Goal: Task Accomplishment & Management: Use online tool/utility

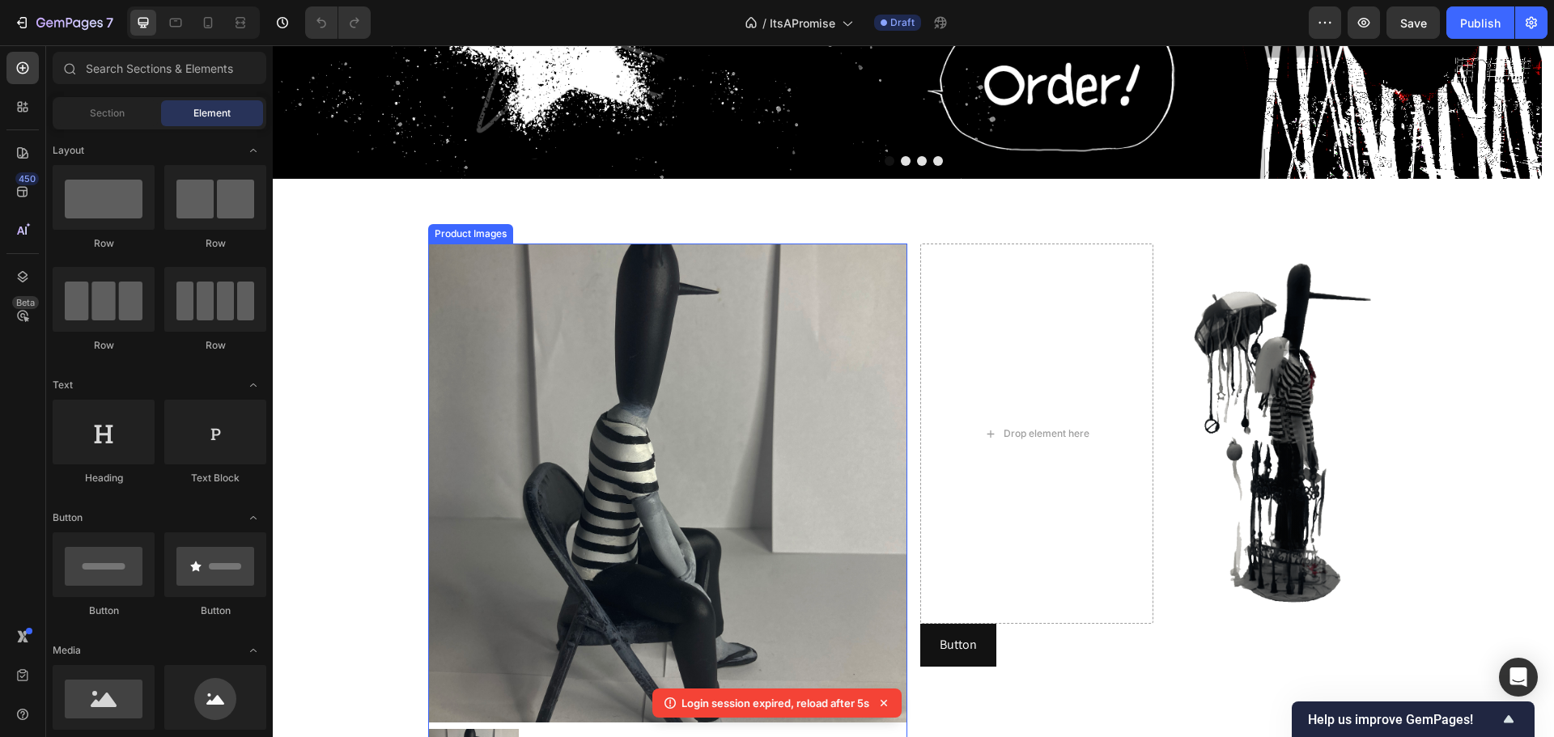
scroll to position [486, 0]
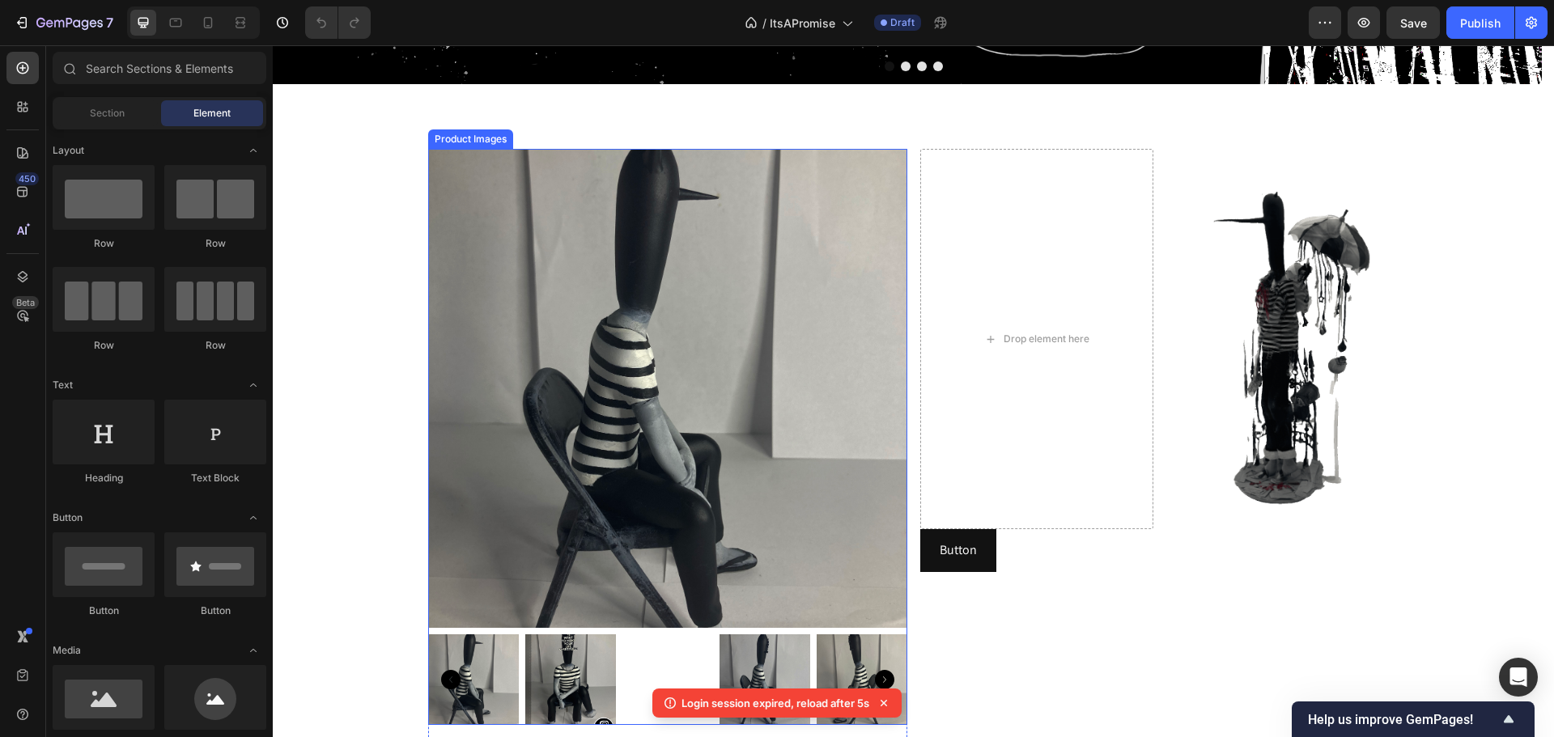
click at [597, 289] on img at bounding box center [667, 388] width 479 height 479
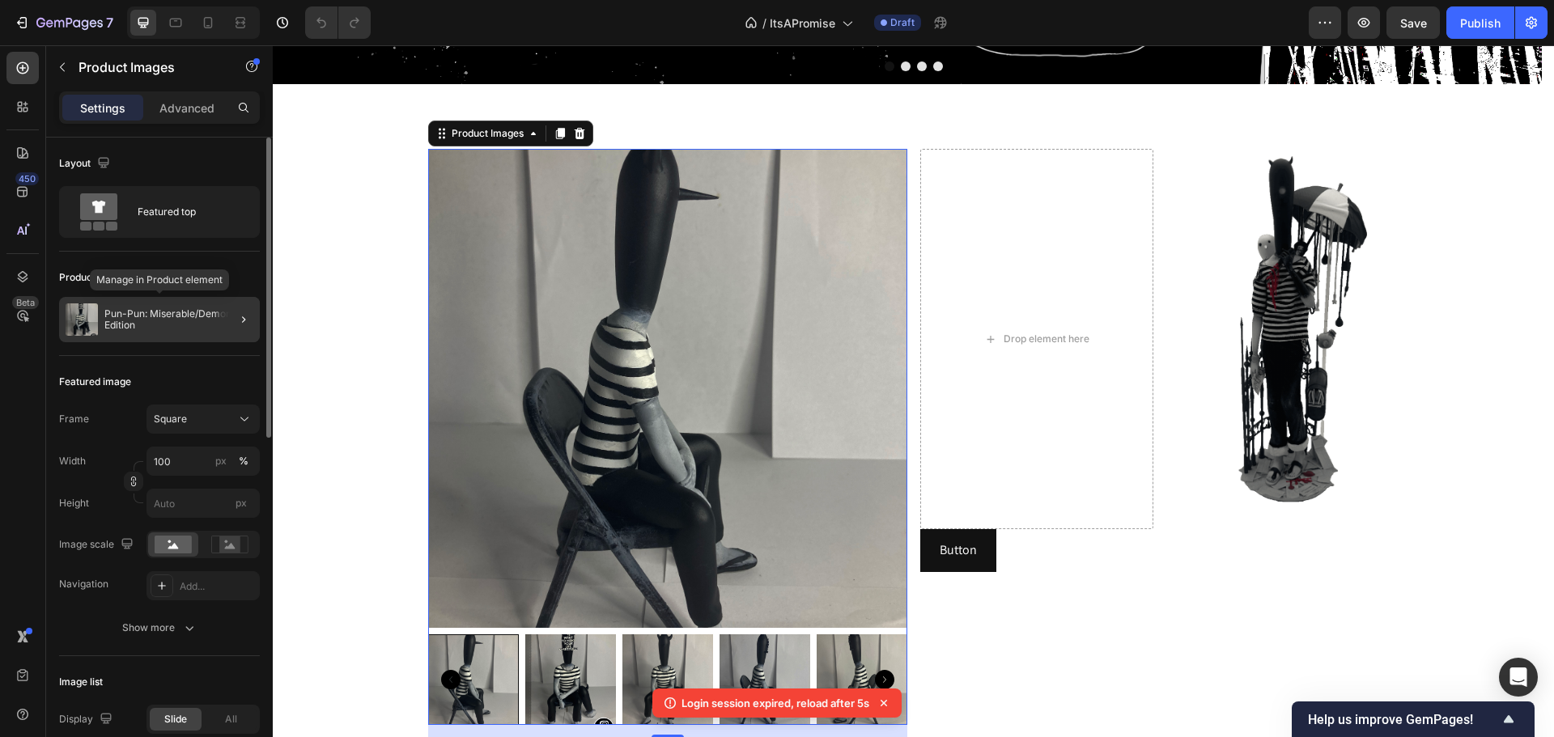
click at [151, 311] on p "Pun-Pun: Miserable/Demon Edition" at bounding box center [178, 319] width 149 height 23
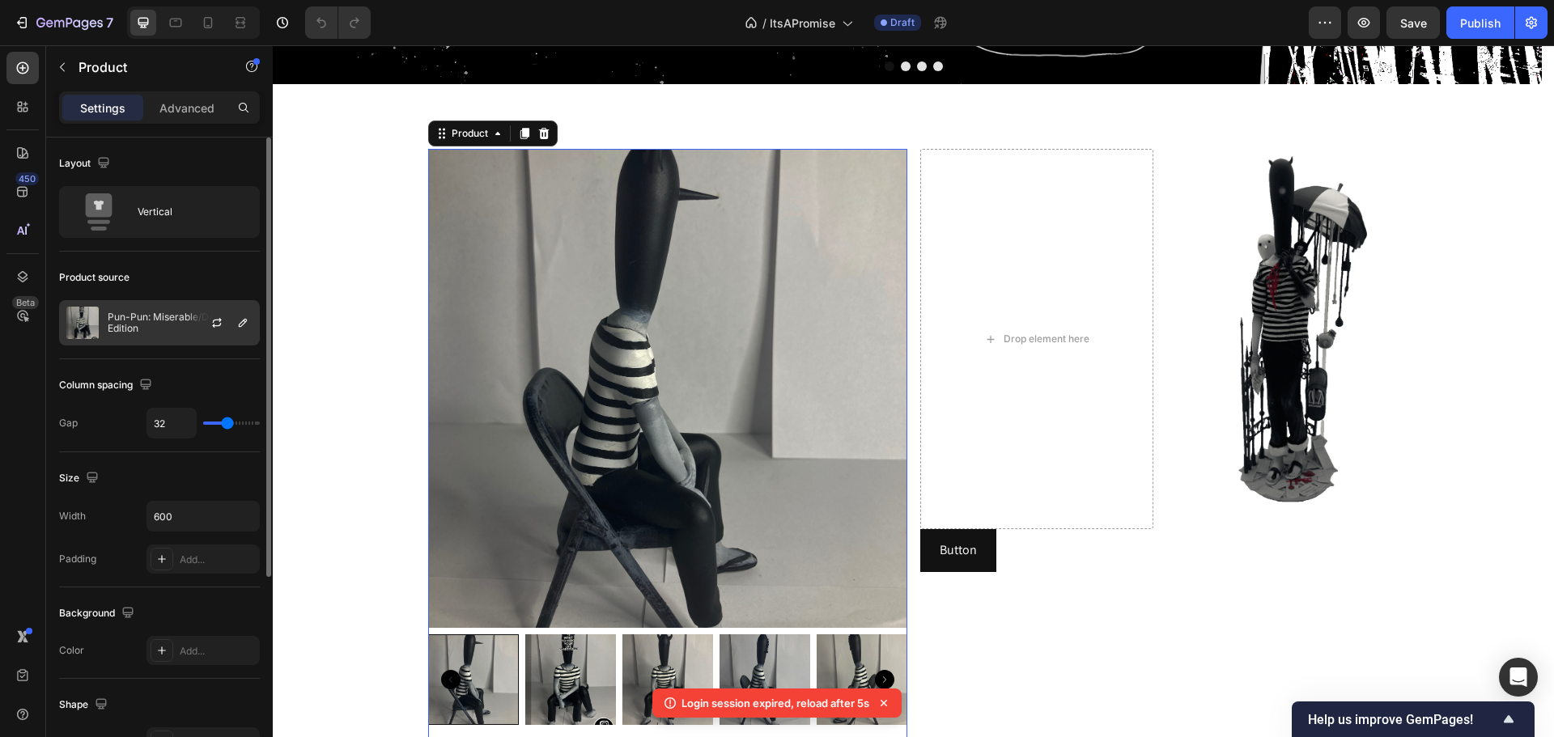
click at [146, 306] on div "Pun-Pun: Miserable/Demon Edition" at bounding box center [159, 322] width 201 height 45
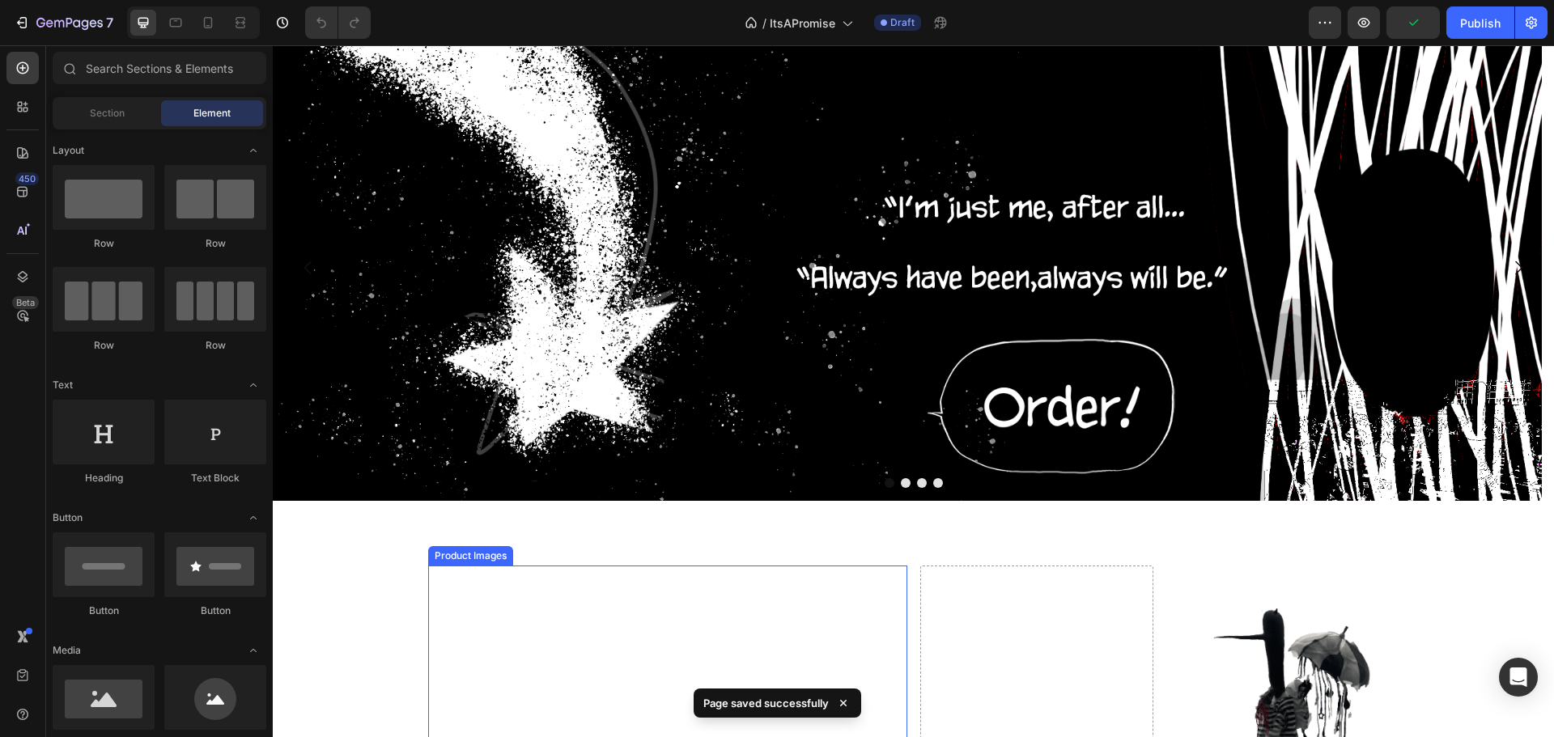
scroll to position [324, 0]
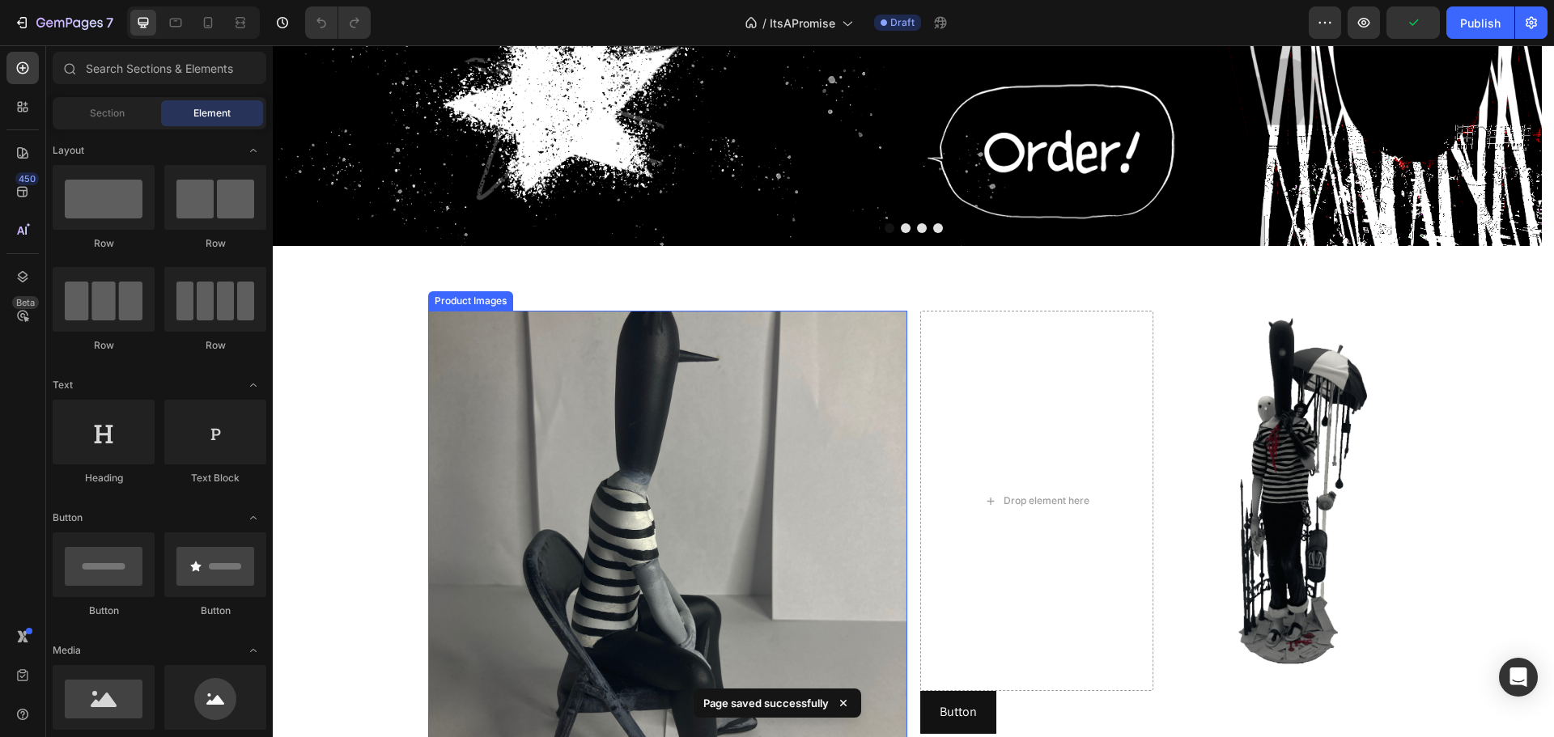
click at [630, 435] on img at bounding box center [667, 550] width 479 height 479
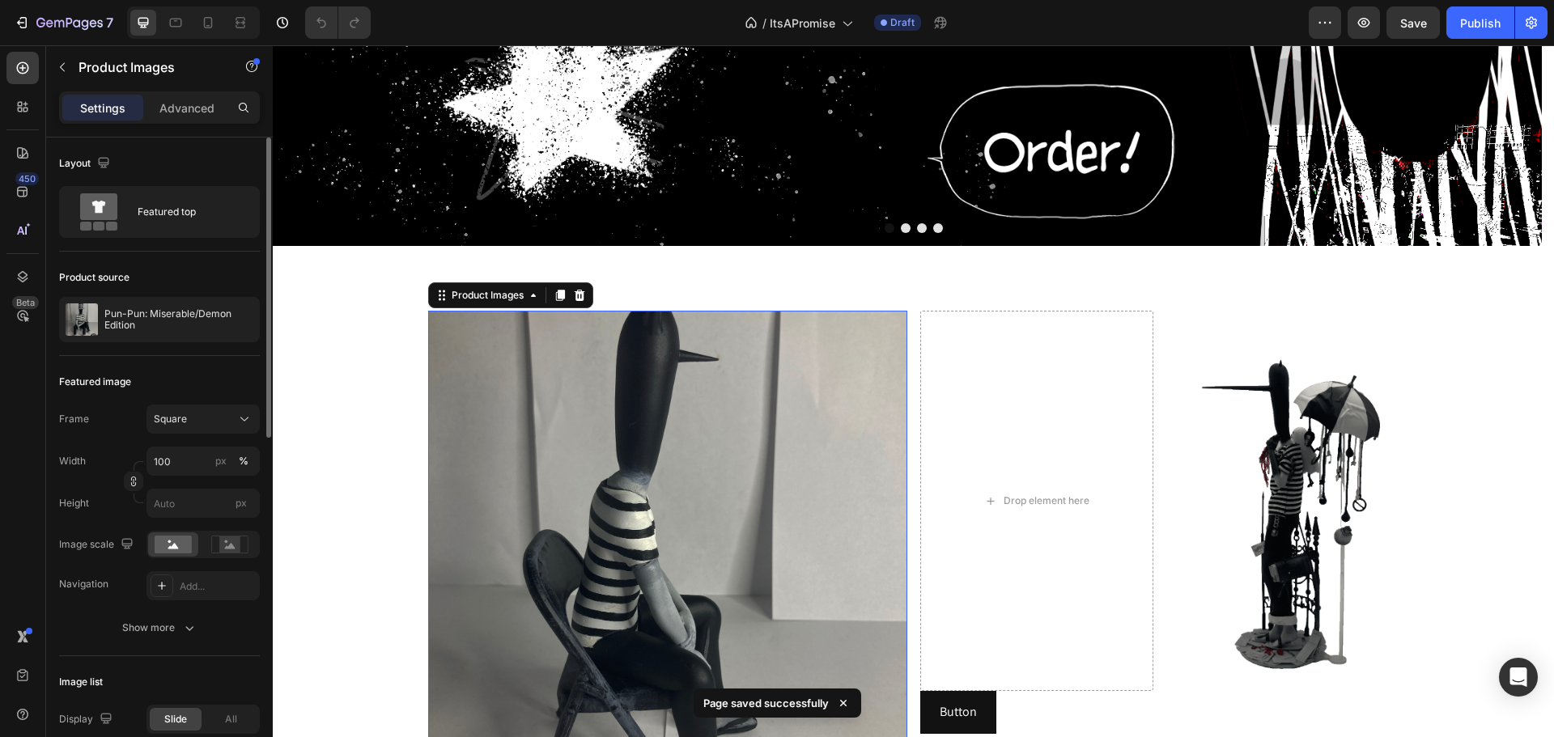
scroll to position [0, 0]
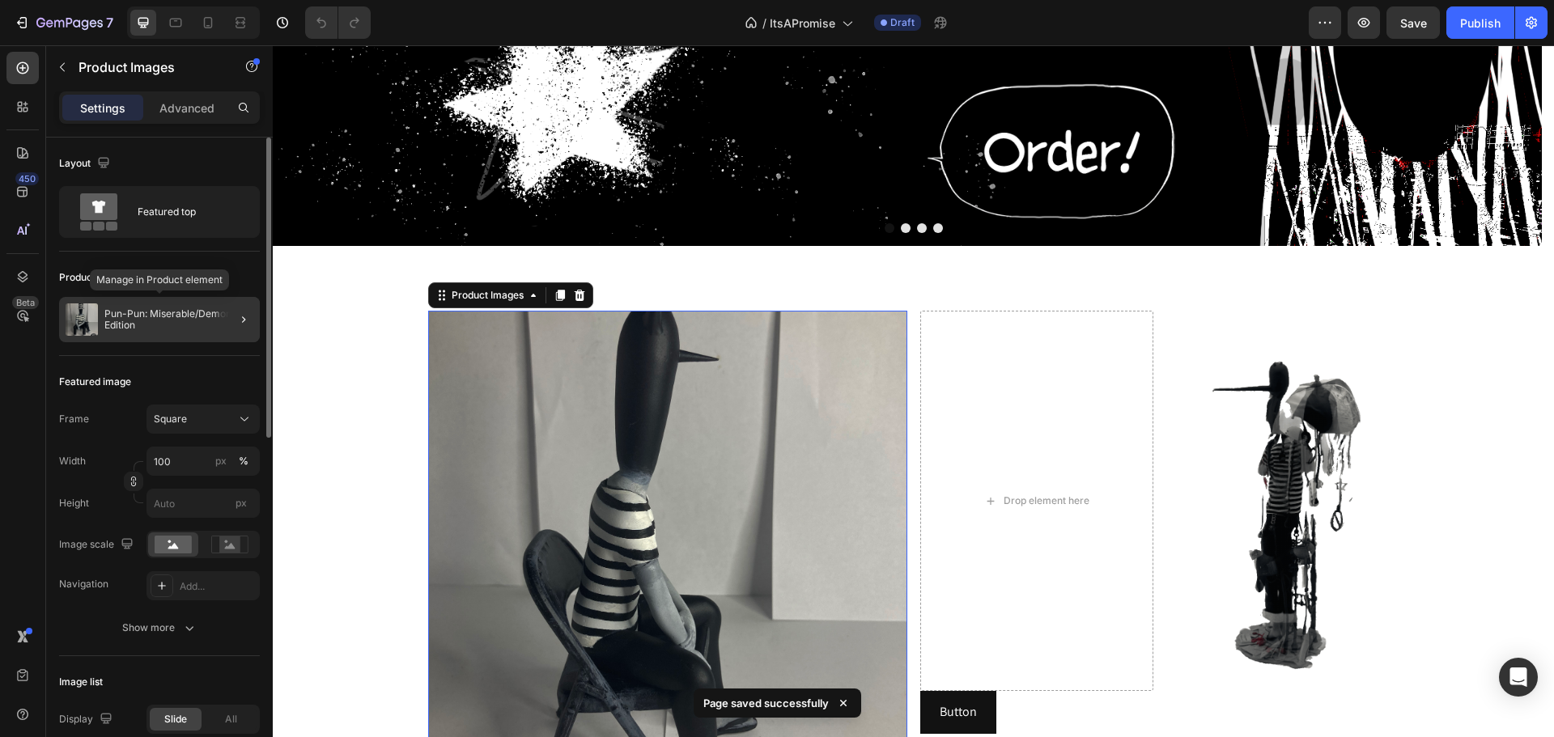
click at [145, 324] on p "Pun-Pun: Miserable/Demon Edition" at bounding box center [178, 319] width 149 height 23
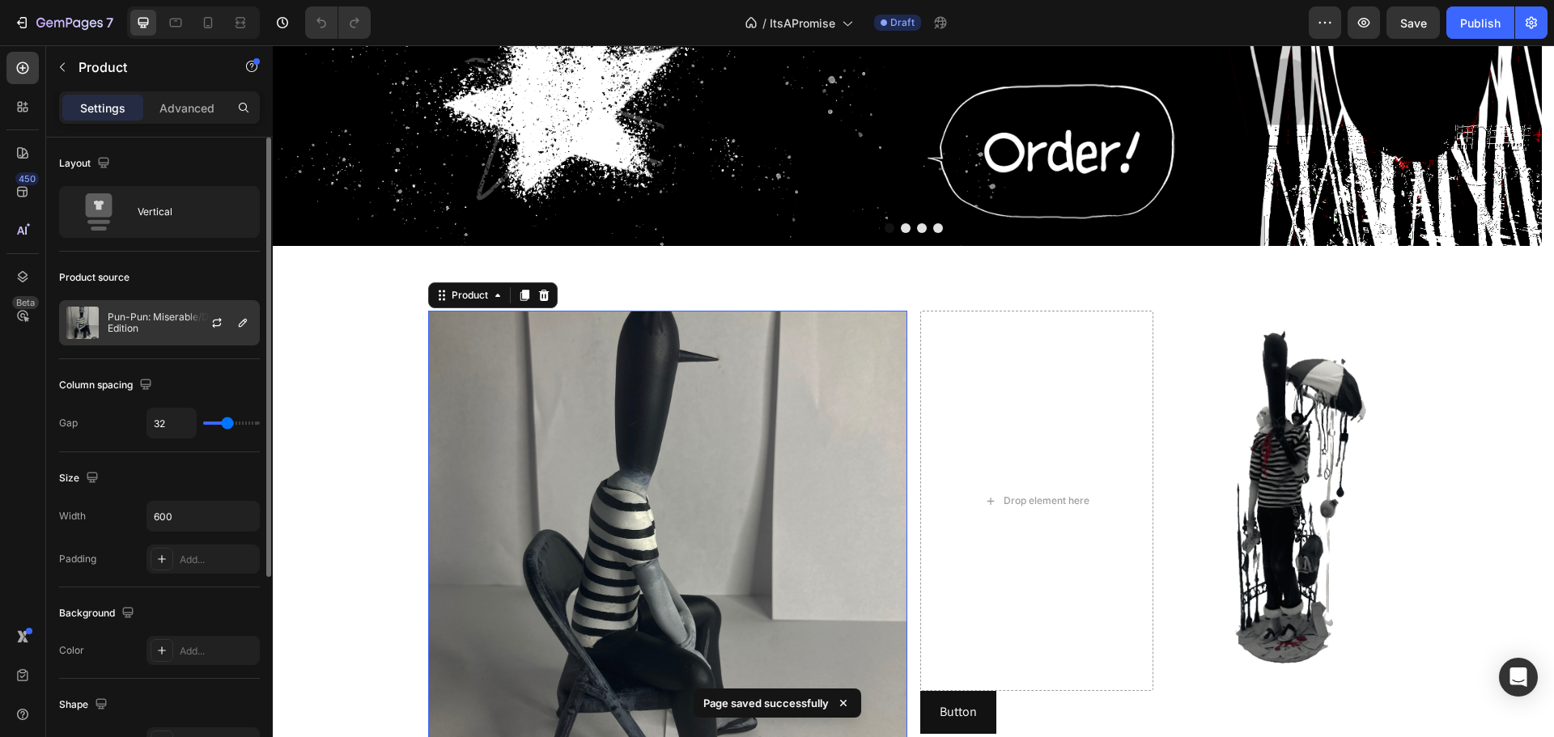
click at [141, 330] on p "Pun-Pun: Miserable/Demon Edition" at bounding box center [180, 323] width 145 height 23
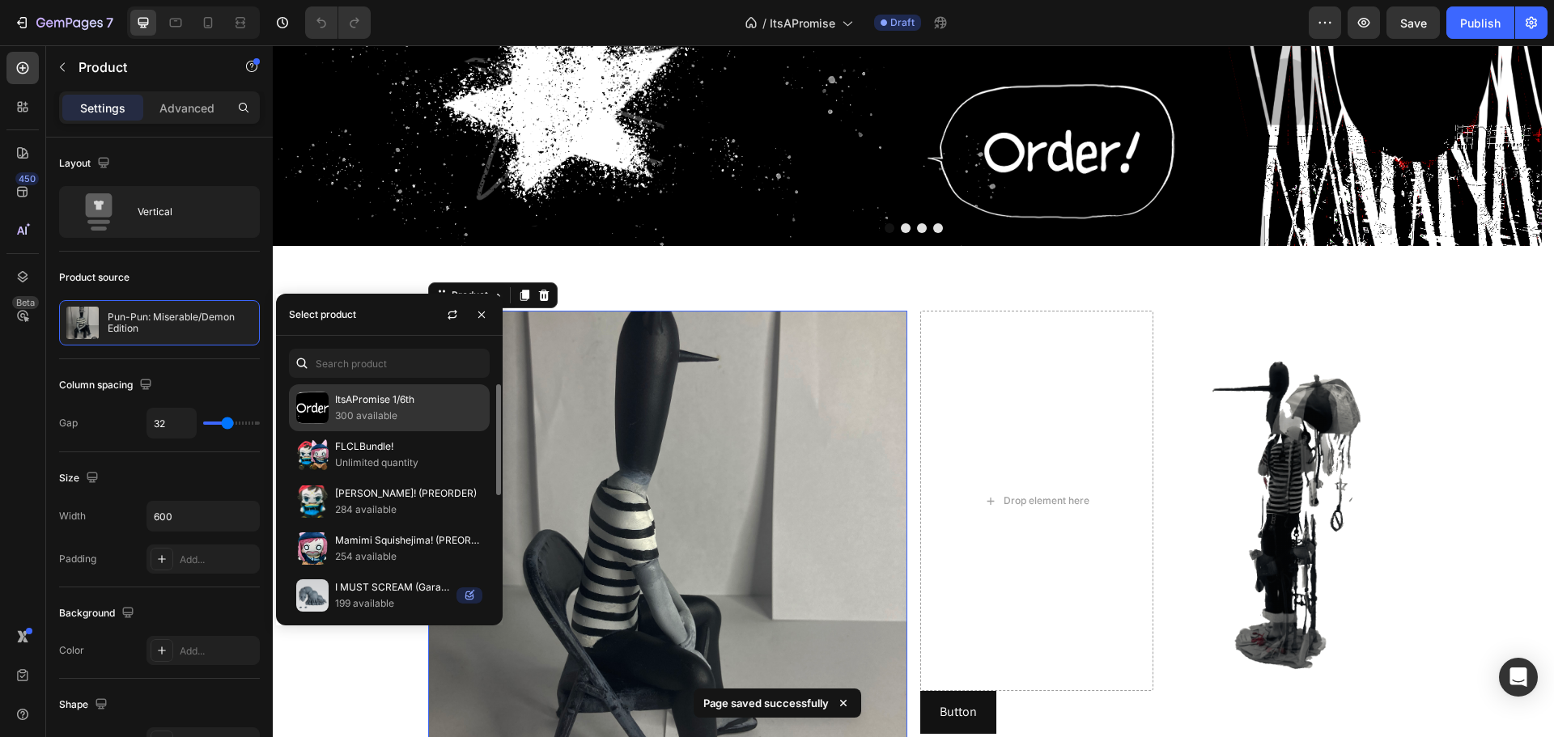
click at [346, 409] on p "300 available" at bounding box center [408, 416] width 147 height 16
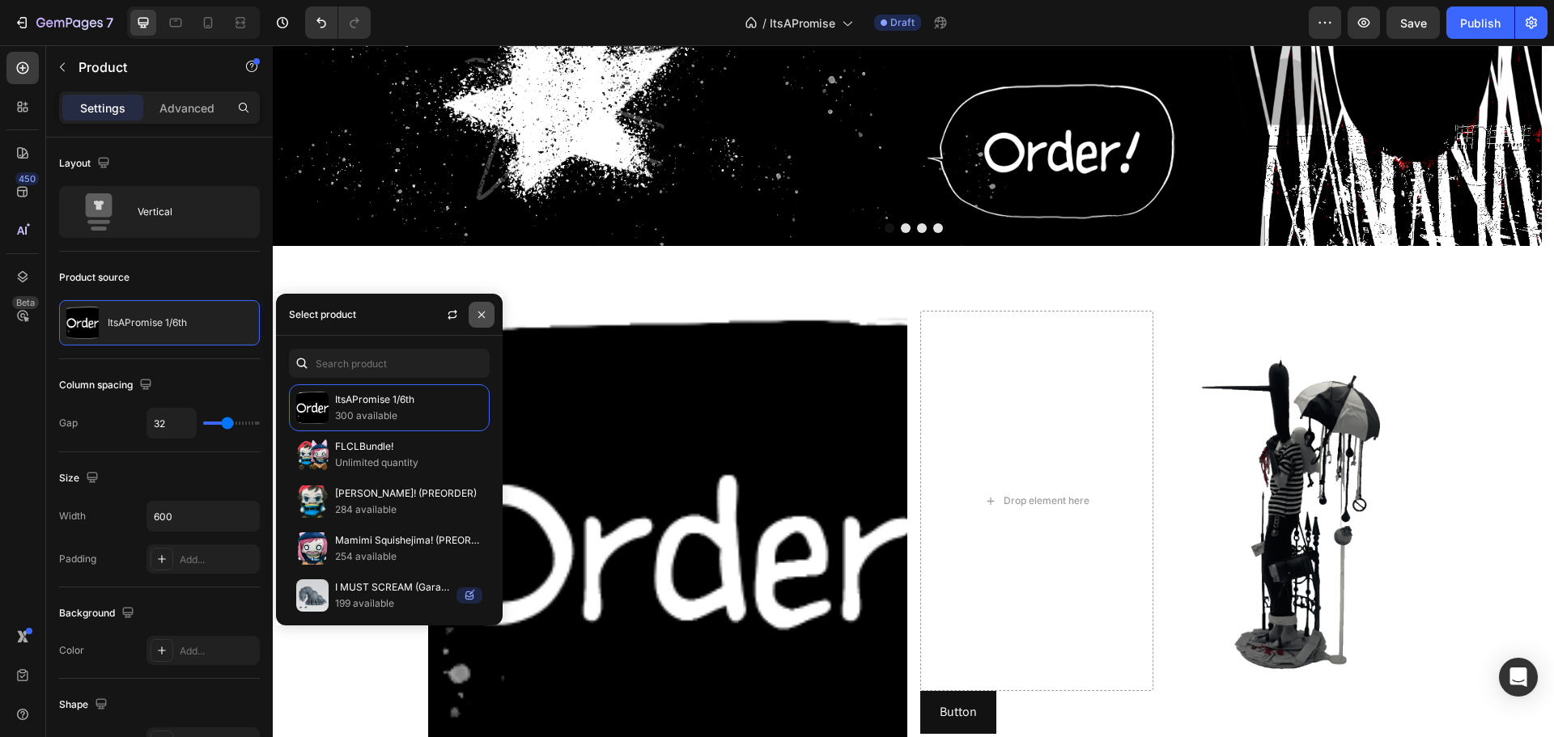
click at [486, 308] on icon "button" at bounding box center [481, 314] width 13 height 13
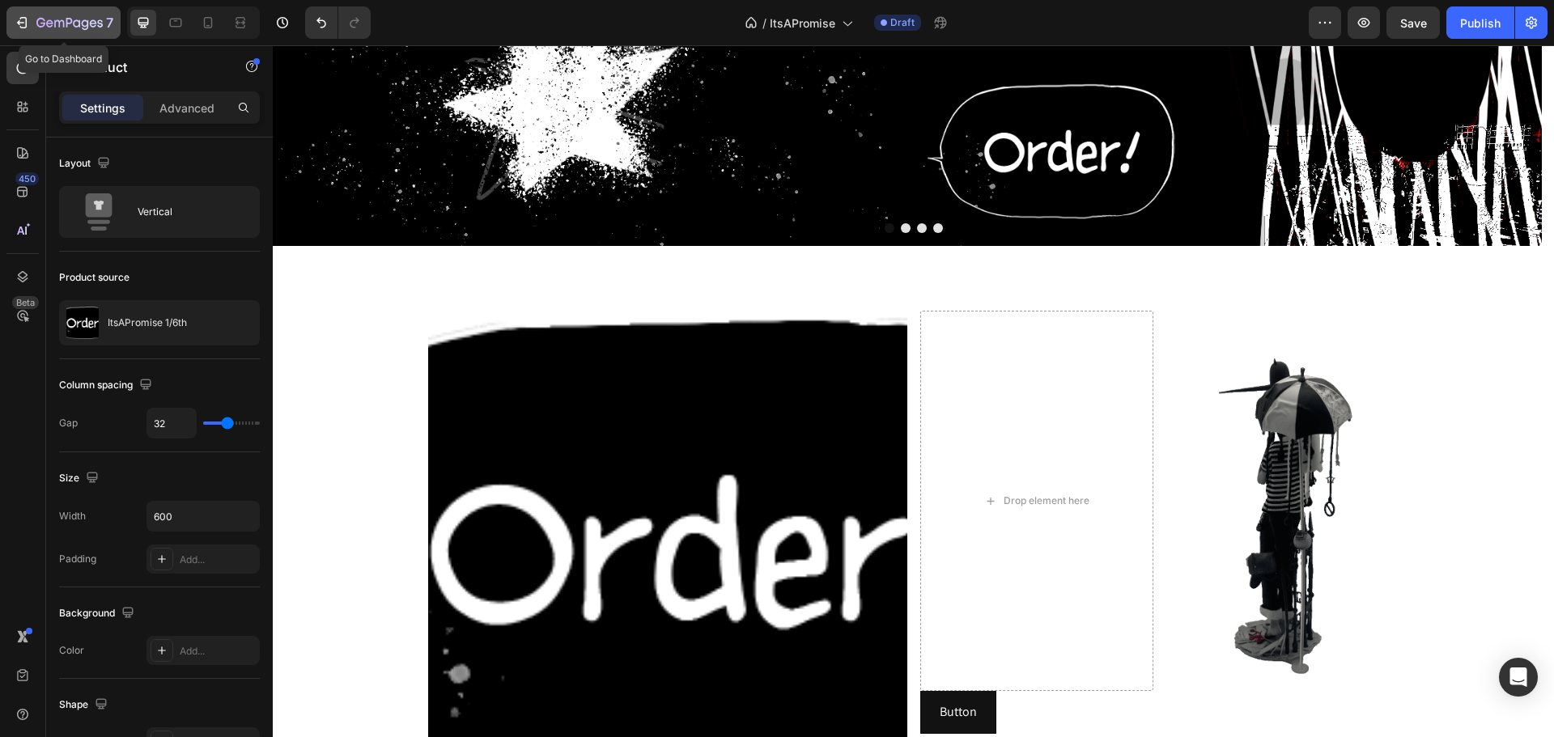
click at [30, 19] on div "7" at bounding box center [64, 22] width 100 height 19
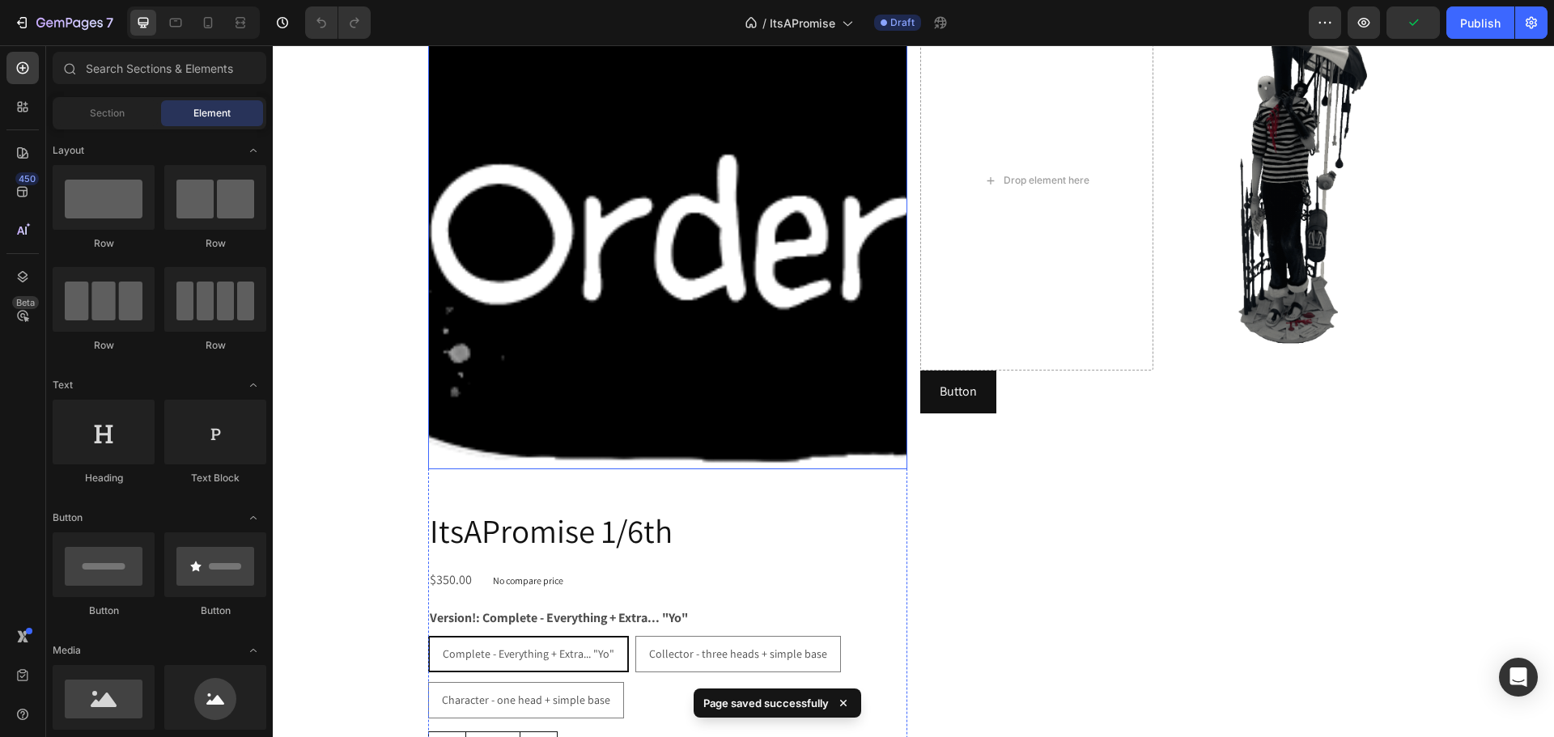
scroll to position [647, 0]
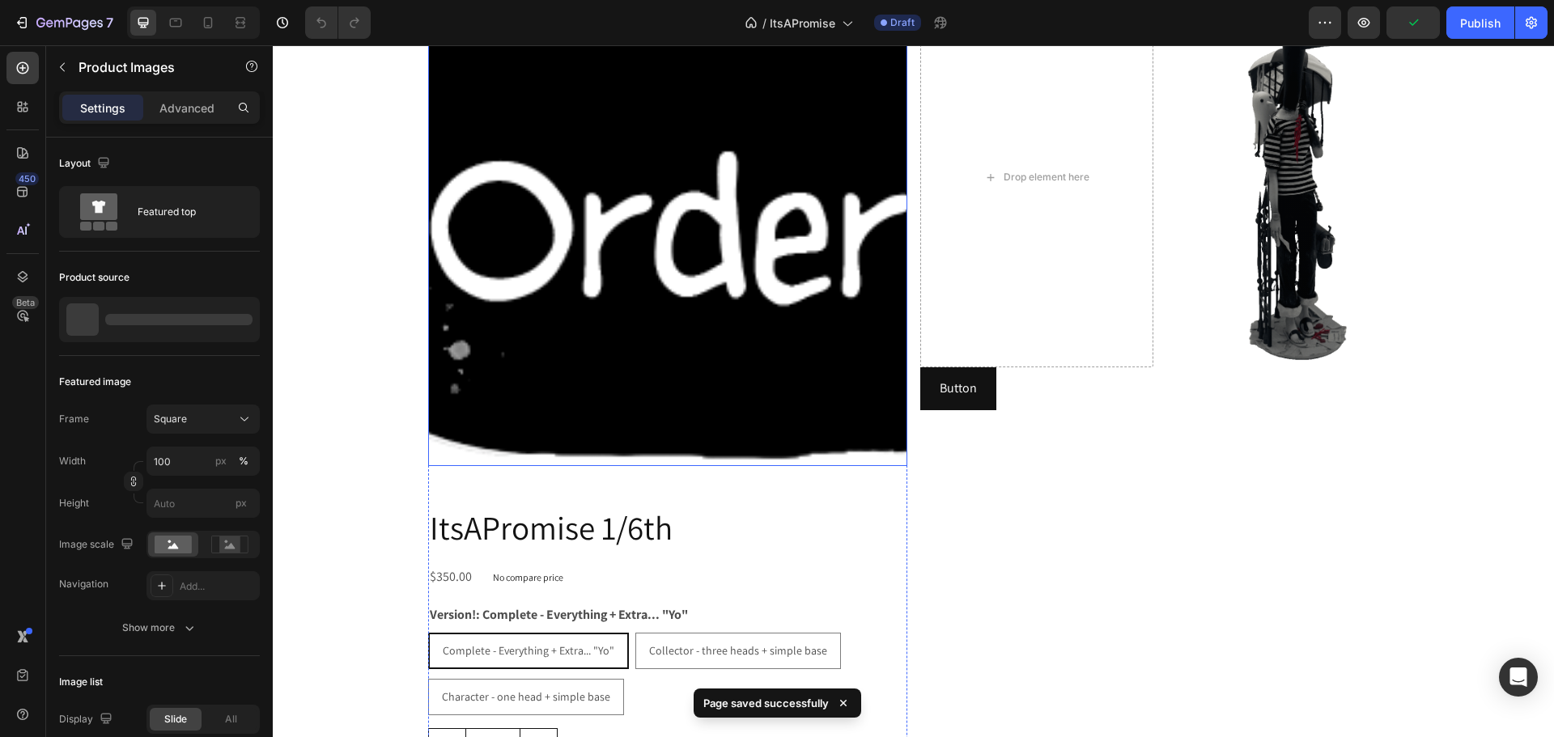
click at [596, 198] on img at bounding box center [667, 226] width 479 height 479
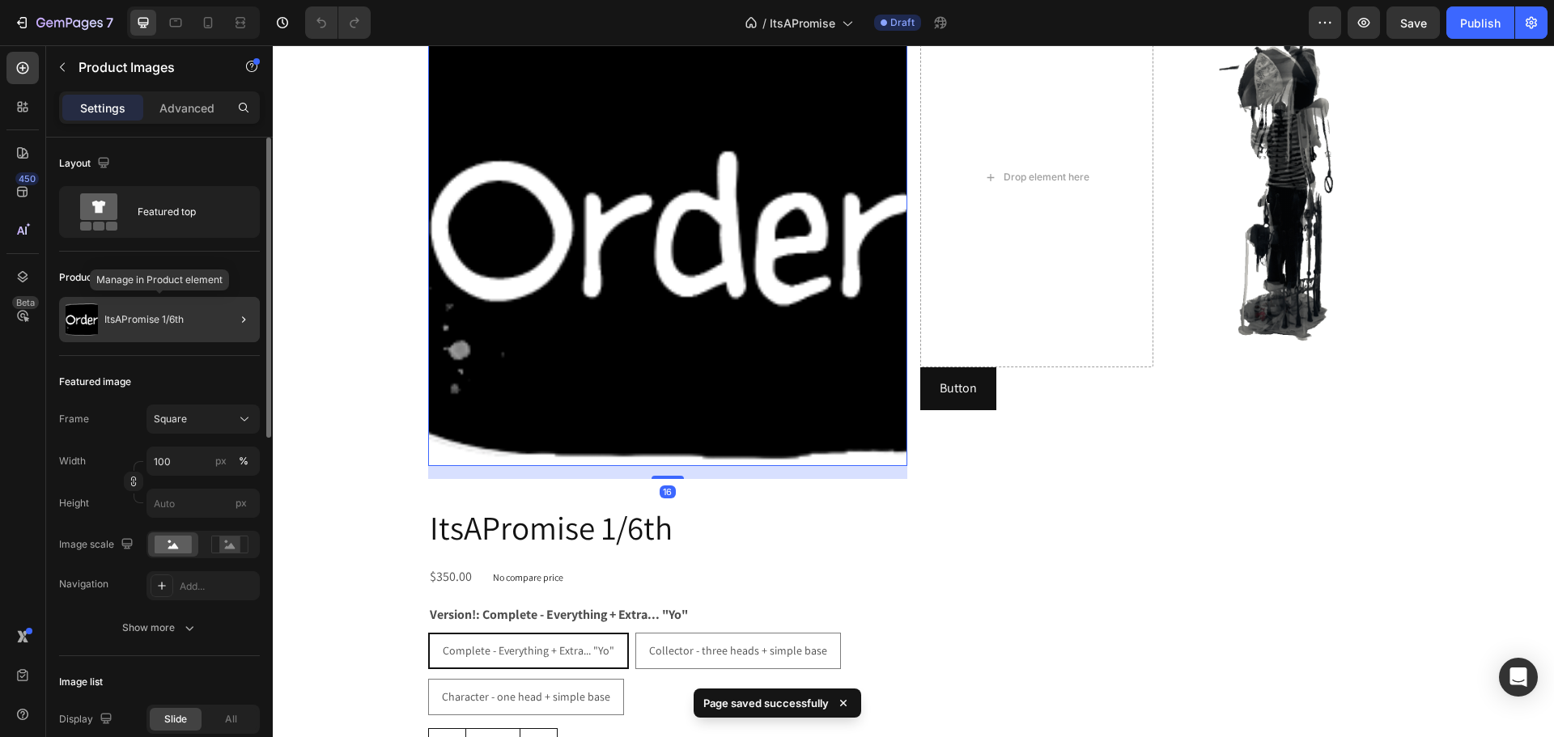
click at [153, 323] on p "ItsAPromise 1/6th" at bounding box center [143, 319] width 79 height 11
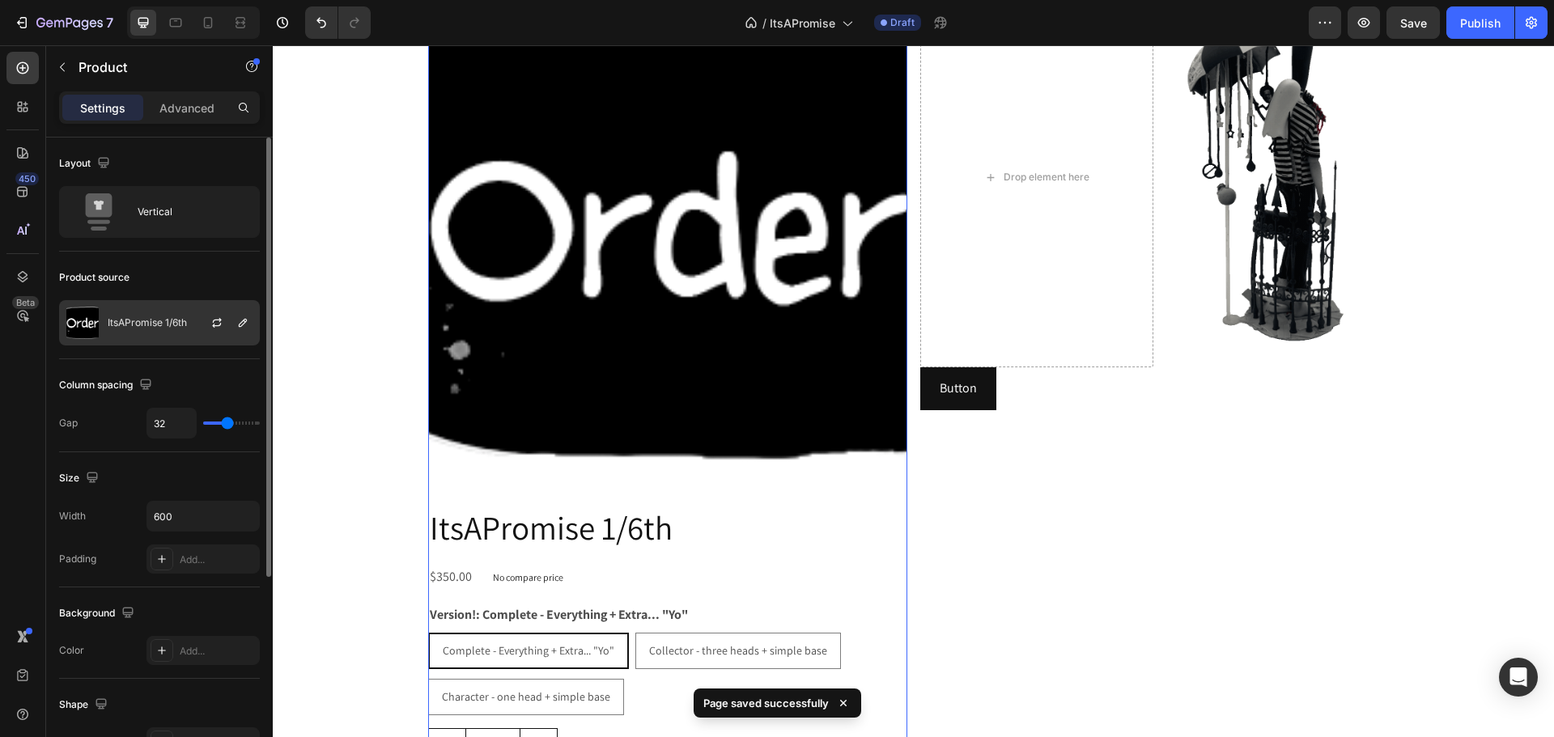
click at [191, 326] on div at bounding box center [223, 323] width 71 height 44
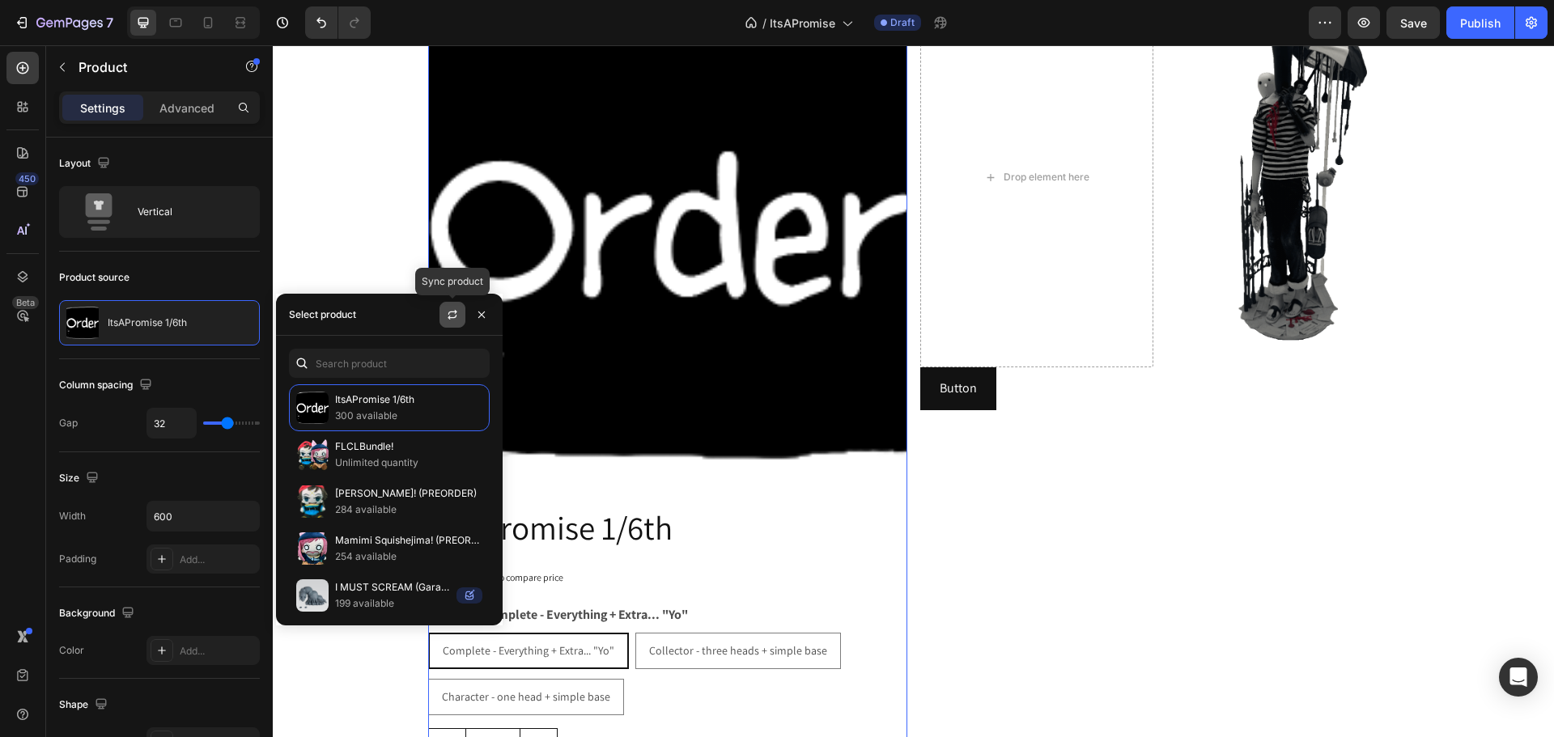
click at [459, 314] on button "button" at bounding box center [452, 315] width 26 height 26
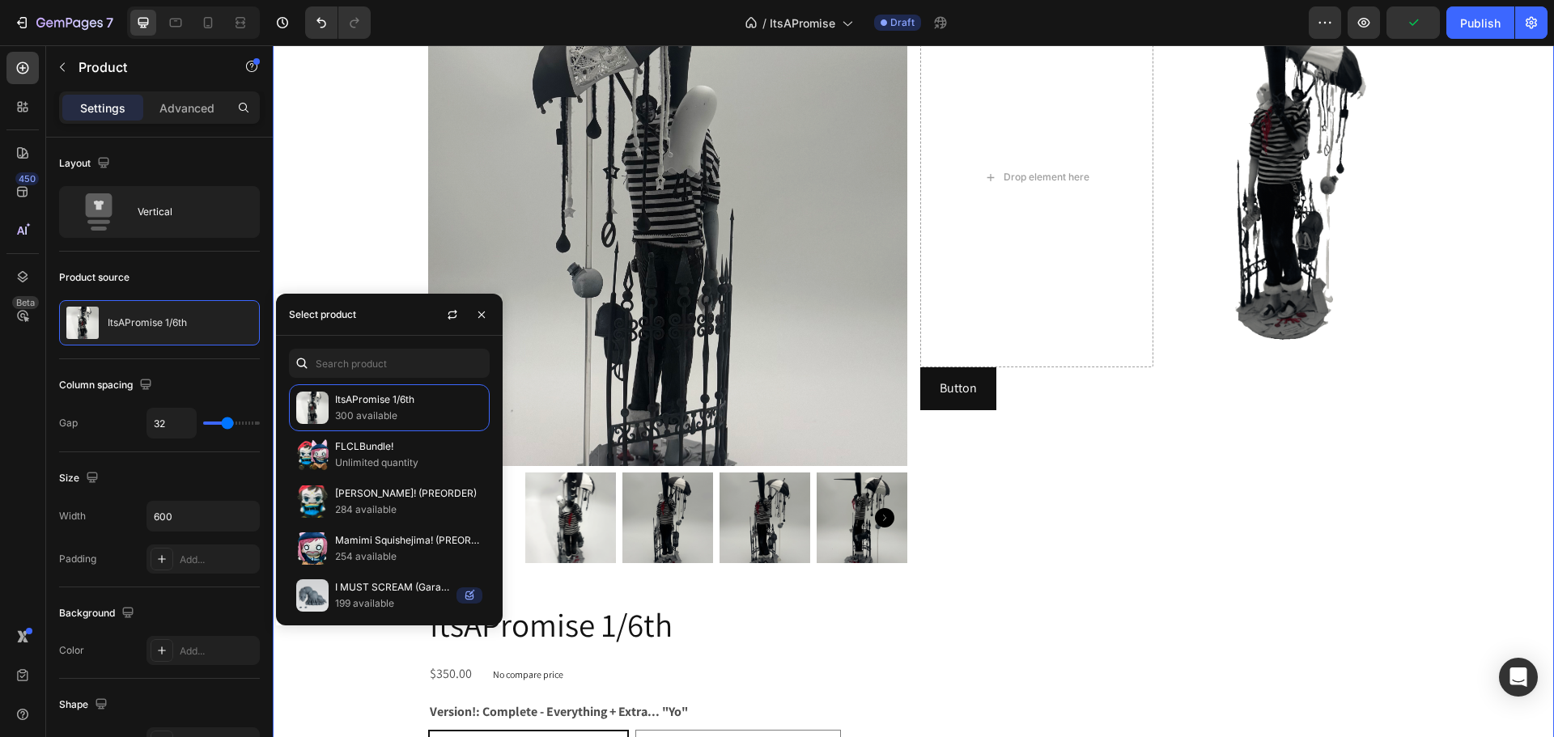
click at [302, 269] on div "Product Images ItsAPromise 1/6th Product Title $350.00 Product Price Product Pr…" at bounding box center [913, 493] width 1281 height 1012
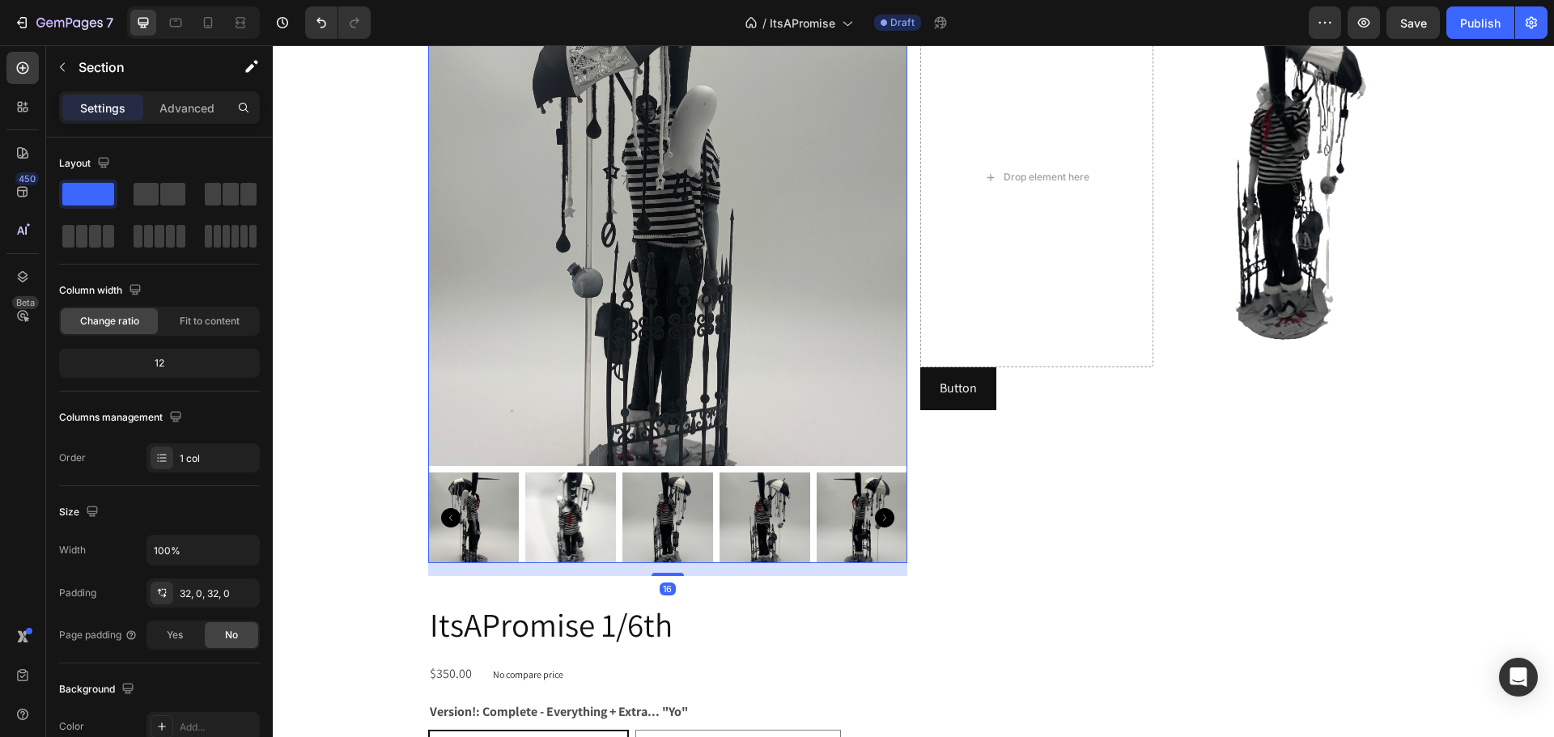
click at [562, 516] on img at bounding box center [569, 518] width 91 height 91
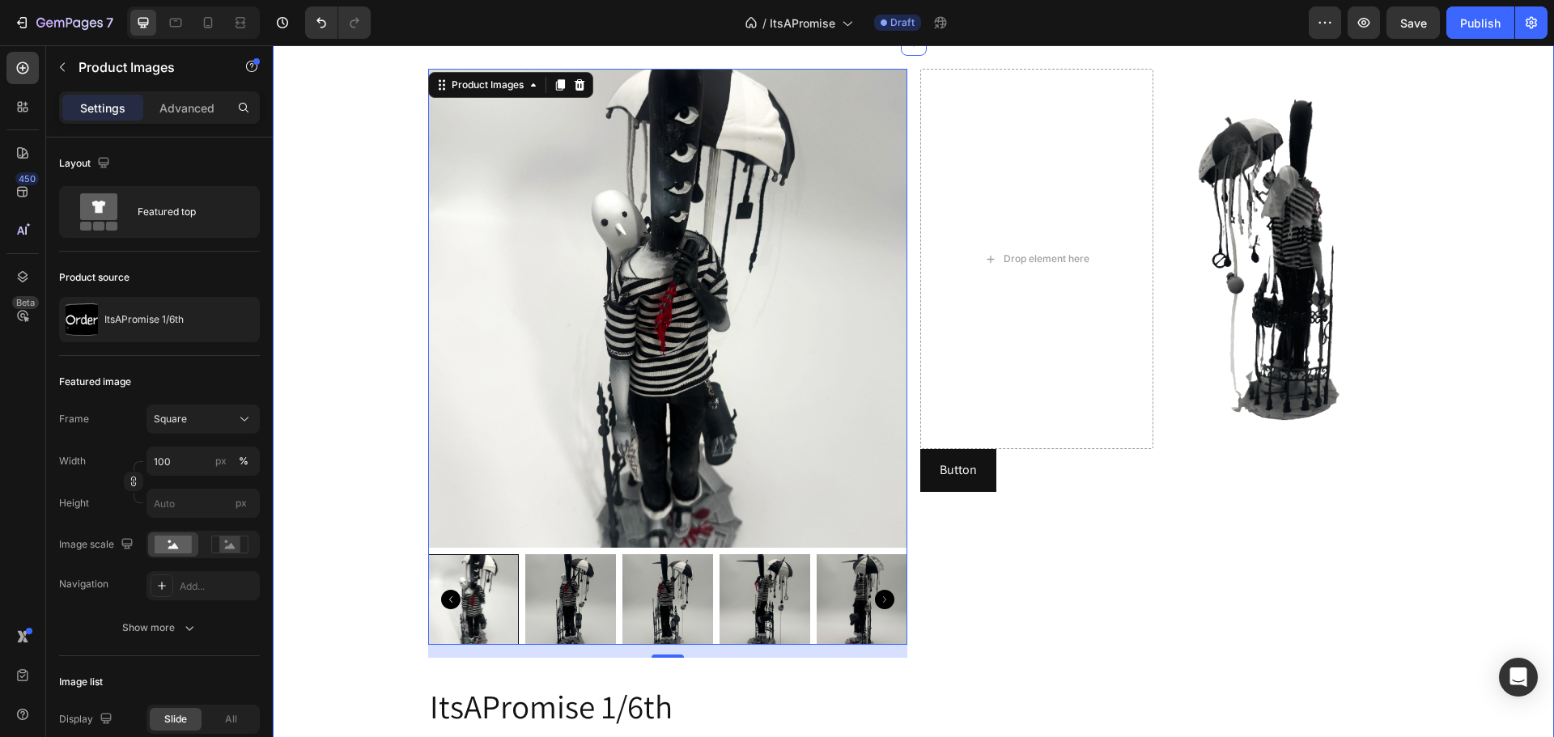
scroll to position [566, 0]
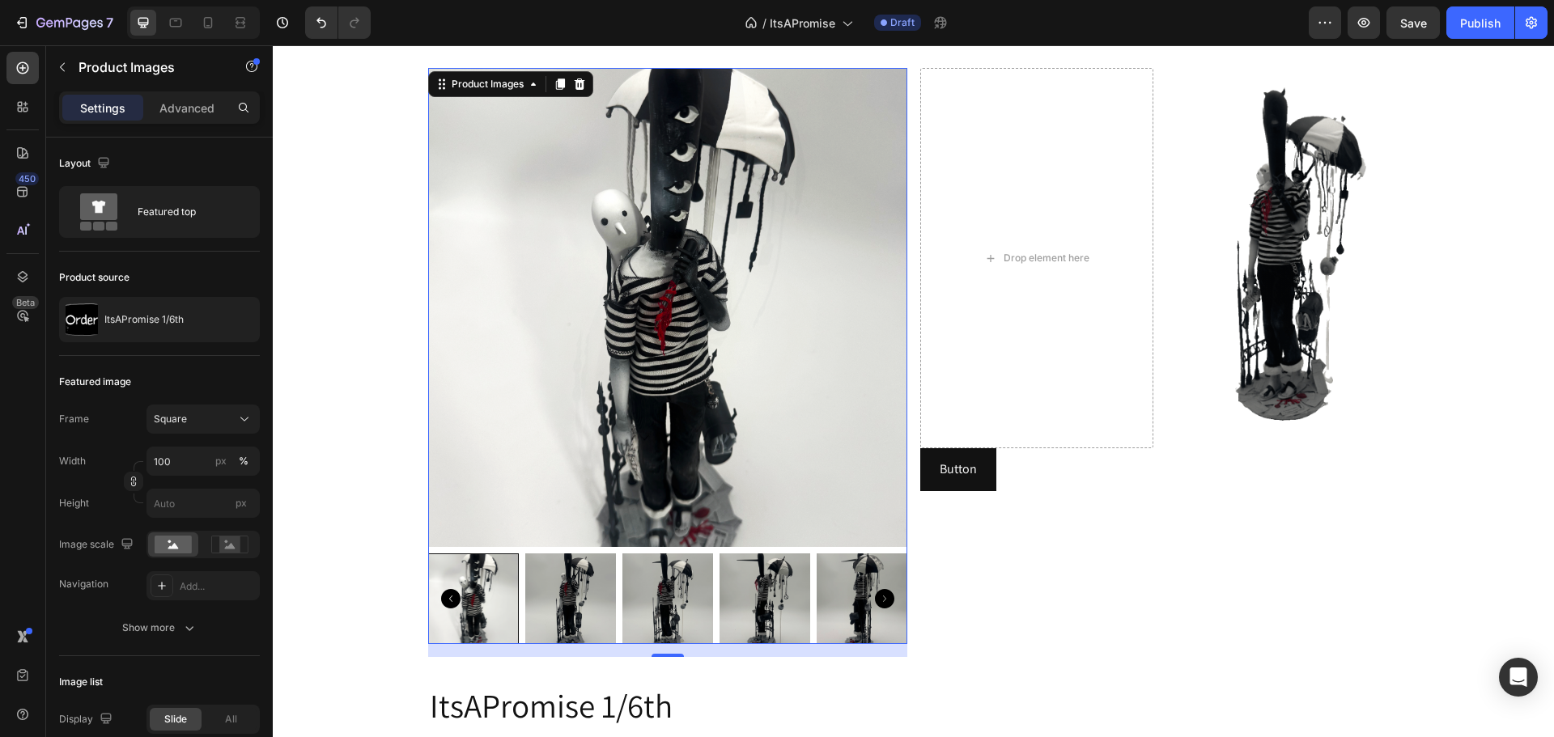
click at [562, 593] on img at bounding box center [570, 599] width 91 height 91
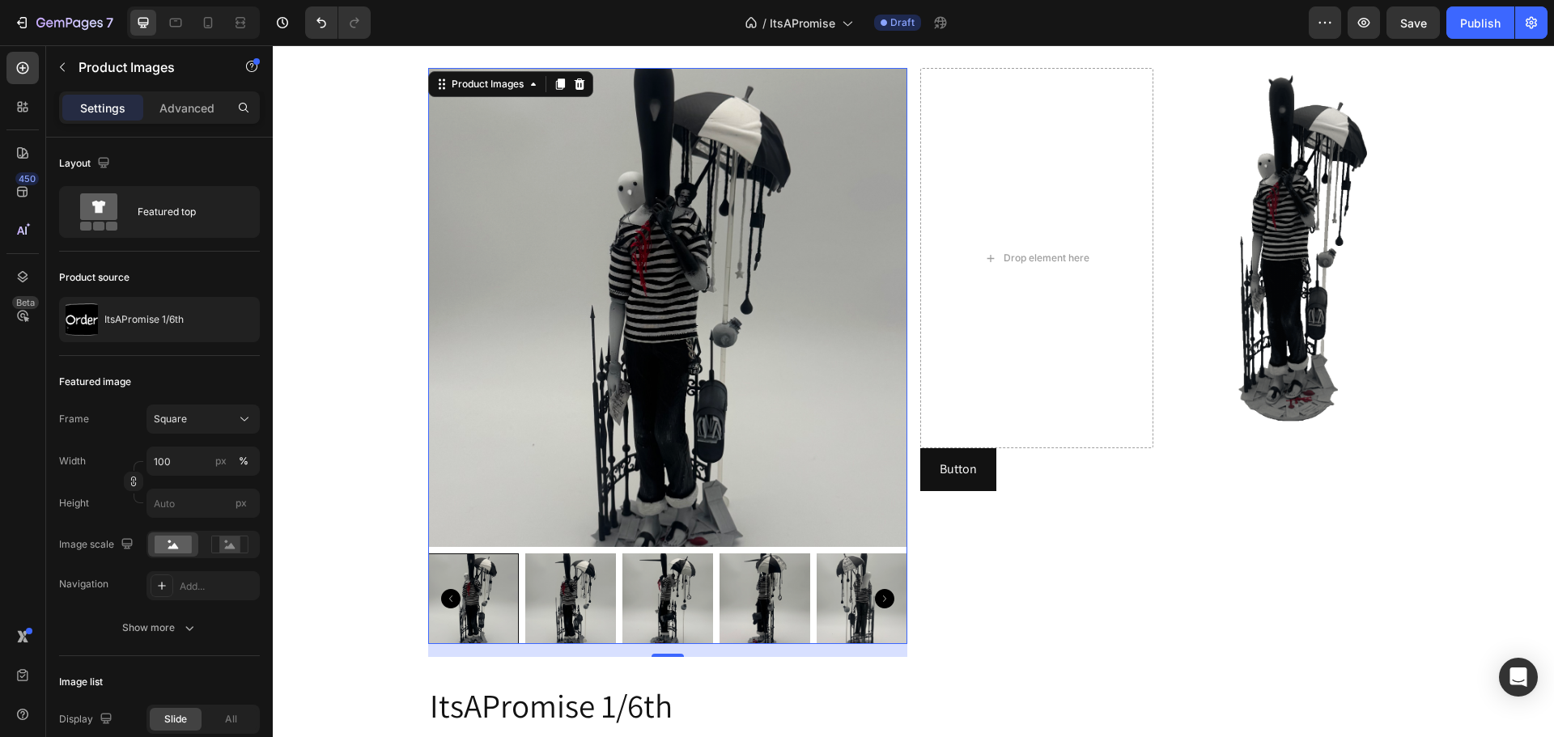
click at [572, 589] on img at bounding box center [570, 599] width 91 height 91
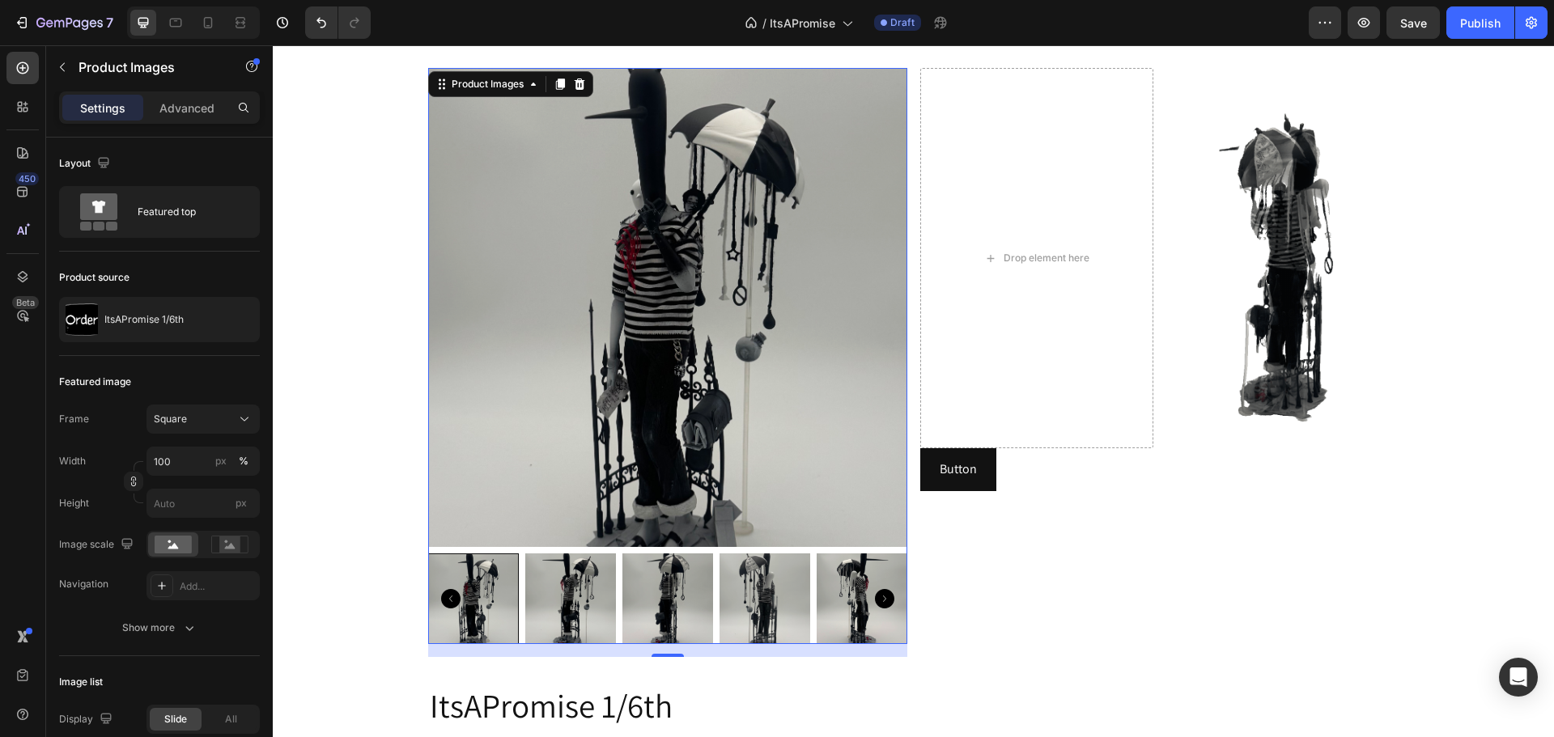
click at [640, 583] on img at bounding box center [667, 599] width 91 height 91
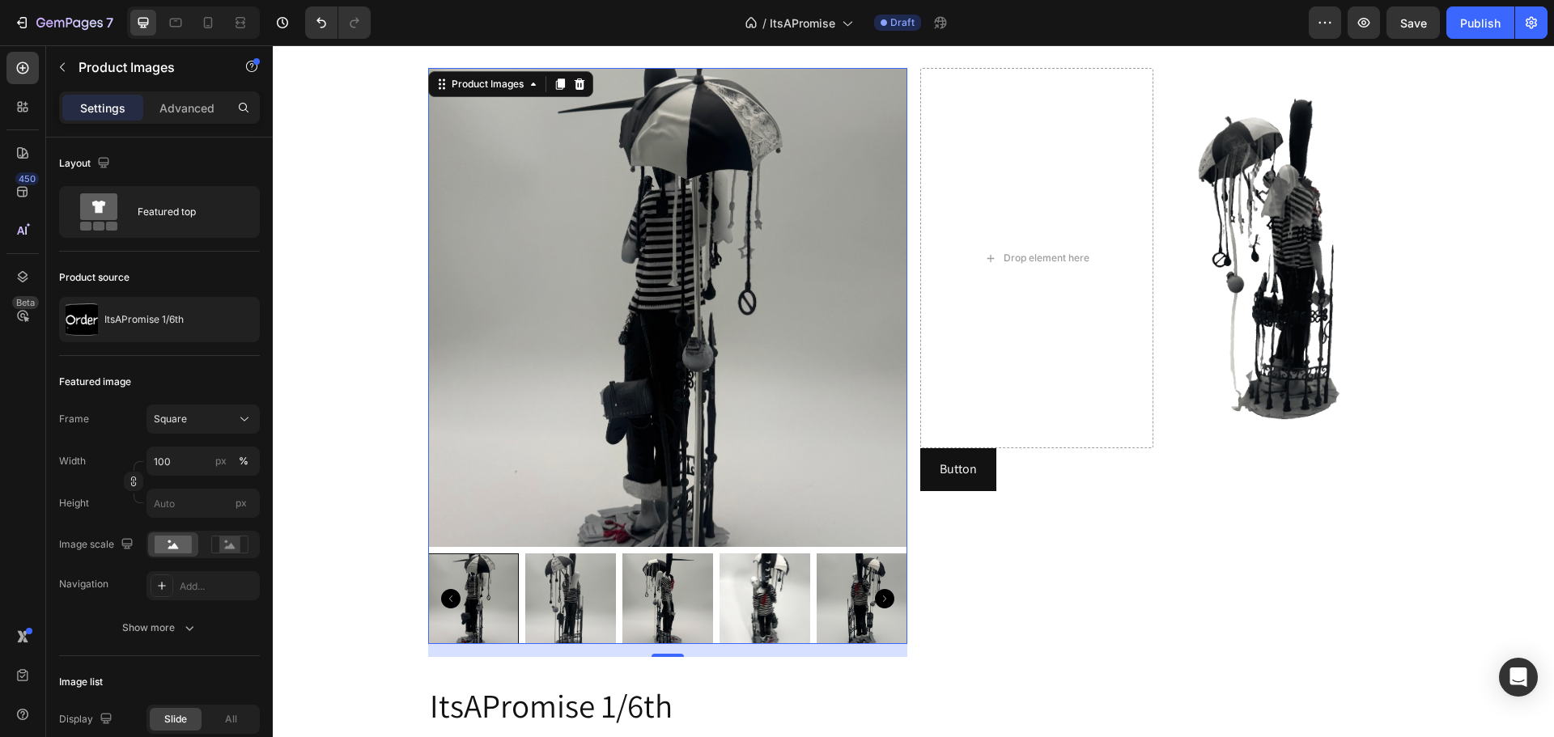
click at [467, 591] on div at bounding box center [472, 599] width 91 height 91
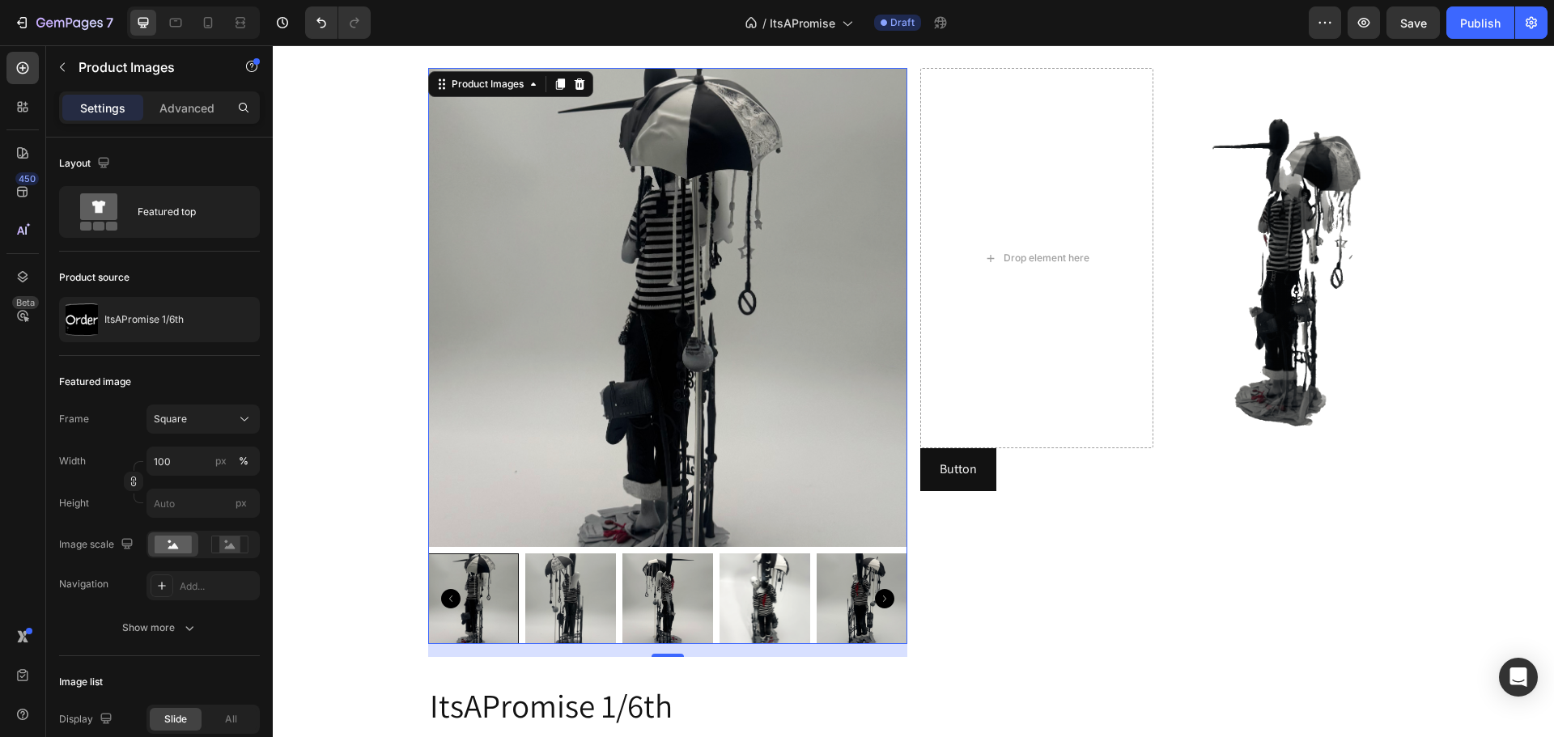
click at [494, 427] on img at bounding box center [667, 307] width 479 height 479
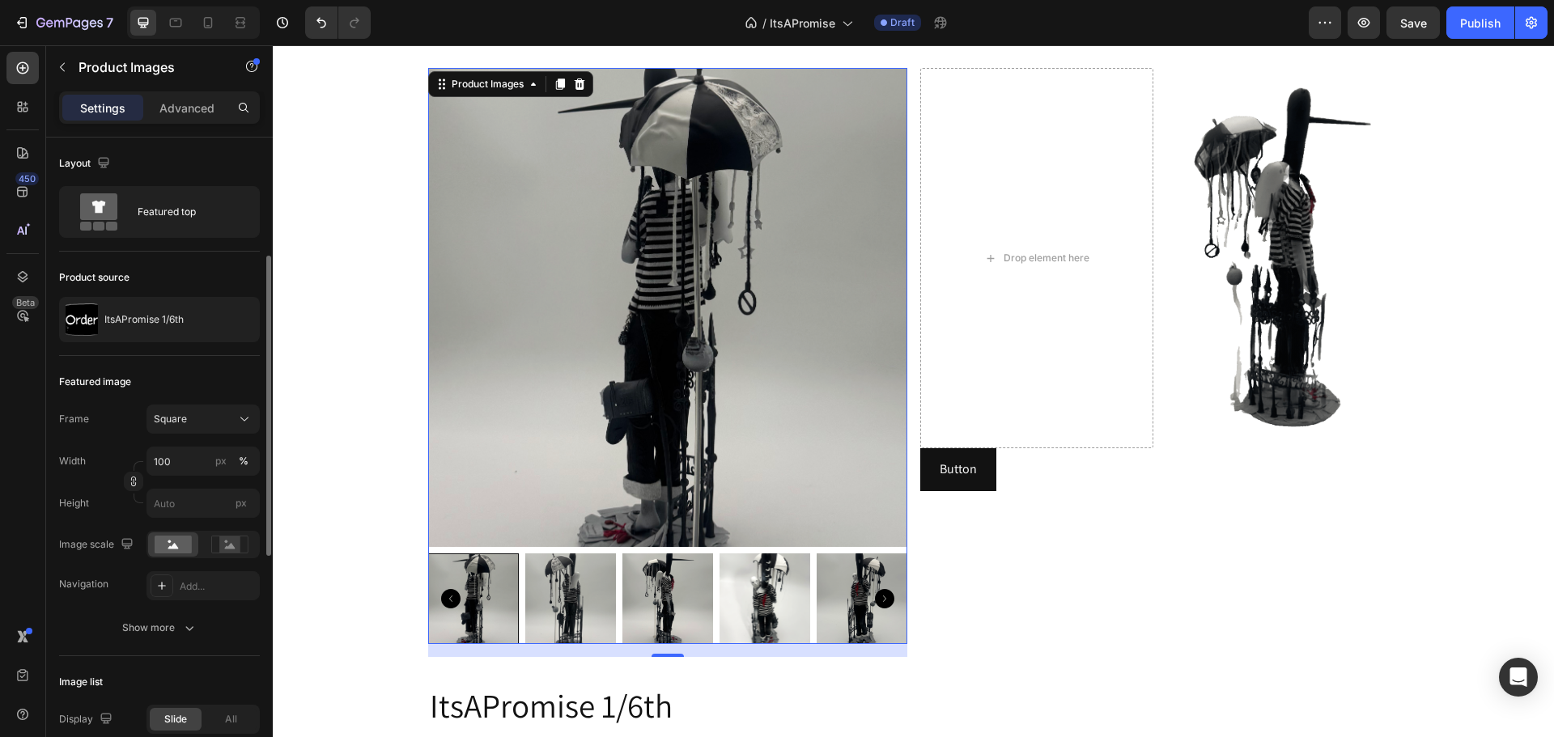
scroll to position [162, 0]
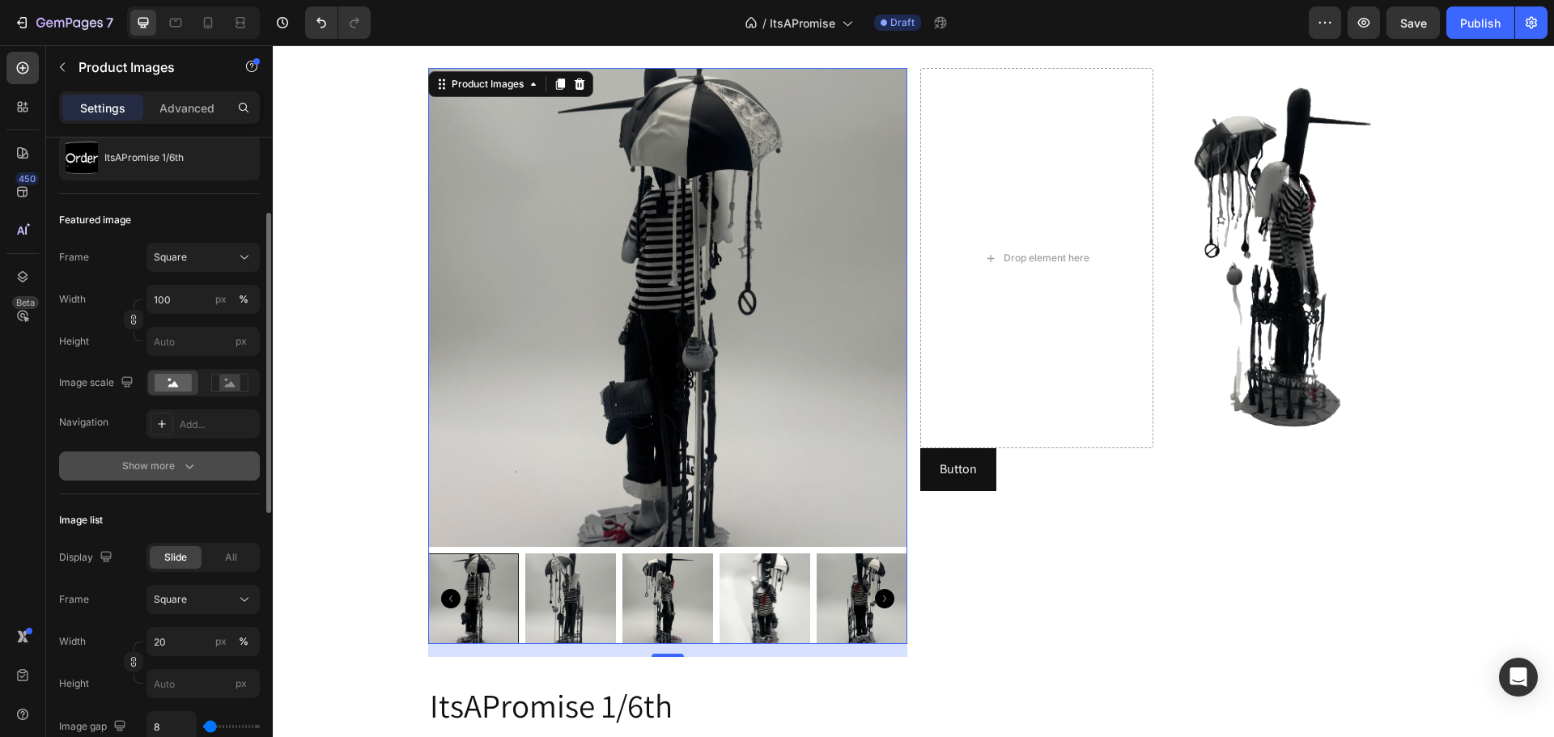
click at [168, 458] on div "Show more" at bounding box center [159, 466] width 75 height 16
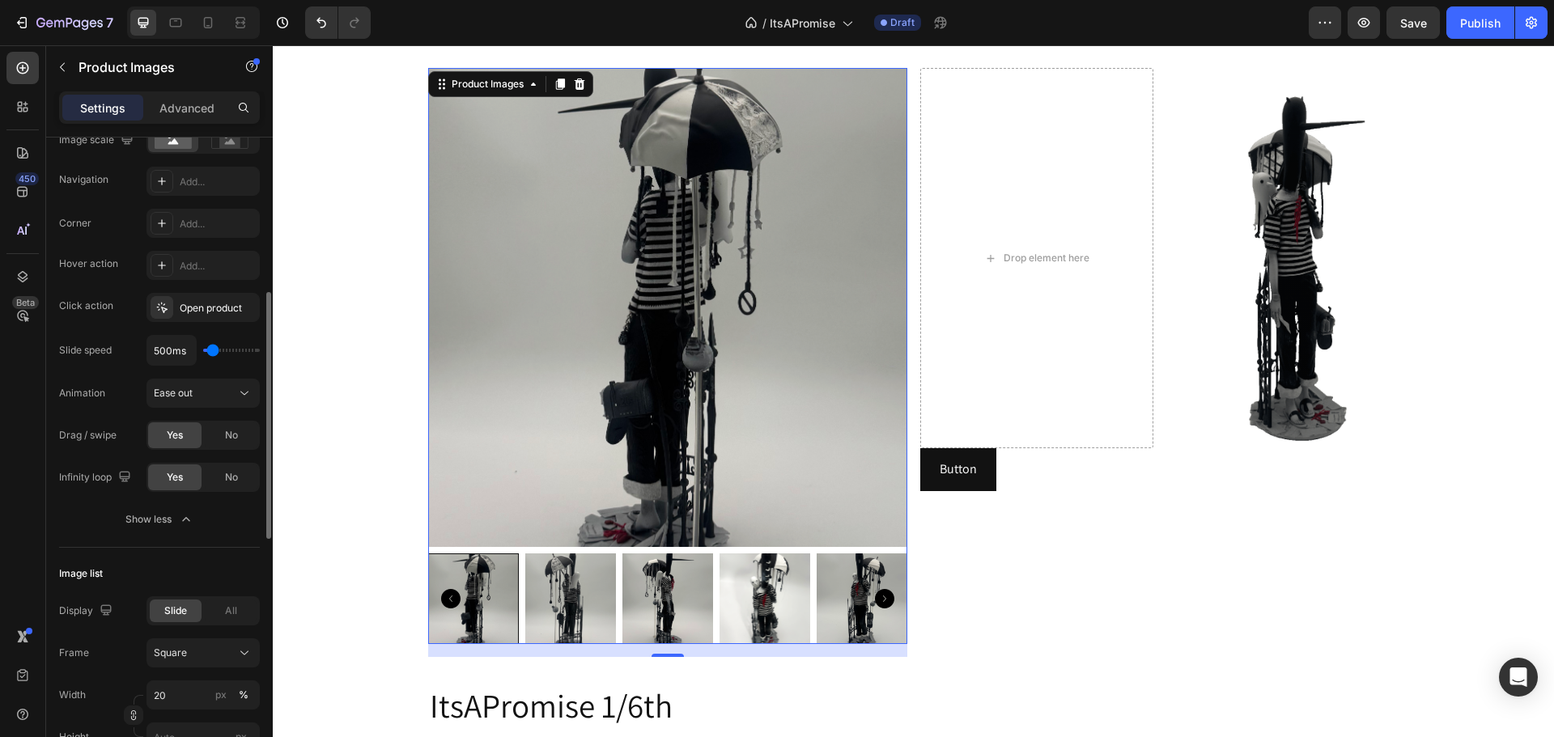
scroll to position [486, 0]
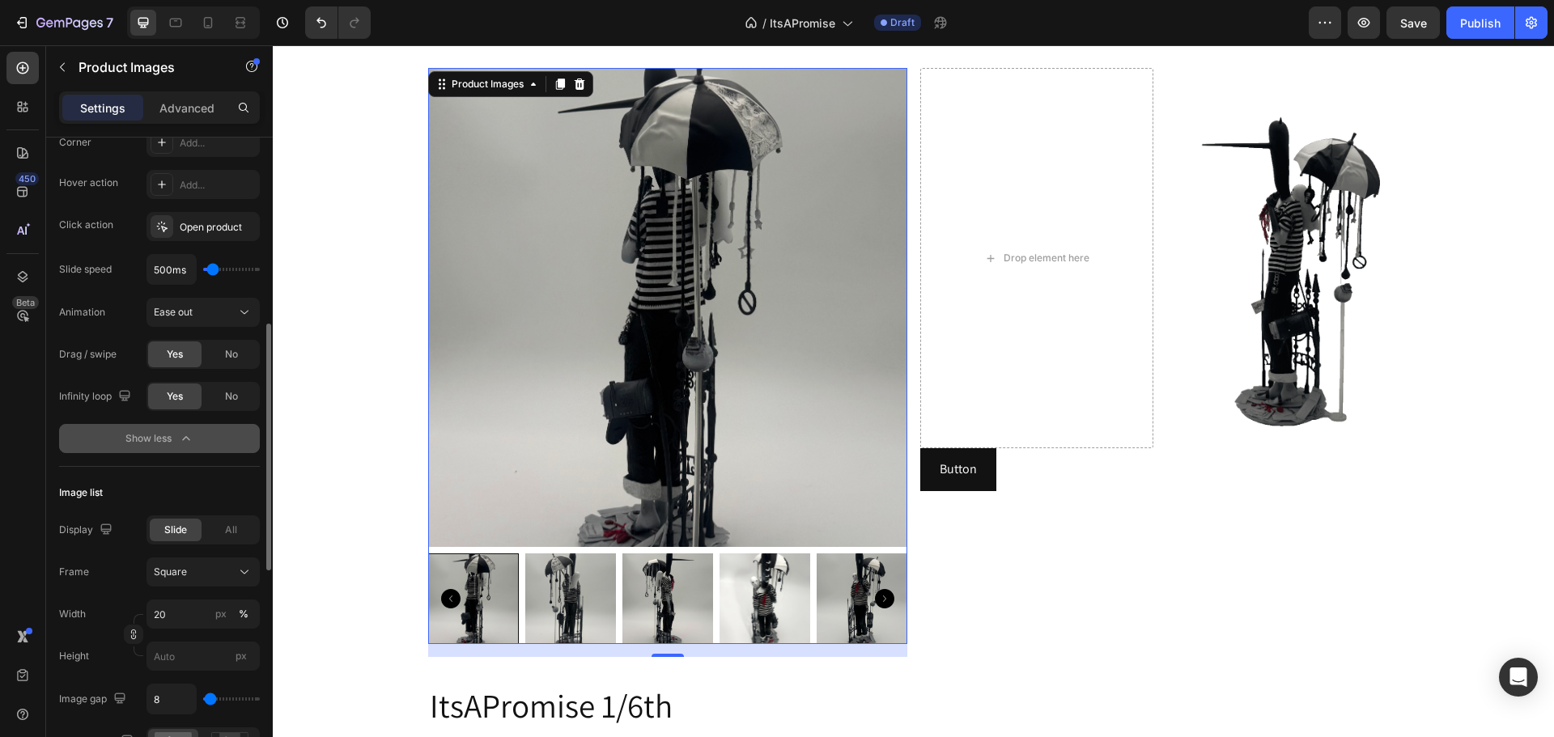
click at [147, 439] on div "Show less" at bounding box center [159, 439] width 69 height 16
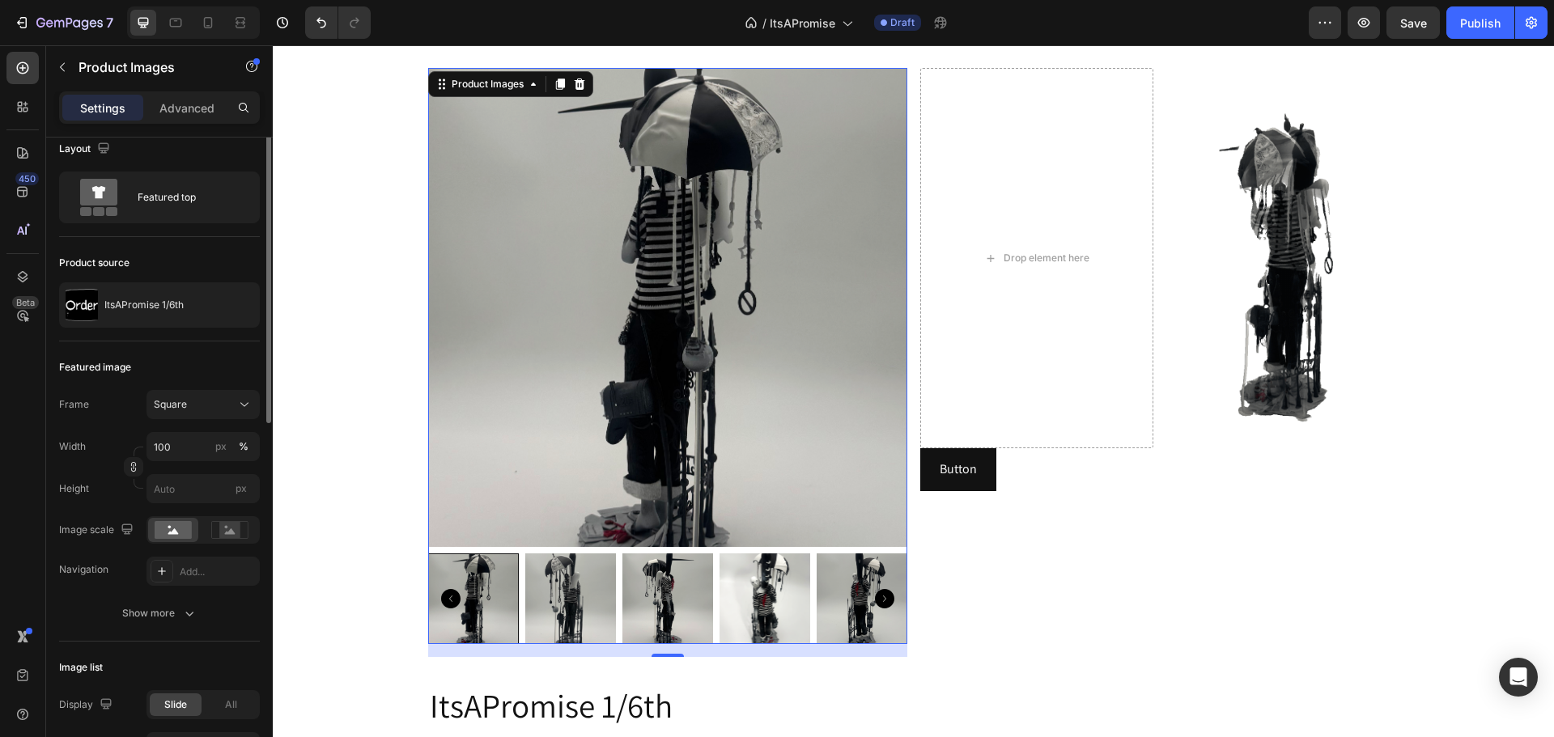
scroll to position [0, 0]
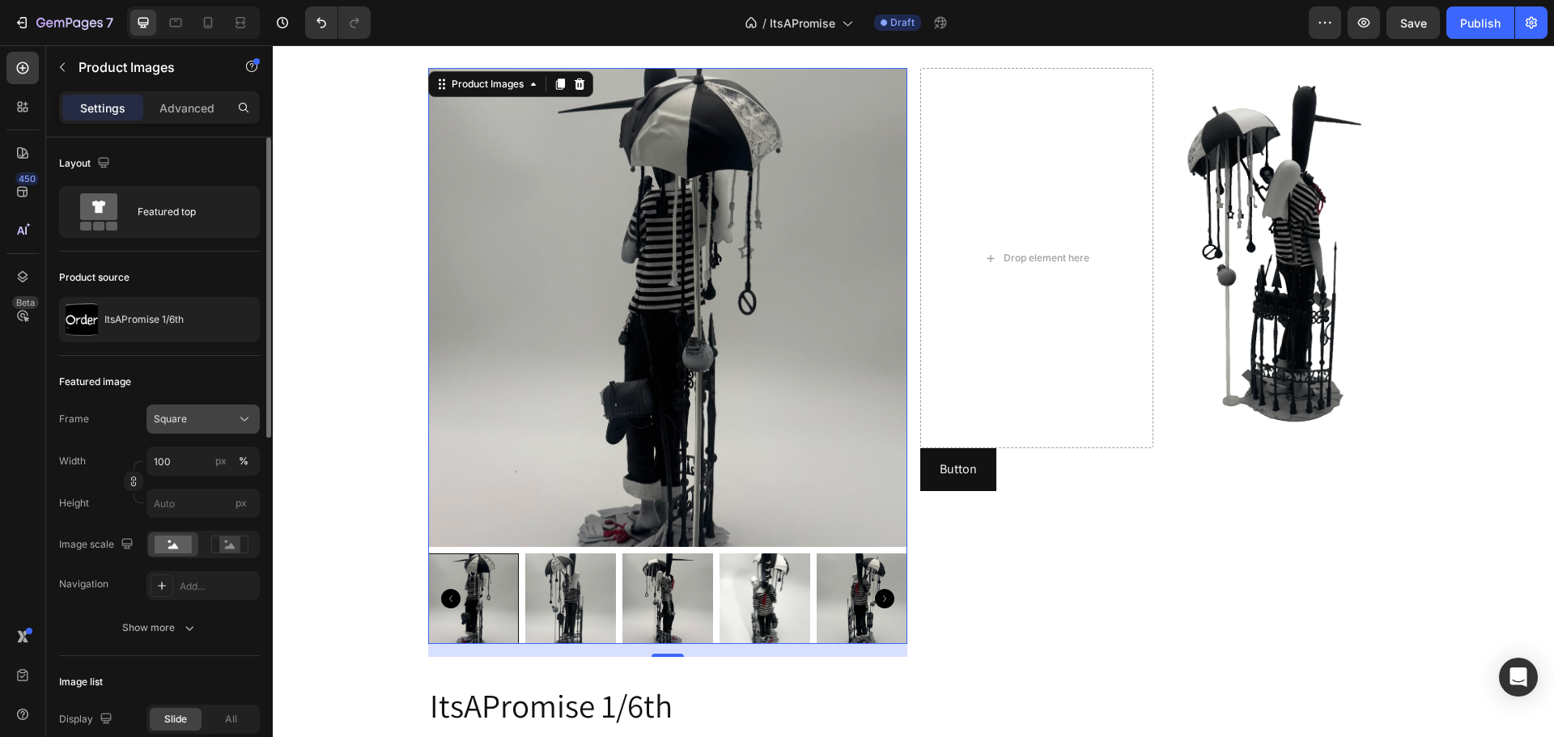
click at [194, 423] on div "Square" at bounding box center [193, 419] width 79 height 15
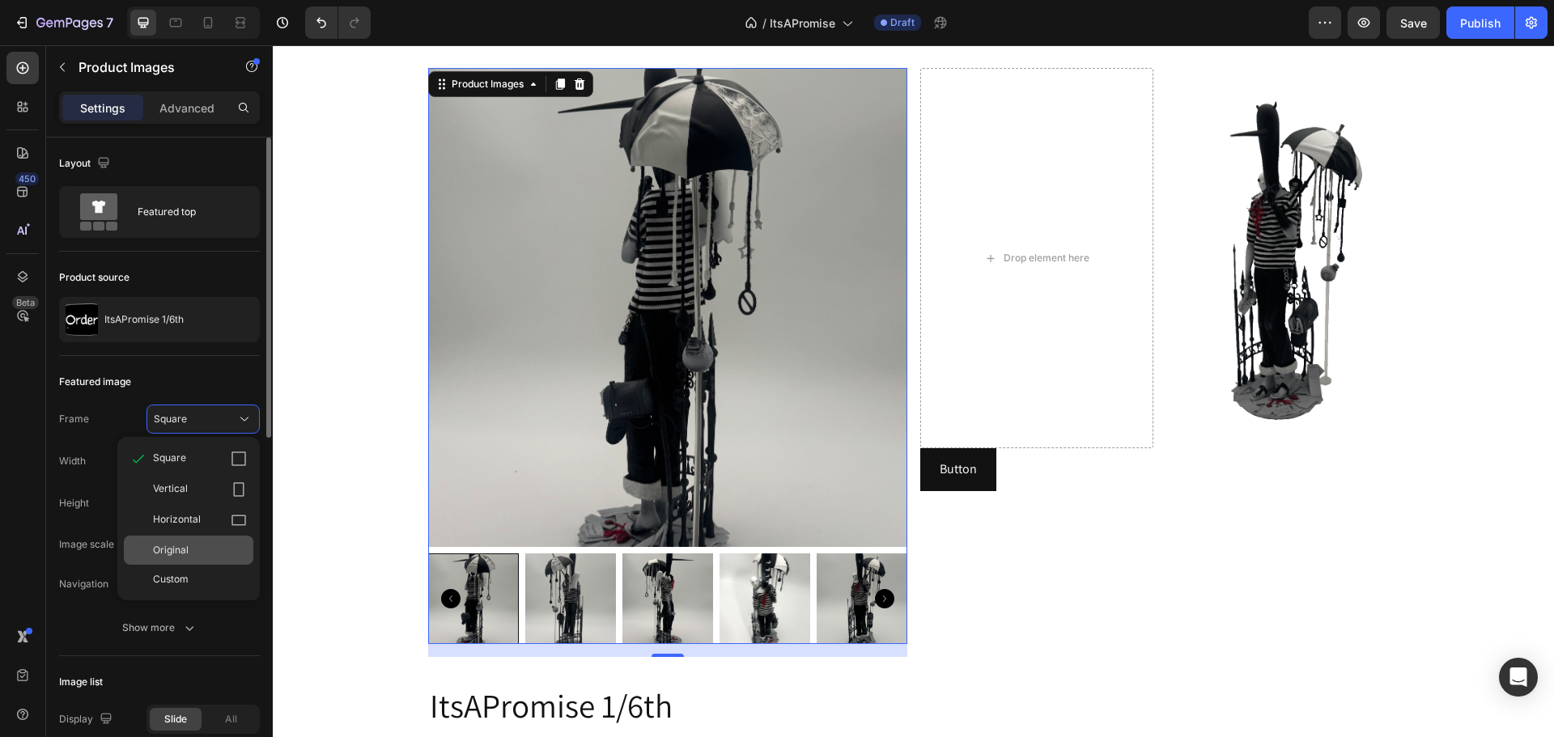
click at [180, 556] on span "Original" at bounding box center [171, 550] width 36 height 15
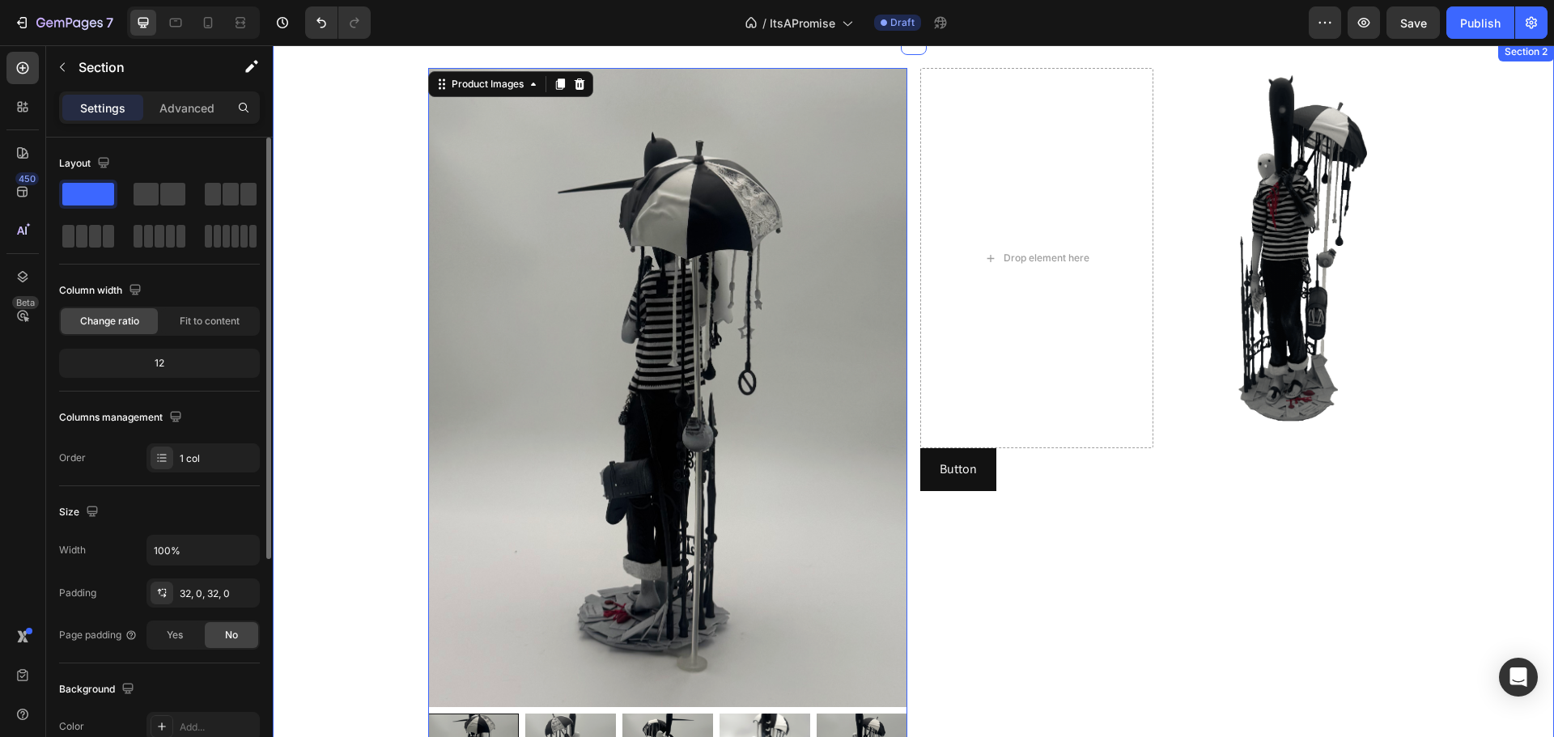
click at [1476, 242] on div "Product Images 16 ItsAPromise 1/6th Product Title $350.00 Product Price Product…" at bounding box center [913, 654] width 1281 height 1172
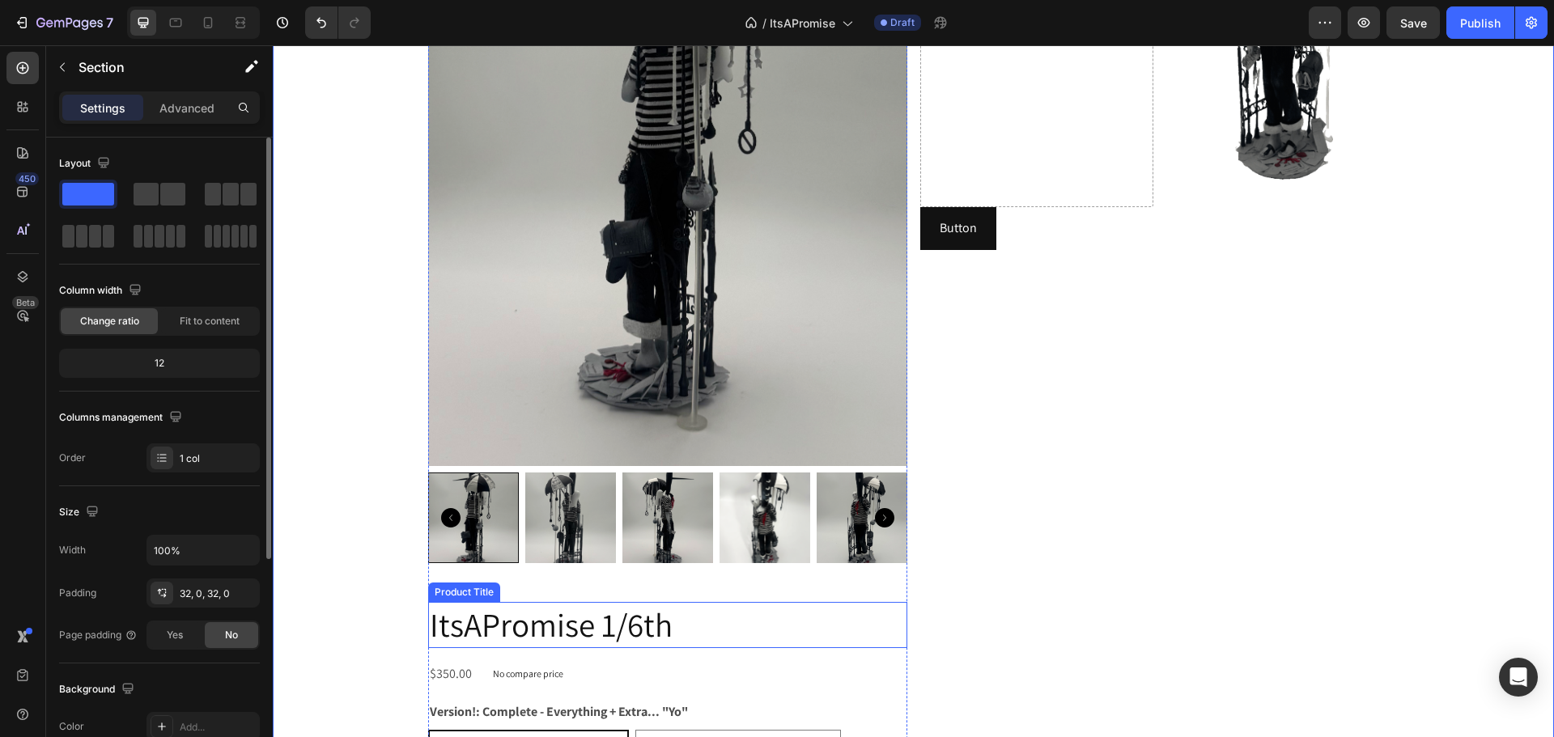
scroll to position [809, 0]
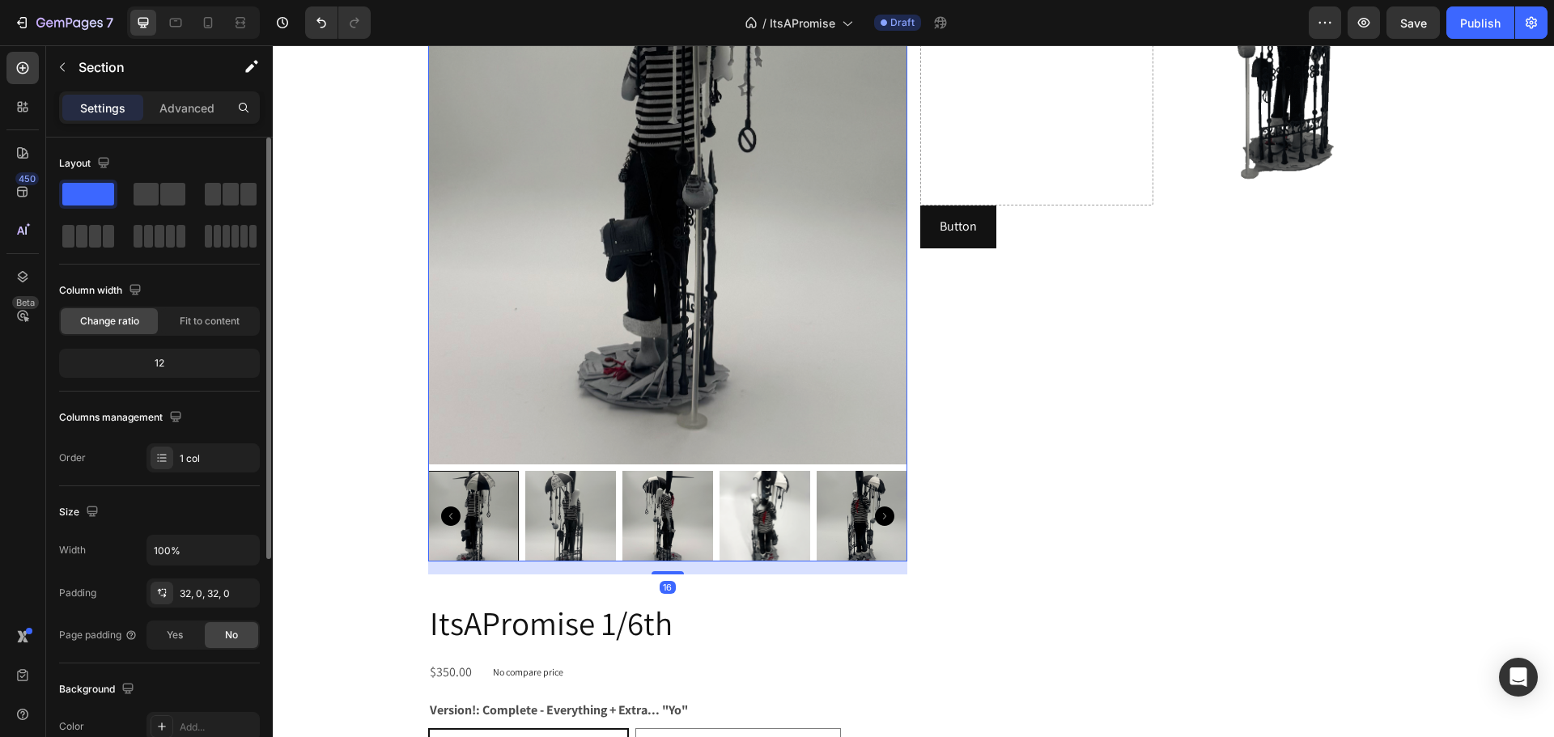
click at [566, 272] on img at bounding box center [667, 144] width 479 height 639
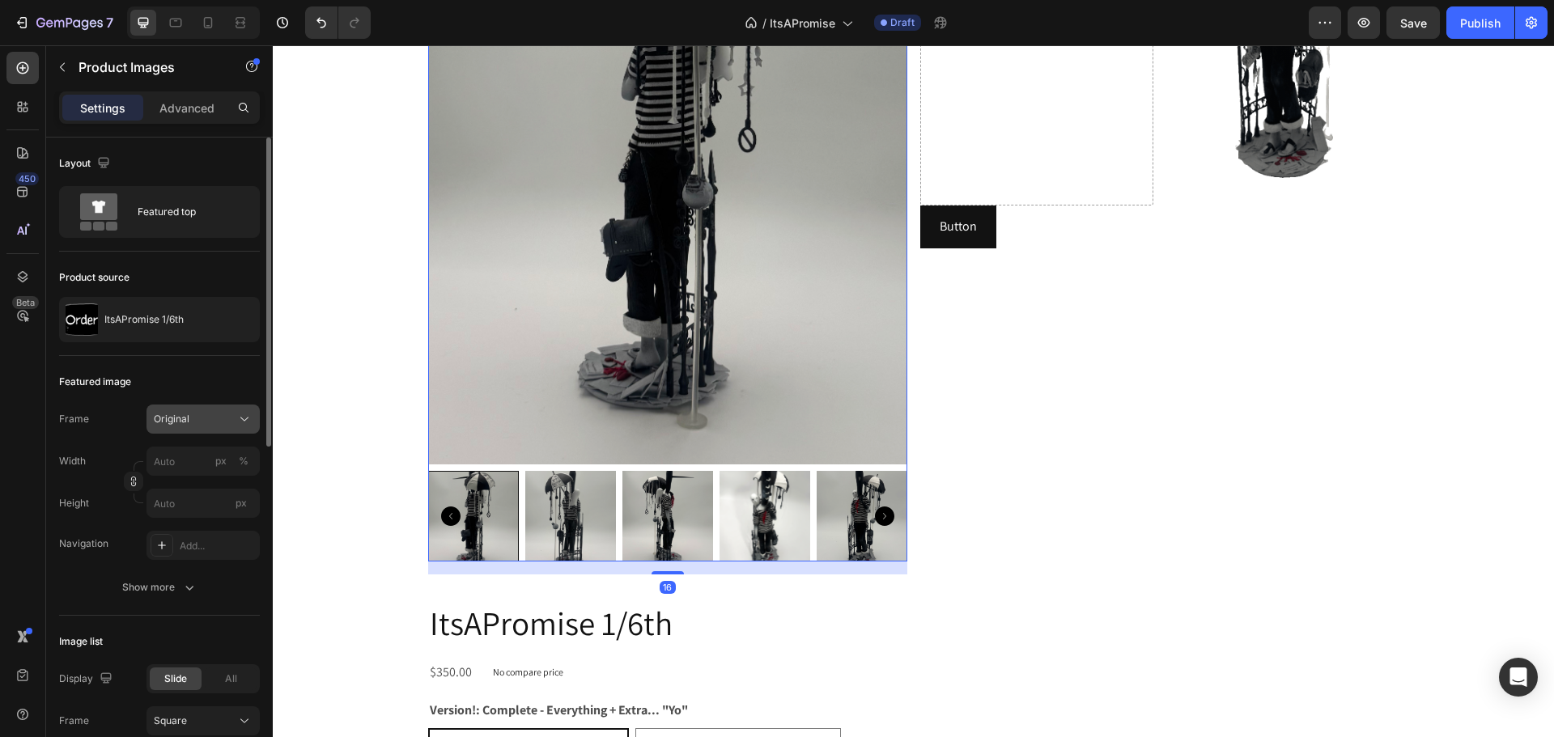
click at [201, 415] on div "Original" at bounding box center [193, 419] width 79 height 15
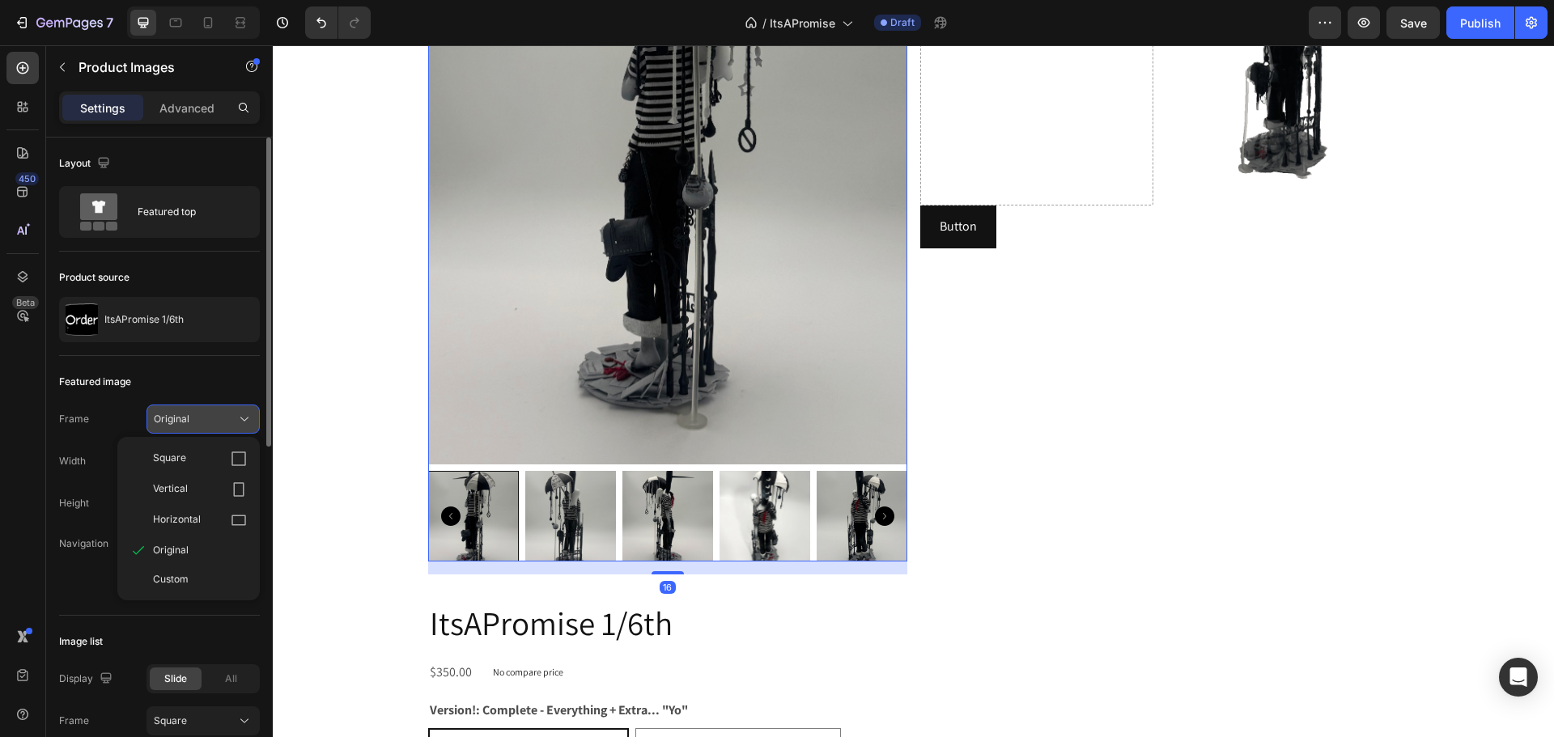
click at [197, 414] on div "Original" at bounding box center [193, 419] width 79 height 15
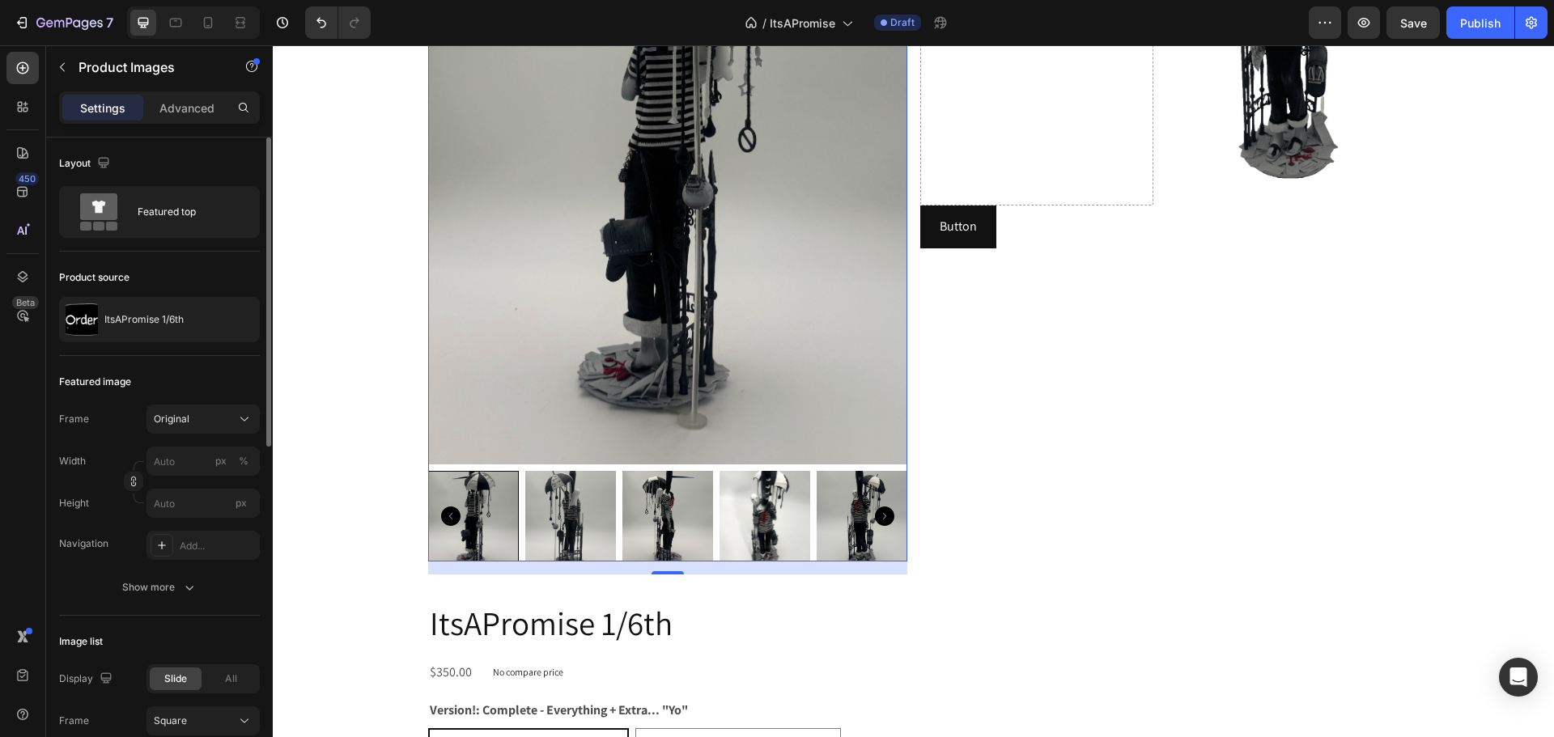
scroll to position [162, 0]
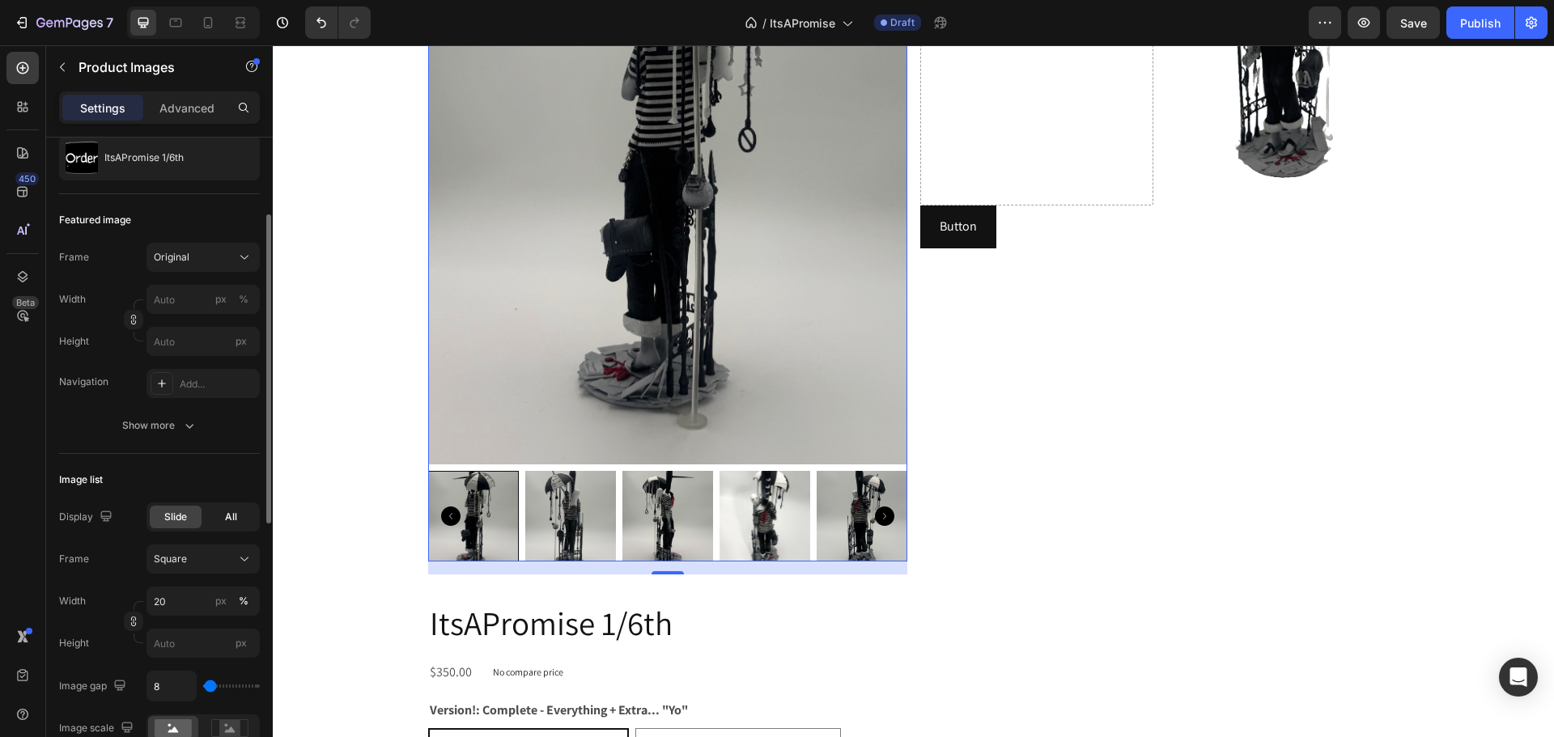
drag, startPoint x: 227, startPoint y: 518, endPoint x: 235, endPoint y: 516, distance: 8.3
click at [235, 516] on span "All" at bounding box center [231, 517] width 12 height 15
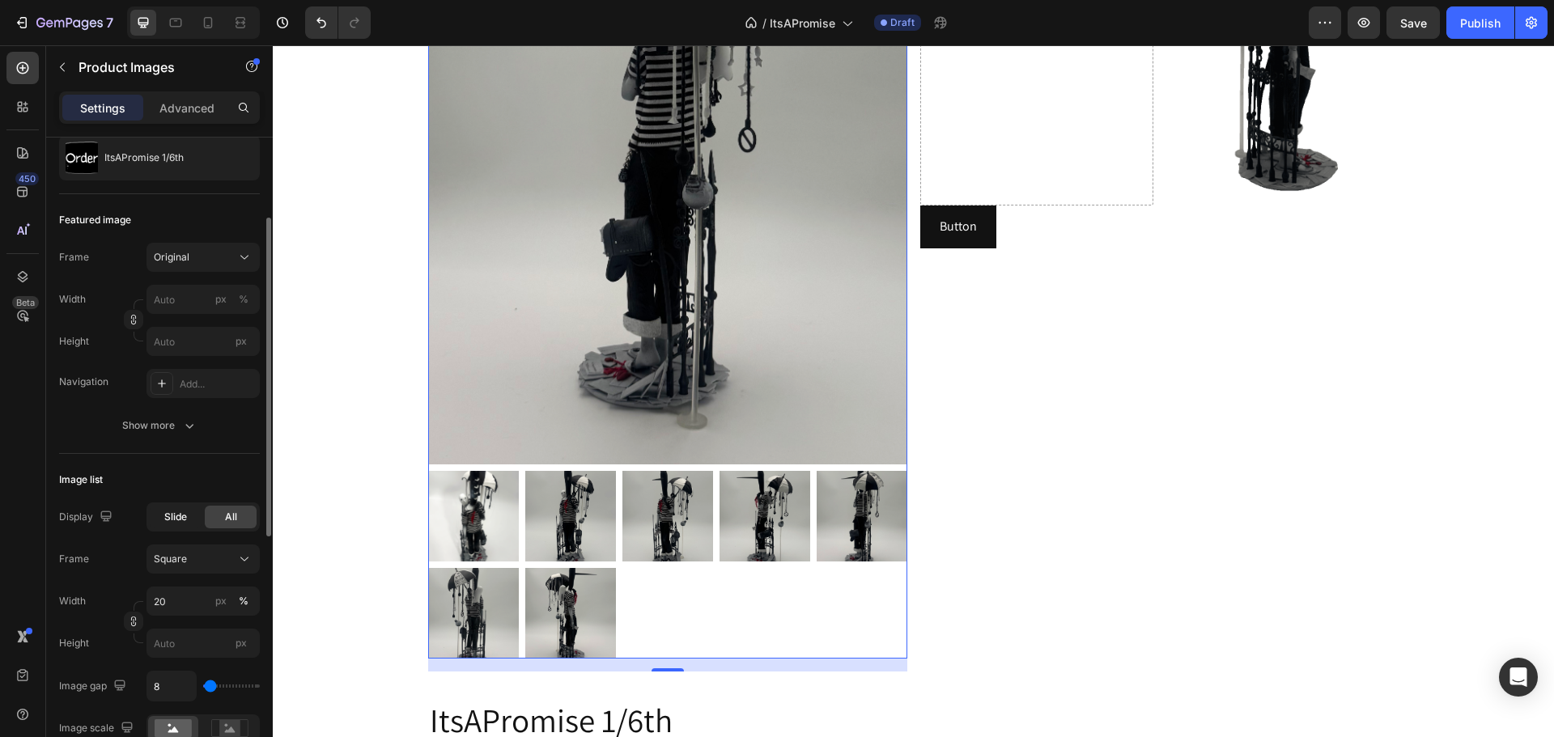
click at [194, 519] on div "Slide" at bounding box center [176, 517] width 52 height 23
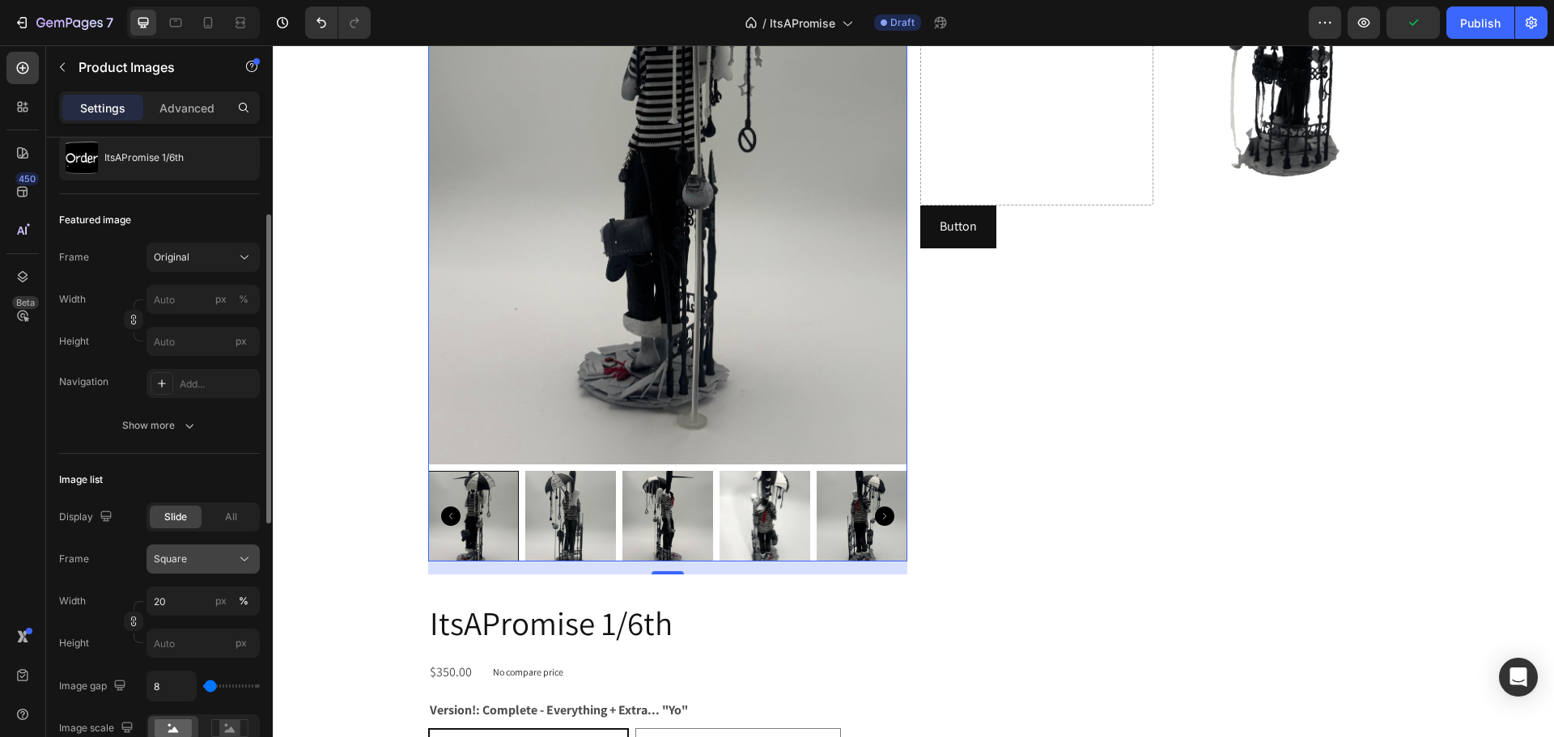
click at [176, 546] on button "Square" at bounding box center [202, 559] width 113 height 29
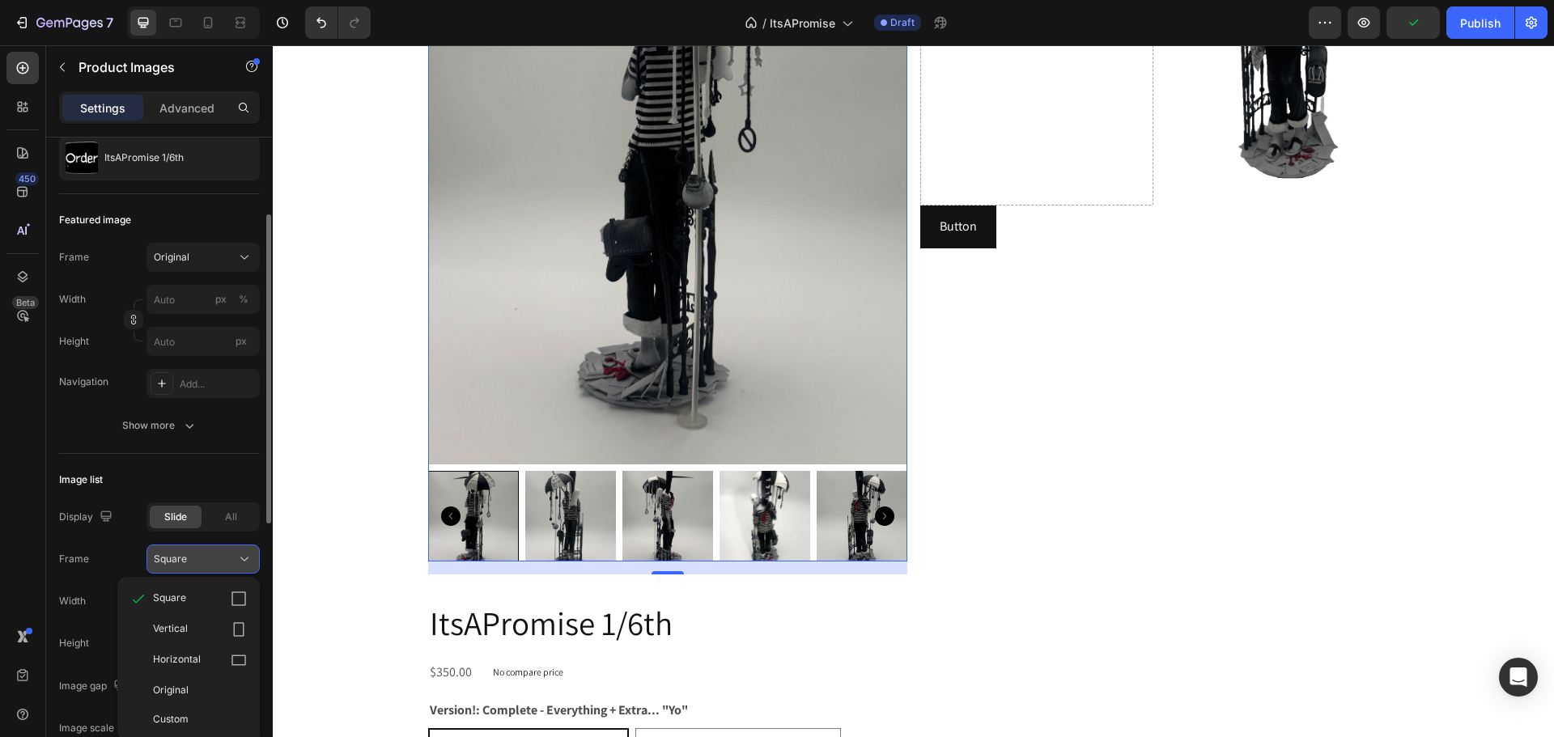
click at [181, 554] on span "Square" at bounding box center [170, 559] width 33 height 15
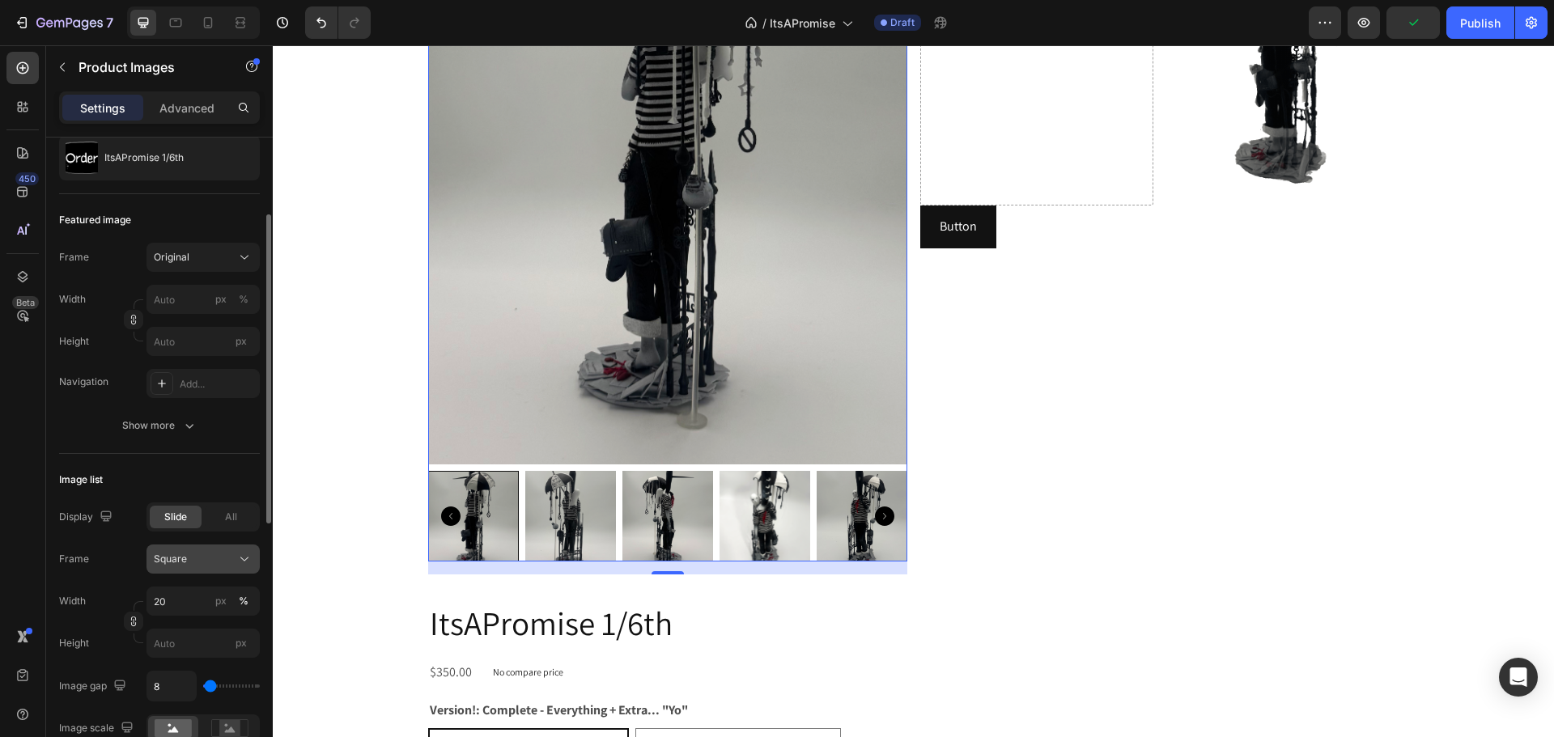
click at [181, 554] on span "Square" at bounding box center [170, 559] width 33 height 15
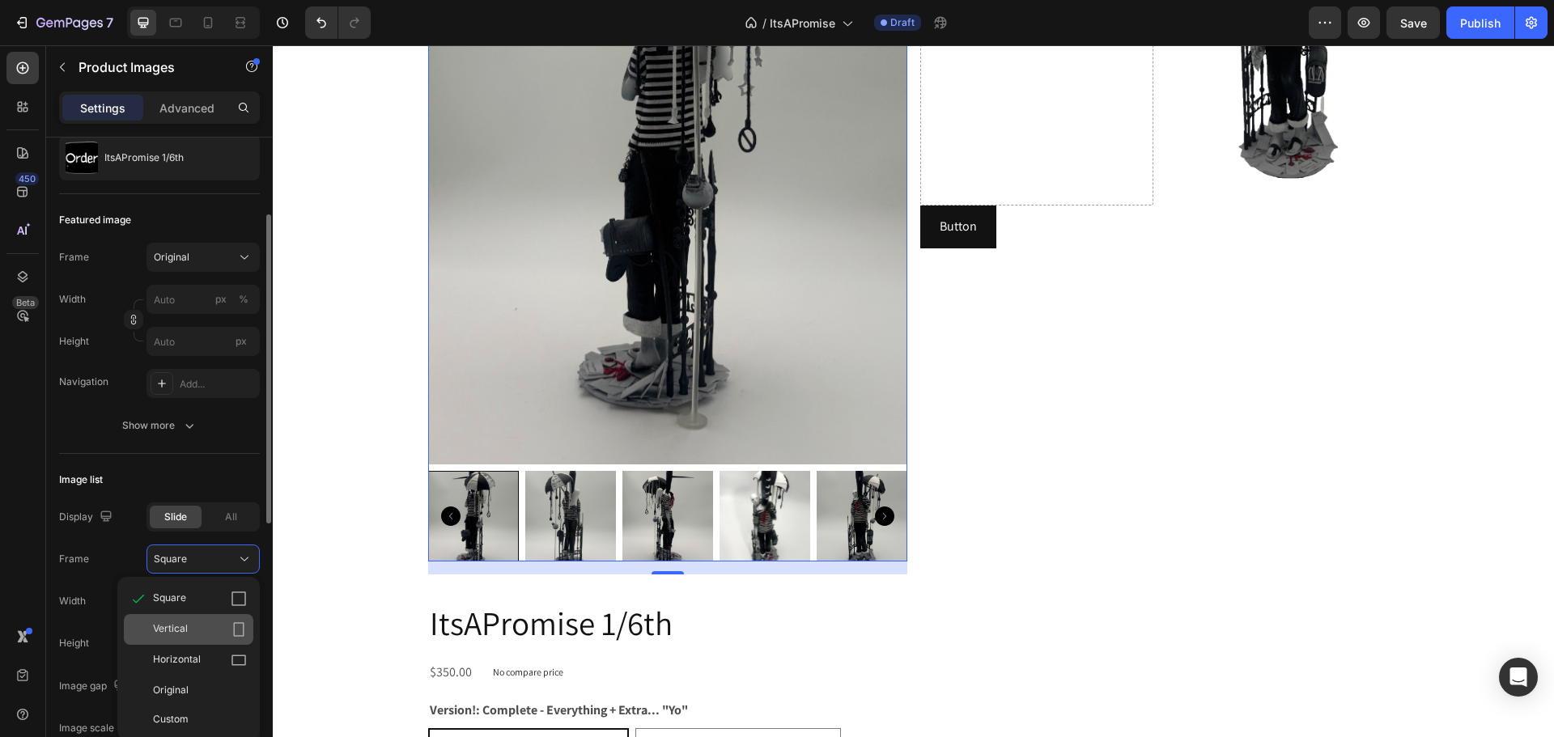
click at [205, 622] on div "Vertical" at bounding box center [200, 630] width 94 height 16
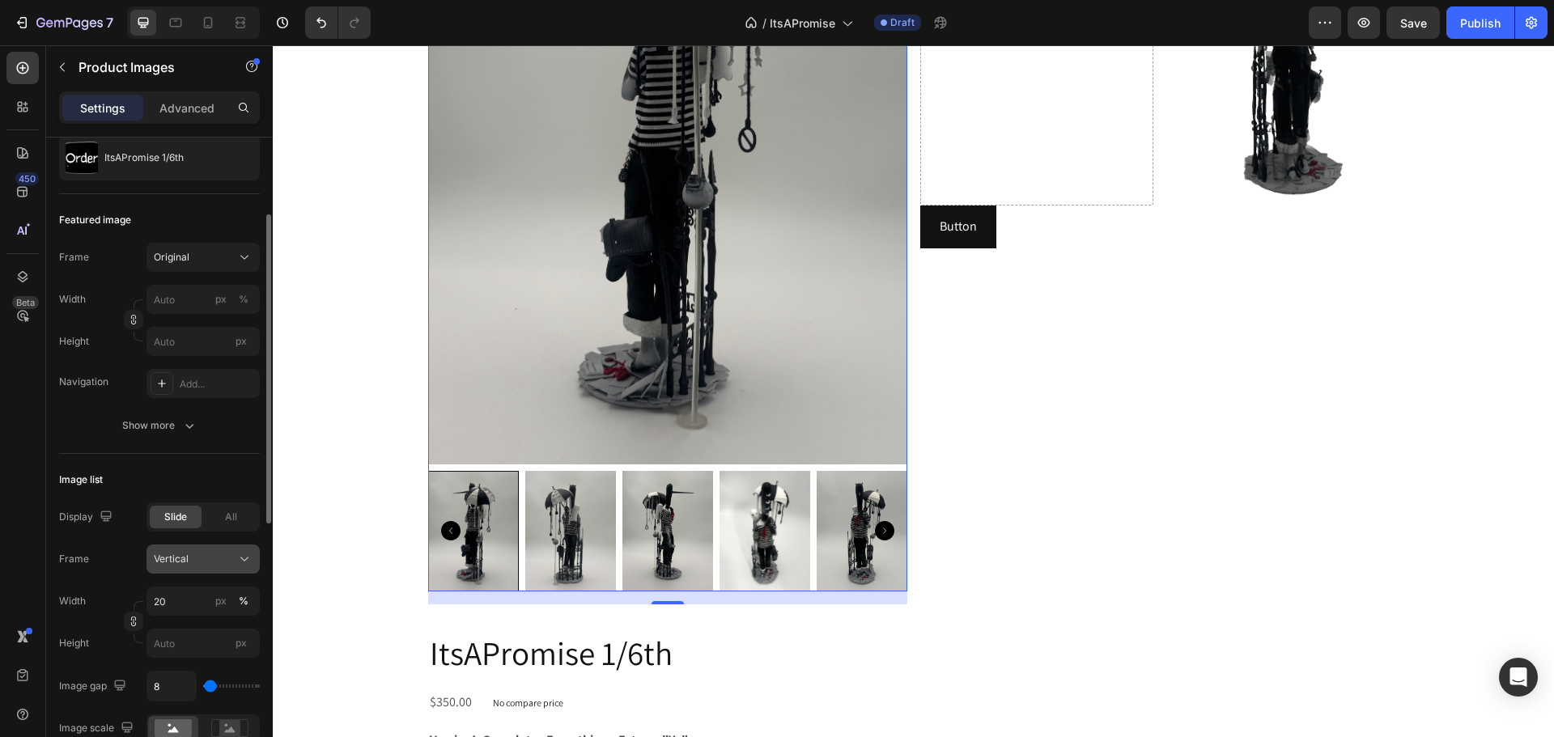
click at [179, 557] on span "Vertical" at bounding box center [171, 559] width 35 height 15
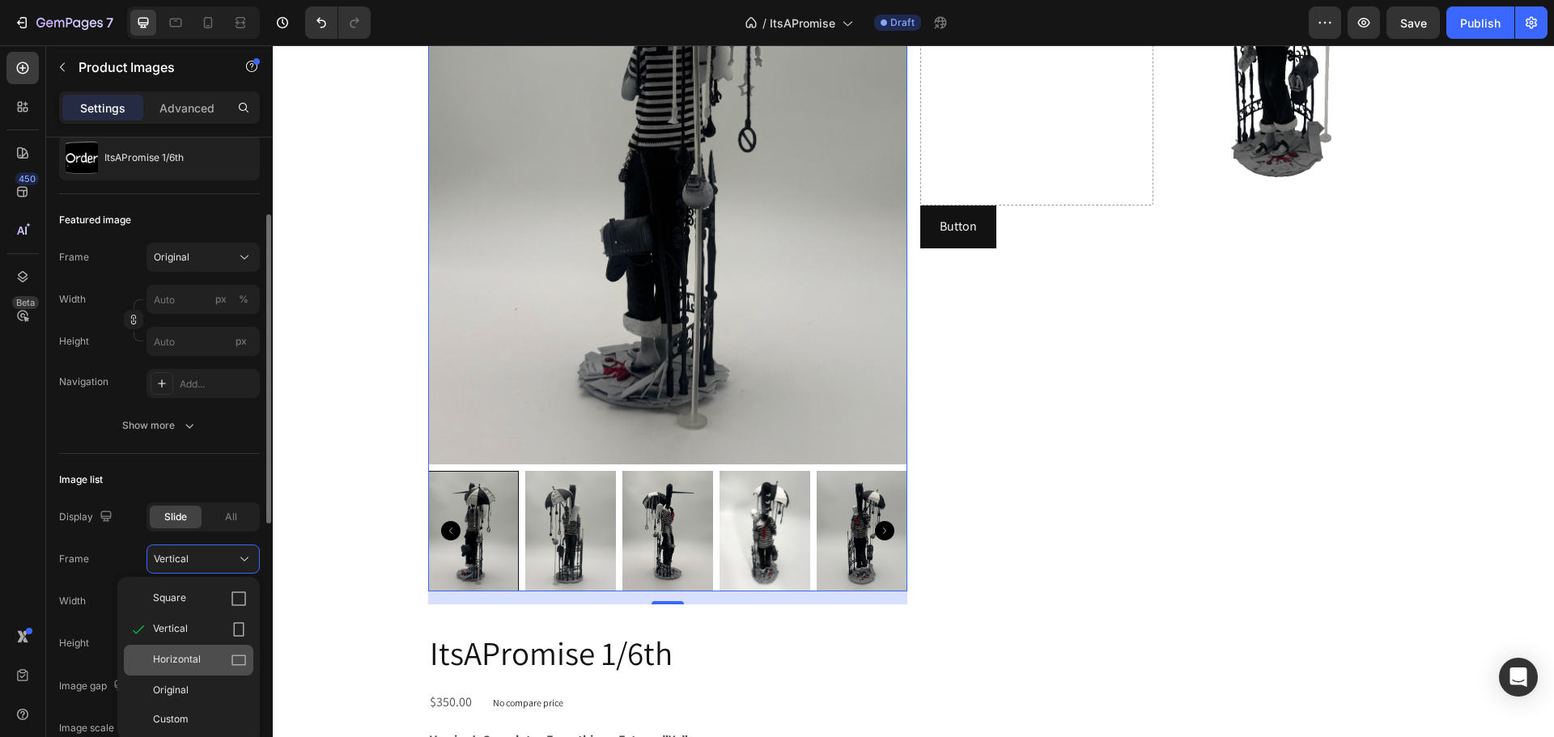
click at [200, 649] on div "Horizontal" at bounding box center [188, 660] width 129 height 31
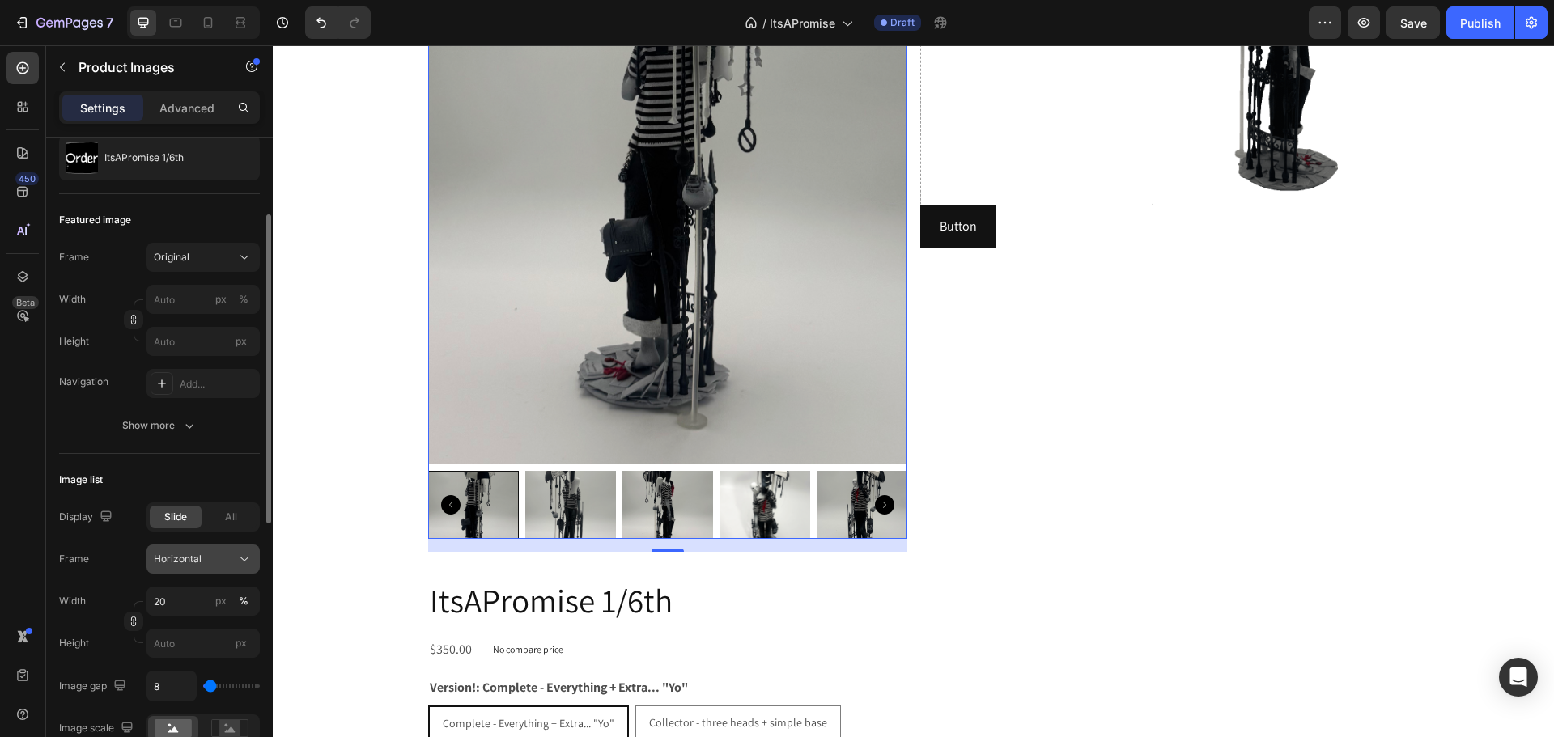
click at [180, 558] on span "Horizontal" at bounding box center [178, 559] width 48 height 15
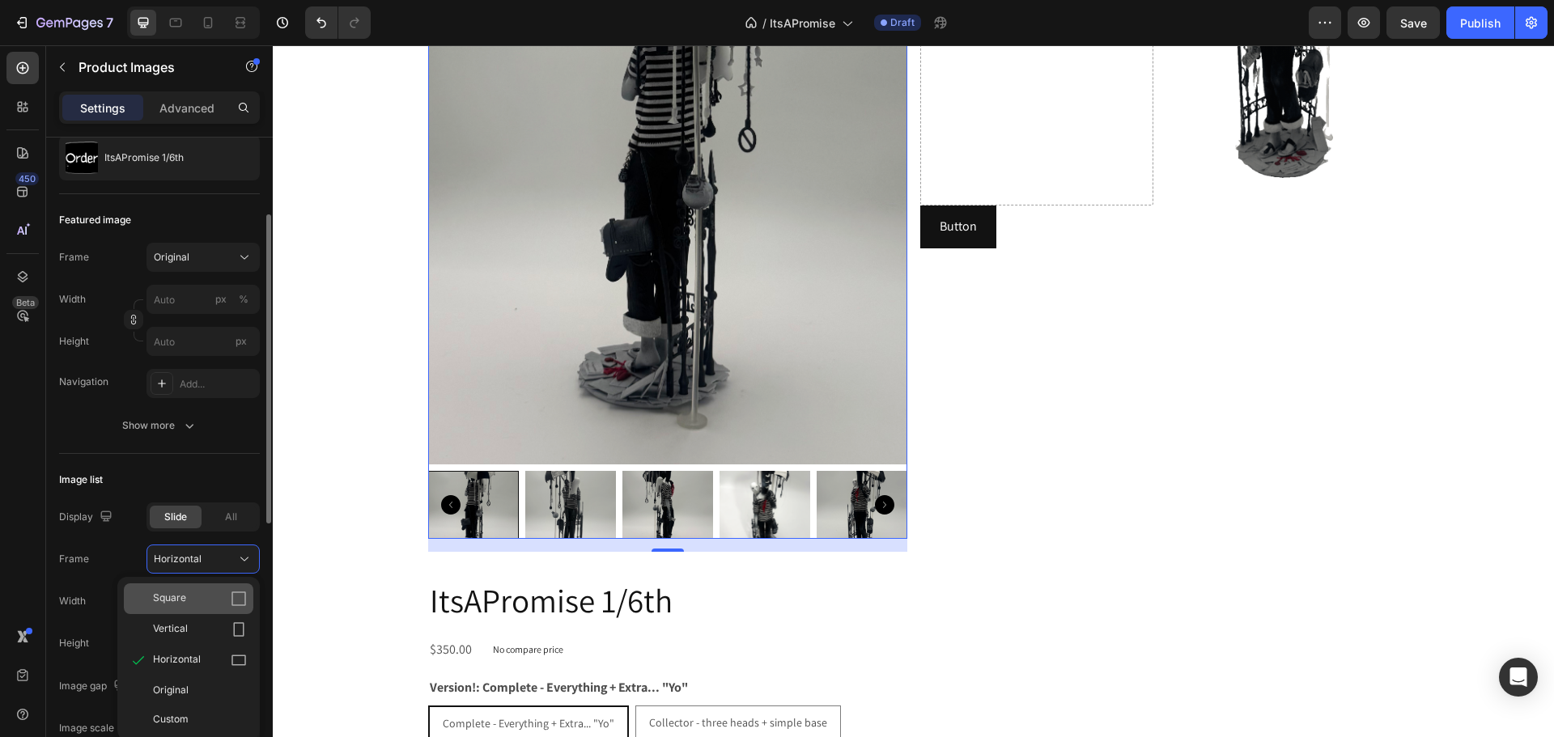
click at [206, 598] on div "Square" at bounding box center [200, 599] width 94 height 16
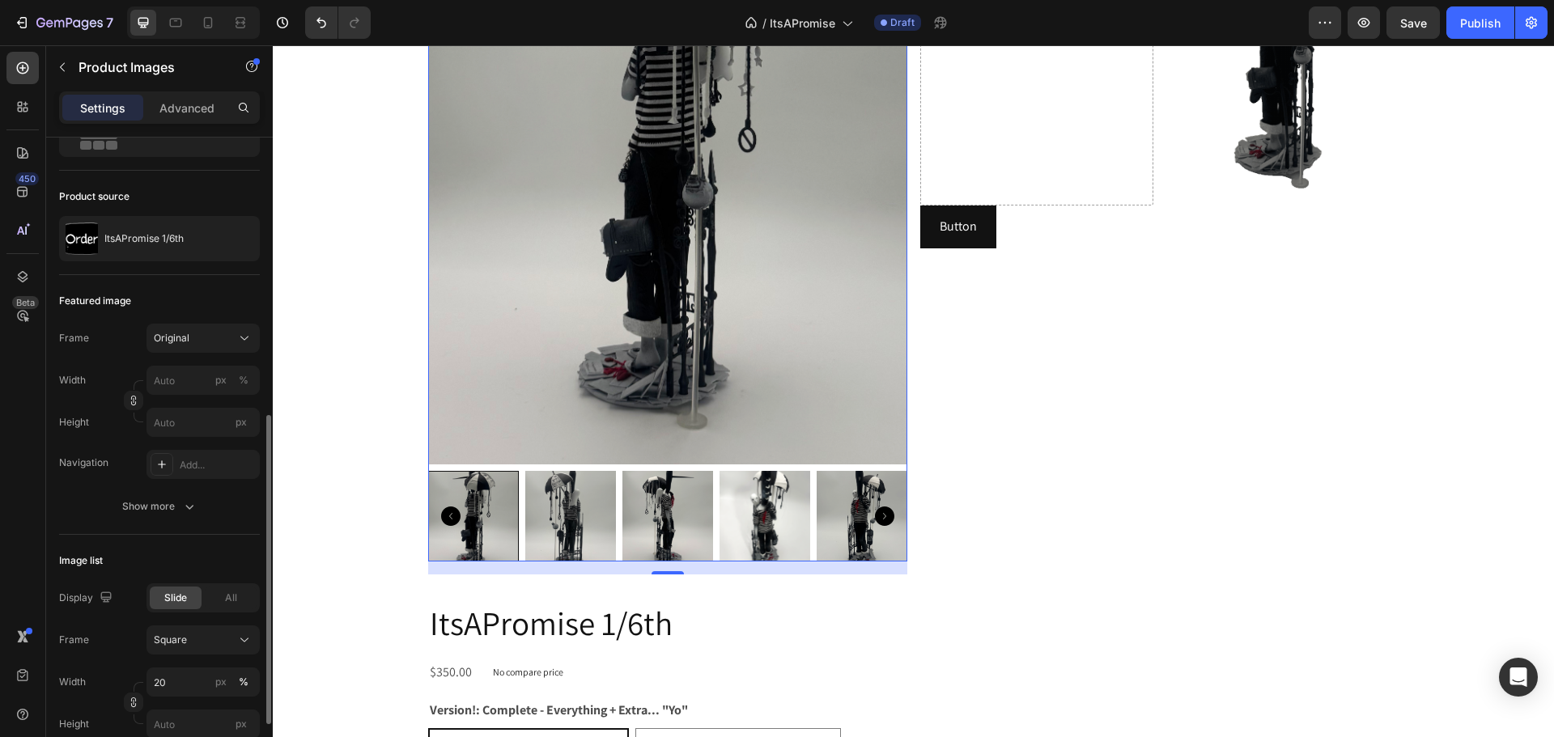
scroll to position [0, 0]
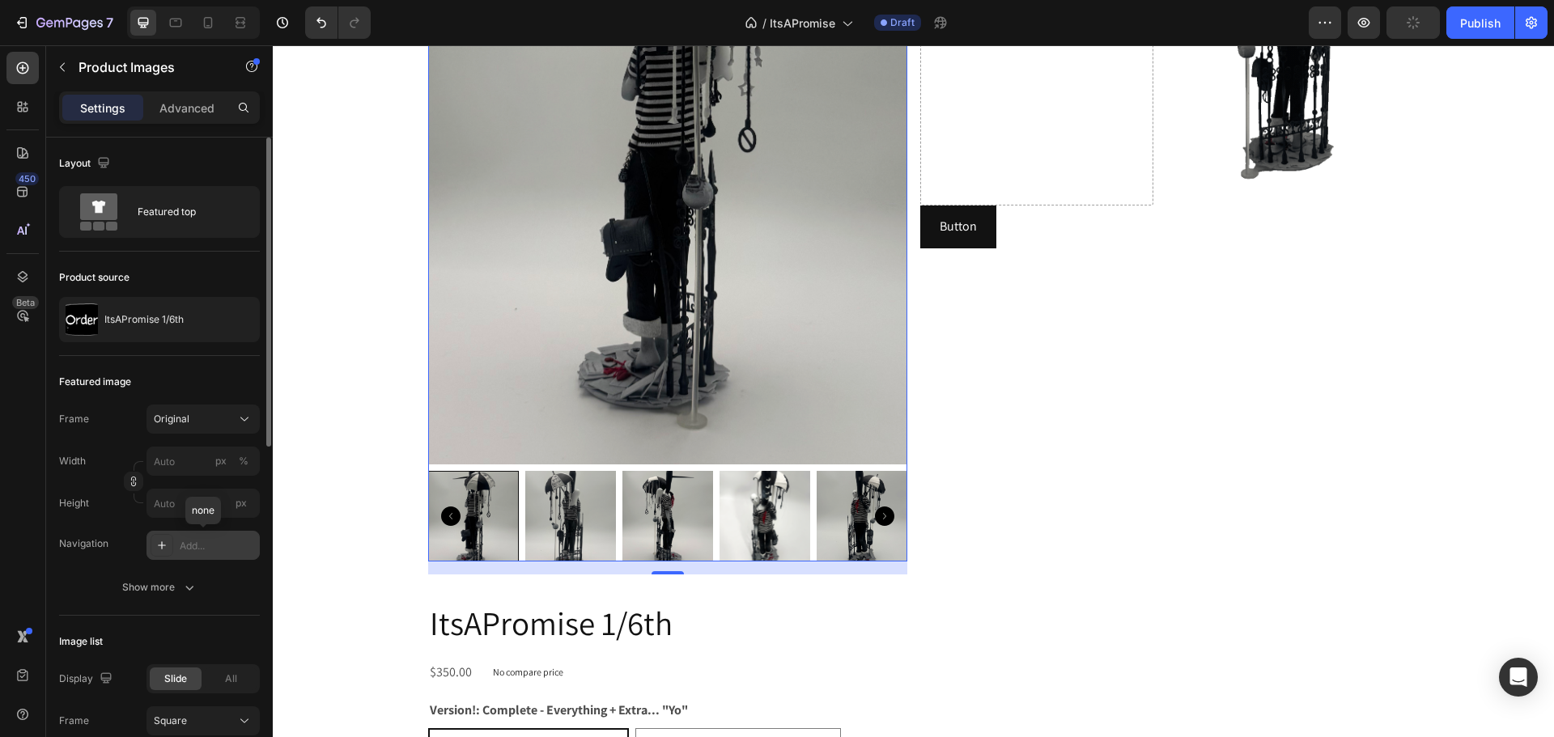
click at [161, 543] on icon at bounding box center [161, 545] width 13 height 13
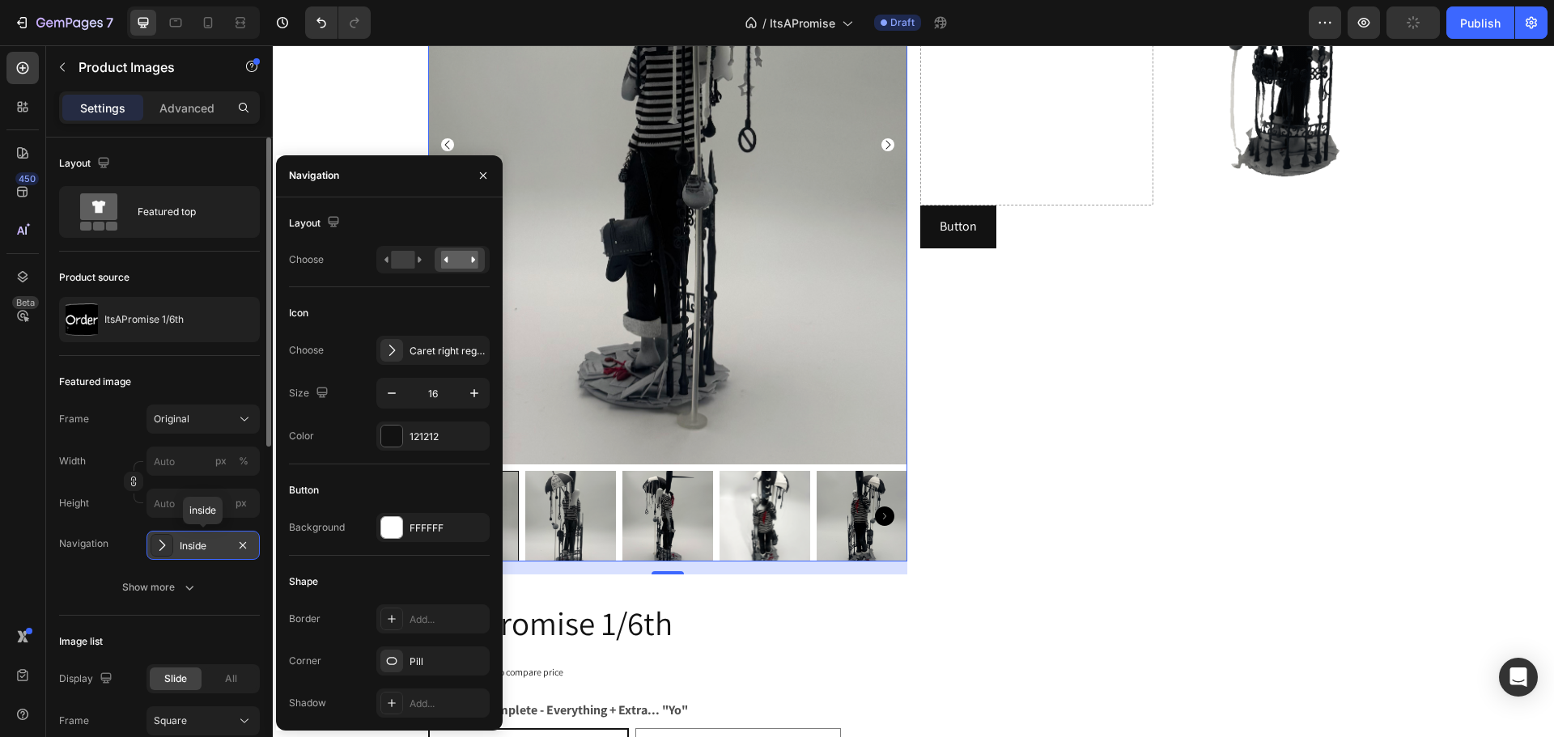
click at [161, 543] on icon at bounding box center [162, 545] width 16 height 16
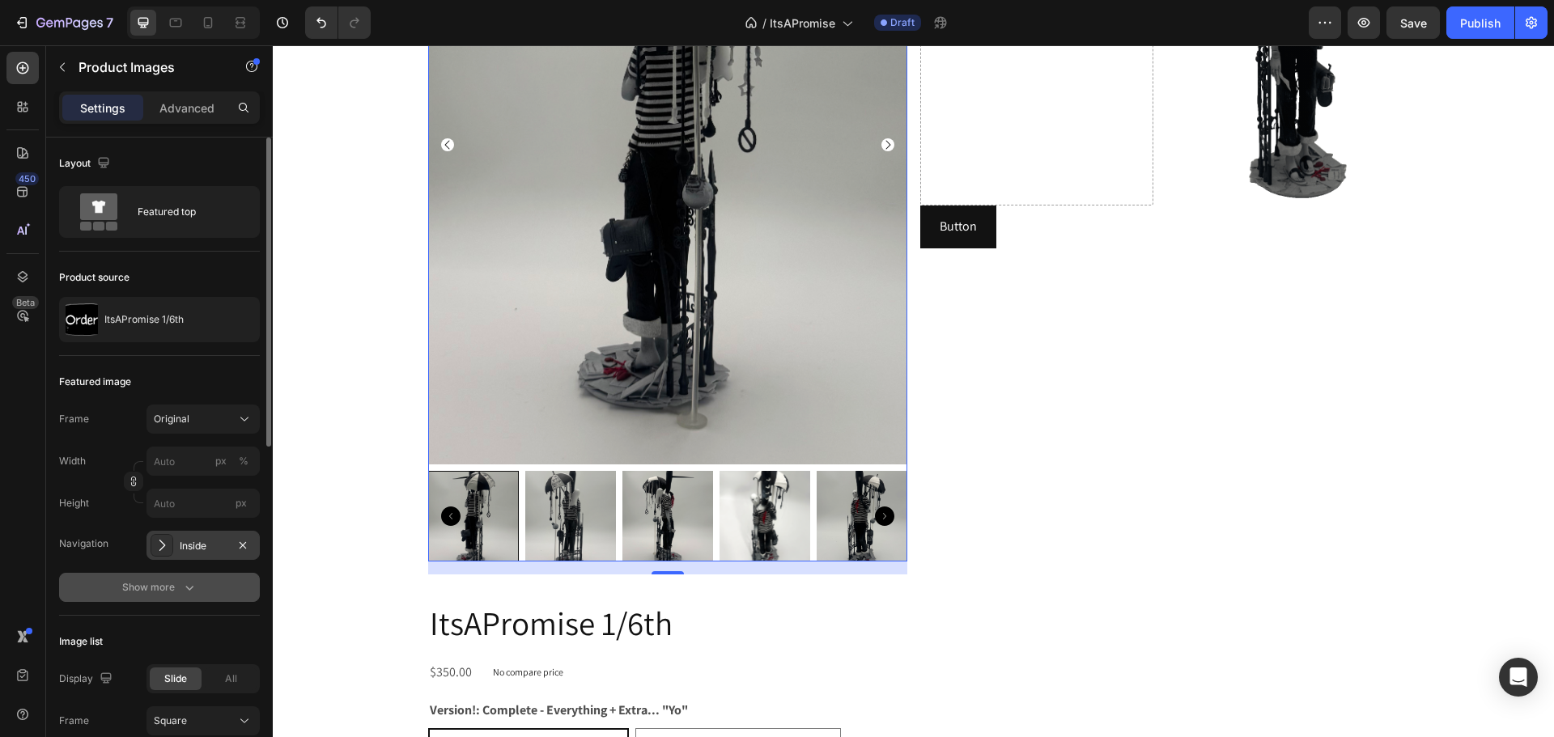
click at [151, 584] on div "Show more" at bounding box center [159, 587] width 75 height 16
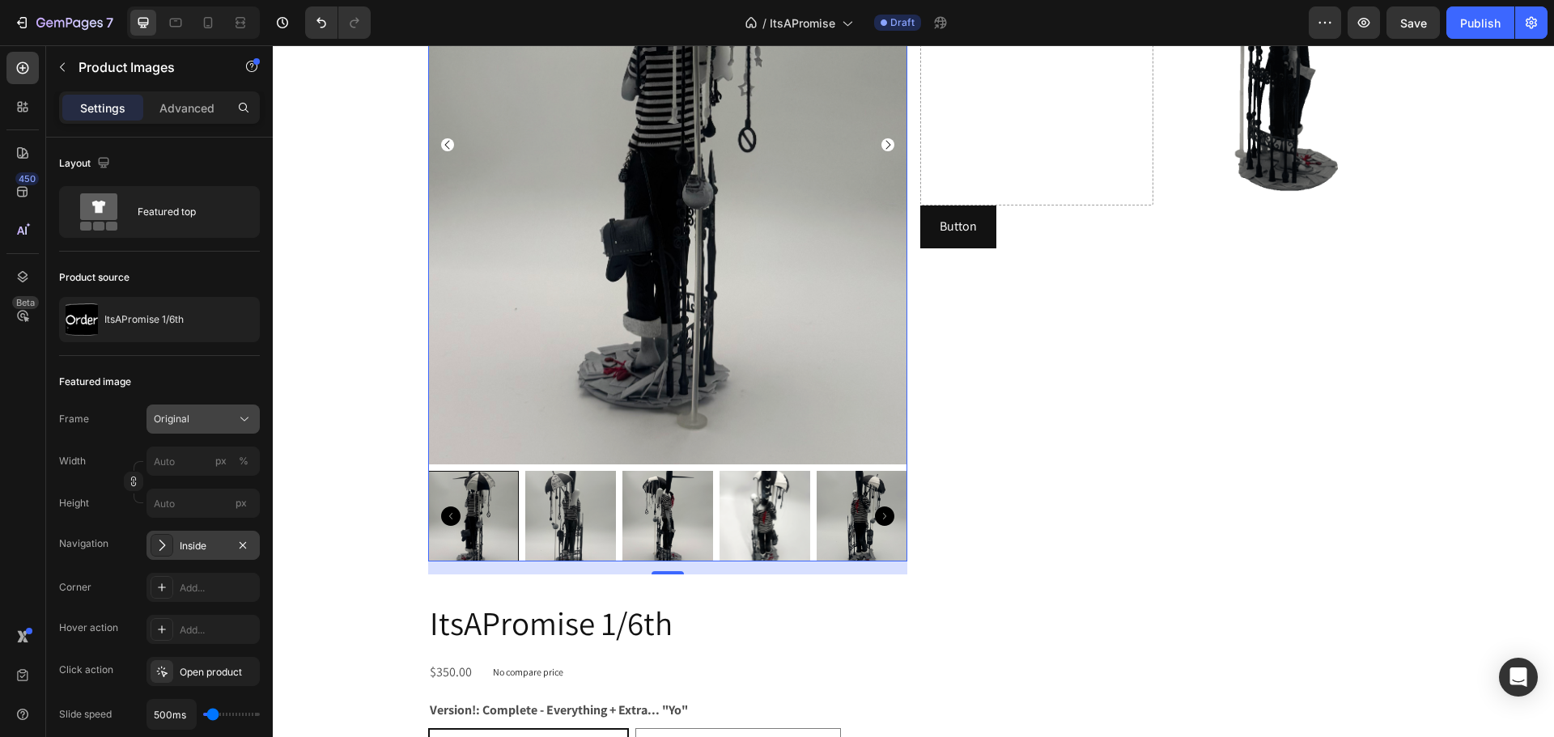
click at [190, 426] on div "Original" at bounding box center [203, 419] width 99 height 16
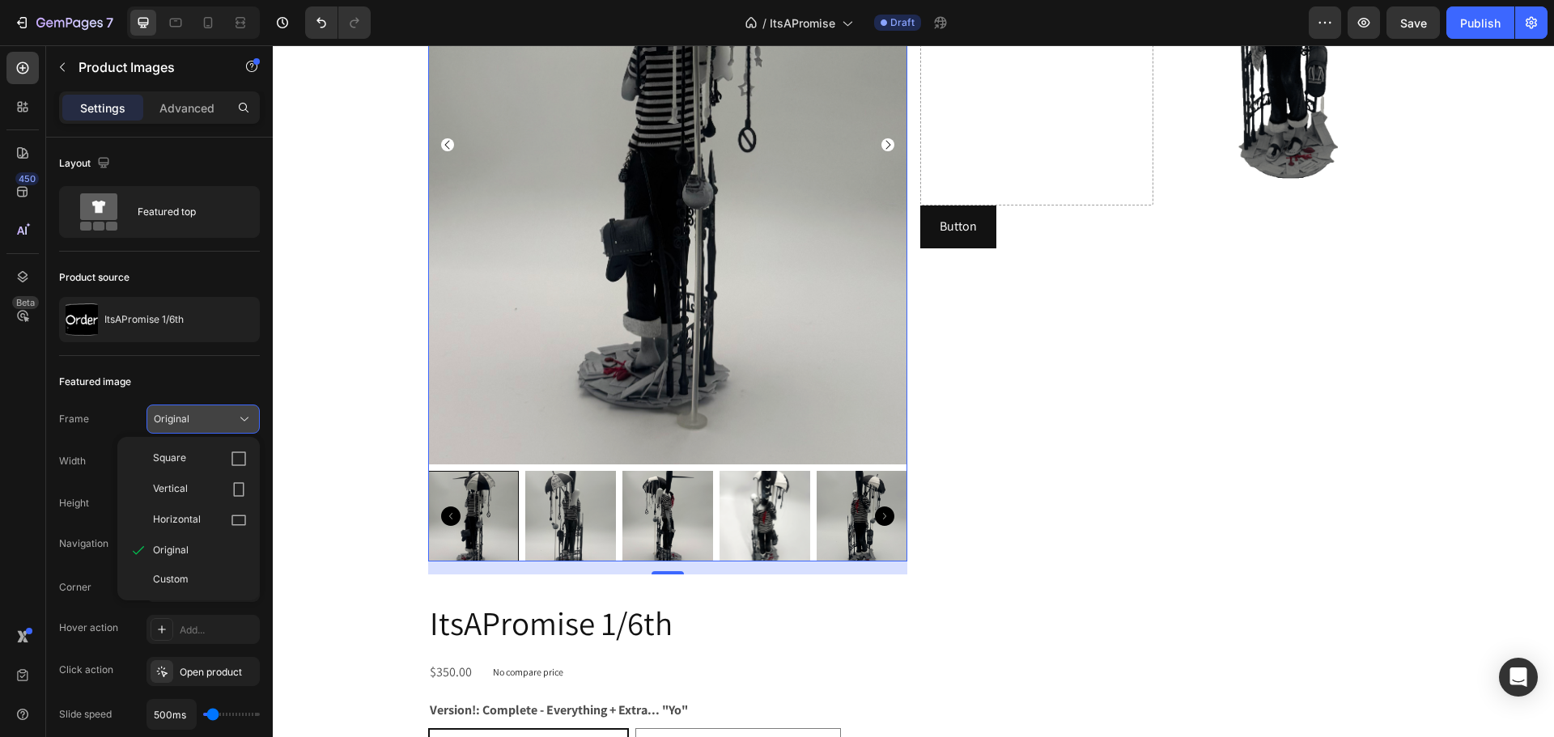
click at [184, 425] on span "Original" at bounding box center [172, 419] width 36 height 15
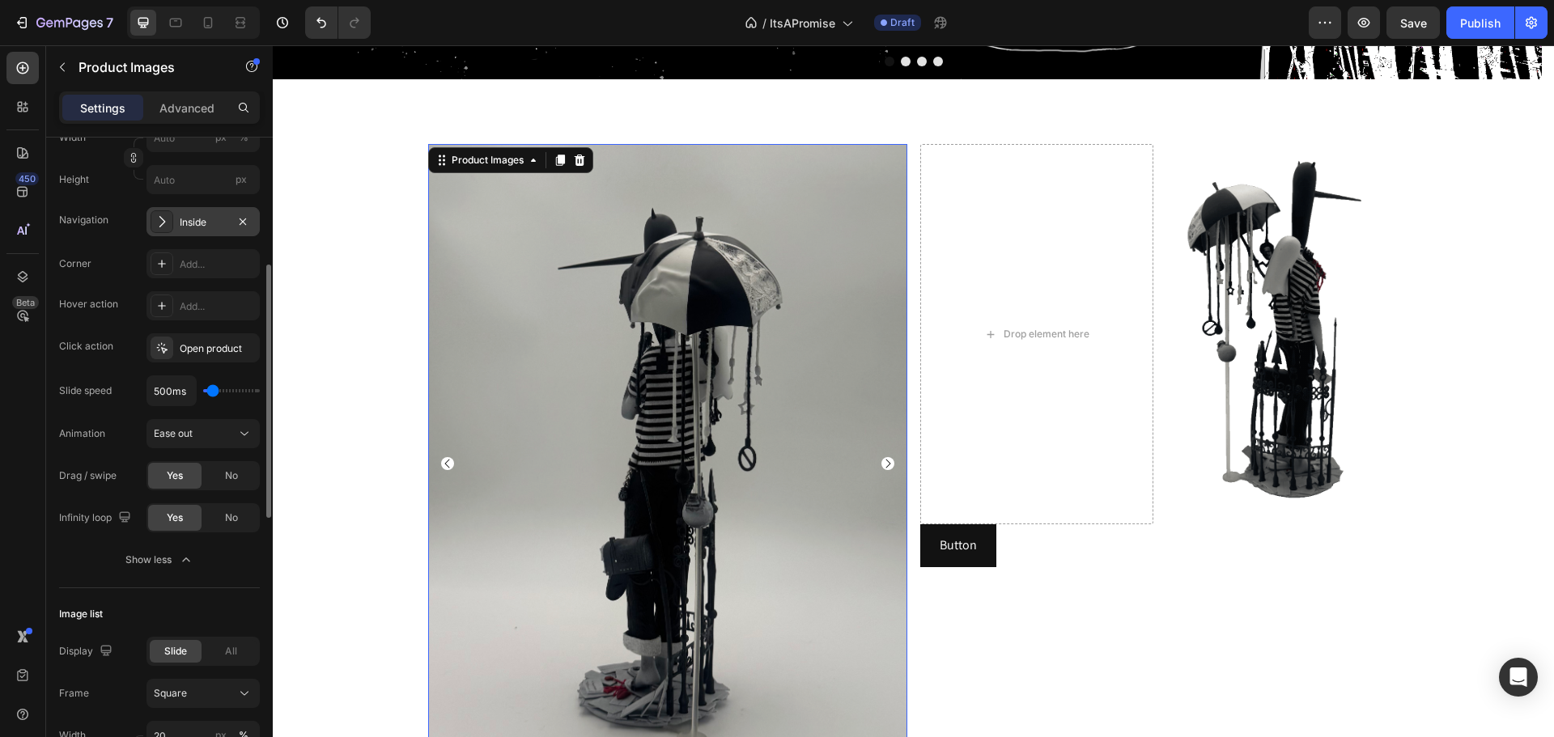
scroll to position [486, 0]
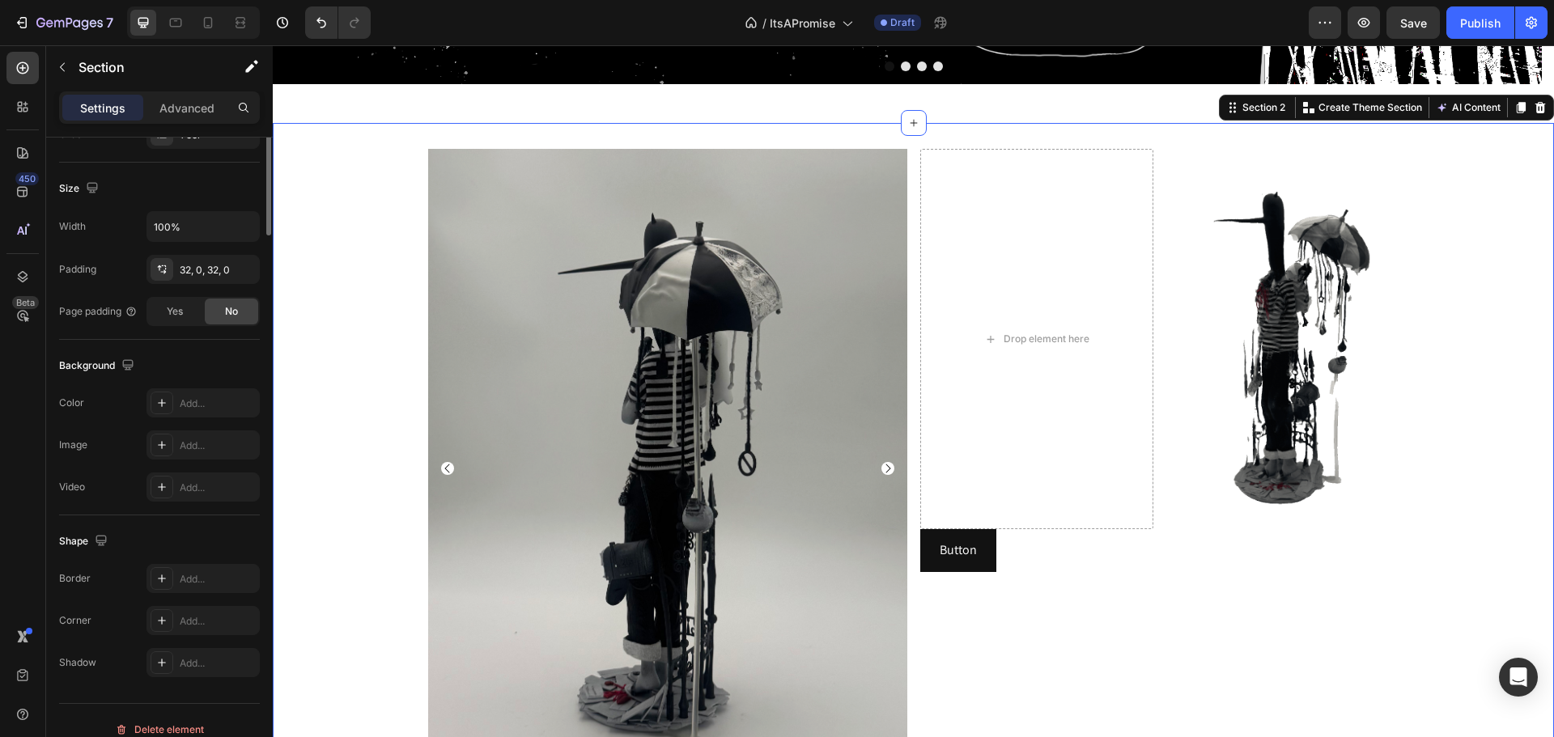
click at [1455, 341] on div "Product Images ItsAPromise 1/6th Product Title $350.00 Product Price Product Pr…" at bounding box center [913, 735] width 1281 height 1172
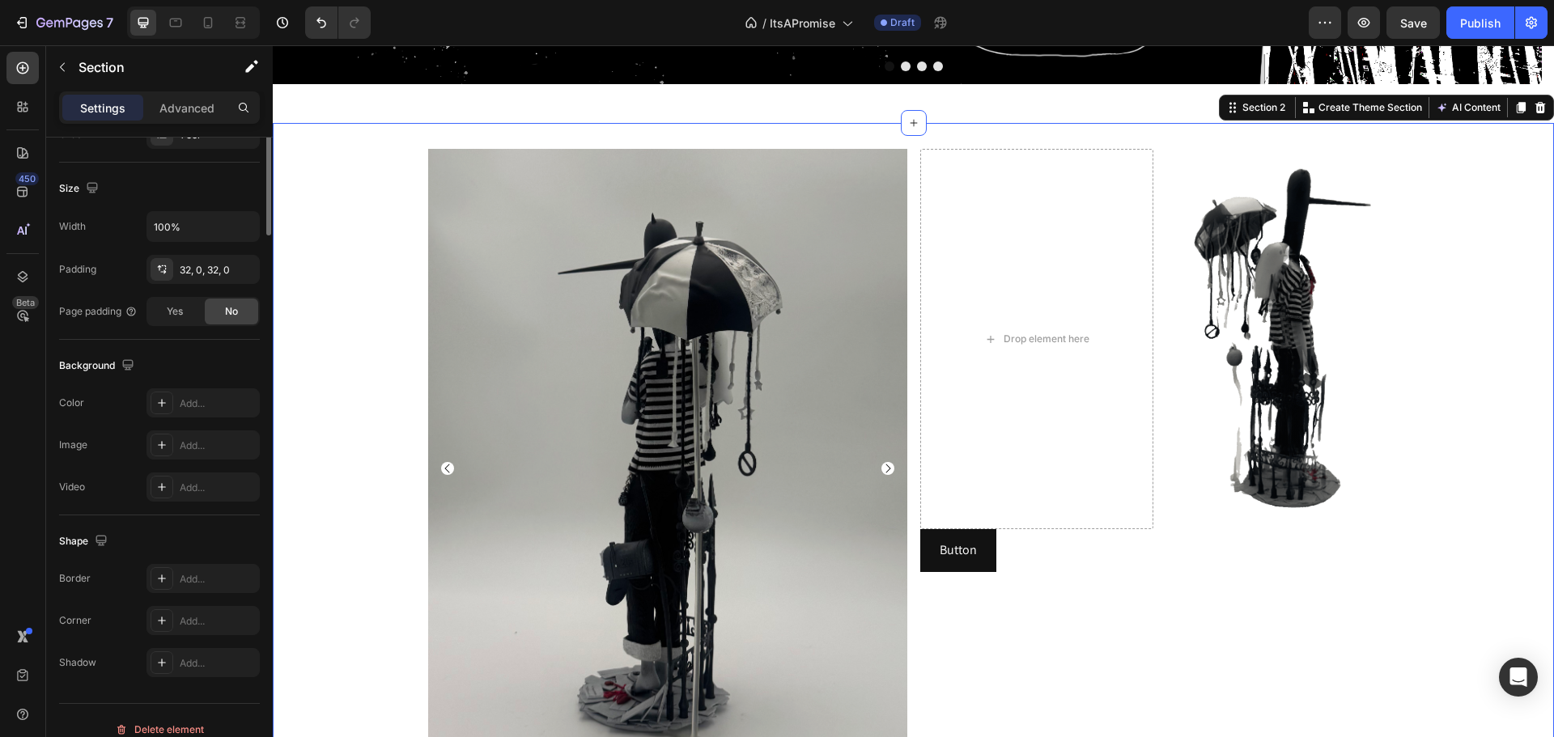
scroll to position [0, 0]
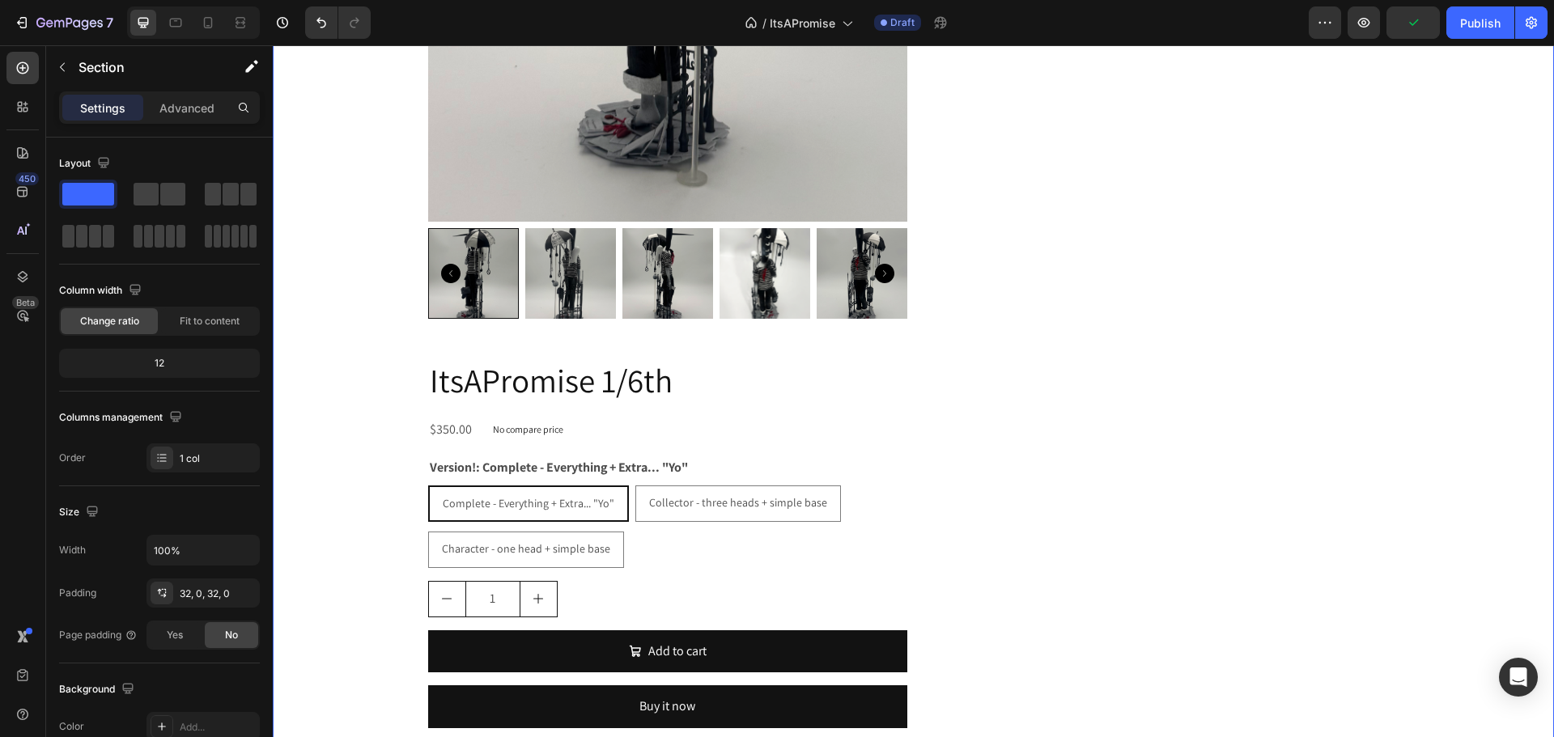
click at [365, 282] on div "Product Images ItsAPromise 1/6th Product Title $350.00 Product Price Product Pr…" at bounding box center [913, 168] width 1281 height 1172
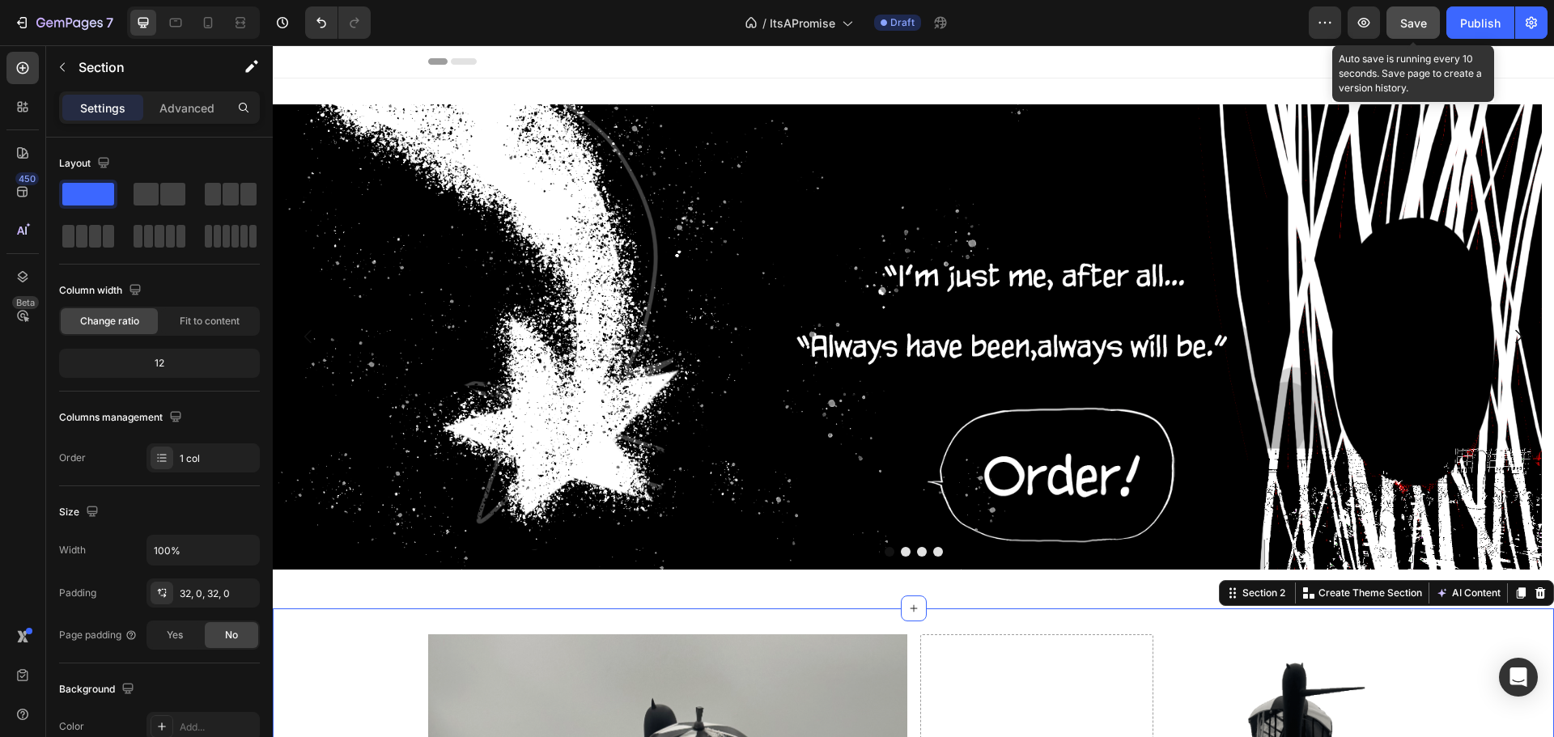
click at [1407, 18] on span "Save" at bounding box center [1413, 23] width 27 height 14
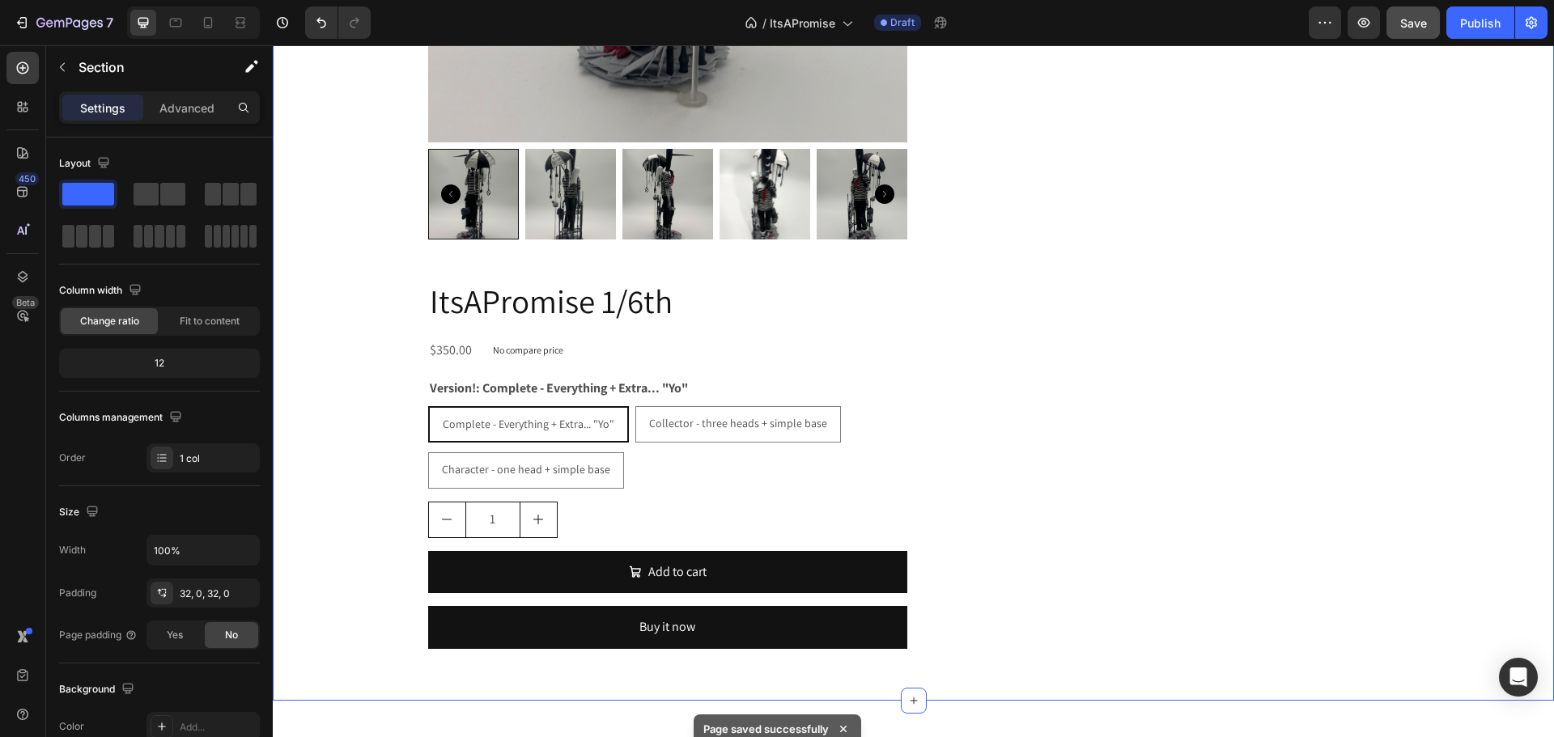
scroll to position [1133, 0]
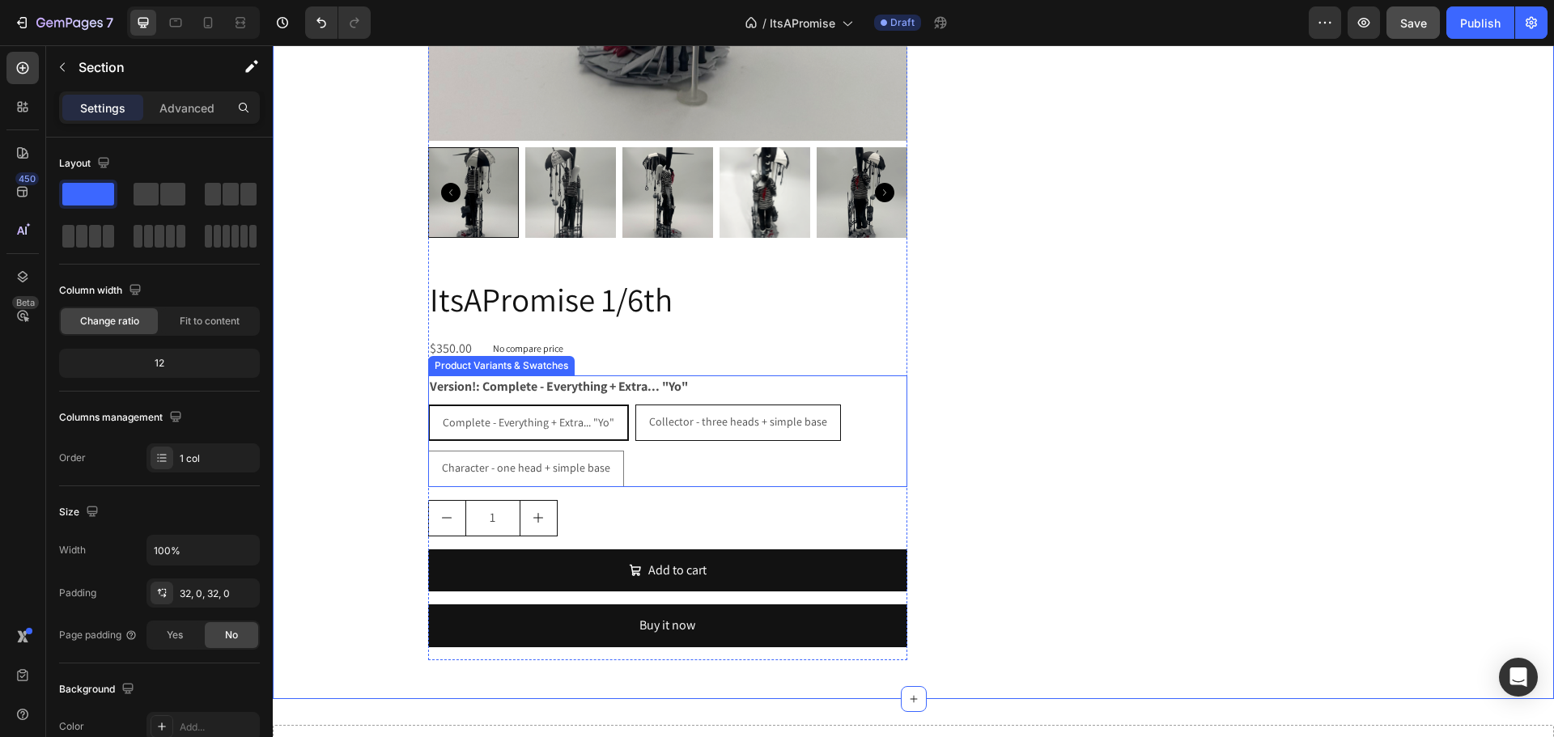
click at [657, 420] on span "Collector - three heads + simple base" at bounding box center [738, 421] width 178 height 15
click at [635, 405] on input "Collector - three heads + simple base Collector - three heads + simple base Col…" at bounding box center [634, 404] width 1 height 1
radio input "true"
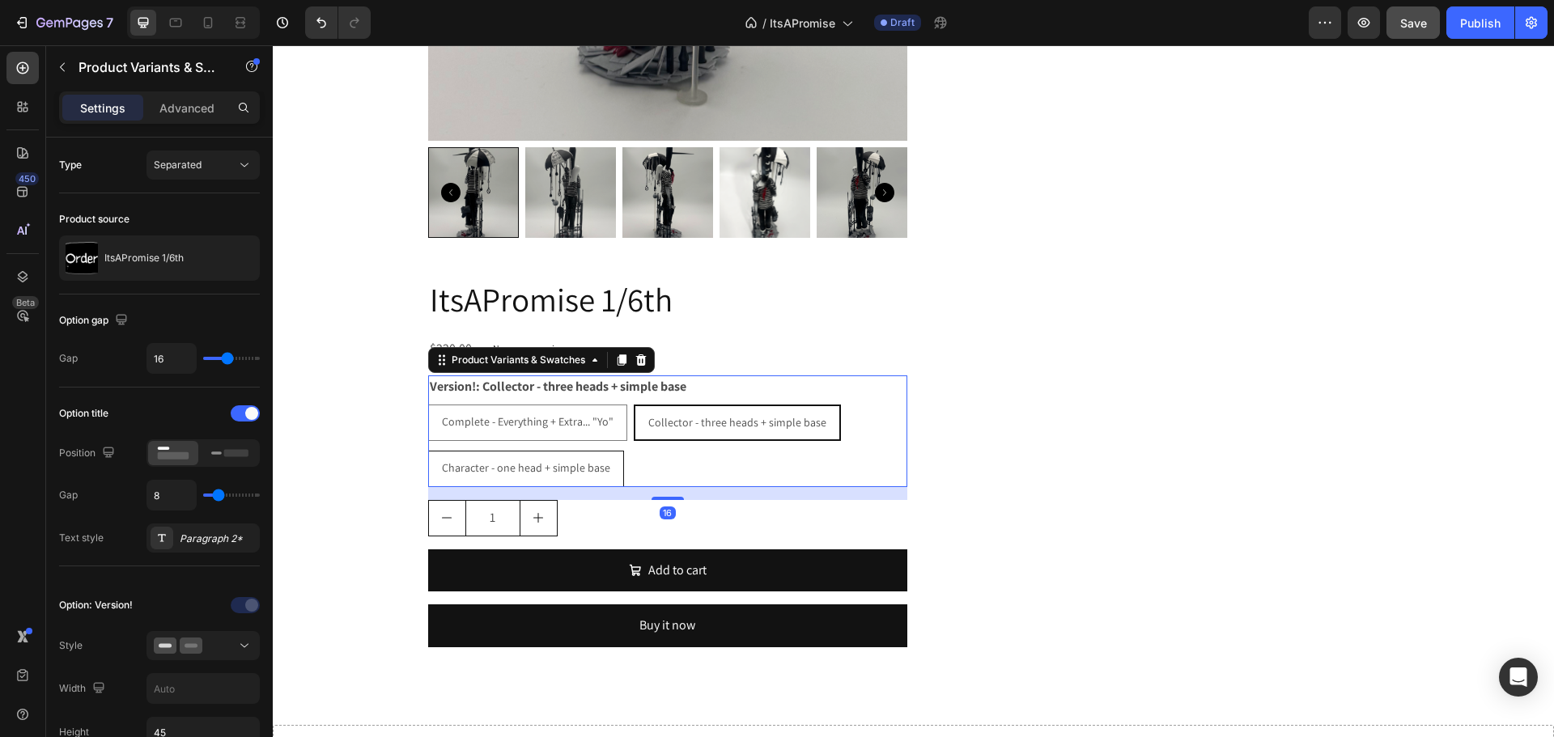
click at [530, 467] on span "Character - one head + simple base" at bounding box center [526, 467] width 168 height 15
click at [428, 451] on input "Character - one head + simple base Character - one head + simple base Character…" at bounding box center [427, 450] width 1 height 1
radio input "true"
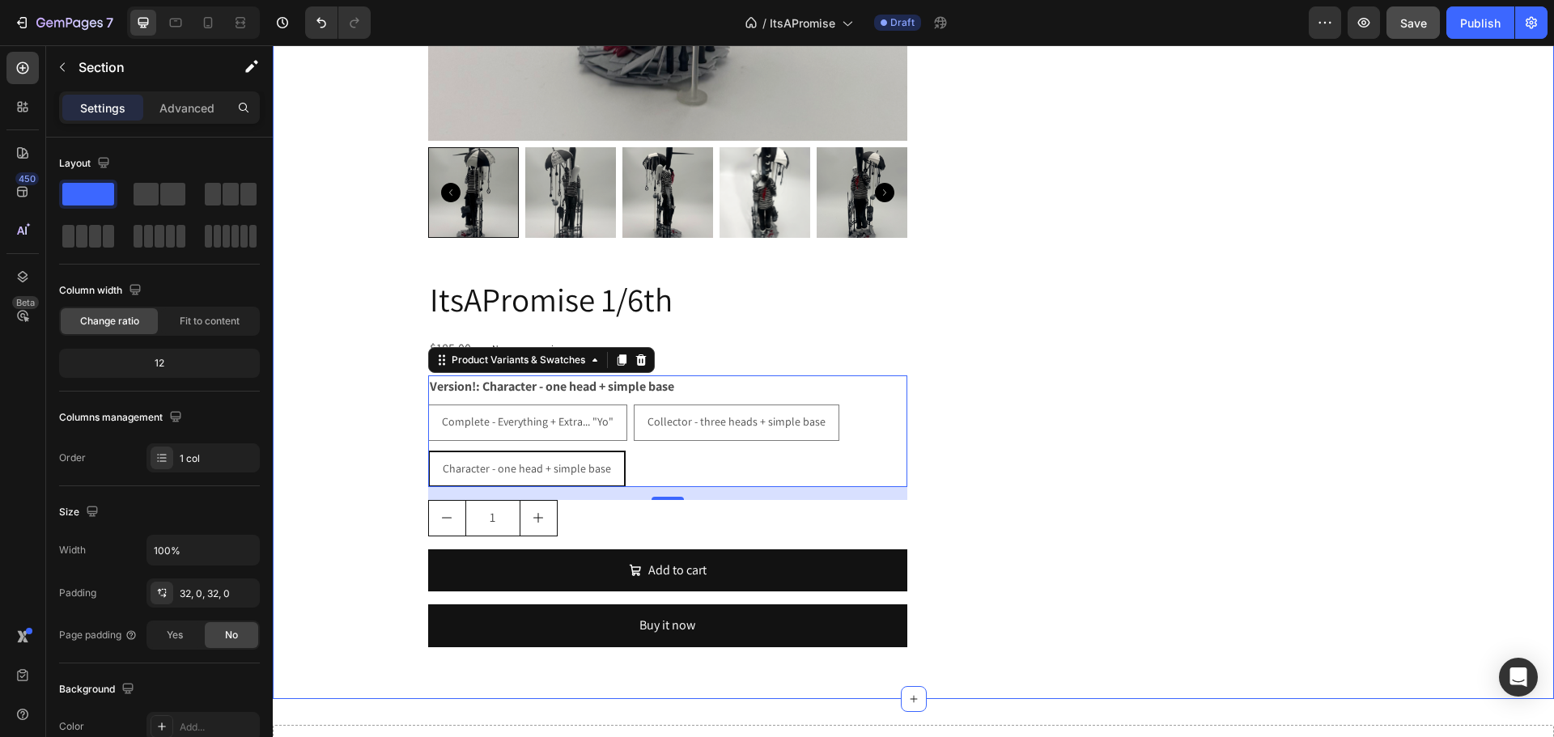
click at [339, 424] on div "Product Images ItsAPromise 1/6th Product Title $185.00 Product Price Product Pr…" at bounding box center [913, 87] width 1281 height 1172
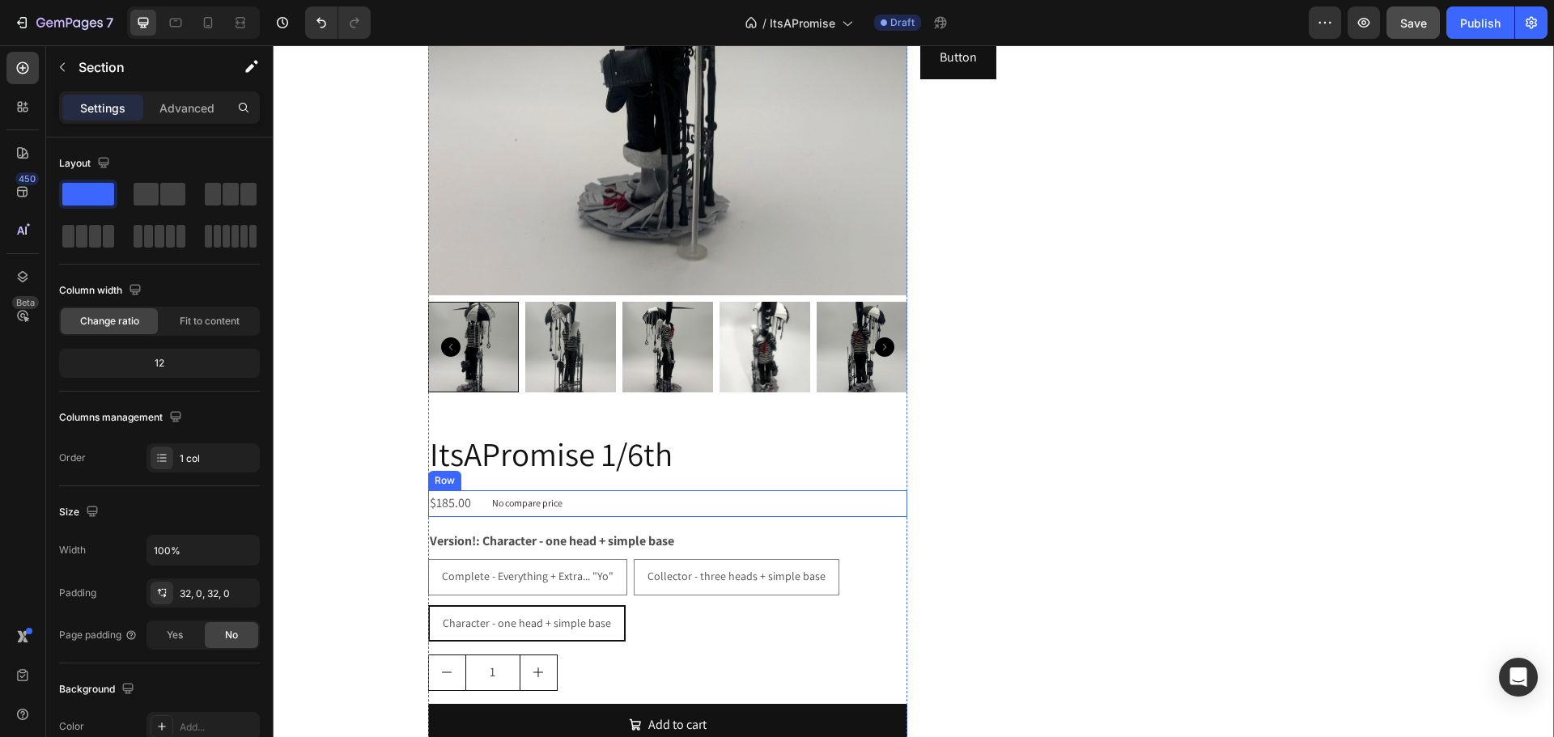
scroll to position [971, 0]
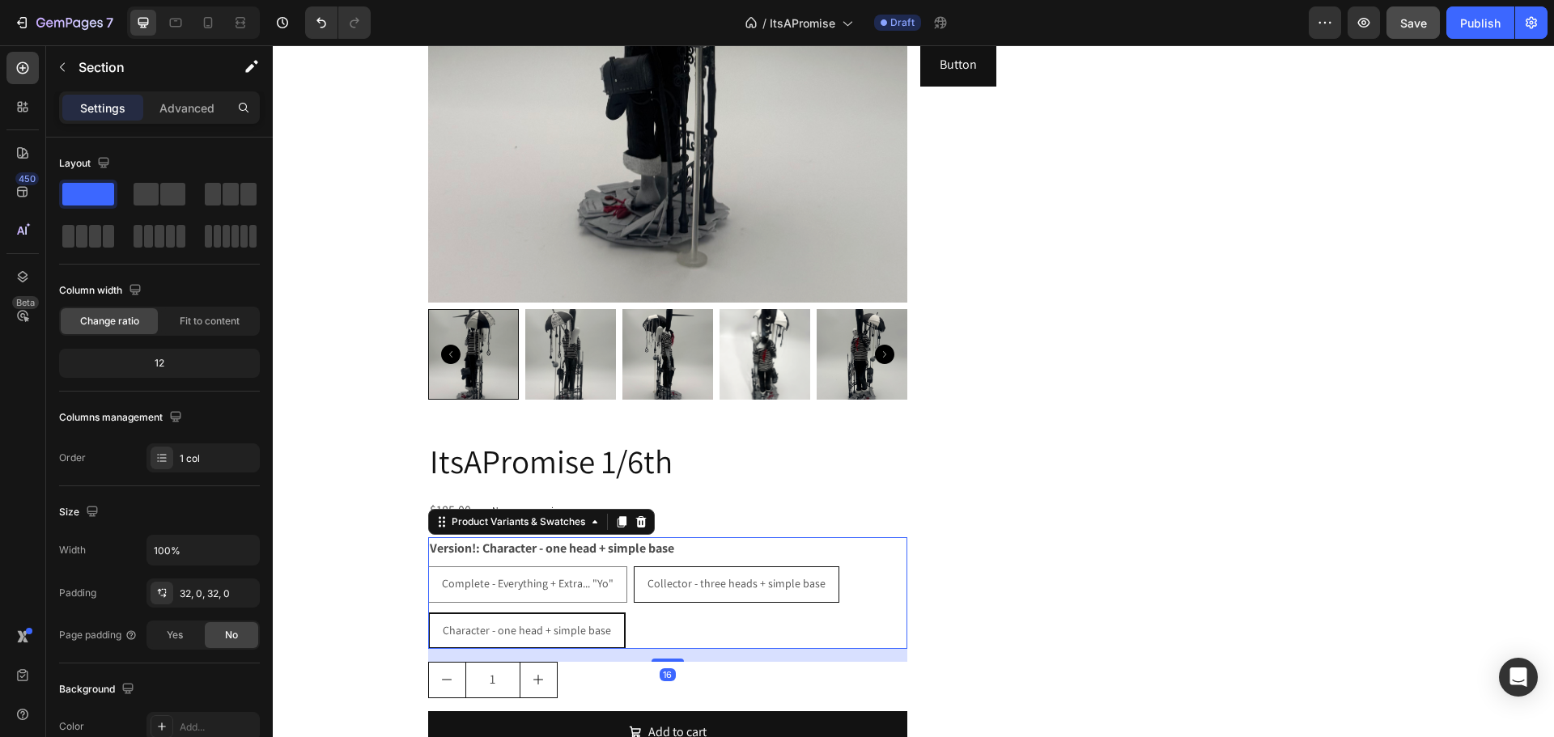
click at [727, 582] on span "Collector - three heads + simple base" at bounding box center [736, 583] width 178 height 15
click at [634, 566] on input "Collector - three heads + simple base Collector - three heads + simple base Col…" at bounding box center [633, 566] width 1 height 1
radio input "true"
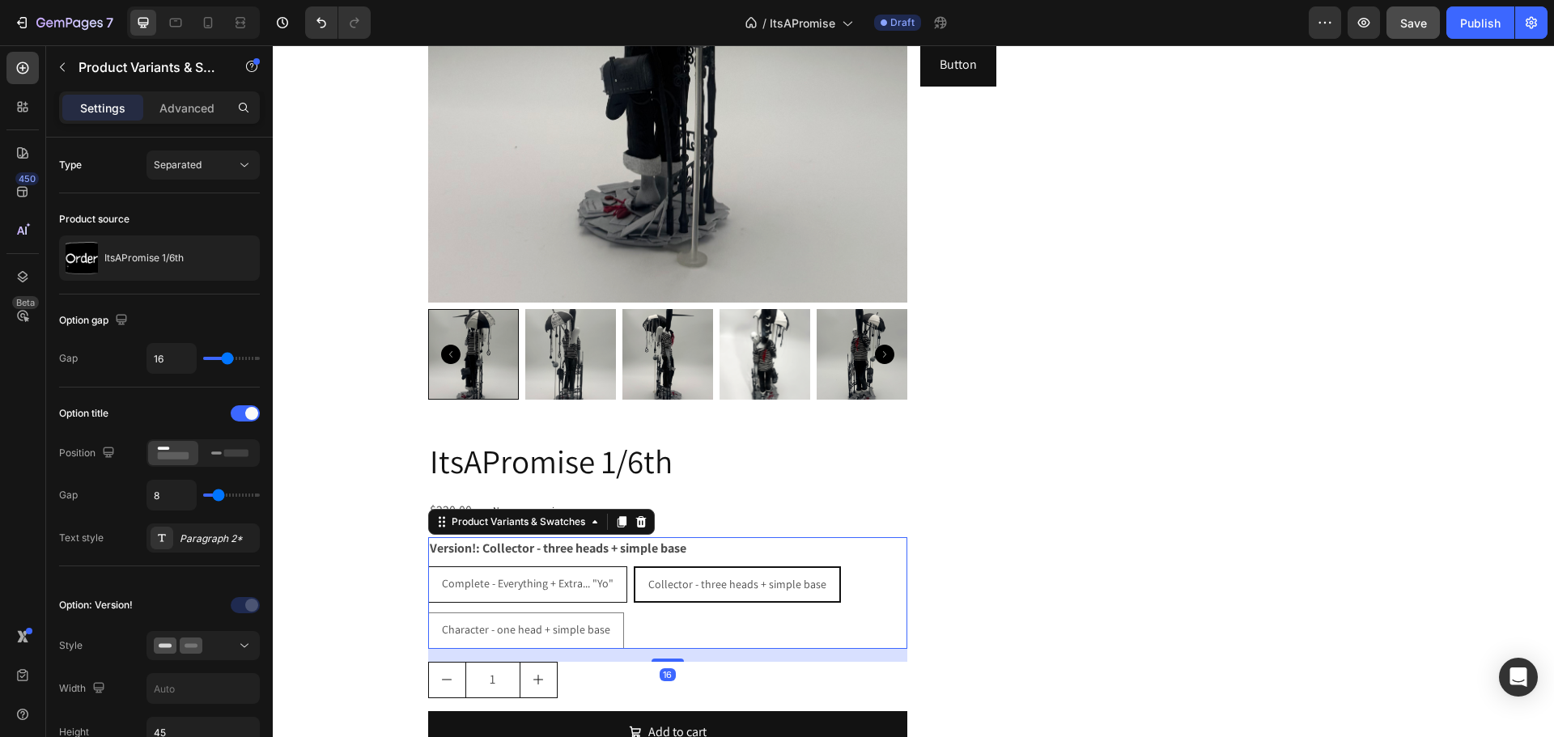
click at [553, 571] on div "Complete - Everything + Extra... "Yo"" at bounding box center [527, 583] width 197 height 33
click at [428, 566] on input "Complete - Everything + Extra... "Yo" Complete - Everything + Extra... "Yo" Com…" at bounding box center [427, 566] width 1 height 1
radio input "true"
click at [679, 591] on span "Collector - three heads + simple base" at bounding box center [738, 583] width 178 height 15
click at [635, 566] on input "Collector - three heads + simple base Collector - three heads + simple base Col…" at bounding box center [634, 566] width 1 height 1
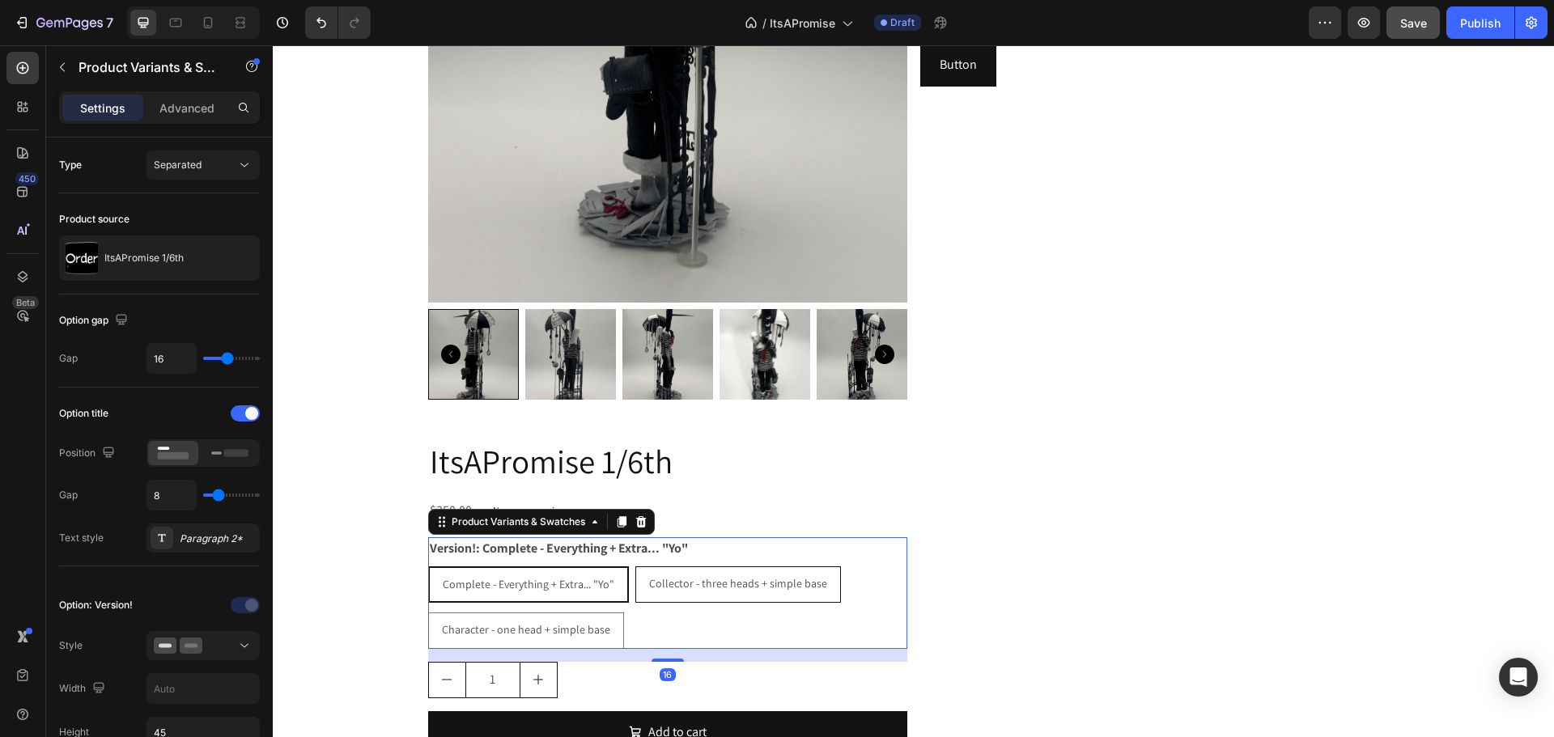
radio input "true"
click at [533, 614] on div "Character - one head + simple base" at bounding box center [526, 629] width 194 height 33
click at [428, 613] on input "Character - one head + simple base Character - one head + simple base Character…" at bounding box center [427, 612] width 1 height 1
radio input "true"
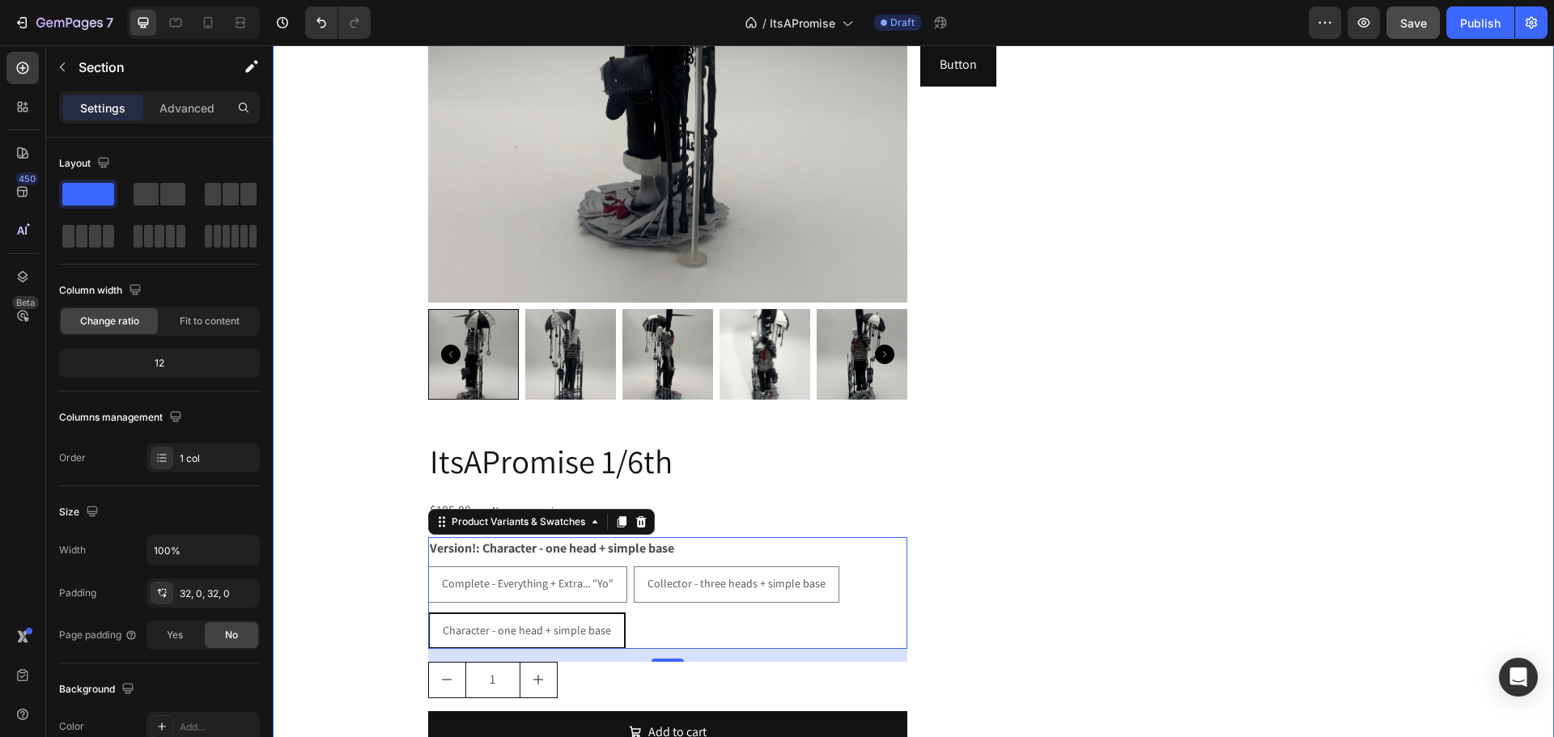
click at [312, 521] on div "Product Images ItsAPromise 1/6th Product Title $185.00 Product Price Product Pr…" at bounding box center [913, 249] width 1281 height 1172
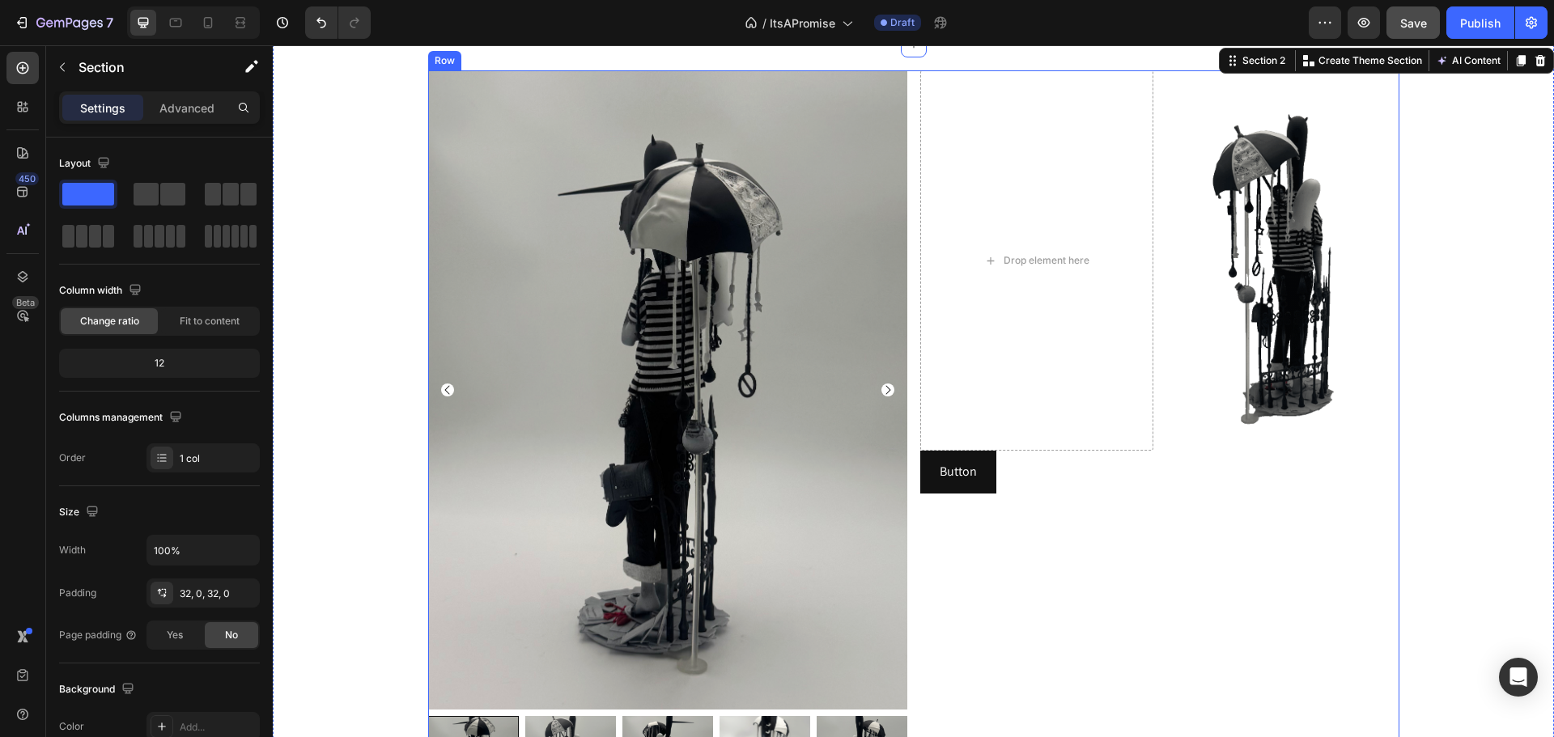
scroll to position [566, 0]
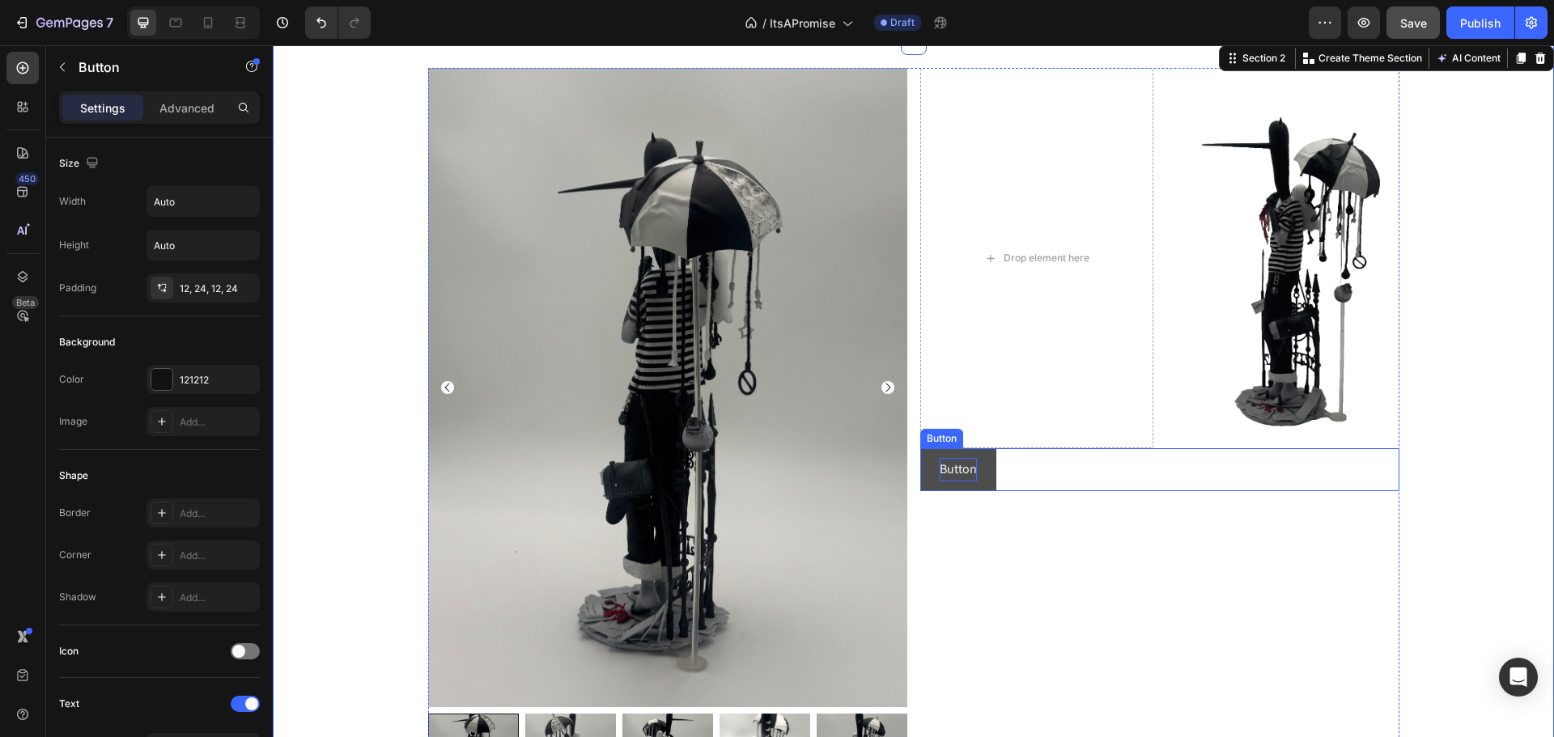
click at [947, 458] on p "Button" at bounding box center [958, 469] width 37 height 23
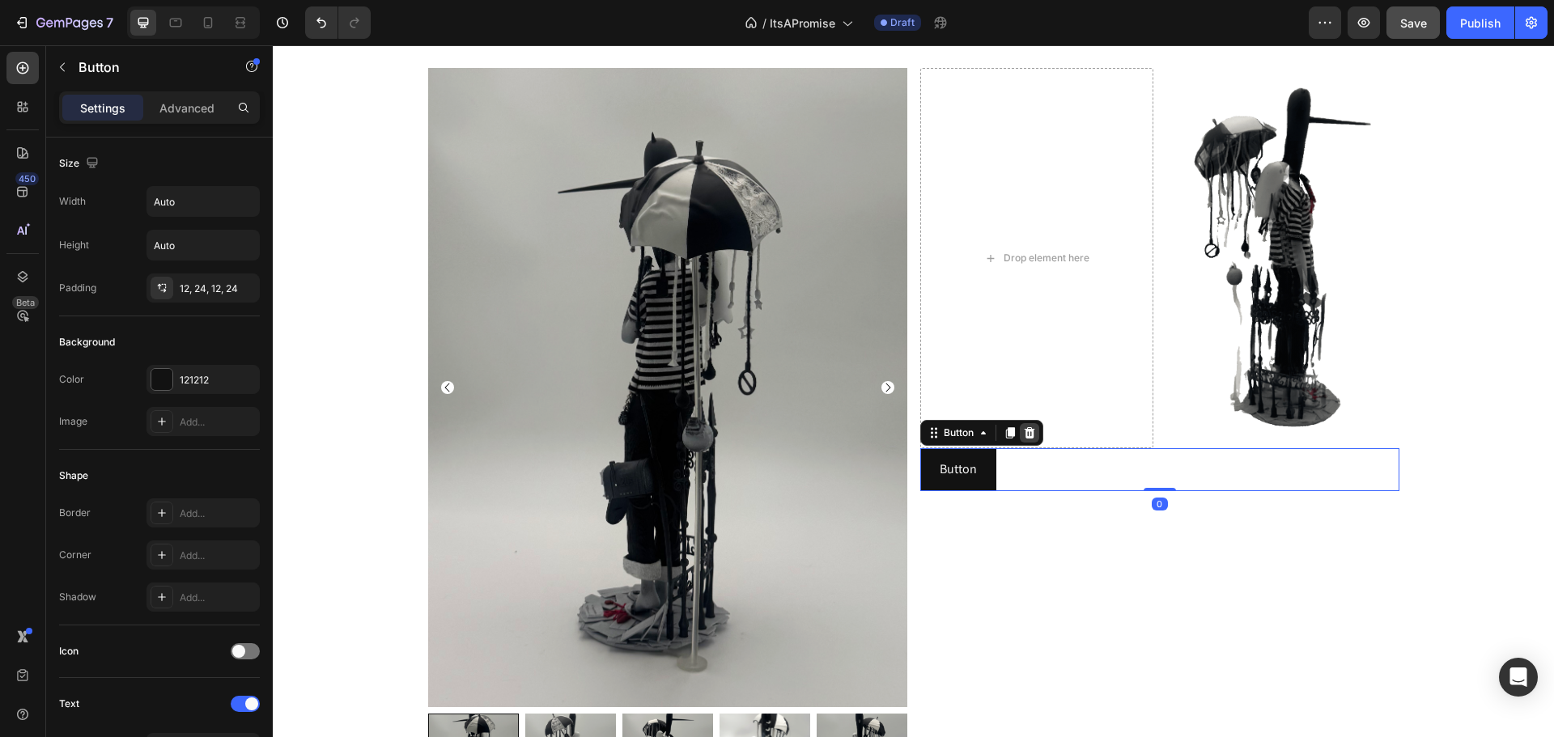
click at [1024, 431] on icon at bounding box center [1029, 432] width 11 height 11
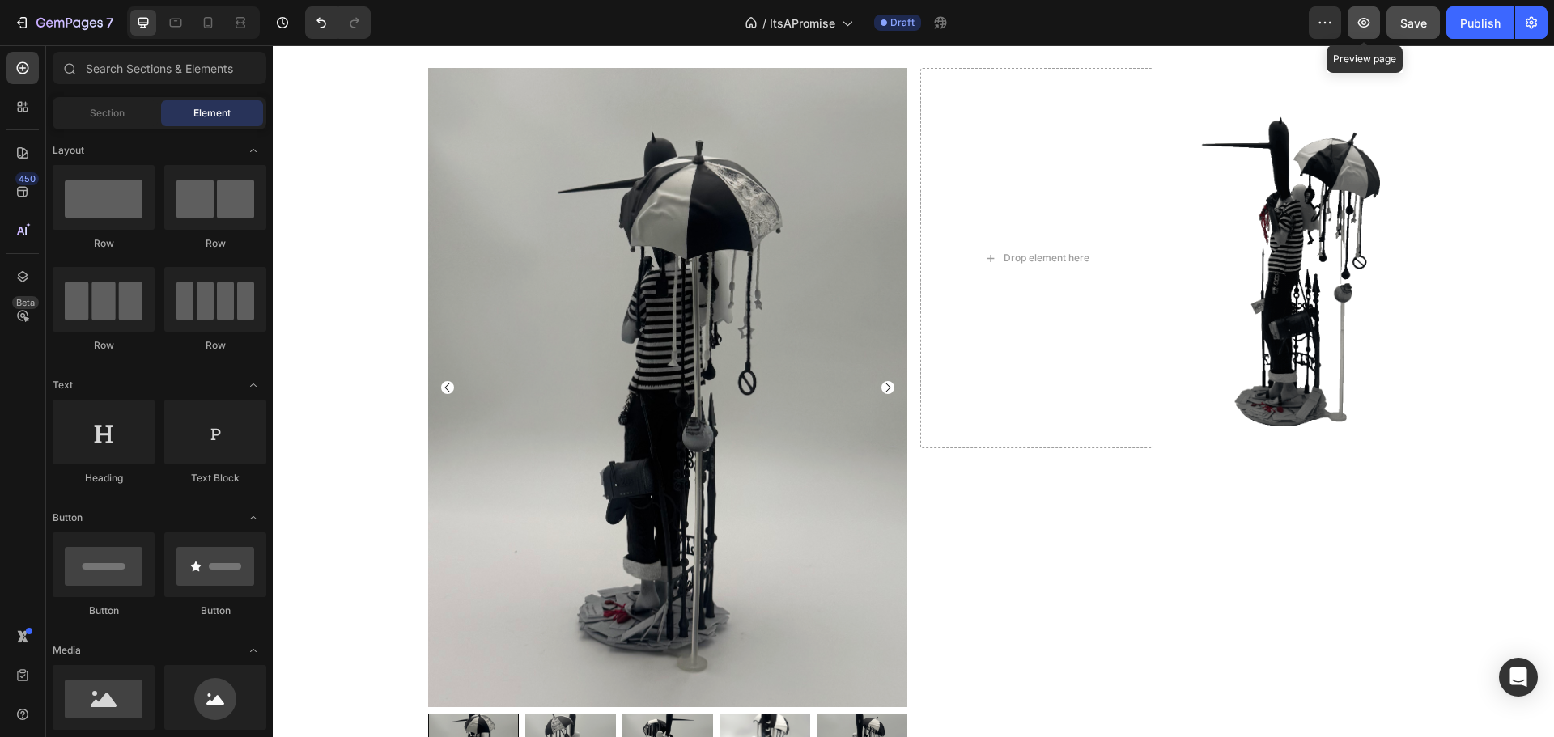
click at [1355, 19] on button "button" at bounding box center [1363, 22] width 32 height 32
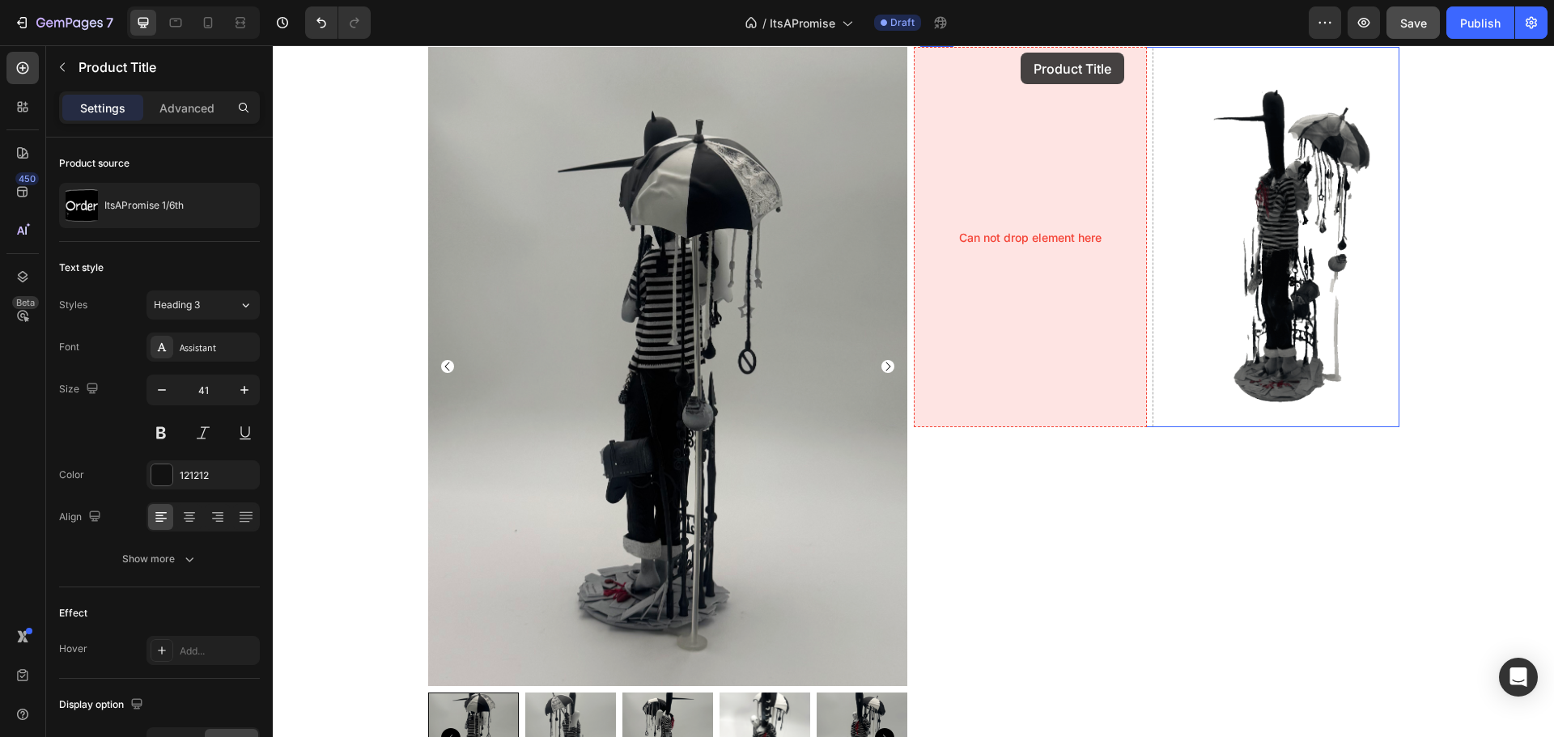
scroll to position [552, 0]
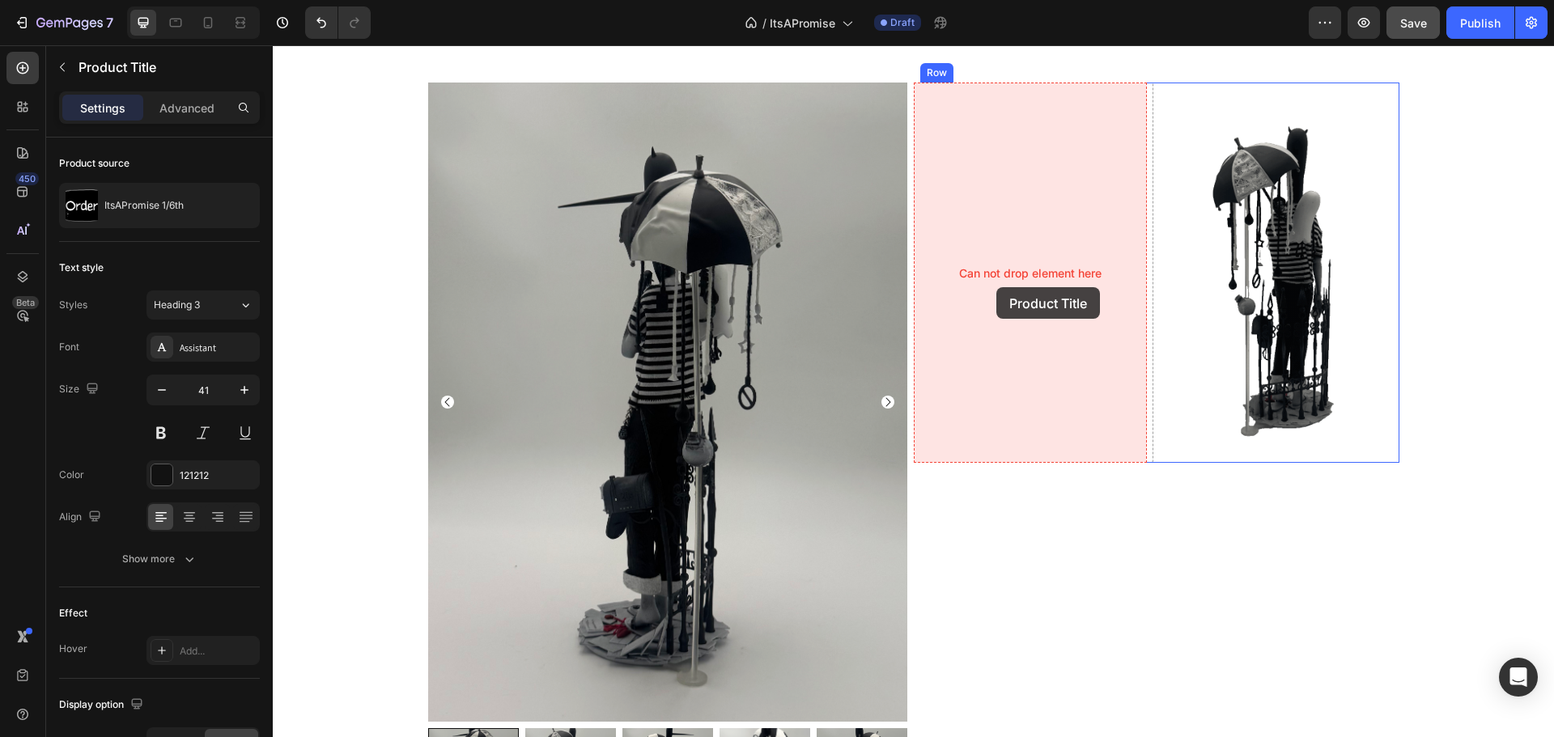
drag, startPoint x: 450, startPoint y: 595, endPoint x: 995, endPoint y: 284, distance: 627.1
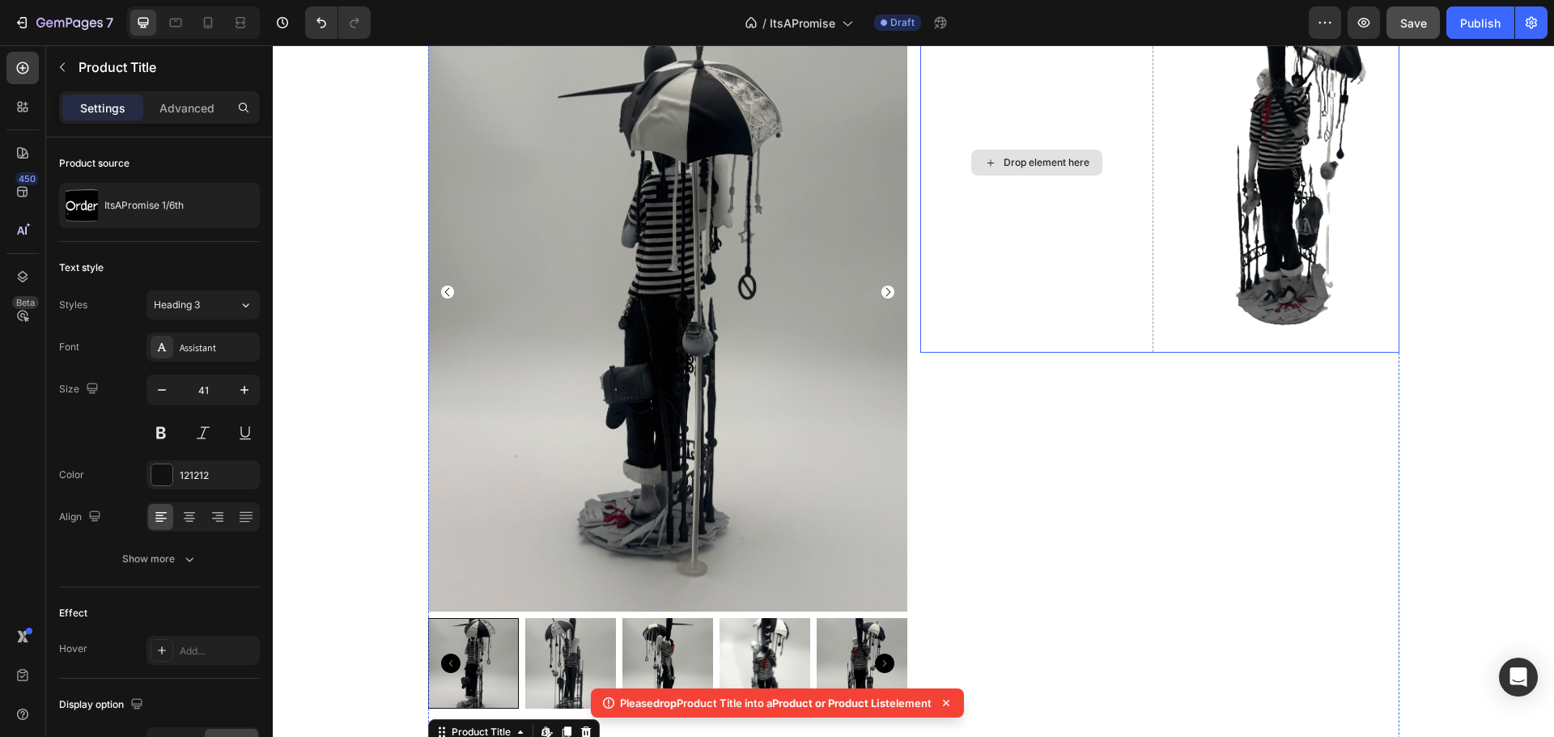
scroll to position [876, 0]
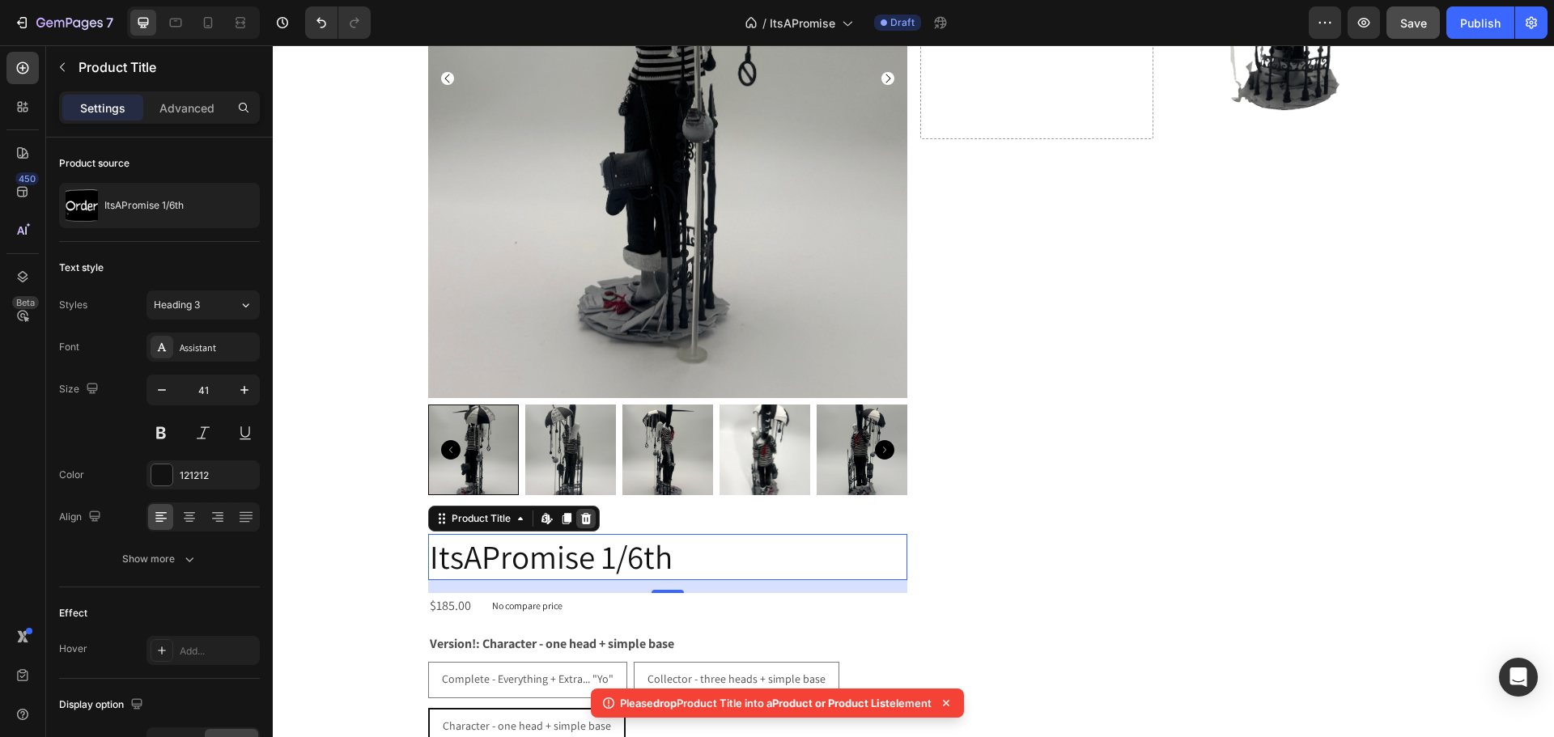
click at [581, 519] on icon at bounding box center [585, 518] width 13 height 13
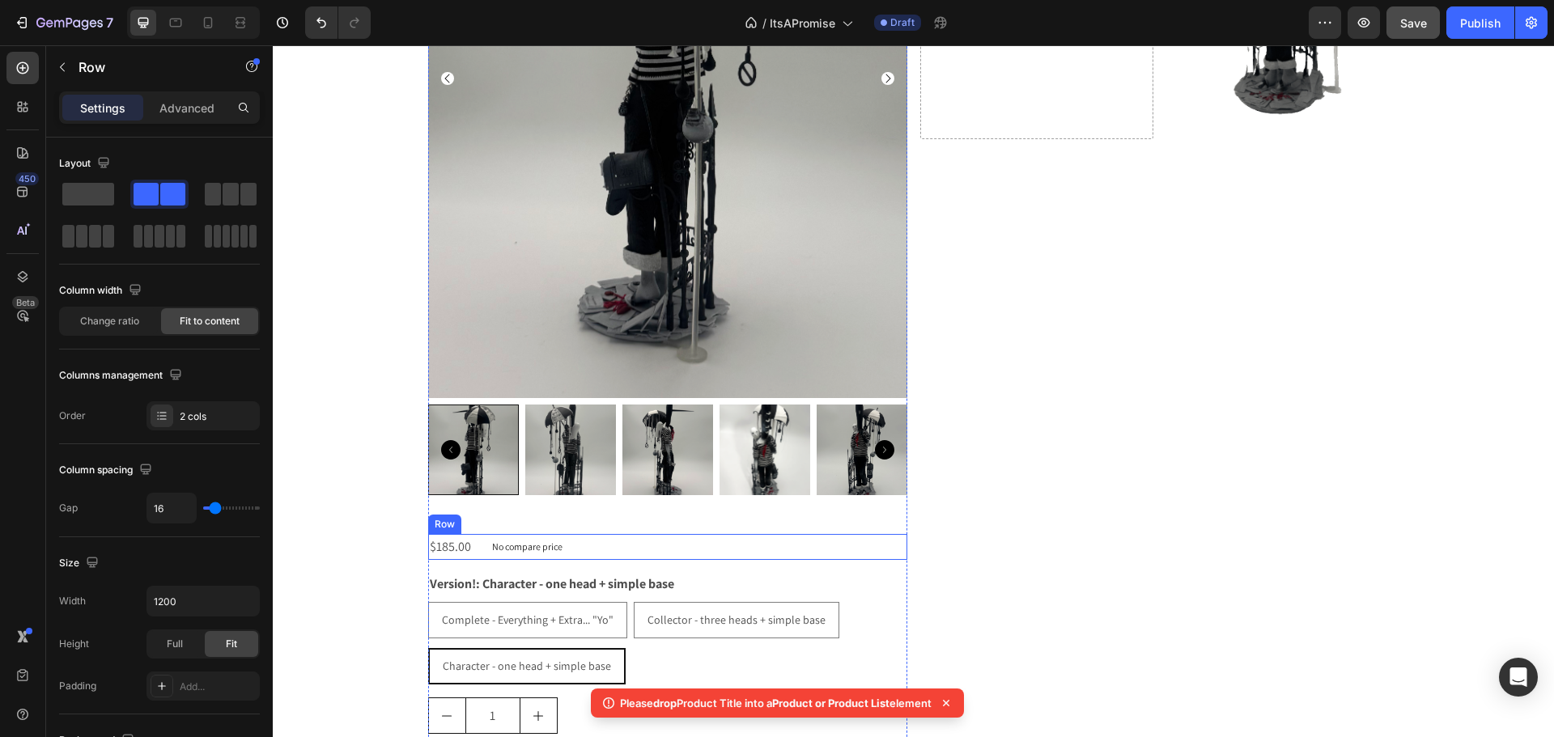
click at [585, 548] on div "$185.00 Product Price Product Price No compare price Product Price Row" at bounding box center [667, 547] width 479 height 27
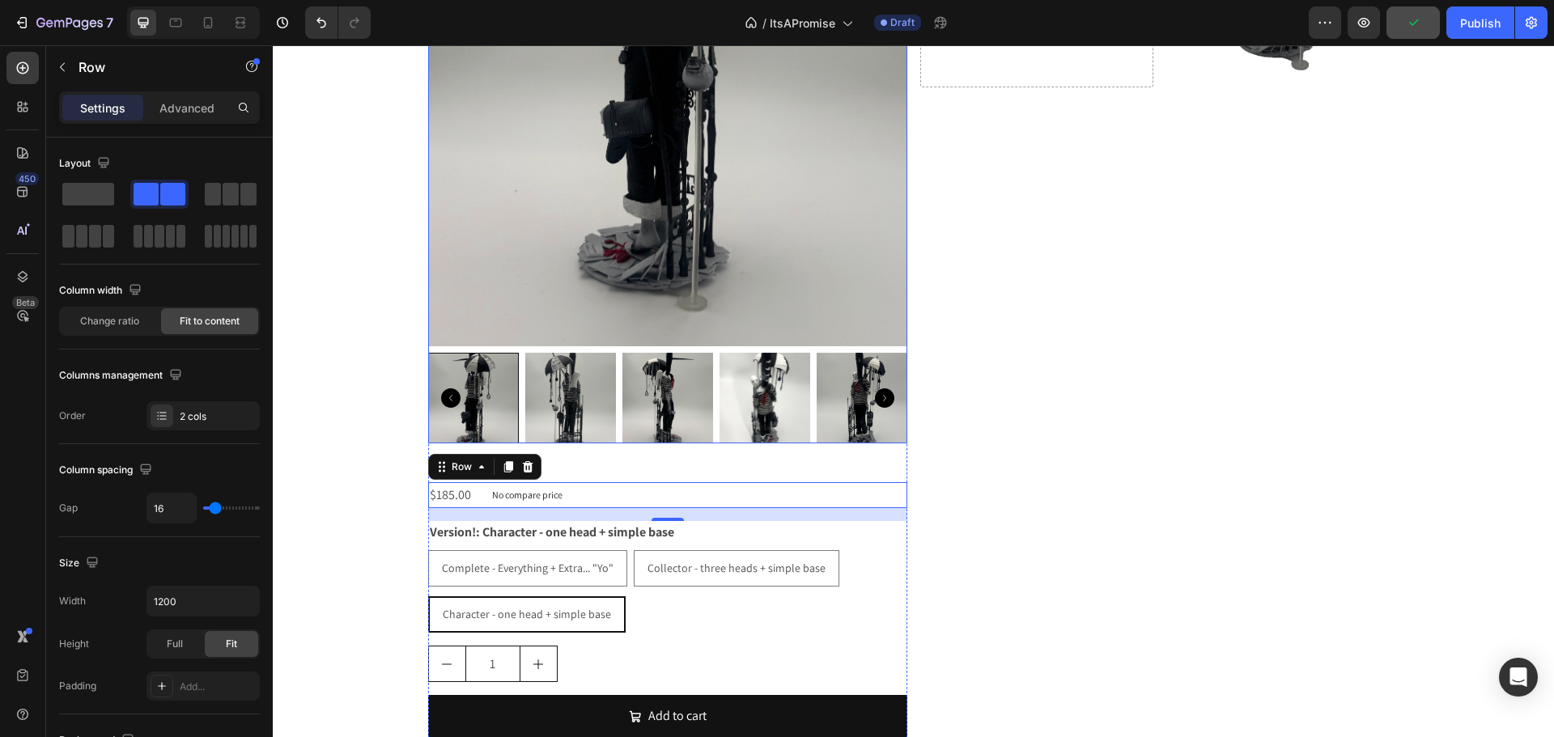
scroll to position [957, 0]
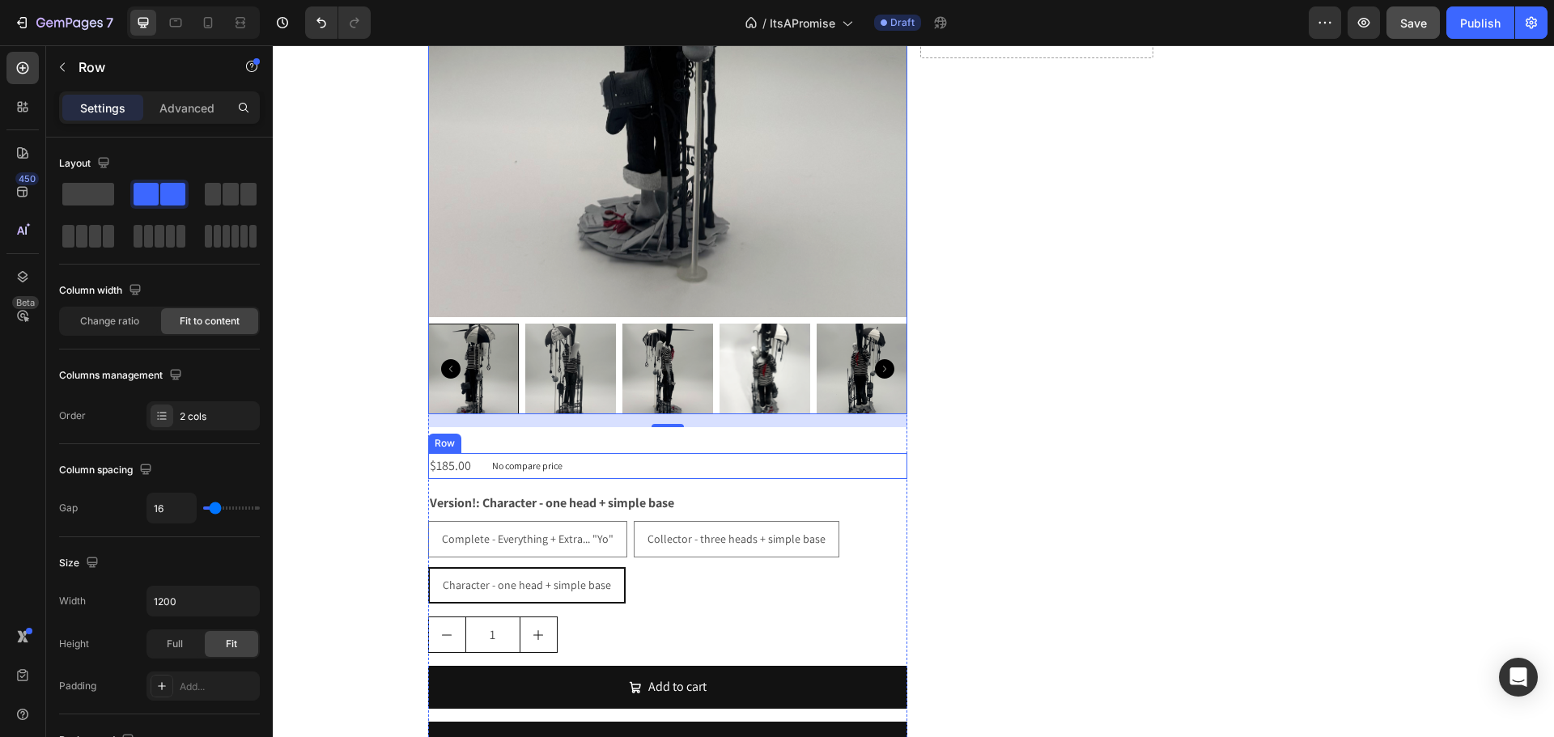
click at [575, 465] on div "$185.00 Product Price Product Price No compare price Product Price Row" at bounding box center [667, 466] width 479 height 27
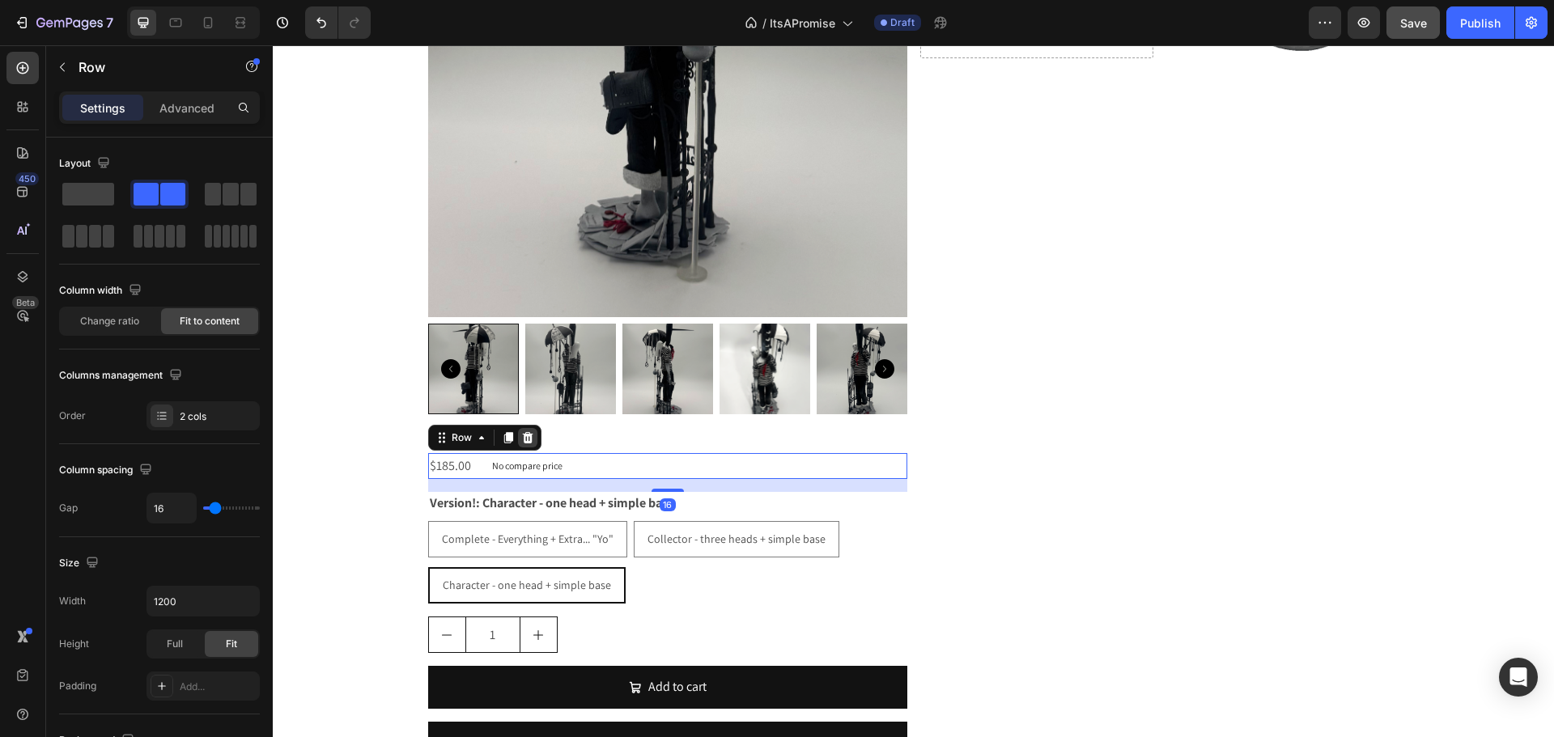
click at [522, 435] on icon at bounding box center [527, 436] width 11 height 11
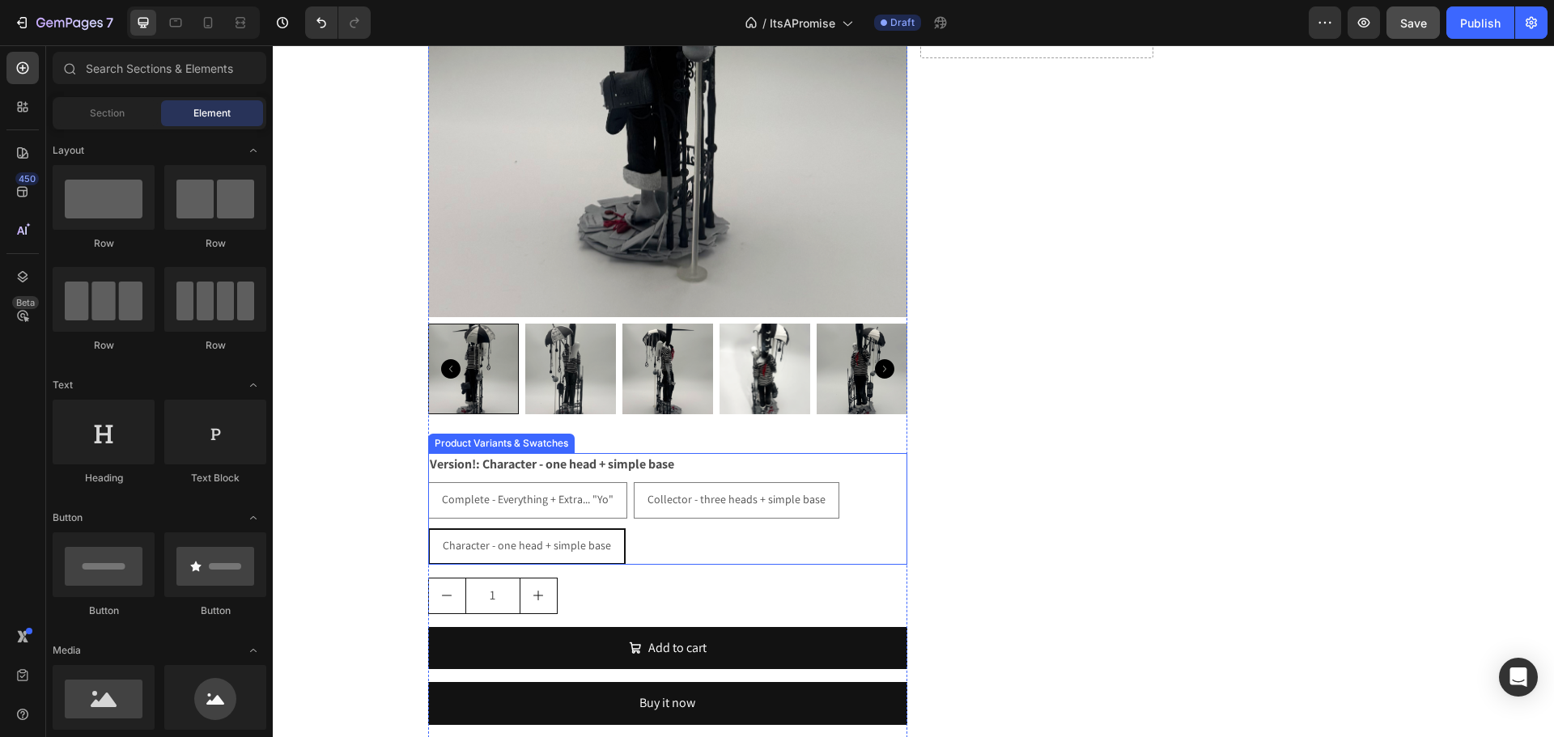
click at [679, 469] on div "Version!: Character - one head + simple base Complete - Everything + Extra... "…" at bounding box center [667, 509] width 479 height 112
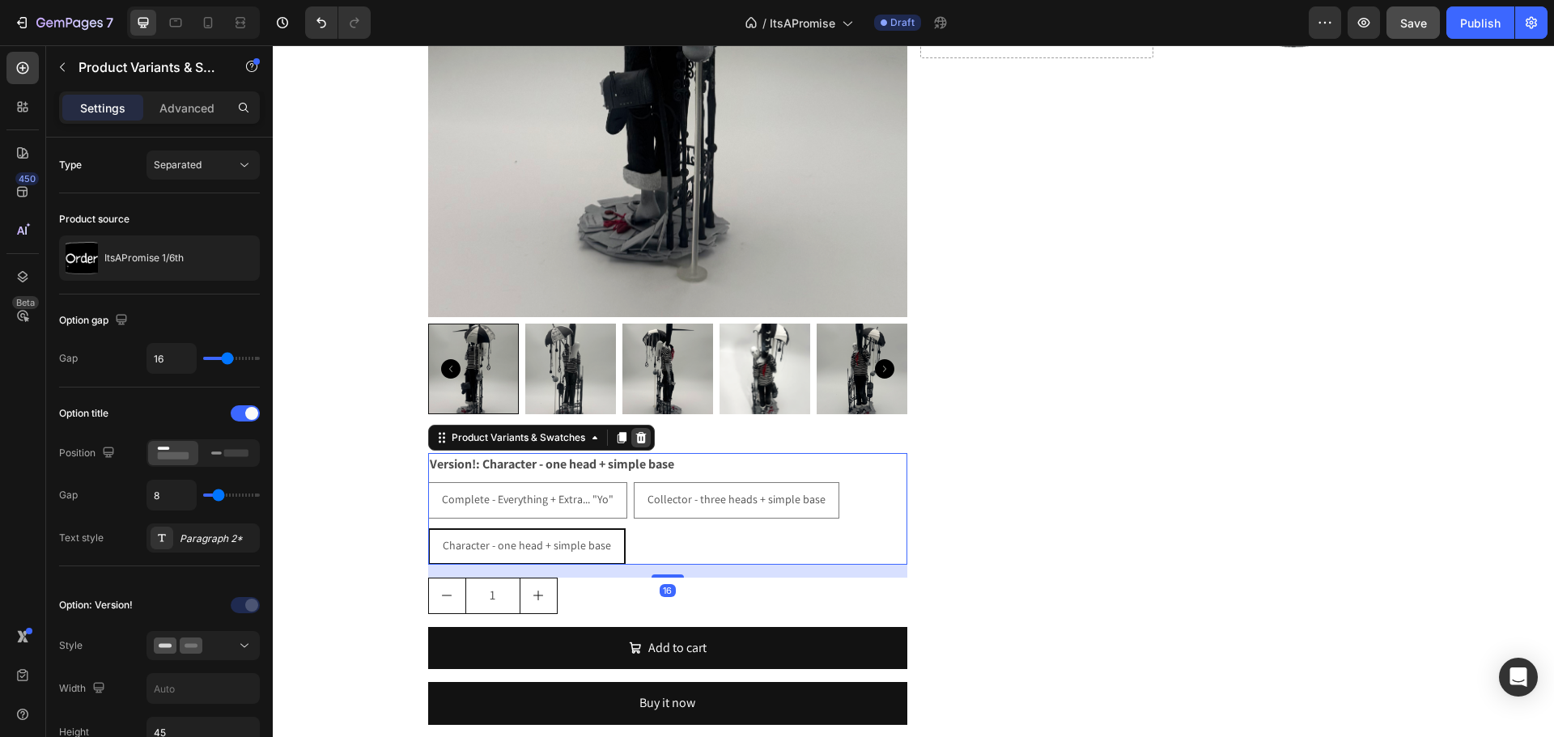
click at [639, 440] on icon at bounding box center [640, 436] width 11 height 11
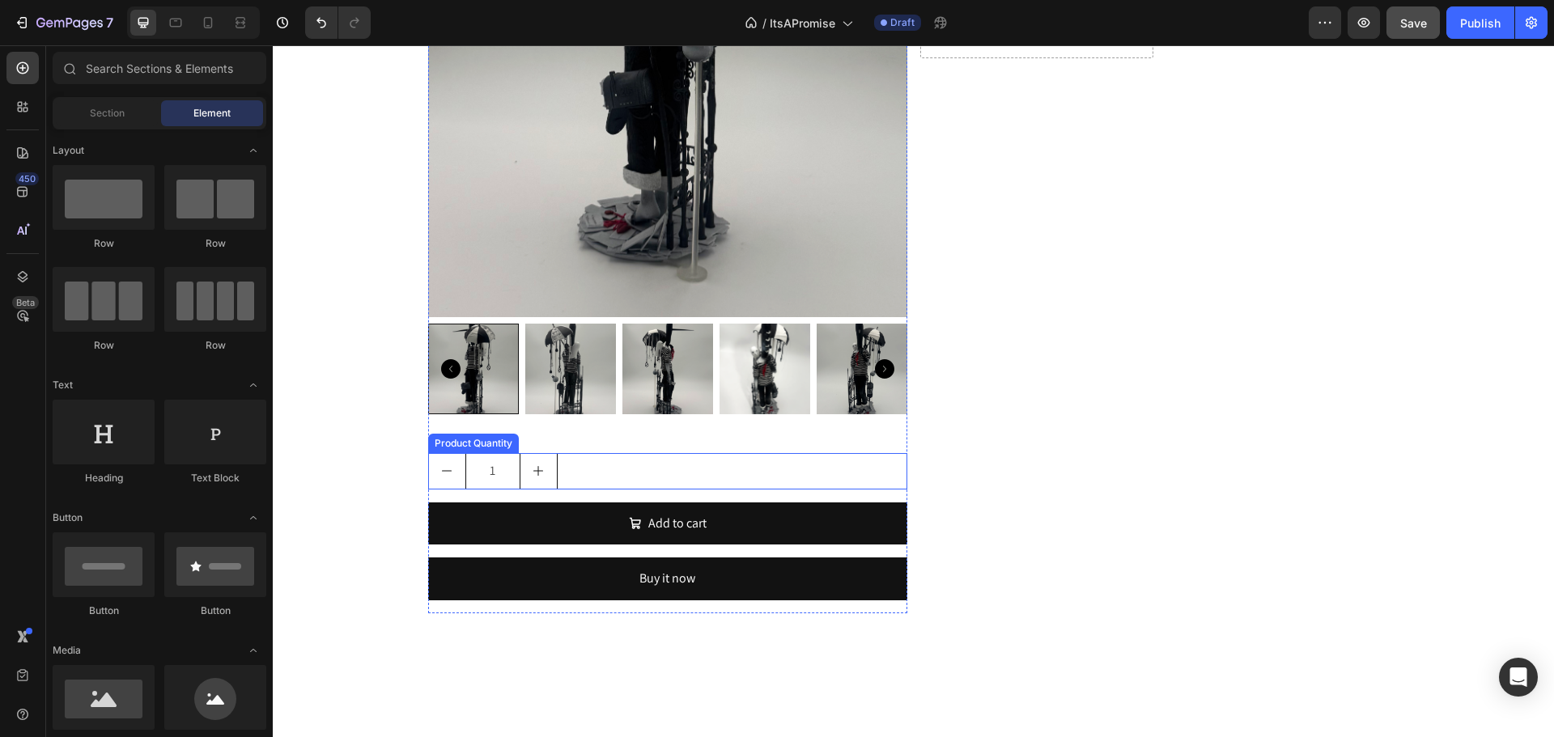
click at [612, 482] on div "1" at bounding box center [667, 471] width 479 height 36
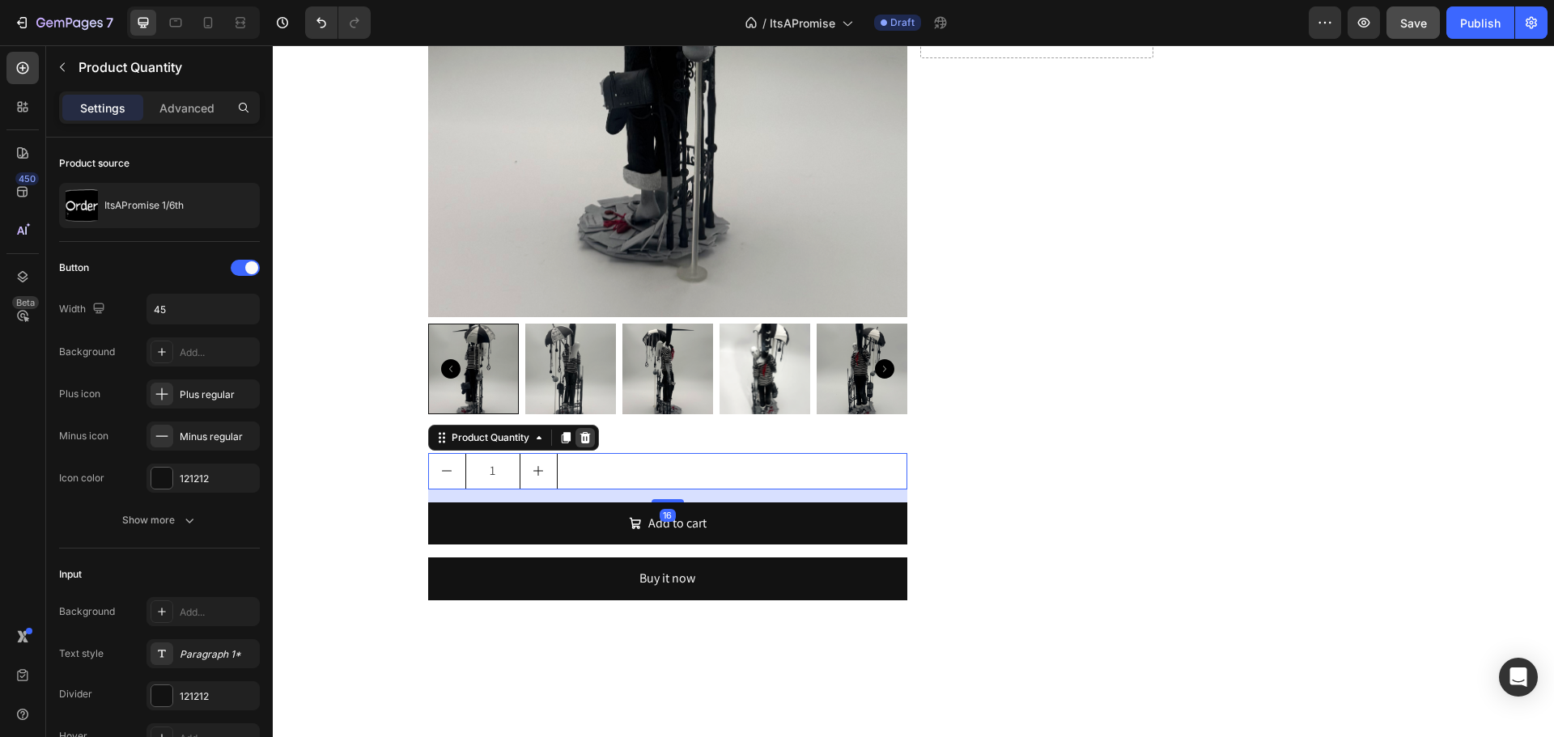
click at [582, 429] on div at bounding box center [584, 437] width 19 height 19
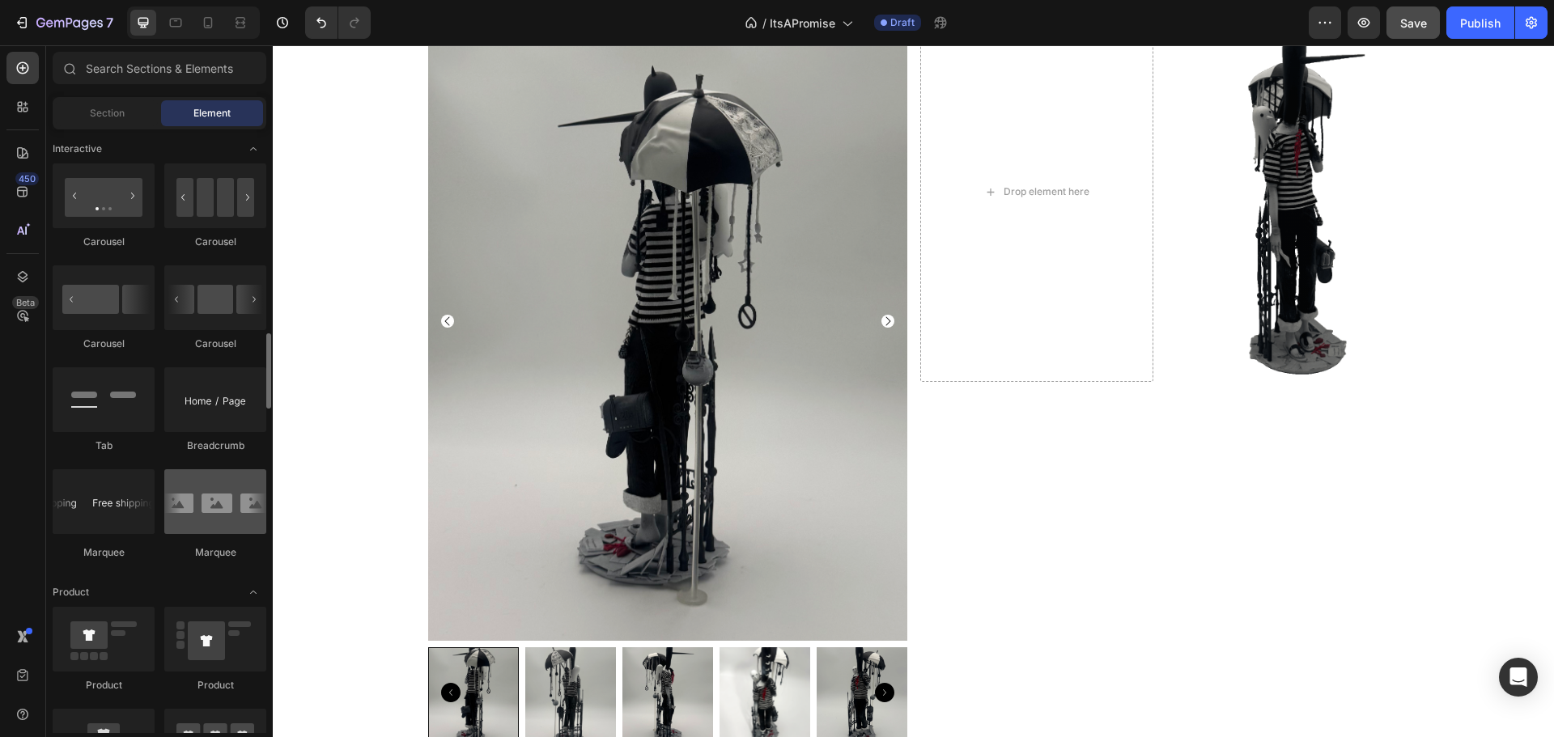
scroll to position [1942, 0]
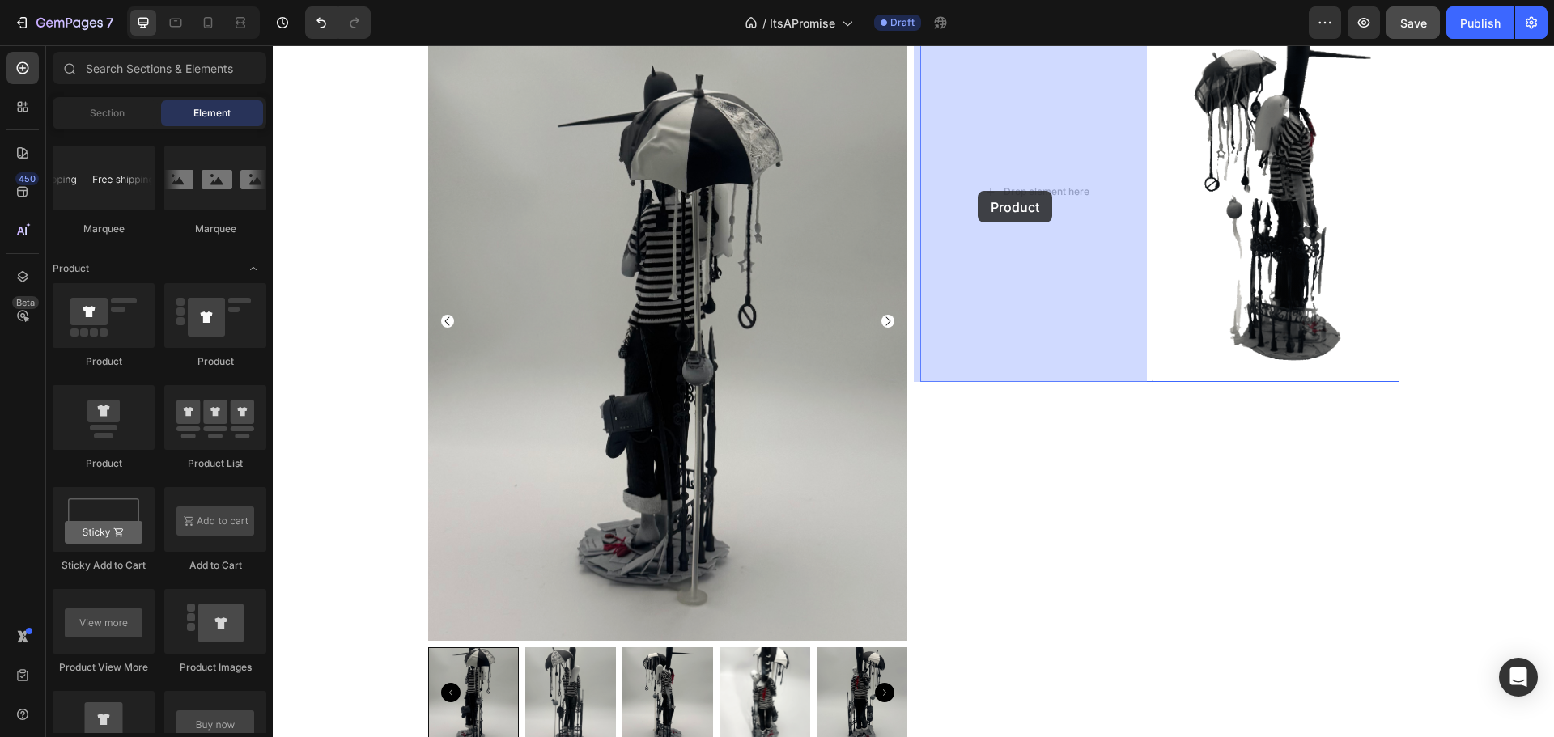
drag, startPoint x: 384, startPoint y: 460, endPoint x: 978, endPoint y: 192, distance: 651.2
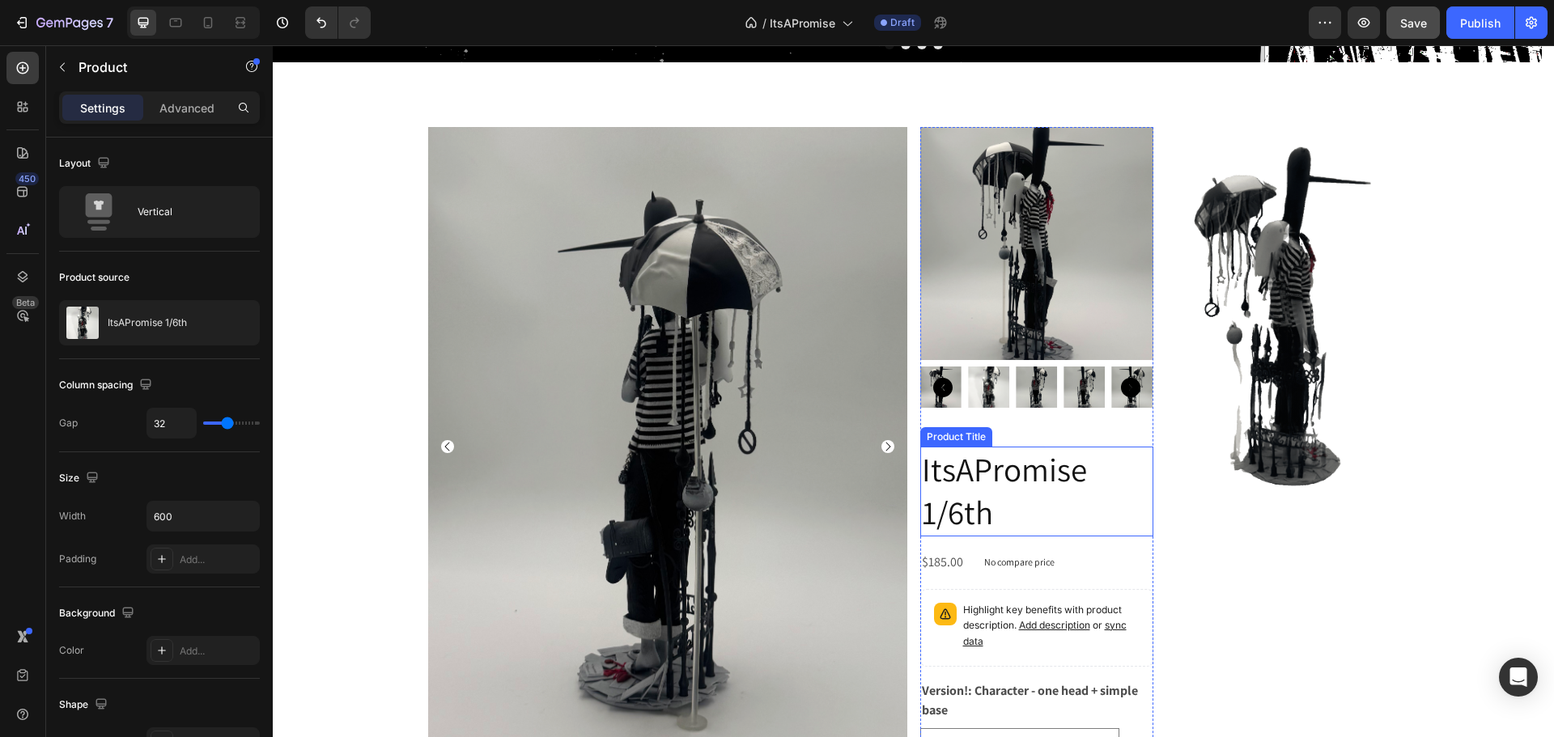
scroll to position [471, 0]
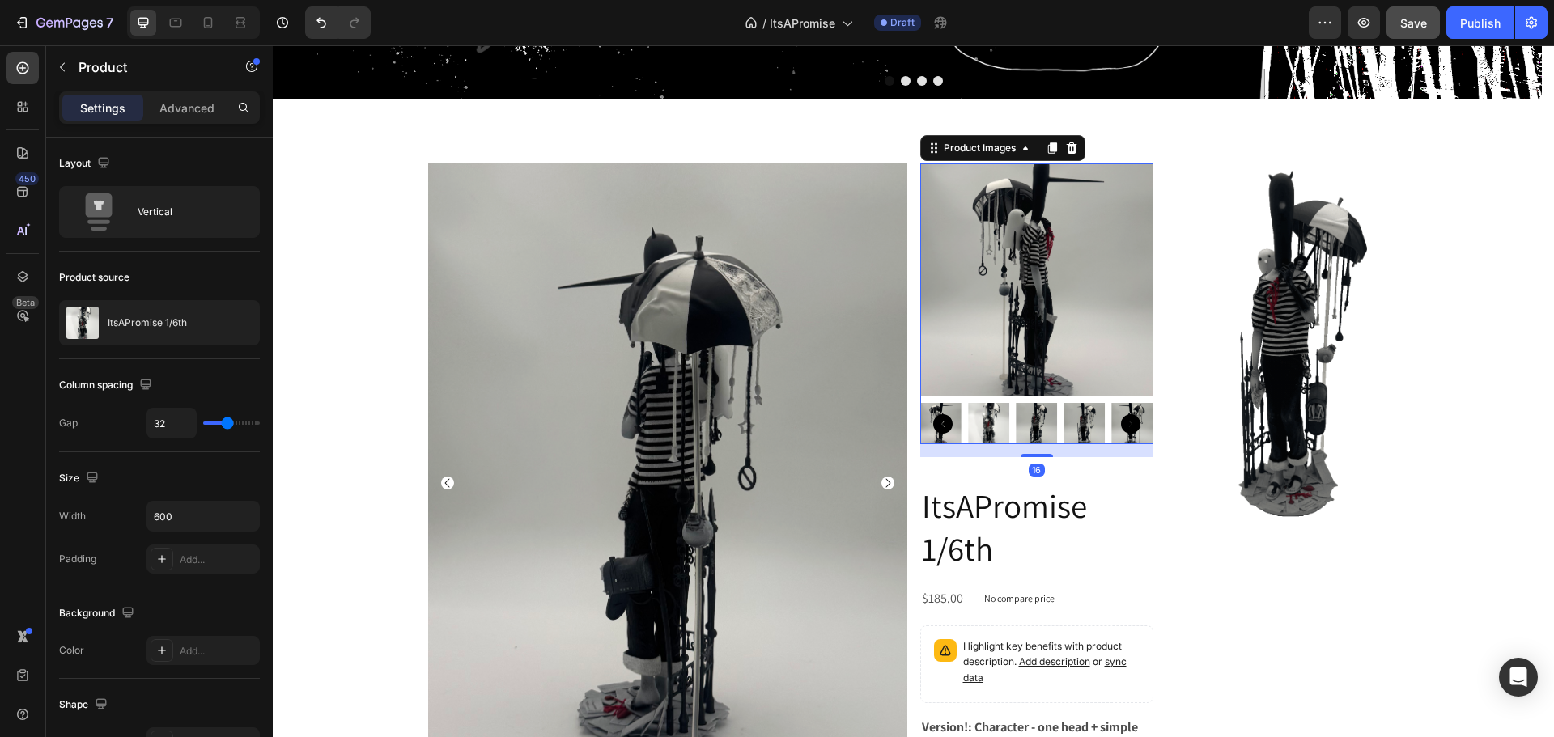
click at [1002, 314] on img at bounding box center [1036, 279] width 233 height 233
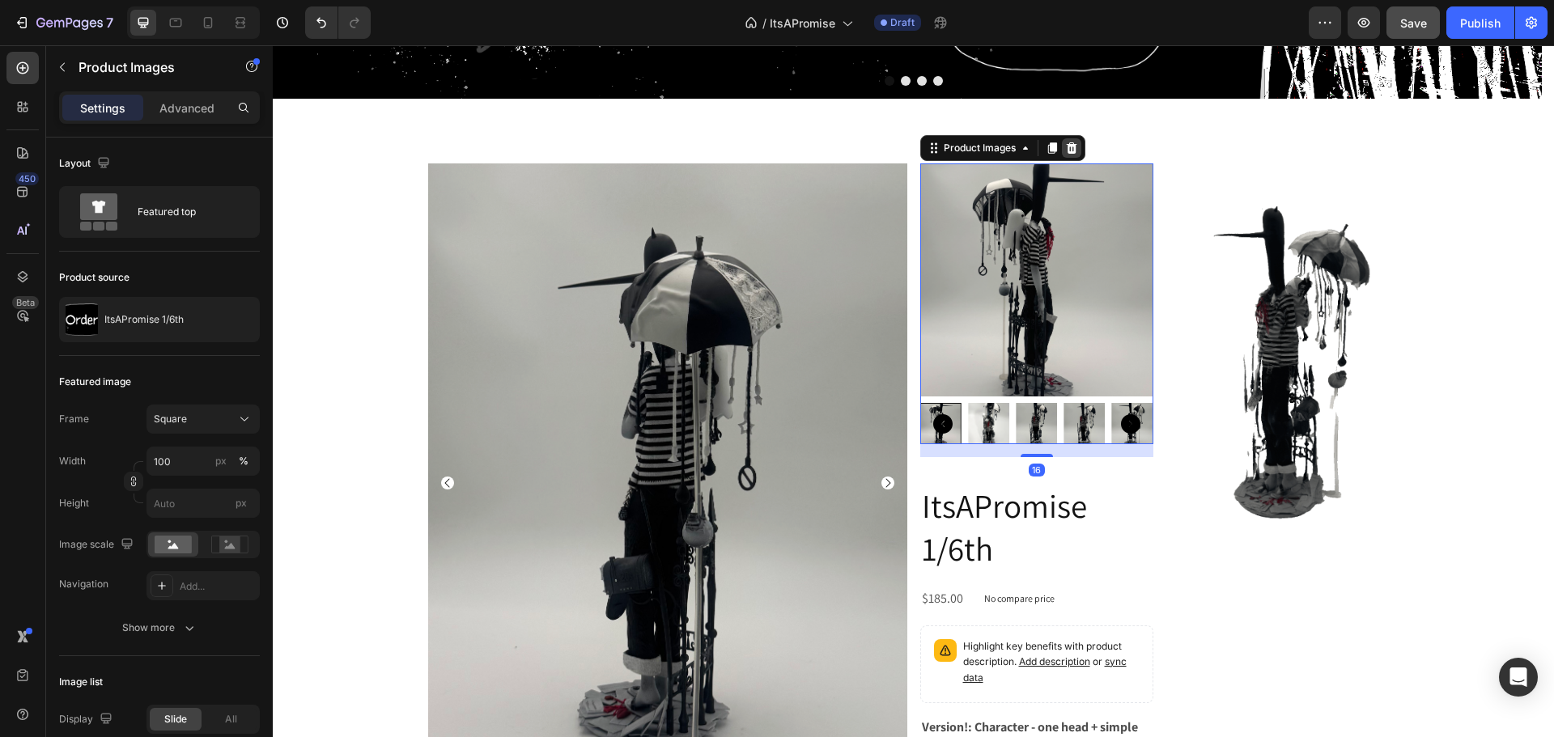
click at [1075, 144] on div at bounding box center [1071, 147] width 19 height 19
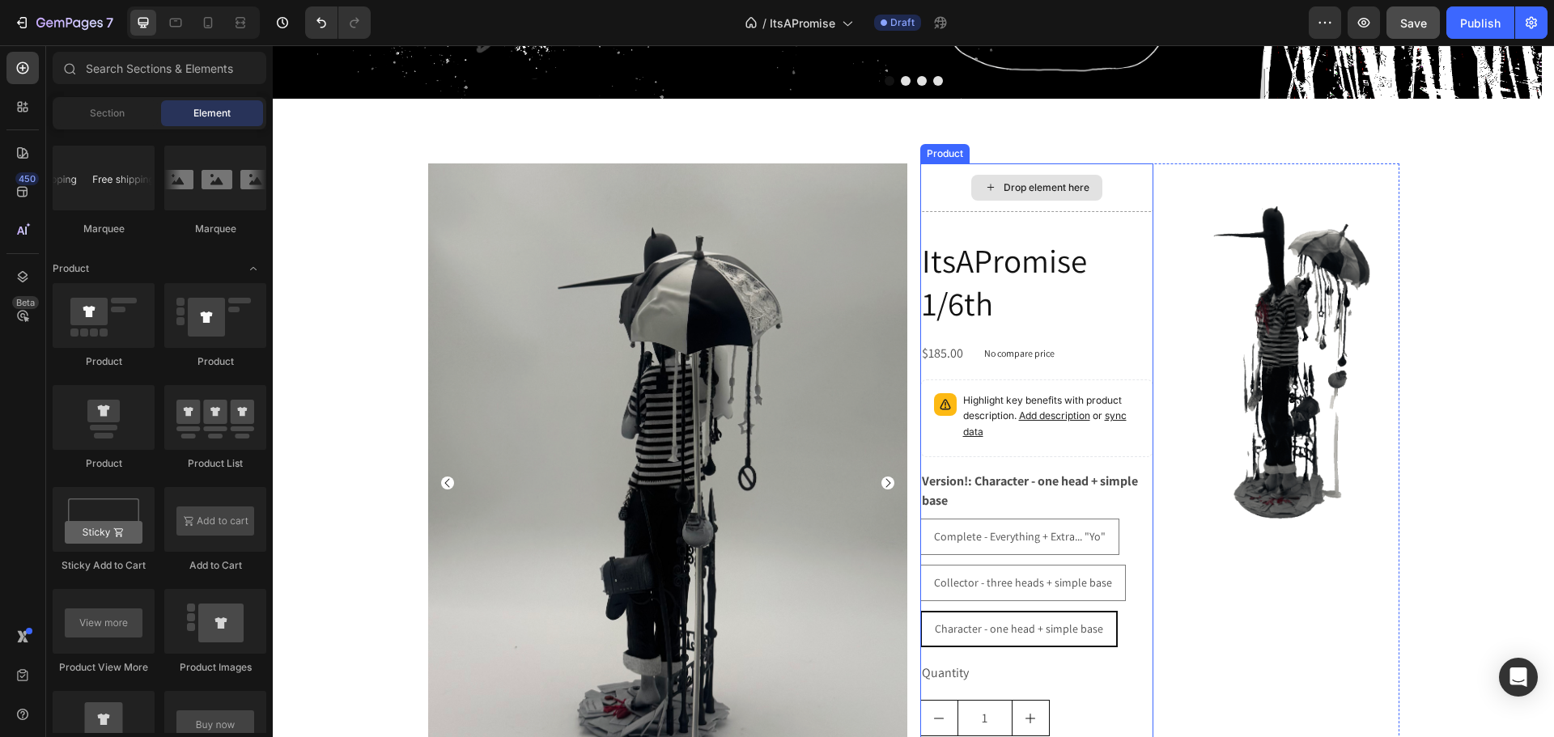
click at [948, 200] on div "Drop element here" at bounding box center [1036, 187] width 233 height 49
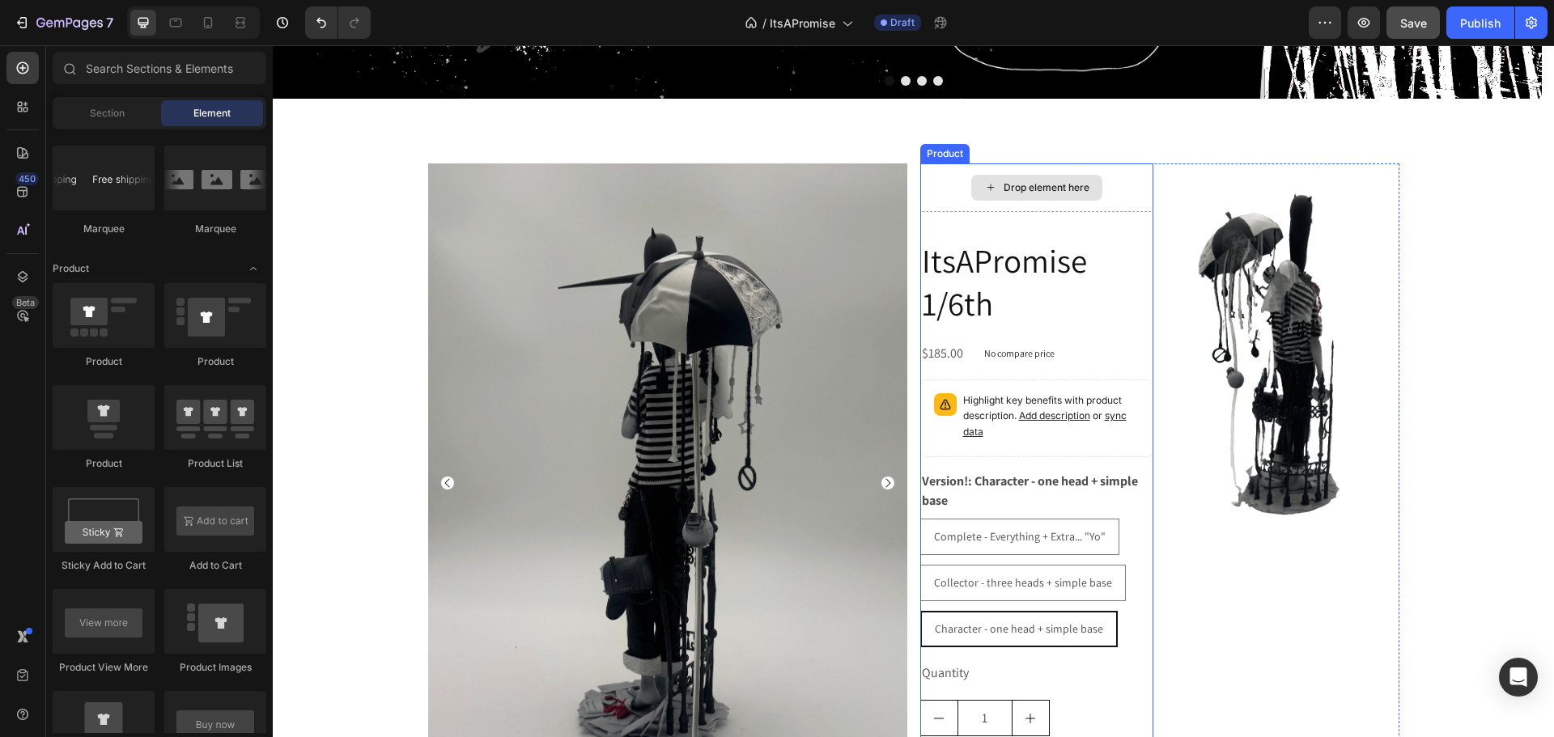
radio input "true"
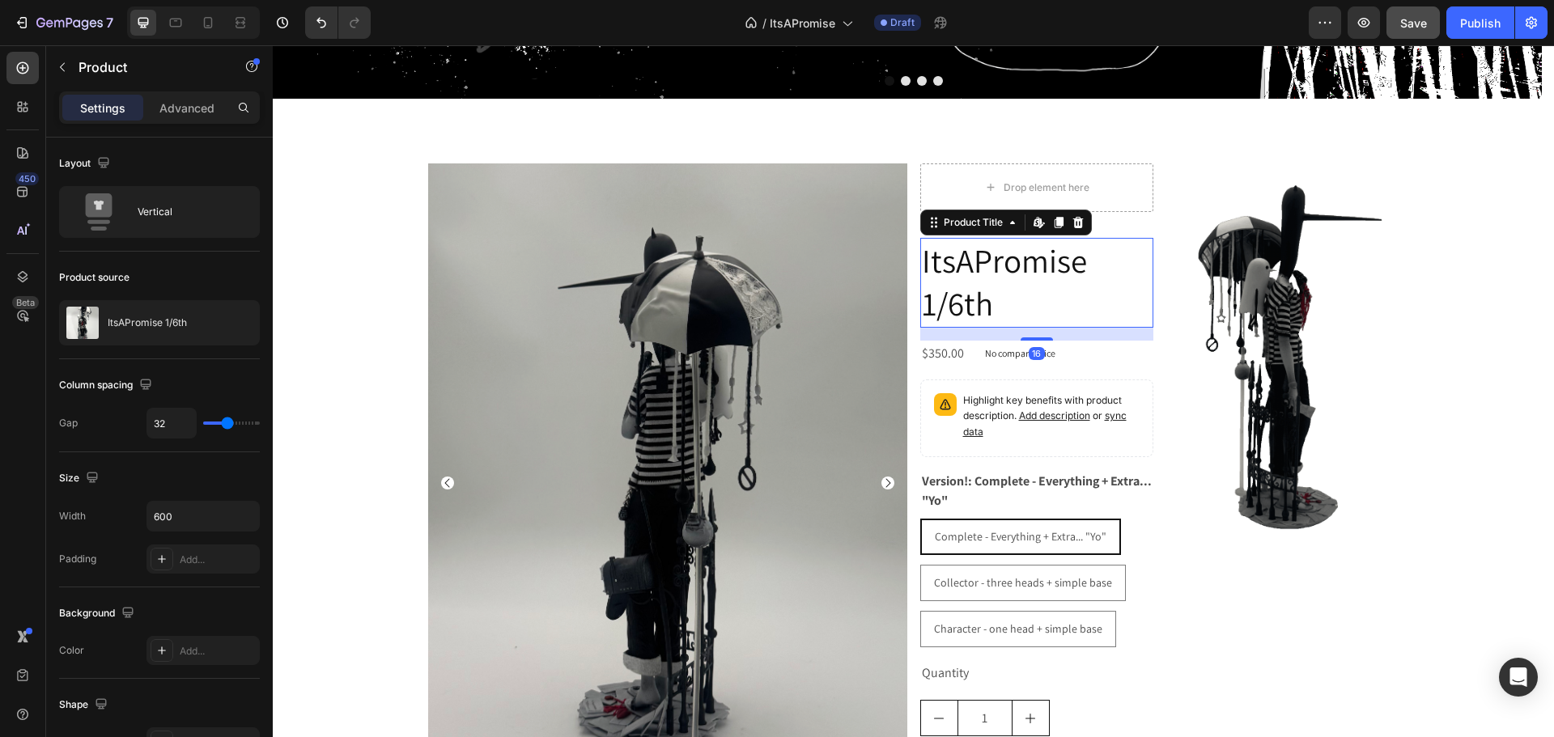
click at [1020, 282] on h2 "ItsAPromise 1/6th" at bounding box center [1036, 283] width 233 height 90
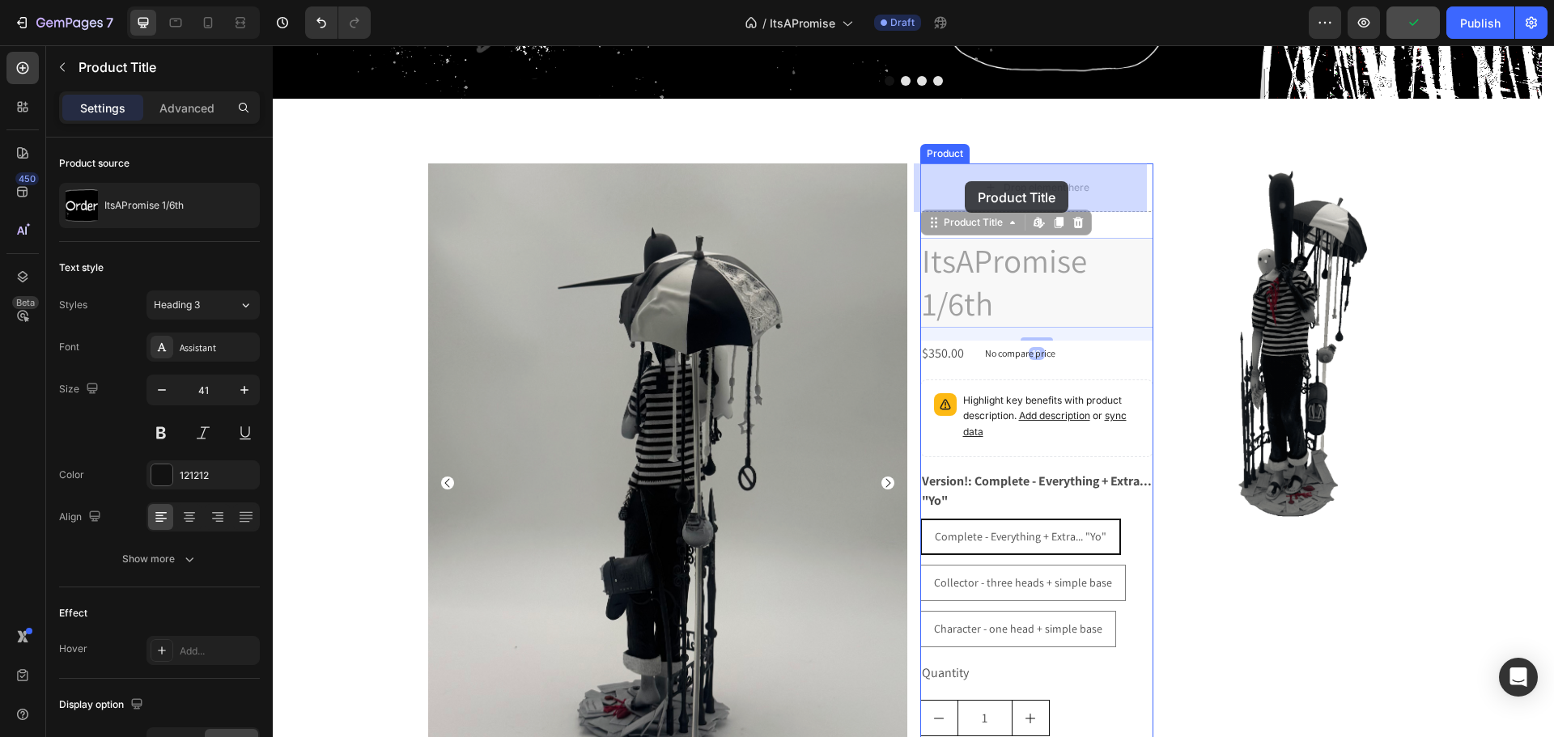
drag, startPoint x: 949, startPoint y: 231, endPoint x: 965, endPoint y: 181, distance: 52.5
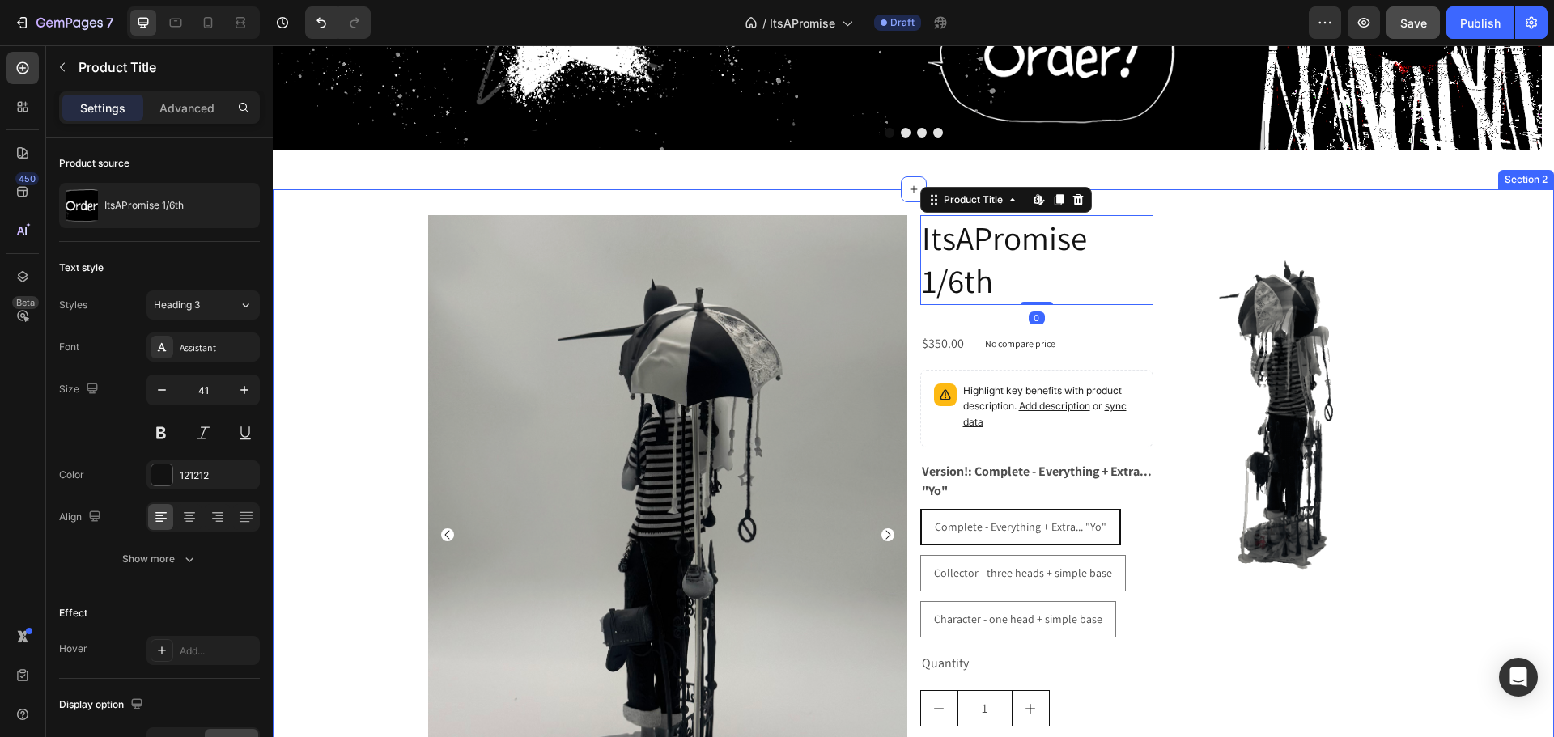
scroll to position [390, 0]
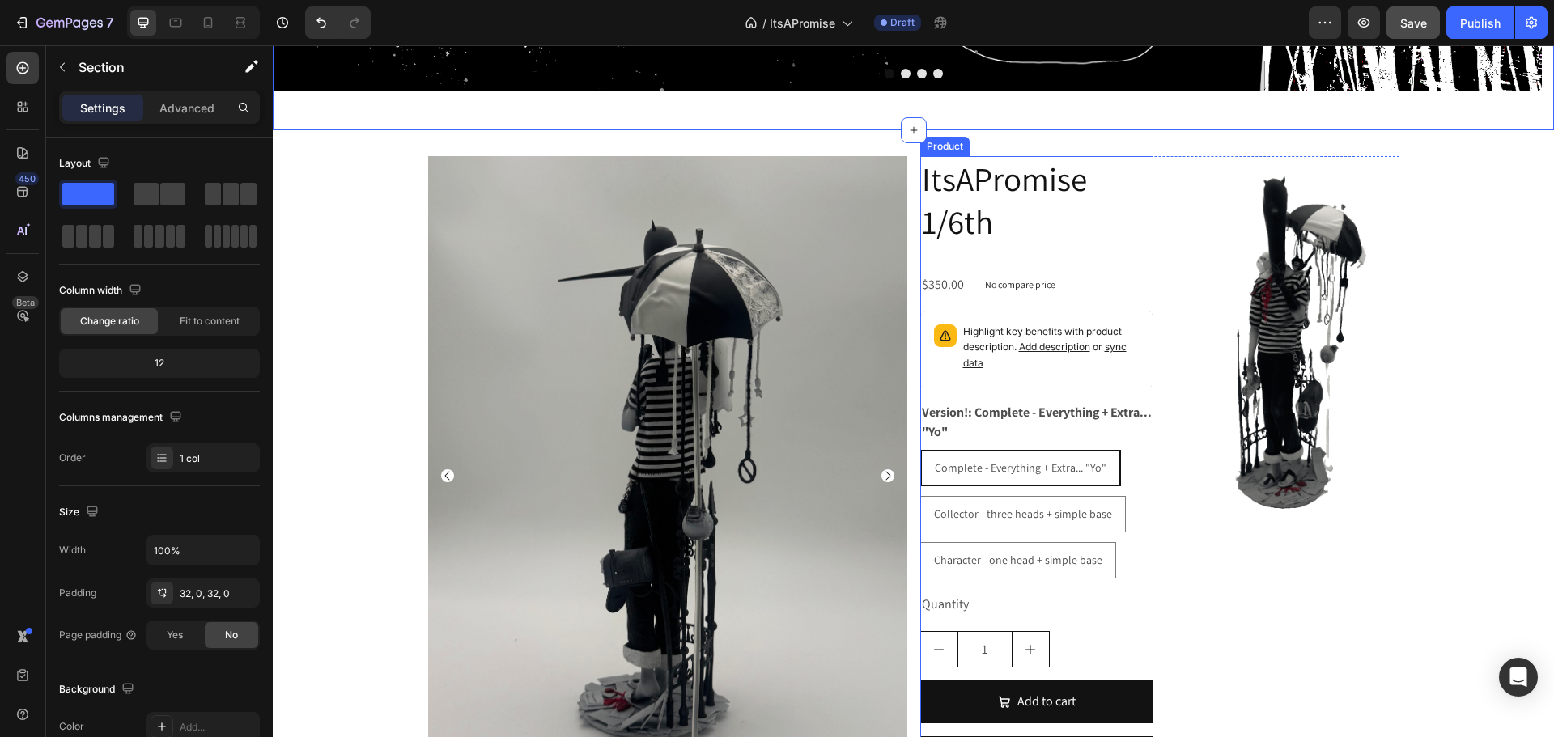
scroll to position [486, 0]
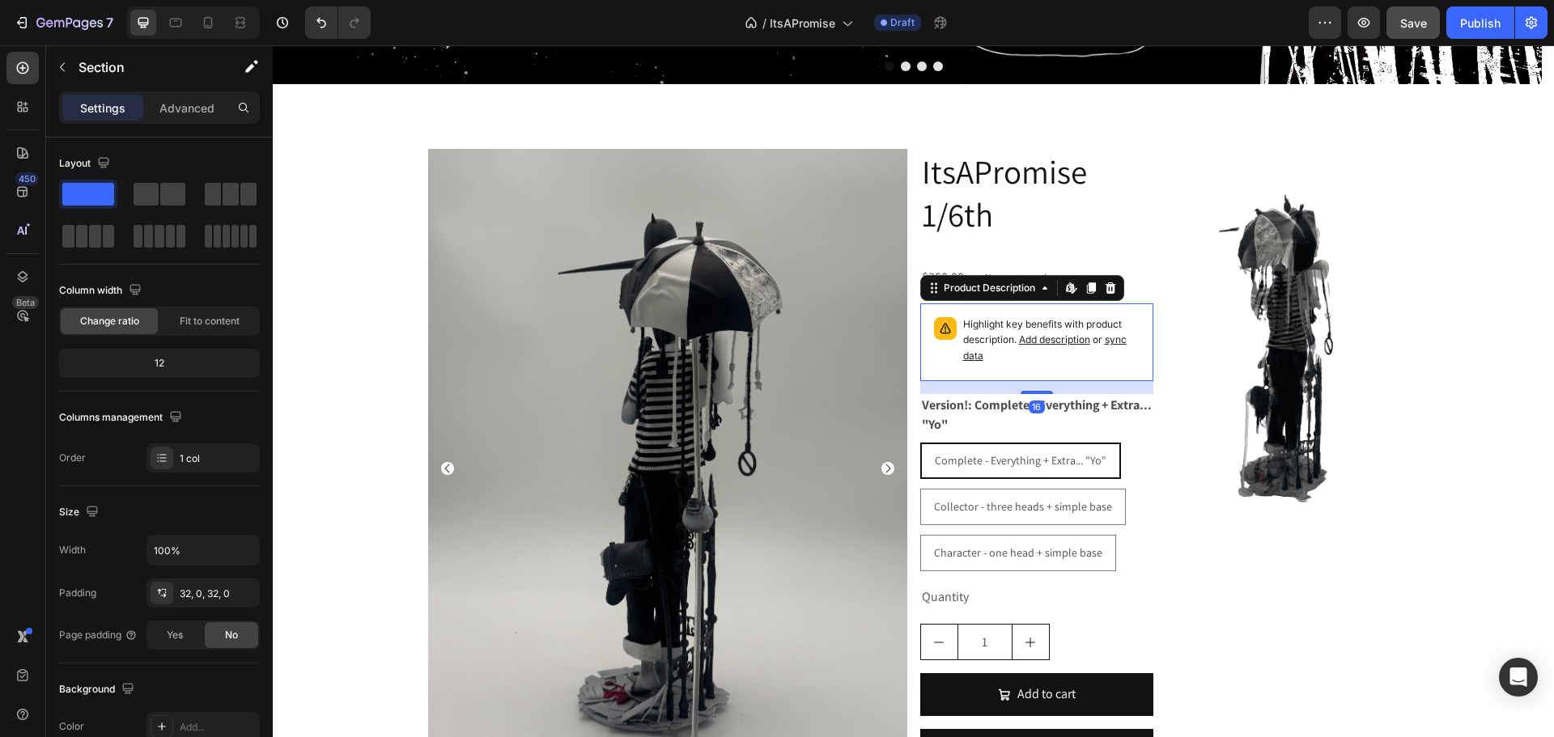
click at [986, 361] on p "Highlight key benefits with product description. Add description or sync data" at bounding box center [1051, 340] width 176 height 47
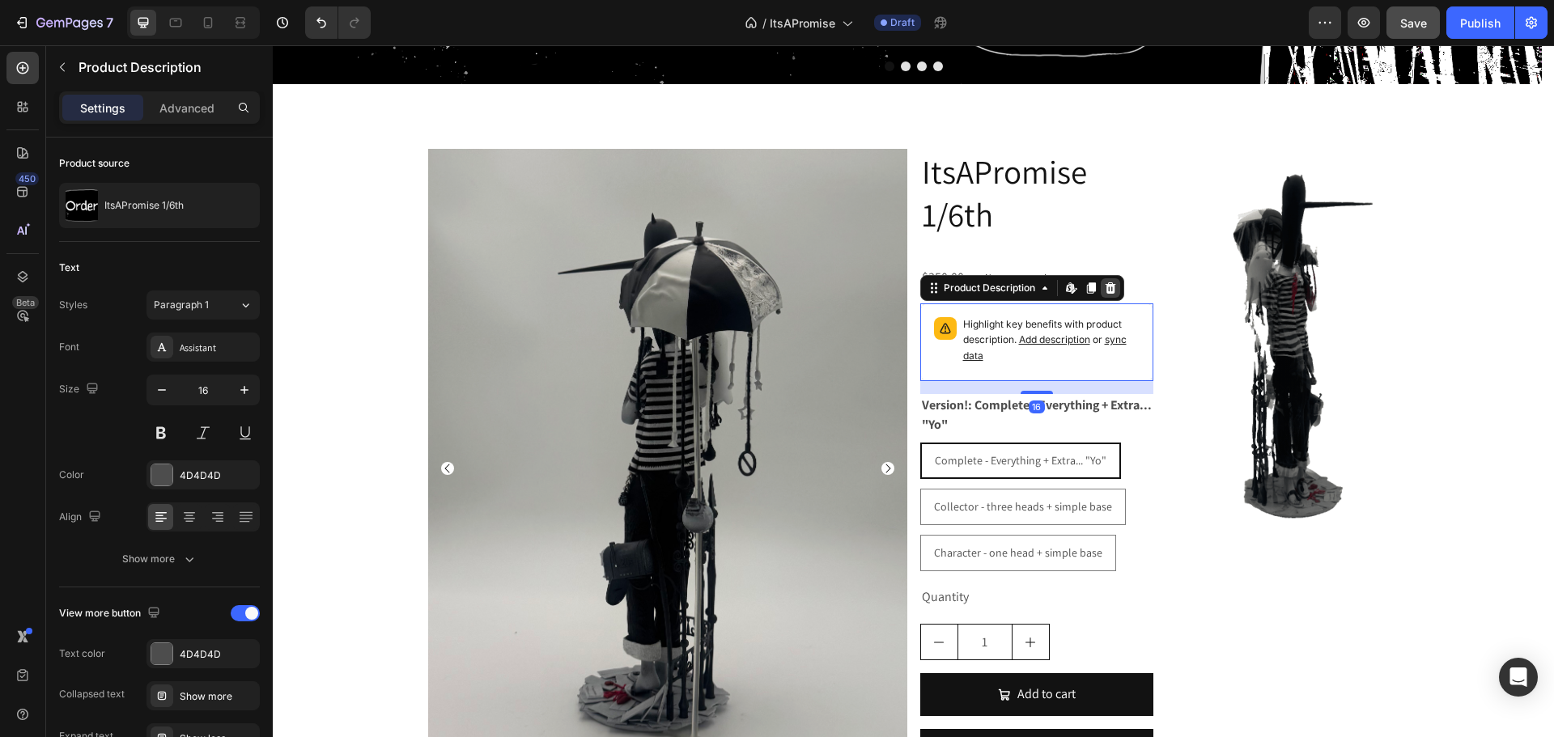
click at [1110, 285] on icon at bounding box center [1110, 288] width 13 height 13
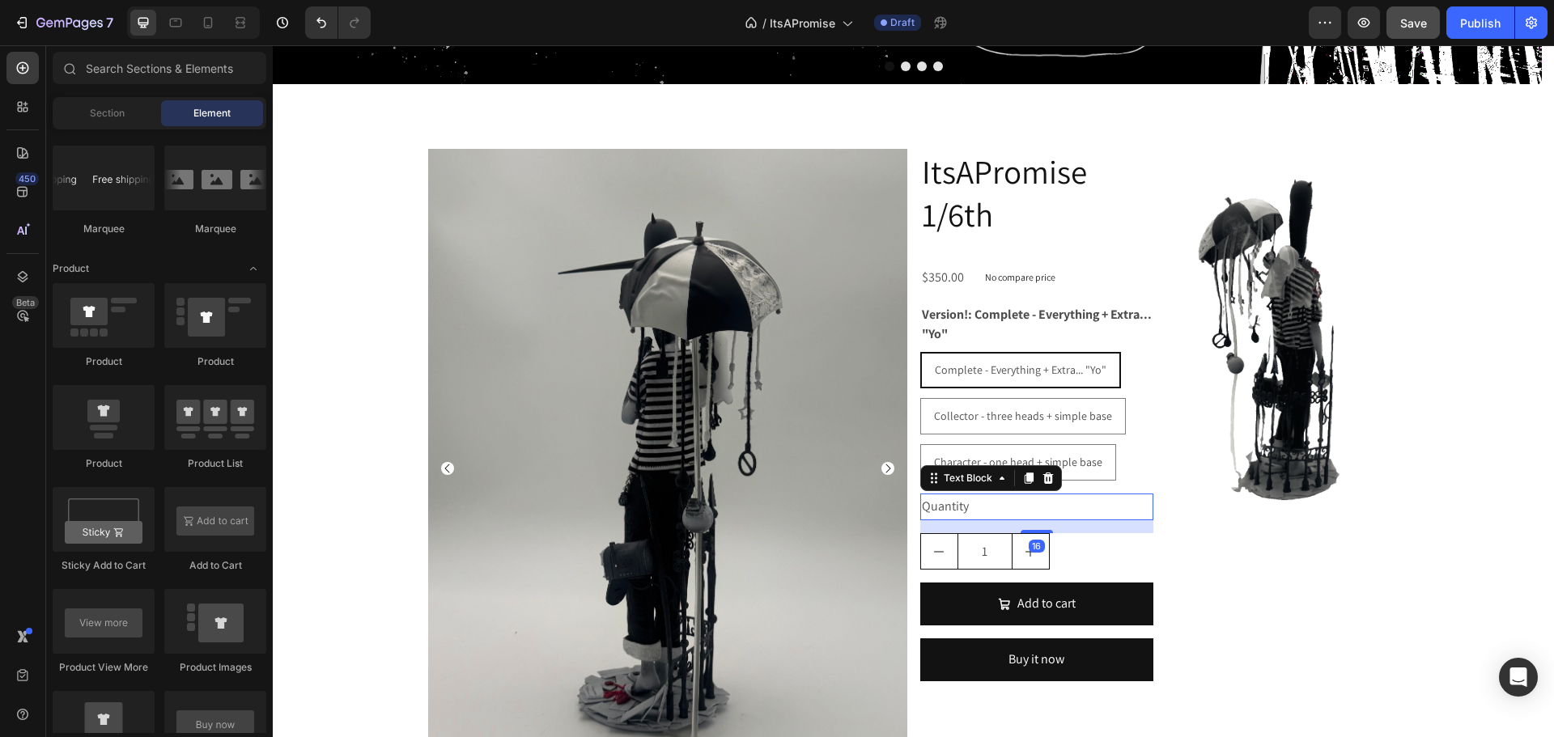
click at [992, 507] on div "Quantity" at bounding box center [1036, 507] width 233 height 27
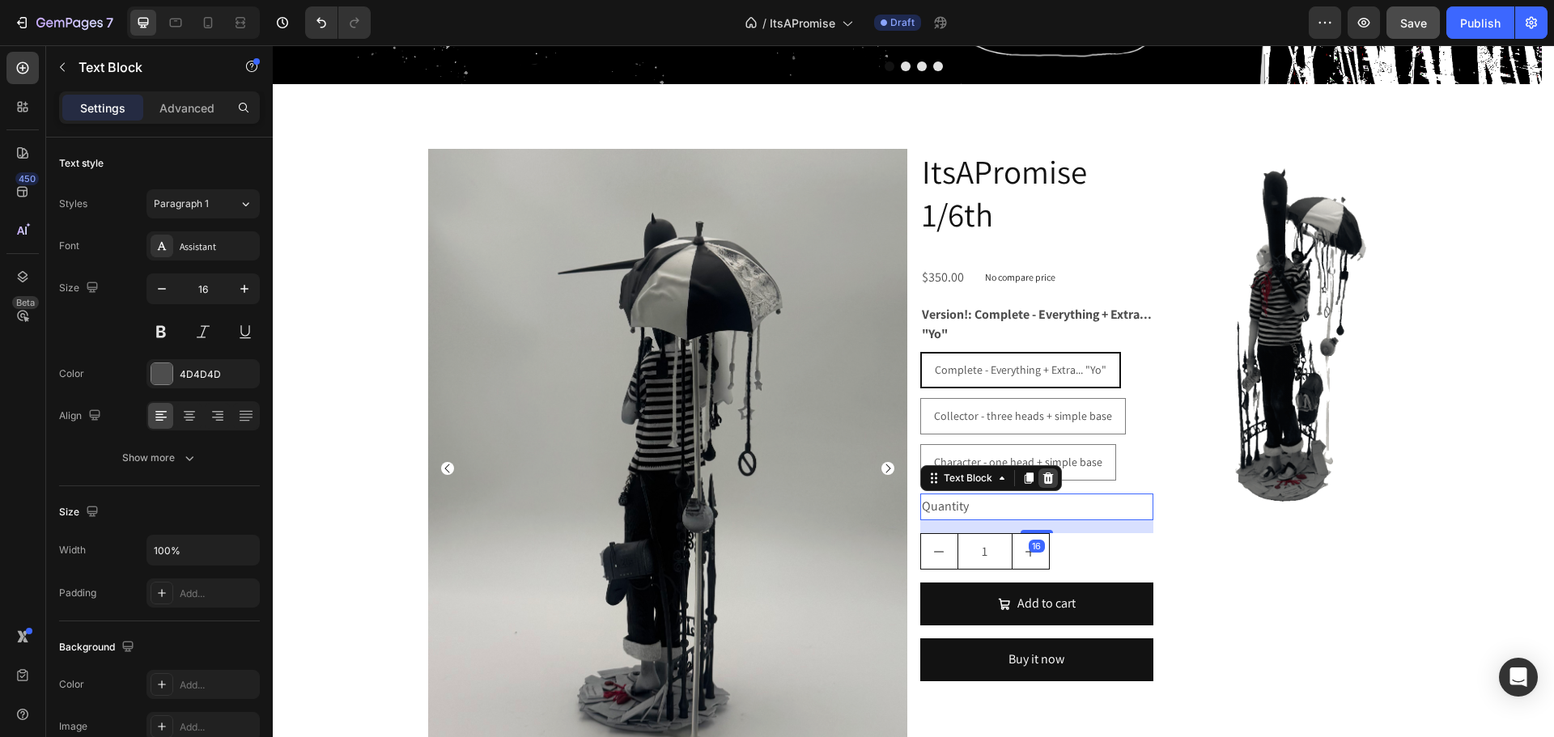
click at [1042, 473] on icon at bounding box center [1048, 478] width 13 height 13
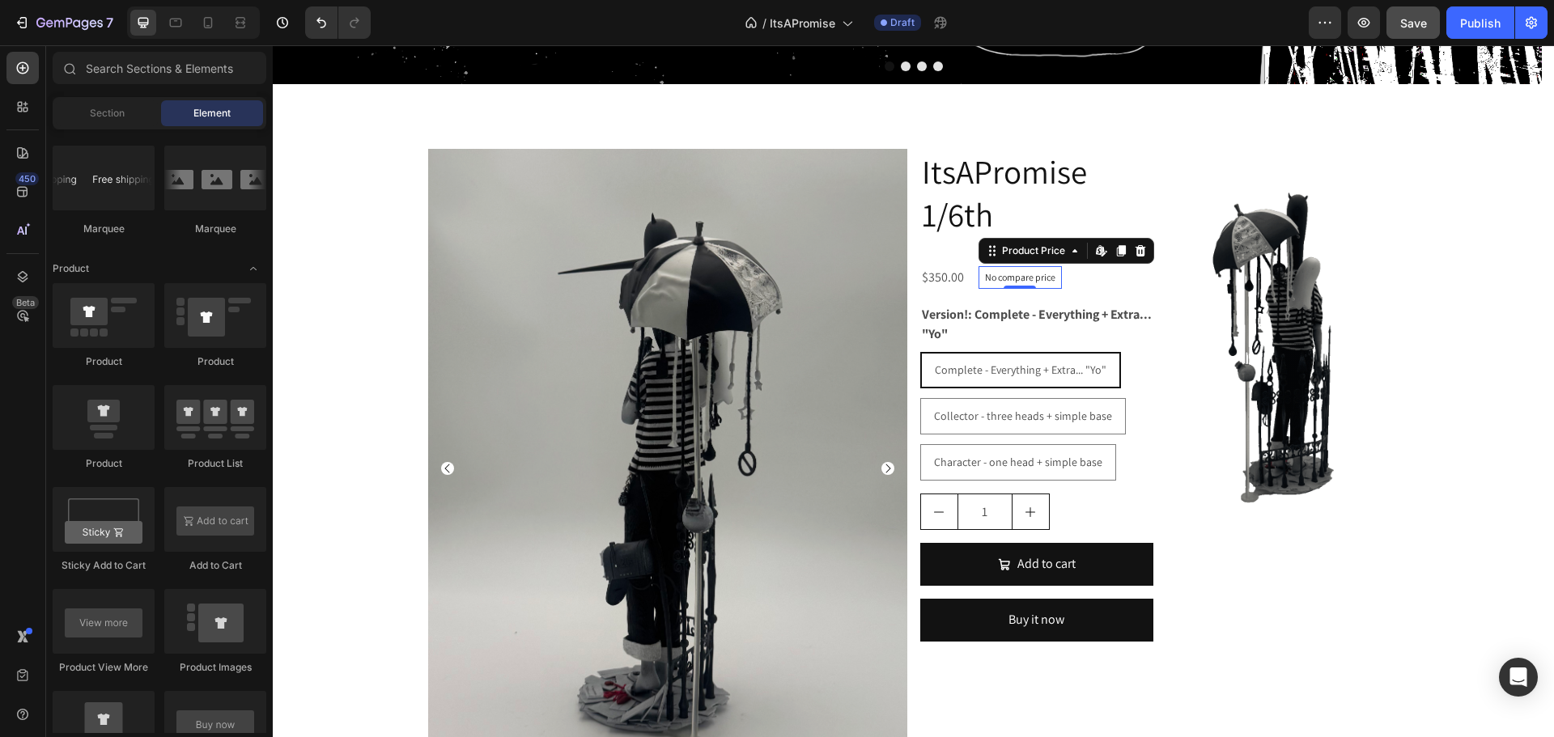
click at [1027, 280] on p "No compare price" at bounding box center [1020, 278] width 70 height 10
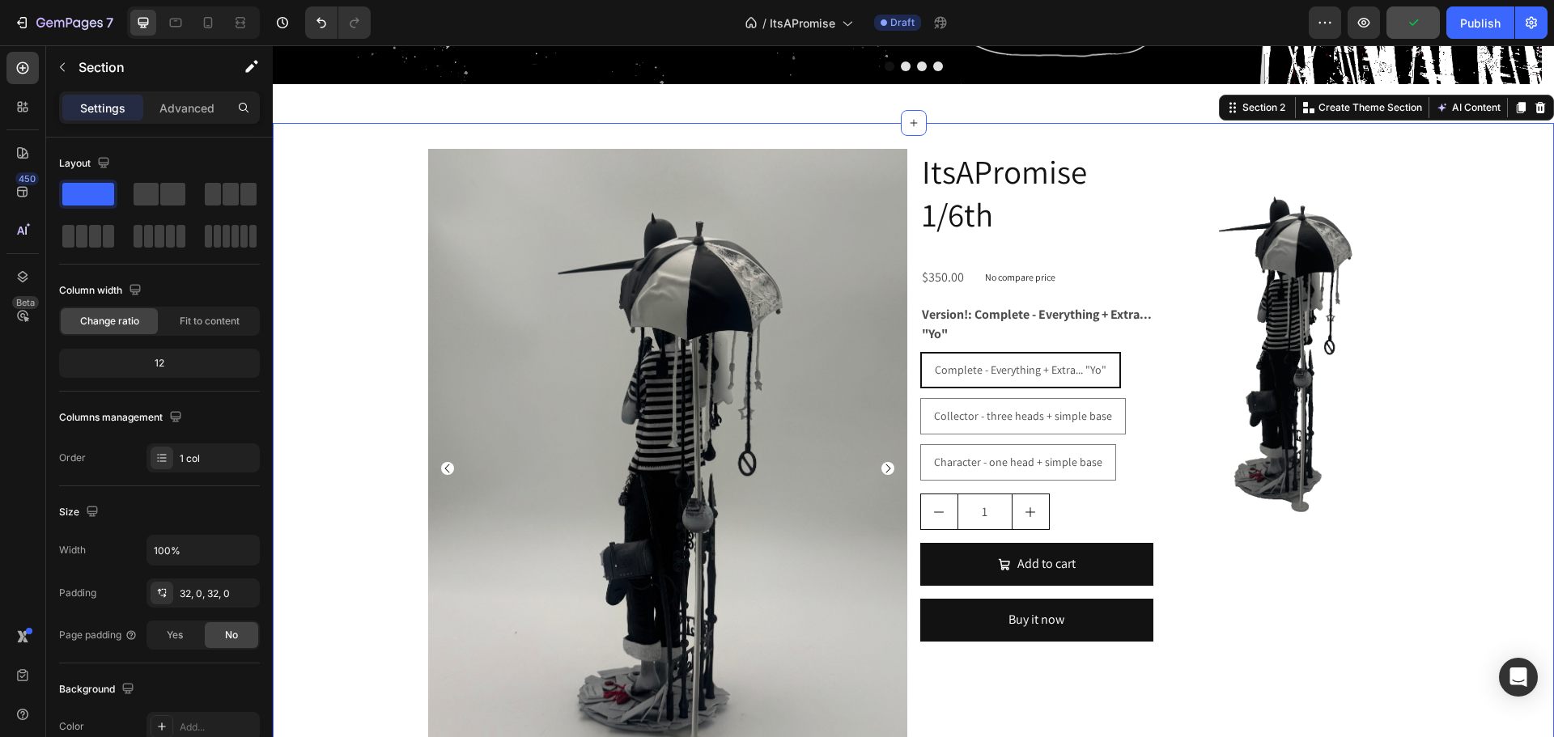
click at [298, 137] on div "Product Images Add to cart Add to Cart Buy it now Dynamic Checkout Product ItsA…" at bounding box center [913, 598] width 1281 height 951
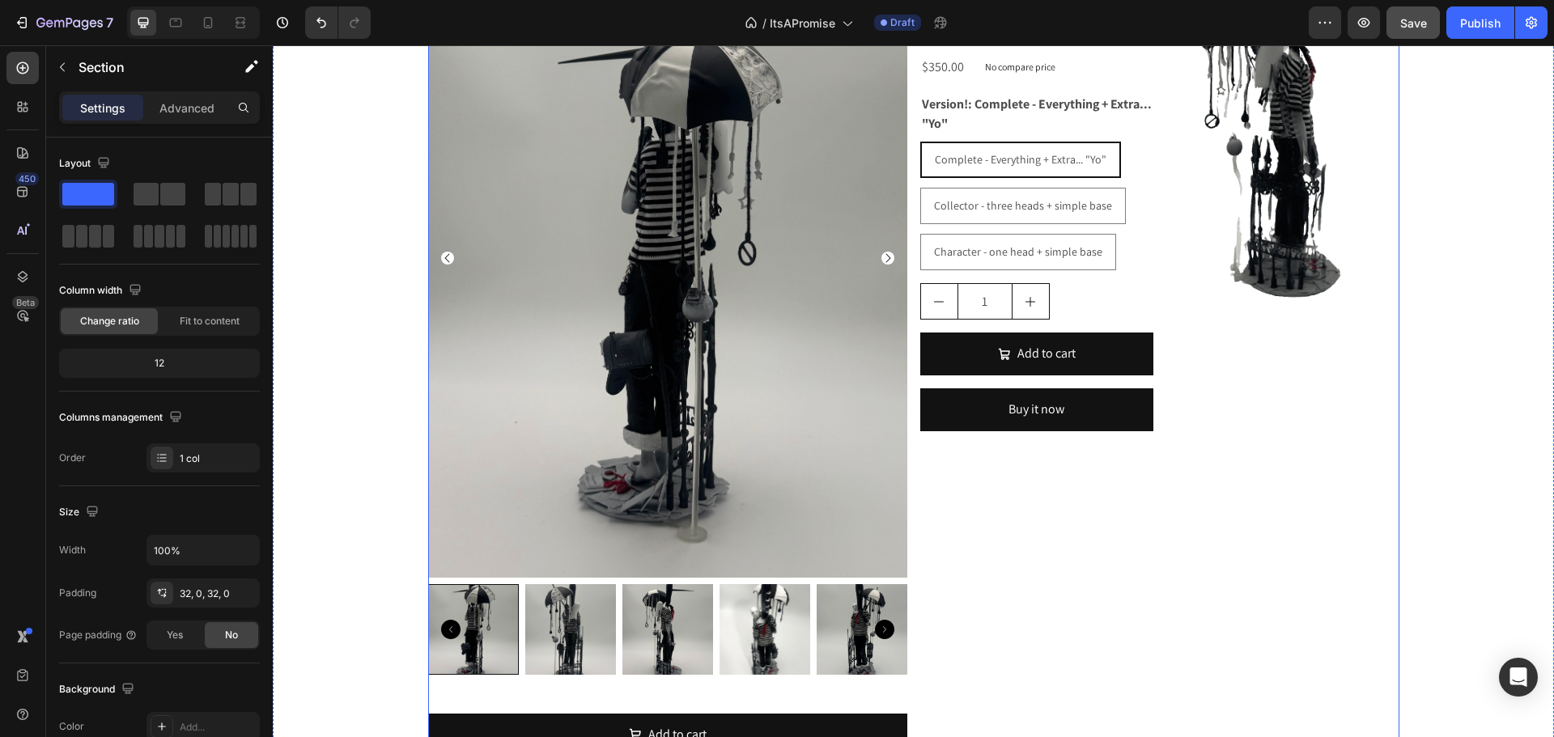
scroll to position [809, 0]
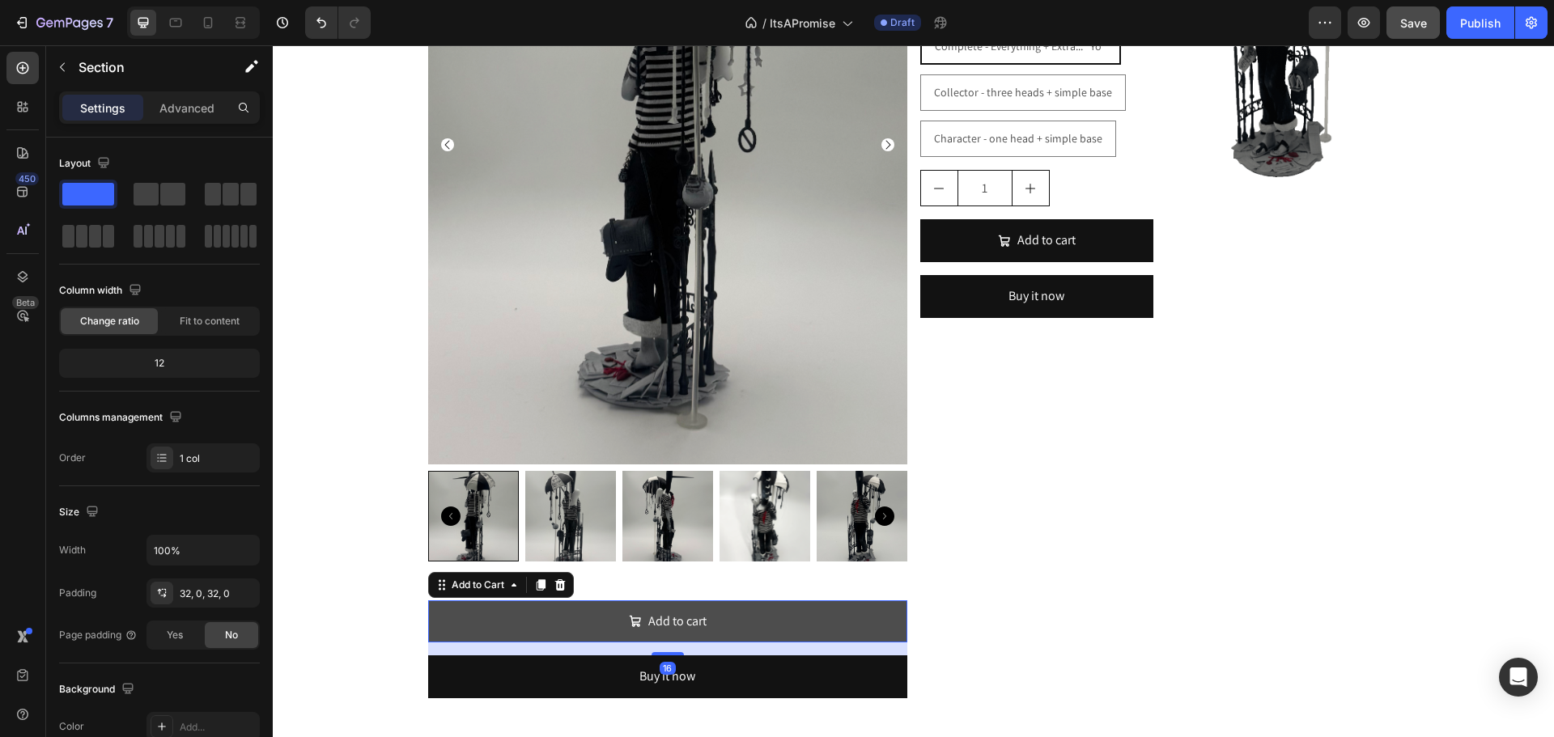
click at [485, 612] on button "Add to cart" at bounding box center [667, 621] width 479 height 43
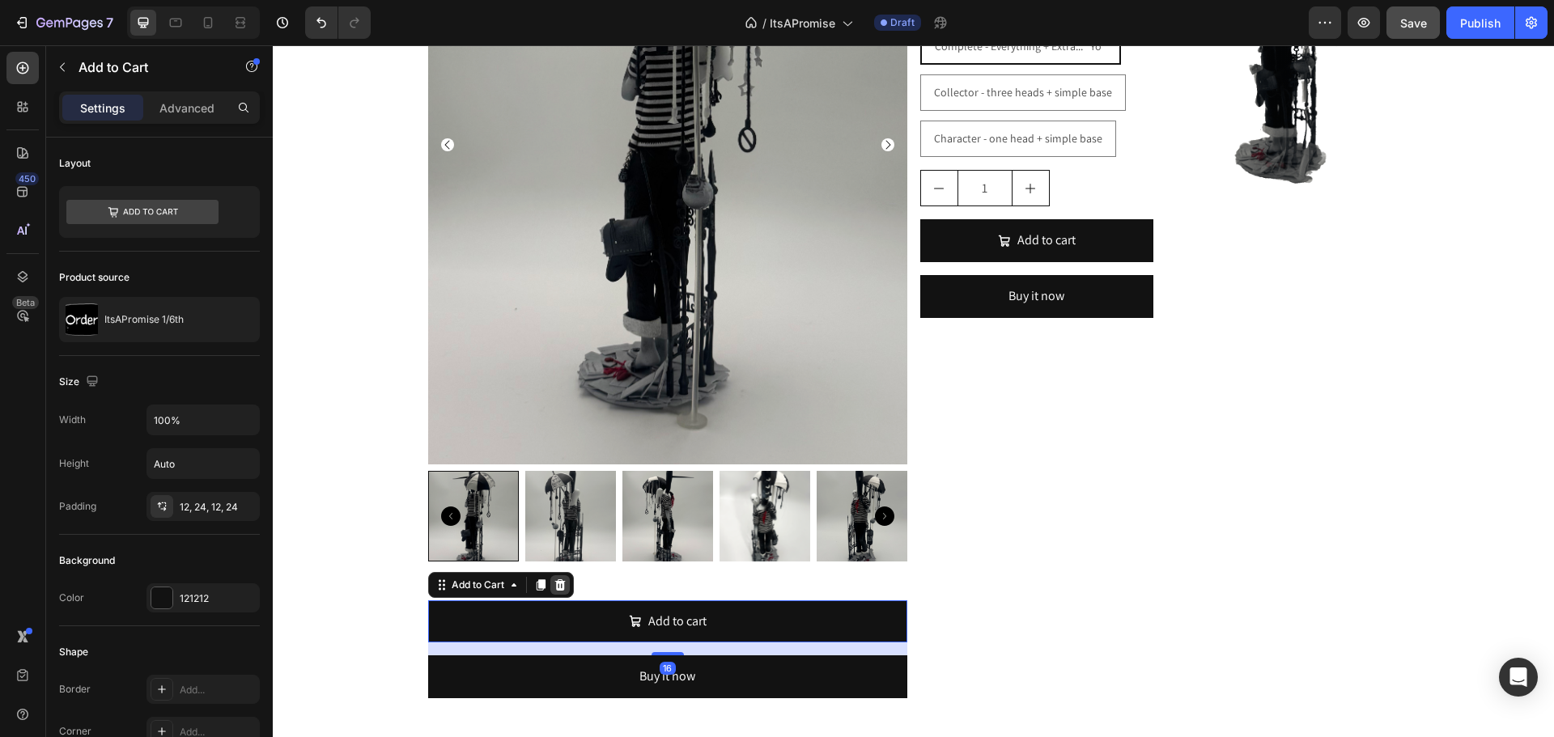
click at [562, 590] on div at bounding box center [559, 584] width 19 height 19
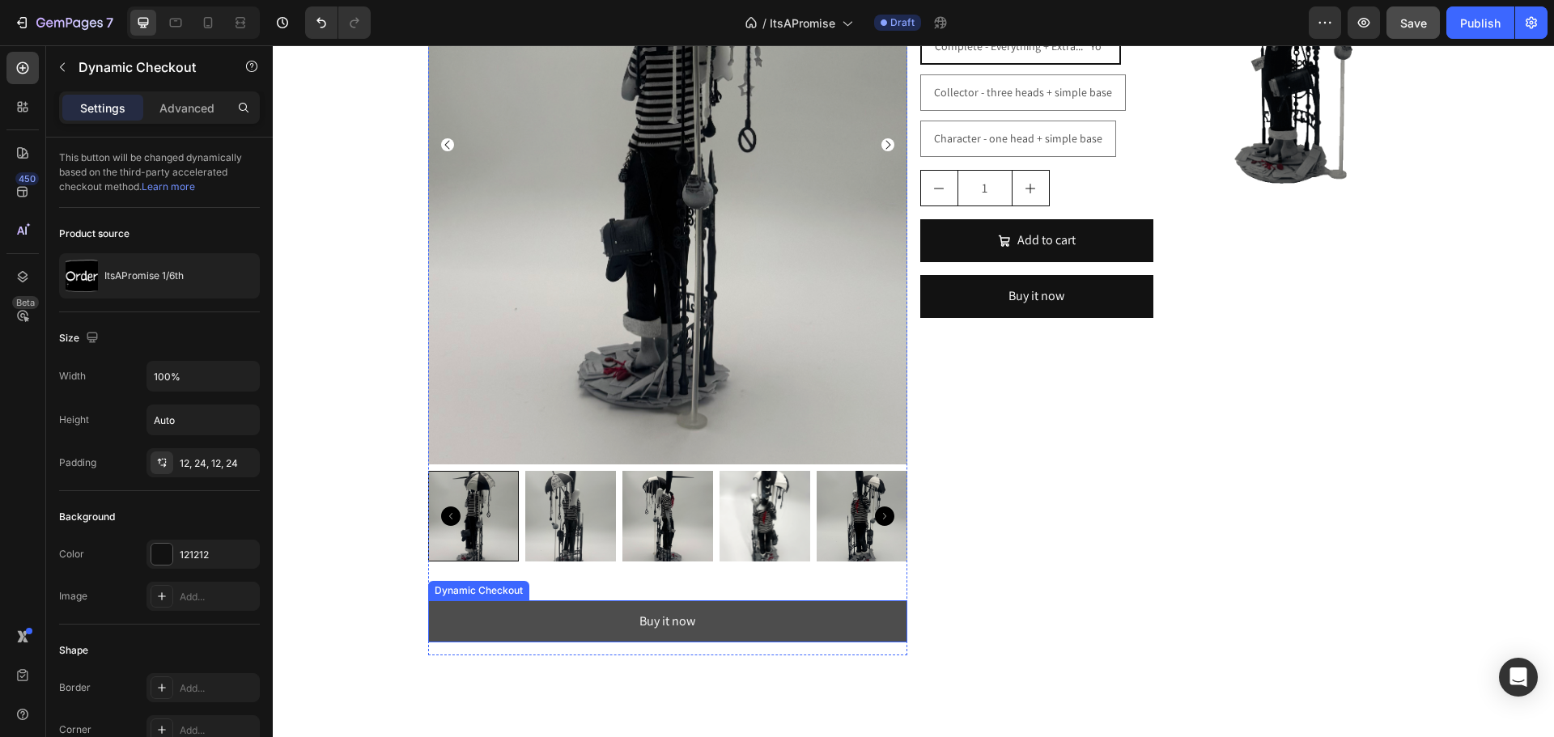
click at [541, 625] on button "Buy it now" at bounding box center [667, 621] width 479 height 43
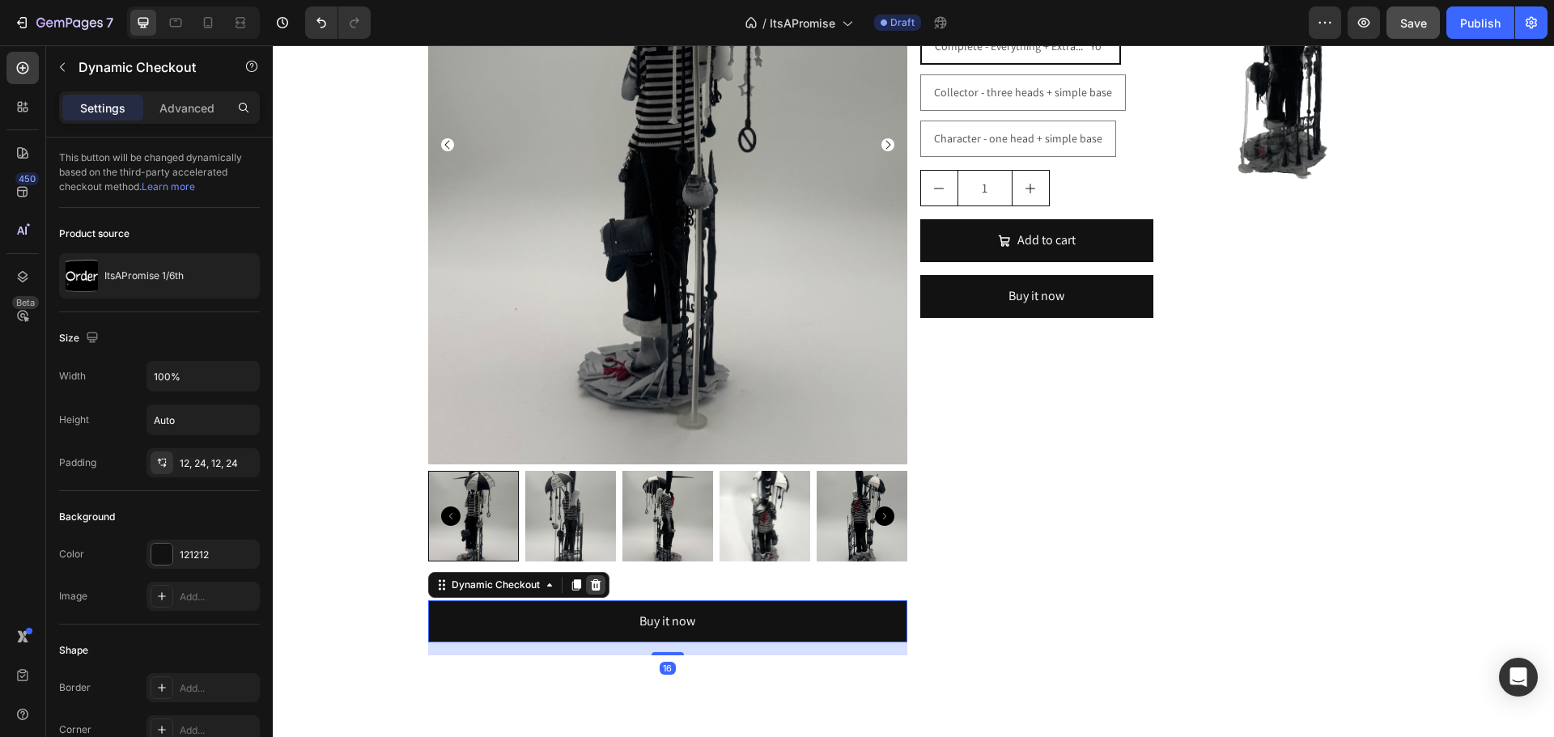
click at [591, 590] on icon at bounding box center [595, 585] width 13 height 13
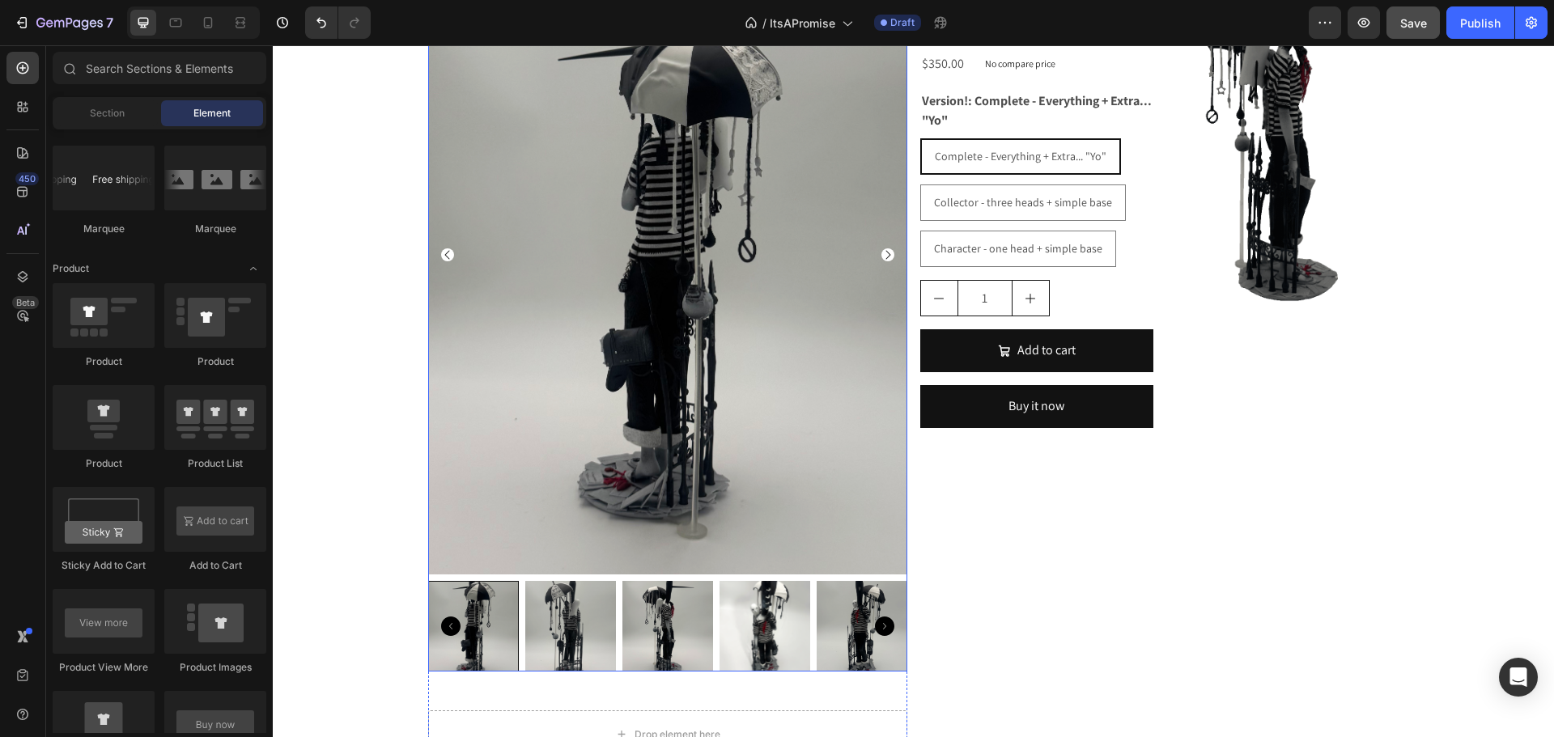
scroll to position [728, 0]
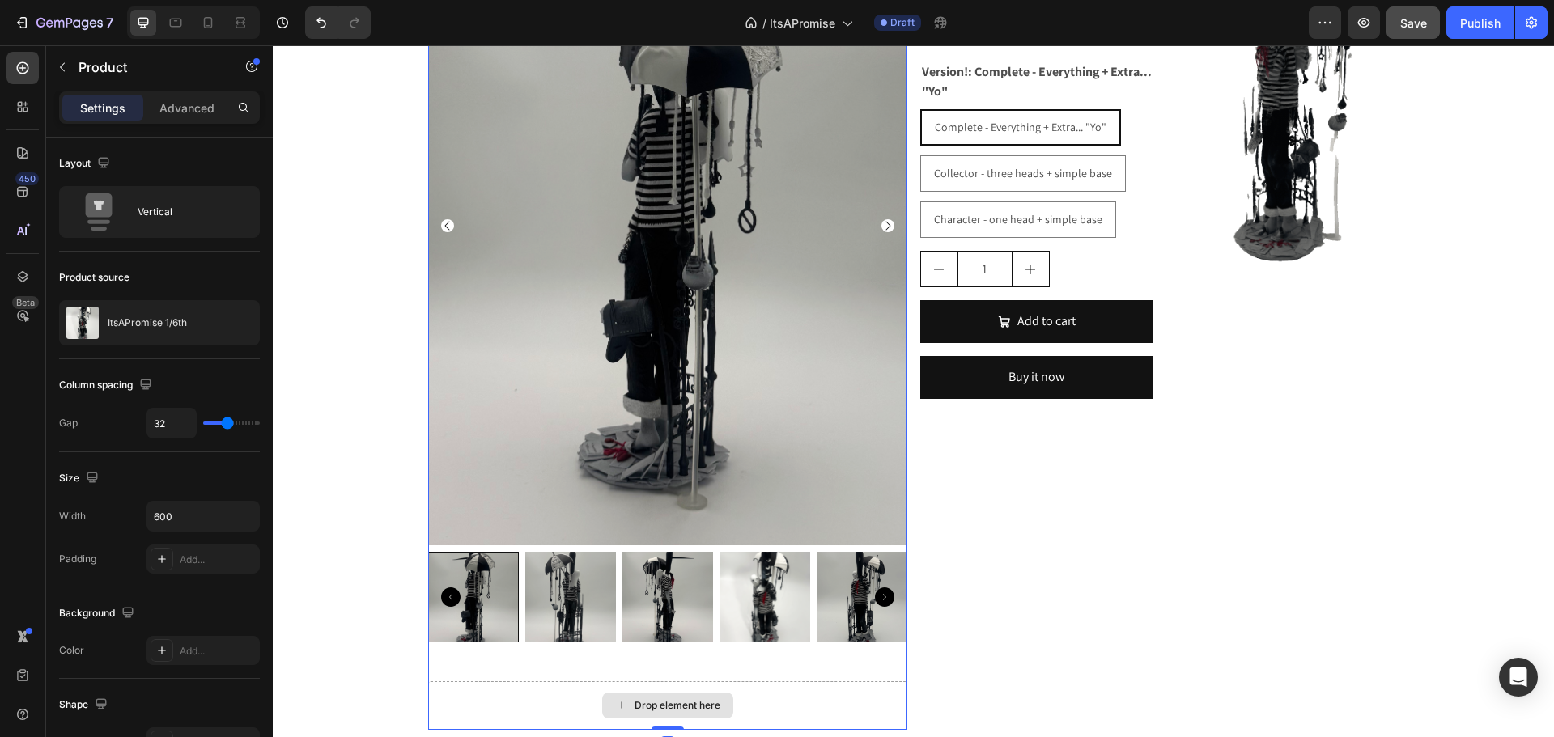
click at [768, 693] on div "Drop element here" at bounding box center [667, 705] width 479 height 49
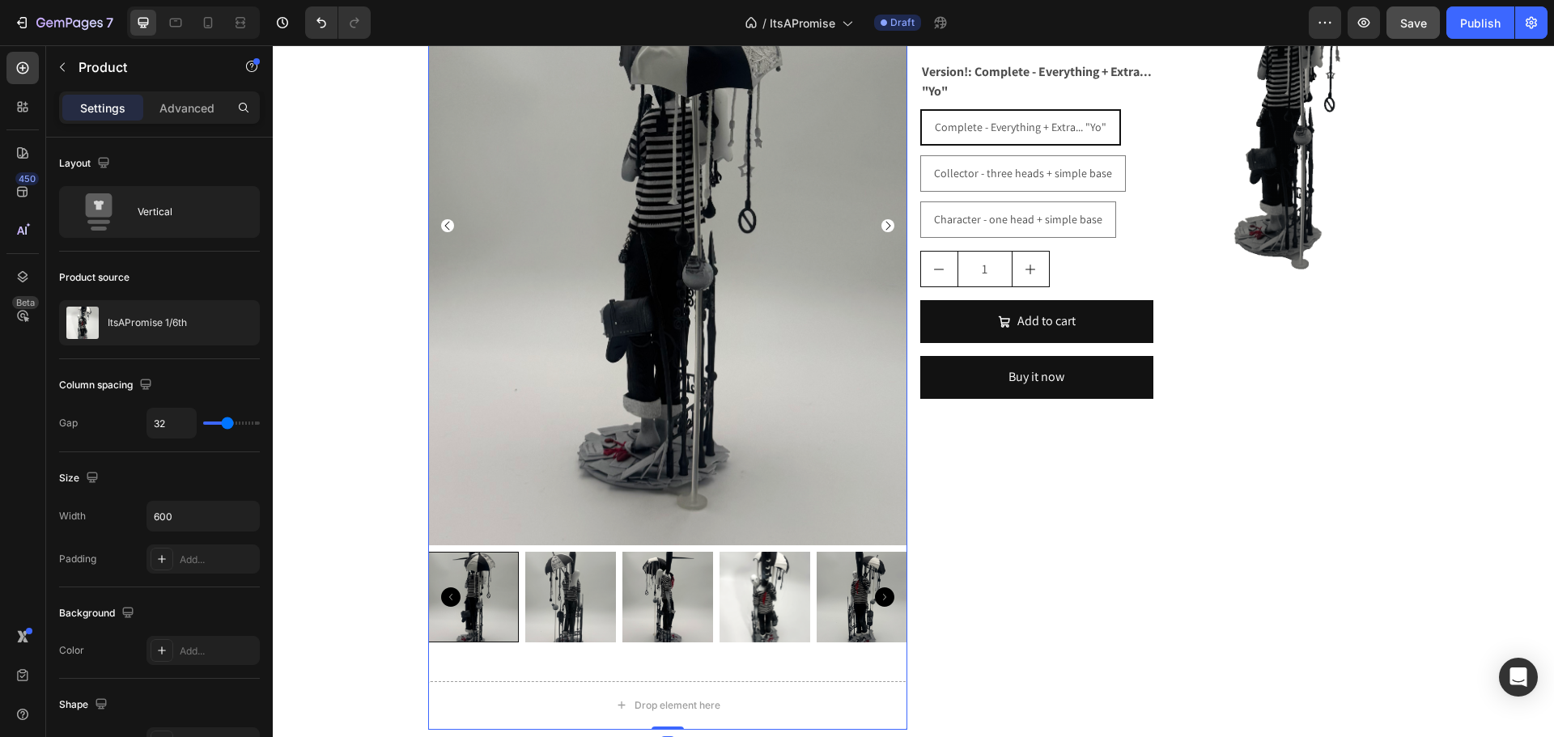
drag, startPoint x: 667, startPoint y: 729, endPoint x: 647, endPoint y: 667, distance: 65.3
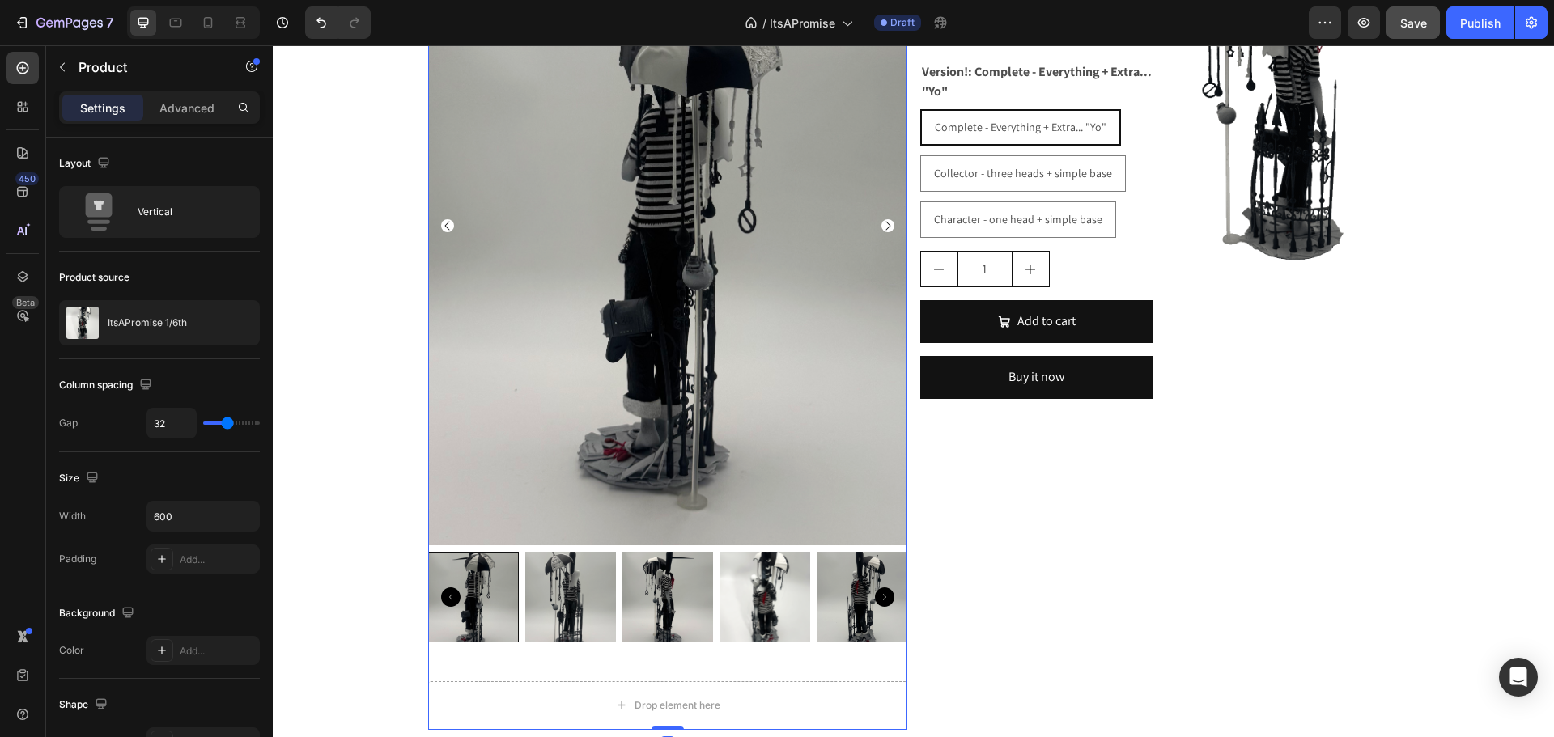
click at [647, 667] on div "Product Images Drop element here Product 0" at bounding box center [667, 318] width 479 height 824
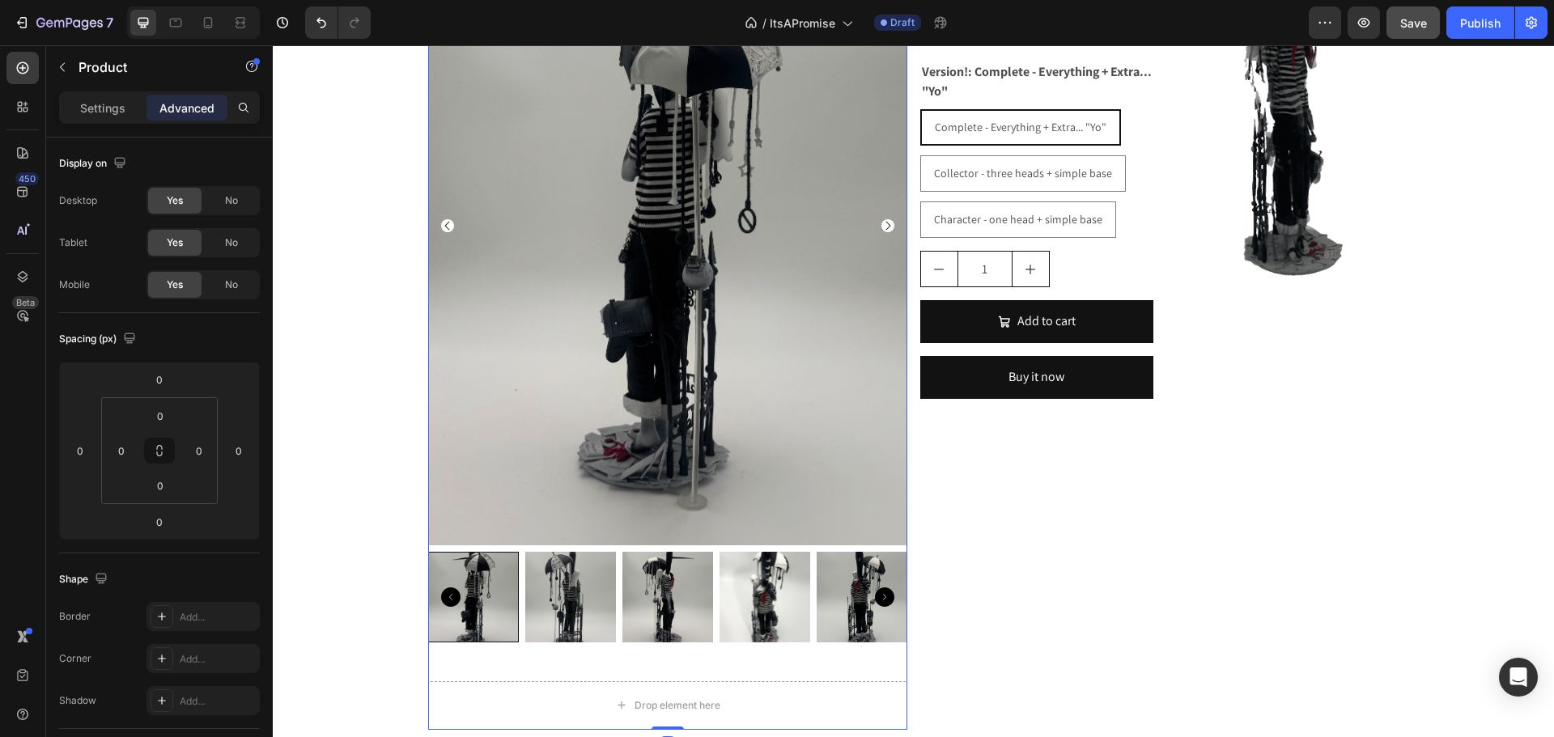
click at [627, 677] on div "Product Images Drop element here Product 0" at bounding box center [667, 318] width 479 height 824
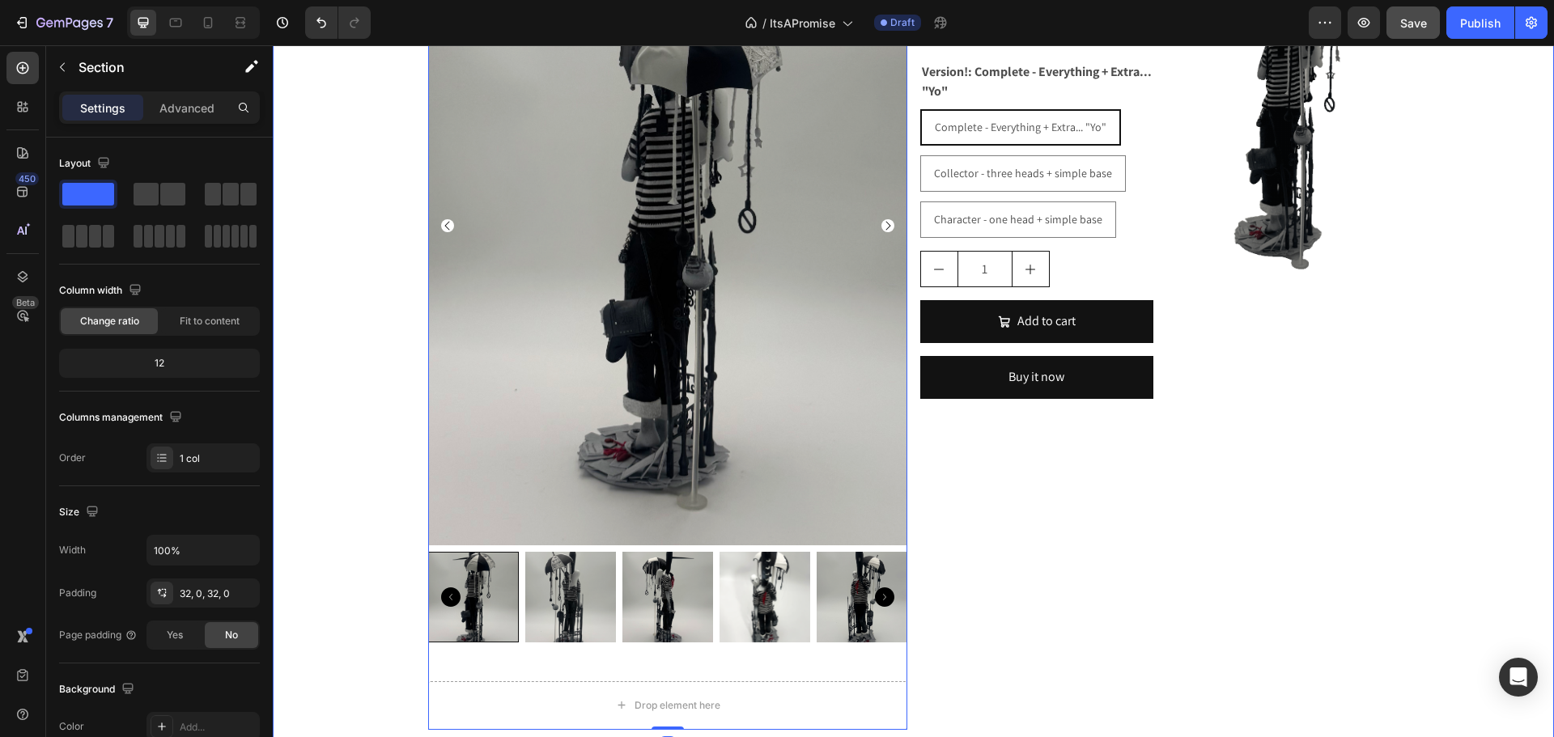
click at [404, 643] on div "Product Images Drop element here Product 0 ItsAPromise 1/6th Product Title $350…" at bounding box center [913, 324] width 1281 height 837
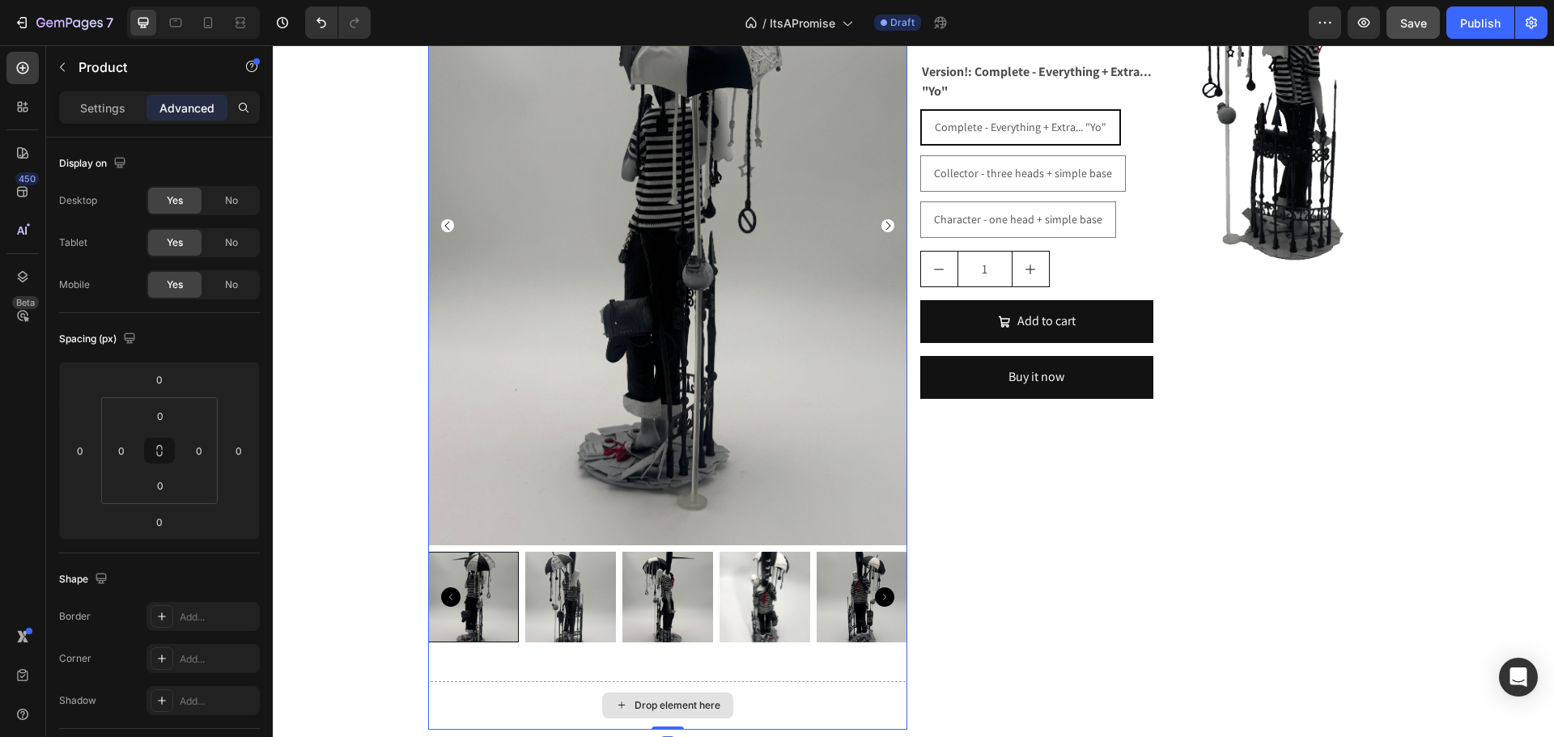
click at [548, 708] on div "Drop element here" at bounding box center [667, 705] width 479 height 49
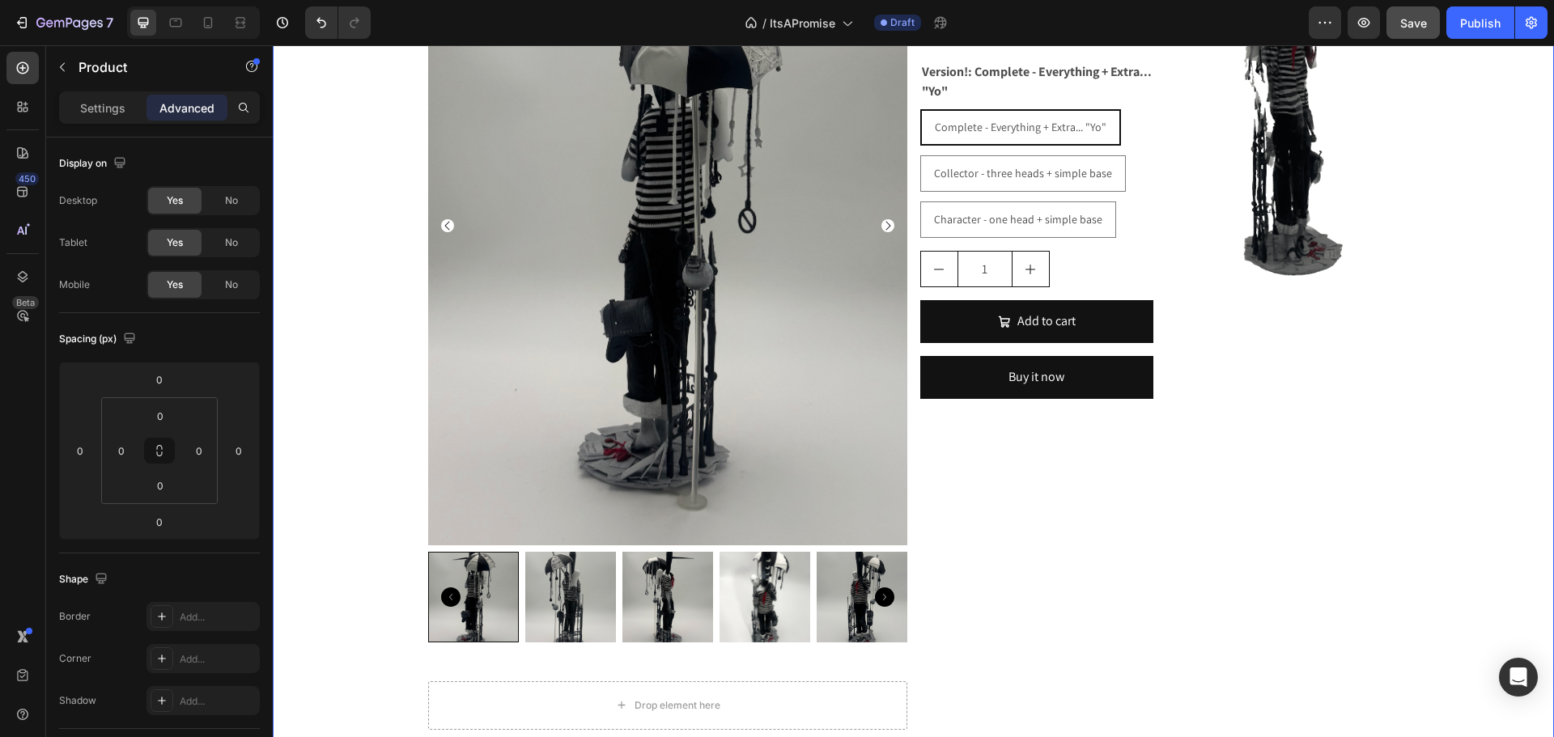
click at [346, 434] on div "Product Images Drop element here Product ItsAPromise 1/6th Product Title $350.0…" at bounding box center [913, 324] width 1281 height 837
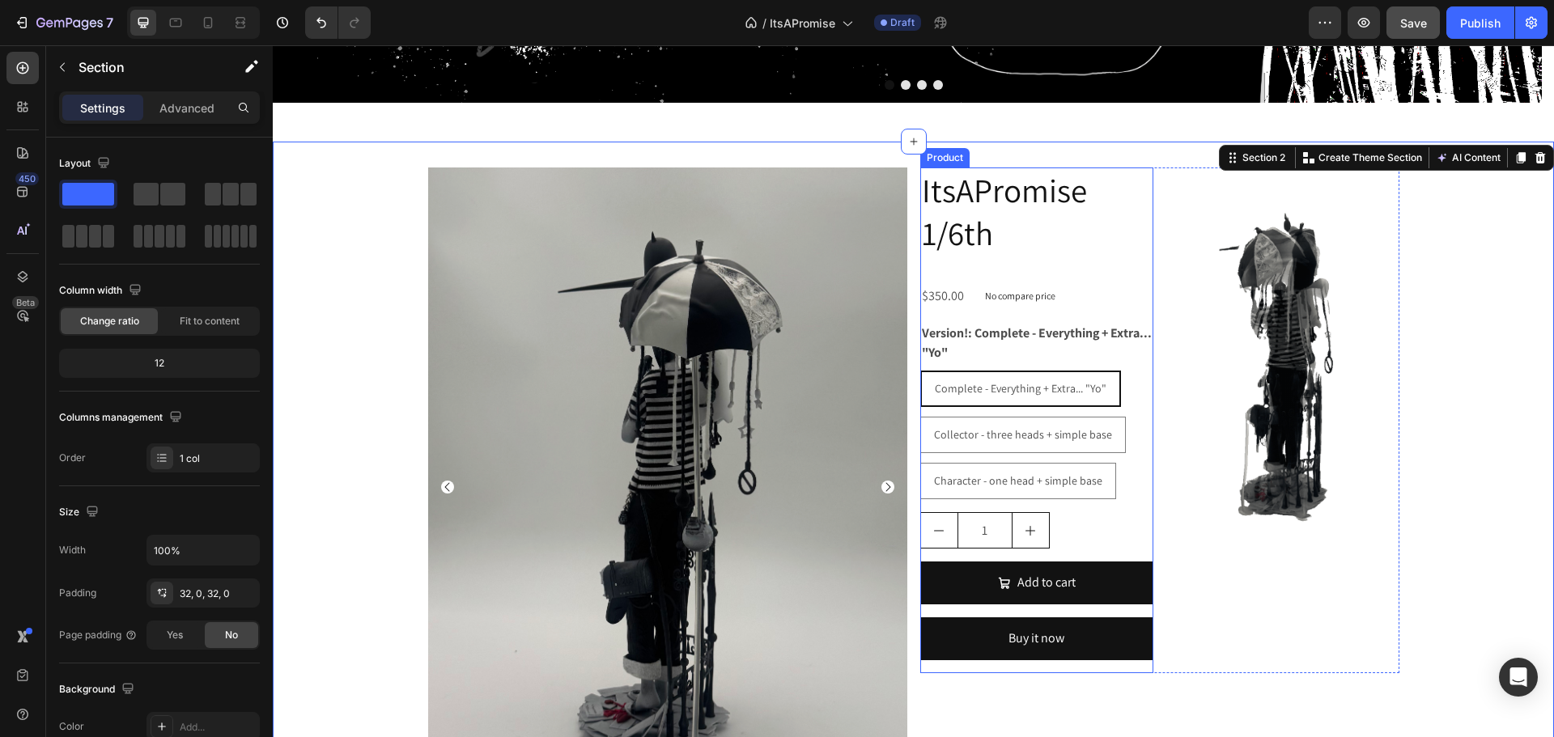
scroll to position [405, 0]
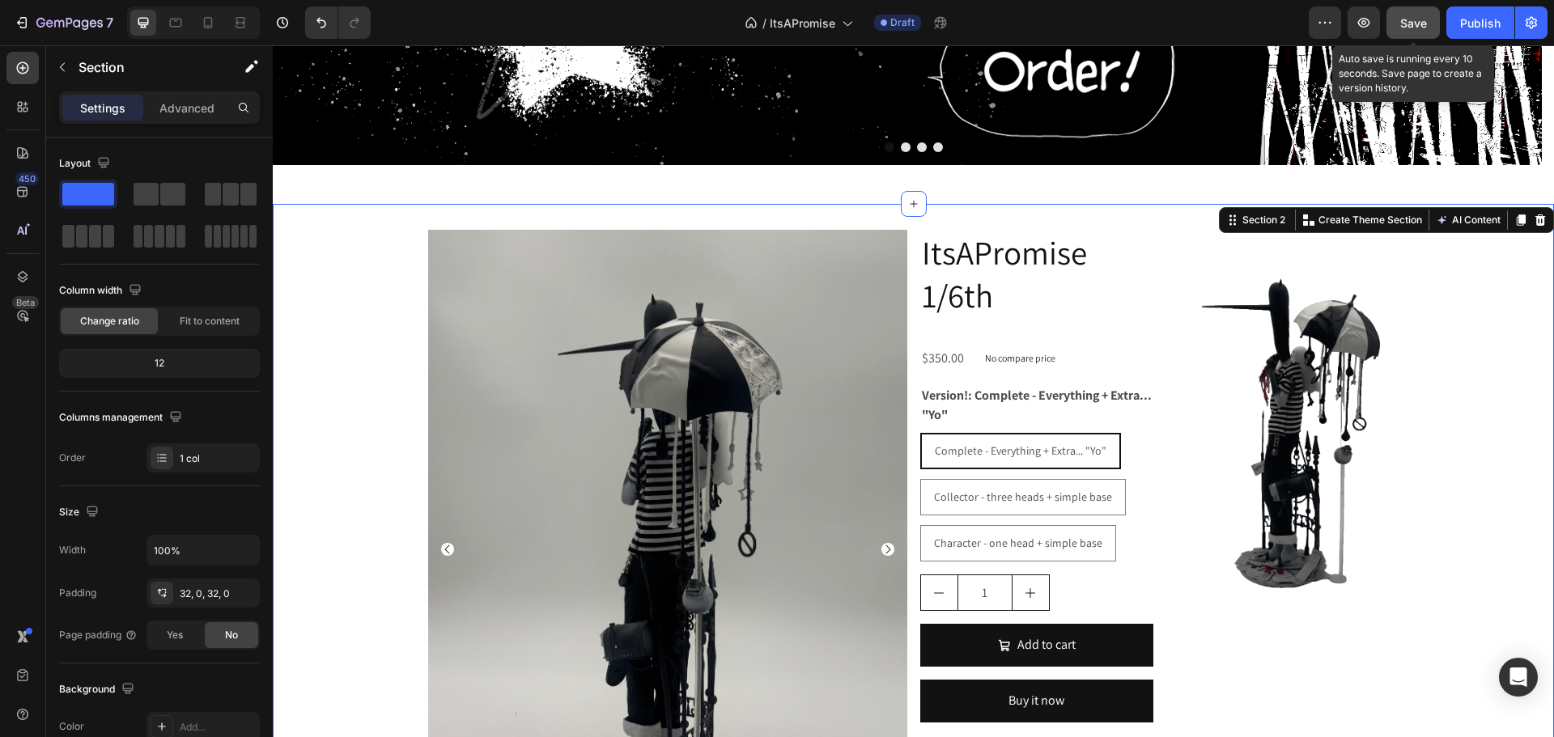
click at [1396, 18] on button "Save" at bounding box center [1412, 22] width 53 height 32
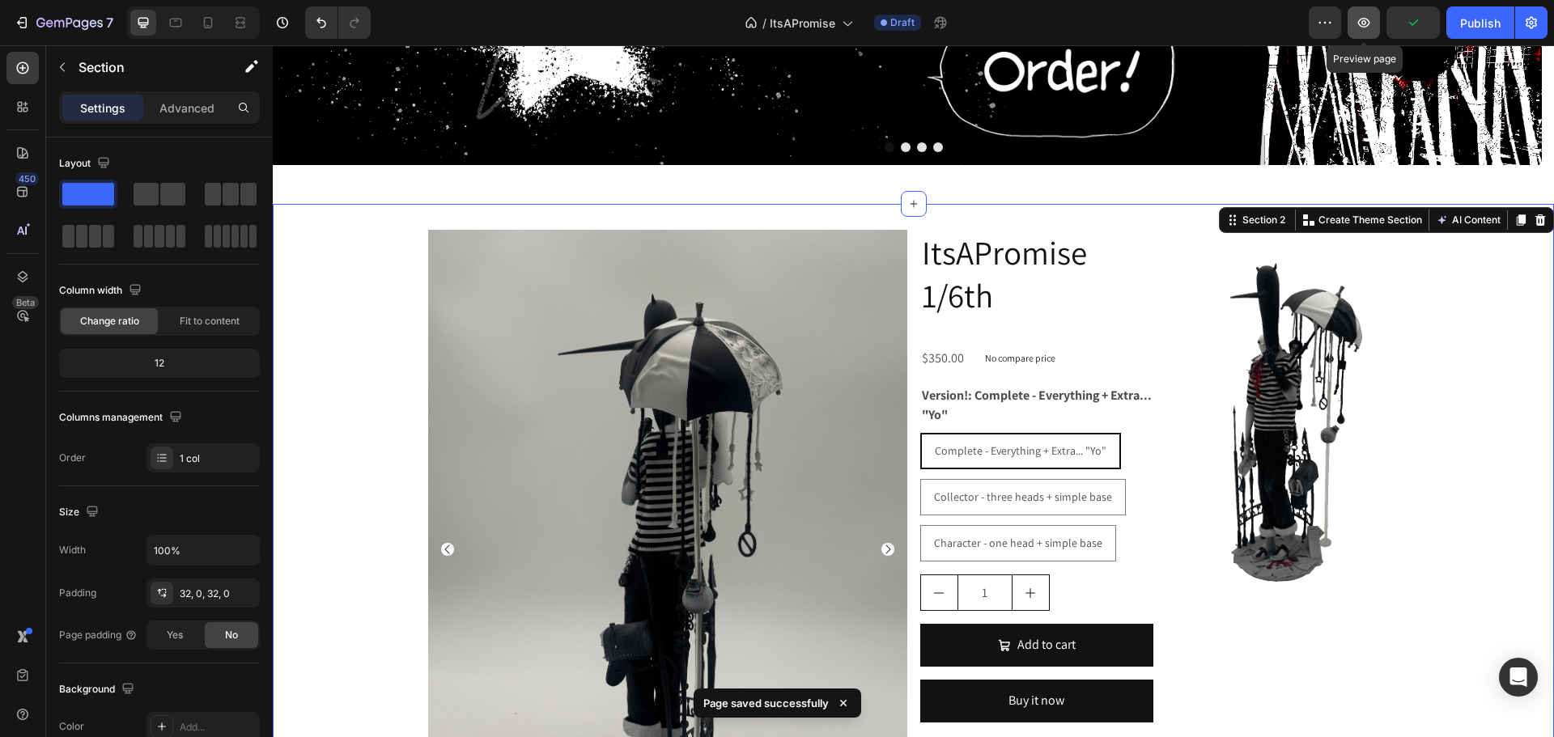
click at [1362, 31] on button "button" at bounding box center [1363, 22] width 32 height 32
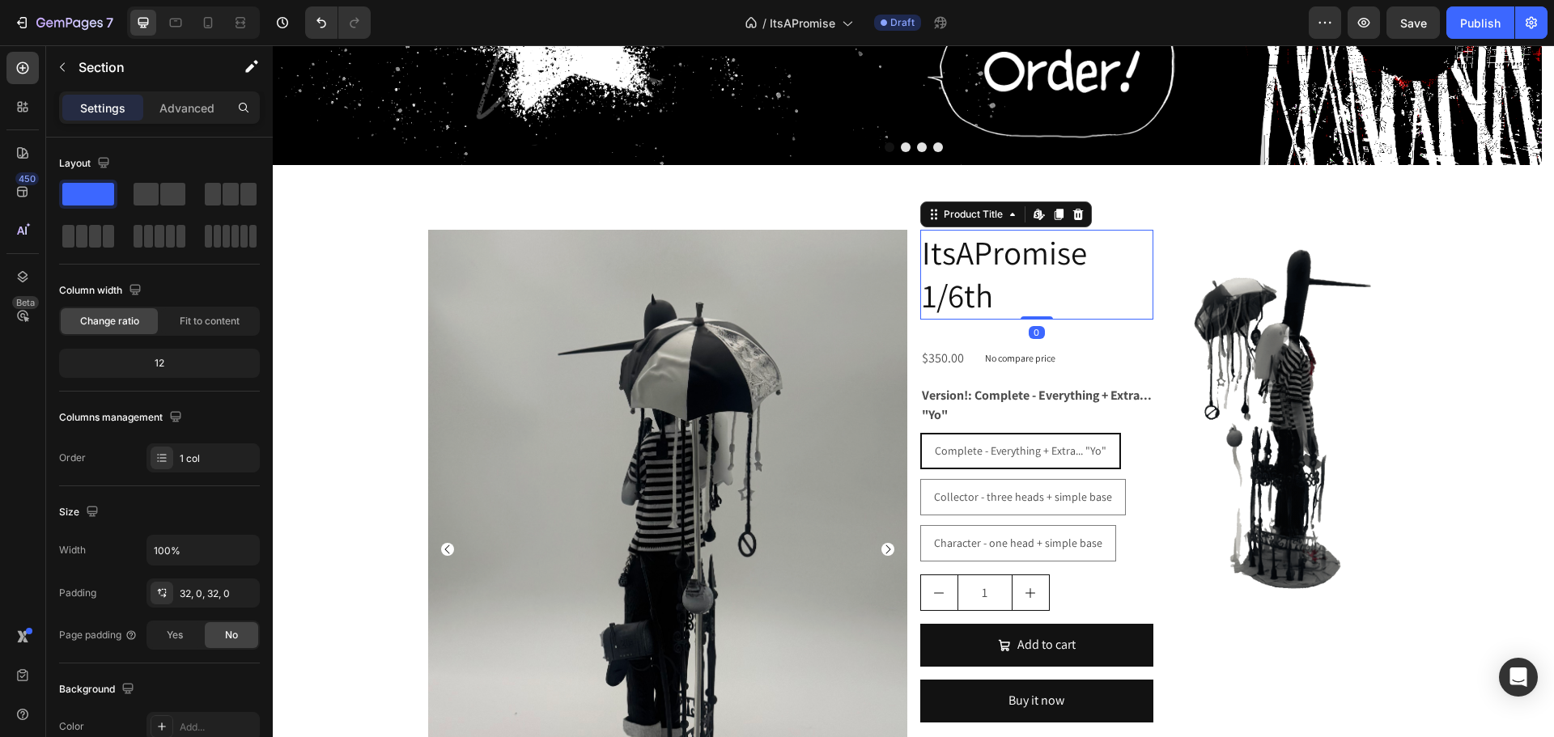
click at [973, 252] on h2 "ItsAPromise 1/6th" at bounding box center [1036, 275] width 233 height 90
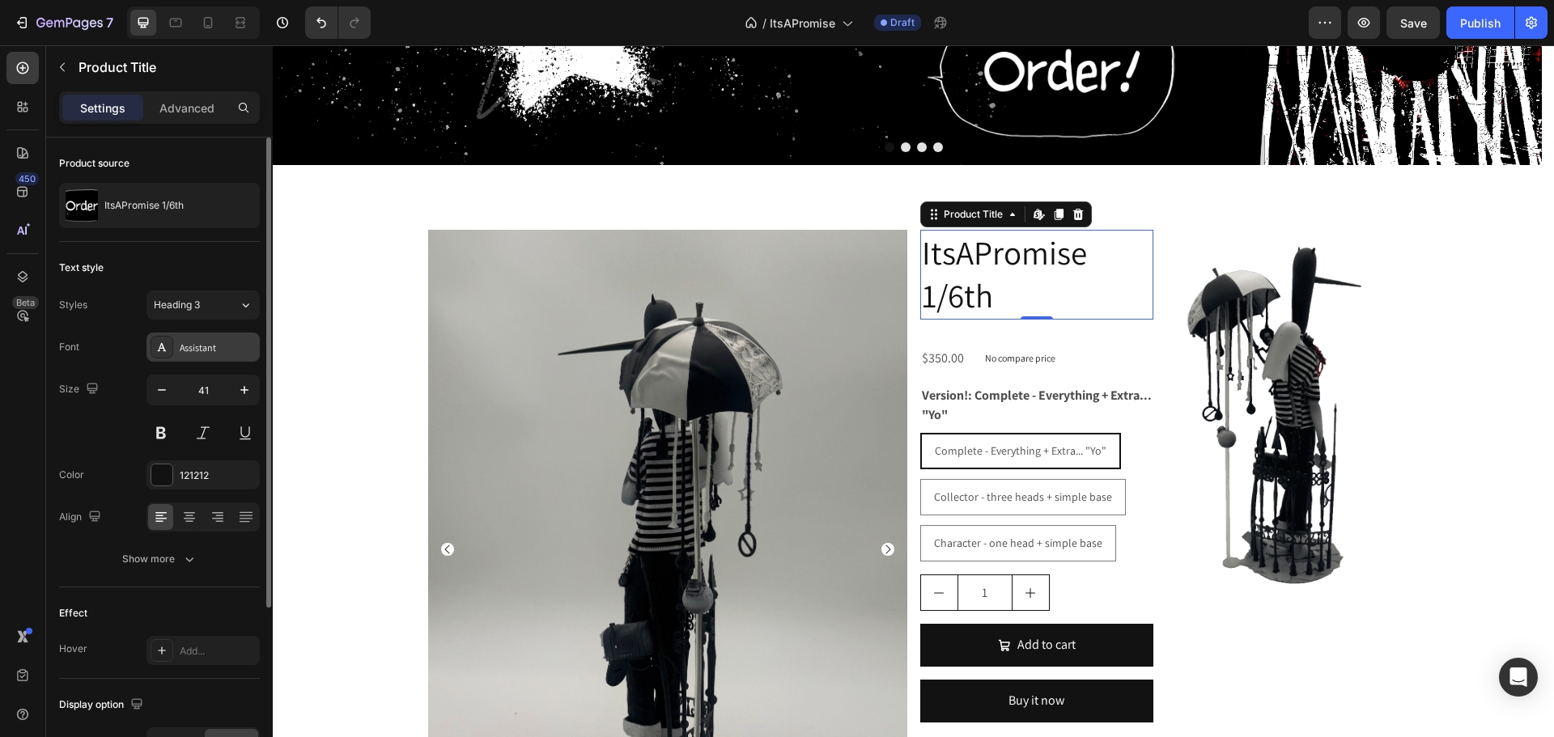
click at [195, 346] on div "Assistant" at bounding box center [218, 348] width 76 height 15
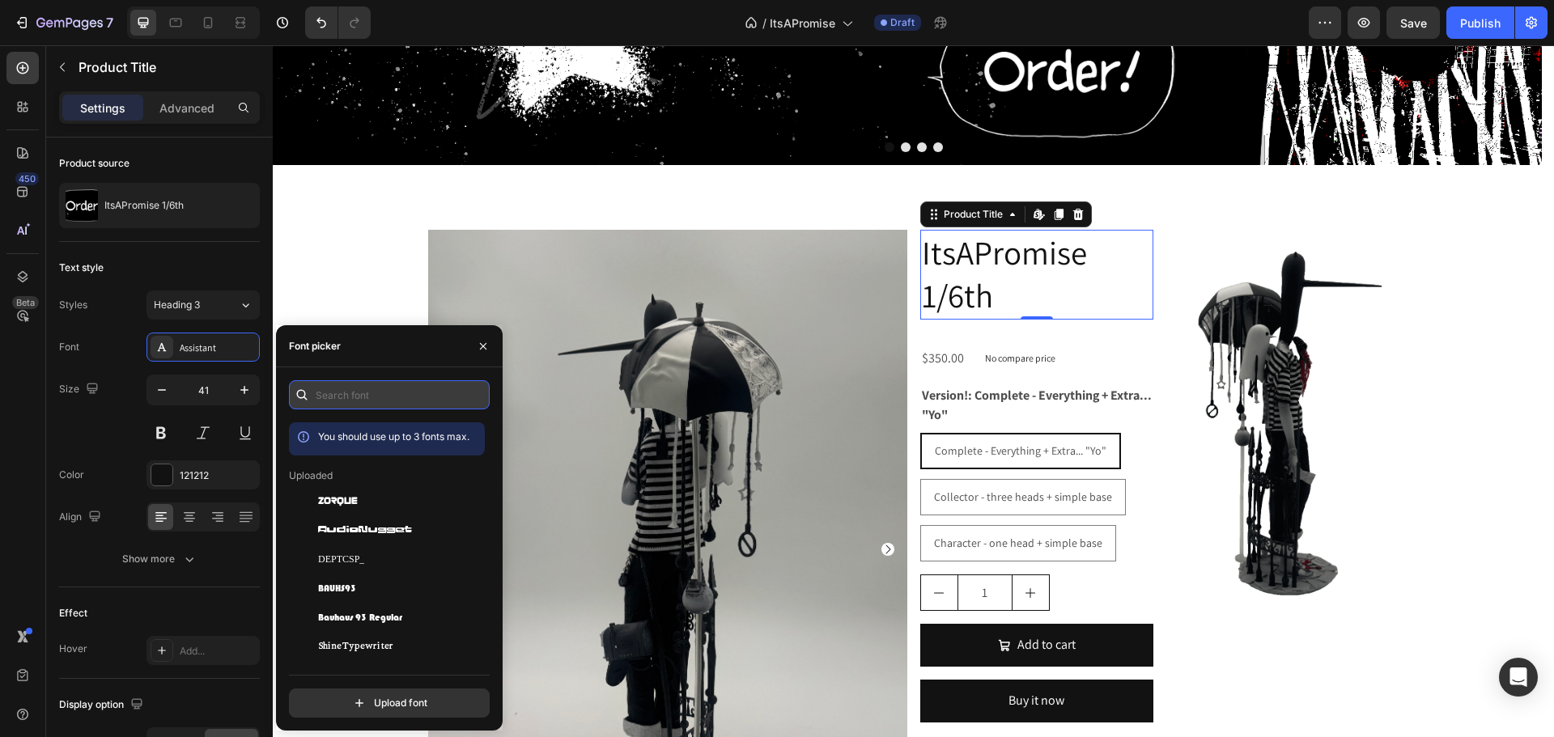
click at [372, 392] on input "text" at bounding box center [389, 394] width 201 height 29
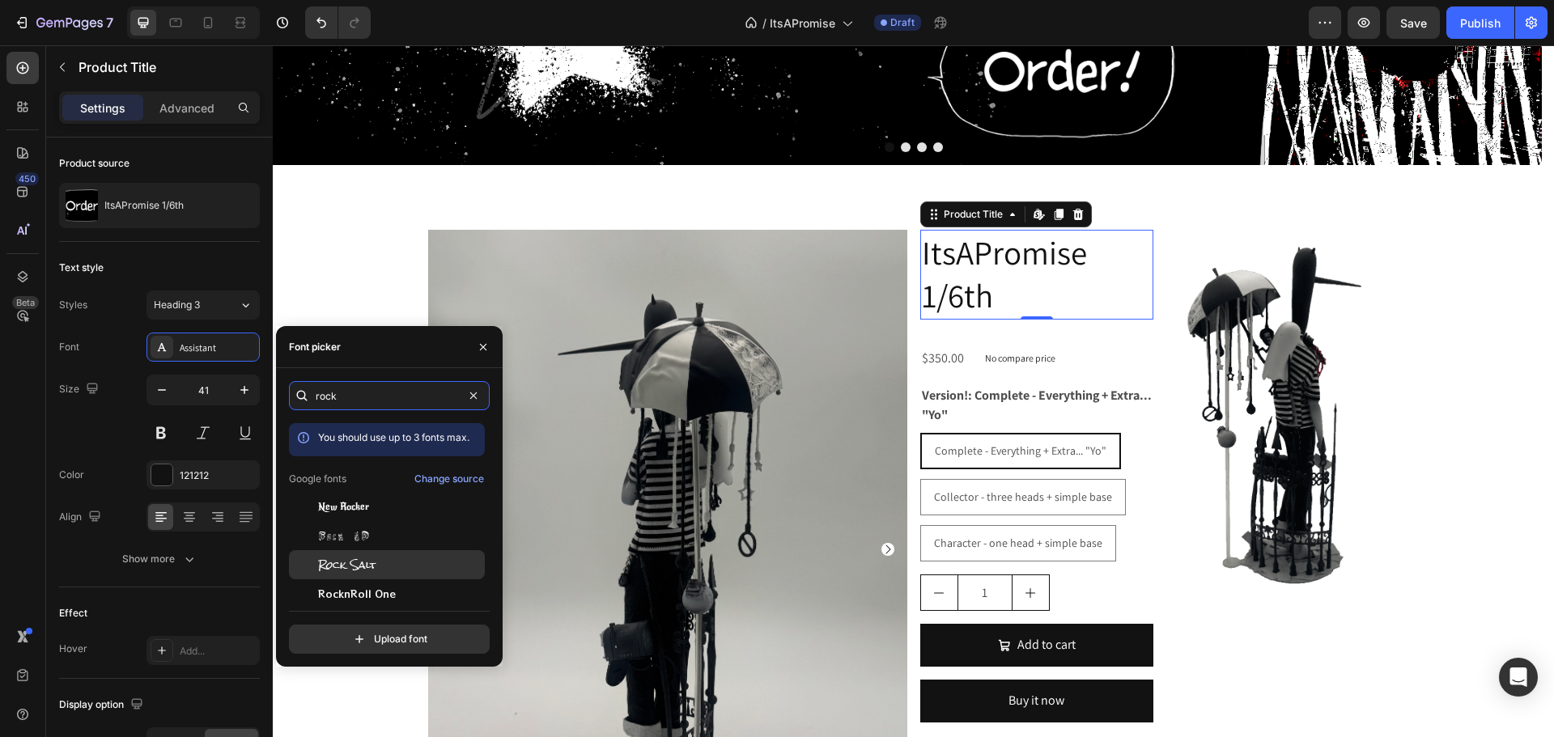
type input "rock"
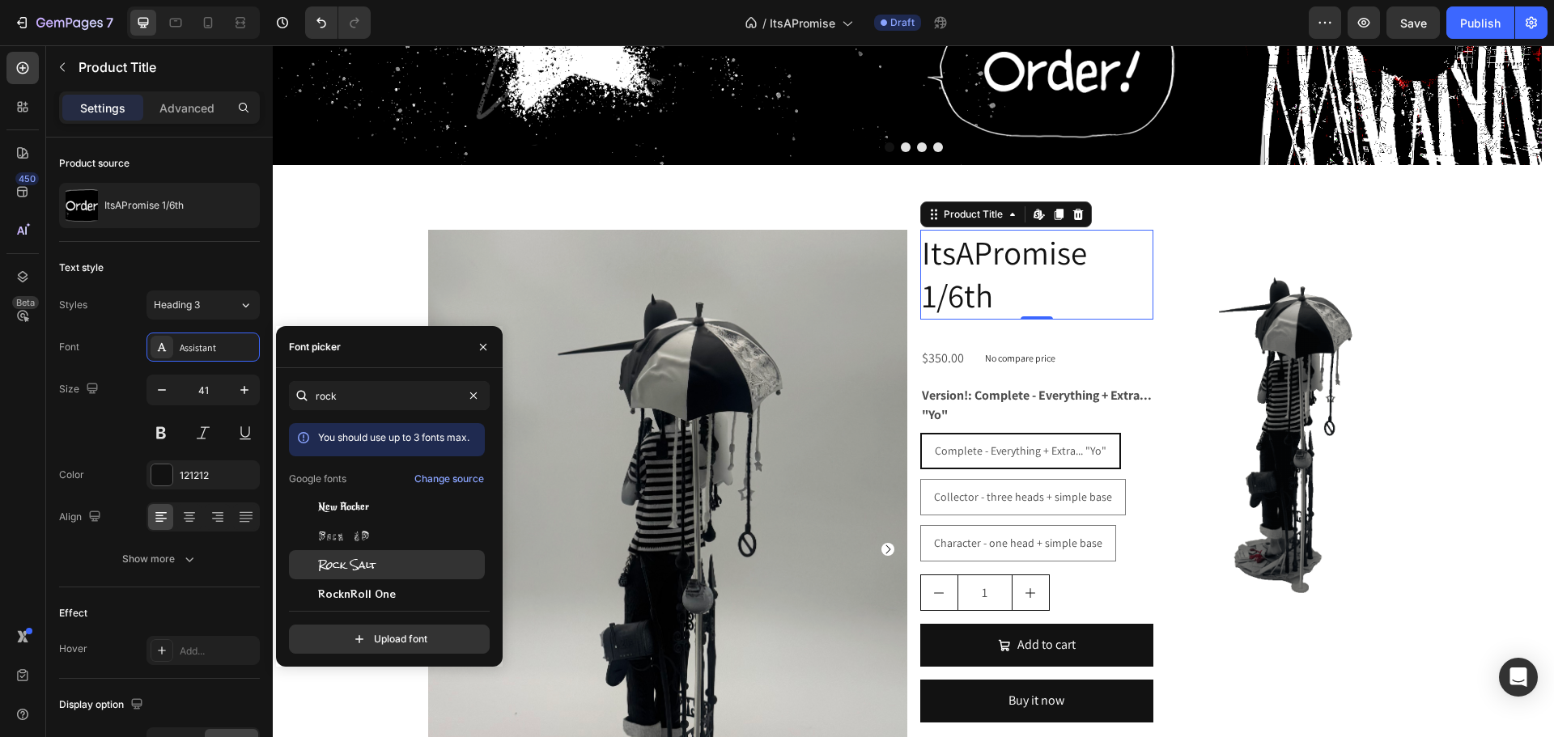
click at [388, 559] on div "Rock Salt" at bounding box center [399, 565] width 163 height 15
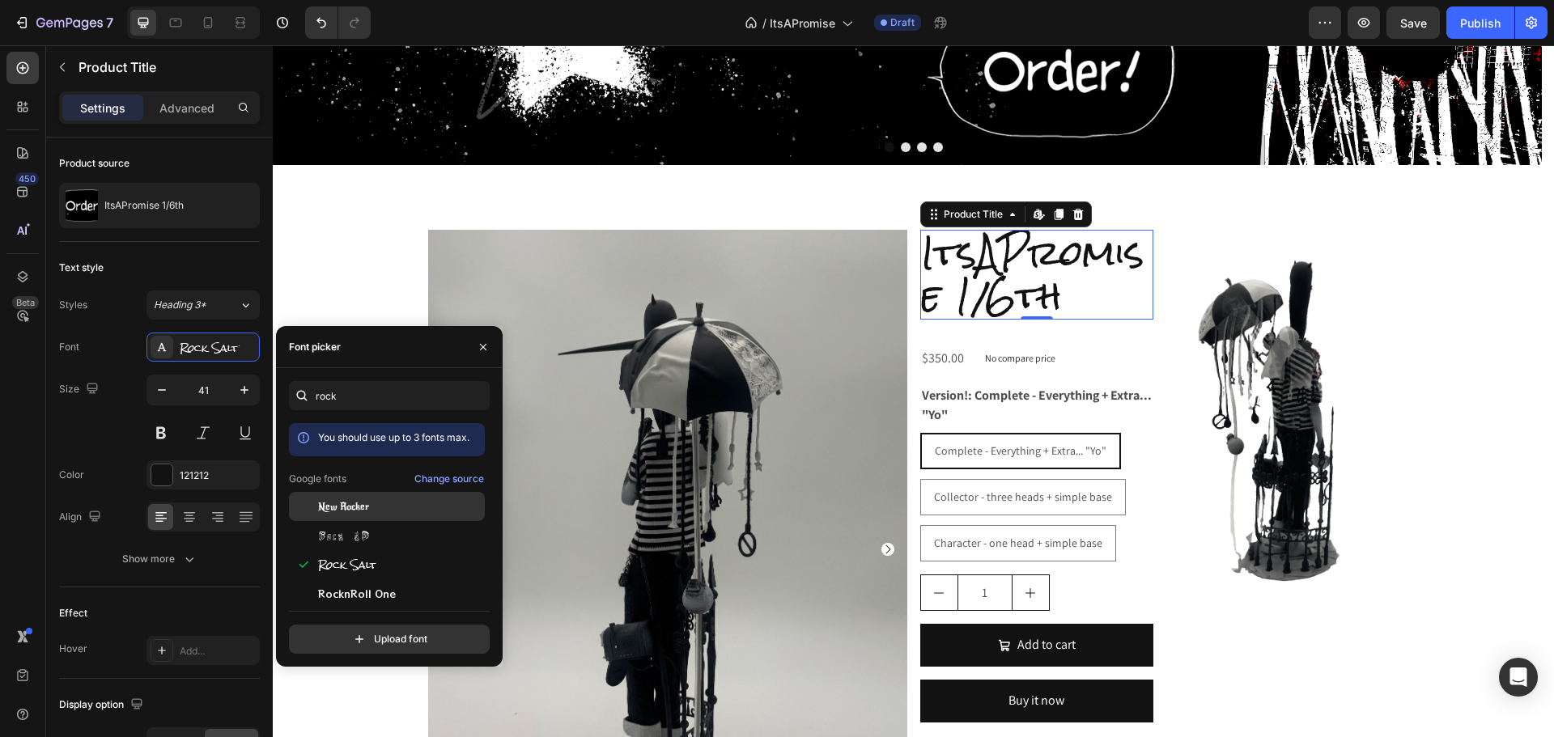
click at [378, 508] on div "New Rocker" at bounding box center [399, 506] width 163 height 15
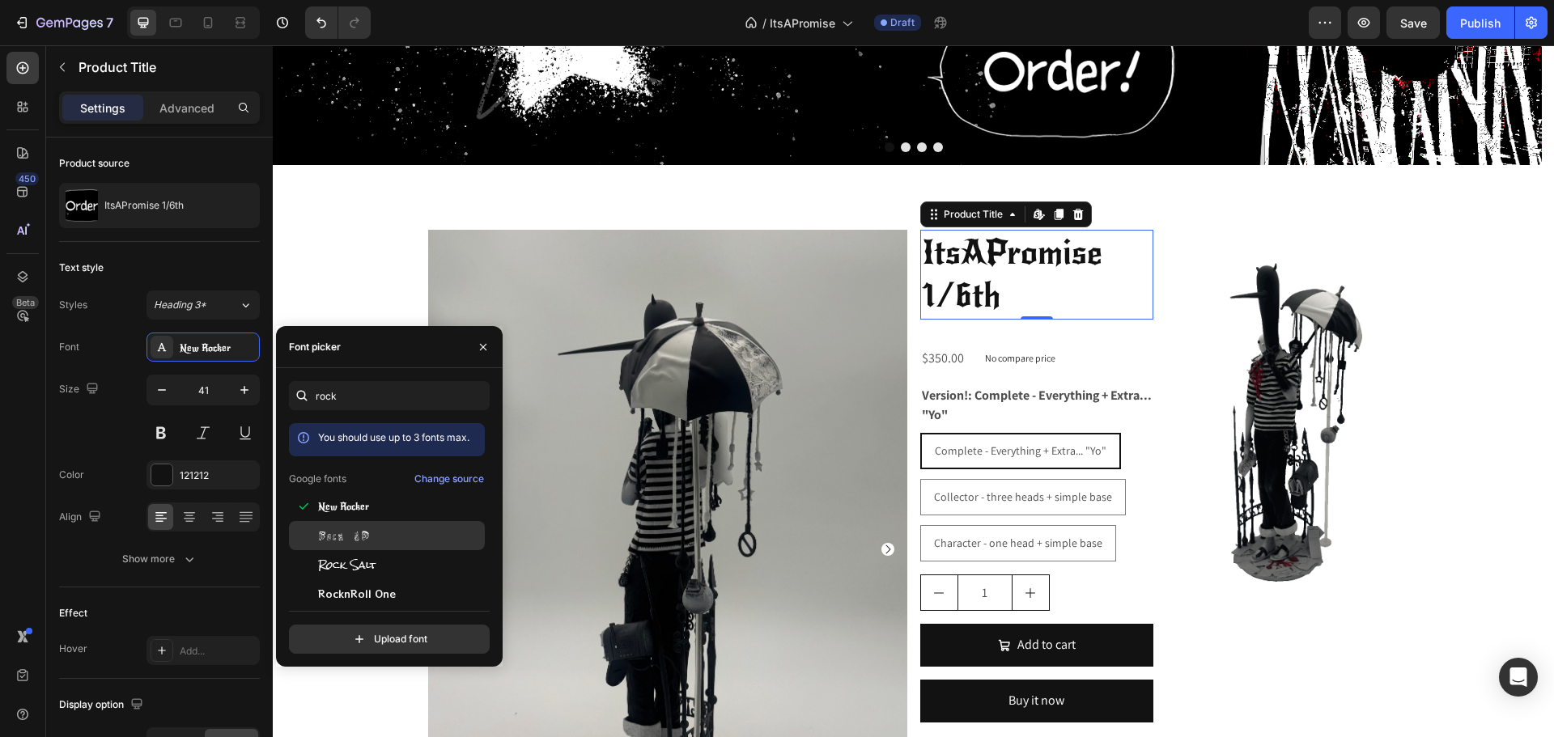
click at [366, 527] on div "Rock 3D" at bounding box center [387, 535] width 196 height 29
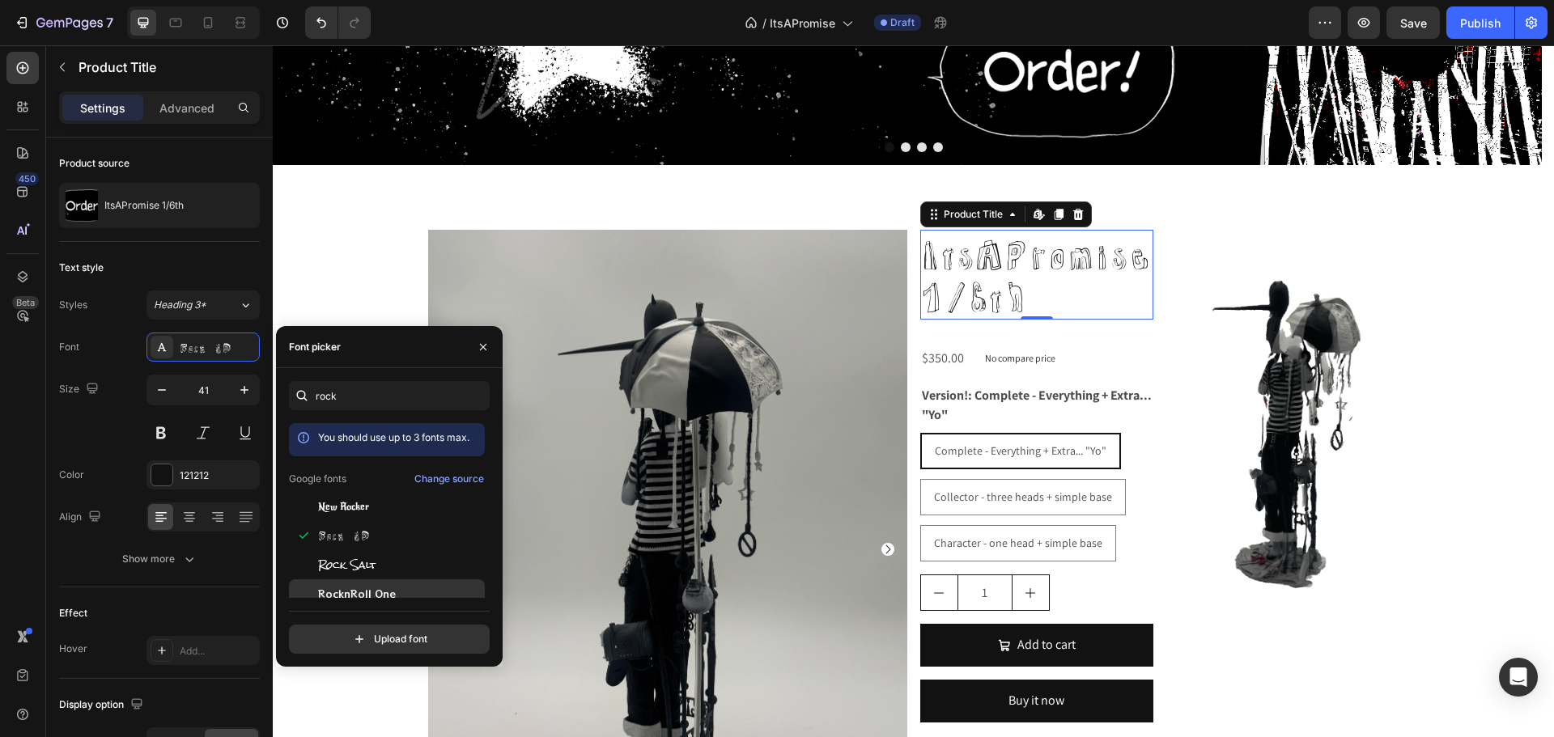
click at [384, 587] on span "RocknRoll One" at bounding box center [357, 594] width 78 height 15
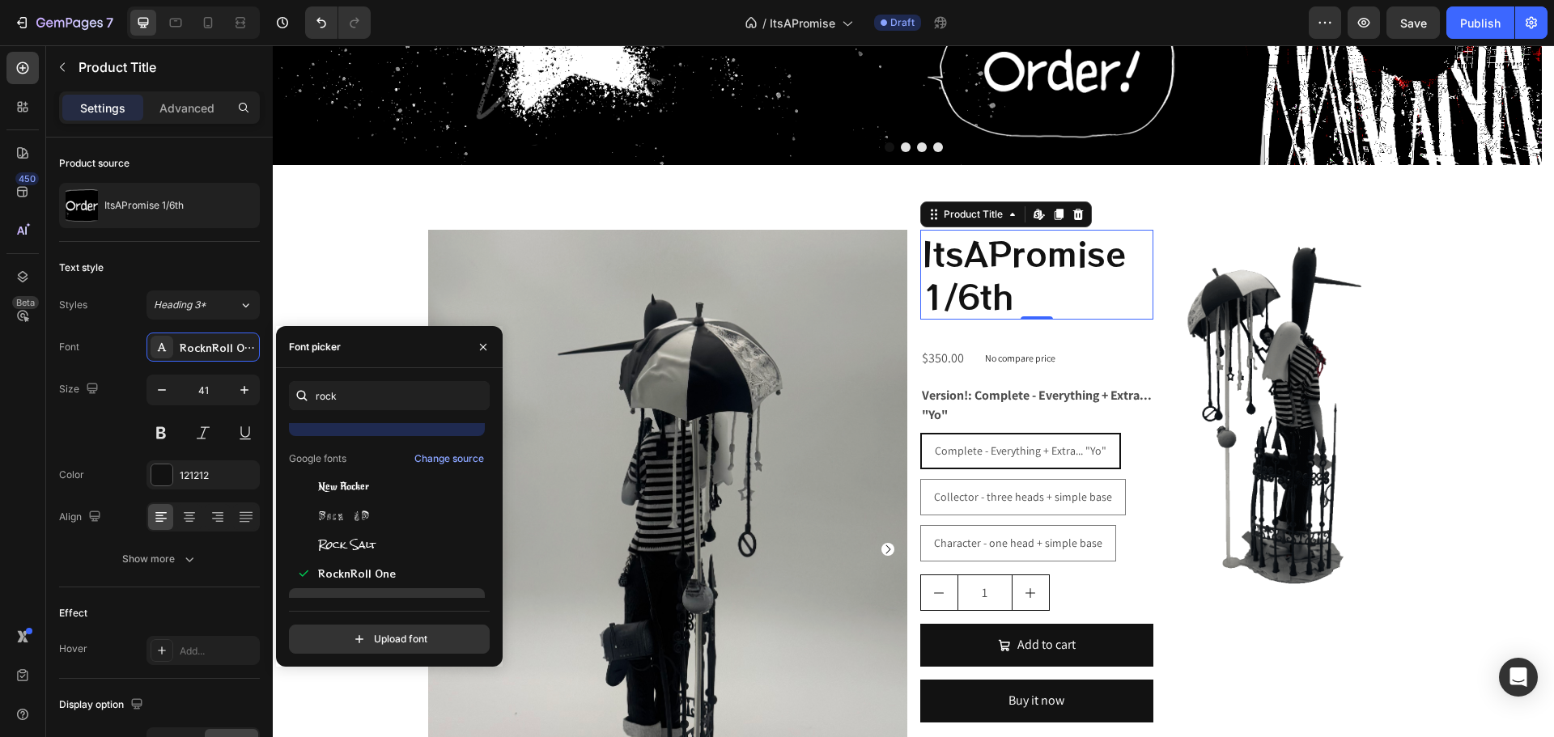
scroll to position [40, 0]
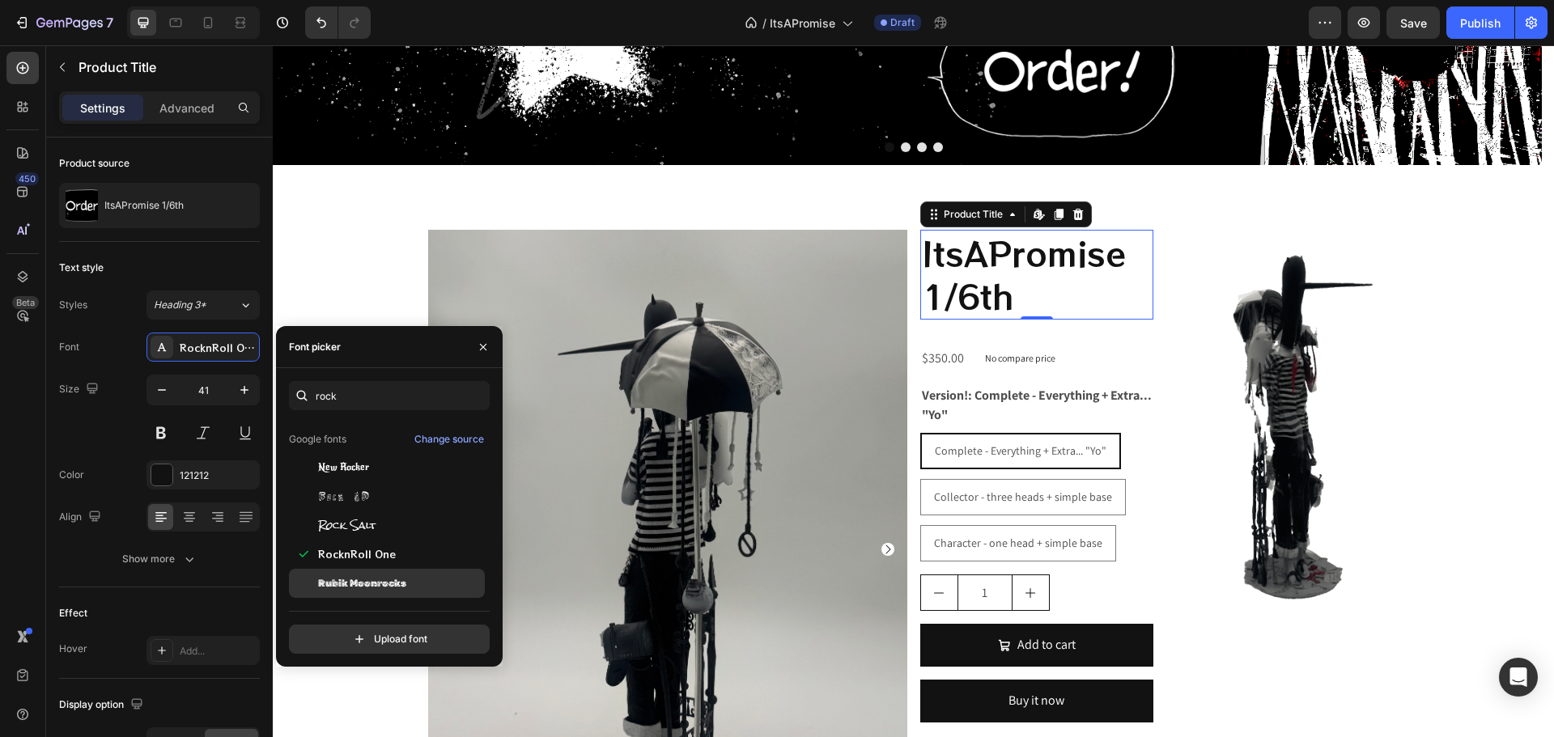
click at [392, 581] on span "Rubik Moonrocks" at bounding box center [362, 583] width 88 height 15
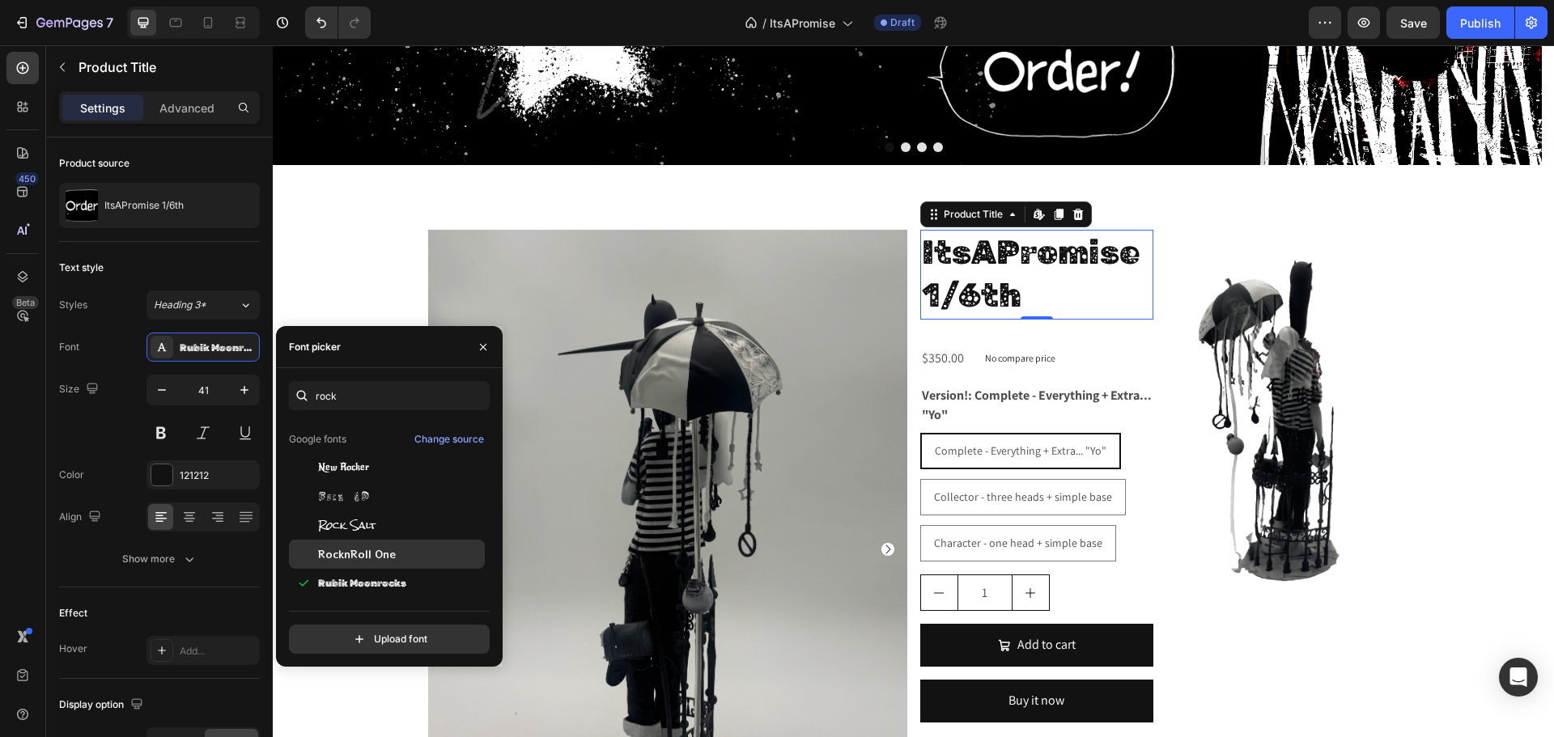
click at [384, 541] on div "RocknRoll One" at bounding box center [387, 554] width 196 height 29
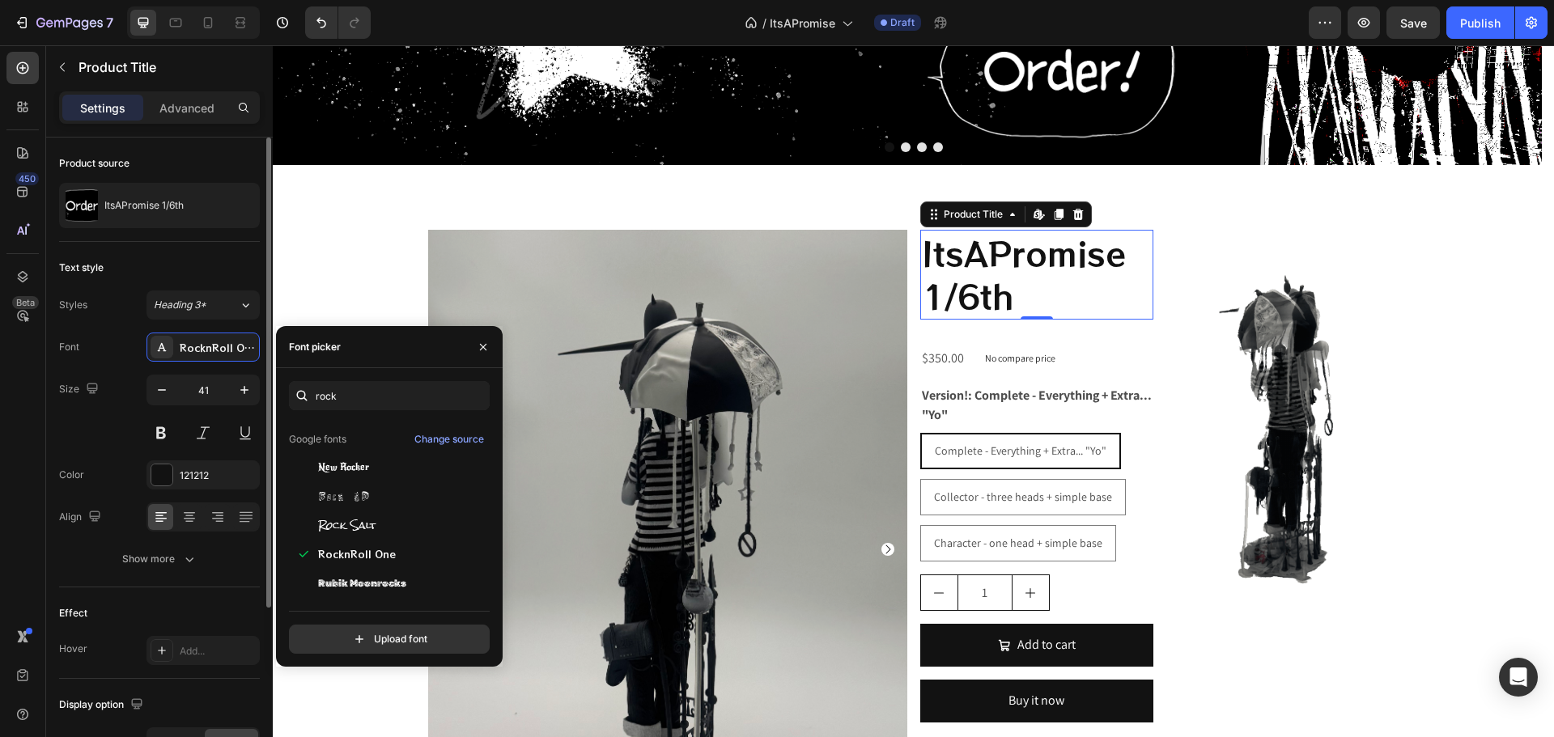
click at [104, 420] on div "Size 41" at bounding box center [159, 411] width 201 height 73
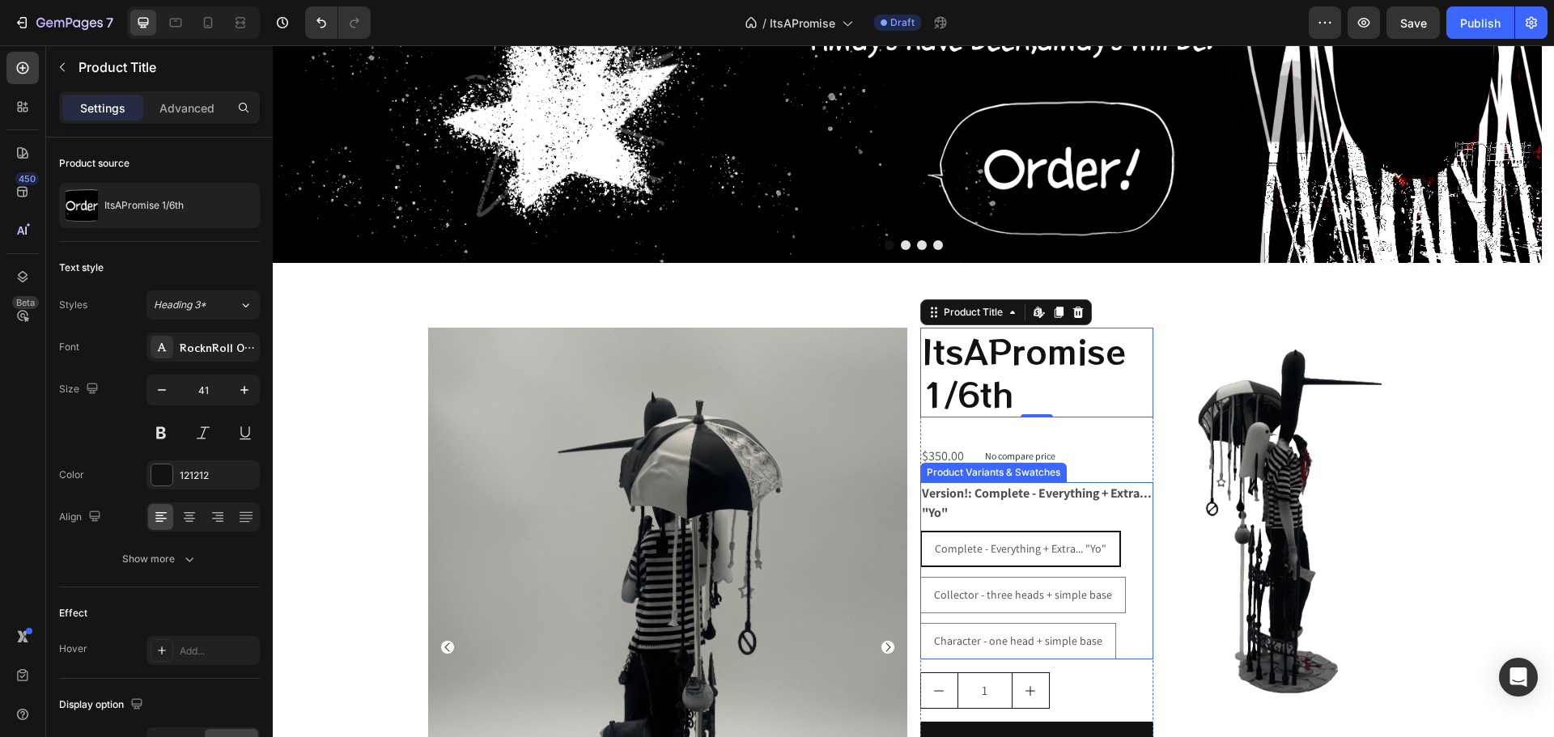
scroll to position [324, 0]
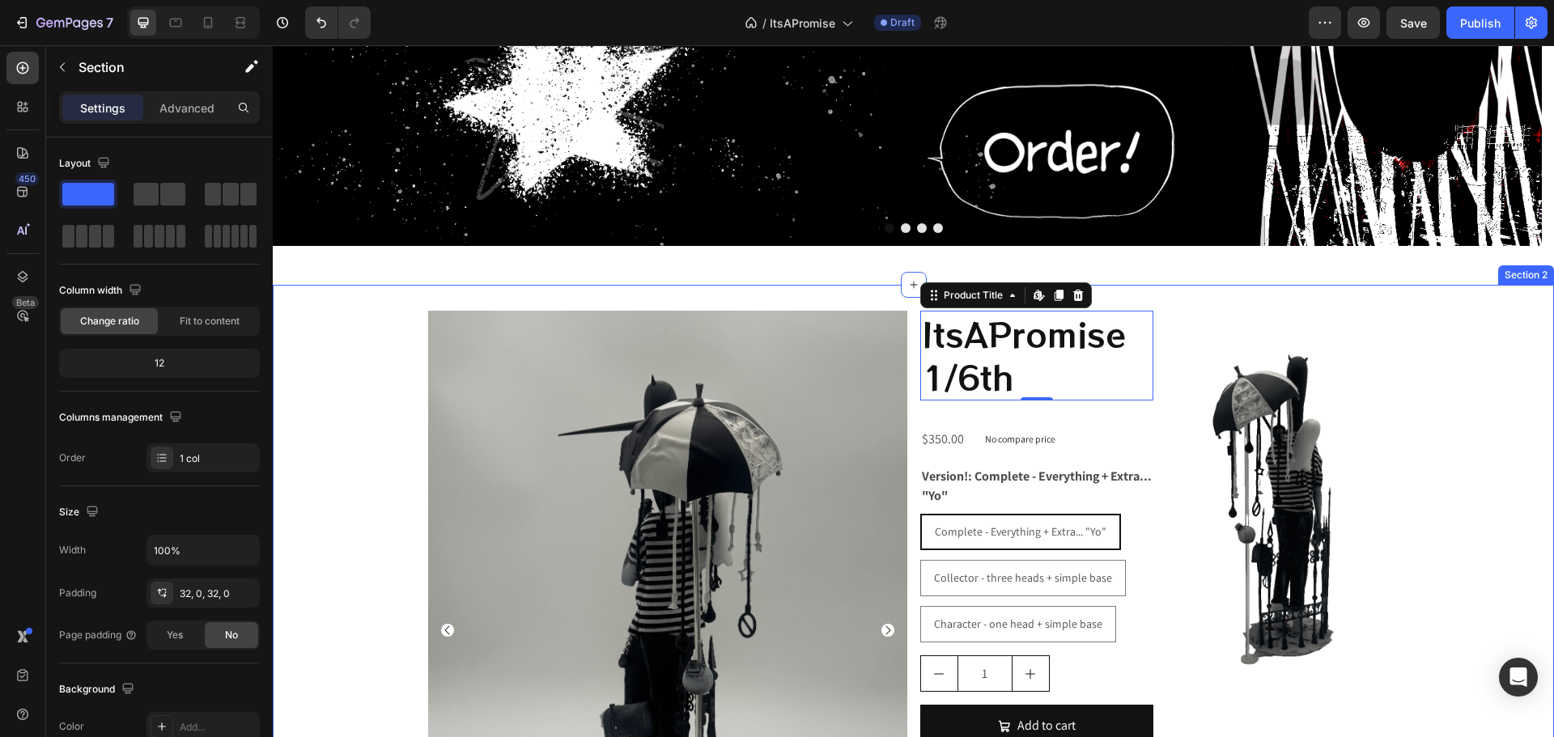
click at [743, 286] on div "Product Images Drop element here Product ItsAPromise 1/6th Product Title Edit c…" at bounding box center [913, 729] width 1281 height 889
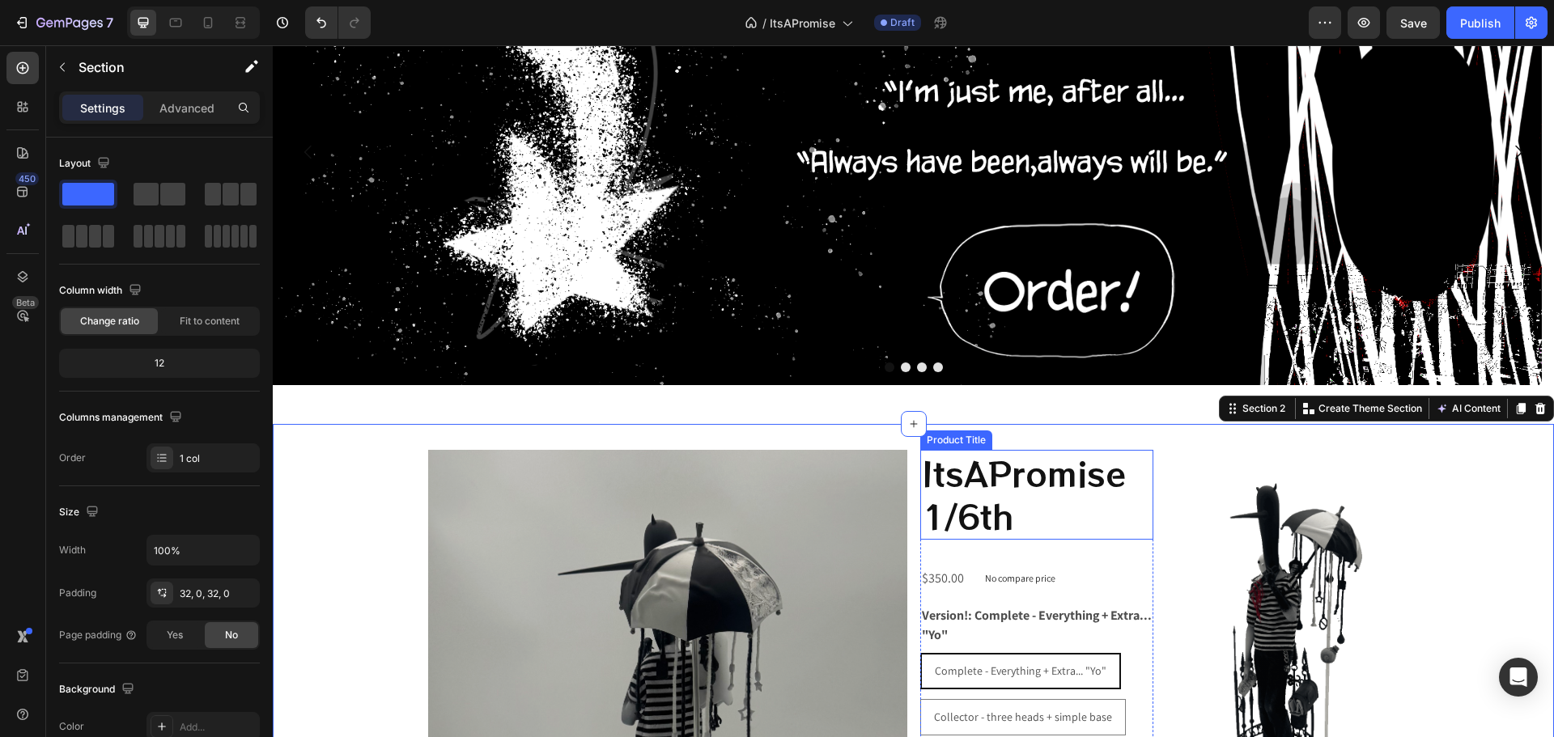
scroll to position [162, 0]
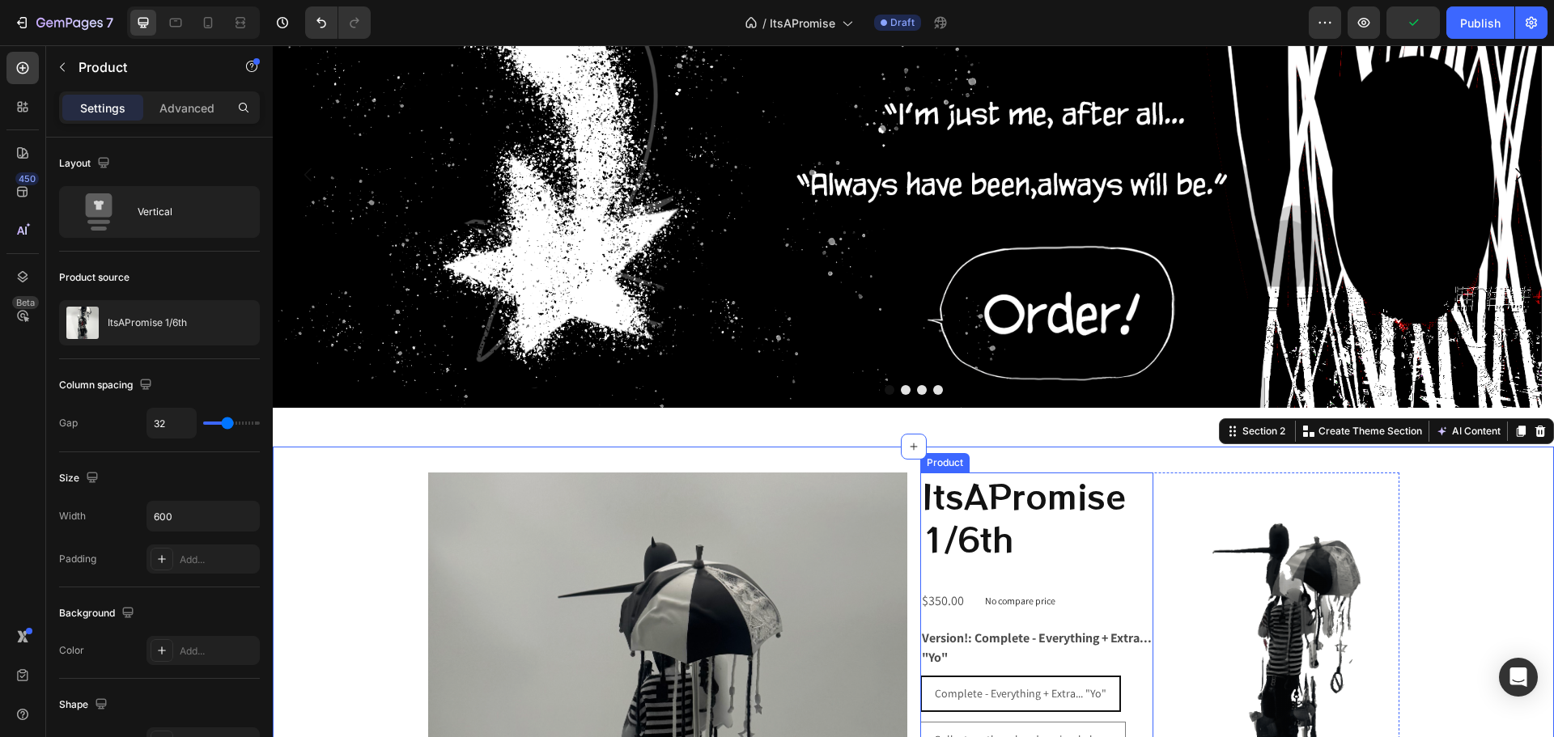
click at [963, 574] on div "ItsAPromise 1/6th Product Title $350.00 Product Price Product Price No compare …" at bounding box center [1036, 726] width 233 height 506
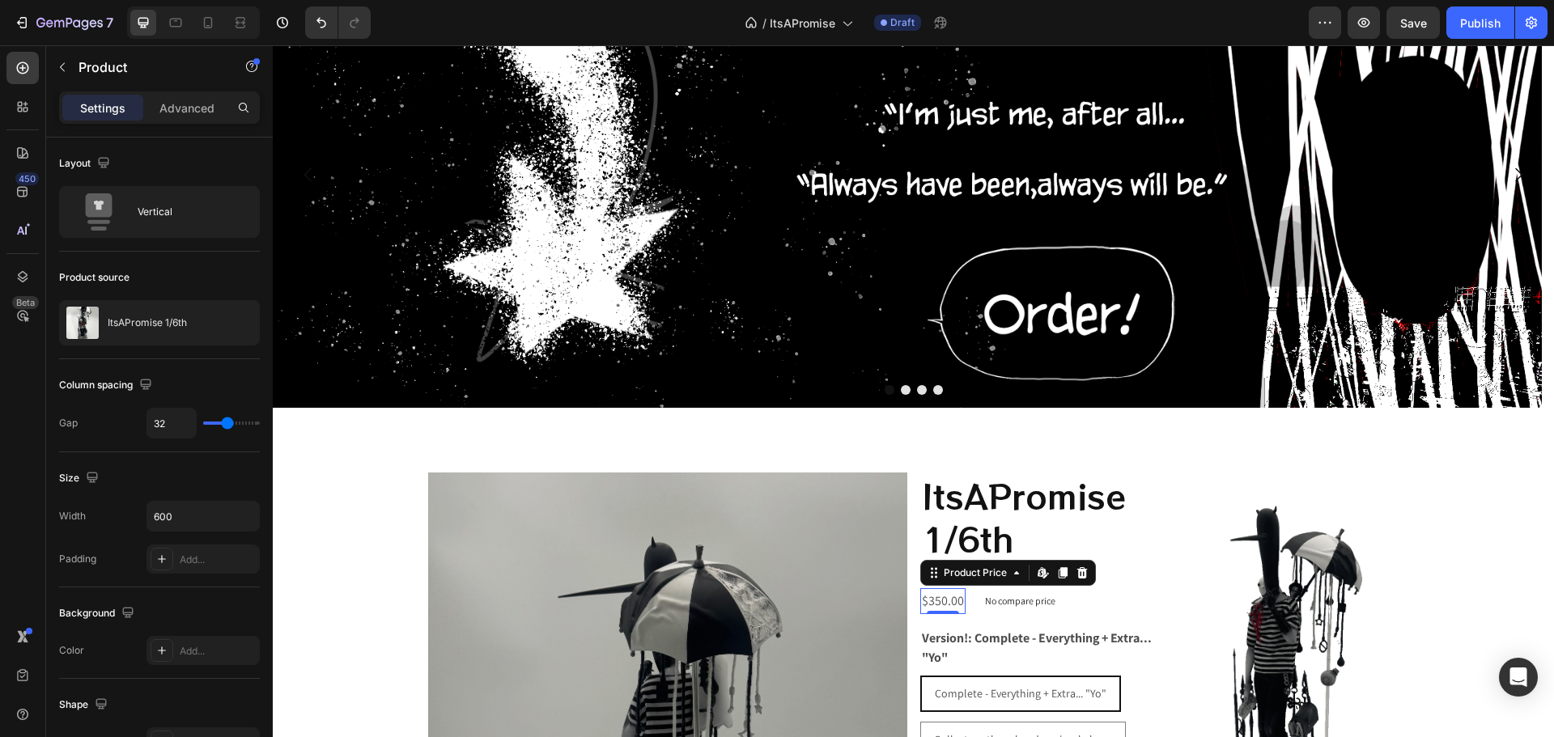
click at [941, 600] on div "$350.00" at bounding box center [942, 601] width 45 height 27
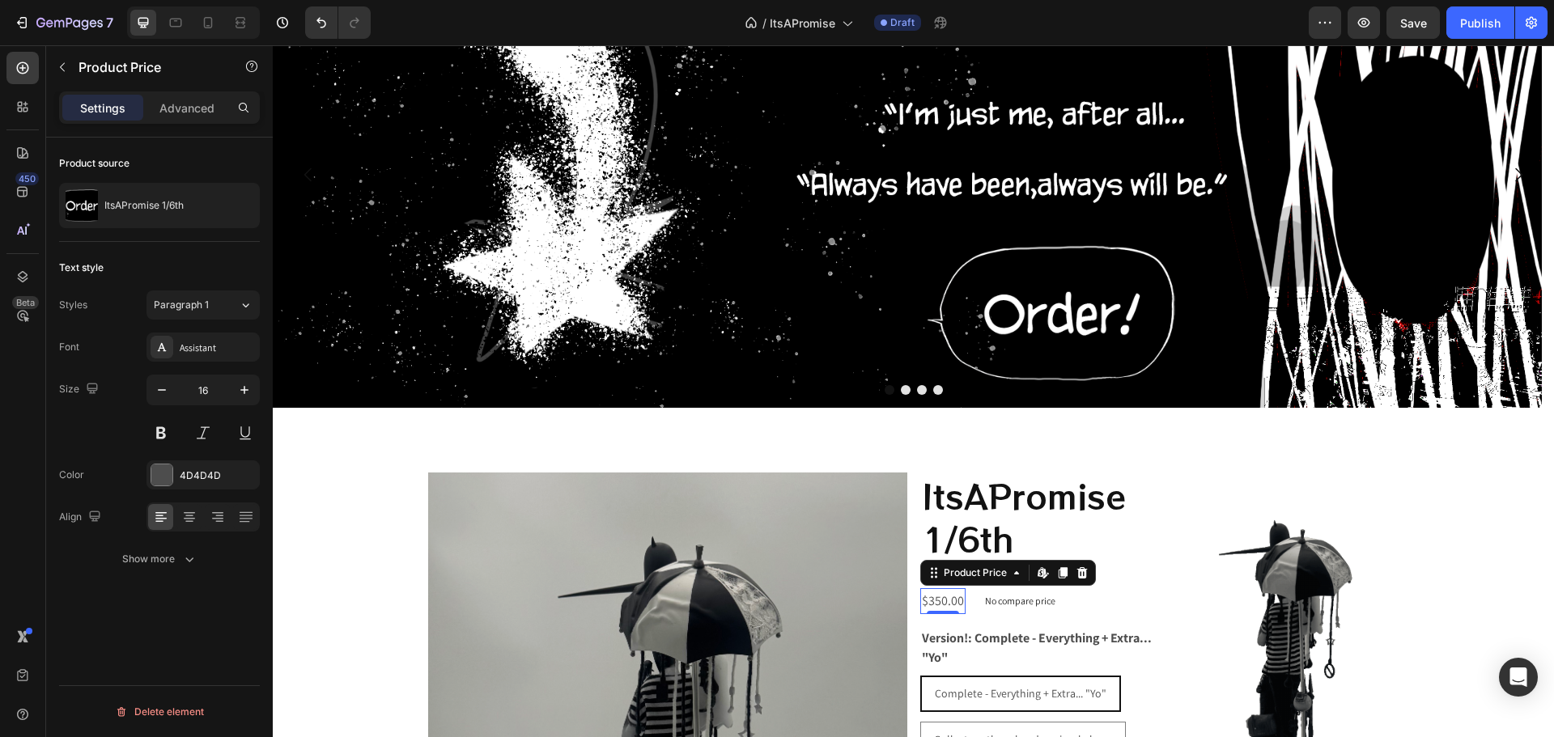
click at [142, 476] on div "Color 4D4D4D" at bounding box center [159, 474] width 201 height 29
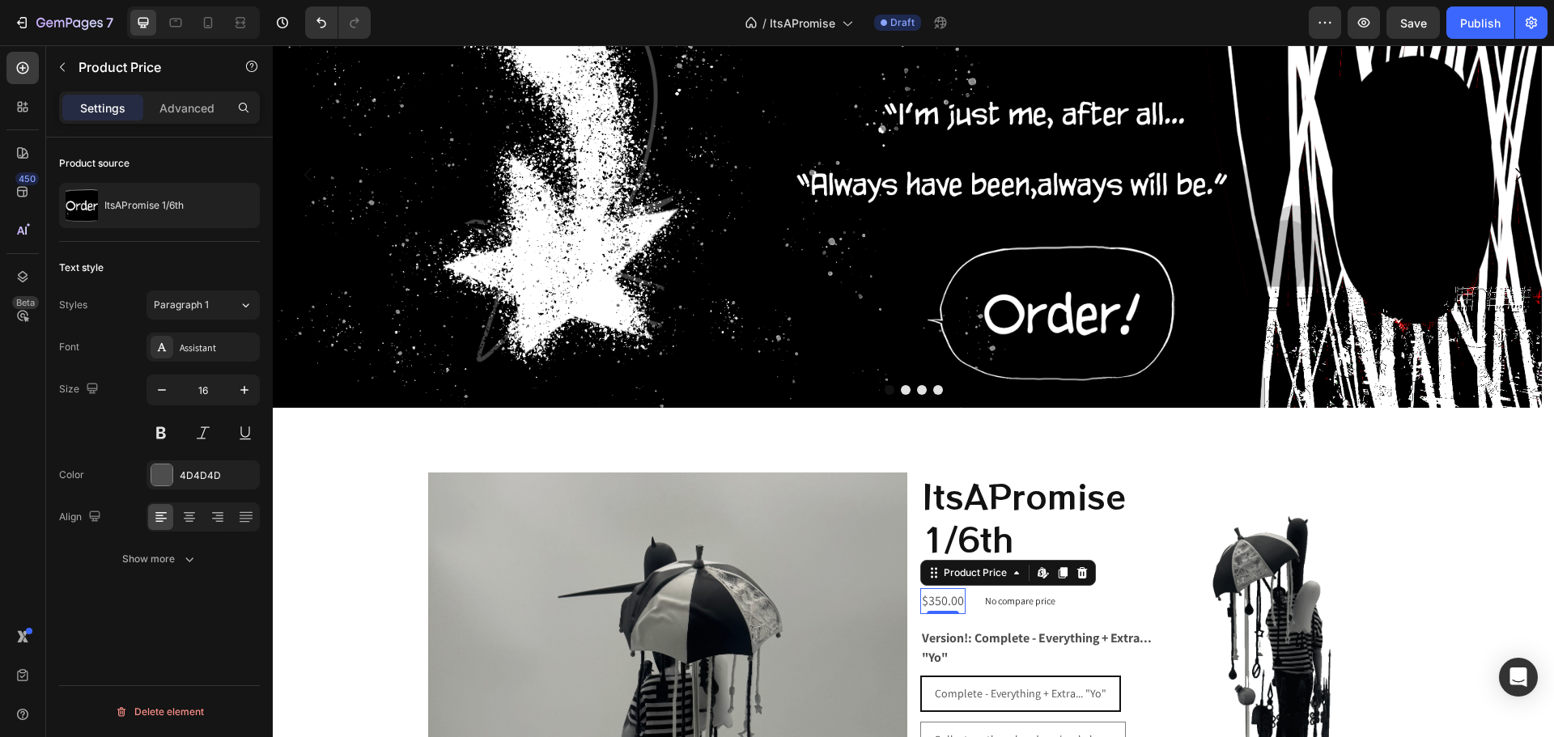
click at [146, 476] on div "Color 4D4D4D" at bounding box center [159, 474] width 201 height 29
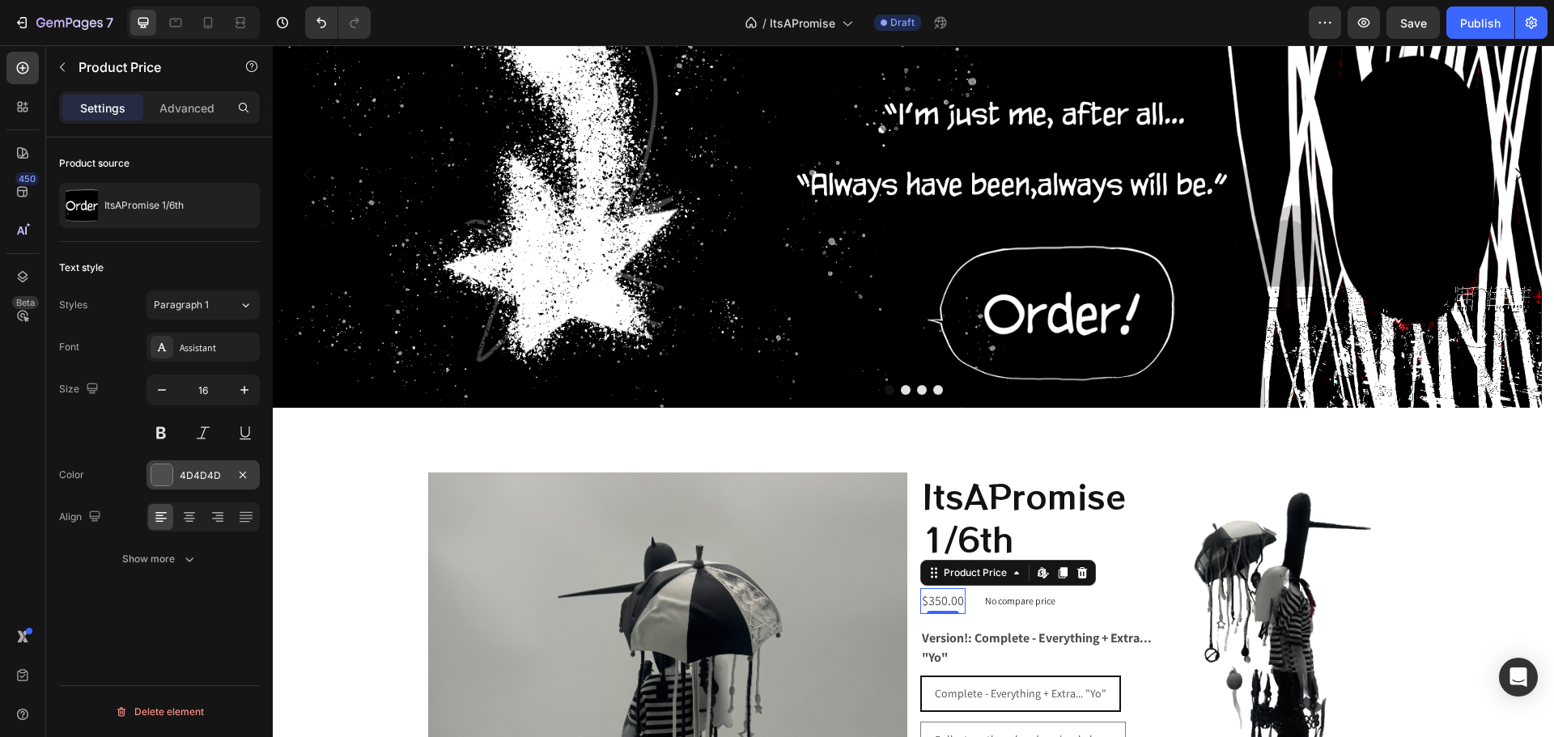
click at [163, 472] on div at bounding box center [161, 475] width 21 height 21
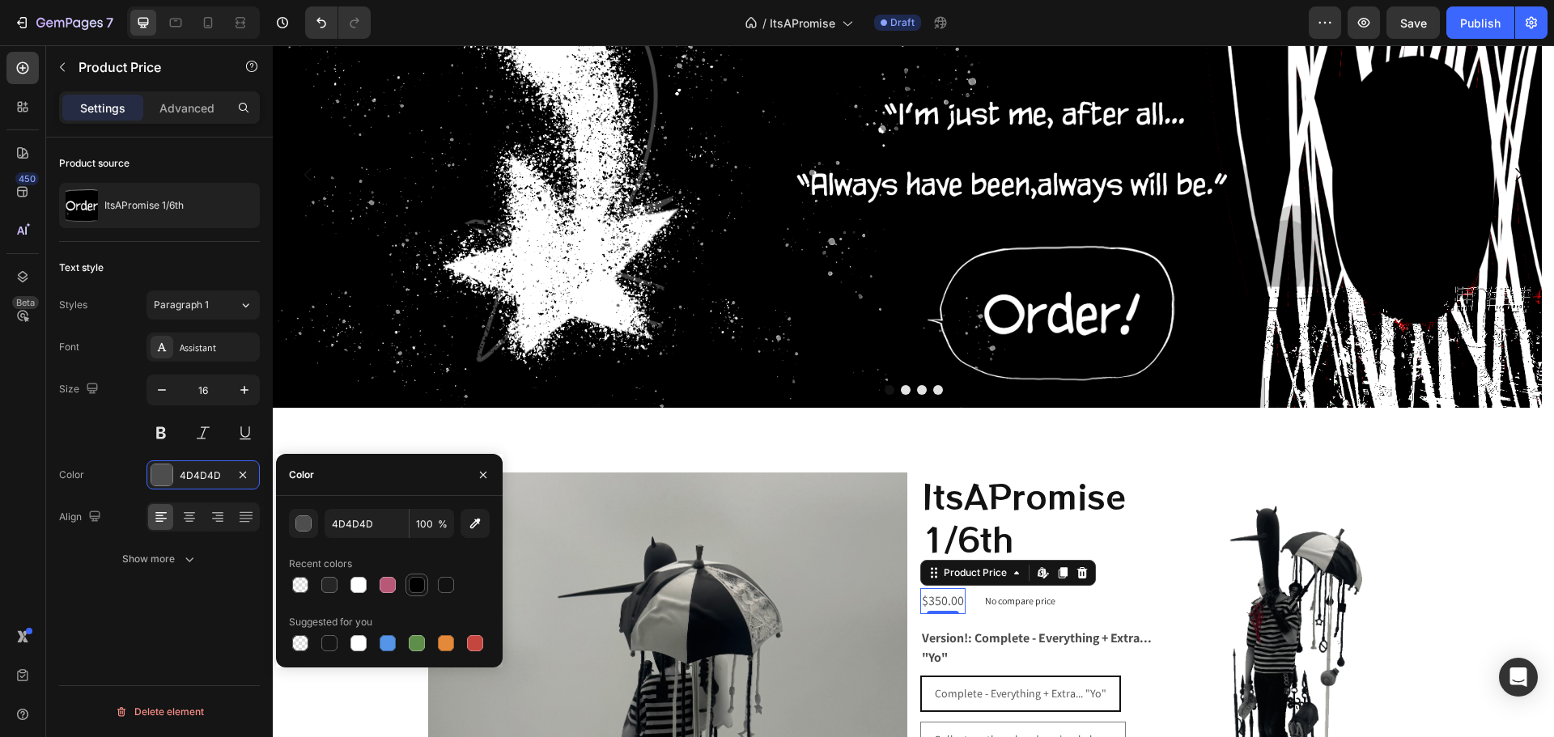
click at [412, 588] on div at bounding box center [417, 585] width 16 height 16
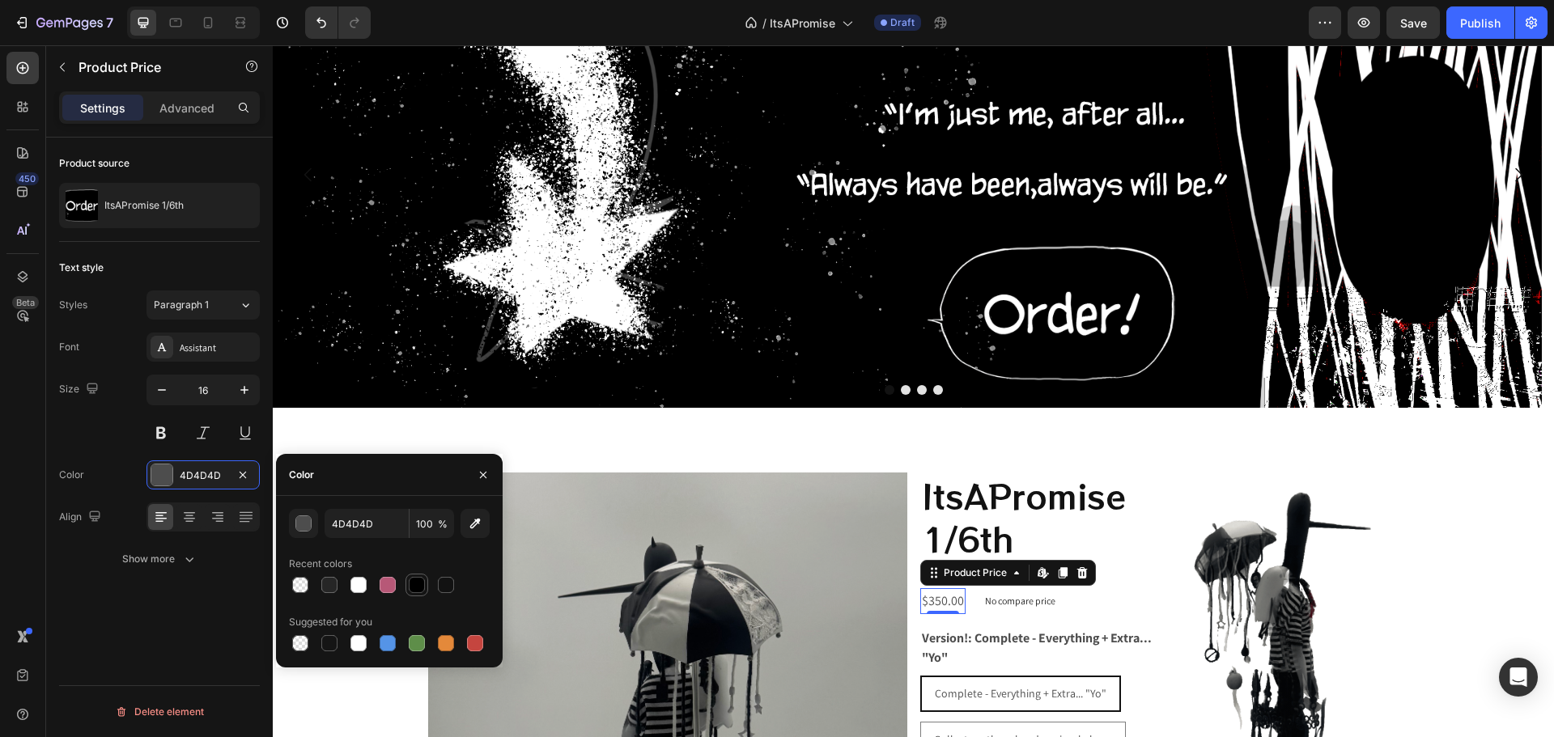
type input "000000"
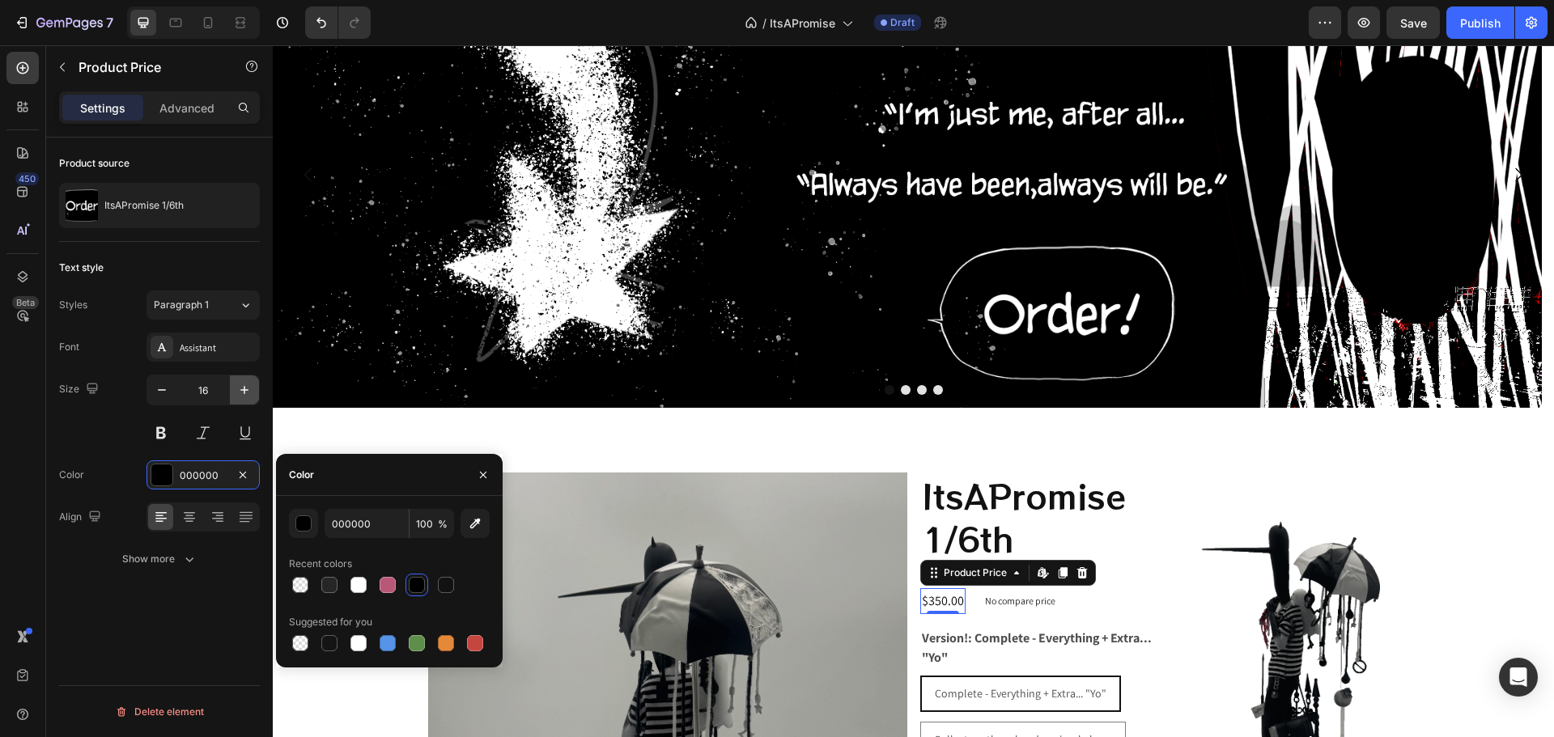
click at [244, 384] on icon "button" at bounding box center [244, 390] width 16 height 16
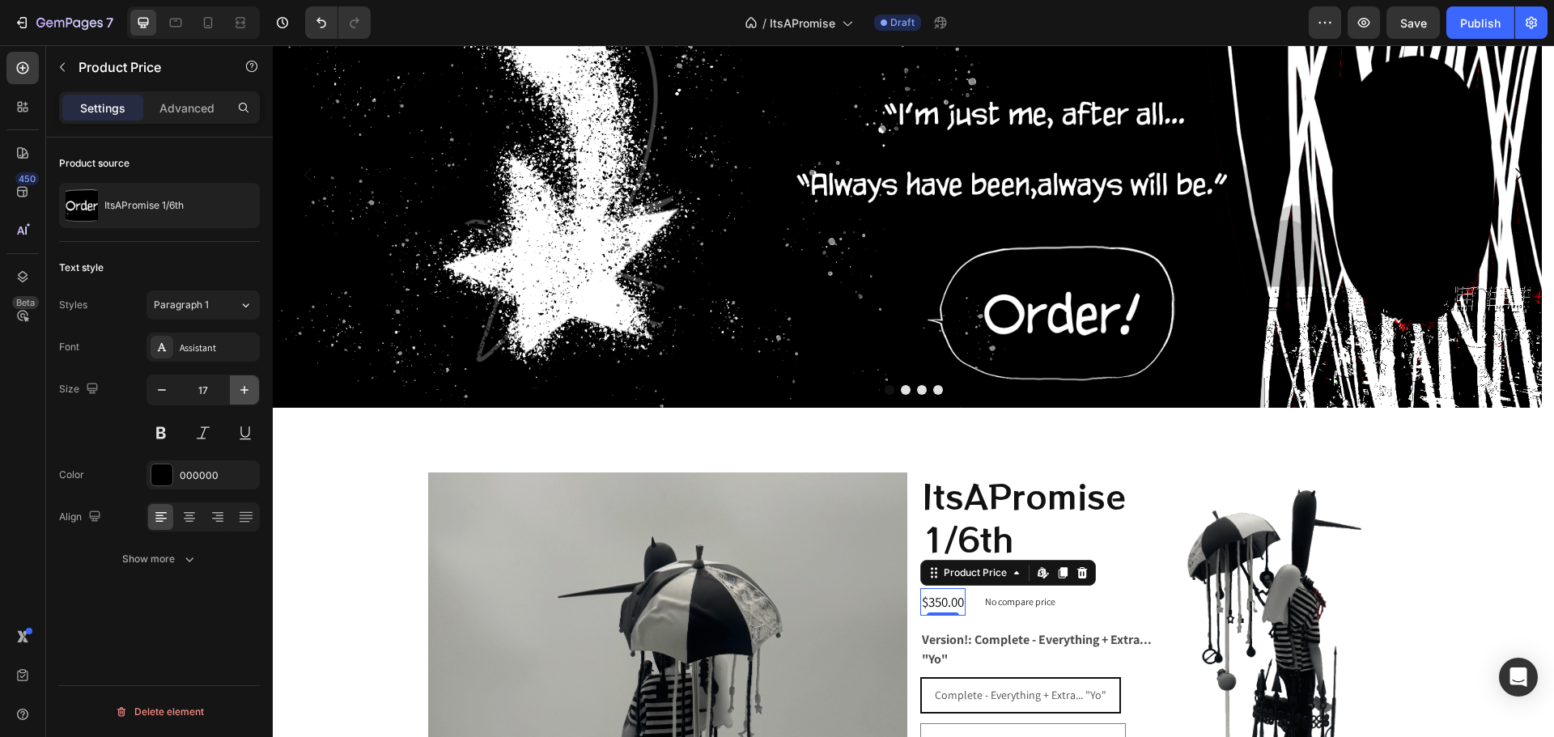
click at [244, 384] on icon "button" at bounding box center [244, 390] width 16 height 16
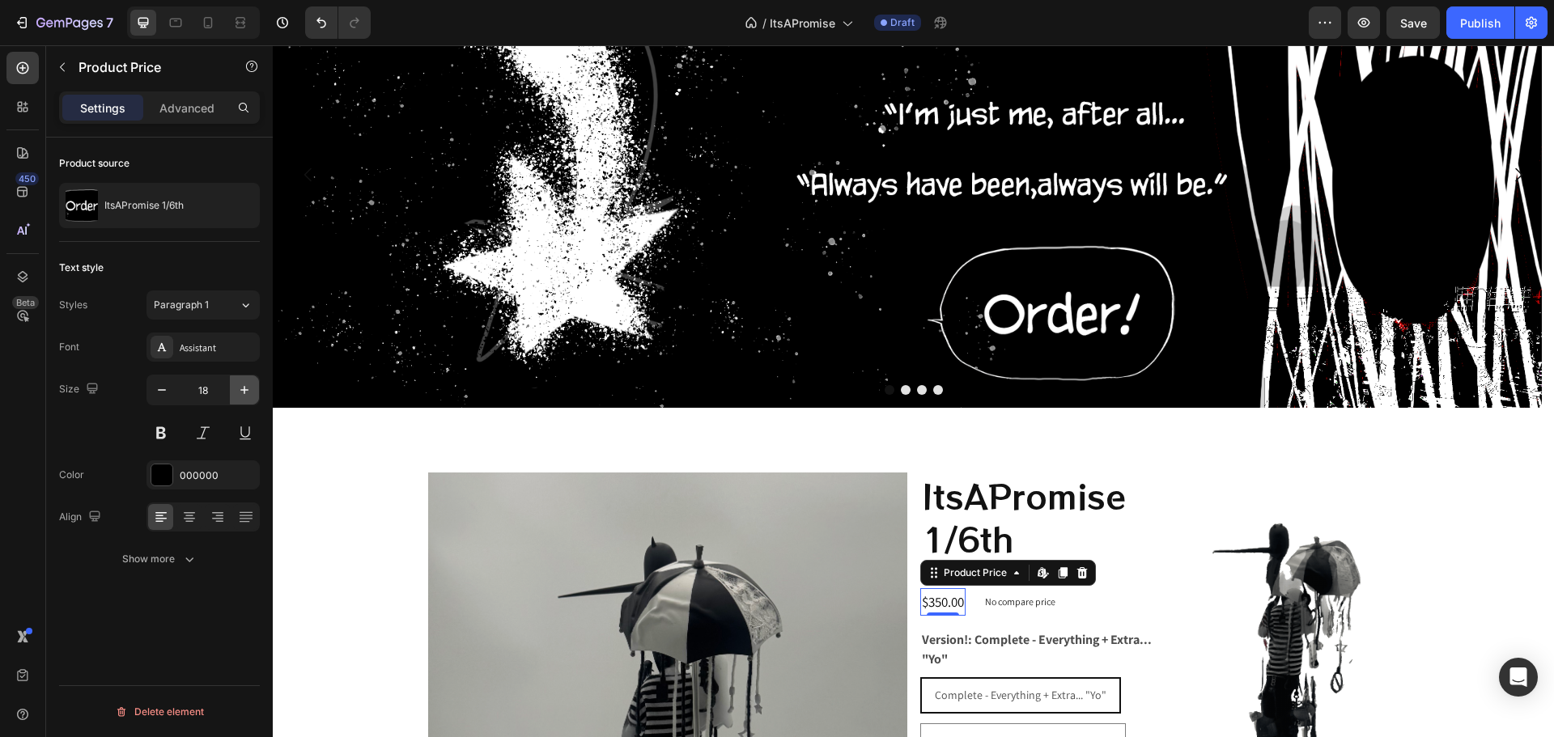
click at [244, 384] on icon "button" at bounding box center [244, 390] width 16 height 16
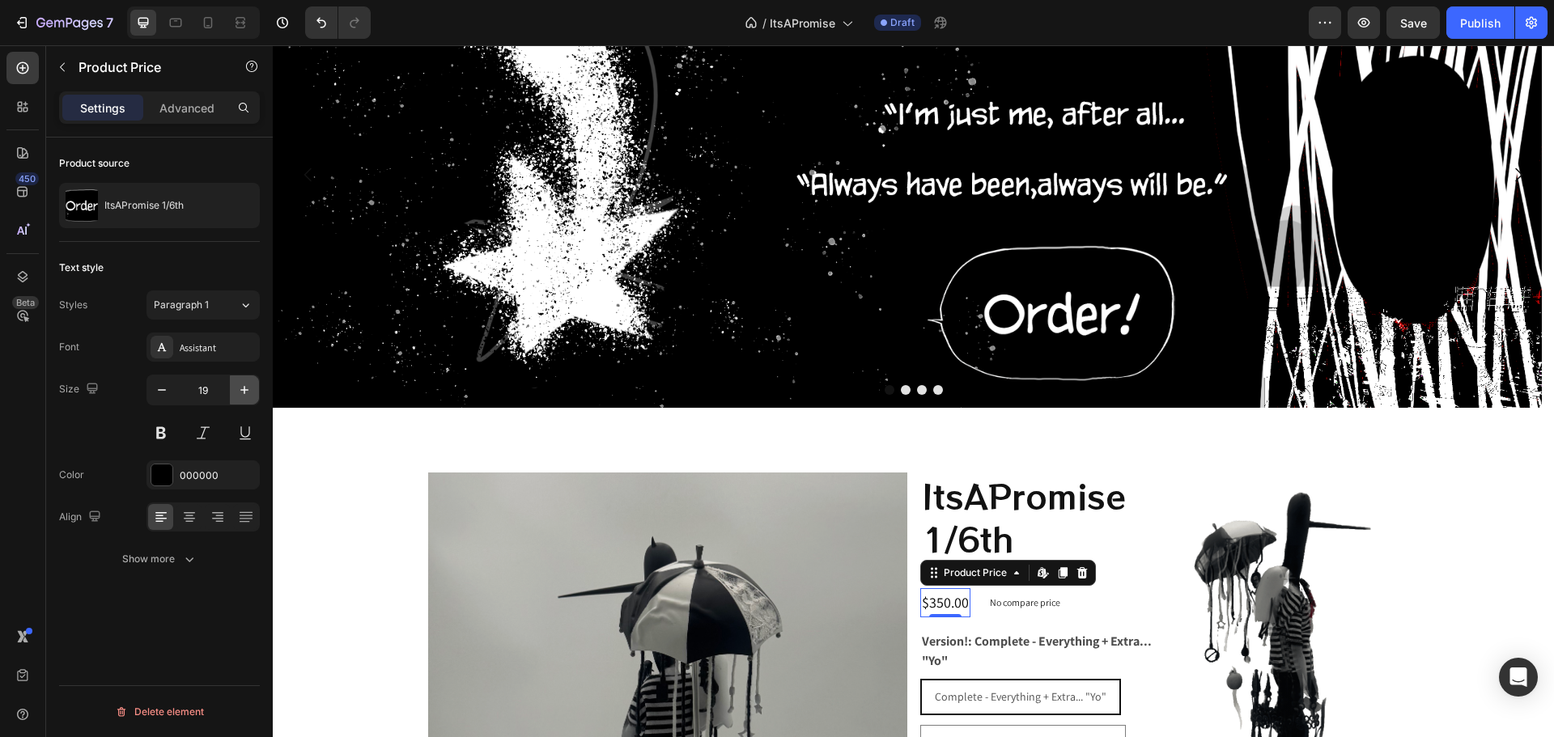
click at [244, 384] on icon "button" at bounding box center [244, 390] width 16 height 16
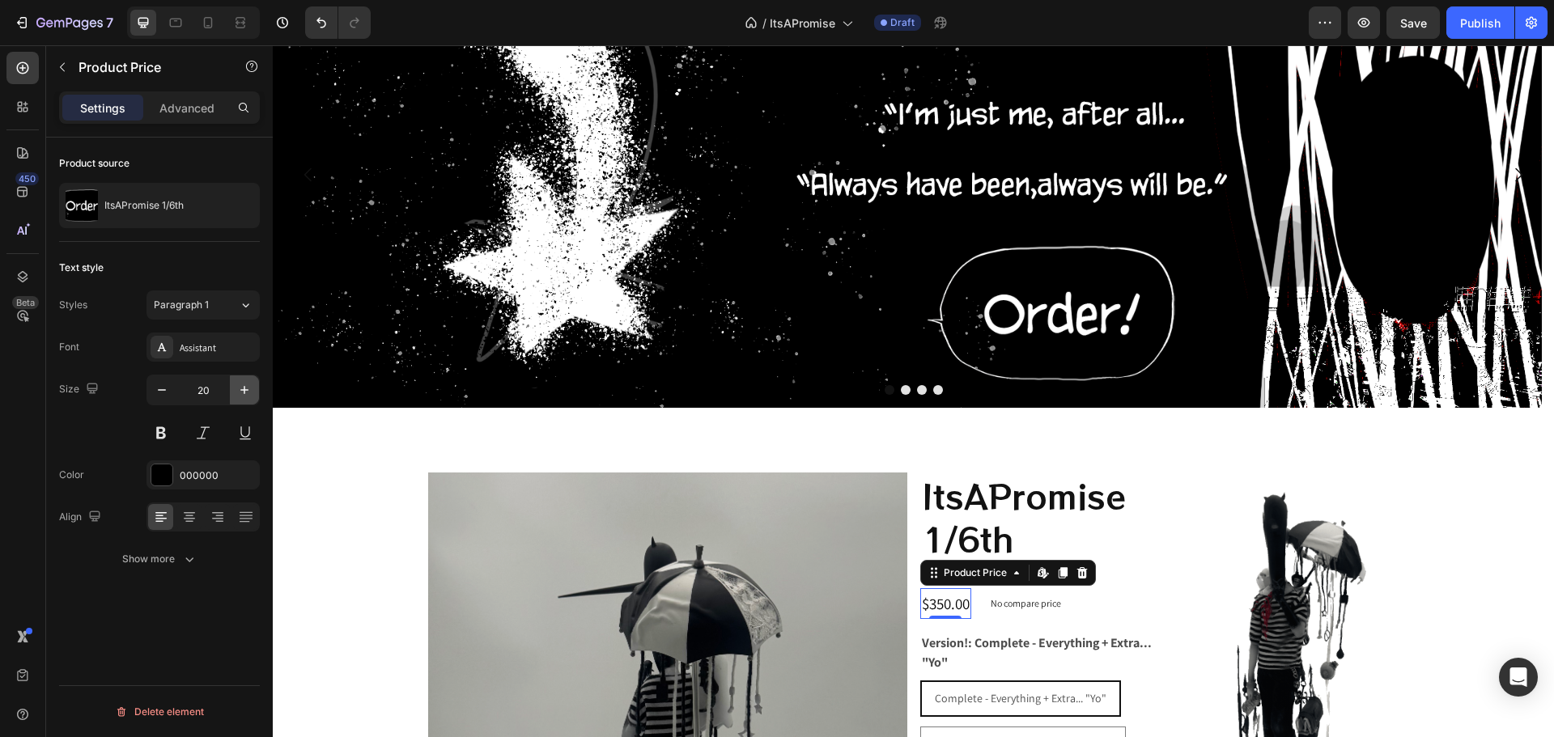
click at [244, 384] on icon "button" at bounding box center [244, 390] width 16 height 16
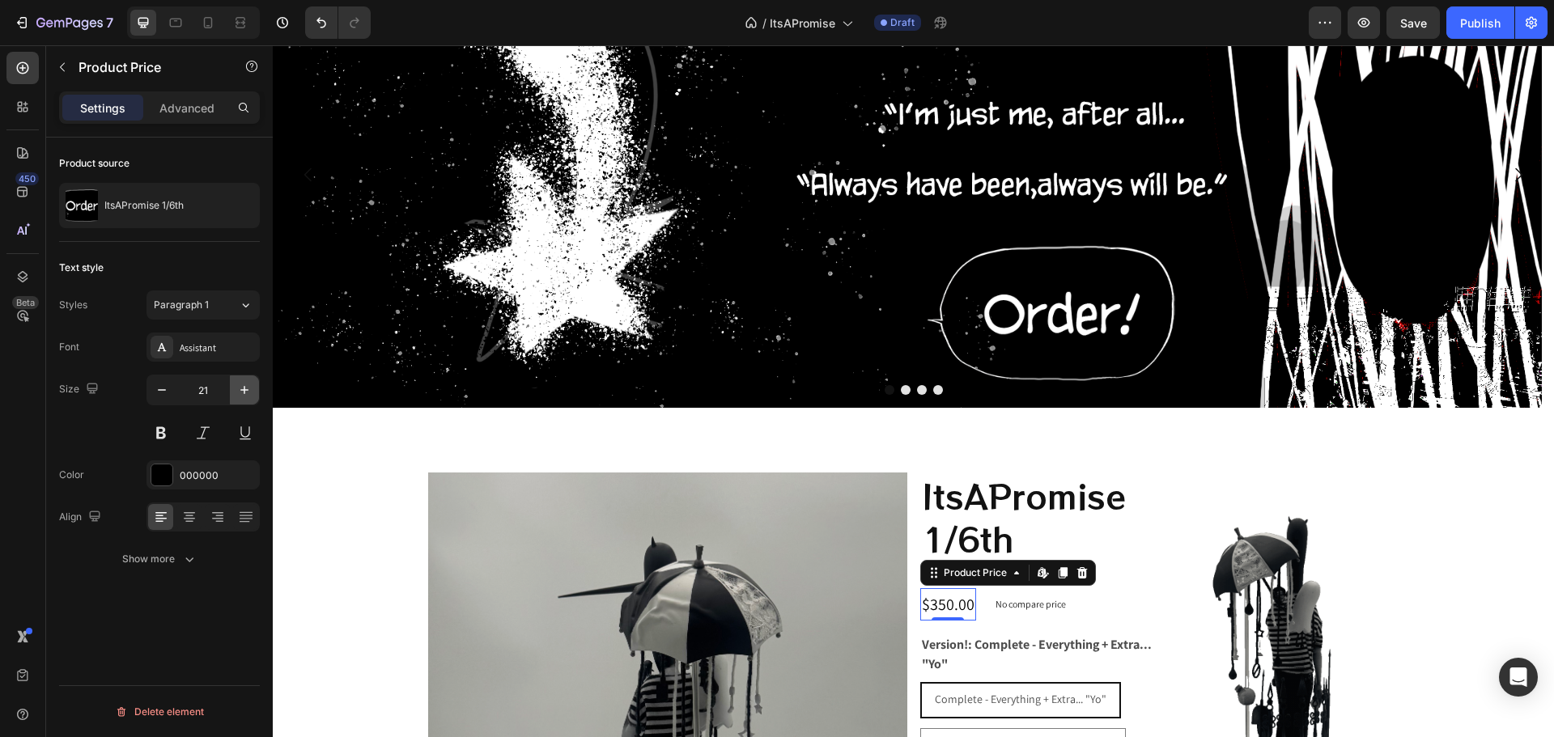
click at [244, 384] on icon "button" at bounding box center [244, 390] width 16 height 16
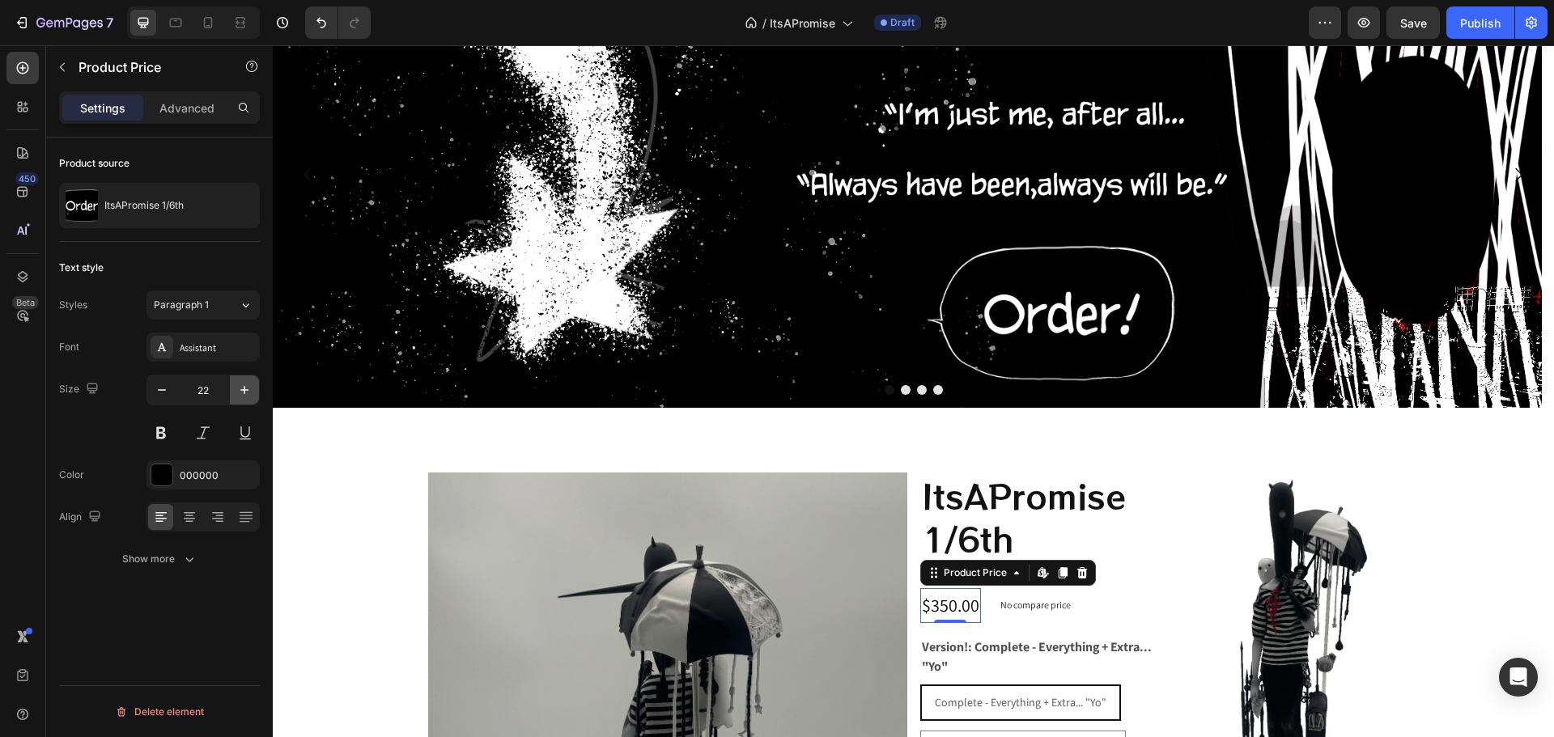
click at [244, 384] on icon "button" at bounding box center [244, 390] width 16 height 16
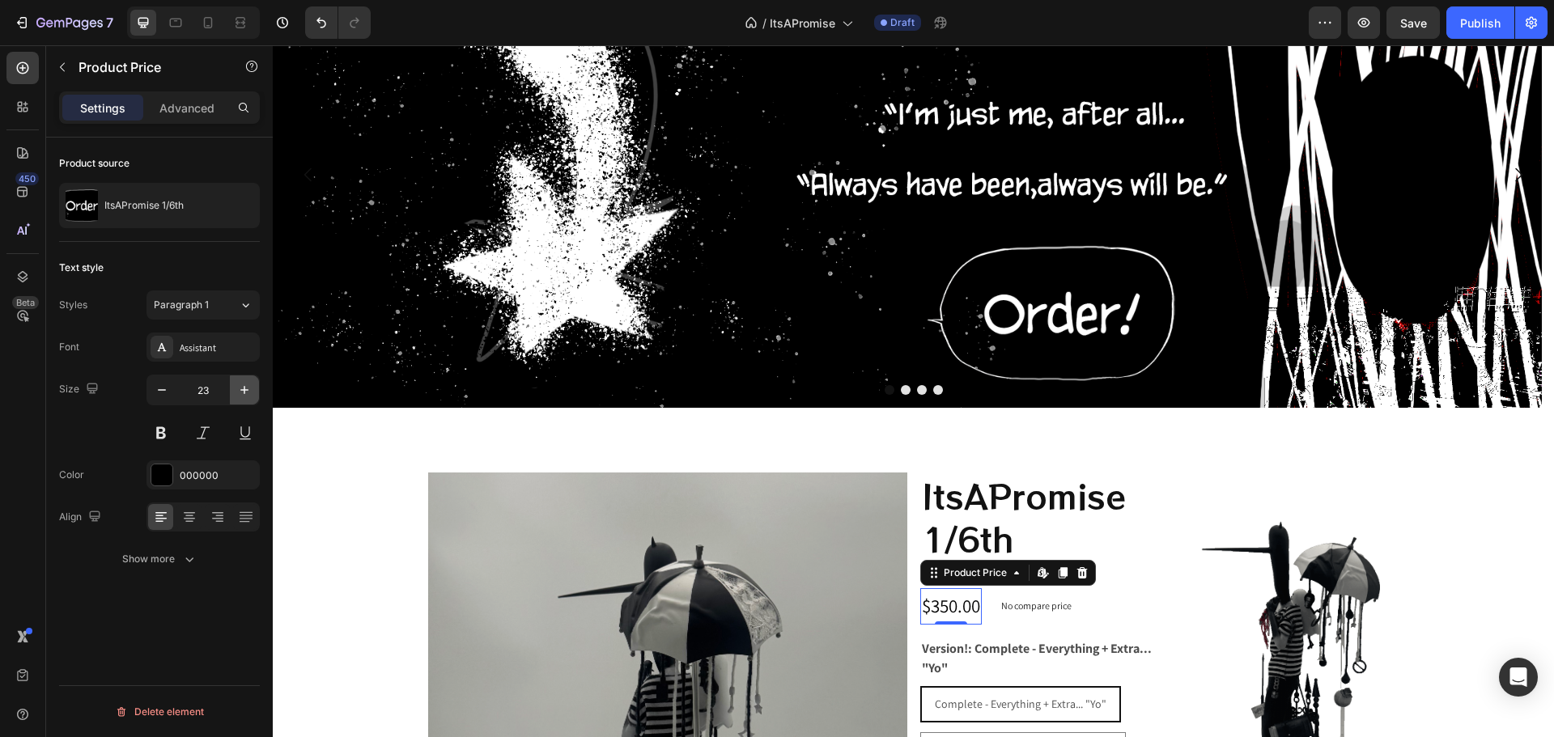
click at [244, 384] on icon "button" at bounding box center [244, 390] width 16 height 16
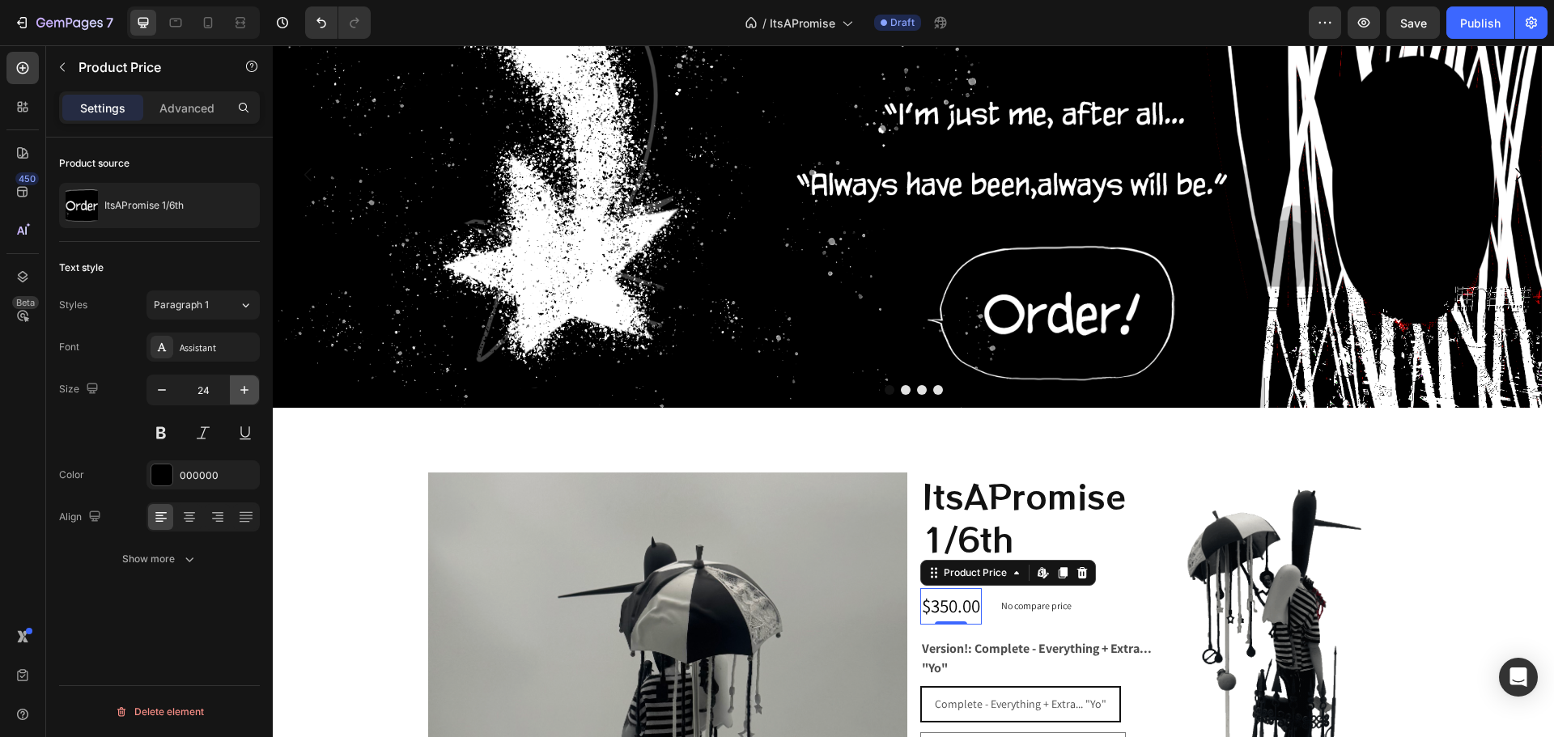
click at [244, 385] on icon "button" at bounding box center [244, 390] width 16 height 16
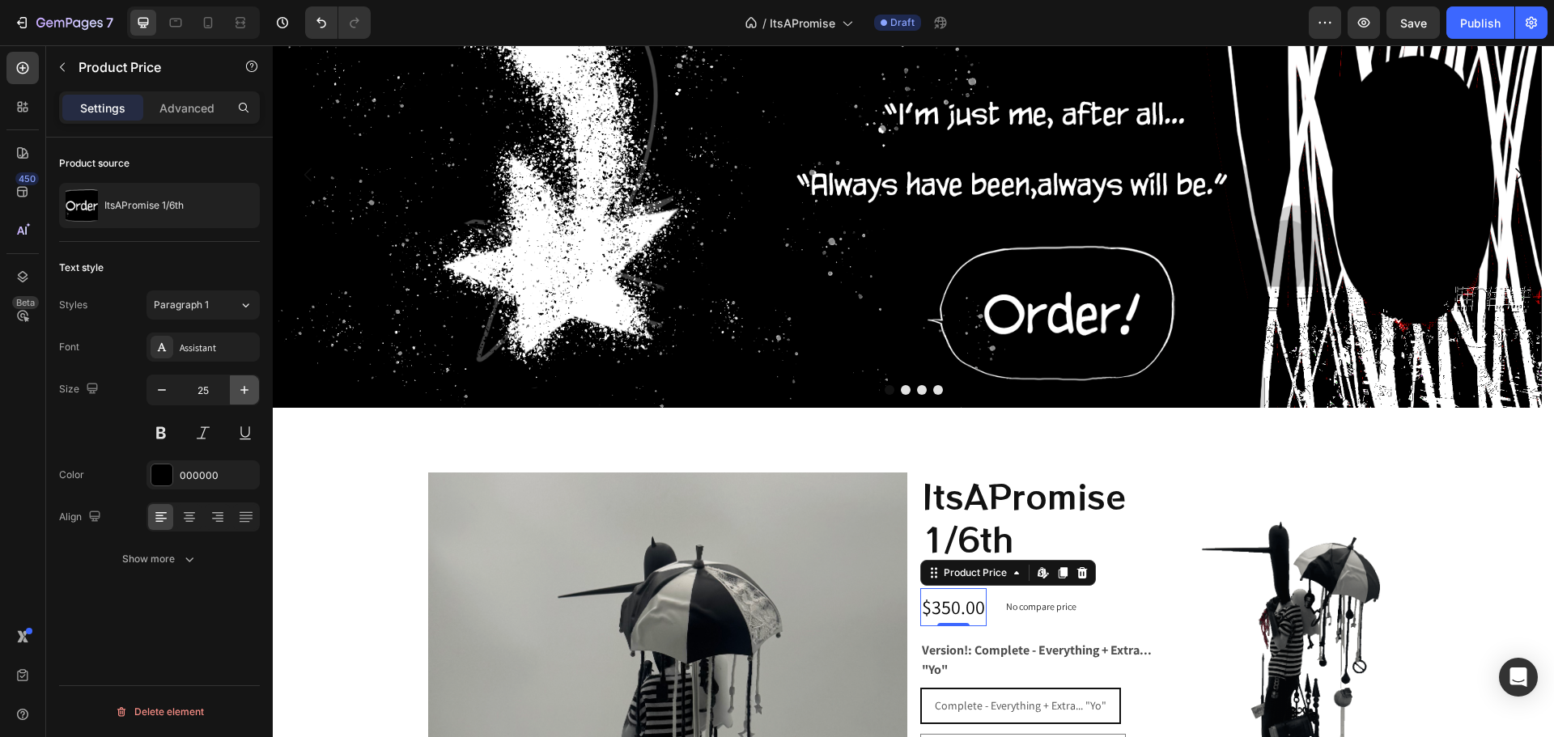
click at [244, 386] on icon "button" at bounding box center [244, 390] width 16 height 16
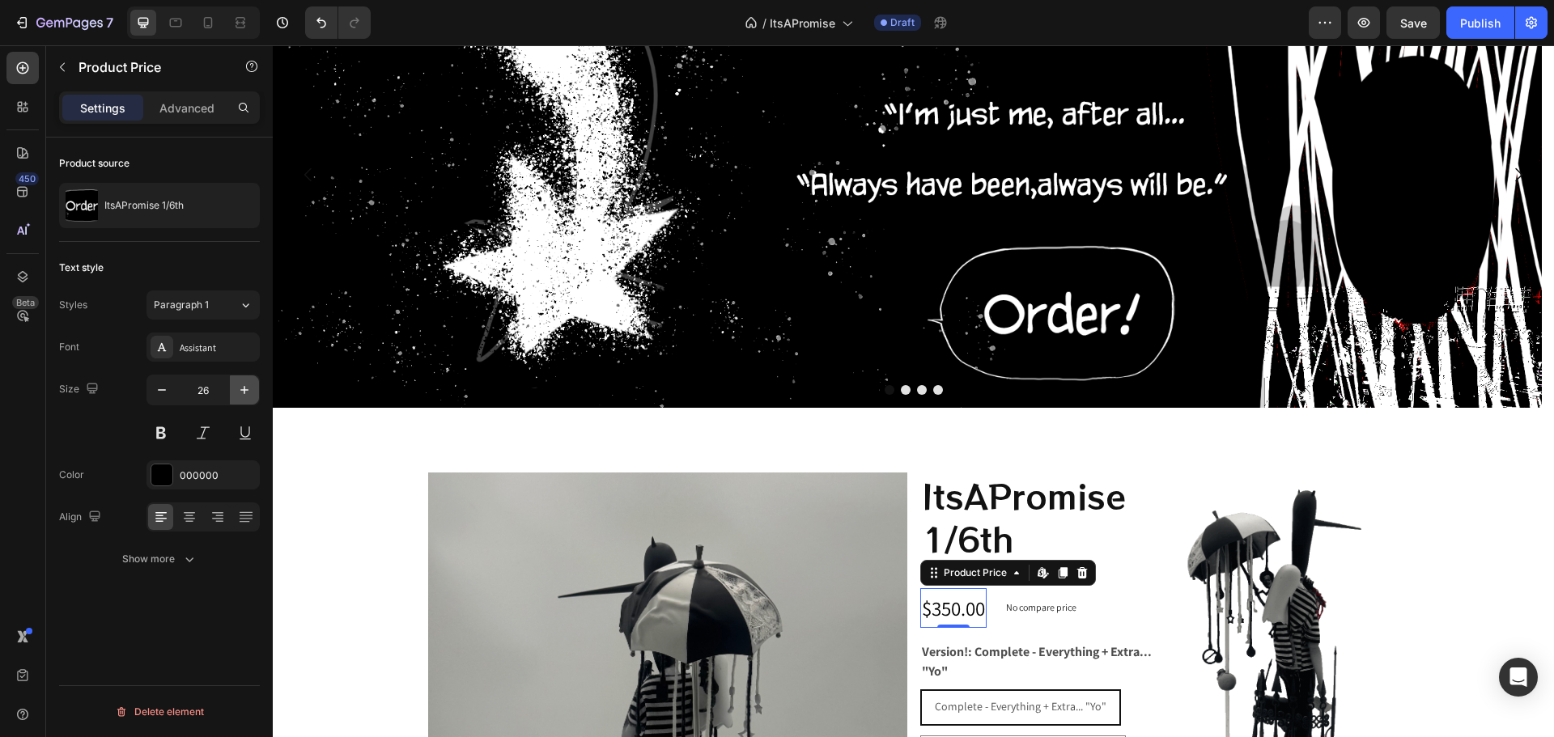
click at [244, 386] on icon "button" at bounding box center [244, 390] width 16 height 16
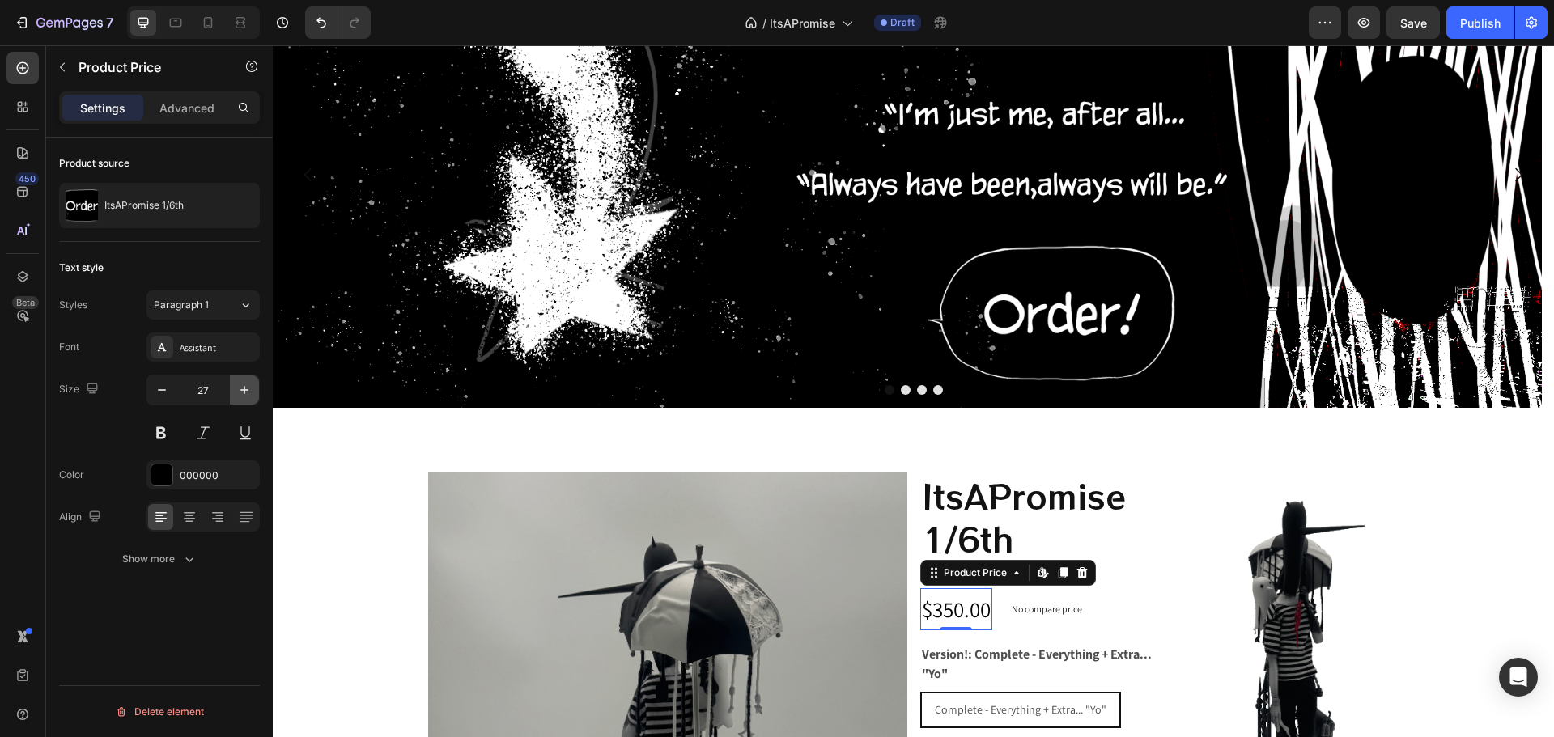
click at [244, 386] on icon "button" at bounding box center [244, 390] width 16 height 16
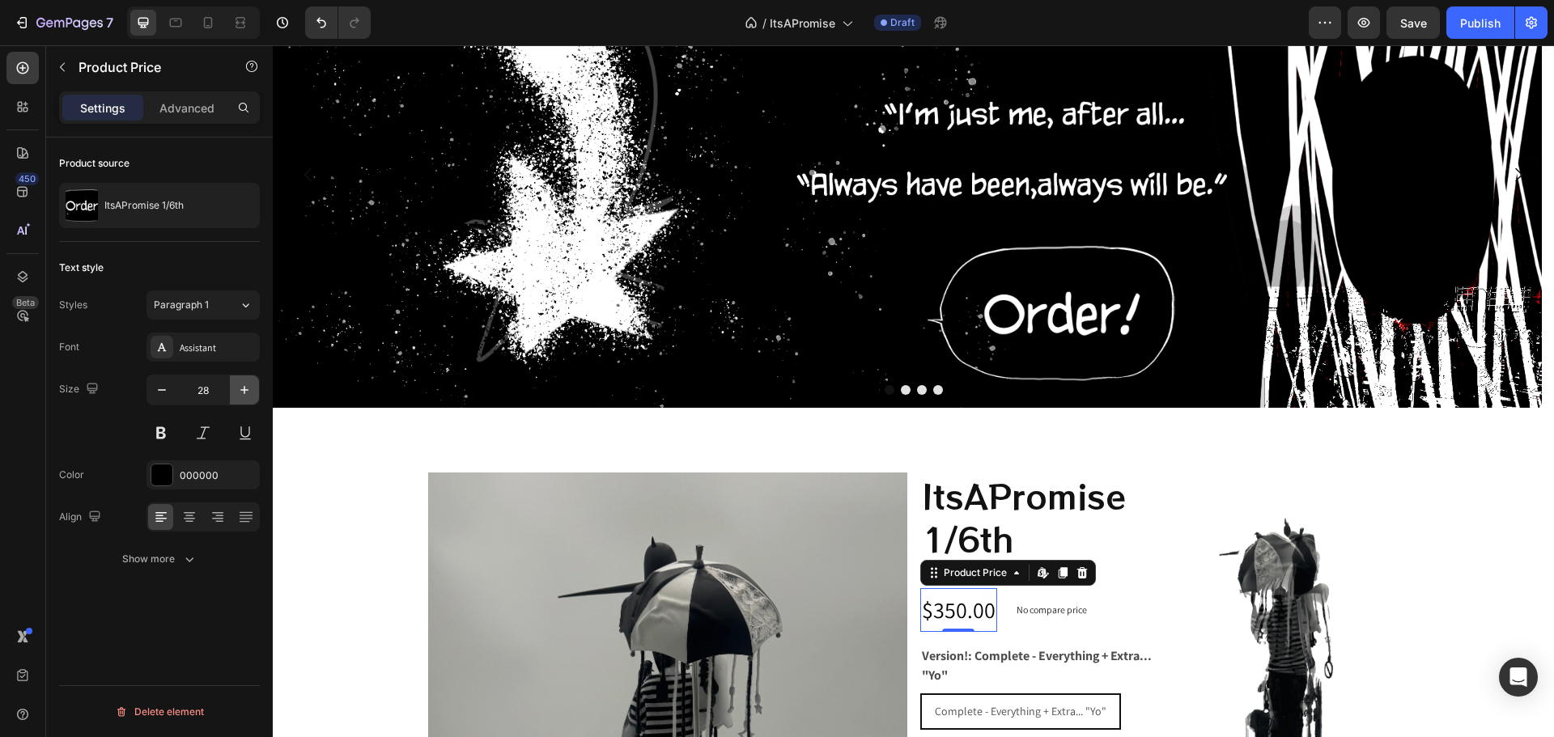
click at [244, 386] on icon "button" at bounding box center [244, 390] width 16 height 16
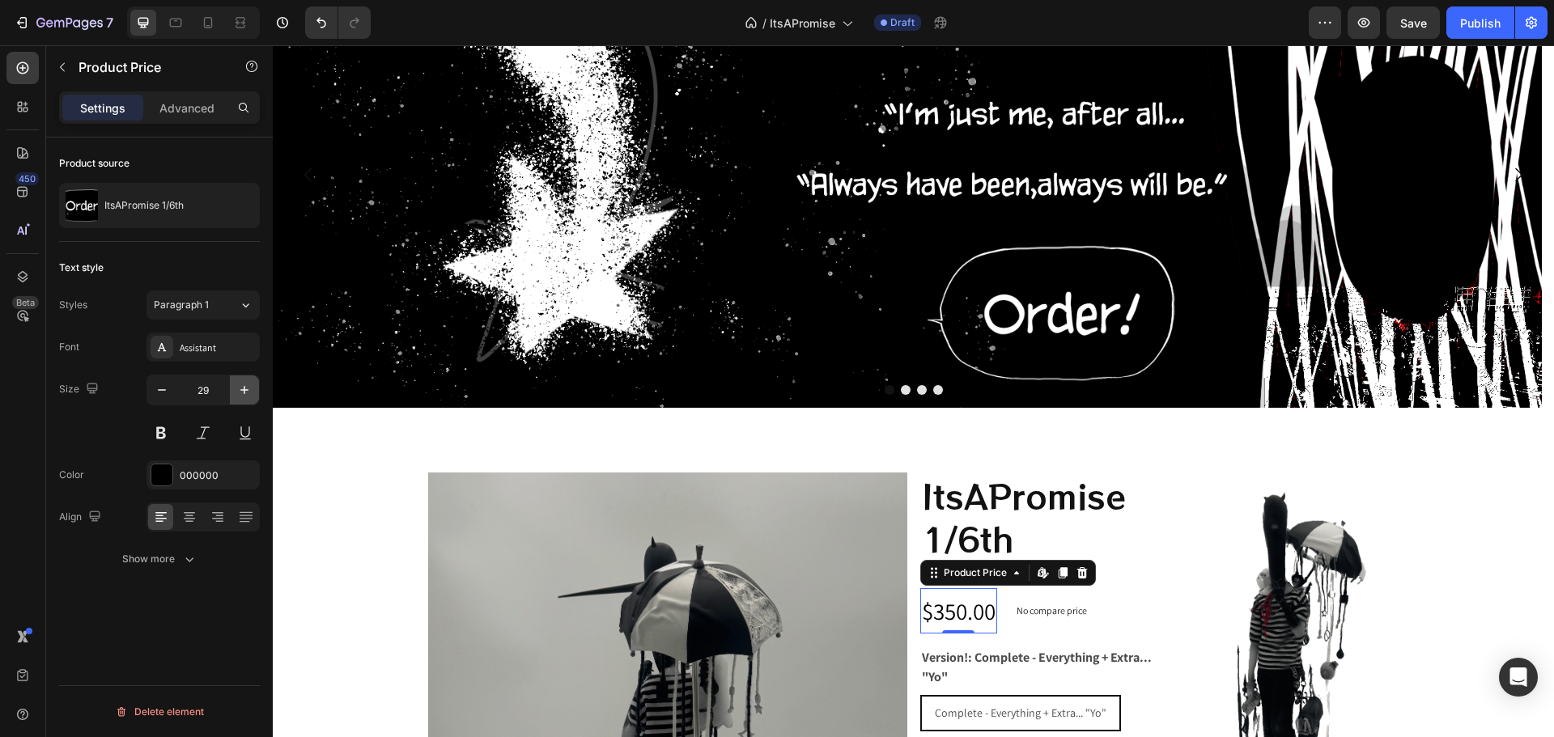
click at [244, 386] on icon "button" at bounding box center [244, 390] width 16 height 16
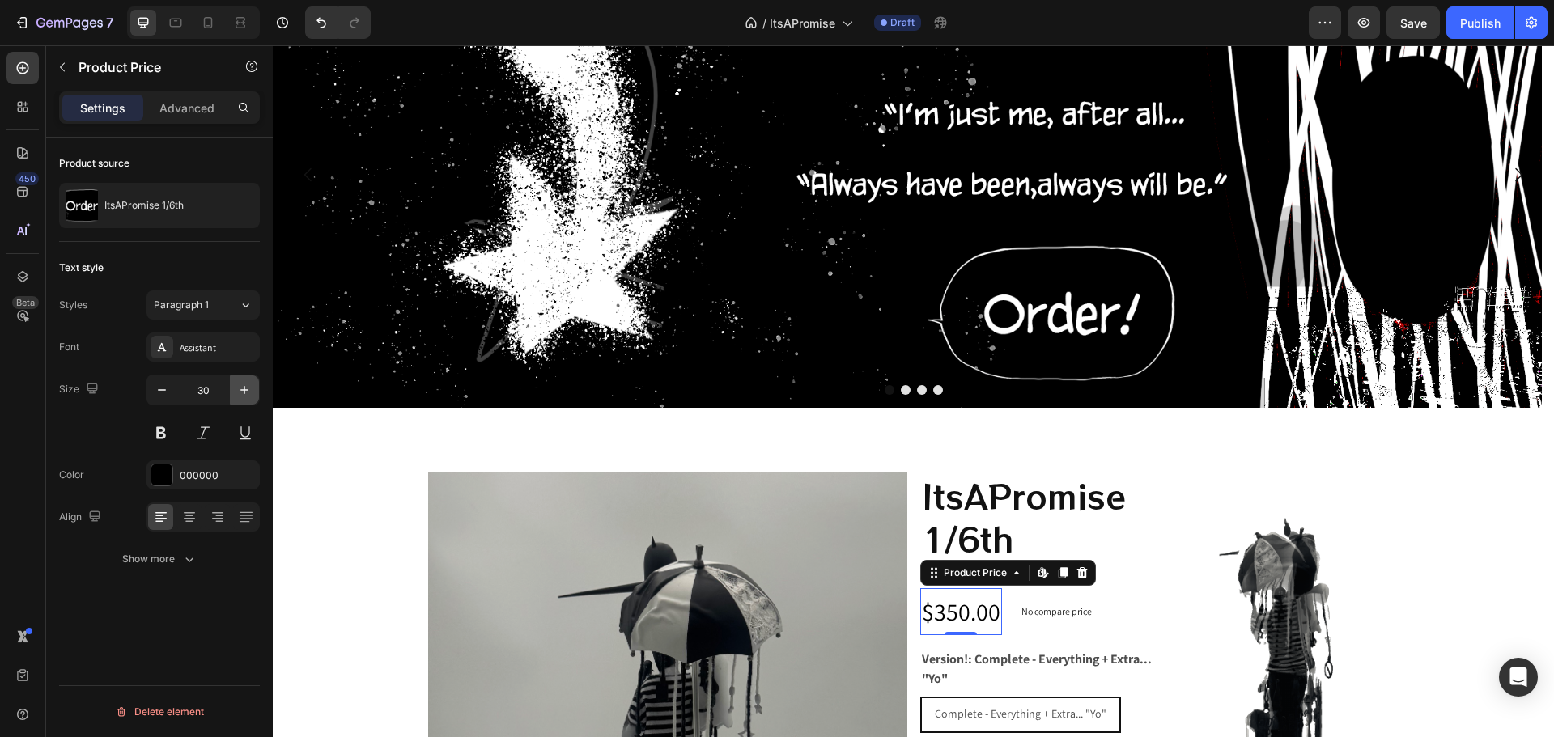
drag, startPoint x: 244, startPoint y: 386, endPoint x: 250, endPoint y: 399, distance: 14.5
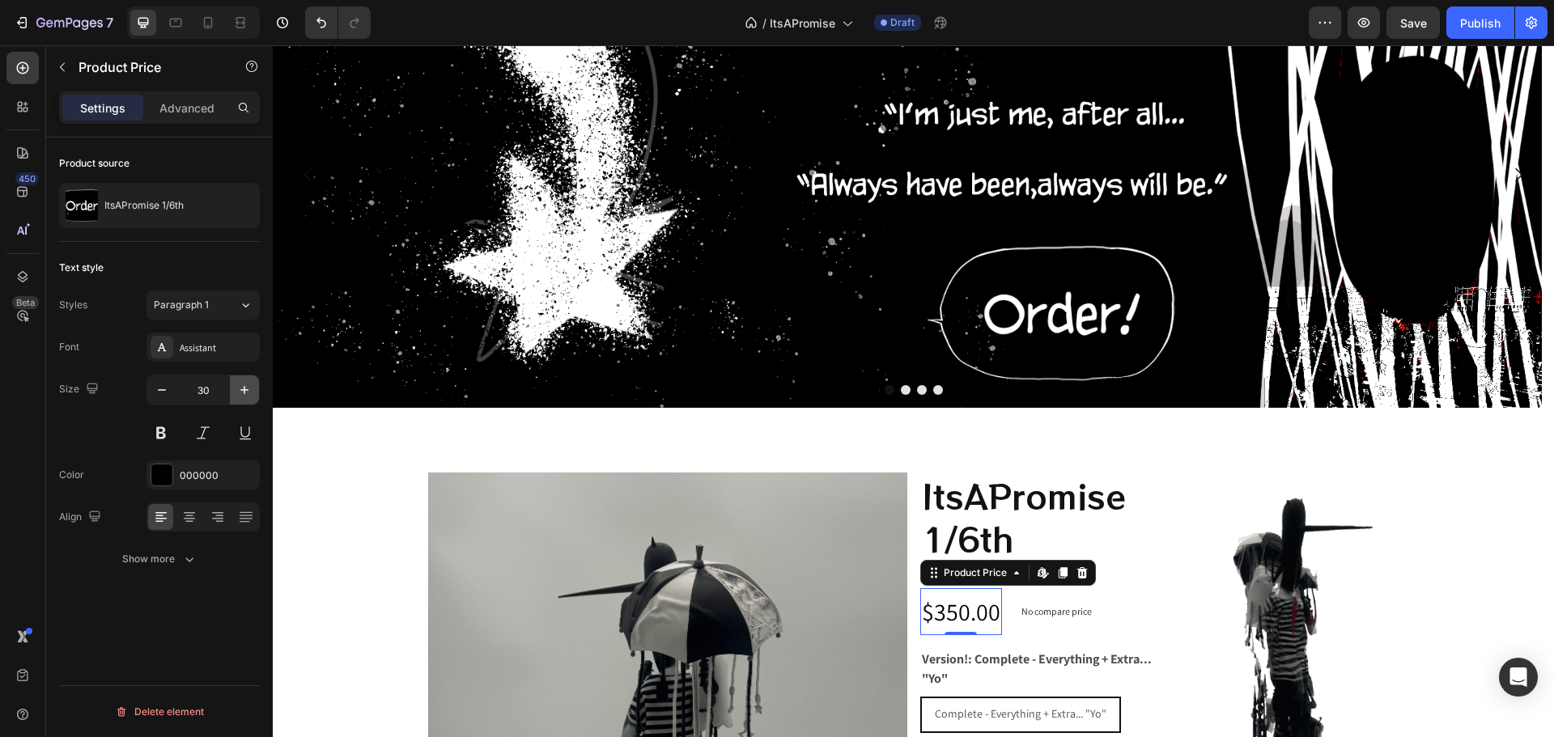
click at [250, 399] on button "button" at bounding box center [244, 389] width 29 height 29
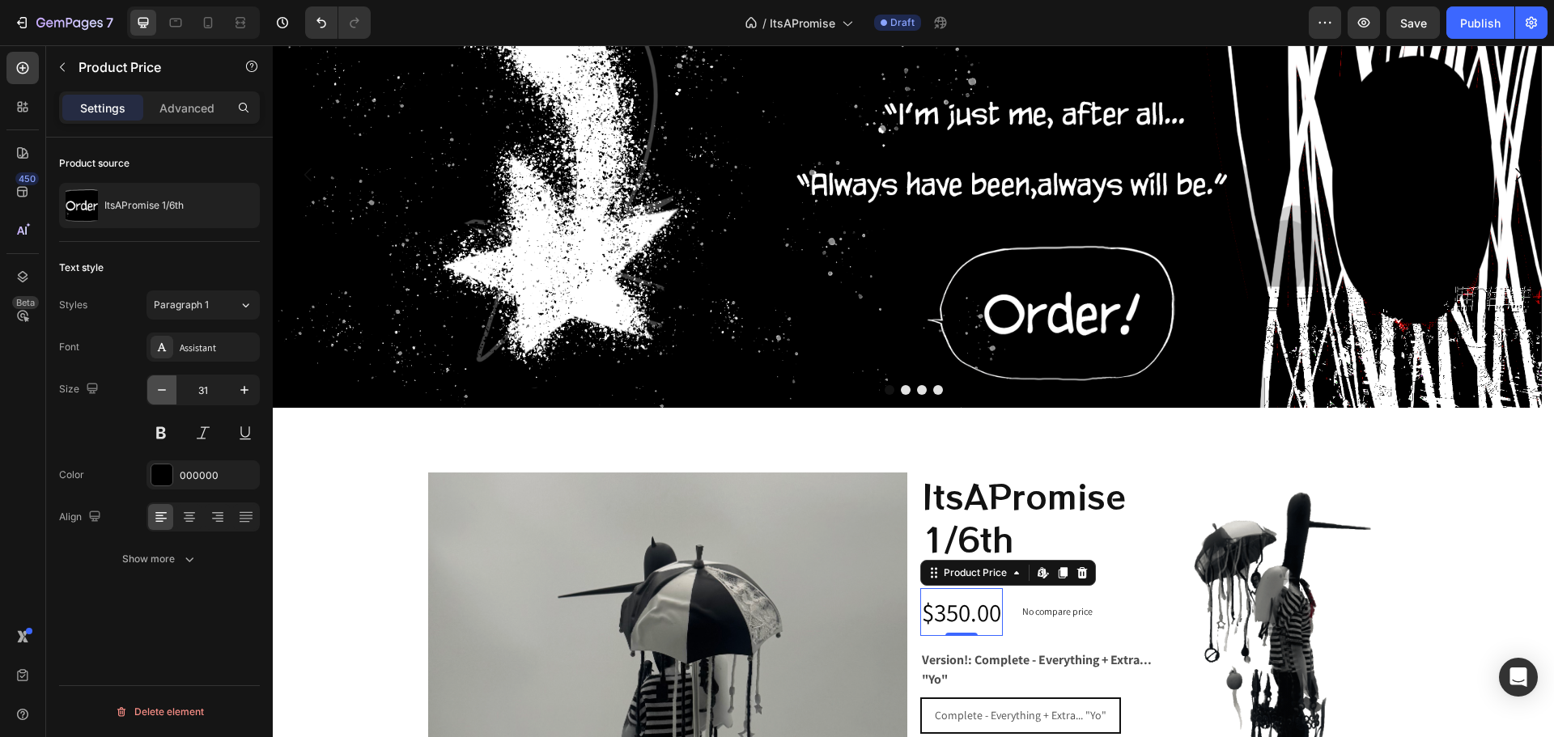
click at [157, 402] on button "button" at bounding box center [161, 389] width 29 height 29
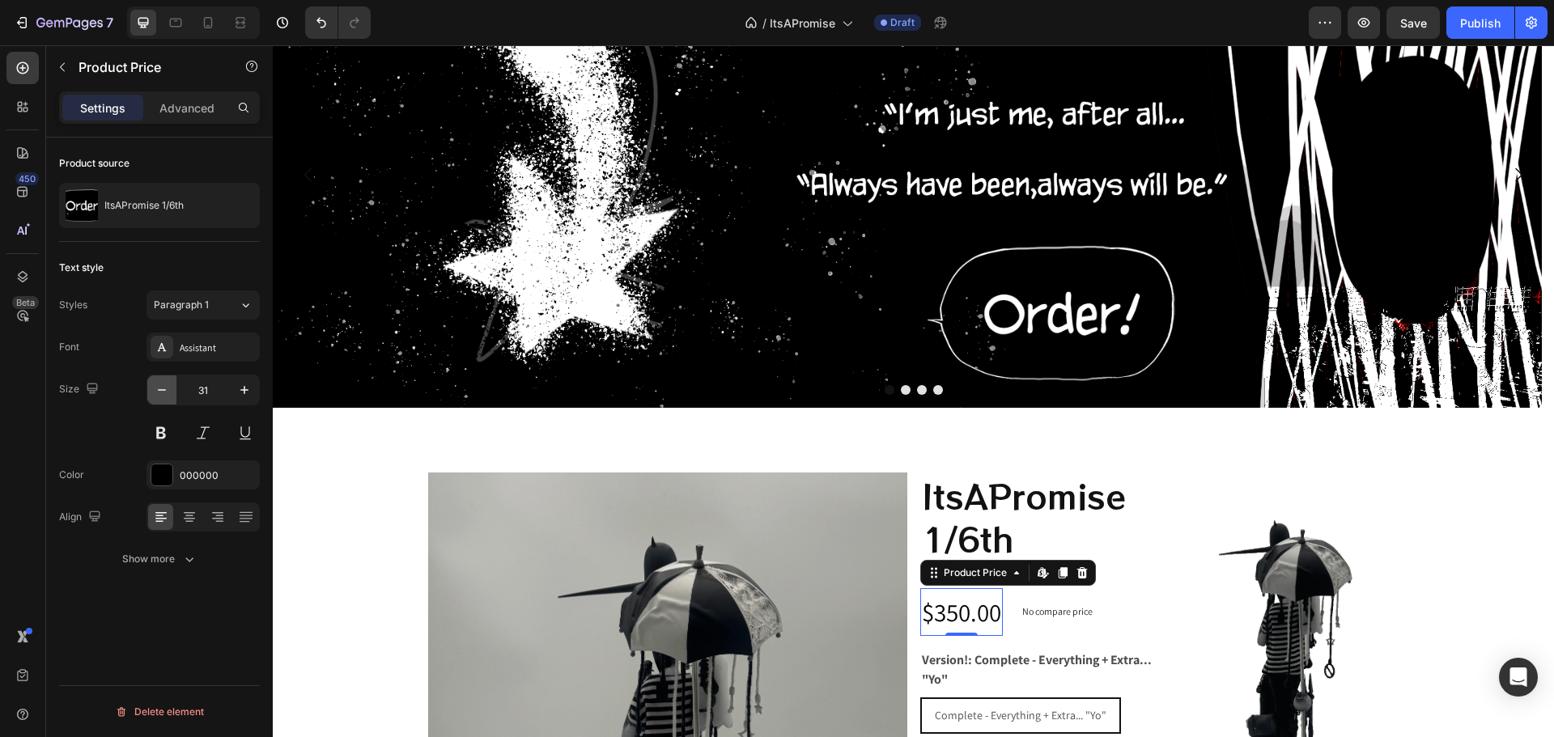
type input "30"
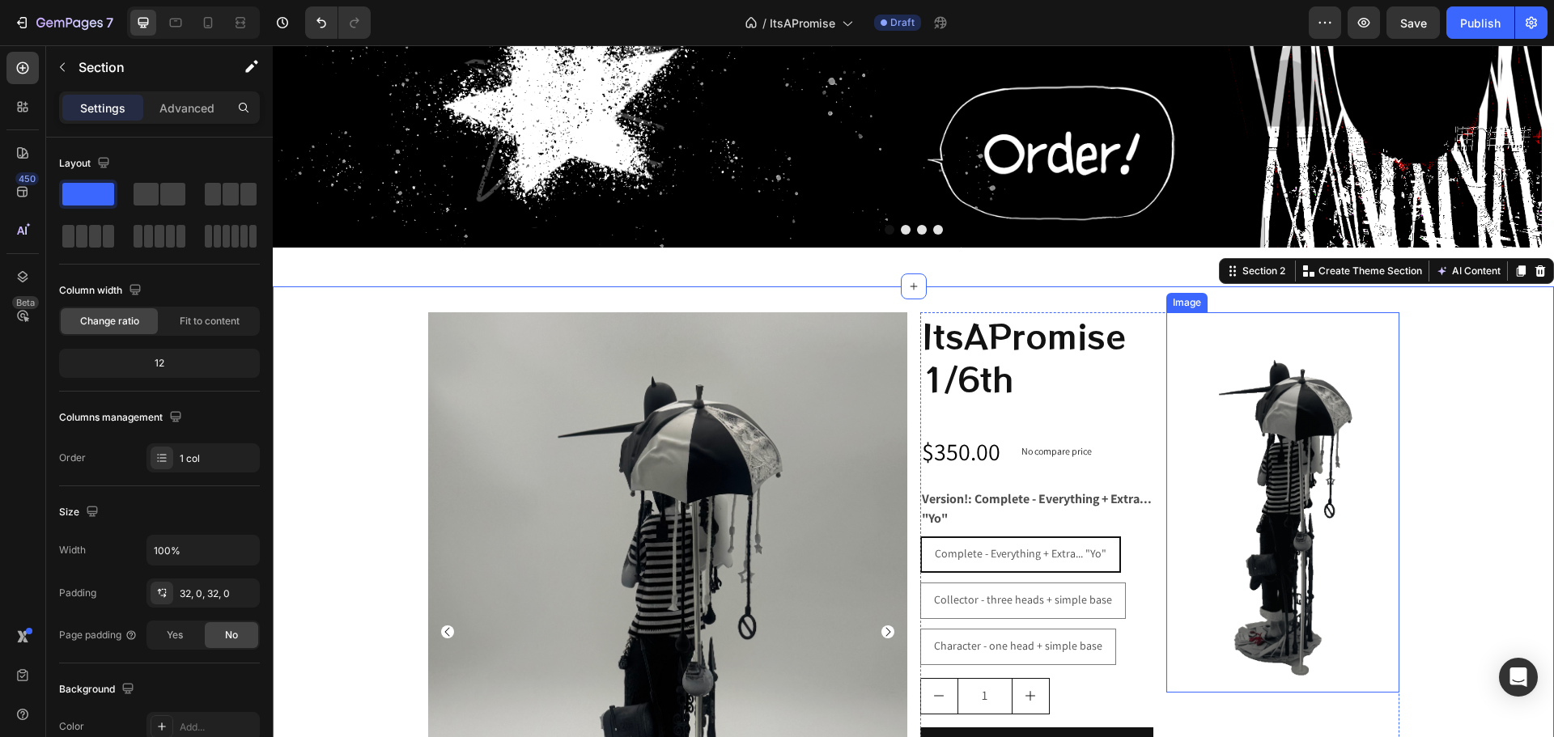
scroll to position [324, 0]
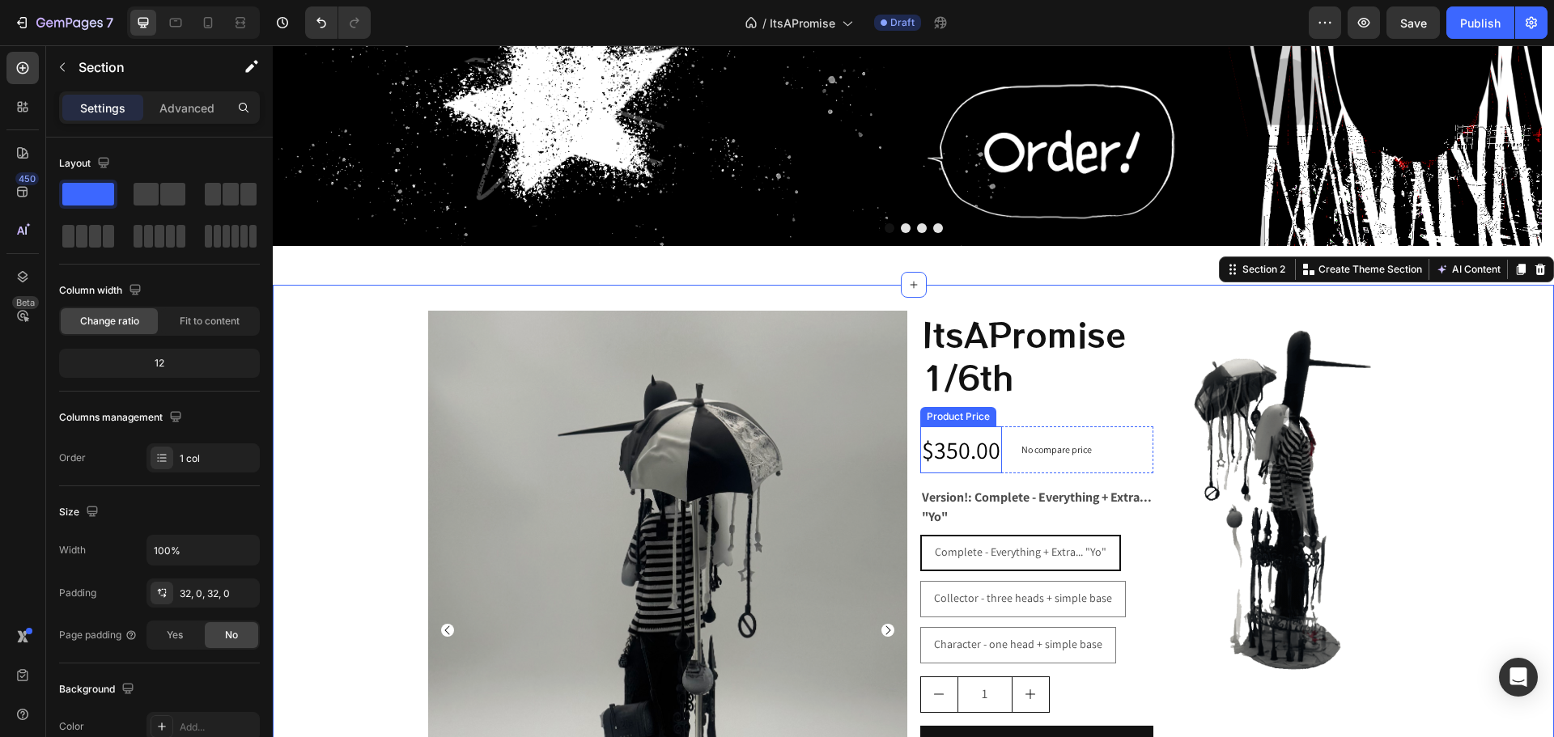
click at [944, 456] on div "$350.00" at bounding box center [961, 449] width 82 height 47
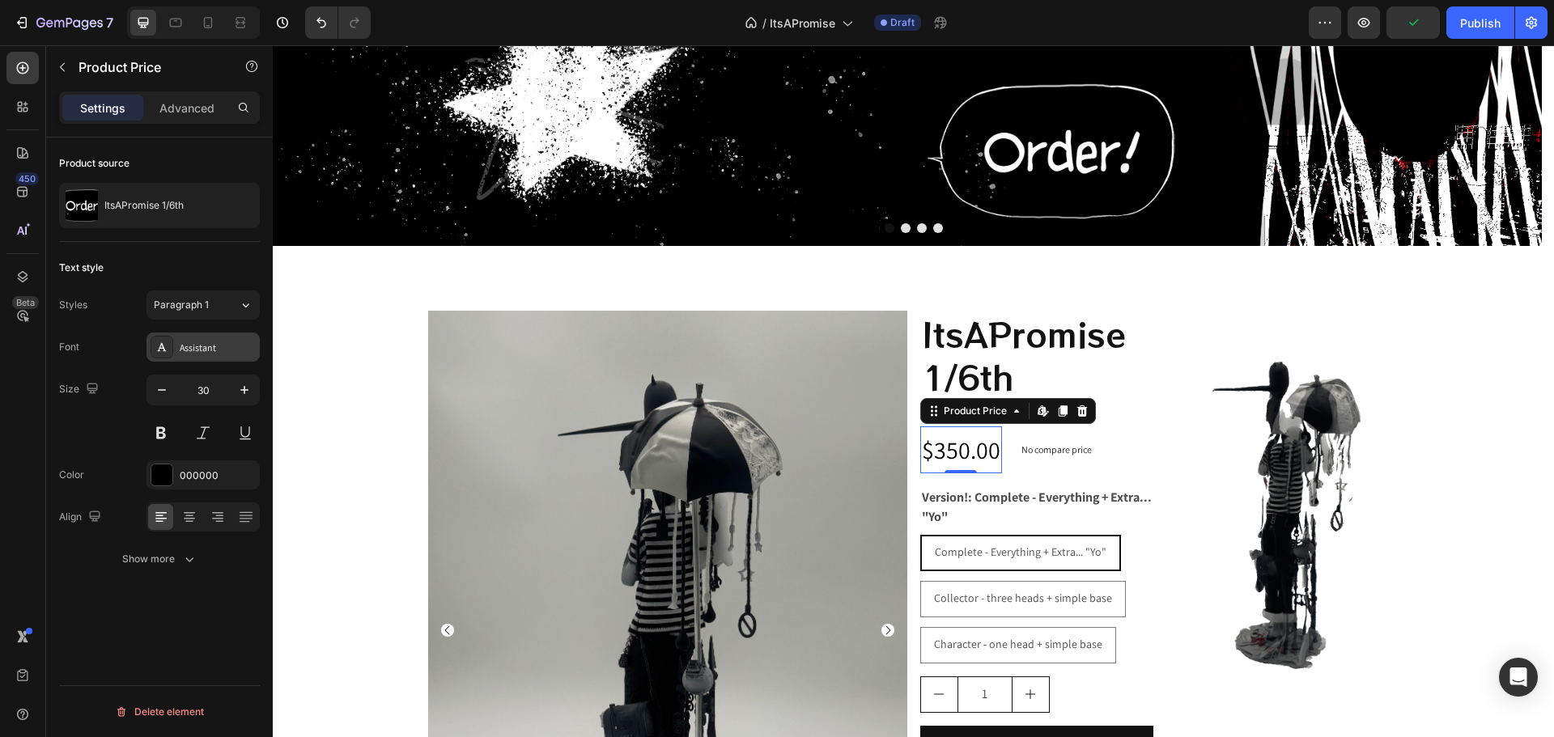
click at [204, 345] on div "Assistant" at bounding box center [218, 348] width 76 height 15
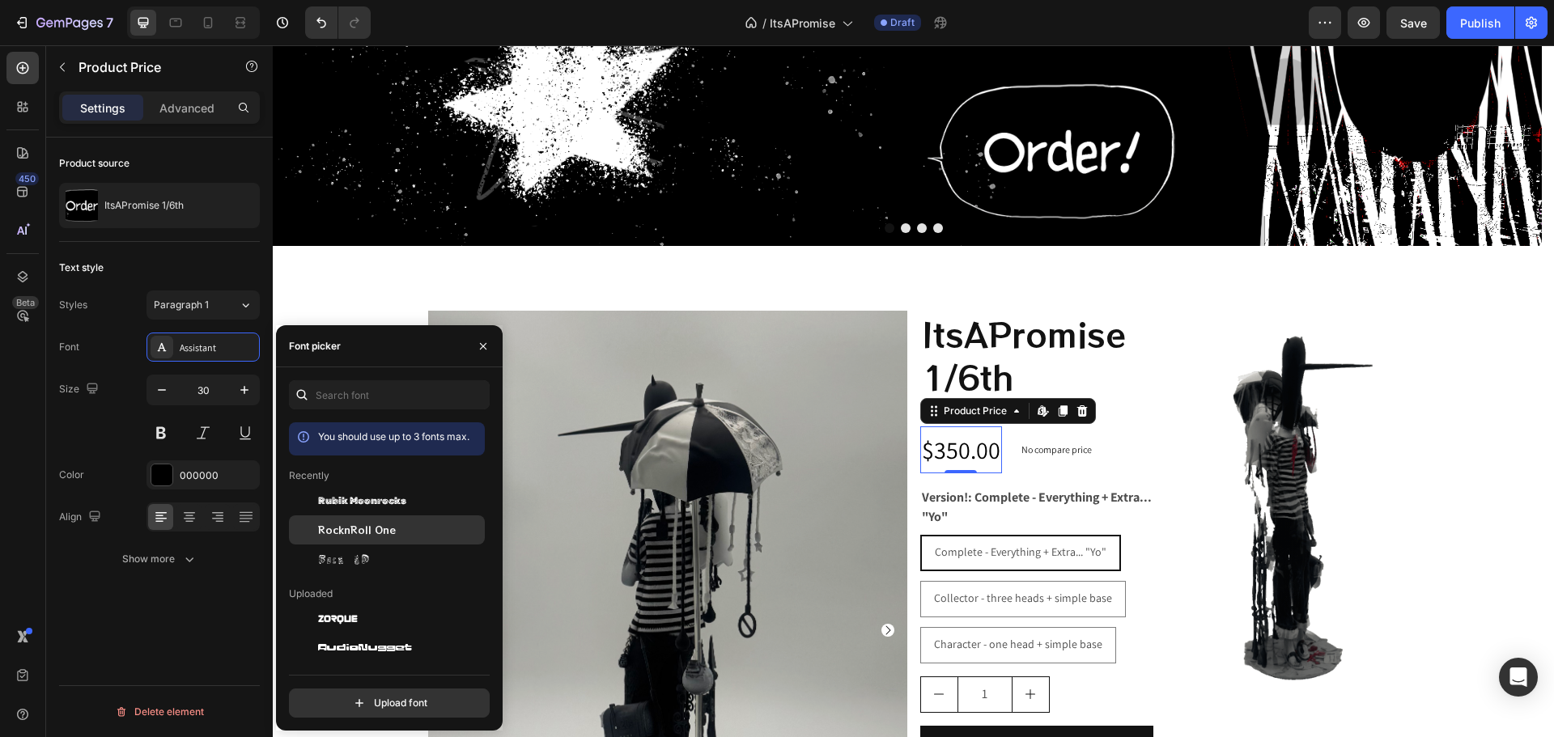
click at [388, 521] on div "RocknRoll One" at bounding box center [387, 529] width 196 height 29
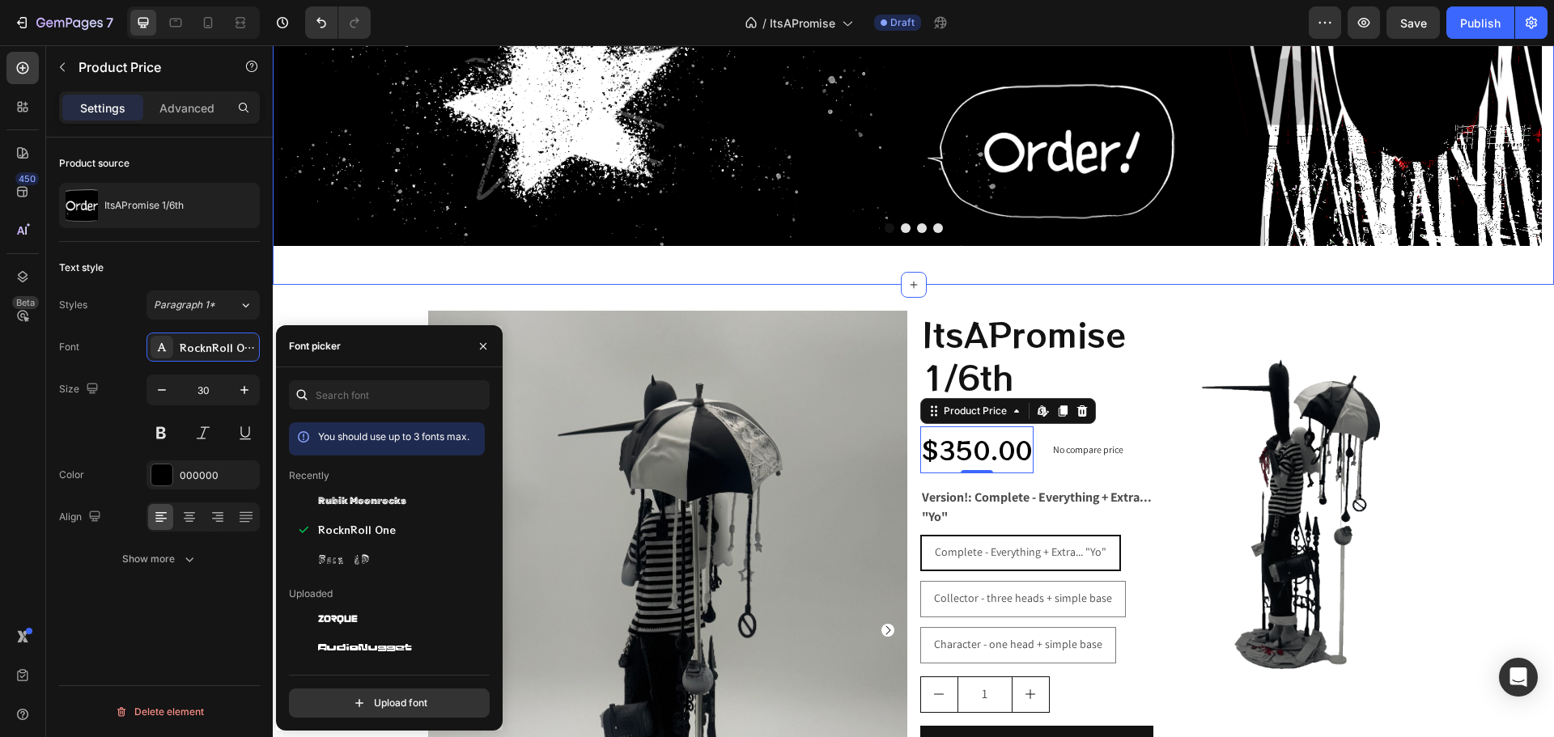
click at [553, 274] on div "Get started Button Hero Banner Drop element here Drop element here Drop element…" at bounding box center [913, 20] width 1281 height 530
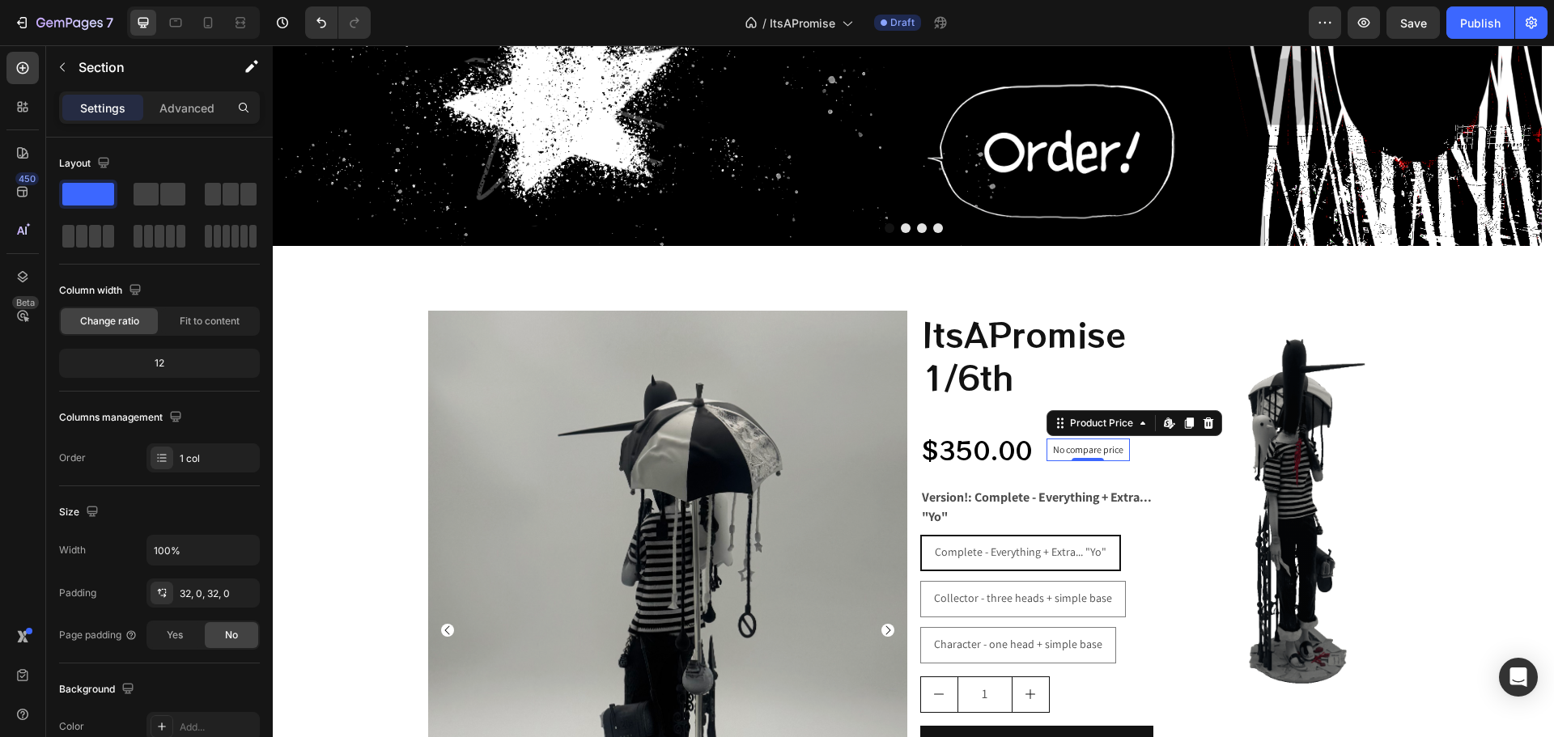
click at [1073, 456] on div "No compare price Product Price Edit content in Shopify 0" at bounding box center [1087, 450] width 83 height 23
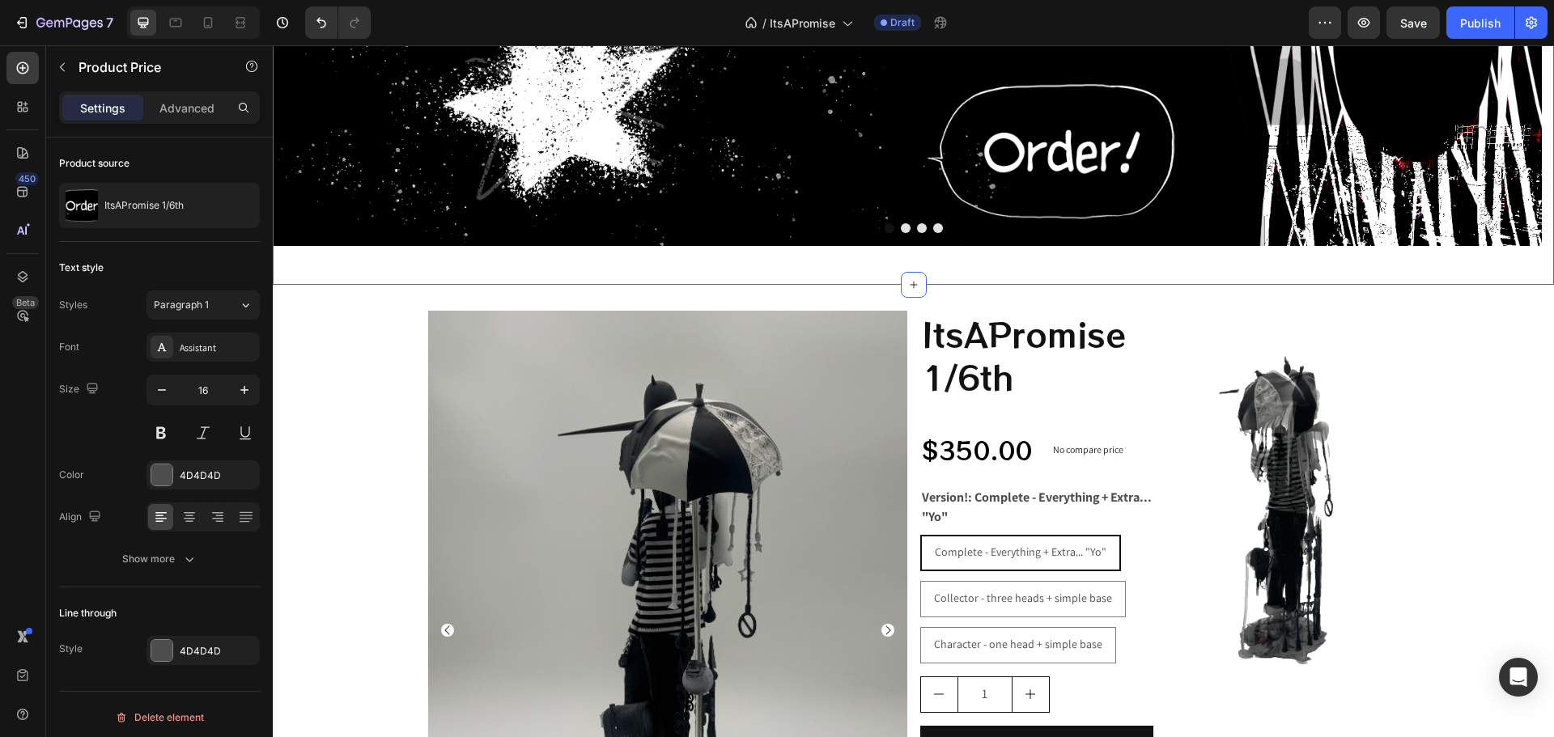
click at [650, 262] on div "Get started Button Hero Banner Drop element here Drop element here Drop element…" at bounding box center [913, 20] width 1281 height 530
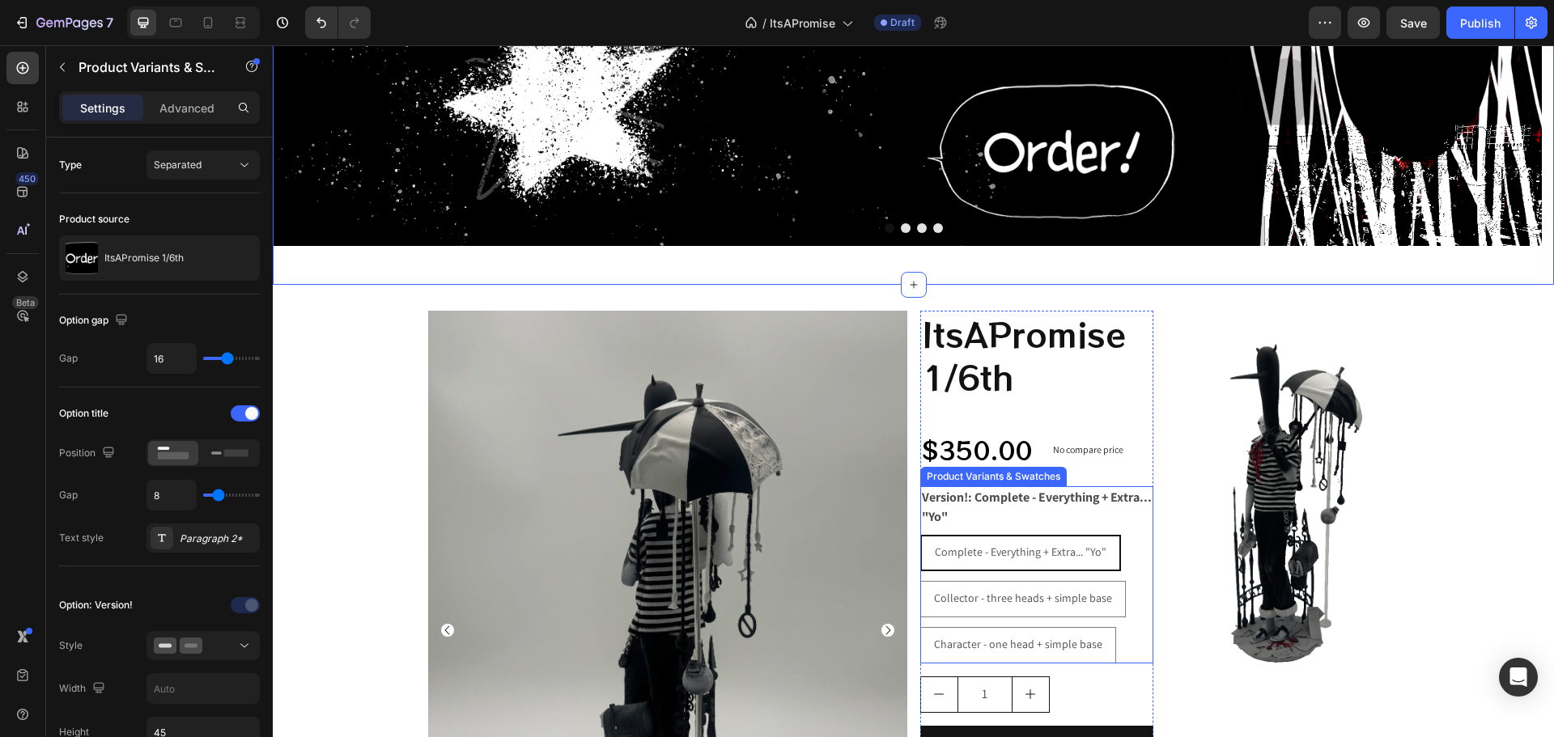
click at [992, 499] on legend "Version!: Complete - Everything + Extra... "Yo"" at bounding box center [1036, 507] width 233 height 42
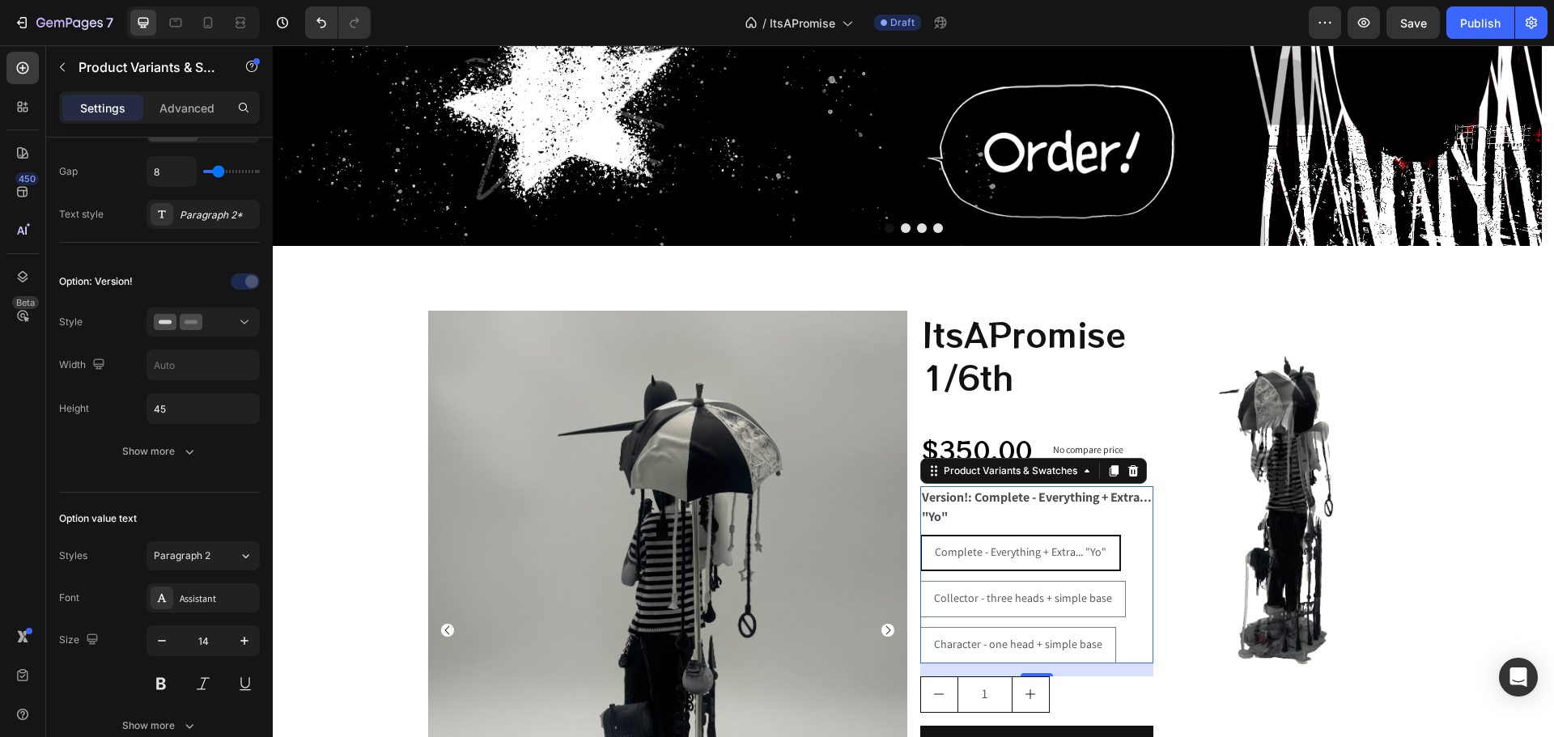
click at [950, 509] on legend "Version!: Complete - Everything + Extra... "Yo"" at bounding box center [1036, 507] width 233 height 42
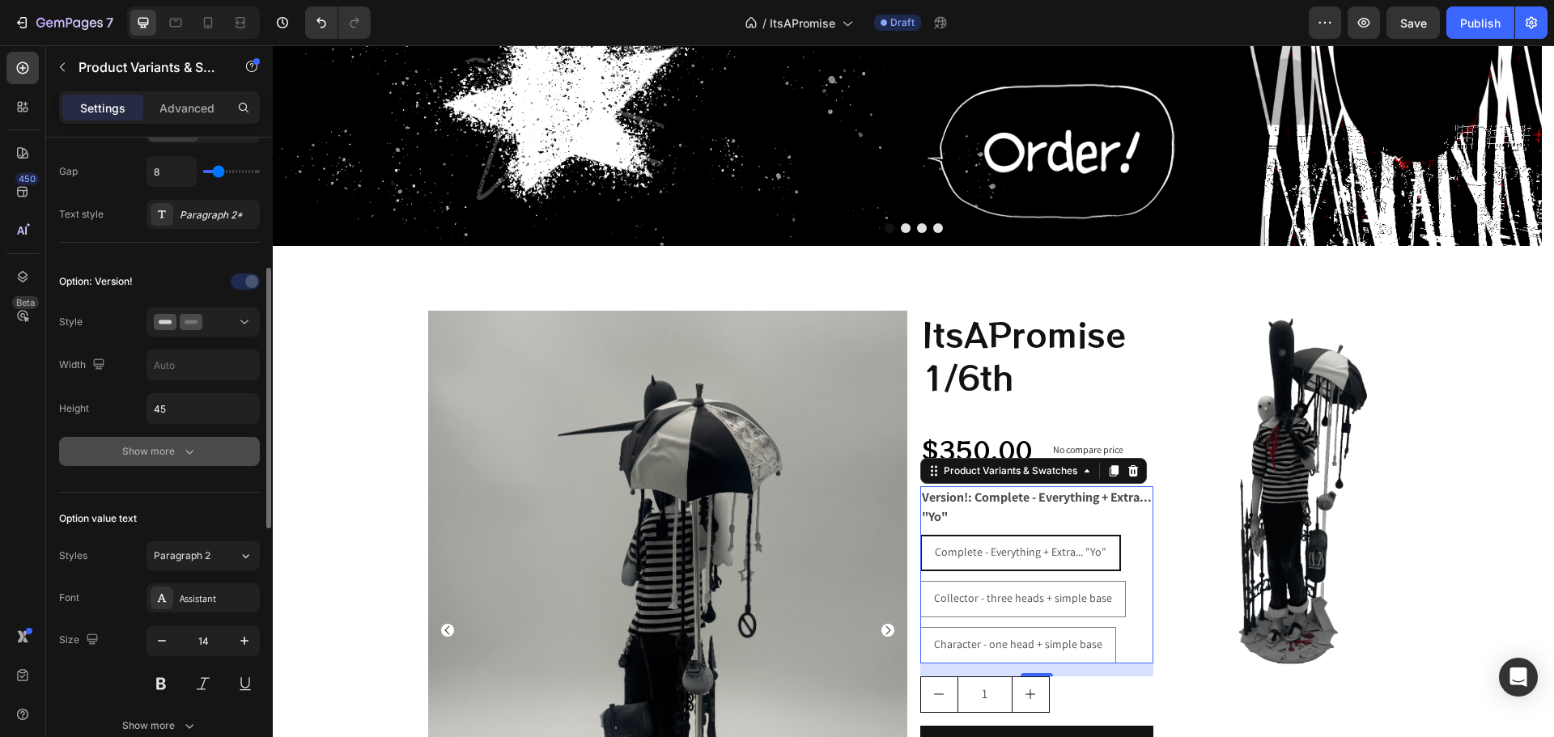
click at [145, 441] on button "Show more" at bounding box center [159, 451] width 201 height 29
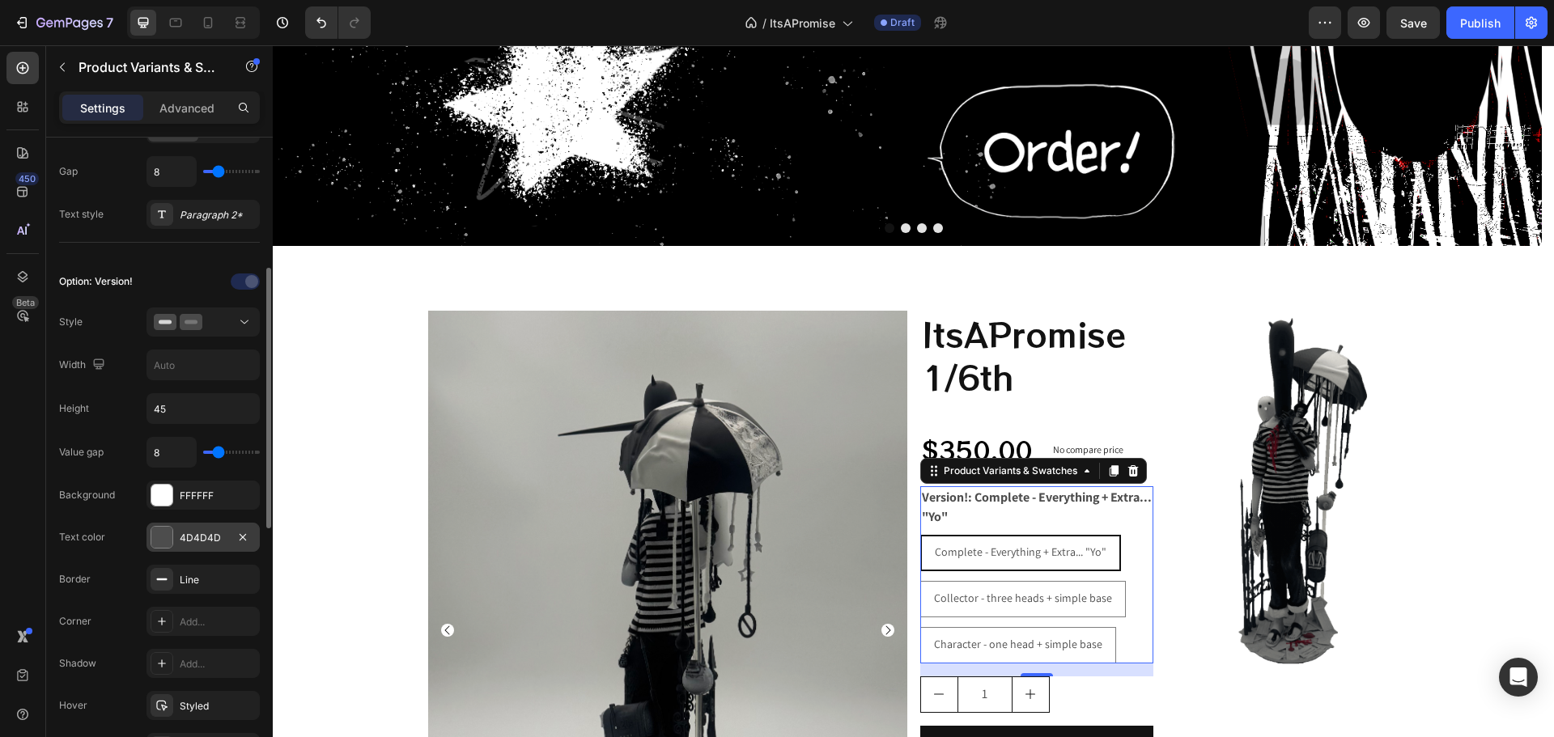
click at [161, 529] on div at bounding box center [161, 537] width 21 height 21
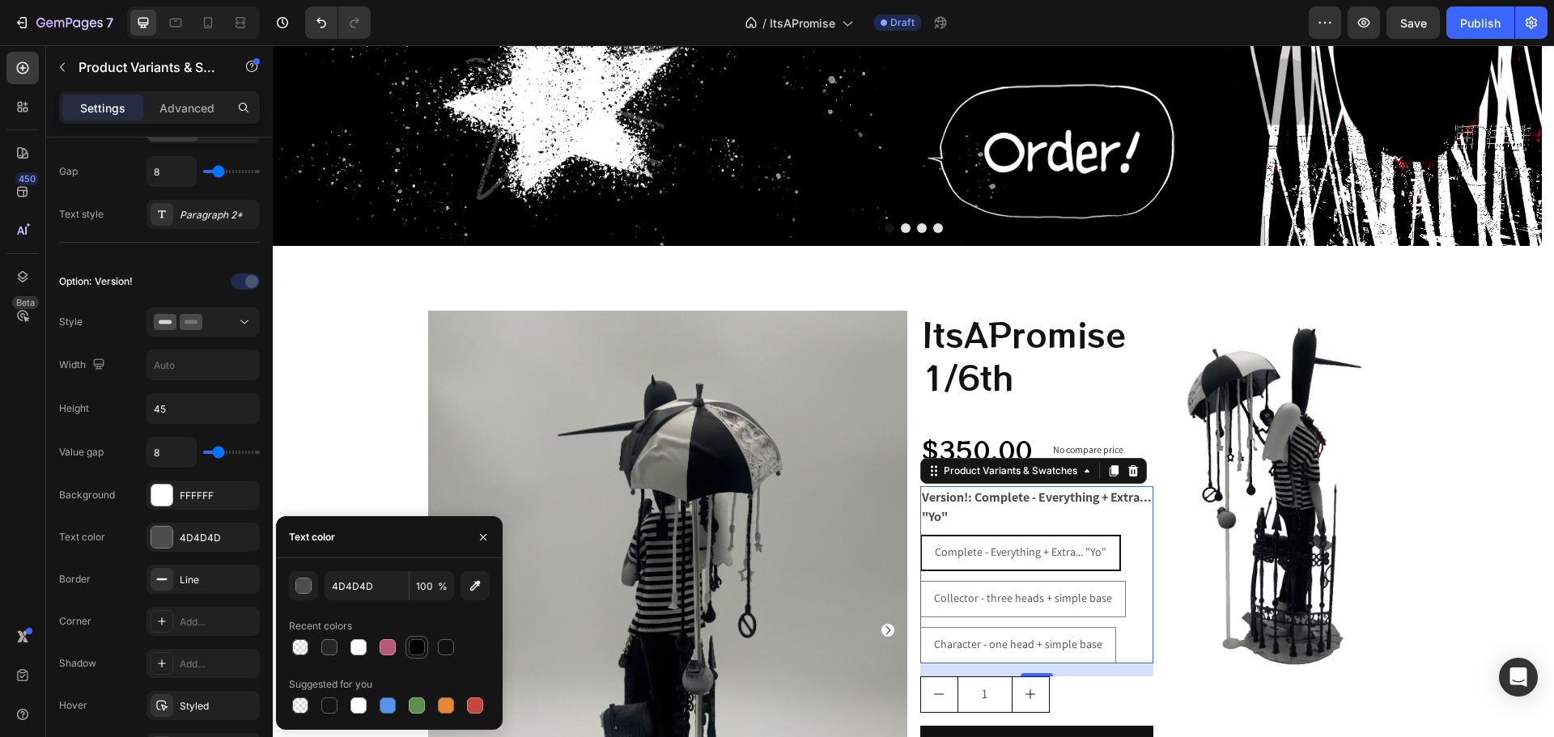
click at [416, 639] on div at bounding box center [417, 647] width 16 height 16
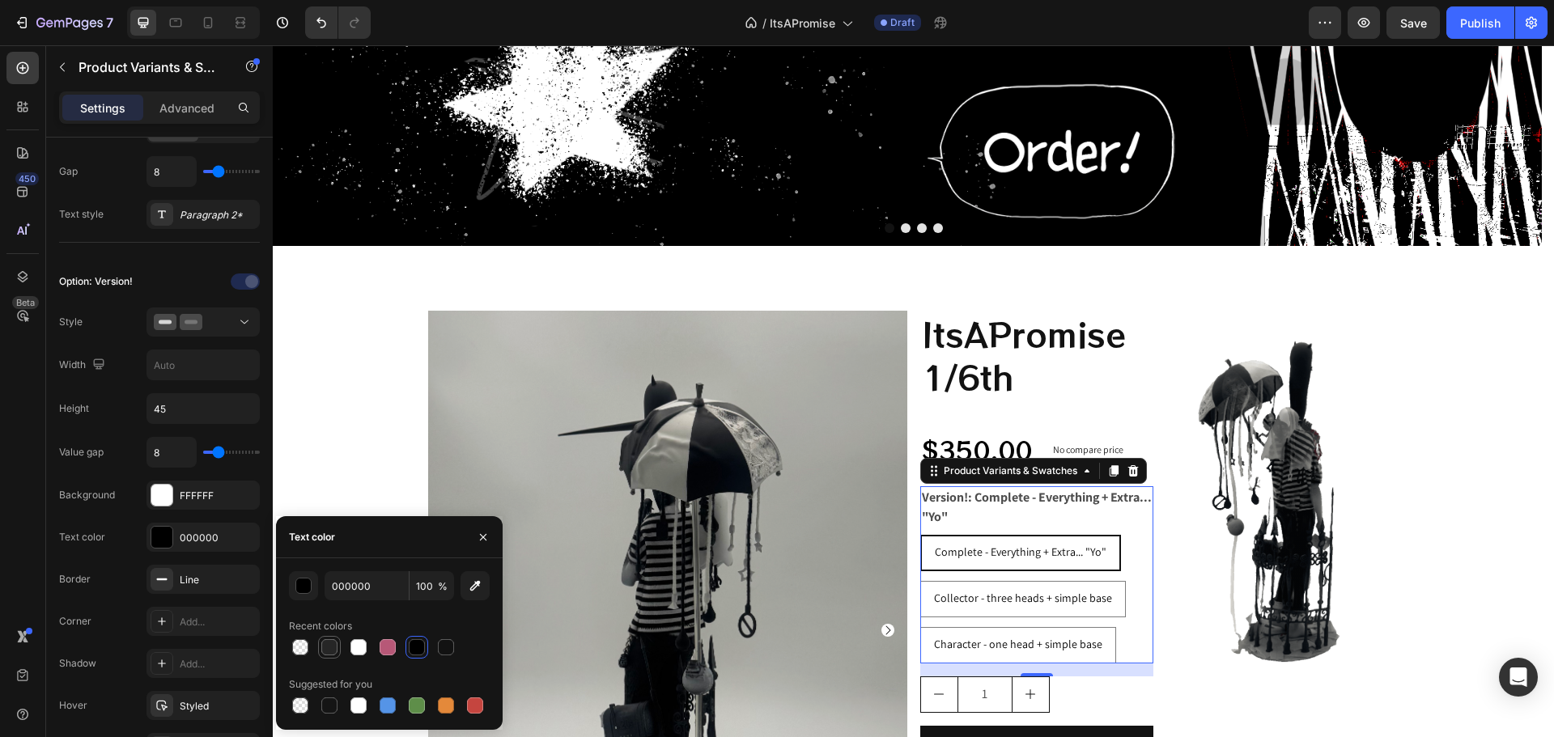
click at [330, 650] on div at bounding box center [329, 647] width 16 height 16
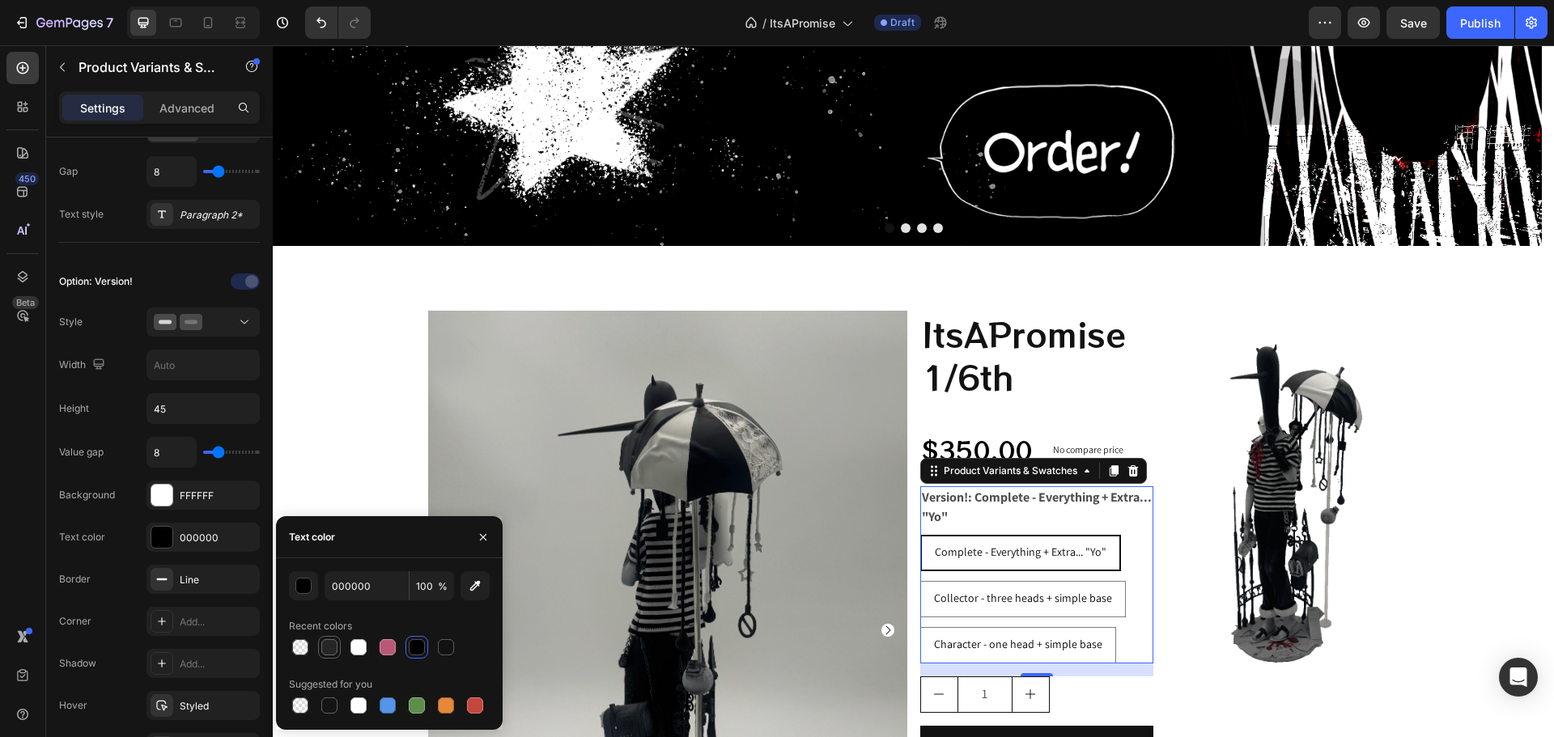
type input "262626"
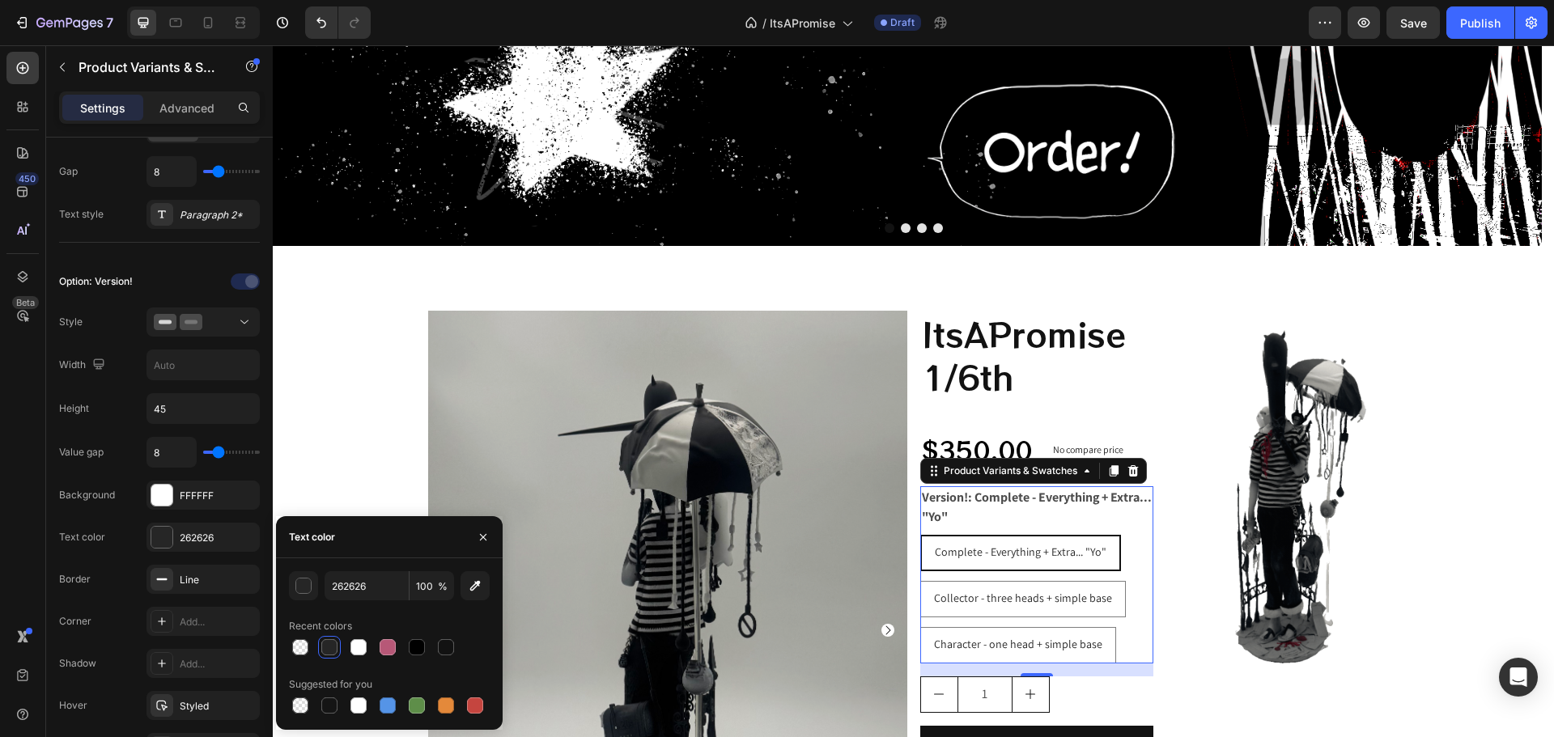
click at [330, 647] on div at bounding box center [329, 647] width 16 height 16
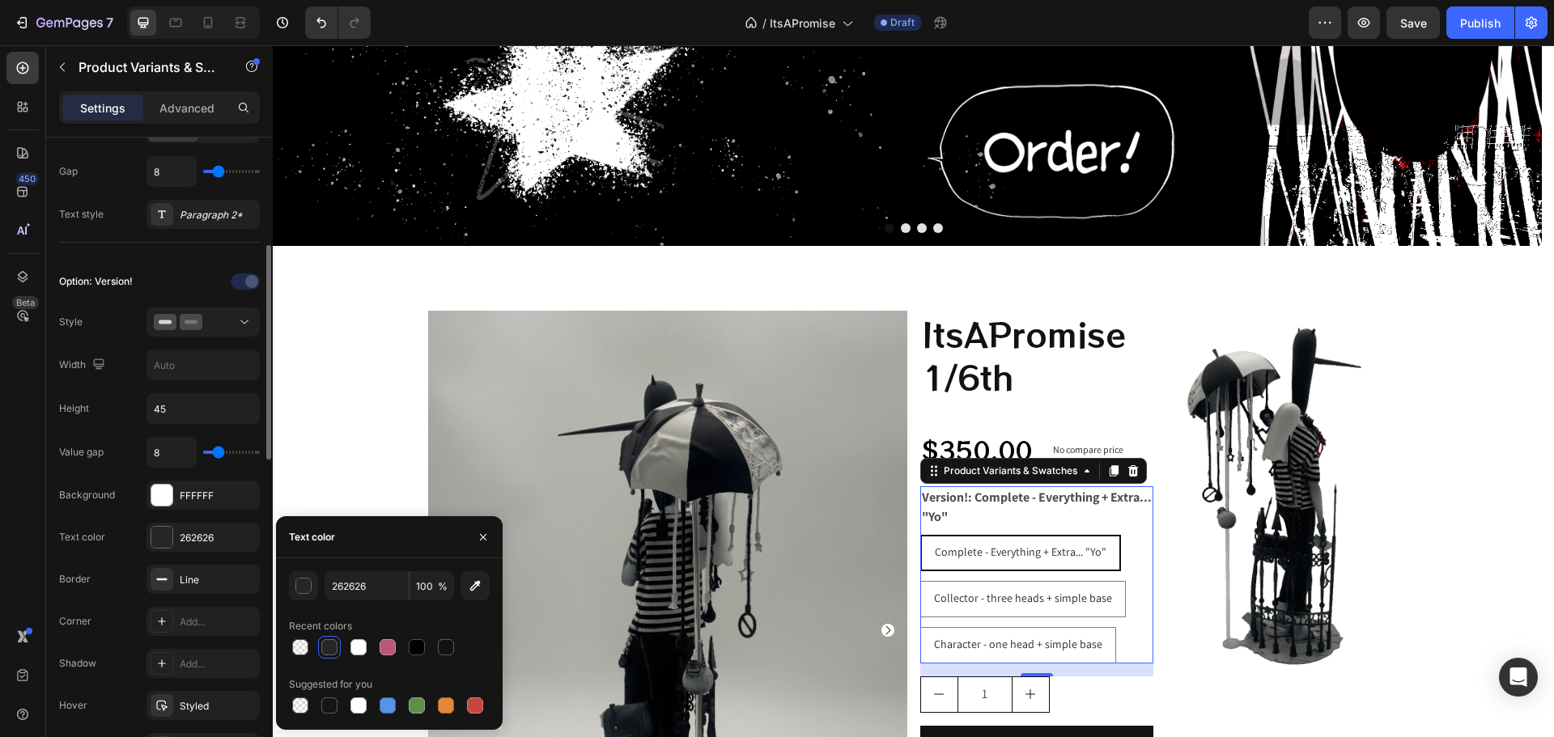
click at [95, 485] on div "Background" at bounding box center [87, 495] width 56 height 26
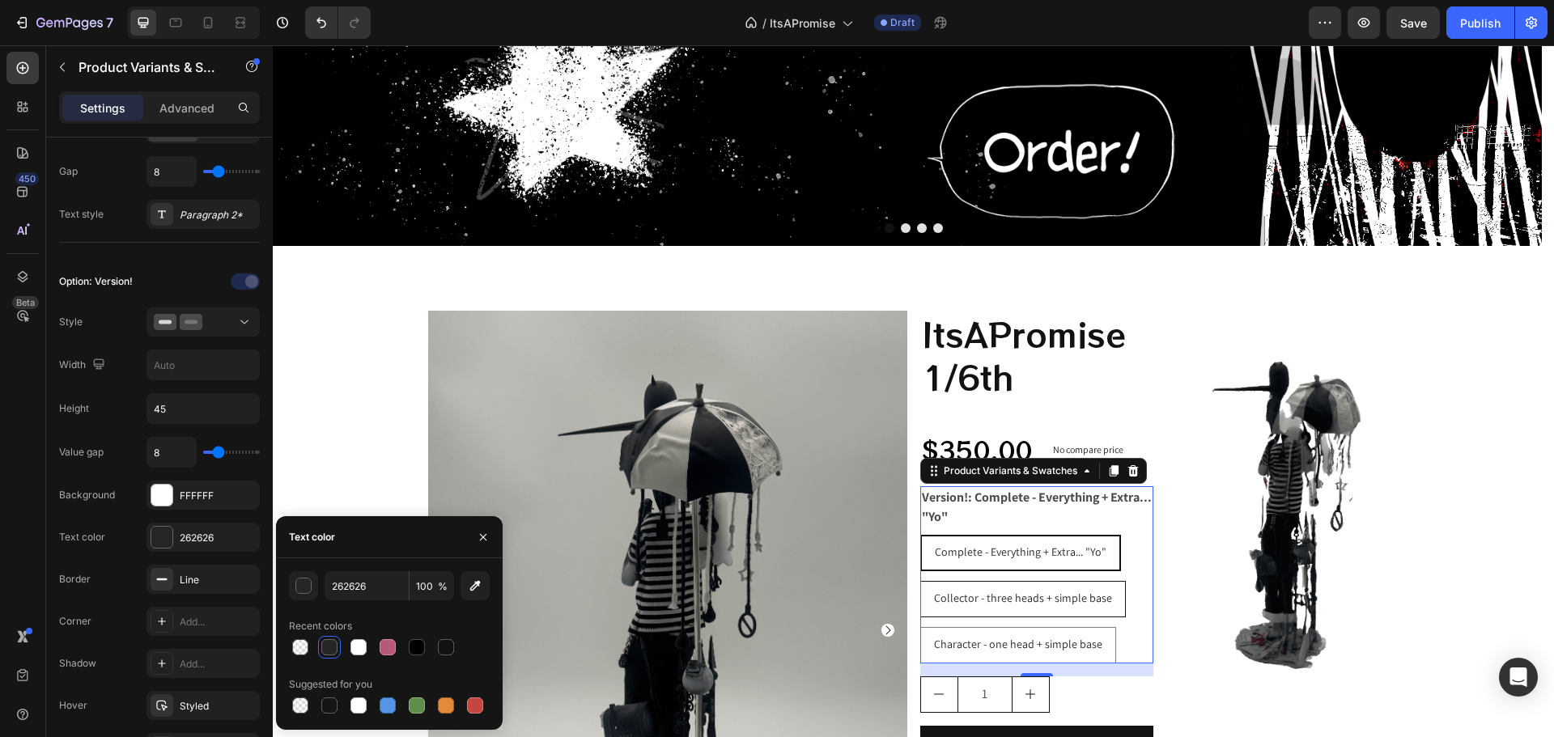
click at [1022, 601] on span "Collector - three heads + simple base" at bounding box center [1023, 598] width 178 height 15
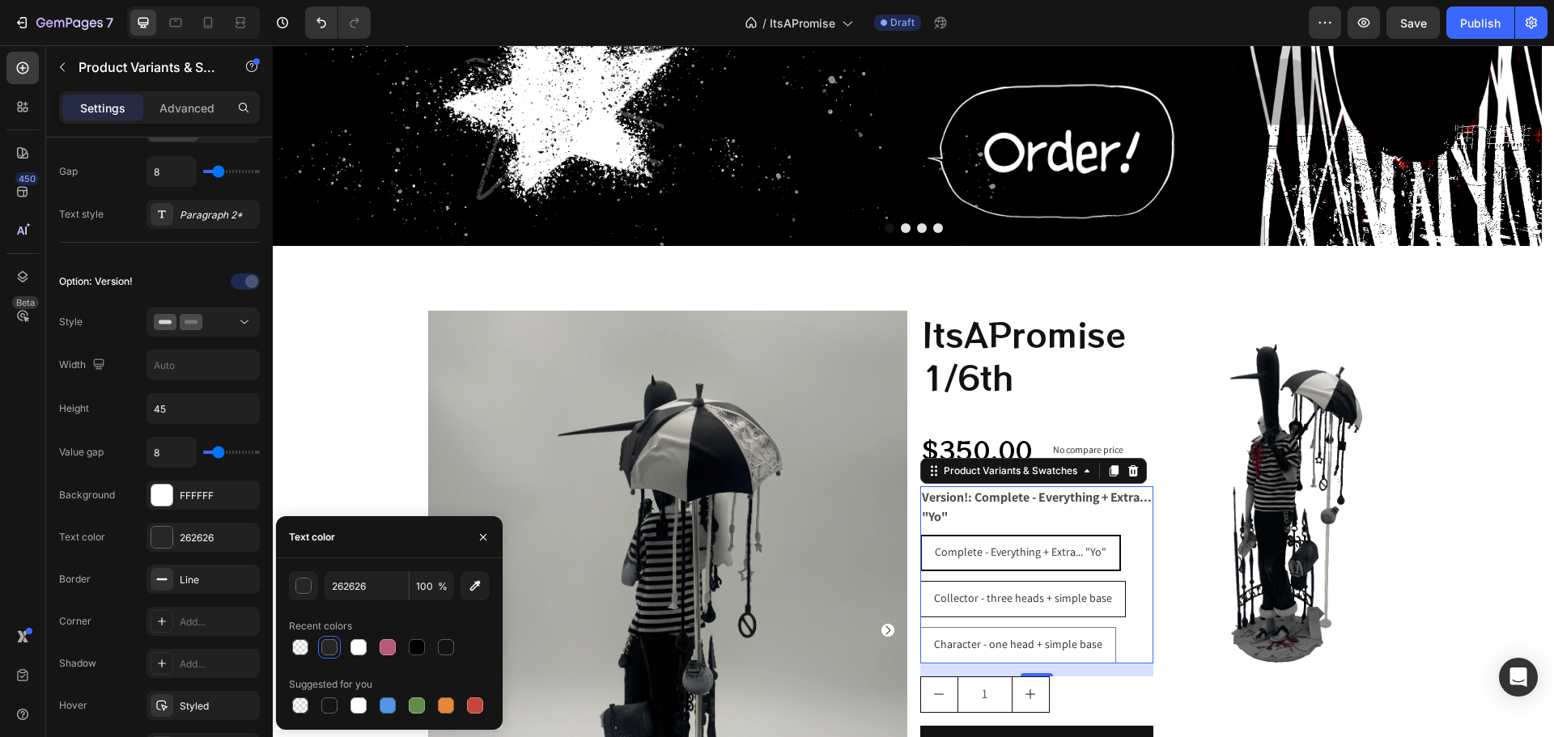
click at [920, 581] on input "Collector - three heads + simple base Collector - three heads + simple base Col…" at bounding box center [919, 580] width 1 height 1
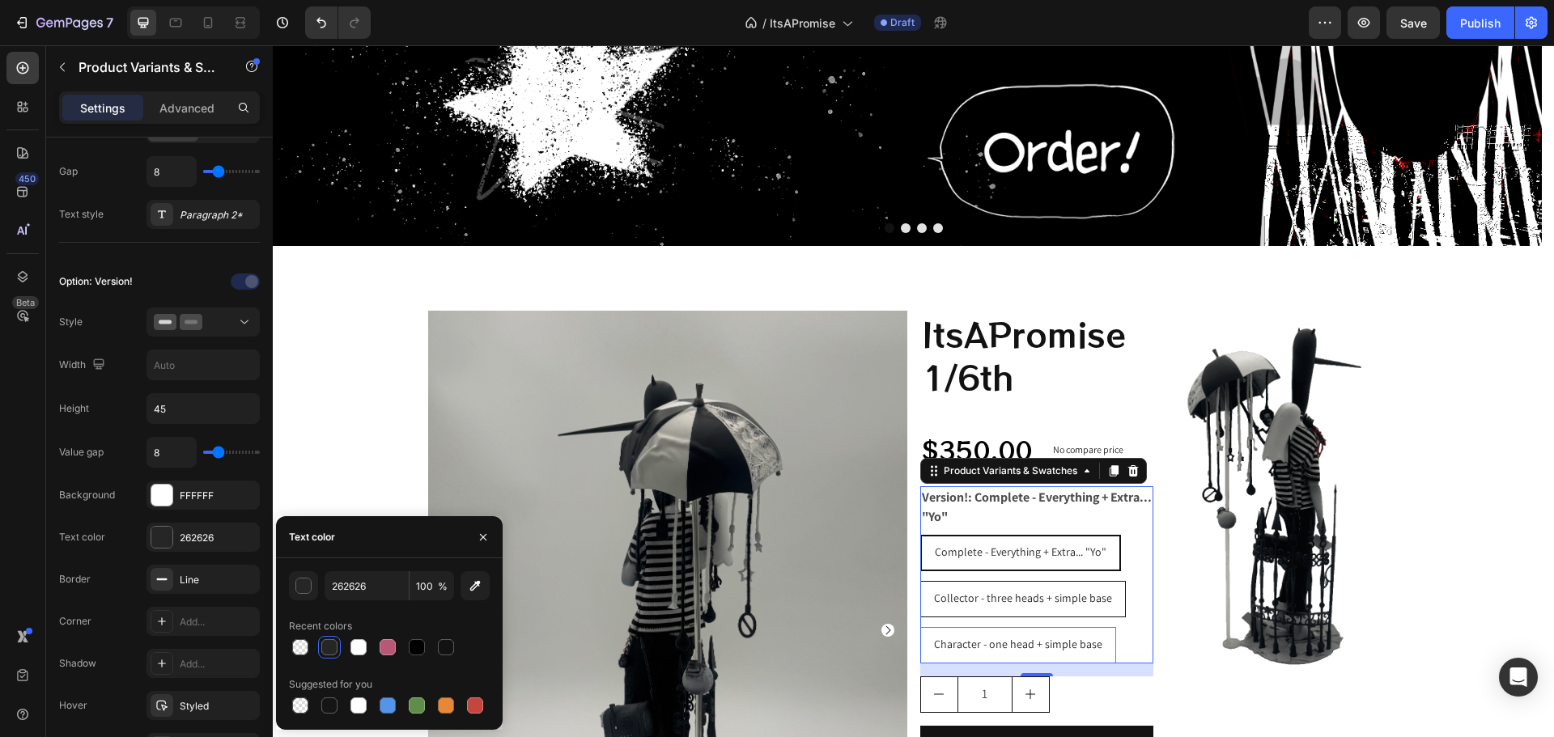
radio input "true"
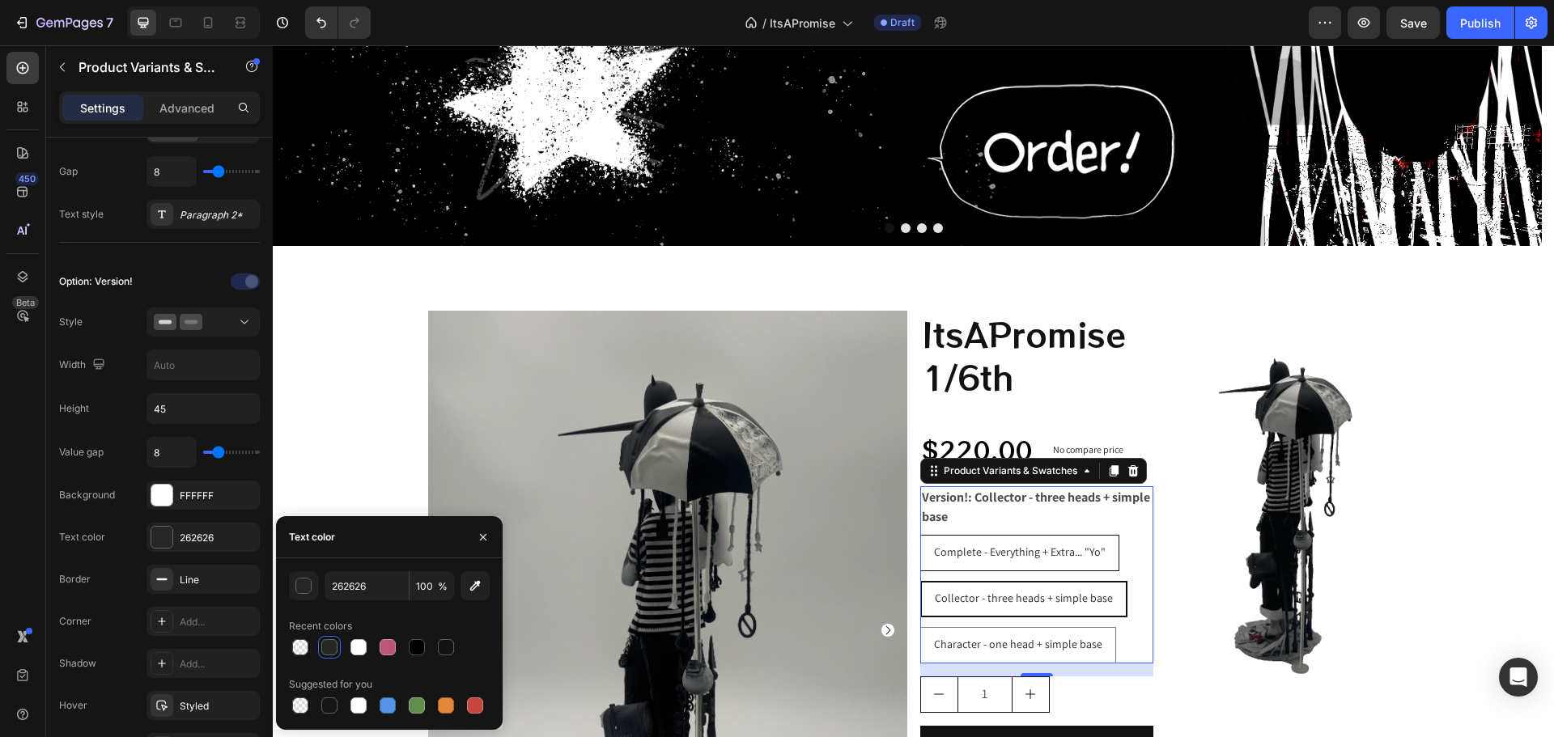
click at [1093, 552] on span "Complete - Everything + Extra... "Yo"" at bounding box center [1020, 552] width 172 height 15
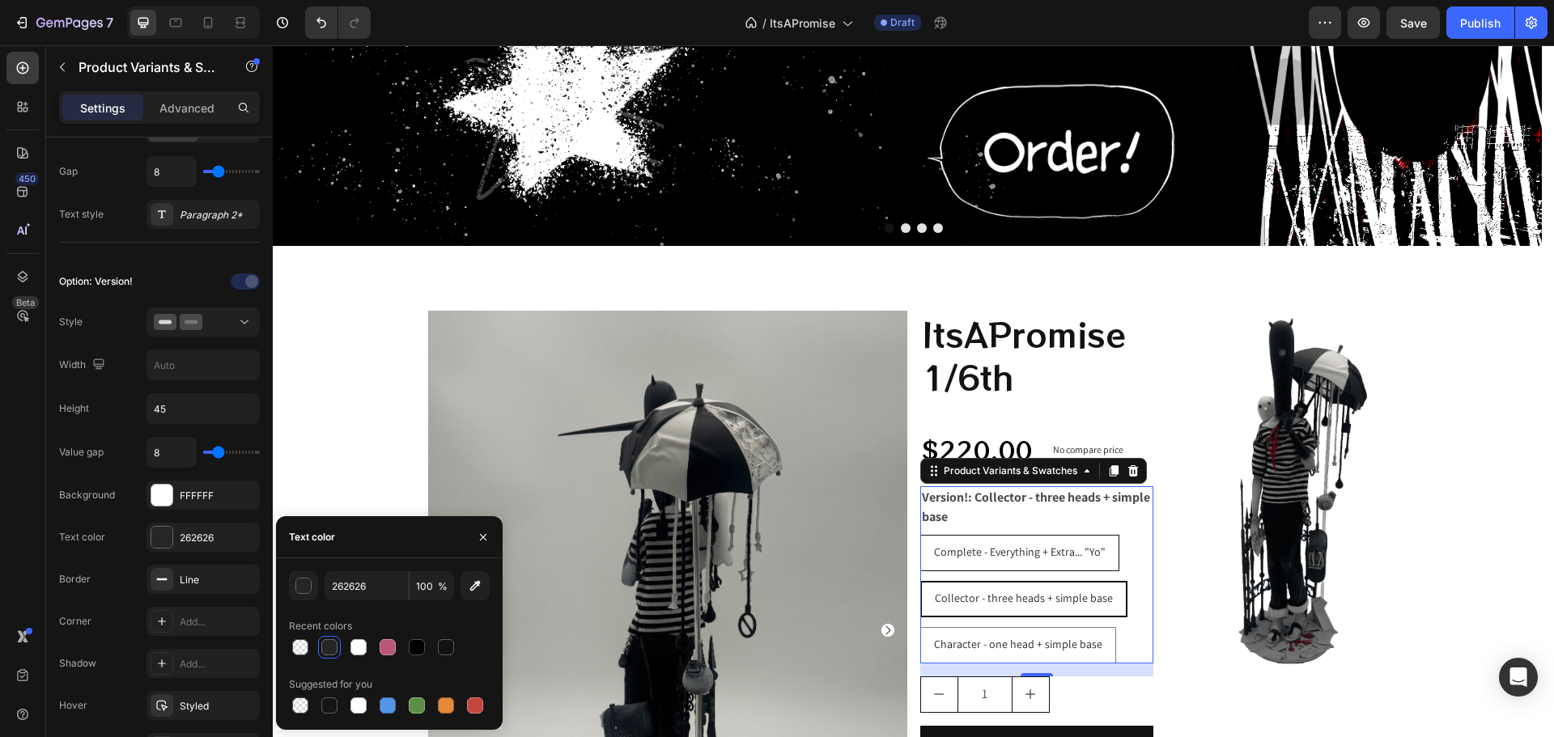
click at [920, 535] on input "Complete - Everything + Extra... "Yo" Complete - Everything + Extra... "Yo" Com…" at bounding box center [919, 534] width 1 height 1
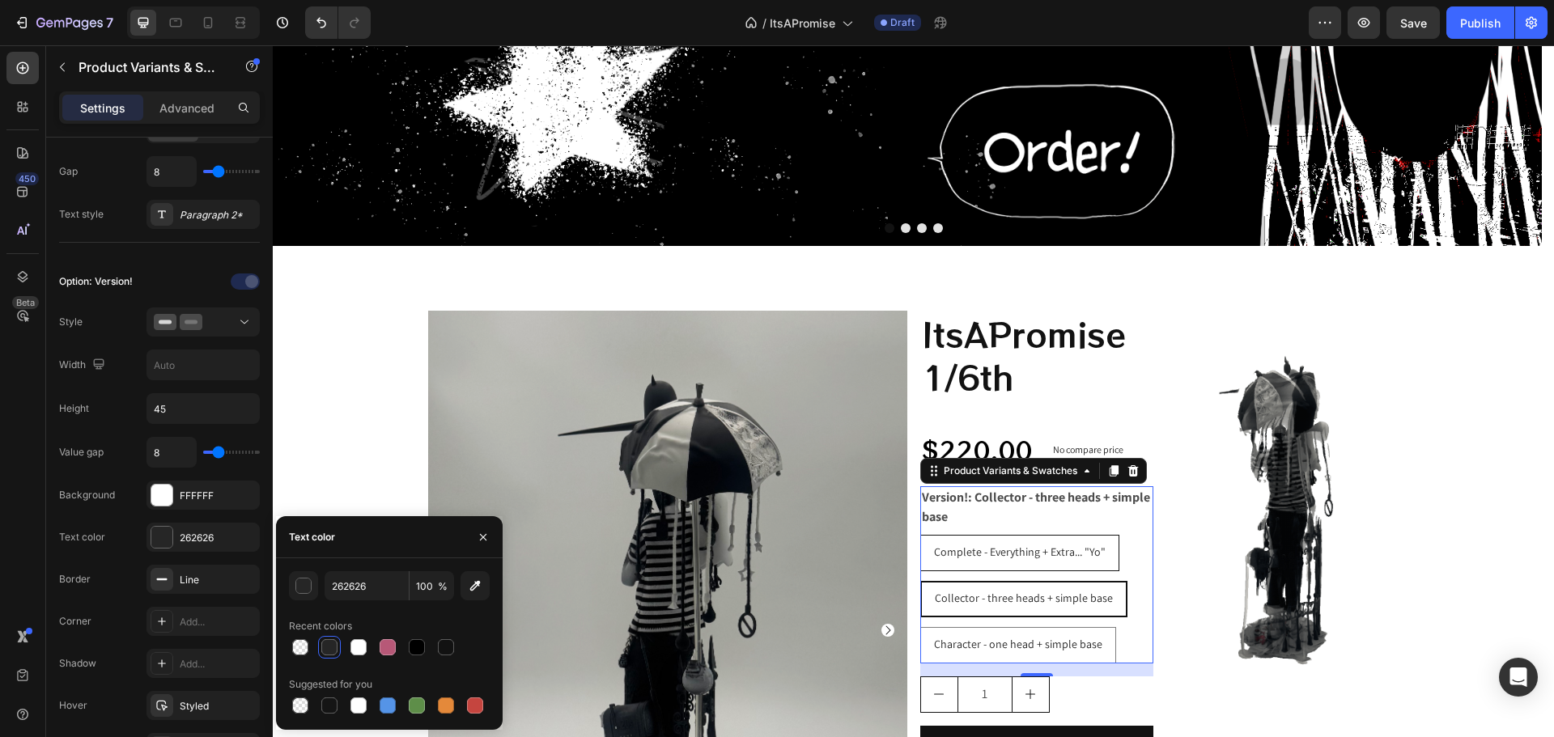
radio input "true"
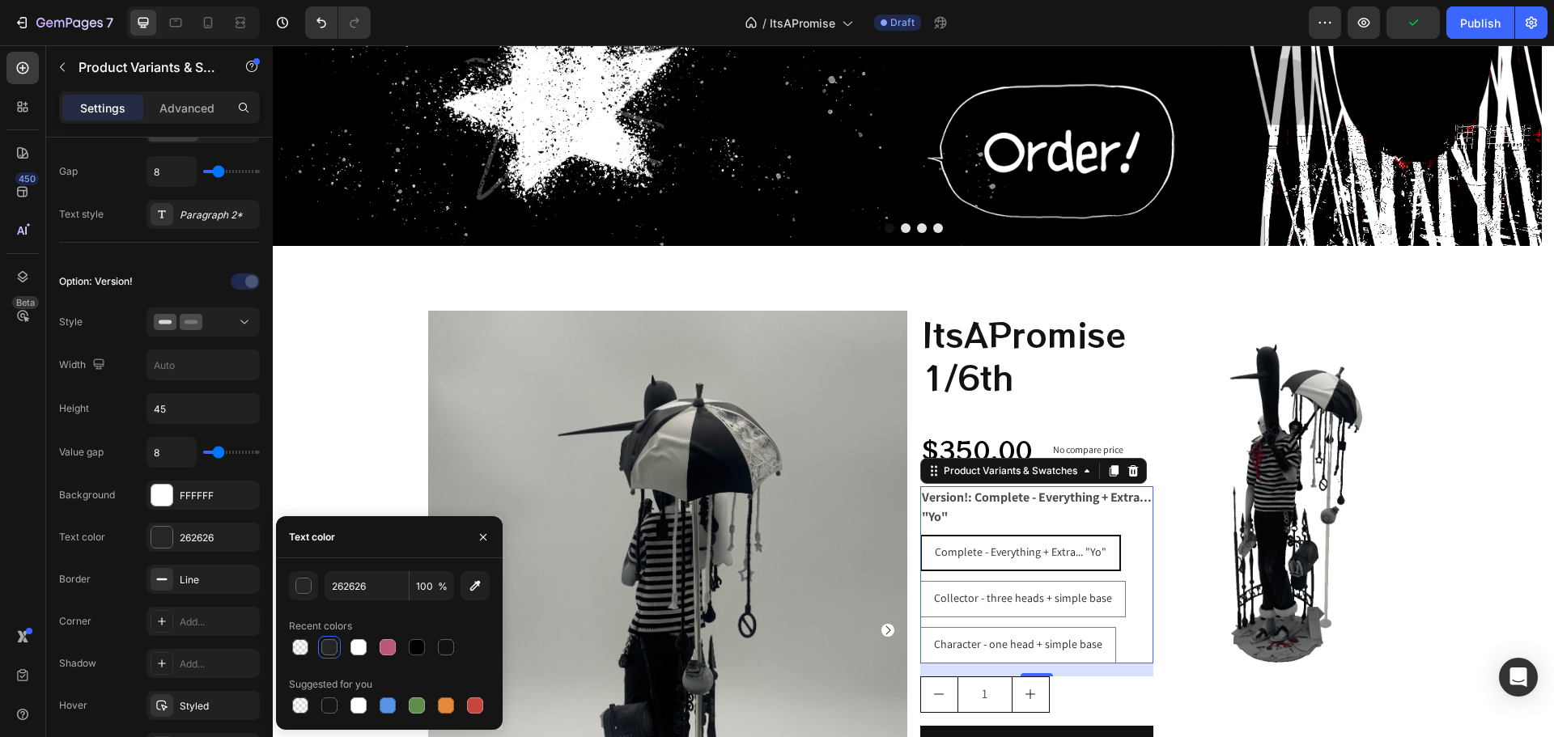
click at [935, 501] on legend "Version!: Complete - Everything + Extra... "Yo"" at bounding box center [1036, 507] width 233 height 42
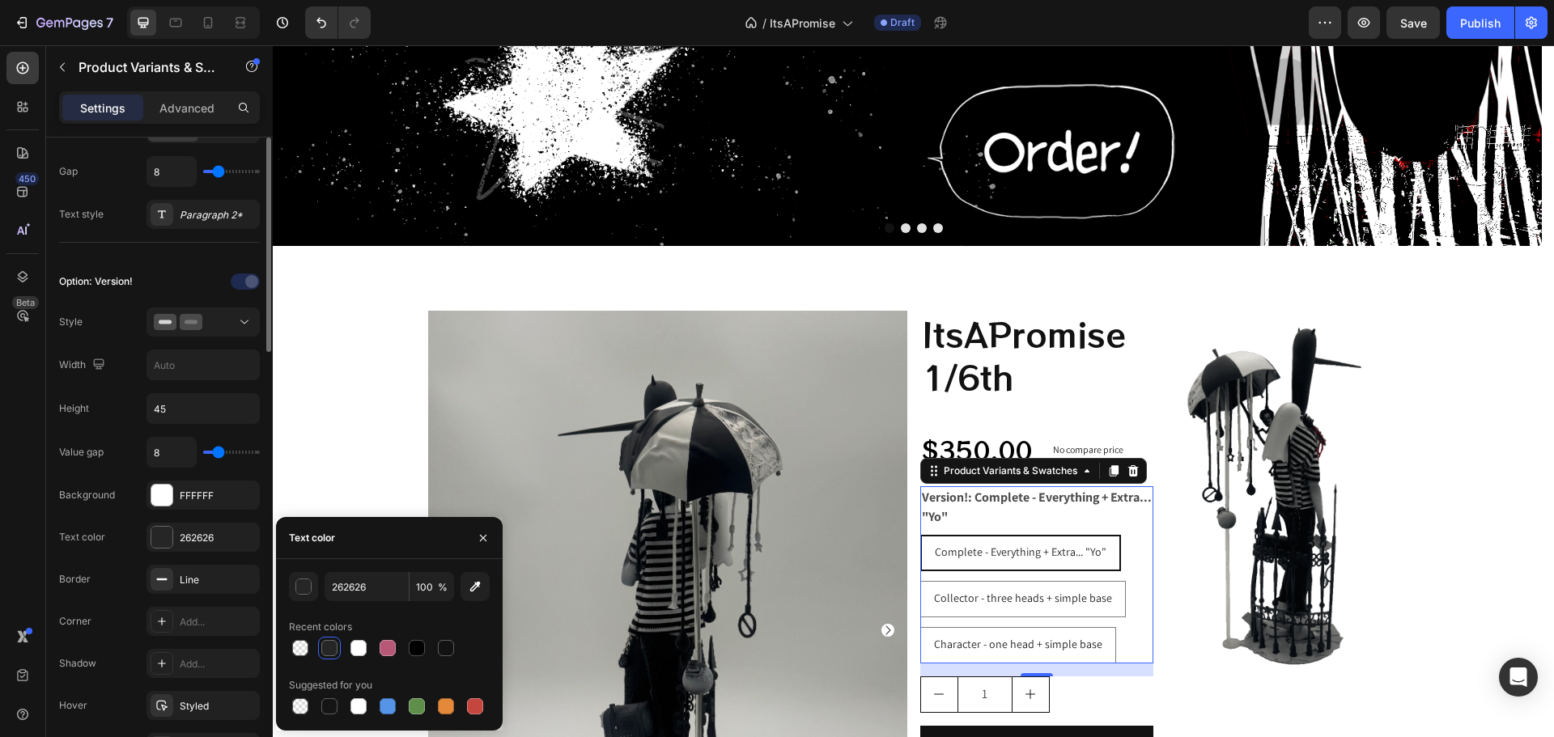
scroll to position [243, 0]
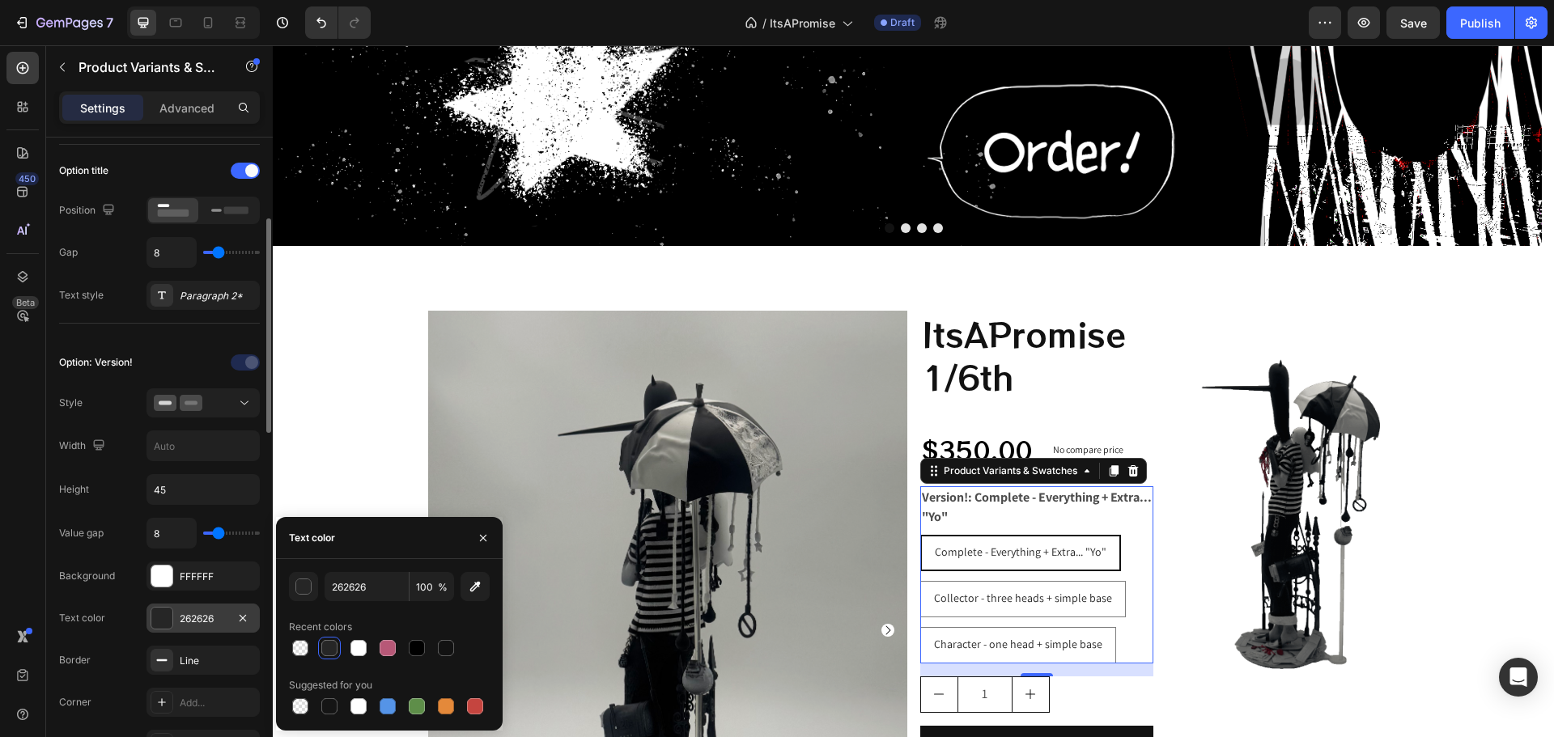
click at [163, 613] on div at bounding box center [161, 618] width 21 height 21
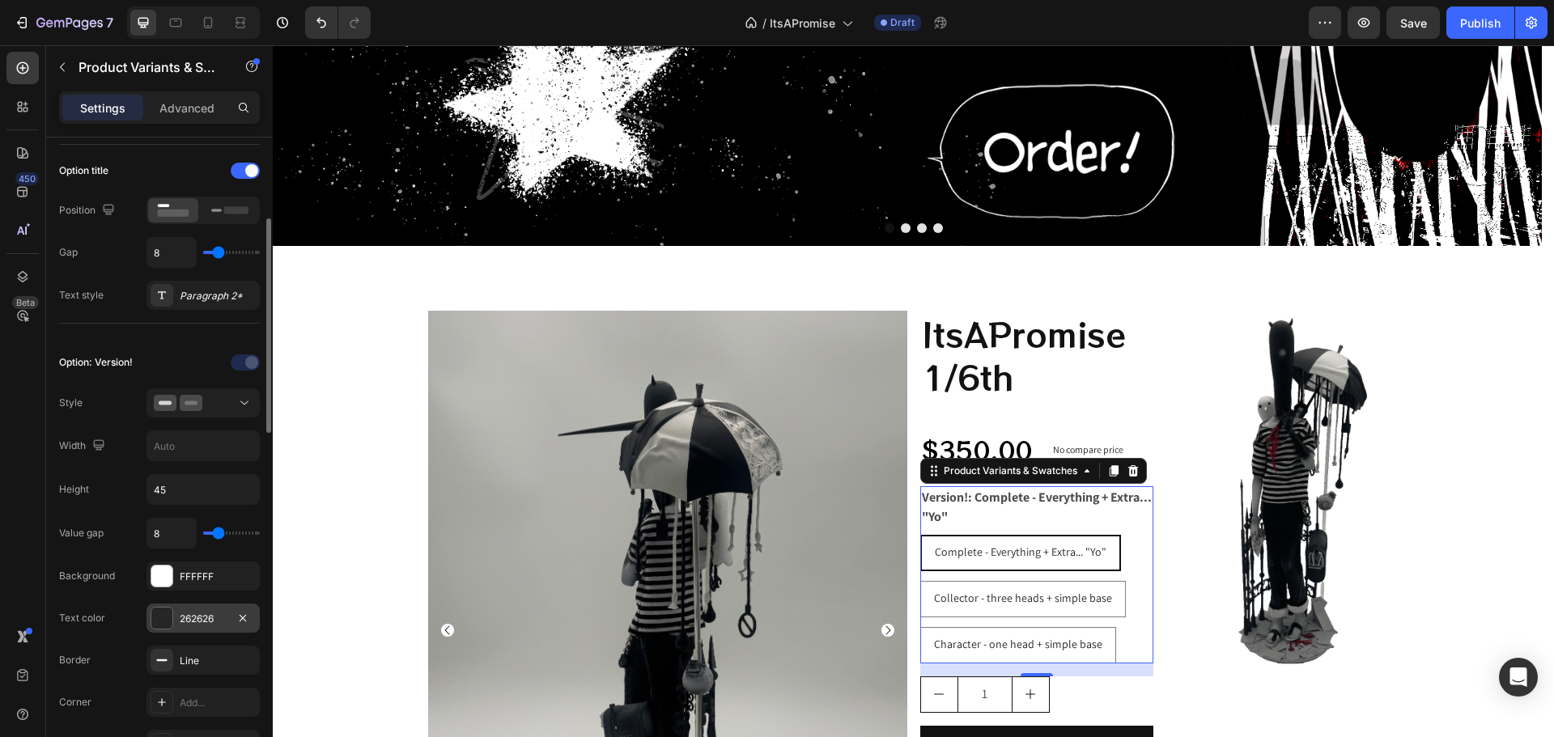
click at [155, 621] on div at bounding box center [161, 618] width 21 height 21
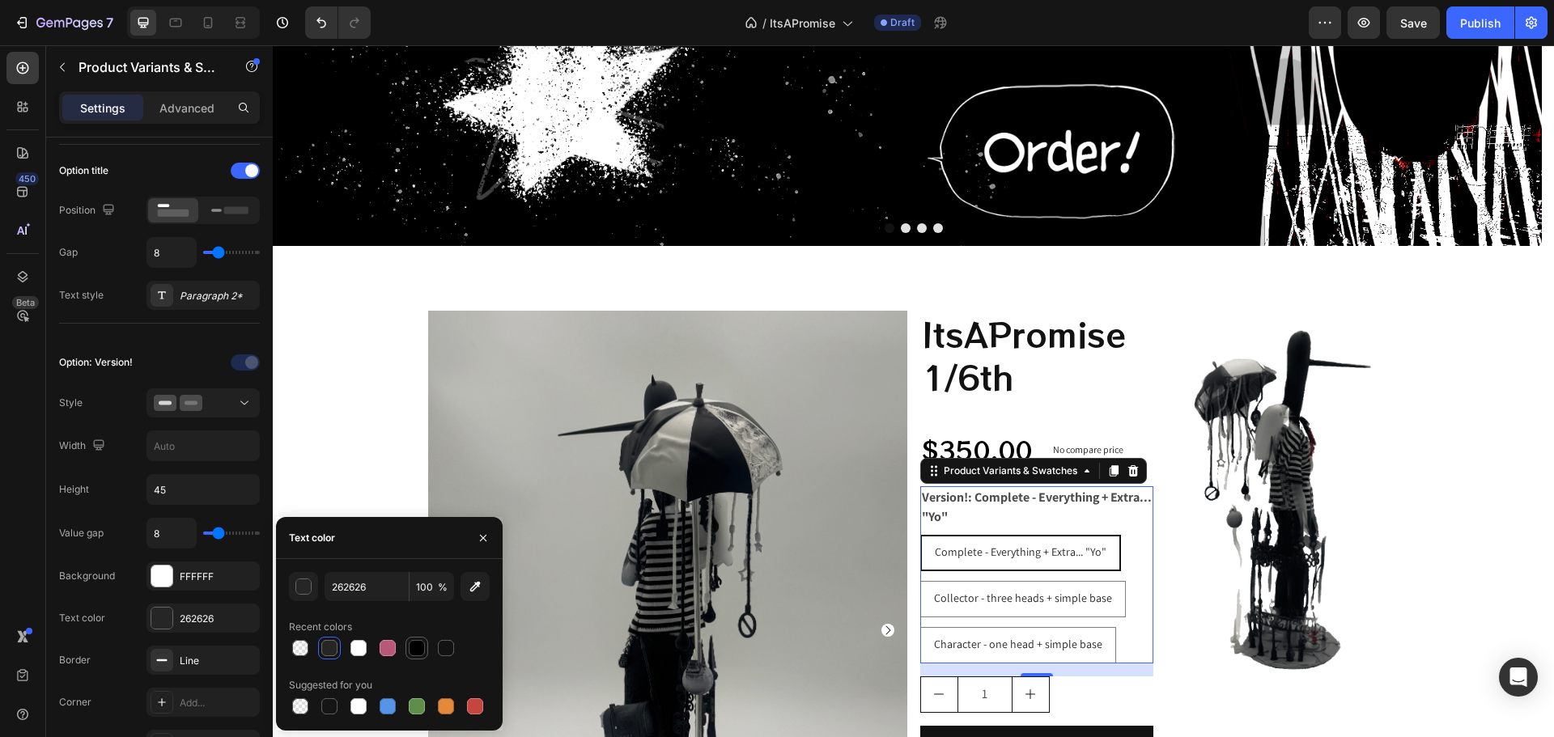
click at [419, 647] on div at bounding box center [417, 648] width 16 height 16
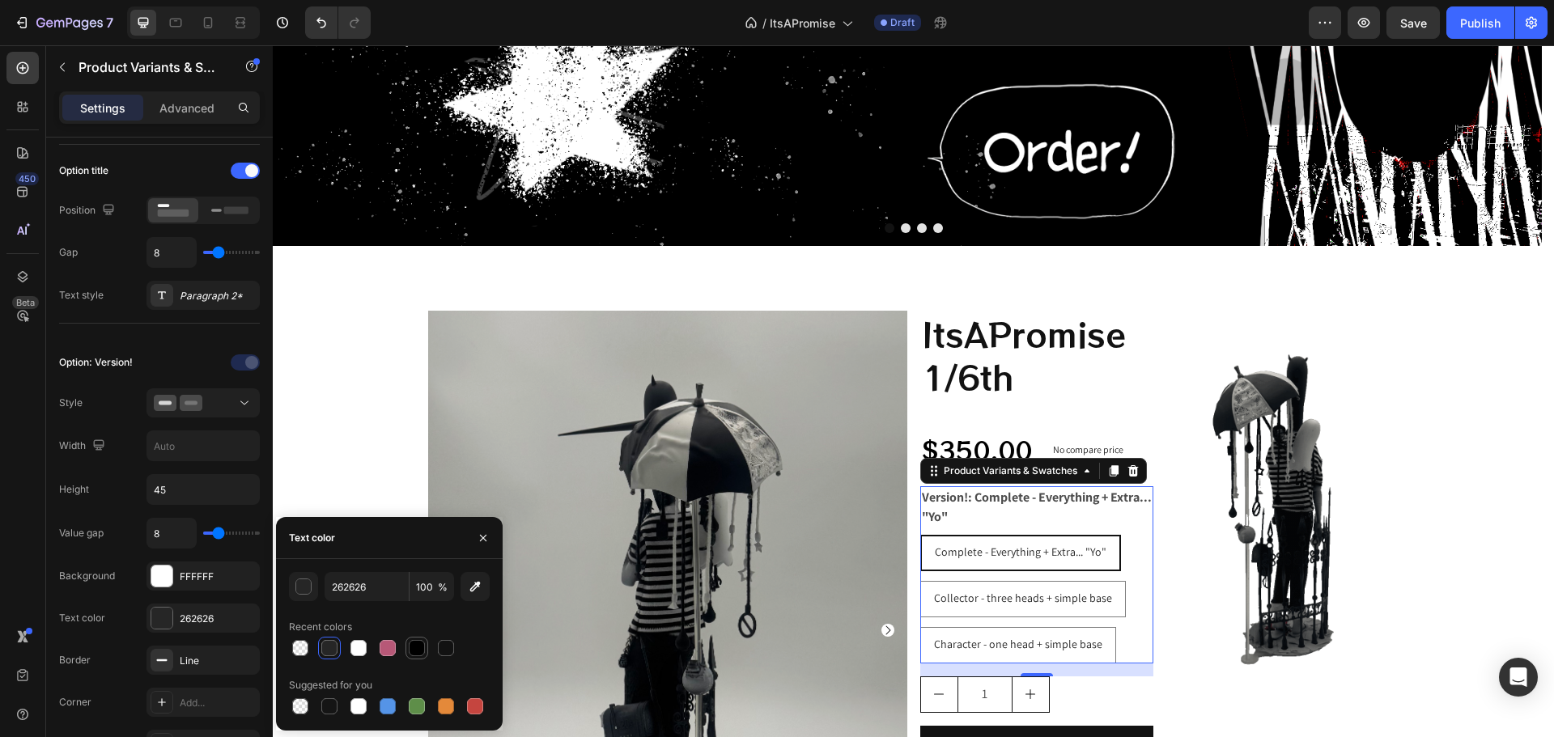
type input "000000"
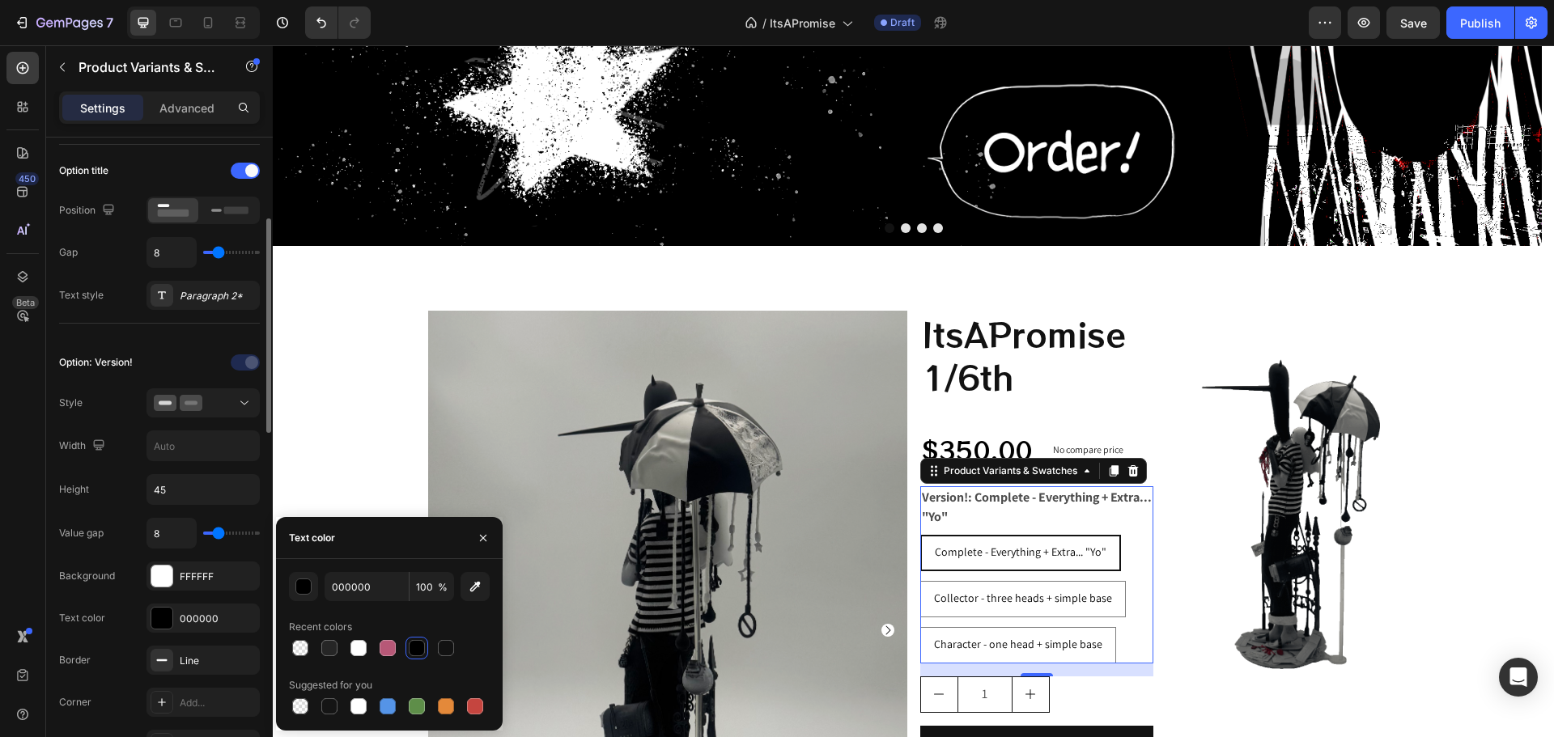
click at [112, 493] on div "Height 45" at bounding box center [159, 489] width 201 height 31
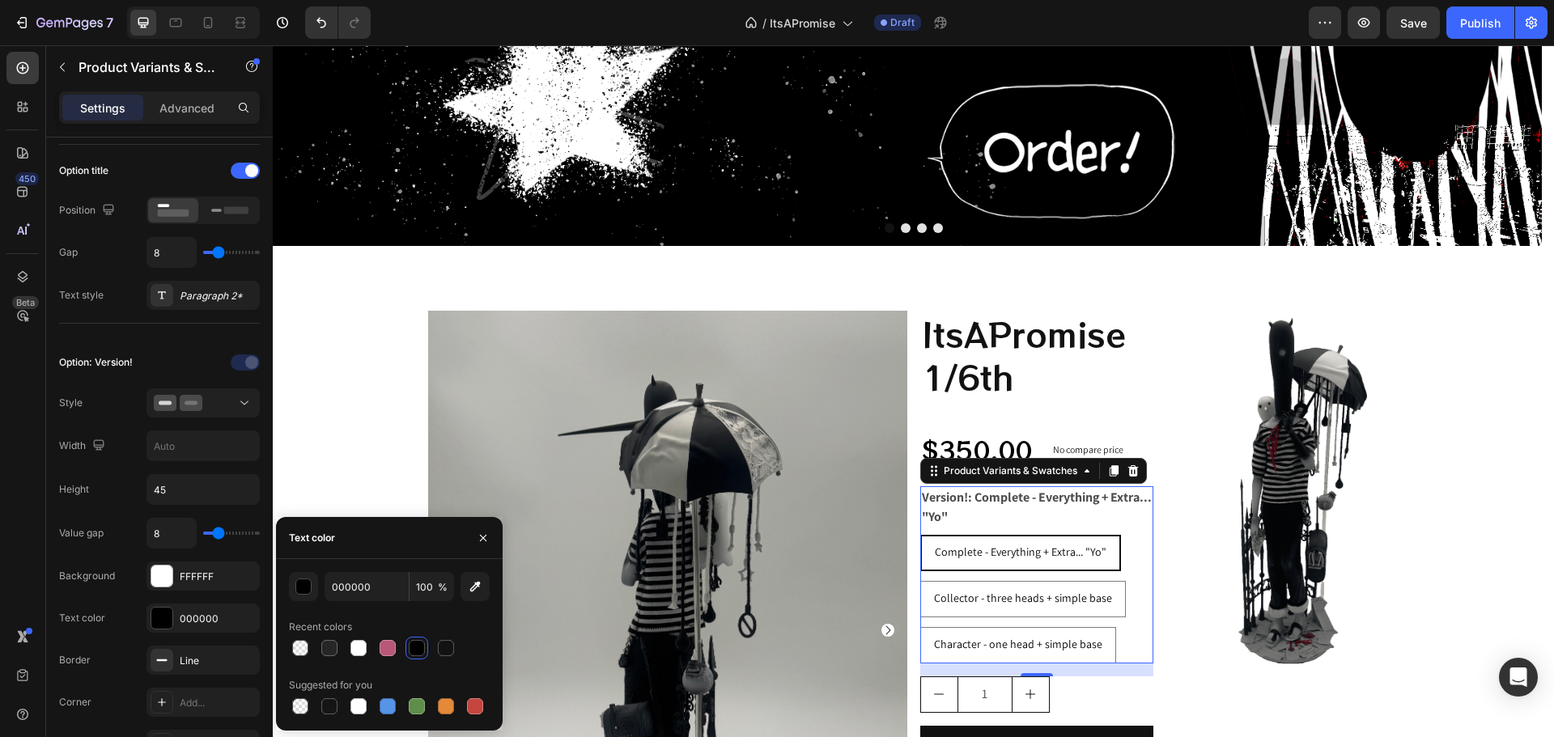
click at [32, 528] on div "450 Beta" at bounding box center [22, 336] width 32 height 569
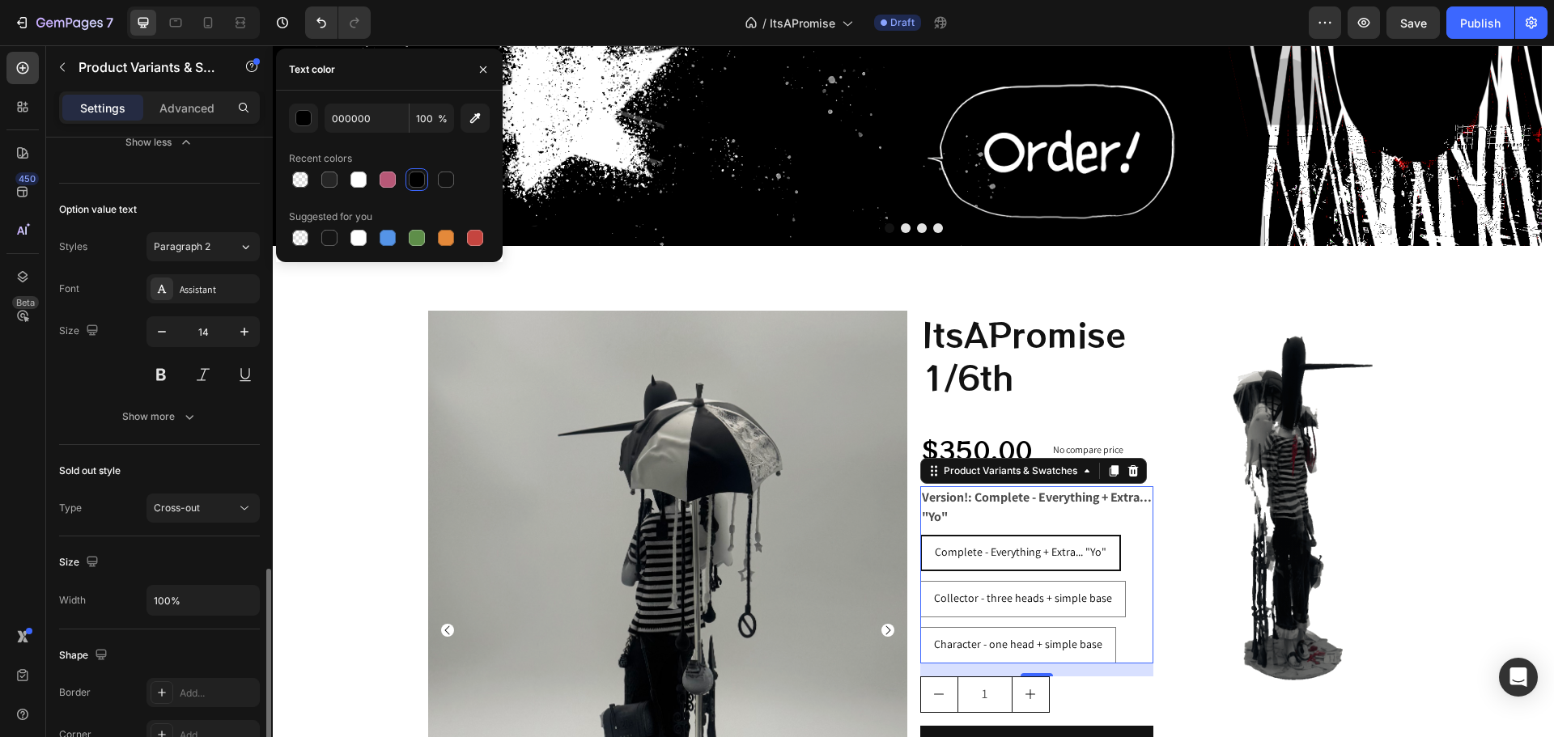
scroll to position [1052, 0]
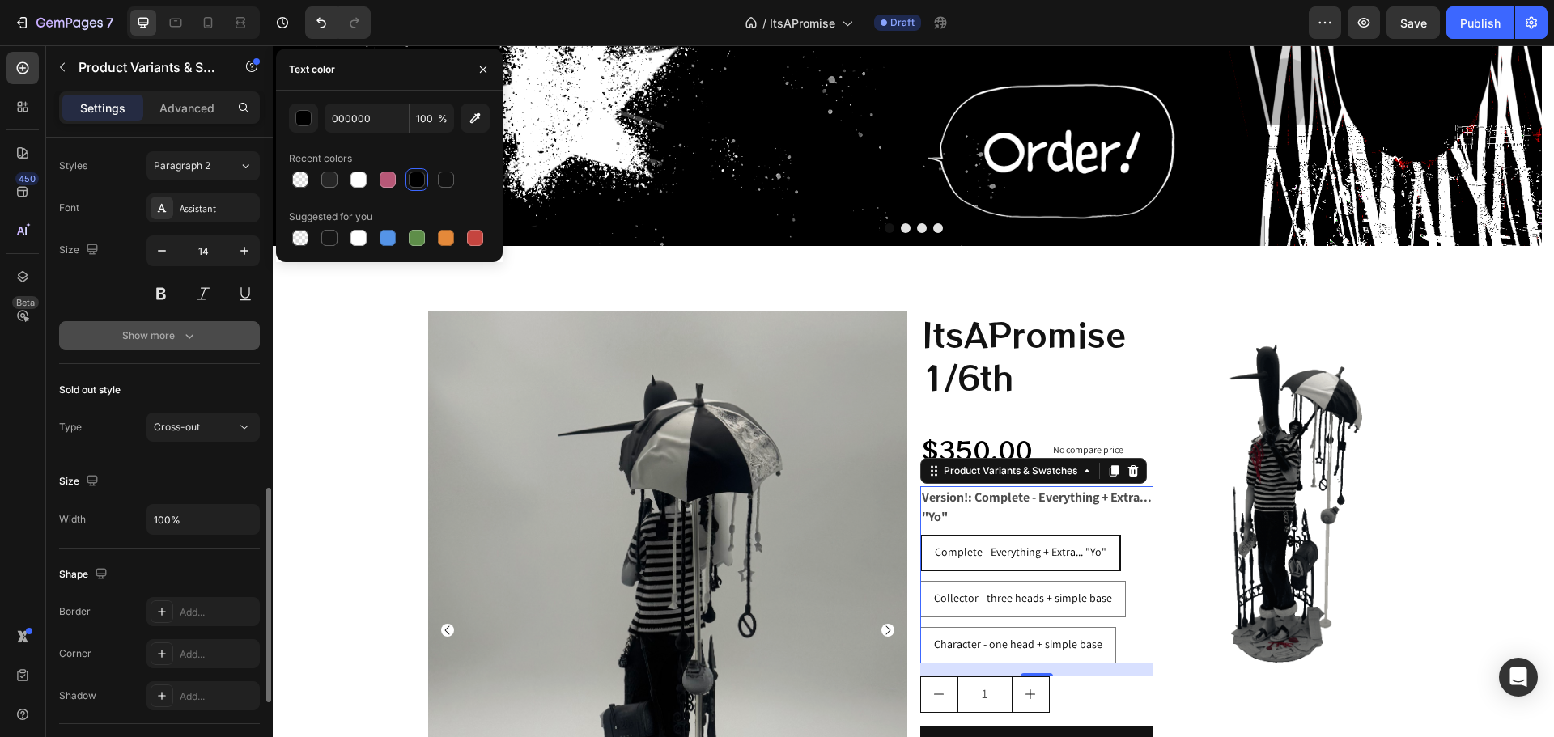
click at [147, 350] on button "Show more" at bounding box center [159, 335] width 201 height 29
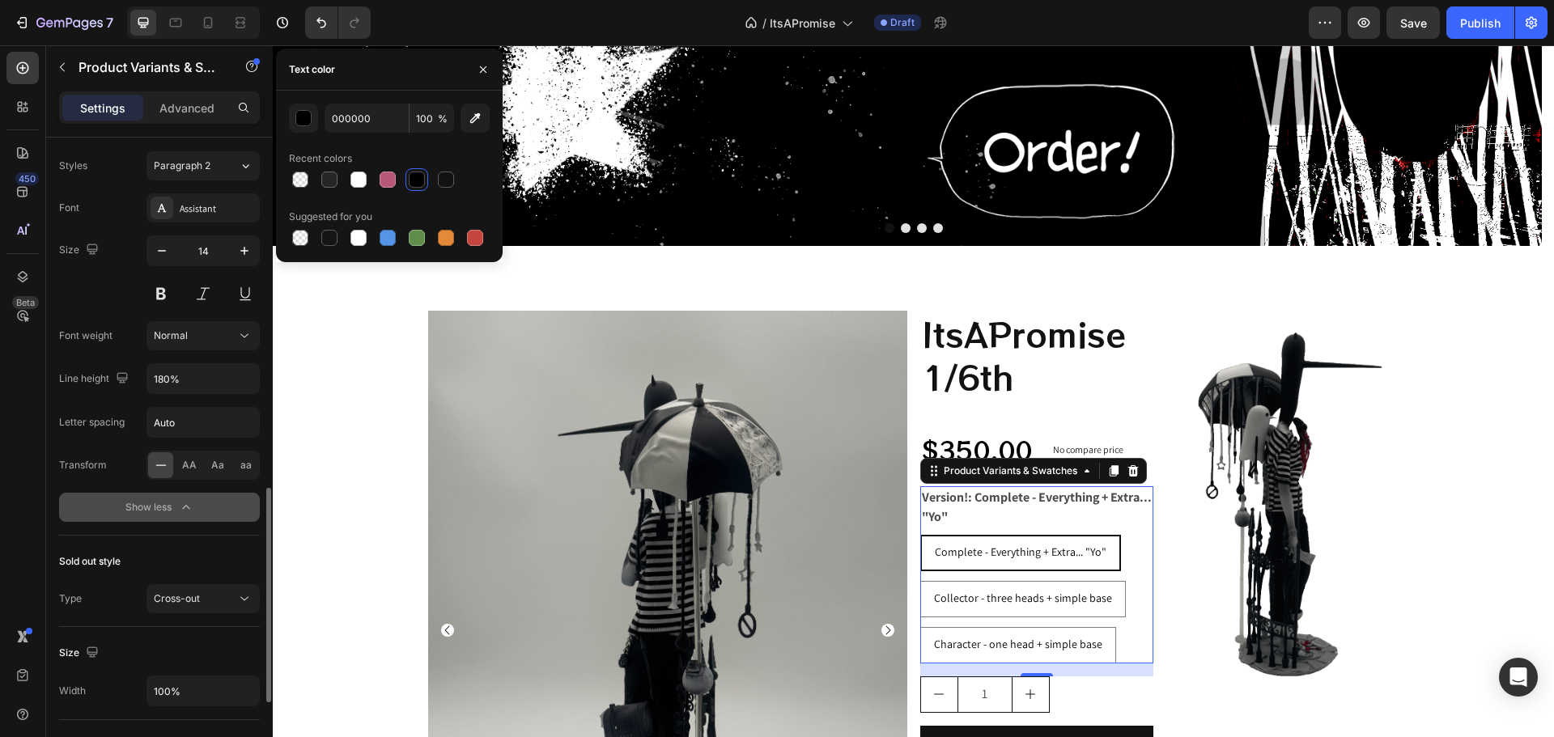
click at [152, 503] on div "Show less" at bounding box center [159, 507] width 69 height 16
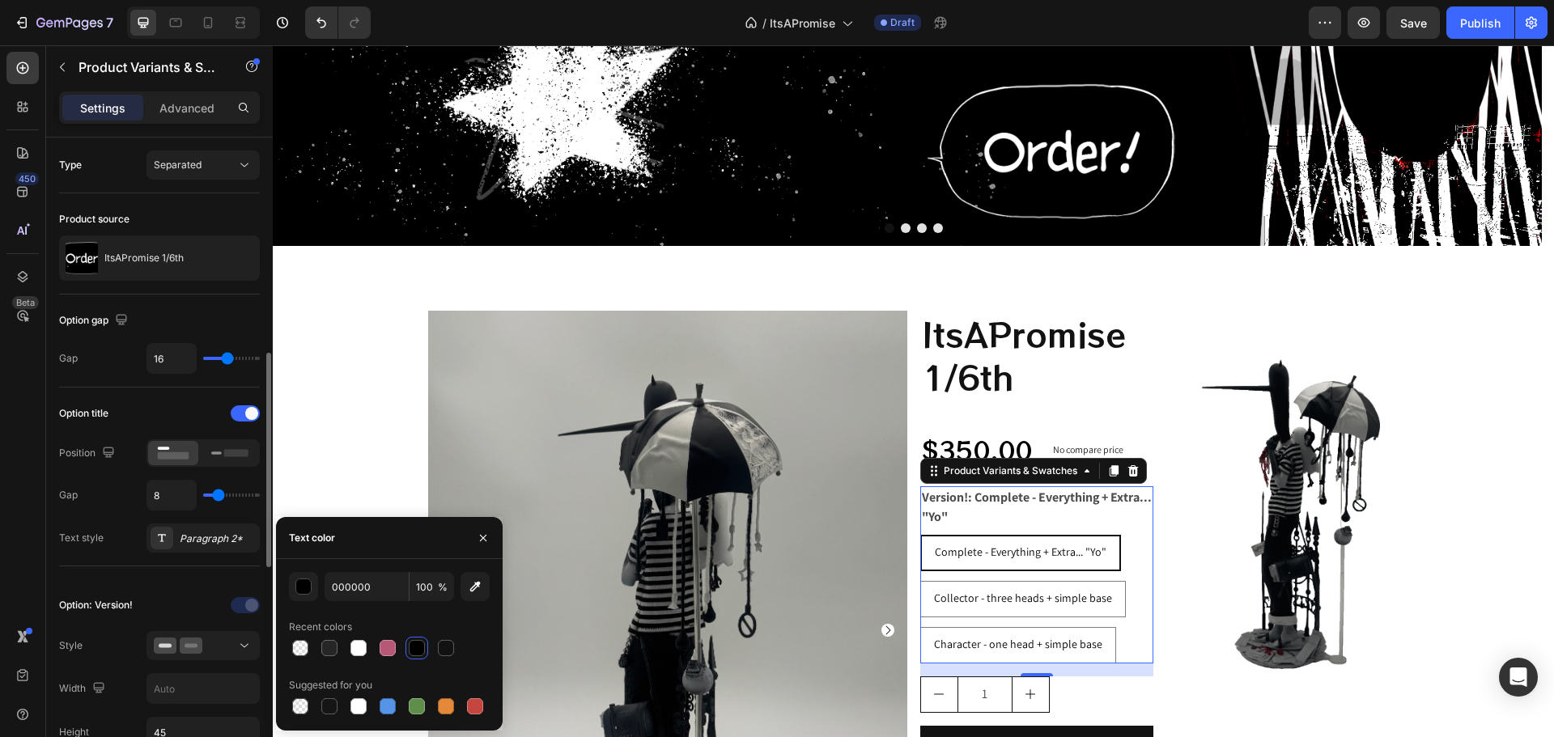
scroll to position [162, 0]
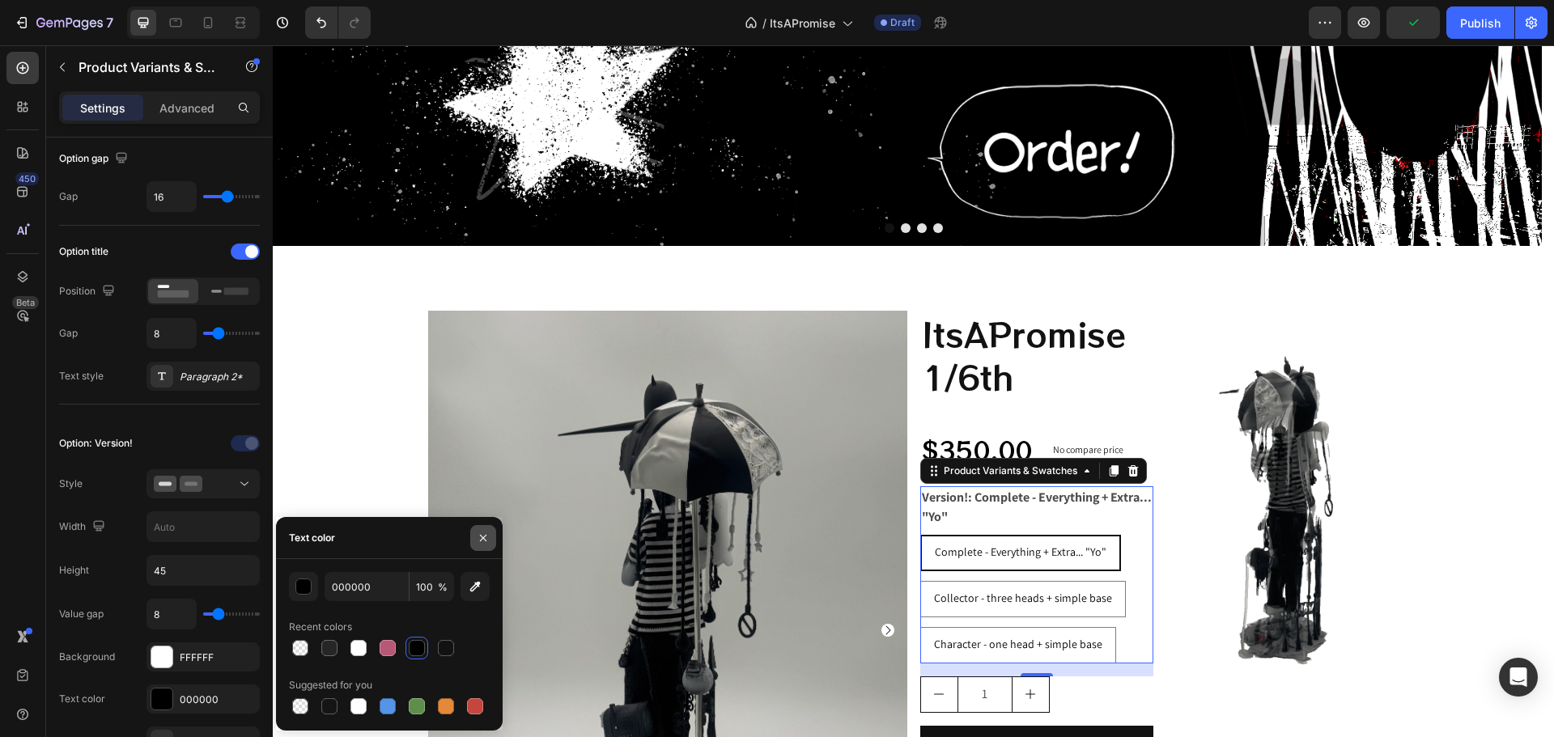
click at [489, 533] on icon "button" at bounding box center [483, 538] width 13 height 13
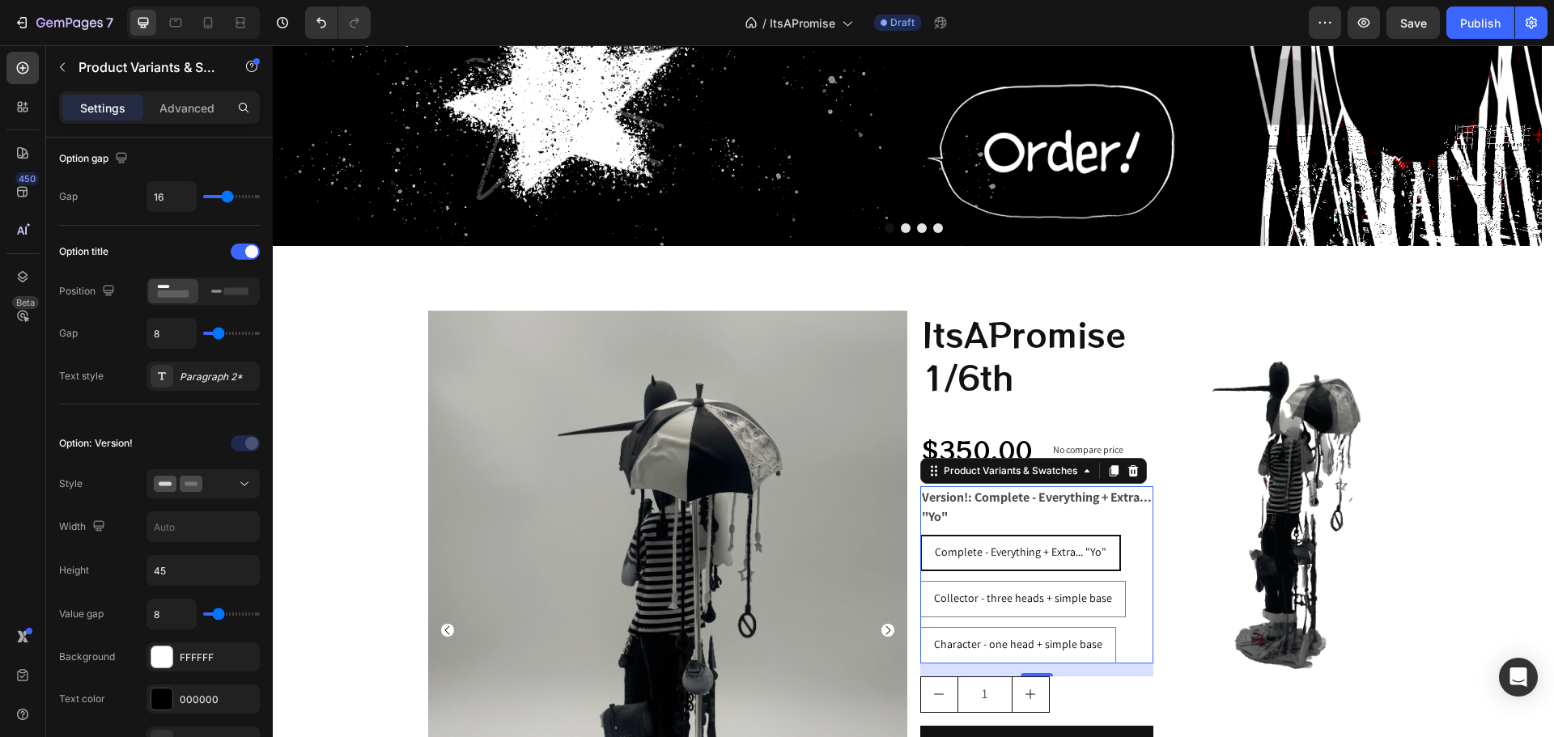
click at [955, 511] on legend "Version!: Complete - Everything + Extra... "Yo"" at bounding box center [1036, 507] width 233 height 42
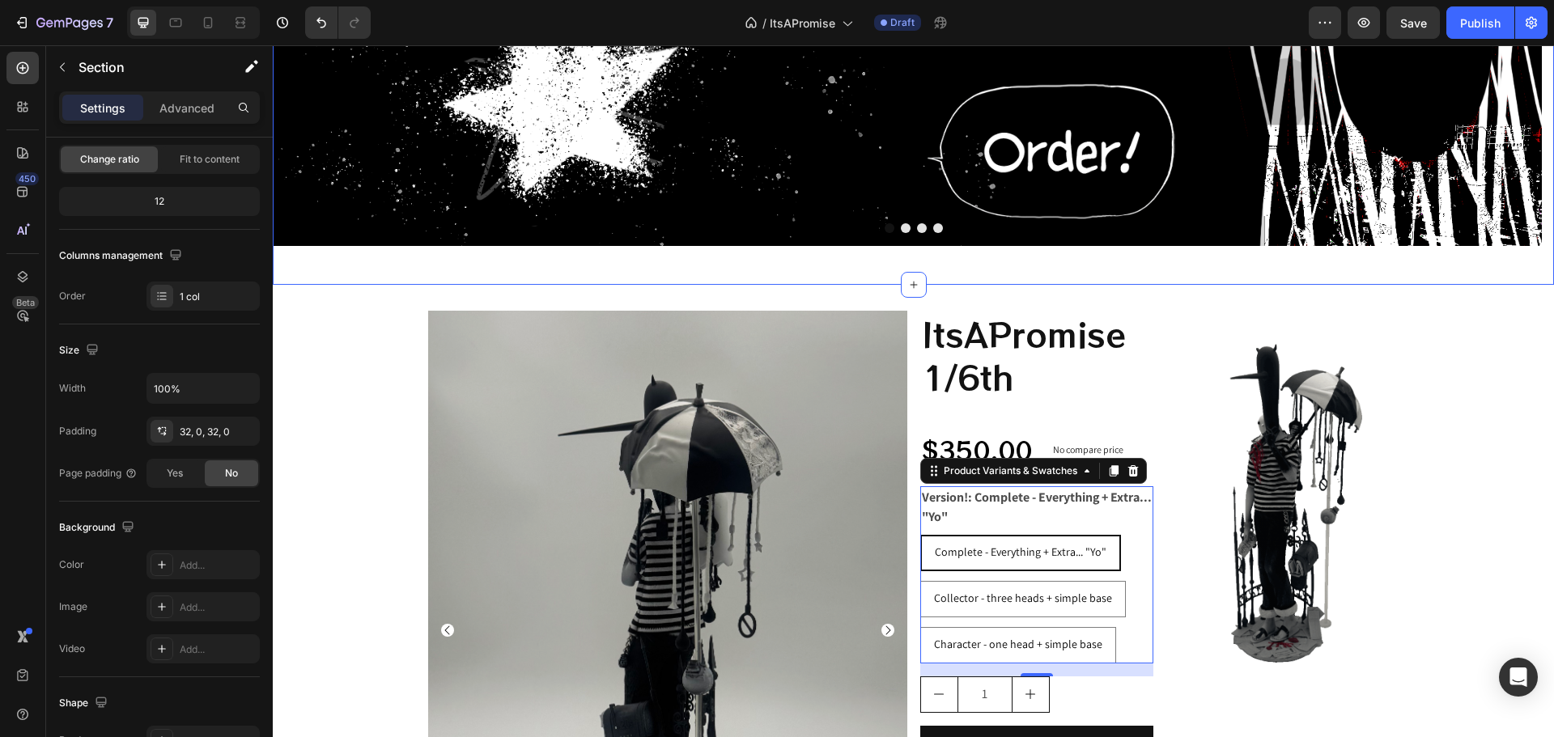
click at [422, 266] on div "Get started Button Hero Banner Drop element here Drop element here Drop element…" at bounding box center [913, 20] width 1281 height 530
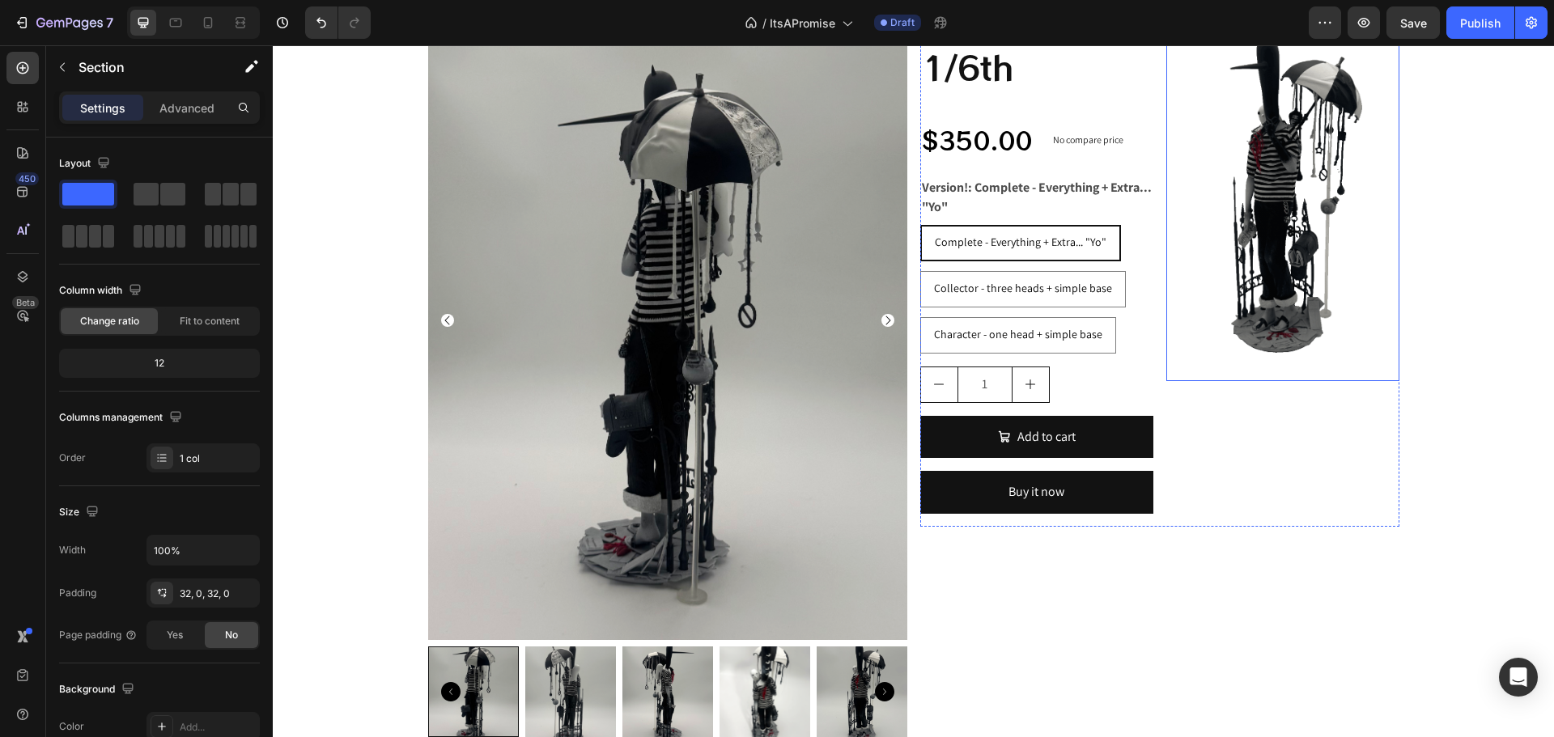
scroll to position [647, 0]
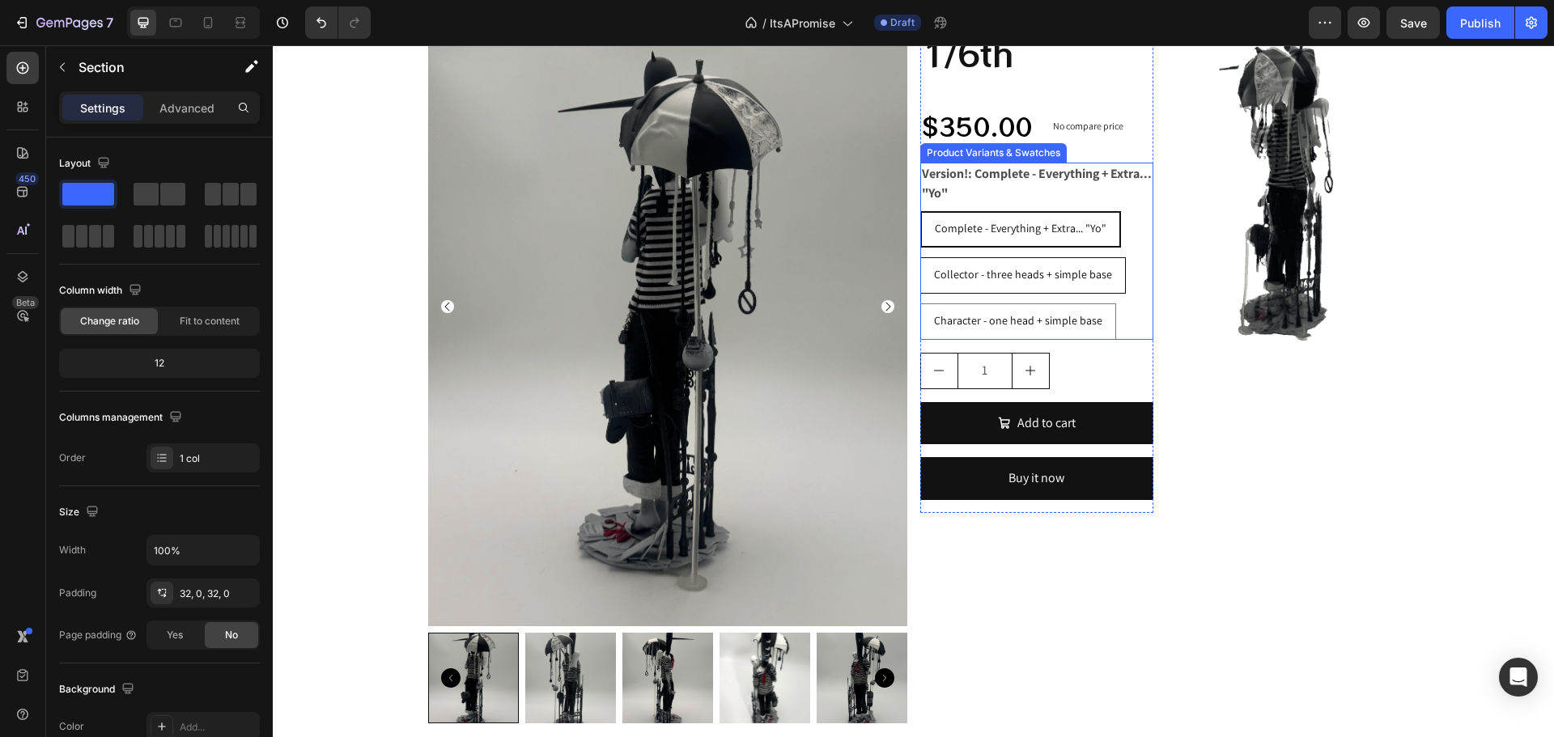
click at [1005, 273] on span "Collector - three heads + simple base" at bounding box center [1023, 274] width 178 height 15
click at [920, 257] on input "Collector - three heads + simple base Collector - three heads + simple base Col…" at bounding box center [919, 257] width 1 height 1
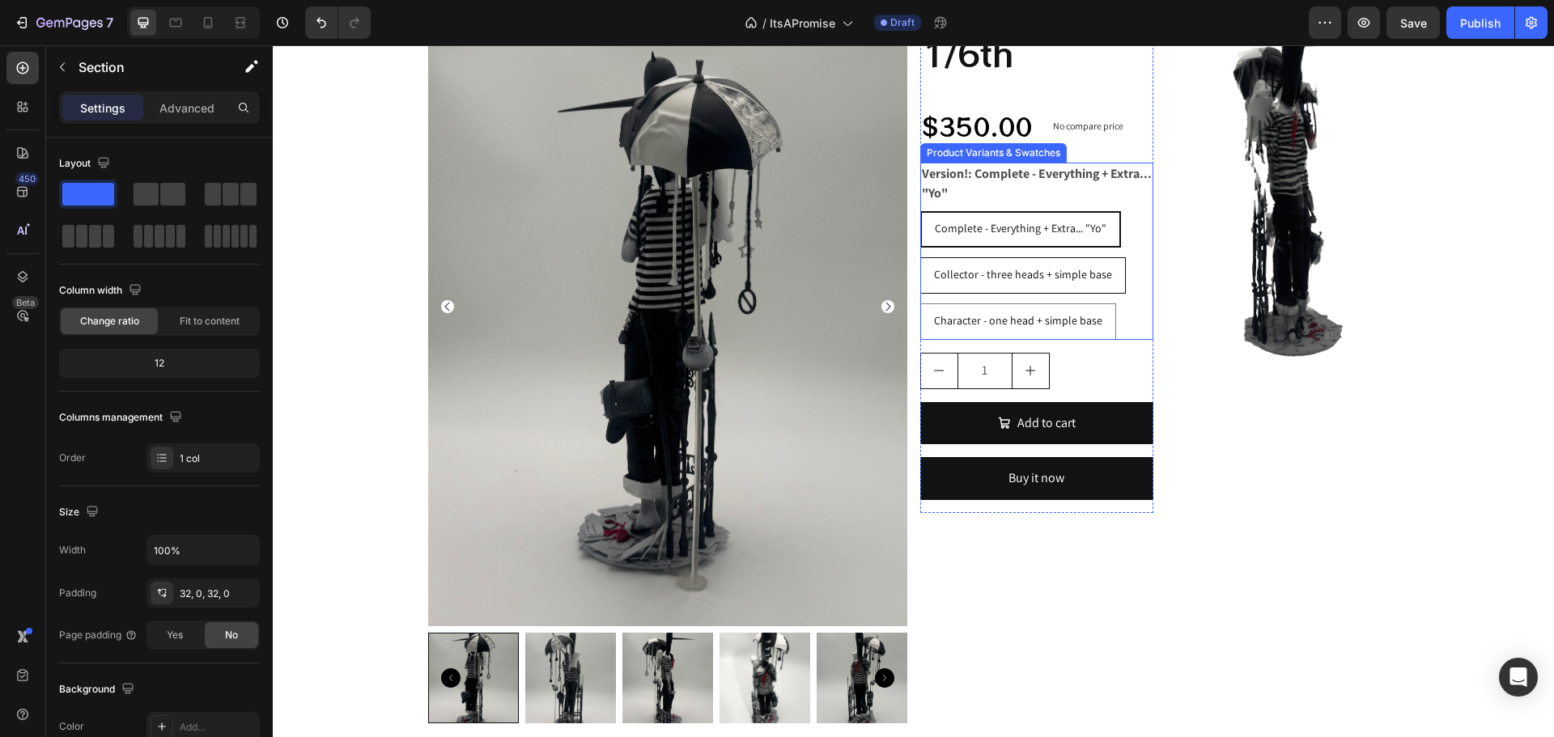
radio input "true"
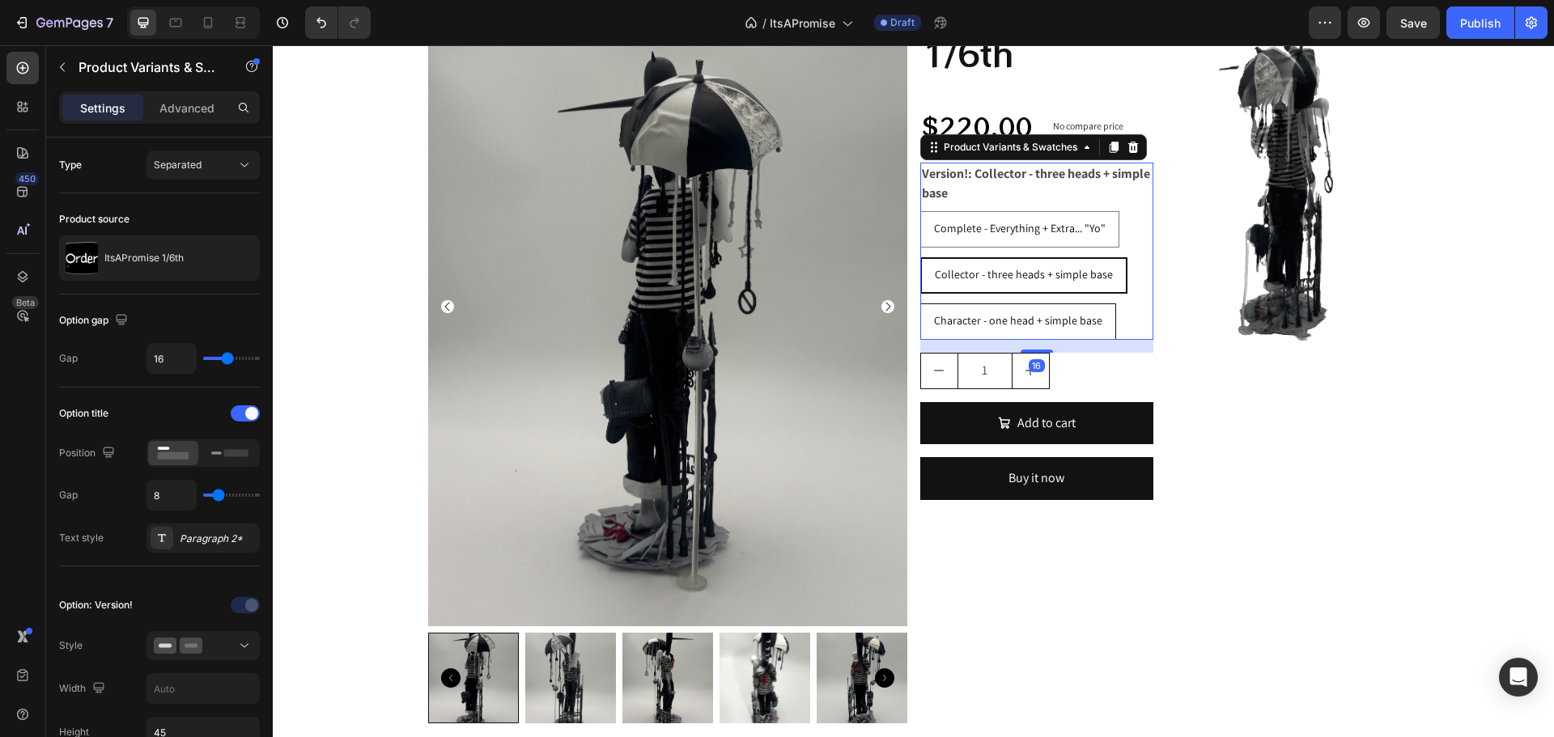
click at [1011, 325] on span "Character - one head + simple base" at bounding box center [1018, 320] width 168 height 15
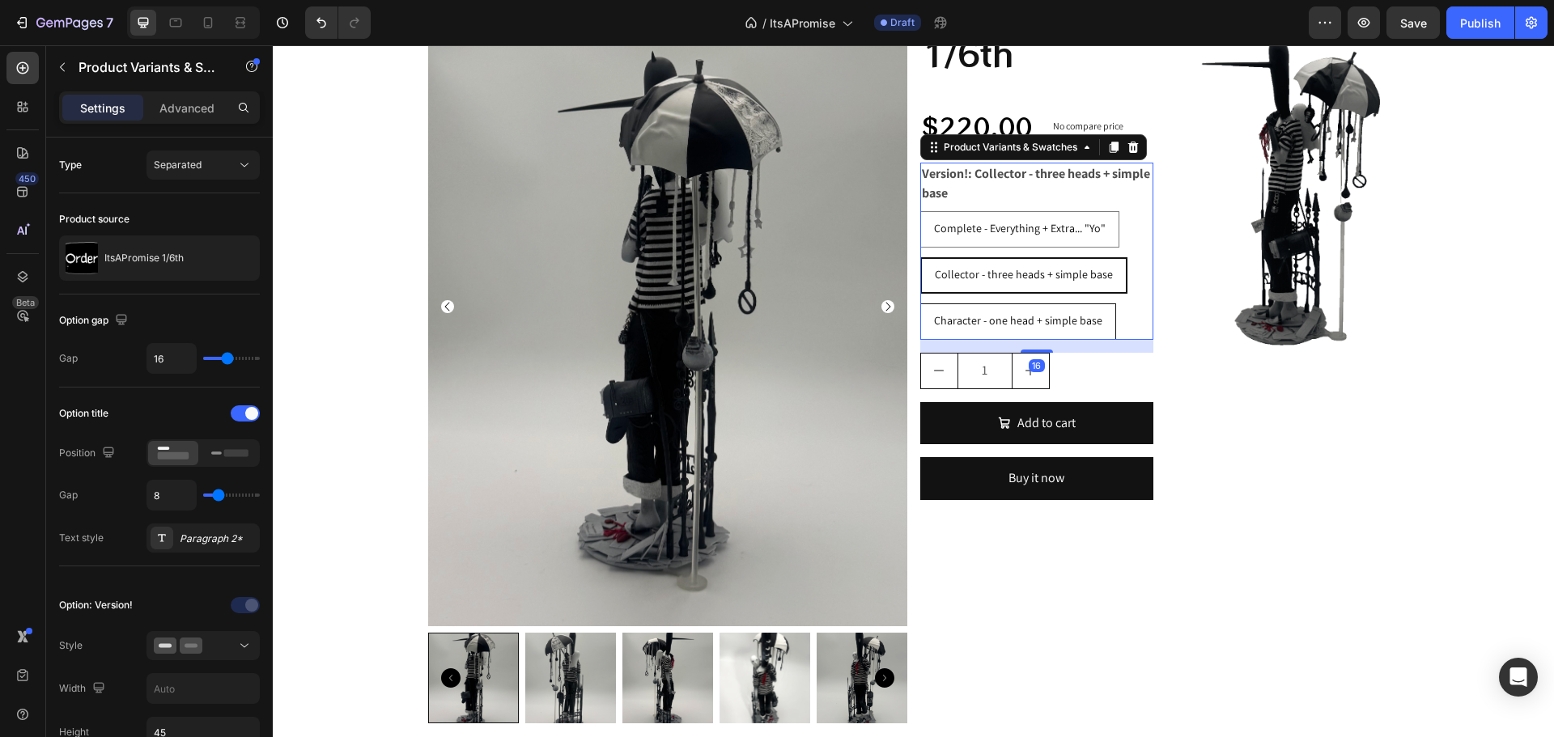
click at [920, 303] on input "Character - one head + simple base Character - one head + simple base Character…" at bounding box center [919, 303] width 1 height 1
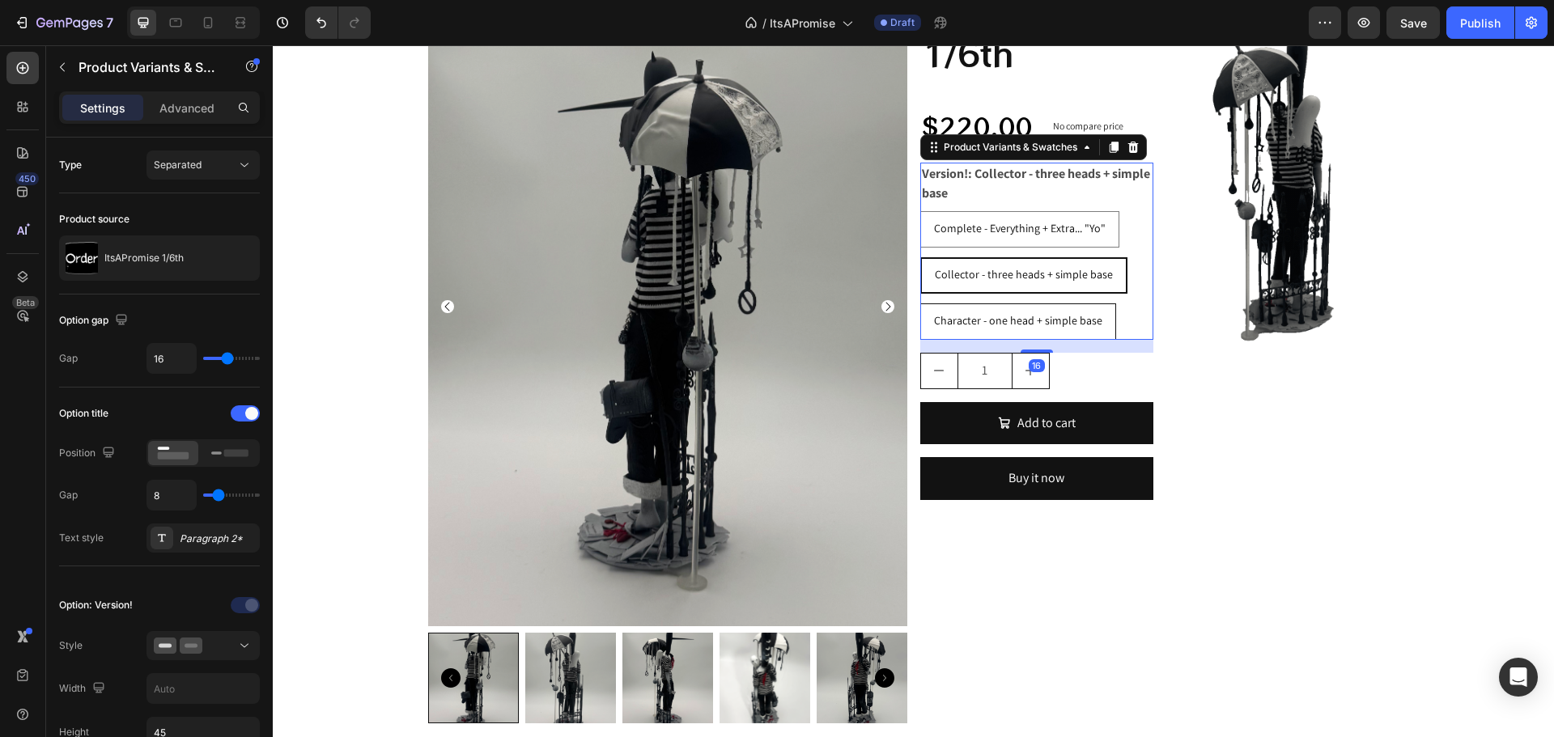
radio input "true"
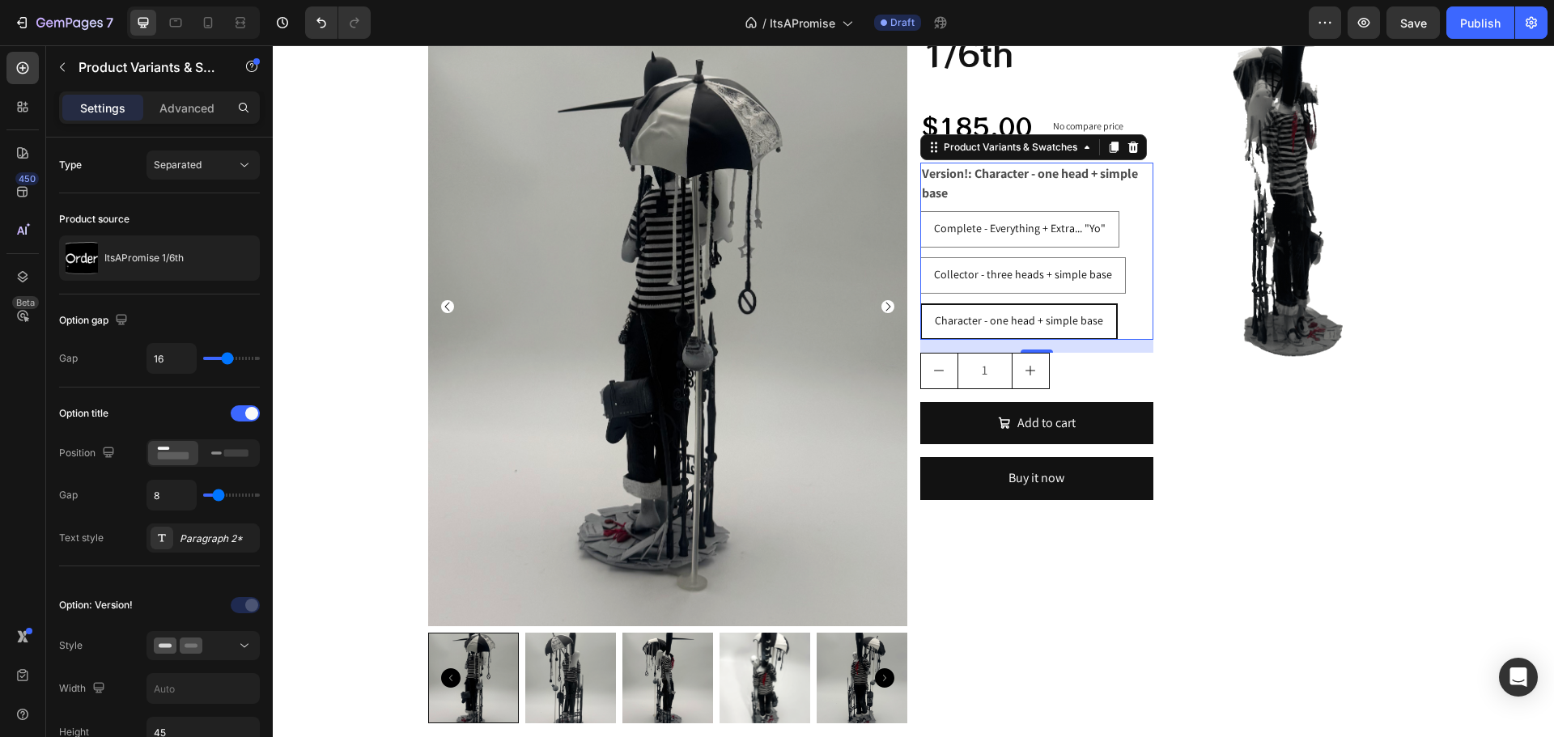
click at [974, 231] on p "Collector - three heads + simple base" at bounding box center [1023, 231] width 108 height 29
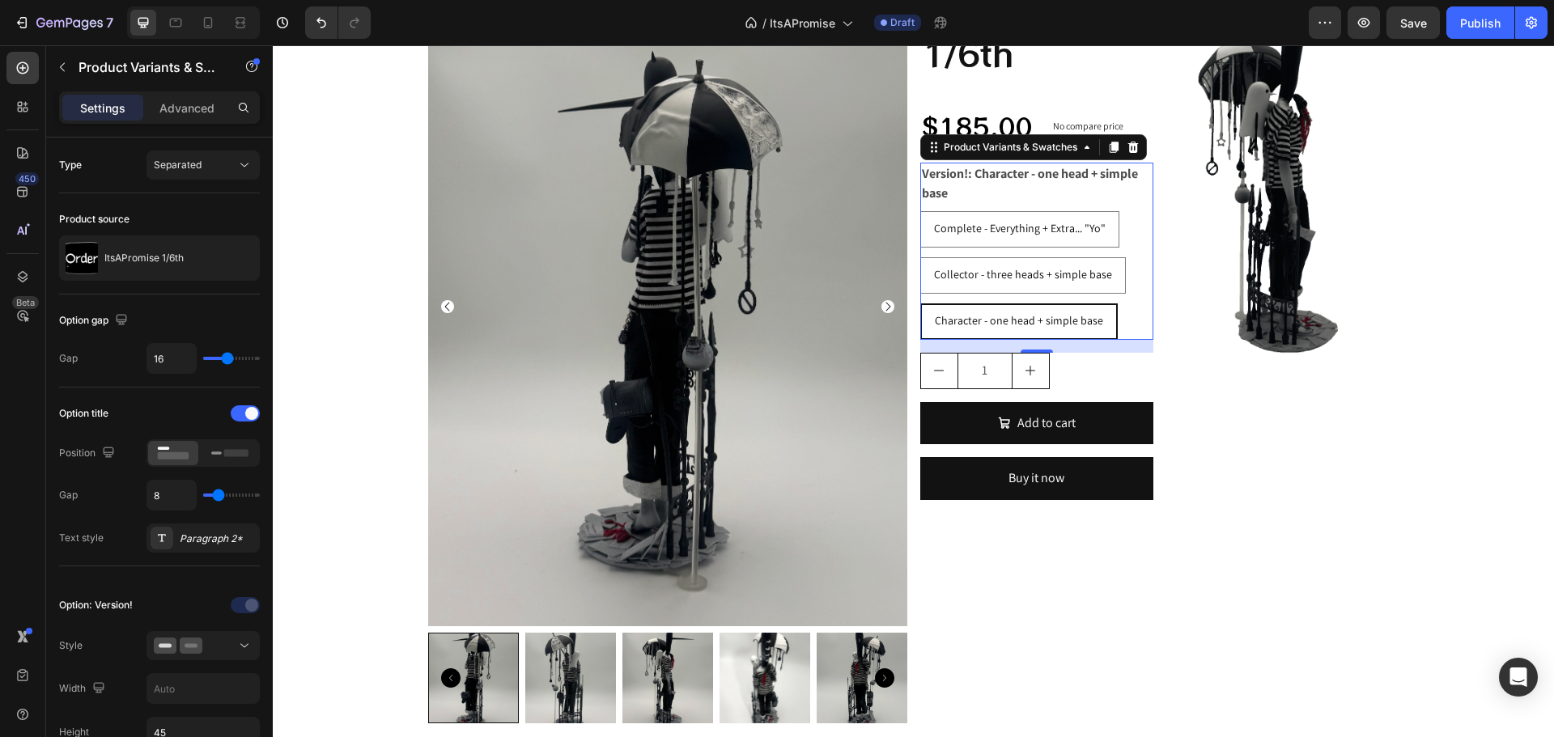
click at [920, 257] on input "Collector - three heads + simple base Collector - three heads + simple base Col…" at bounding box center [919, 257] width 1 height 1
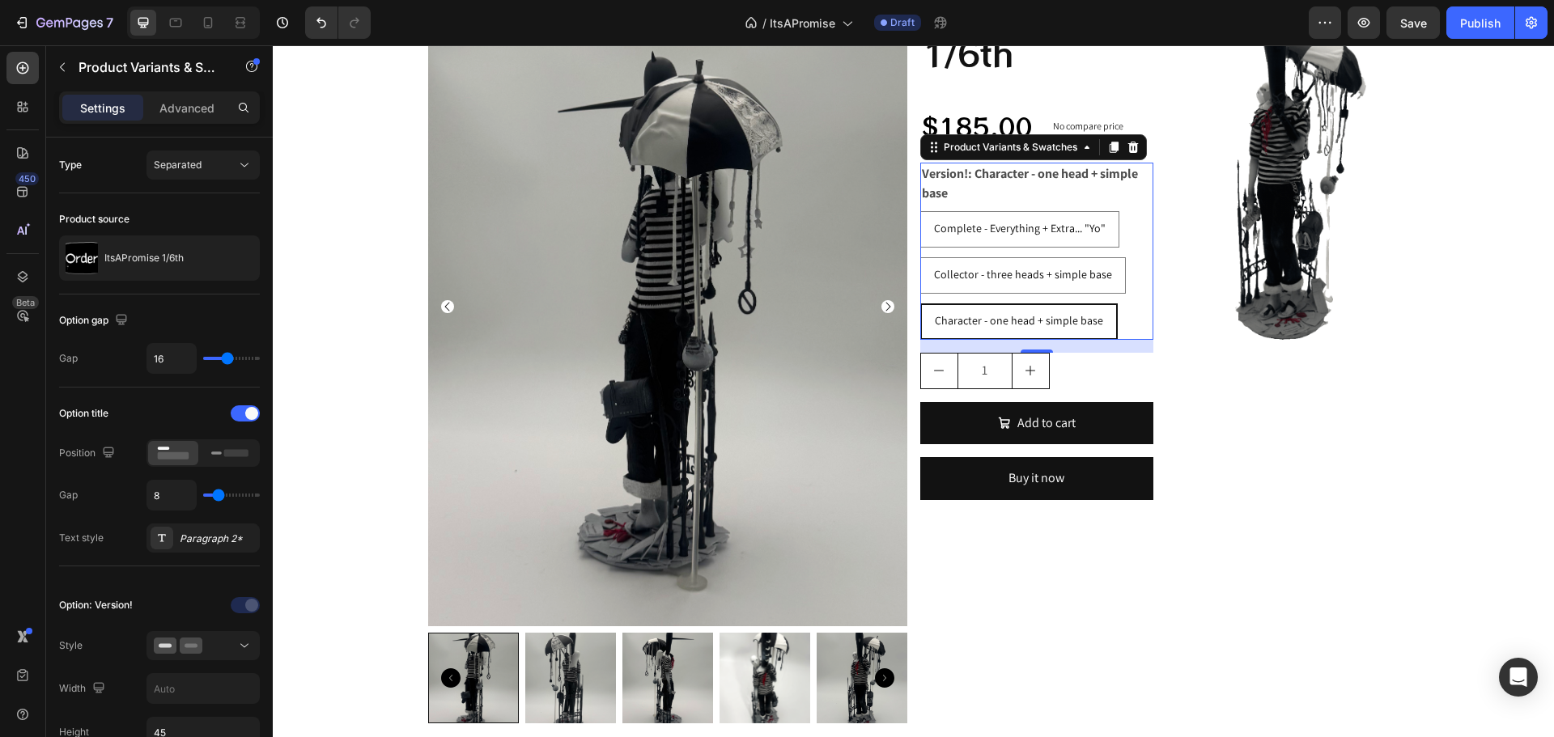
radio input "true"
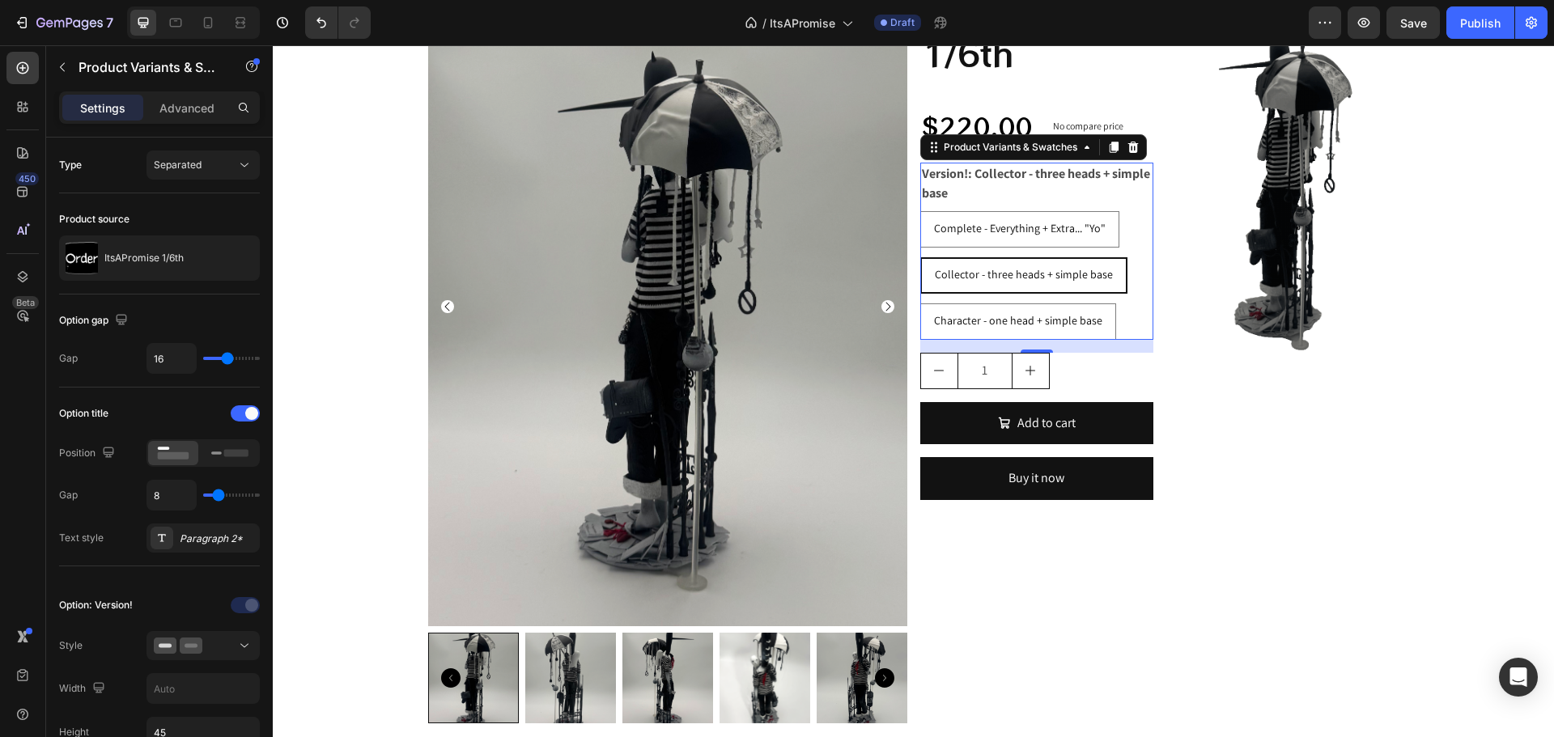
click at [996, 276] on span "Collector - three heads + simple base" at bounding box center [1024, 274] width 178 height 15
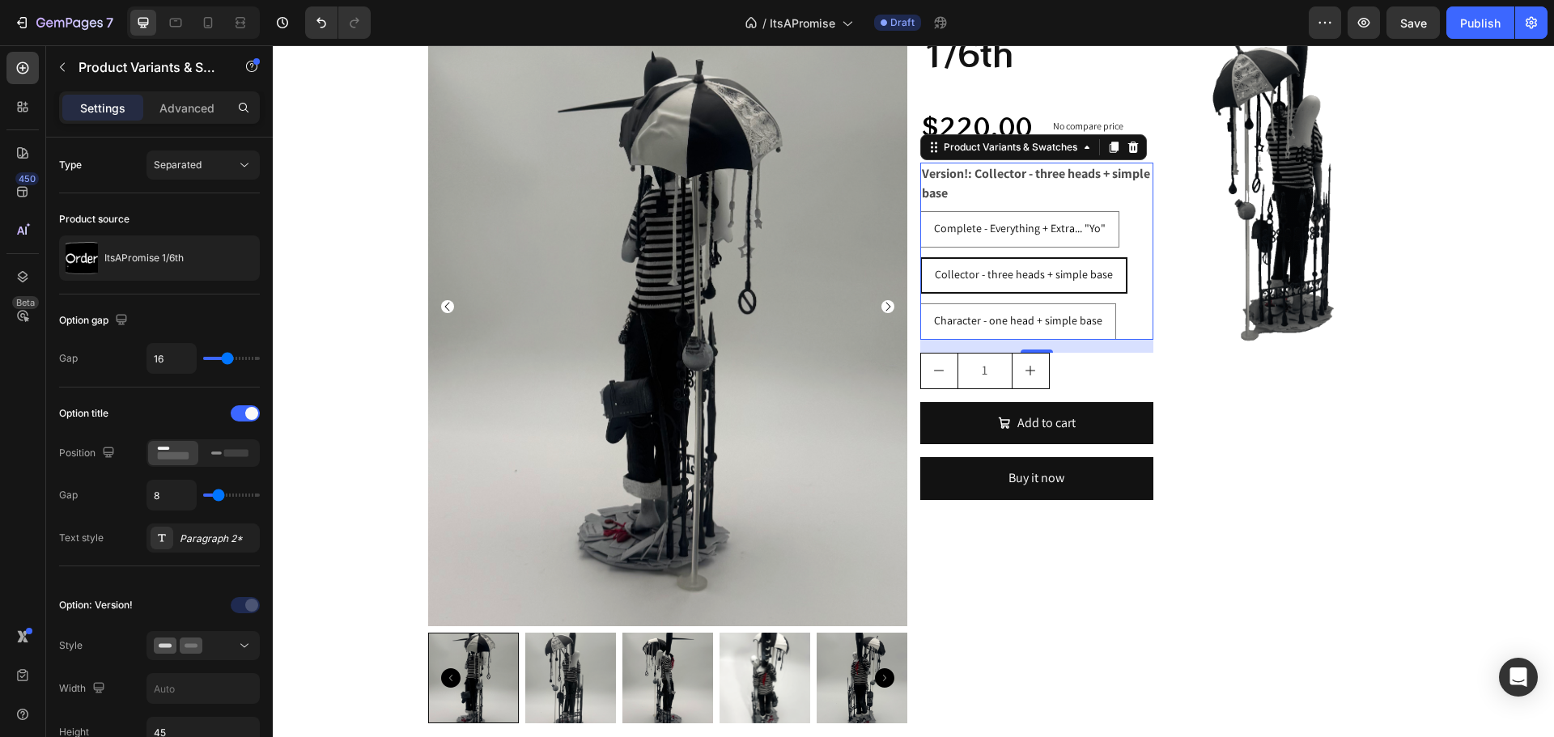
click at [920, 257] on input "Collector - three heads + simple base Collector - three heads + simple base Col…" at bounding box center [919, 257] width 1 height 1
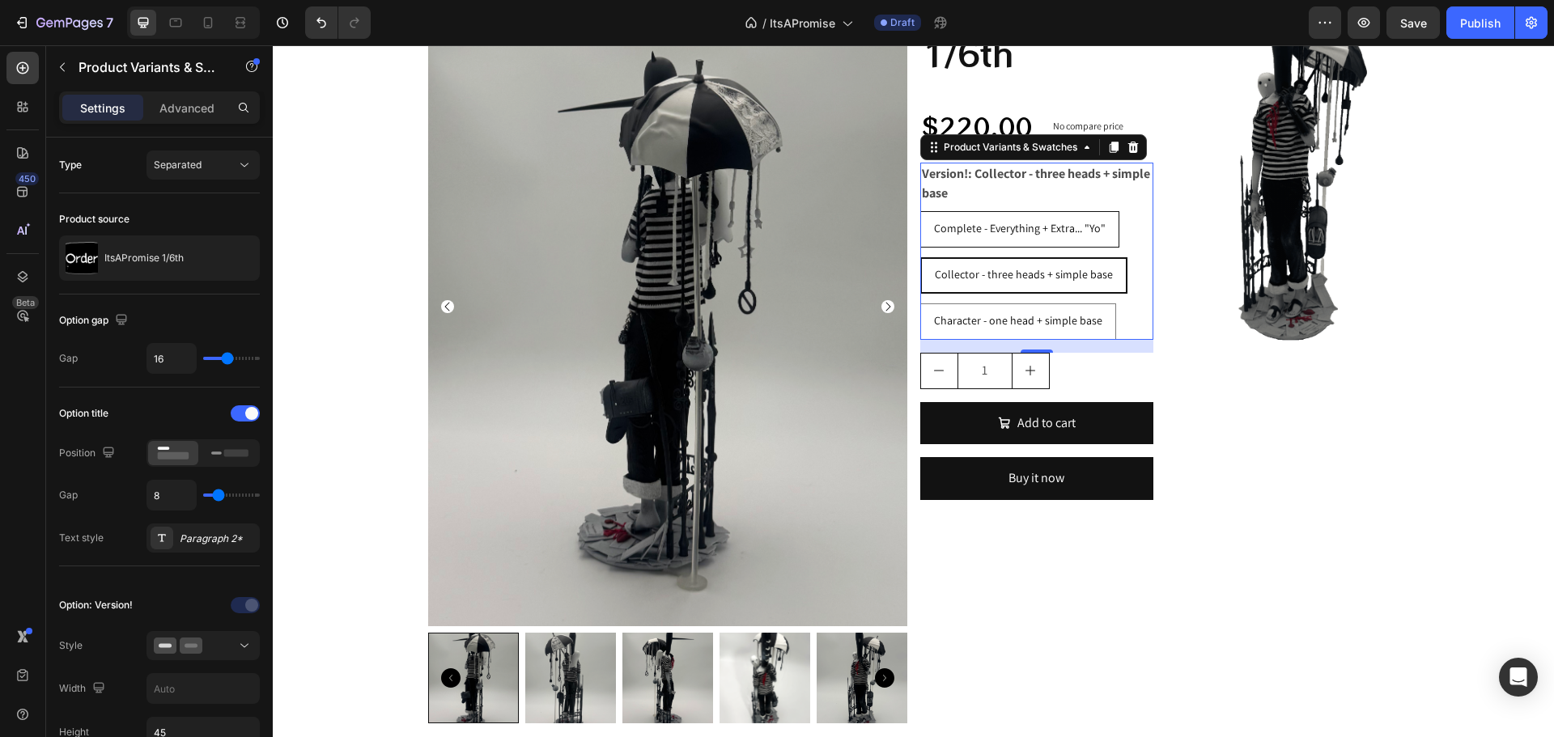
click at [972, 224] on span "Complete - Everything + Extra... "Yo"" at bounding box center [1020, 228] width 172 height 15
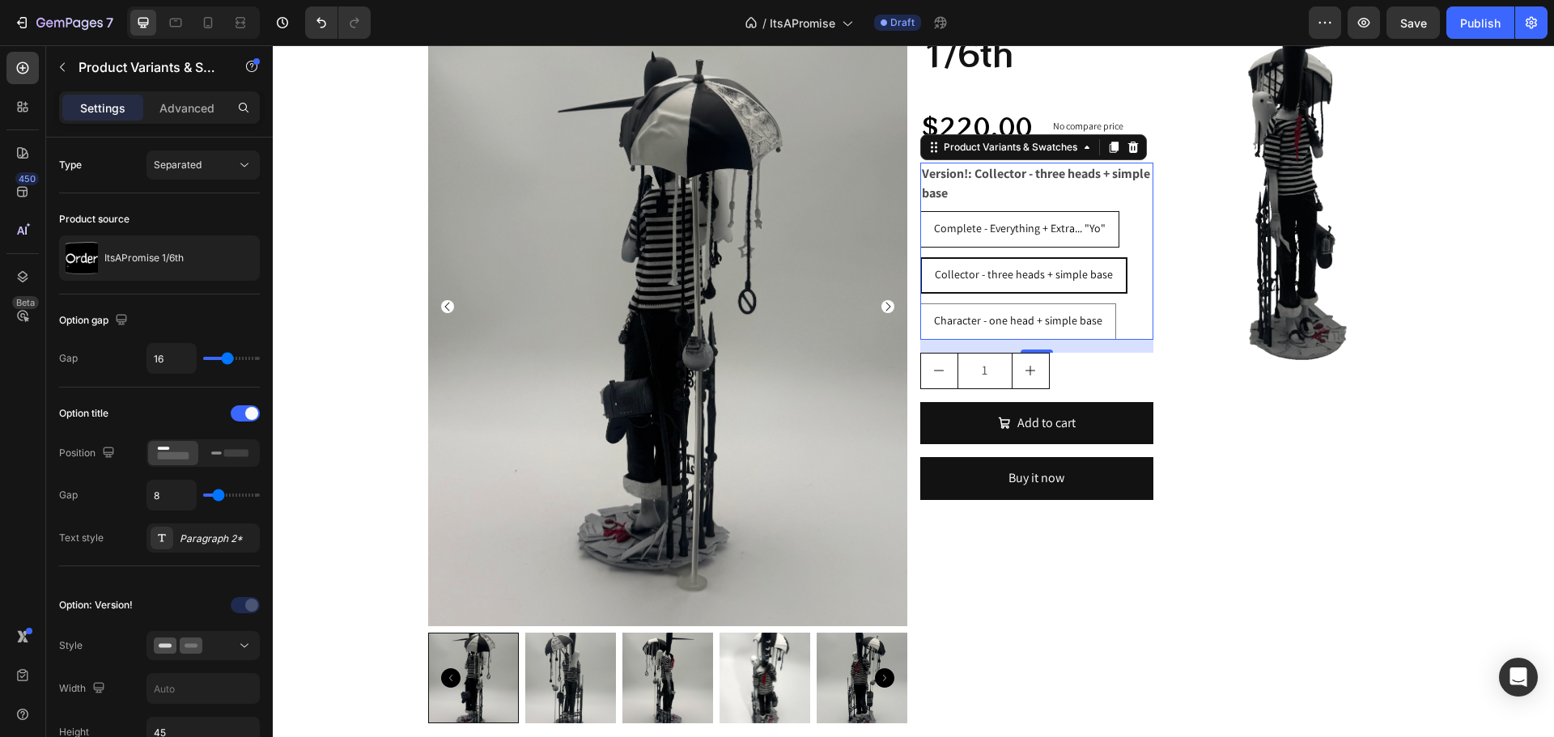
click at [920, 211] on input "Complete - Everything + Extra... "Yo" Complete - Everything + Extra... "Yo" Com…" at bounding box center [919, 210] width 1 height 1
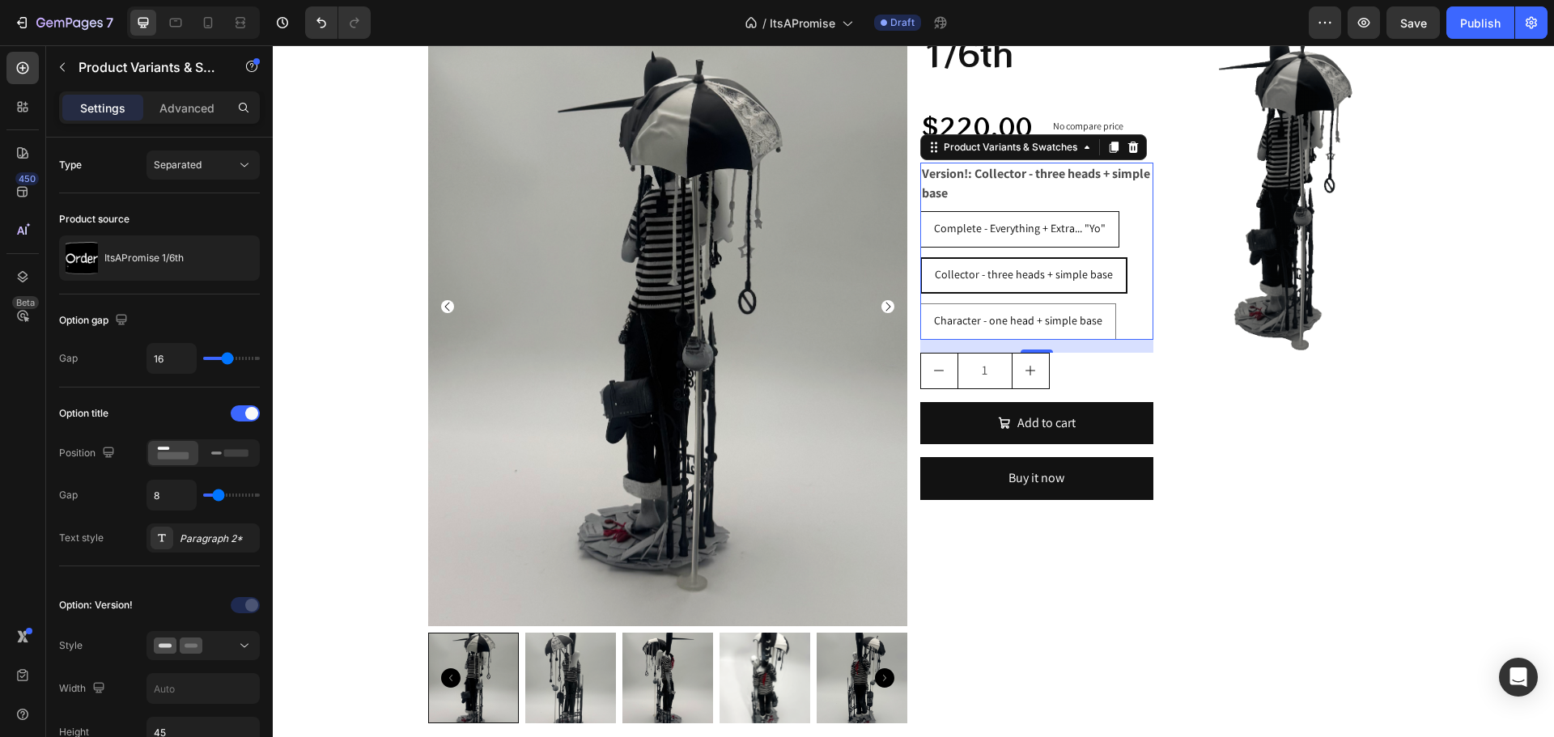
radio input "true"
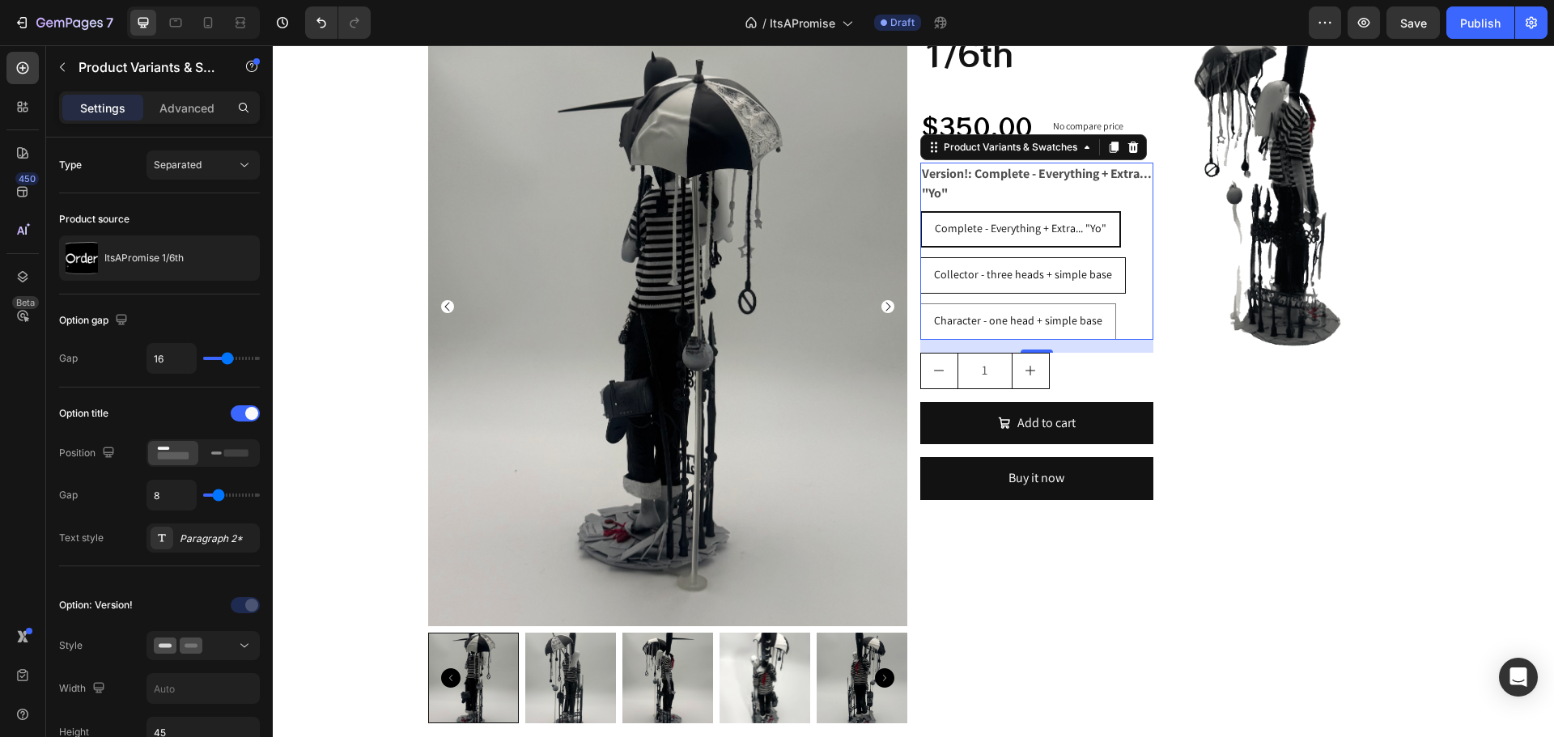
click at [924, 266] on div "Collector - three heads + simple base" at bounding box center [1023, 274] width 204 height 33
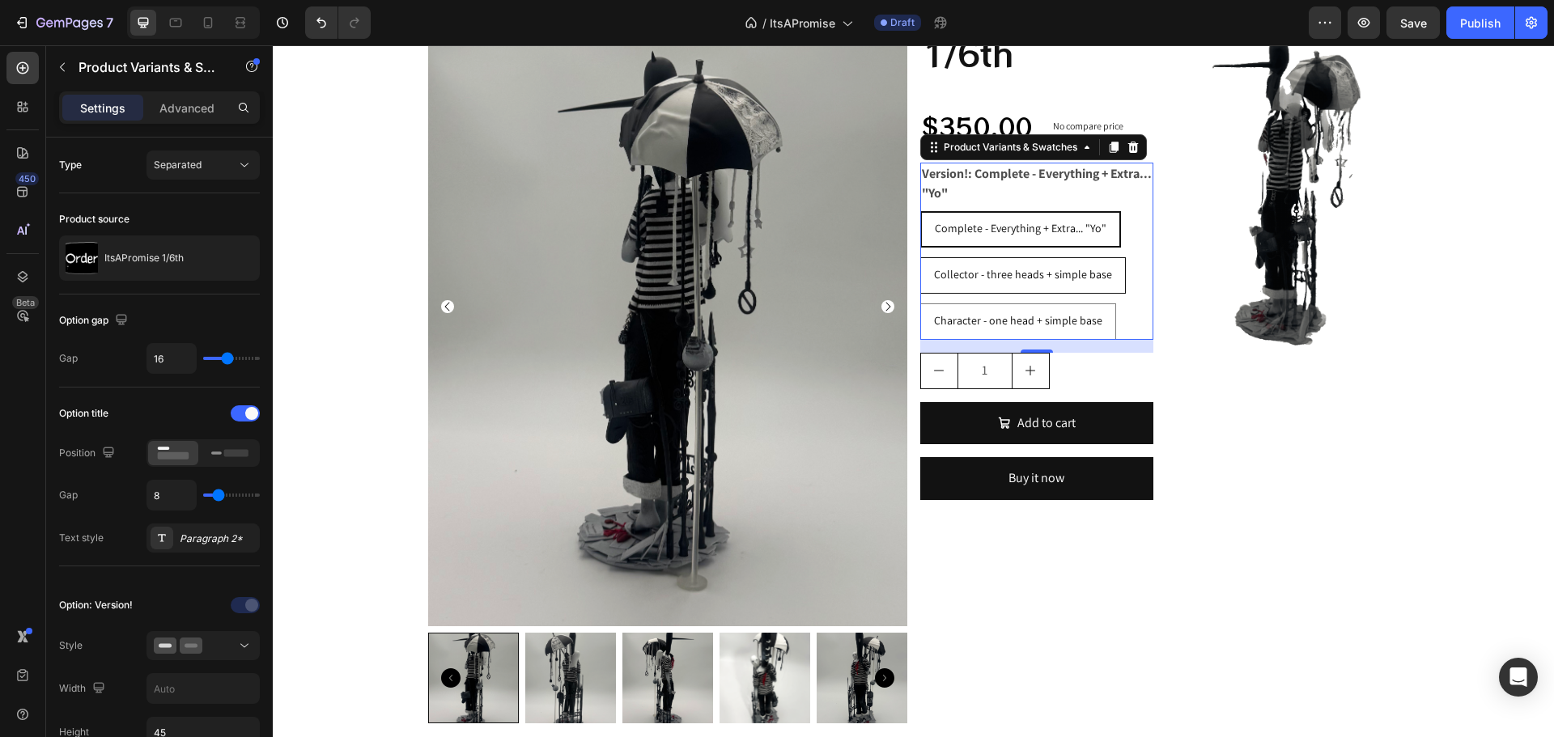
click at [920, 257] on input "Collector - three heads + simple base Collector - three heads + simple base Col…" at bounding box center [919, 257] width 1 height 1
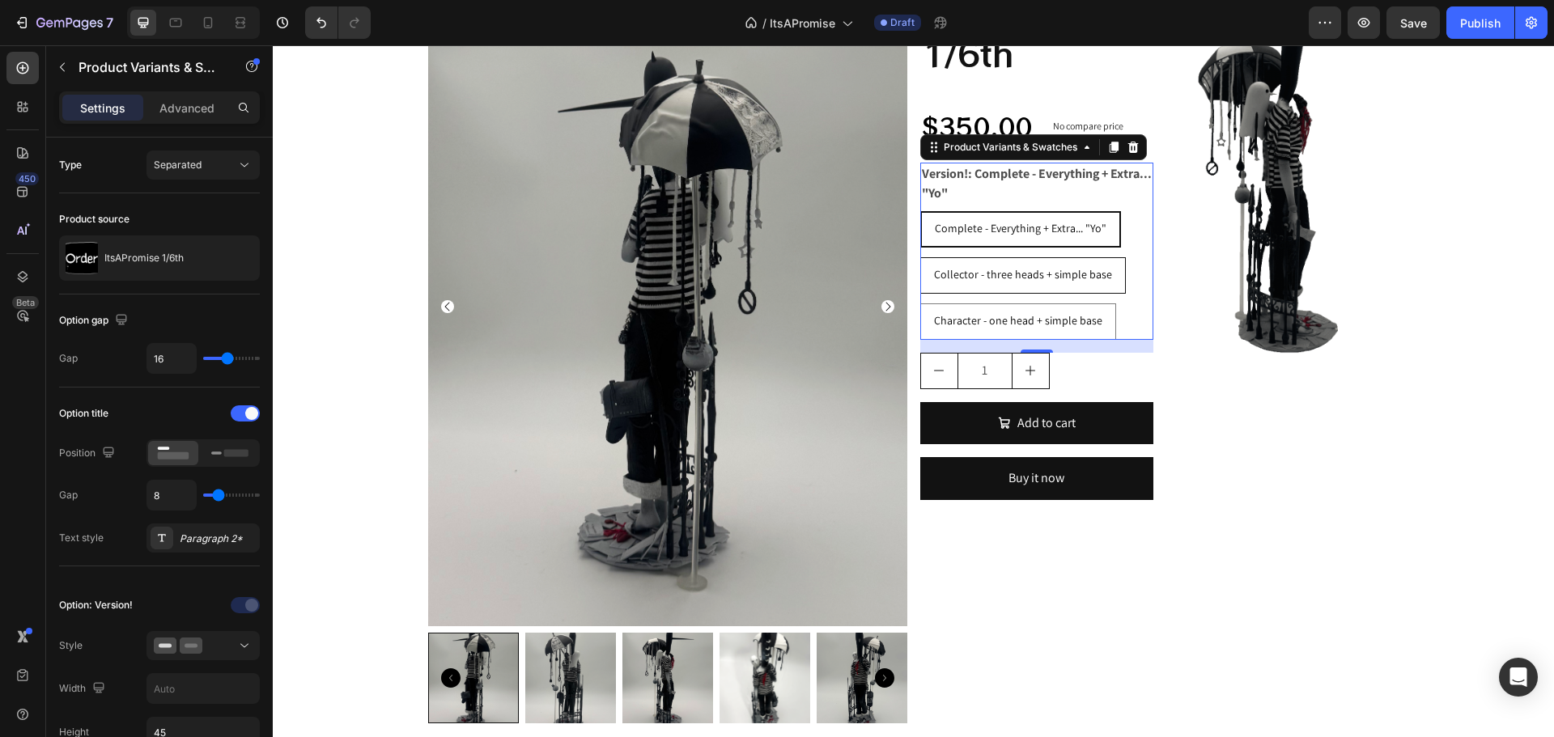
radio input "true"
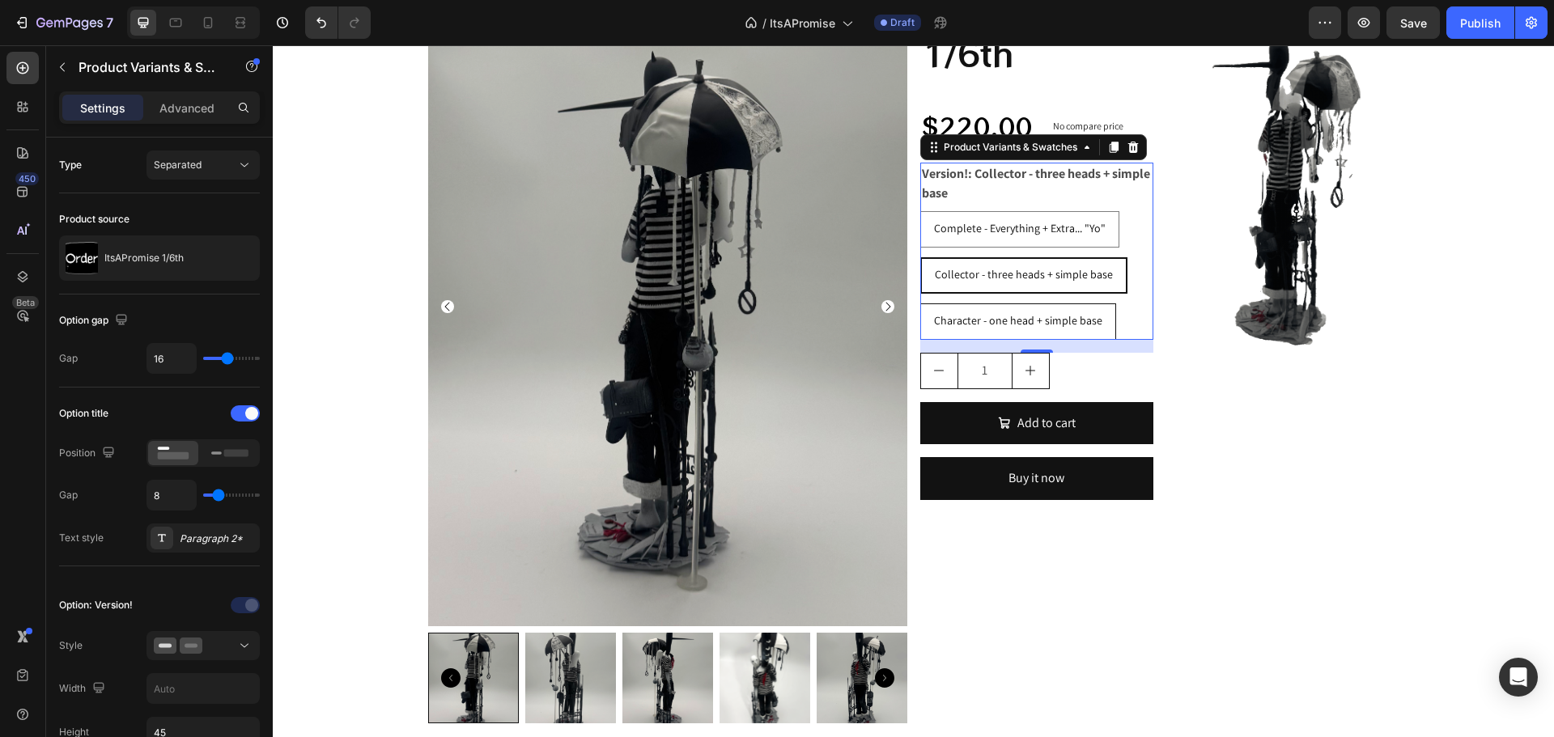
click at [964, 319] on span "Character - one head + simple base" at bounding box center [1018, 320] width 168 height 15
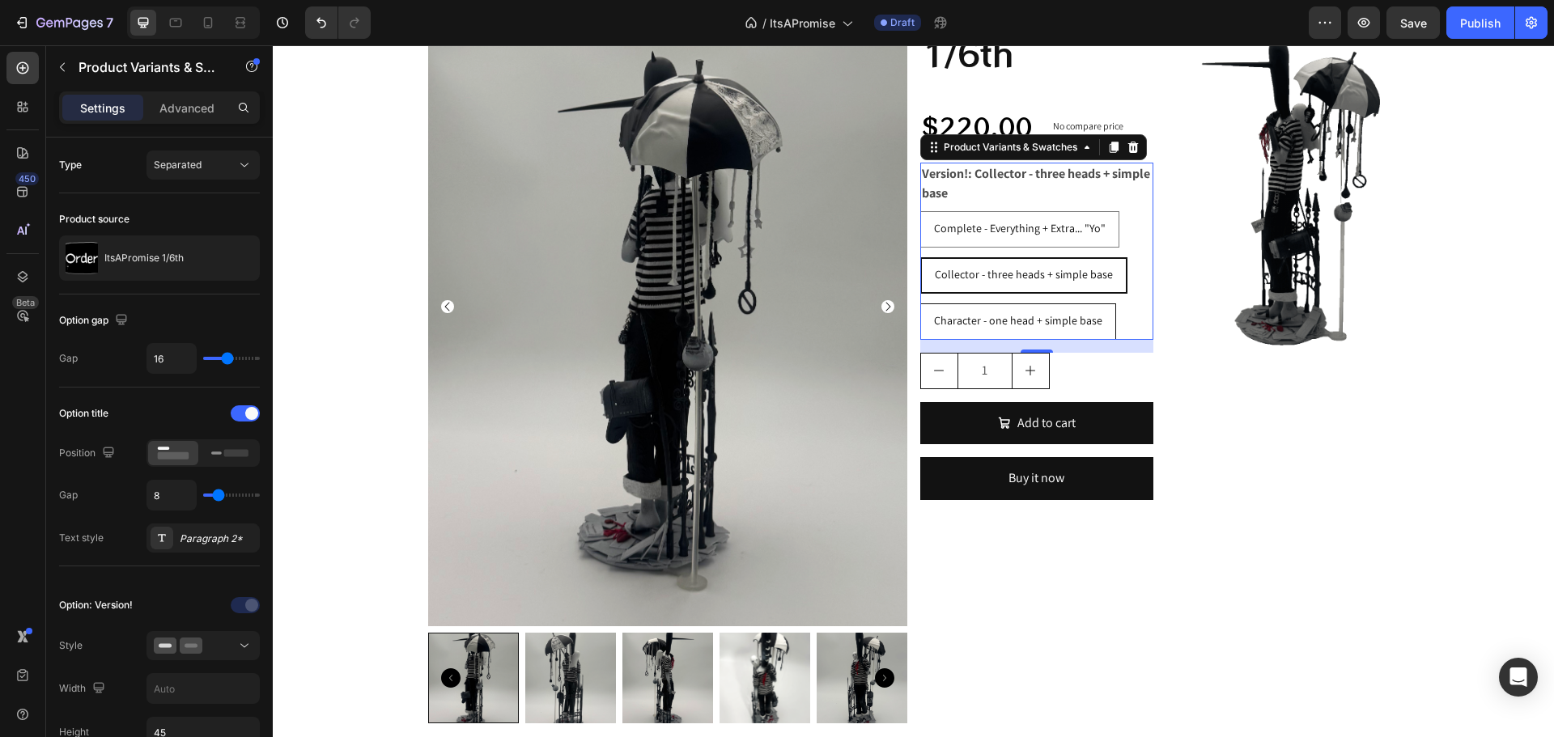
click at [920, 303] on input "Character - one head + simple base Character - one head + simple base Character…" at bounding box center [919, 303] width 1 height 1
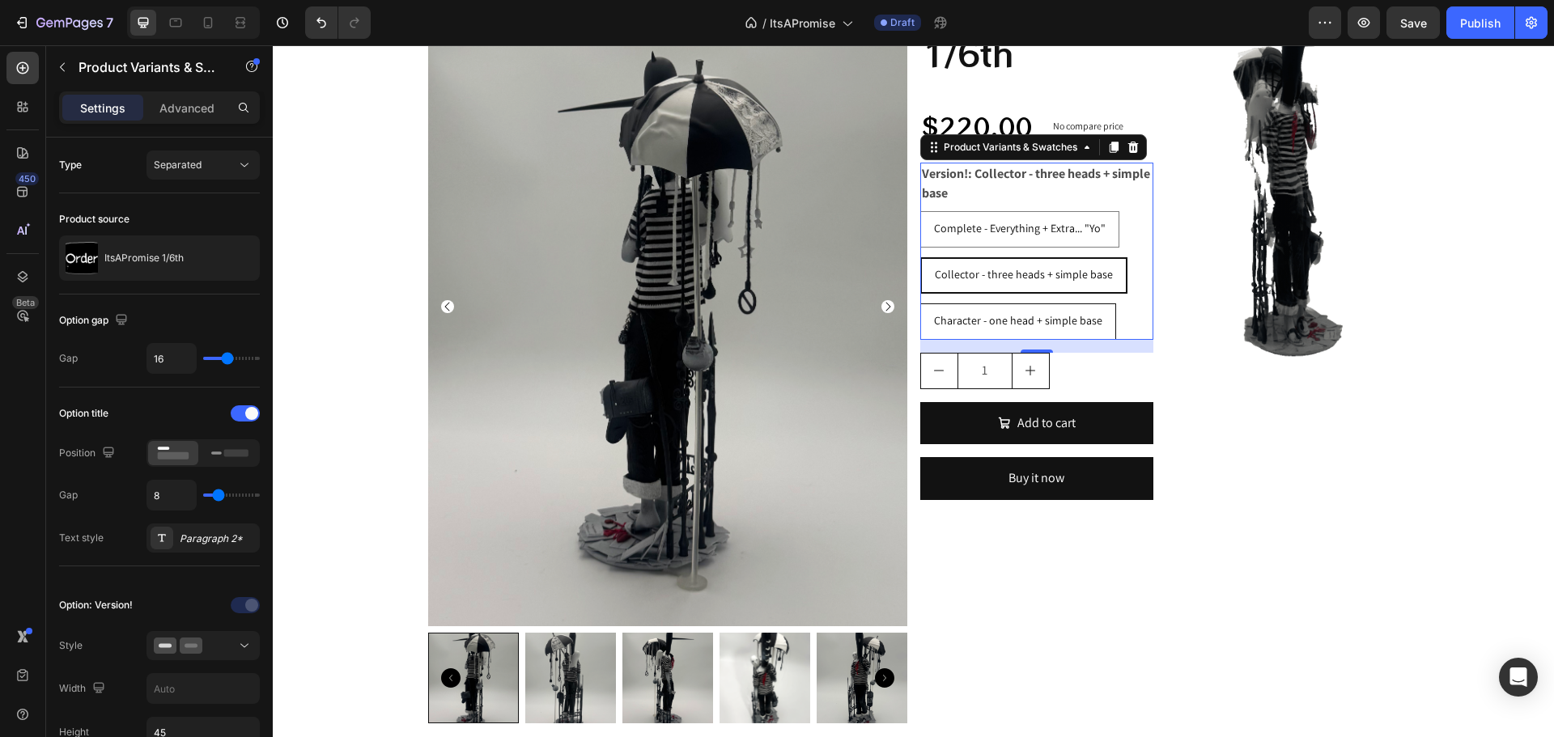
radio input "true"
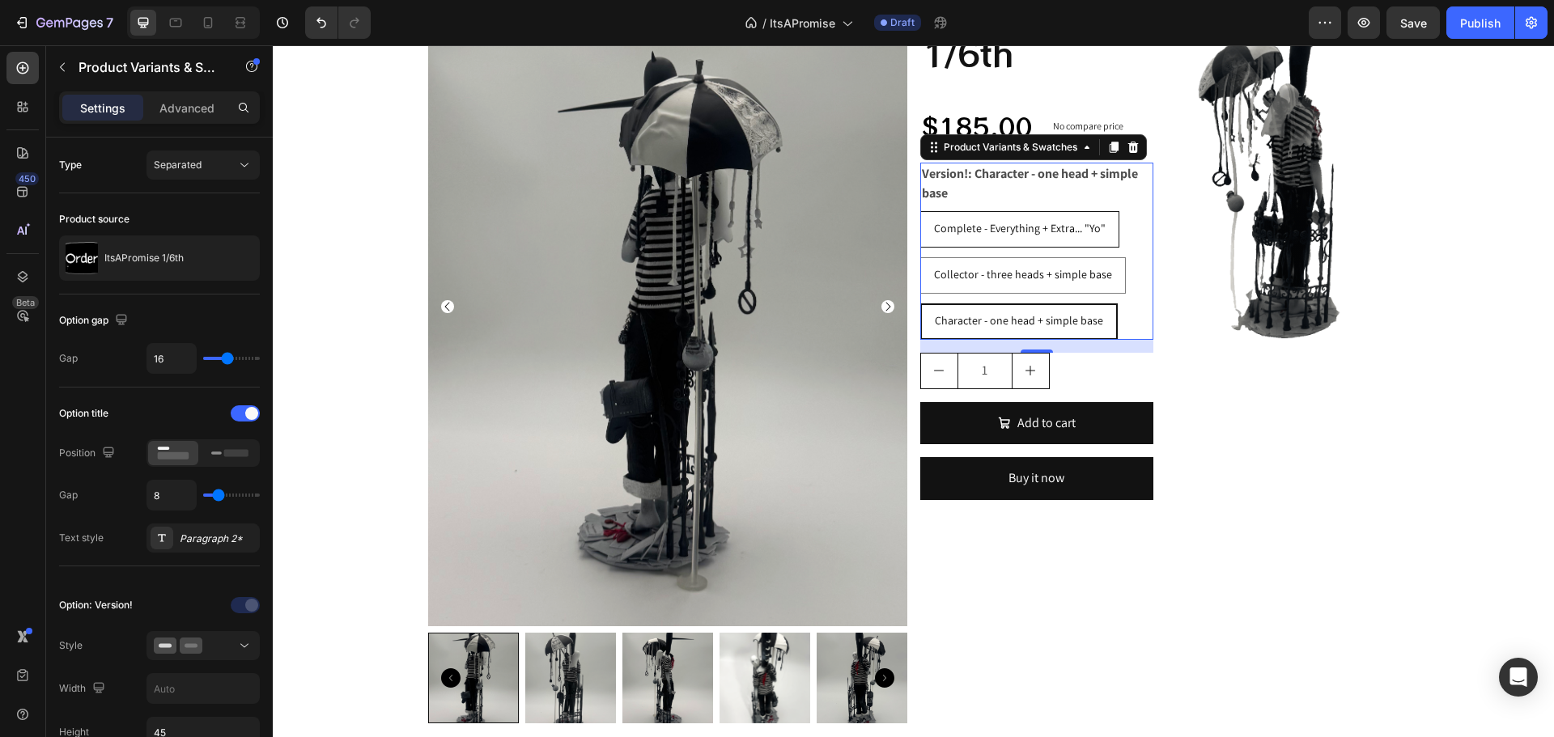
click at [954, 238] on div "Complete - Everything + Extra... "Yo"" at bounding box center [1019, 228] width 197 height 33
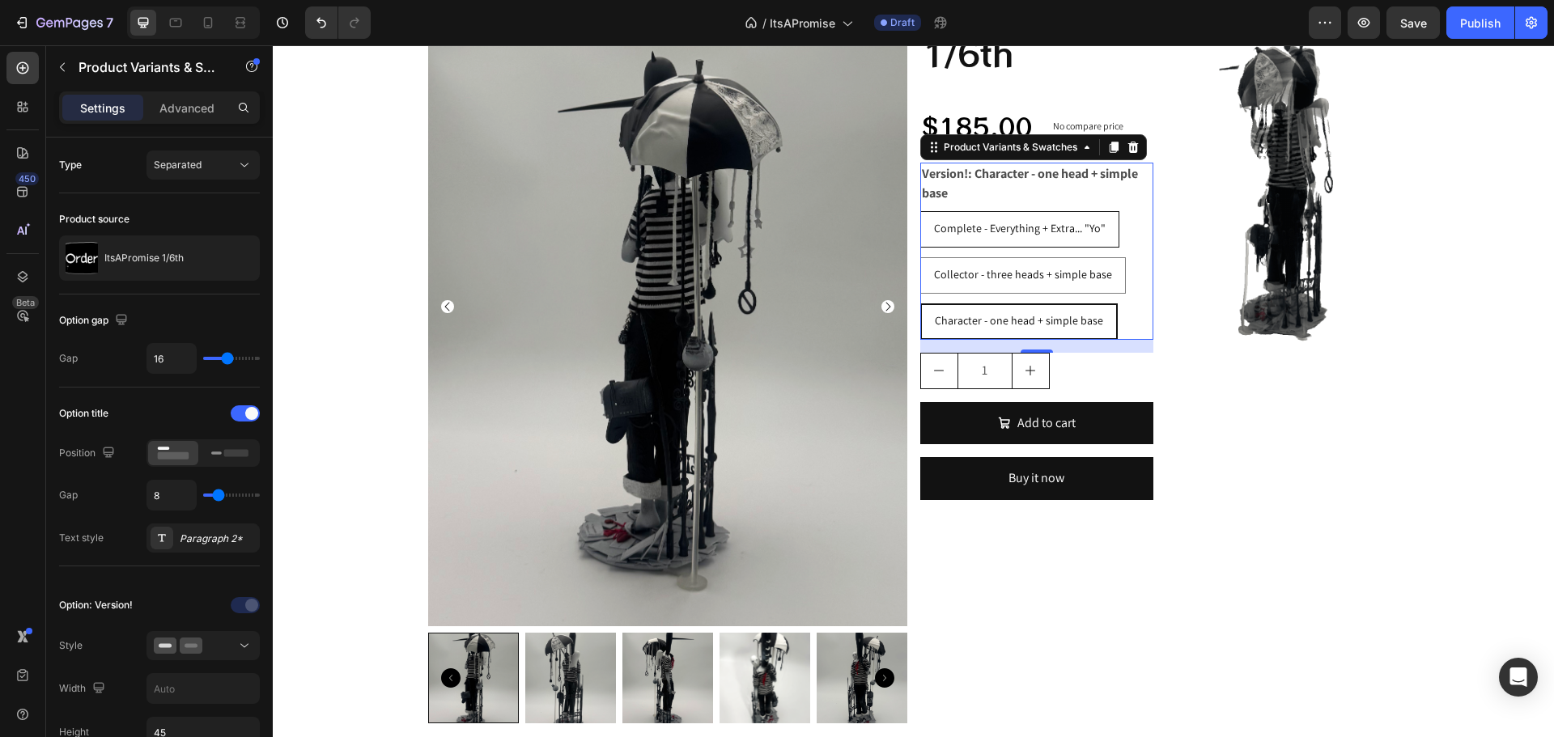
click at [920, 211] on input "Complete - Everything + Extra... "Yo" Complete - Everything + Extra... "Yo" Com…" at bounding box center [919, 210] width 1 height 1
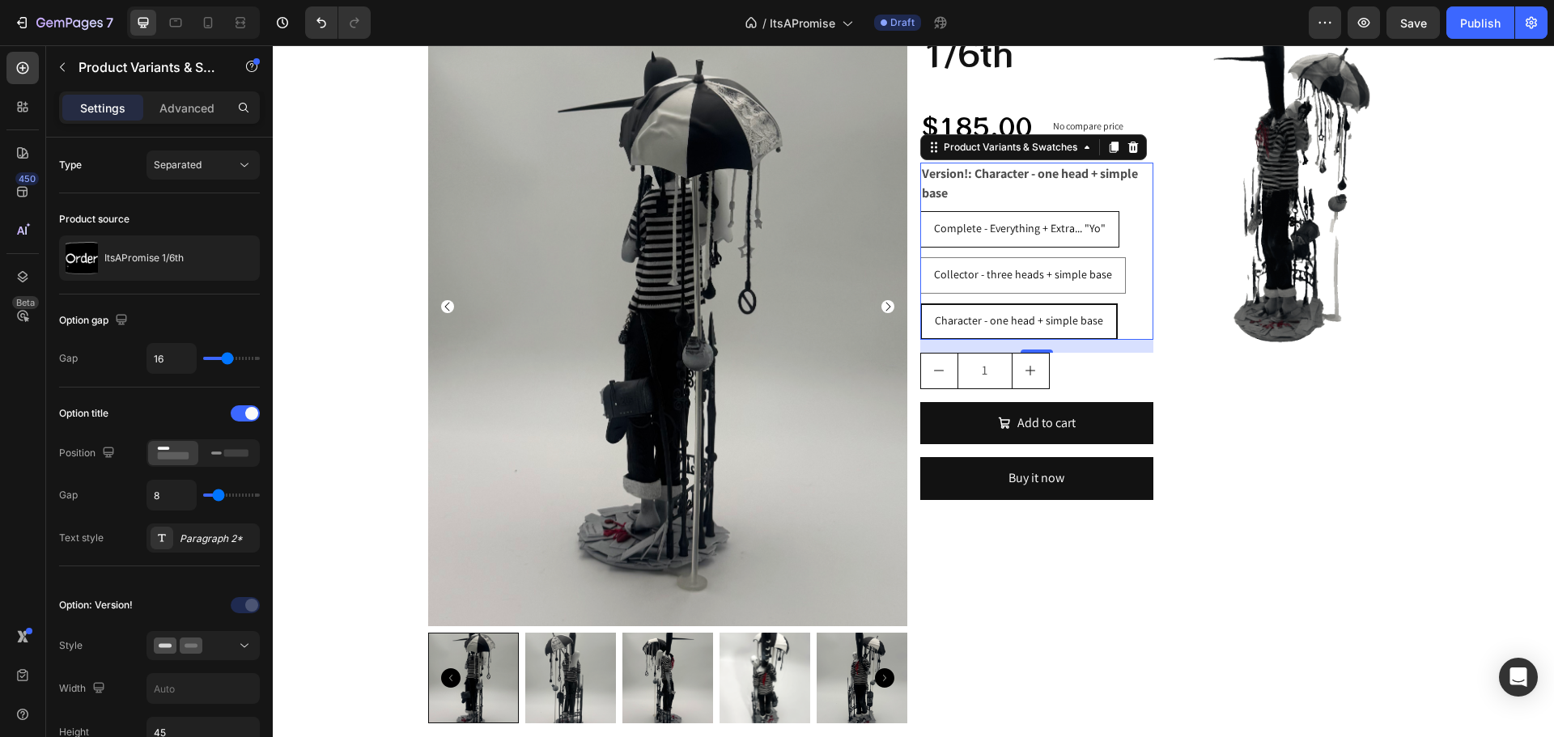
radio input "true"
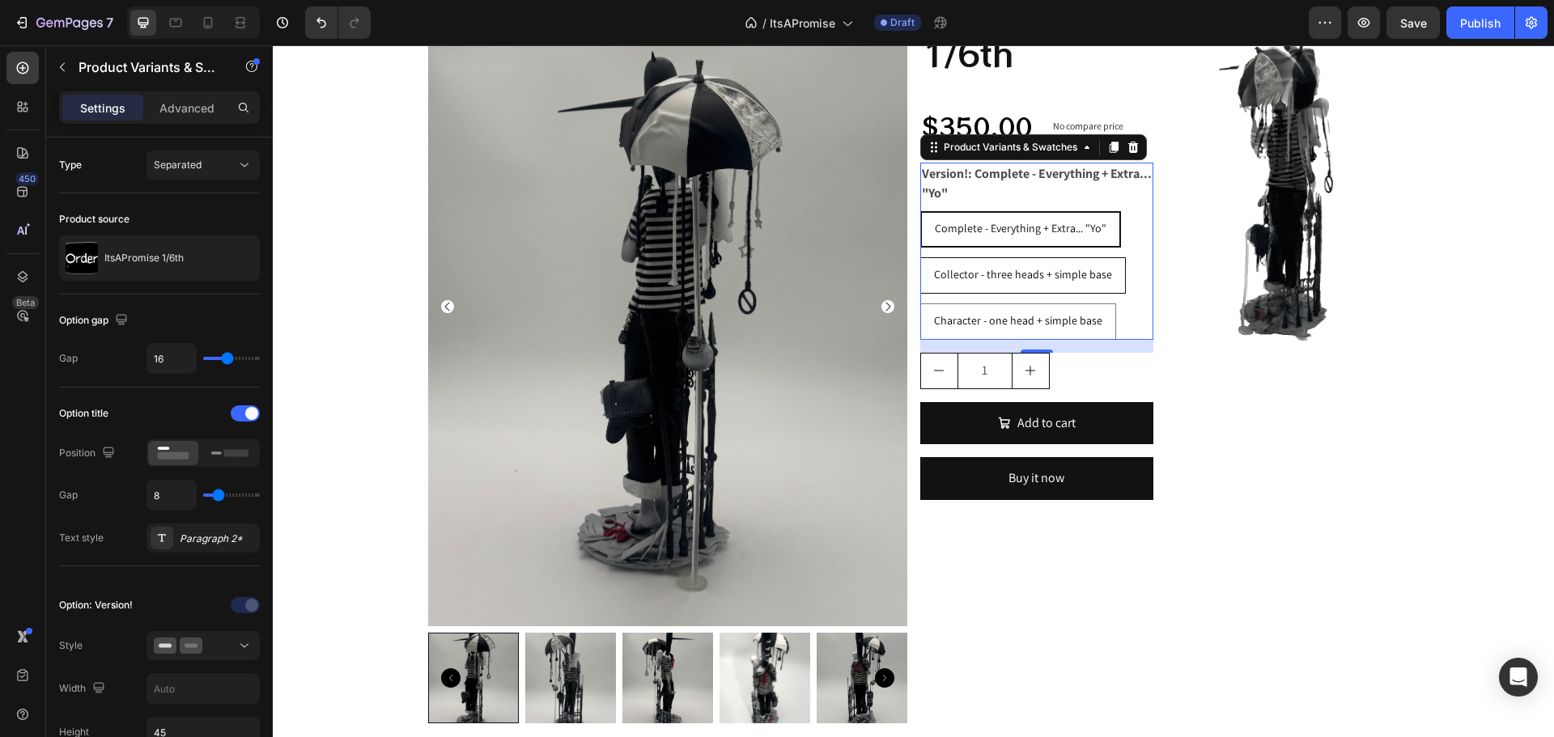
click at [957, 265] on div "Collector - three heads + simple base" at bounding box center [1023, 274] width 204 height 33
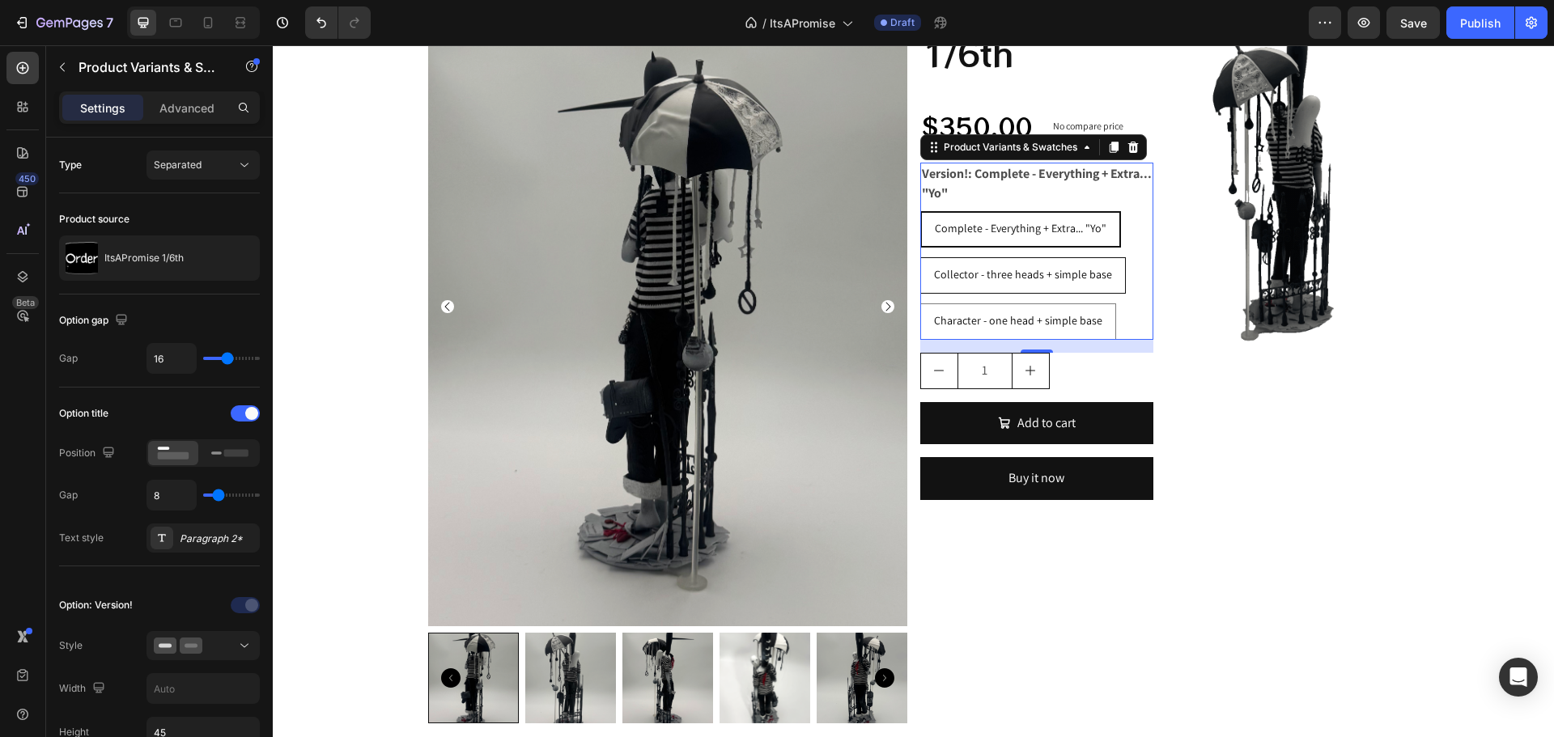
click at [920, 257] on input "Collector - three heads + simple base Collector - three heads + simple base Col…" at bounding box center [919, 257] width 1 height 1
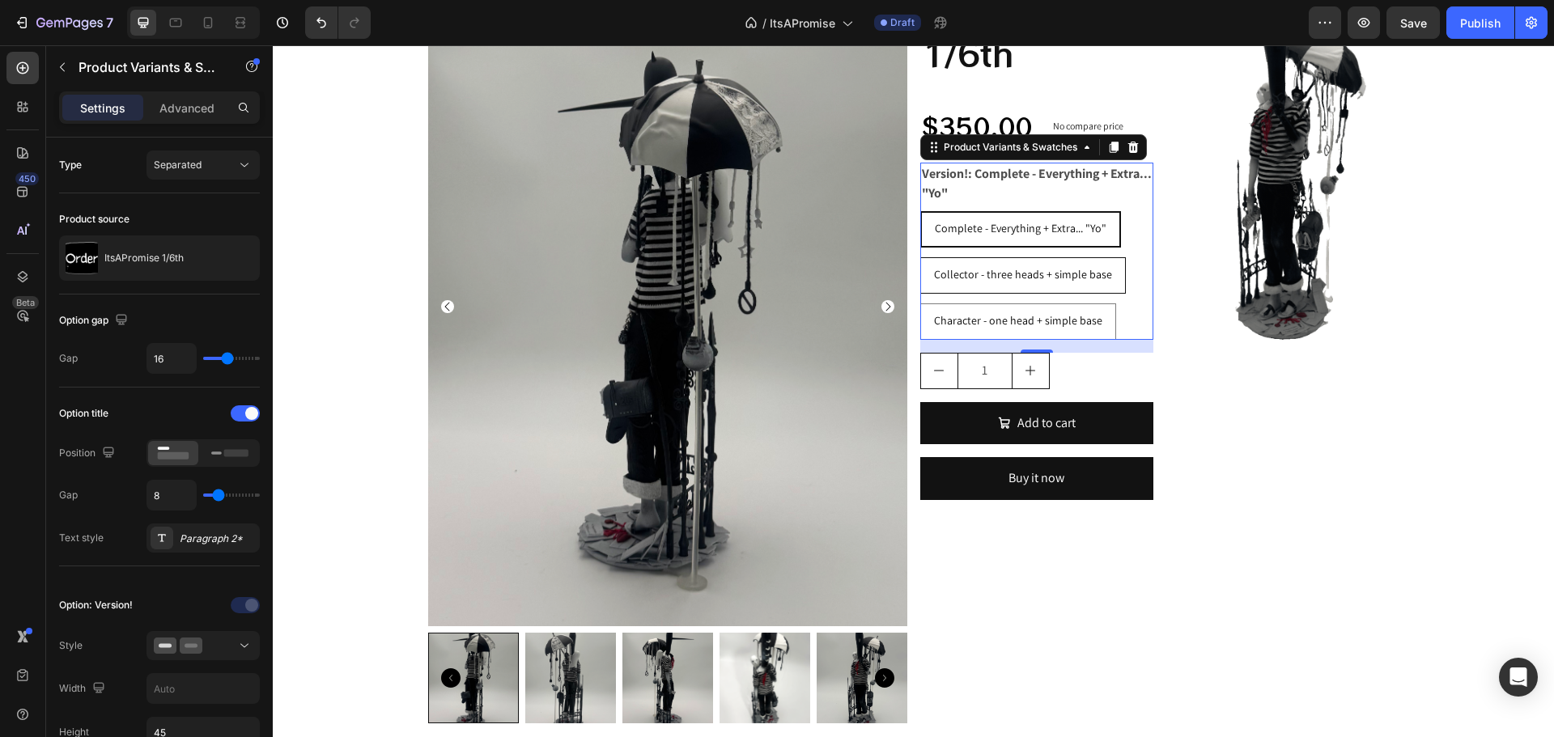
radio input "true"
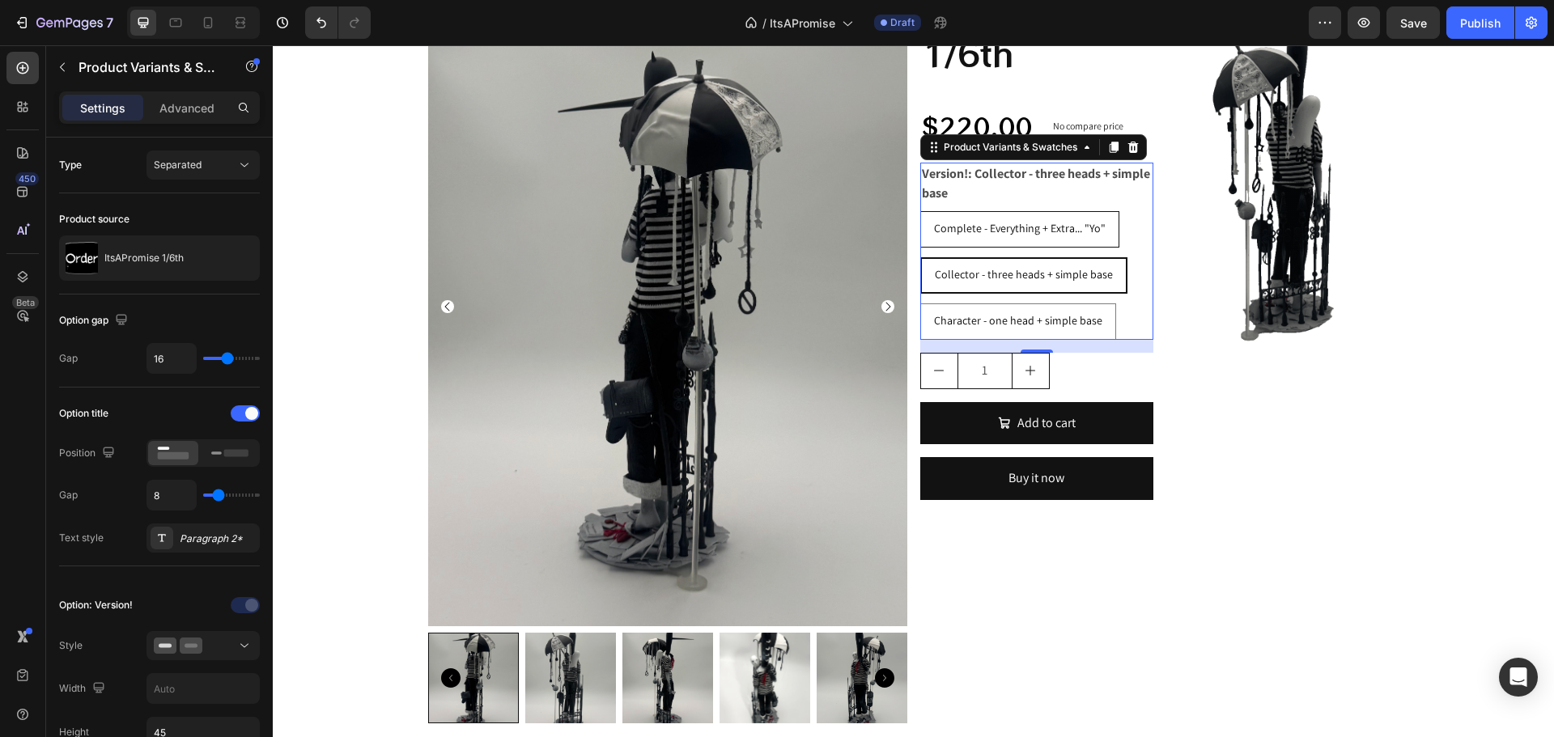
click at [934, 225] on span "Complete - Everything + Extra... "Yo"" at bounding box center [1020, 228] width 172 height 15
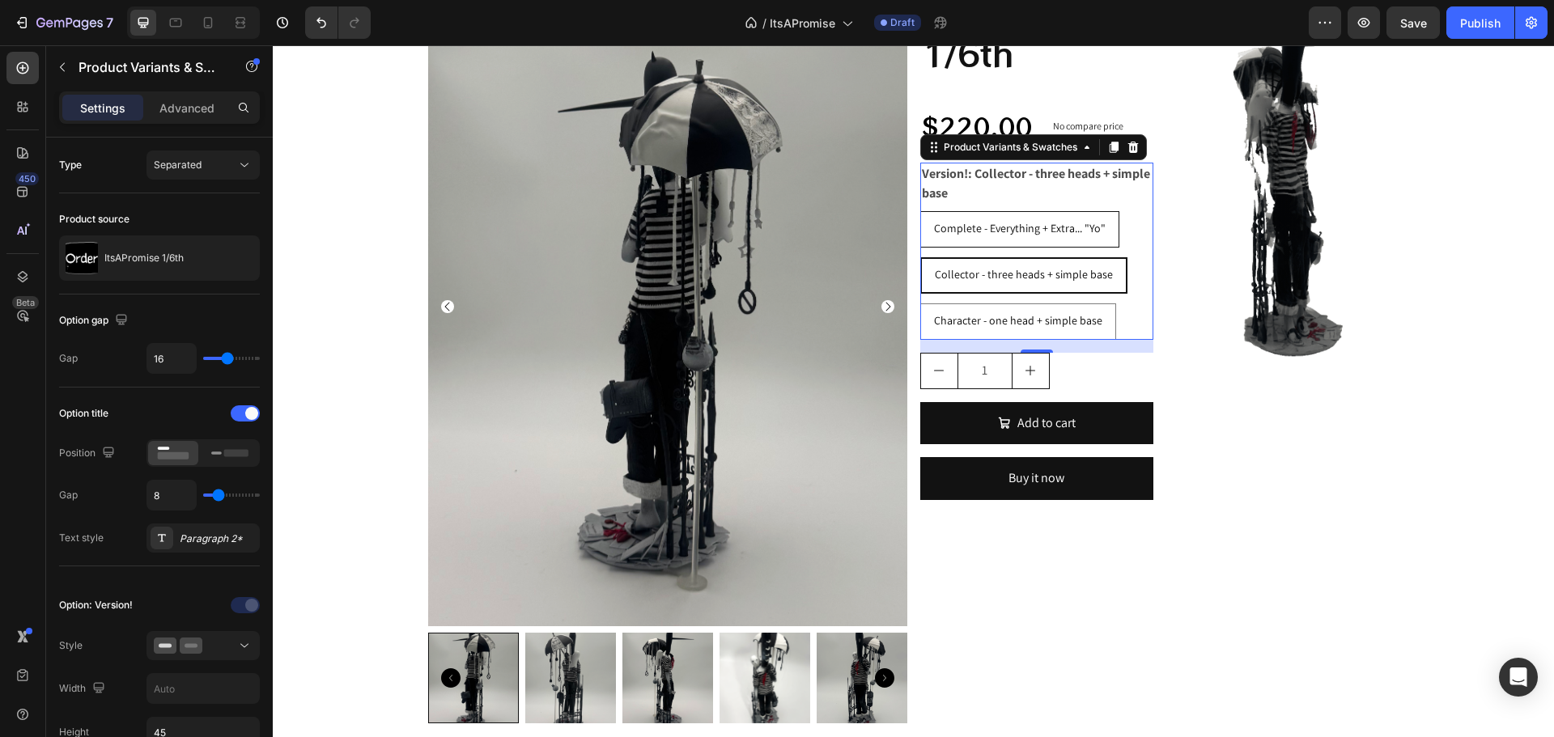
click at [920, 211] on input "Complete - Everything + Extra... "Yo" Complete - Everything + Extra... "Yo" Com…" at bounding box center [919, 210] width 1 height 1
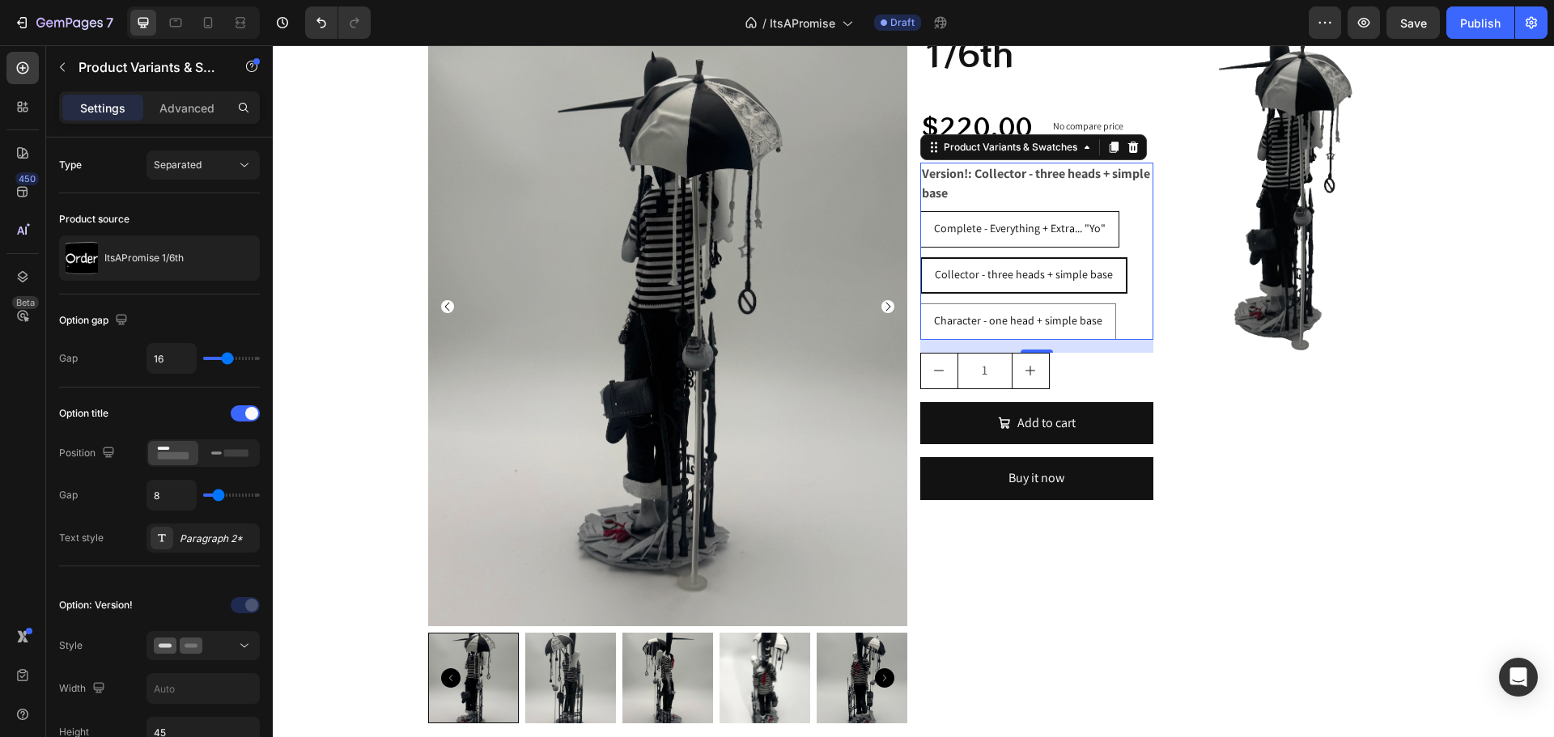
radio input "true"
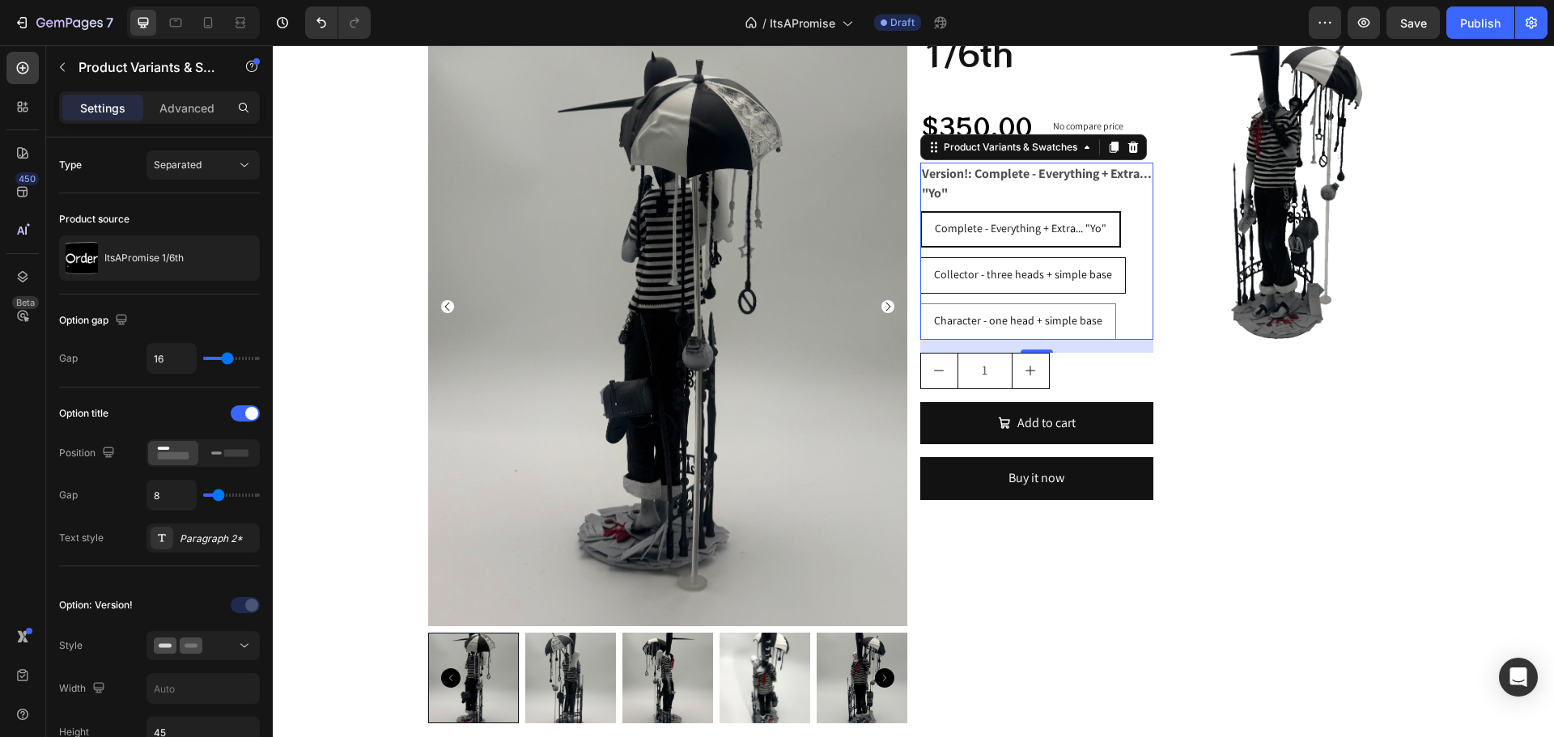
click at [965, 270] on span "Collector - three heads + simple base" at bounding box center [1023, 274] width 178 height 15
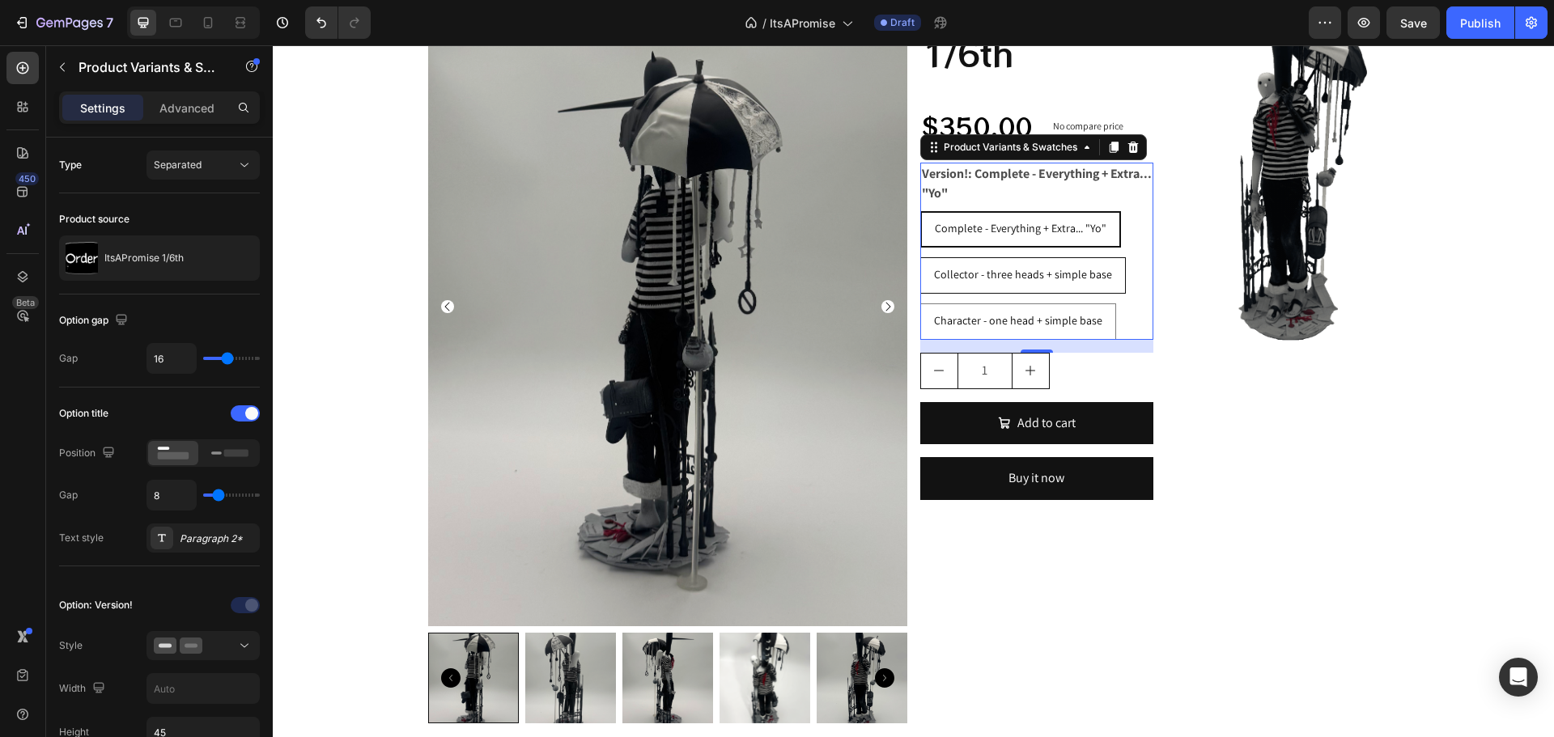
click at [920, 257] on input "Collector - three heads + simple base Collector - three heads + simple base Col…" at bounding box center [919, 257] width 1 height 1
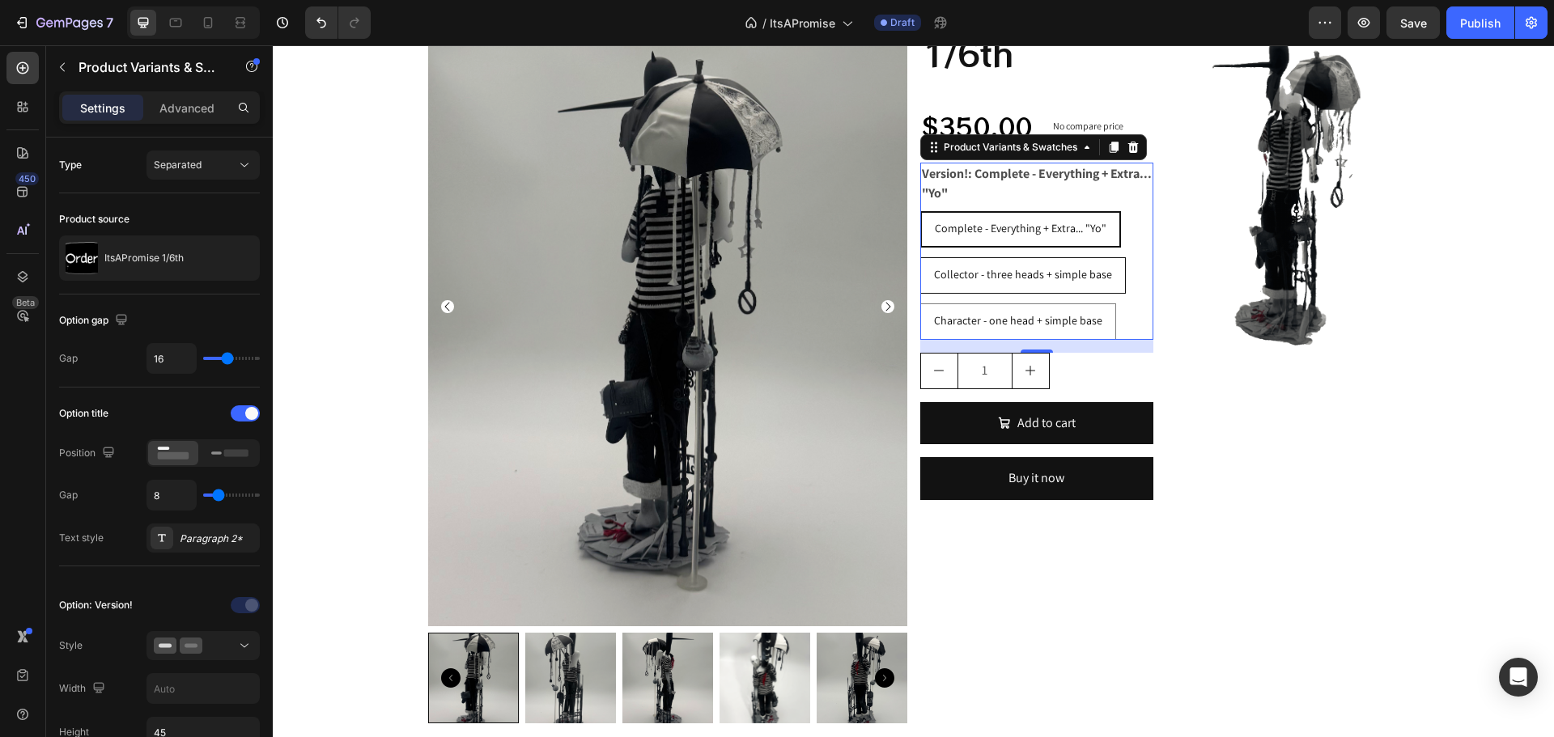
radio input "true"
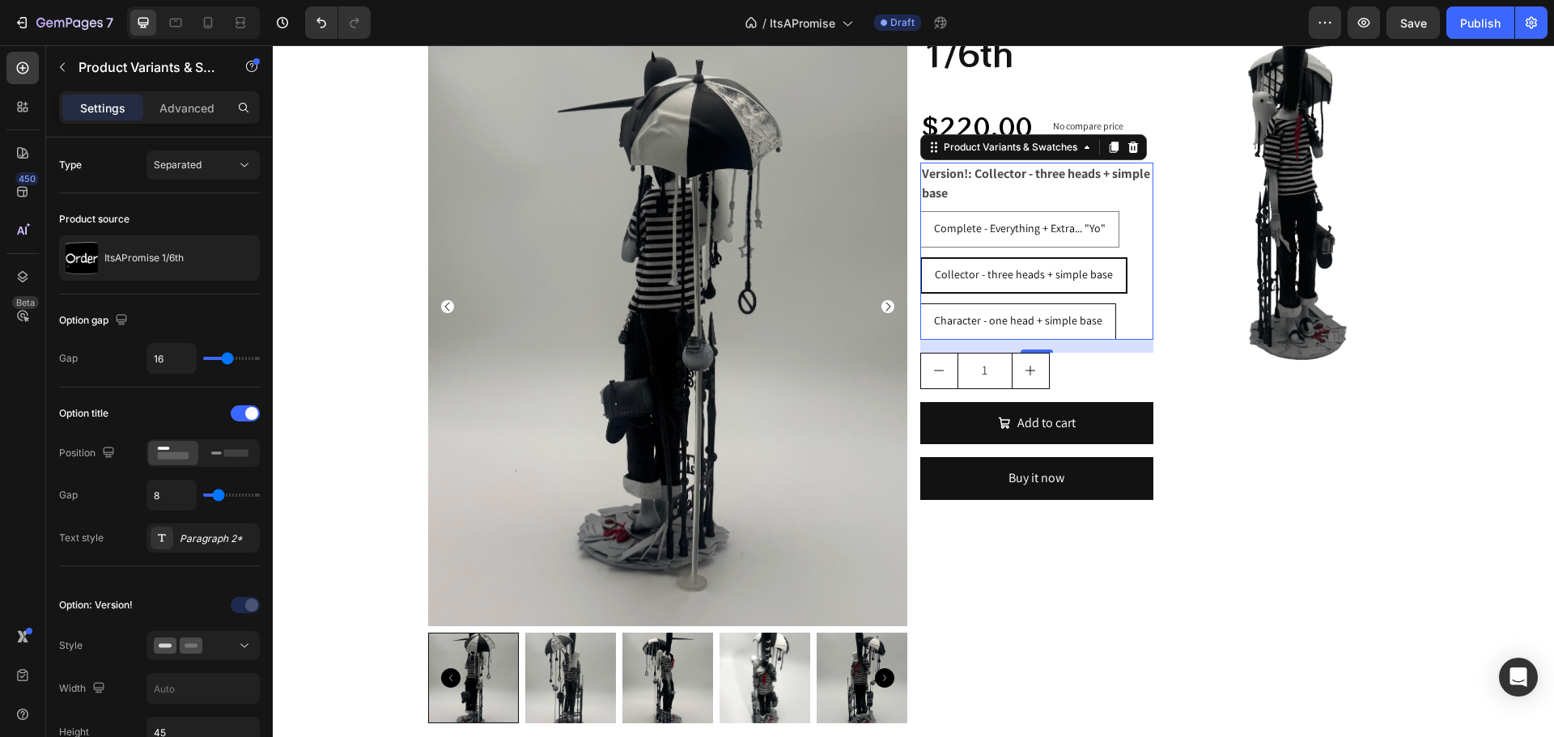
click at [948, 319] on span "Character - one head + simple base" at bounding box center [1018, 320] width 168 height 15
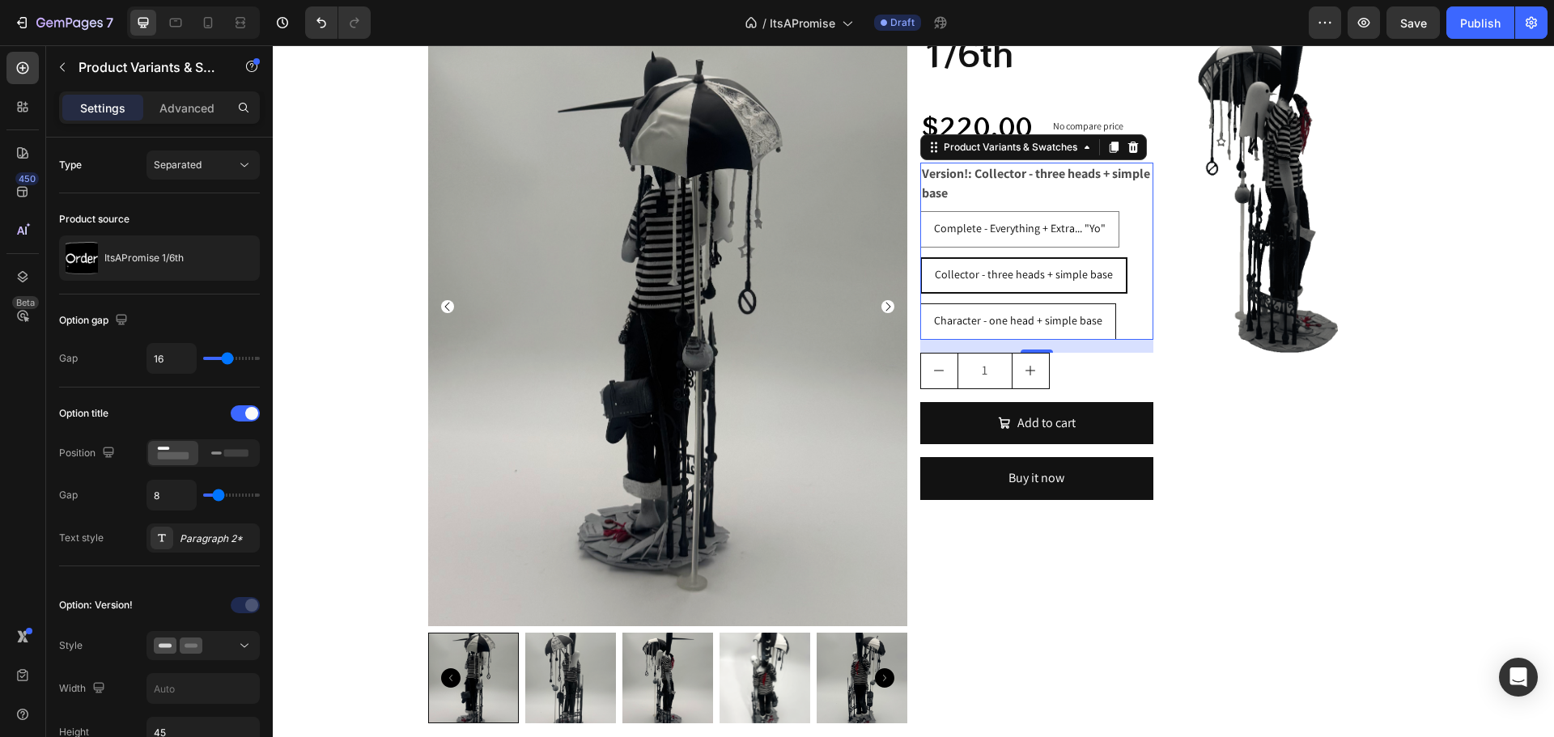
click at [920, 303] on input "Character - one head + simple base Character - one head + simple base Character…" at bounding box center [919, 303] width 1 height 1
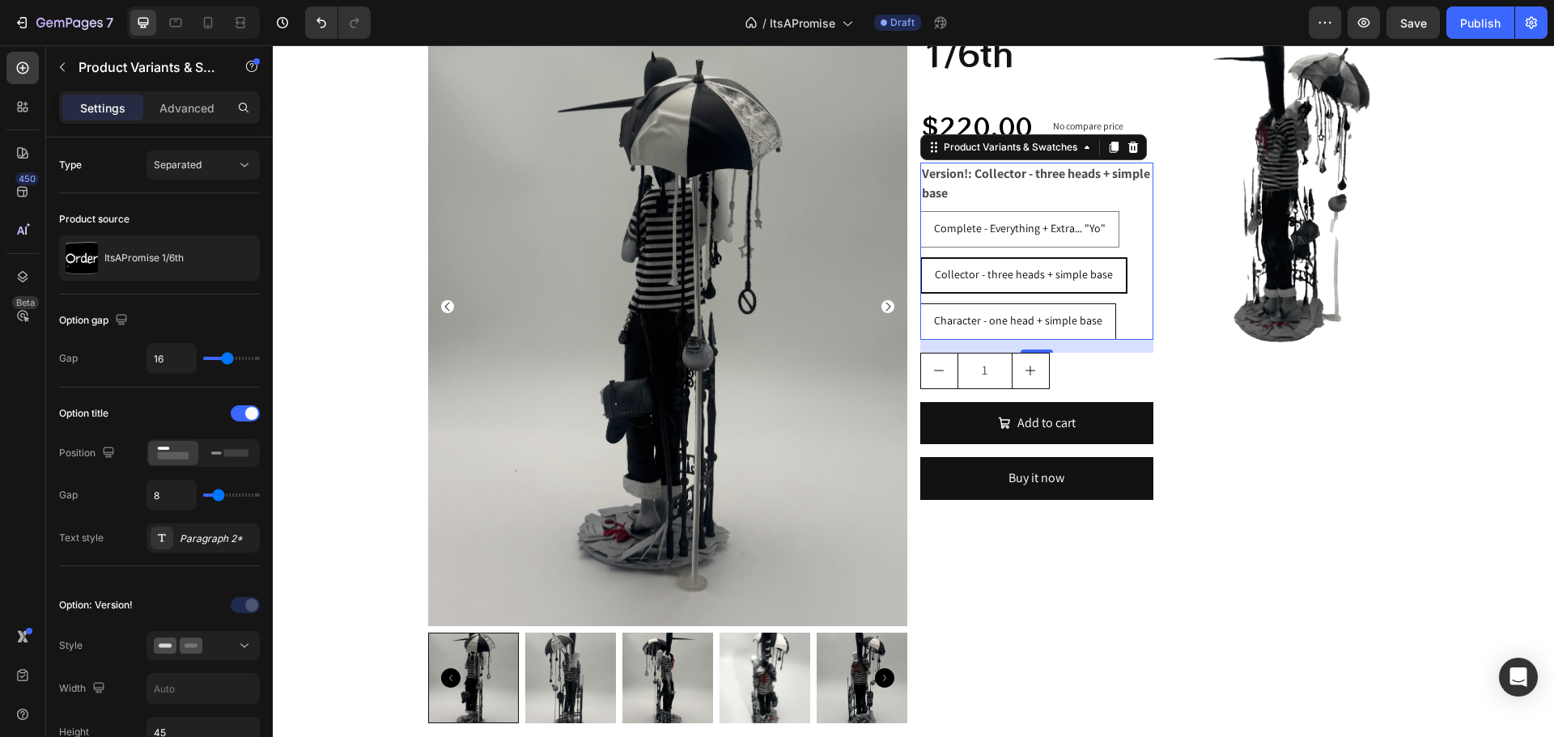
radio input "true"
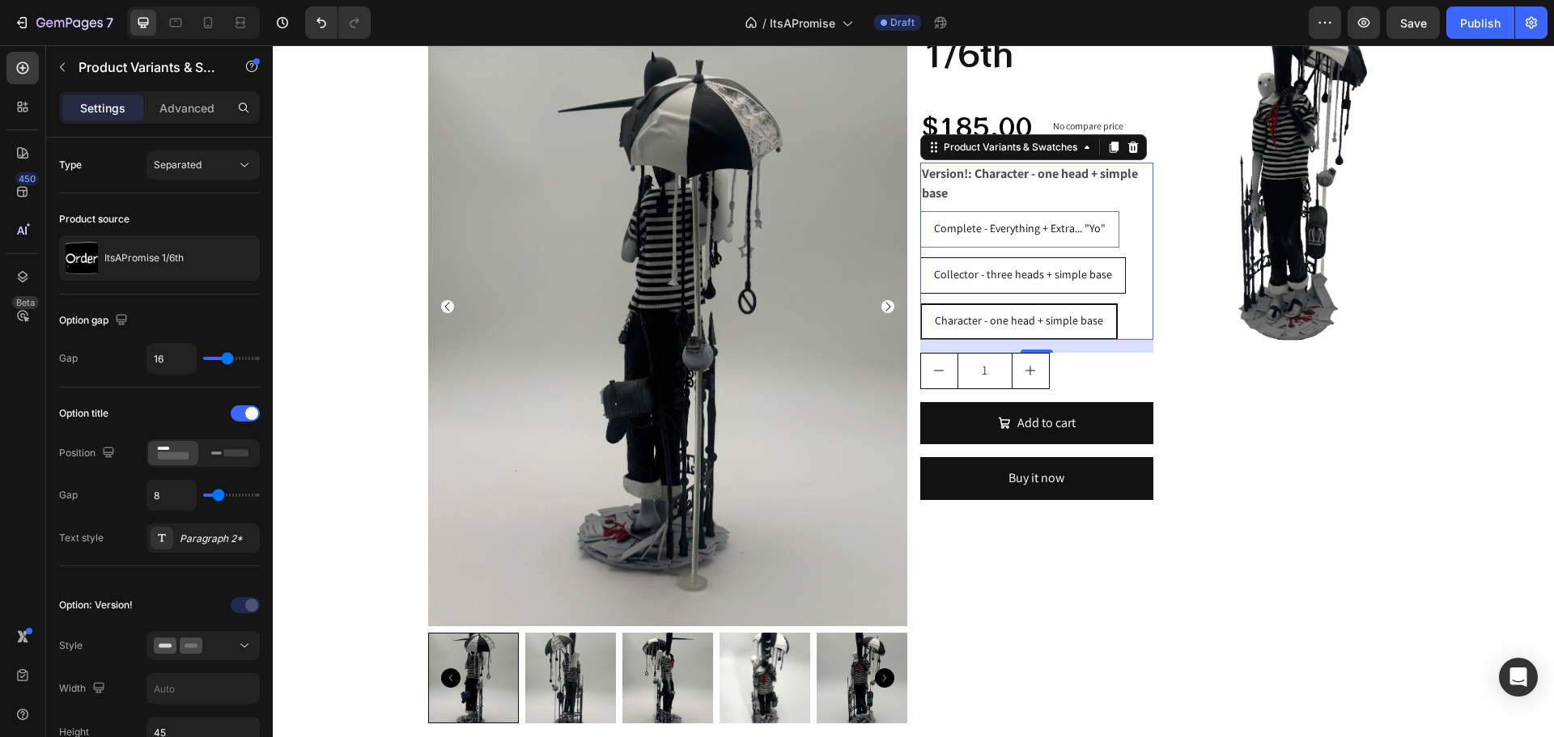
click at [948, 287] on div "Collector - three heads + simple base" at bounding box center [1023, 274] width 204 height 33
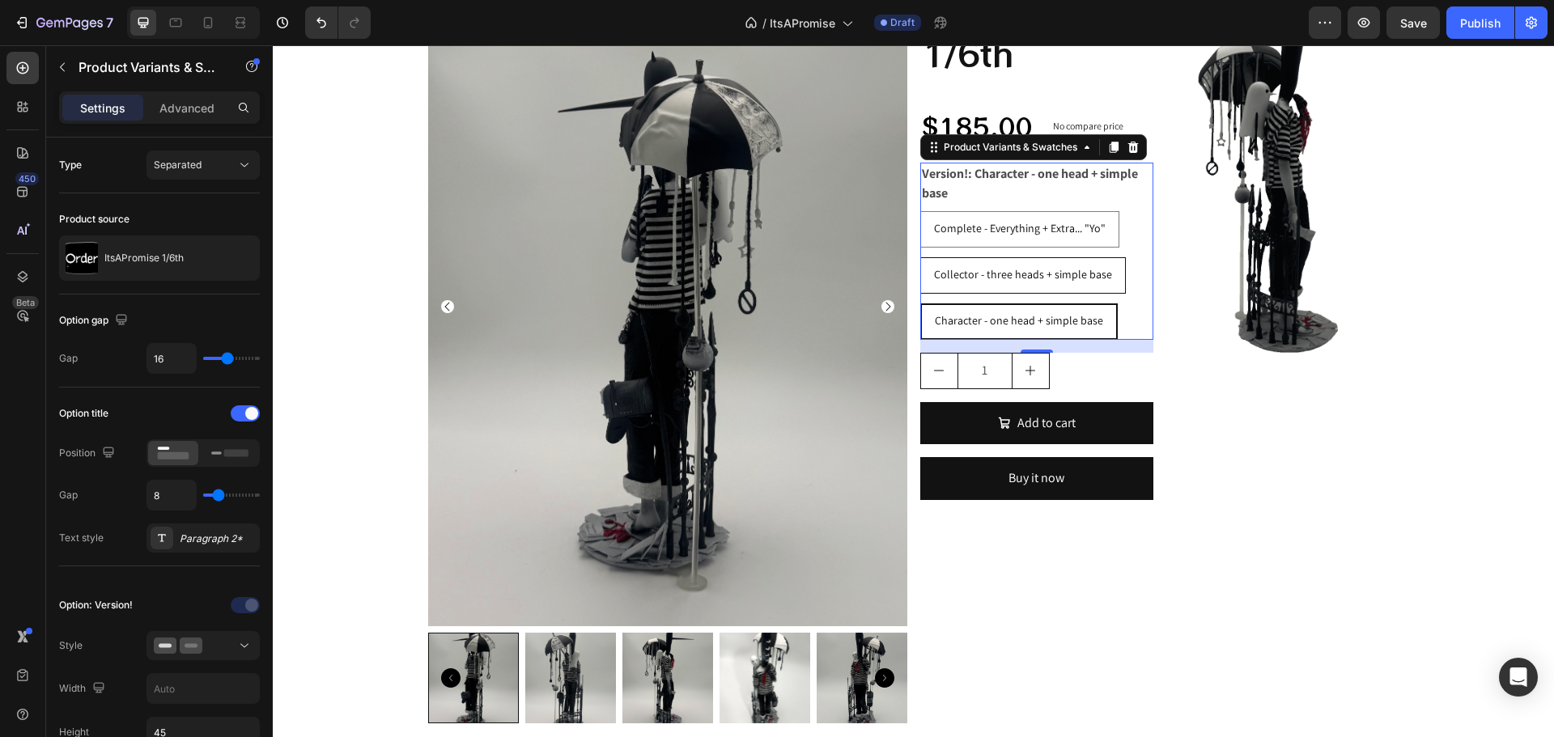
click at [920, 257] on input "Collector - three heads + simple base Collector - three heads + simple base Col…" at bounding box center [919, 257] width 1 height 1
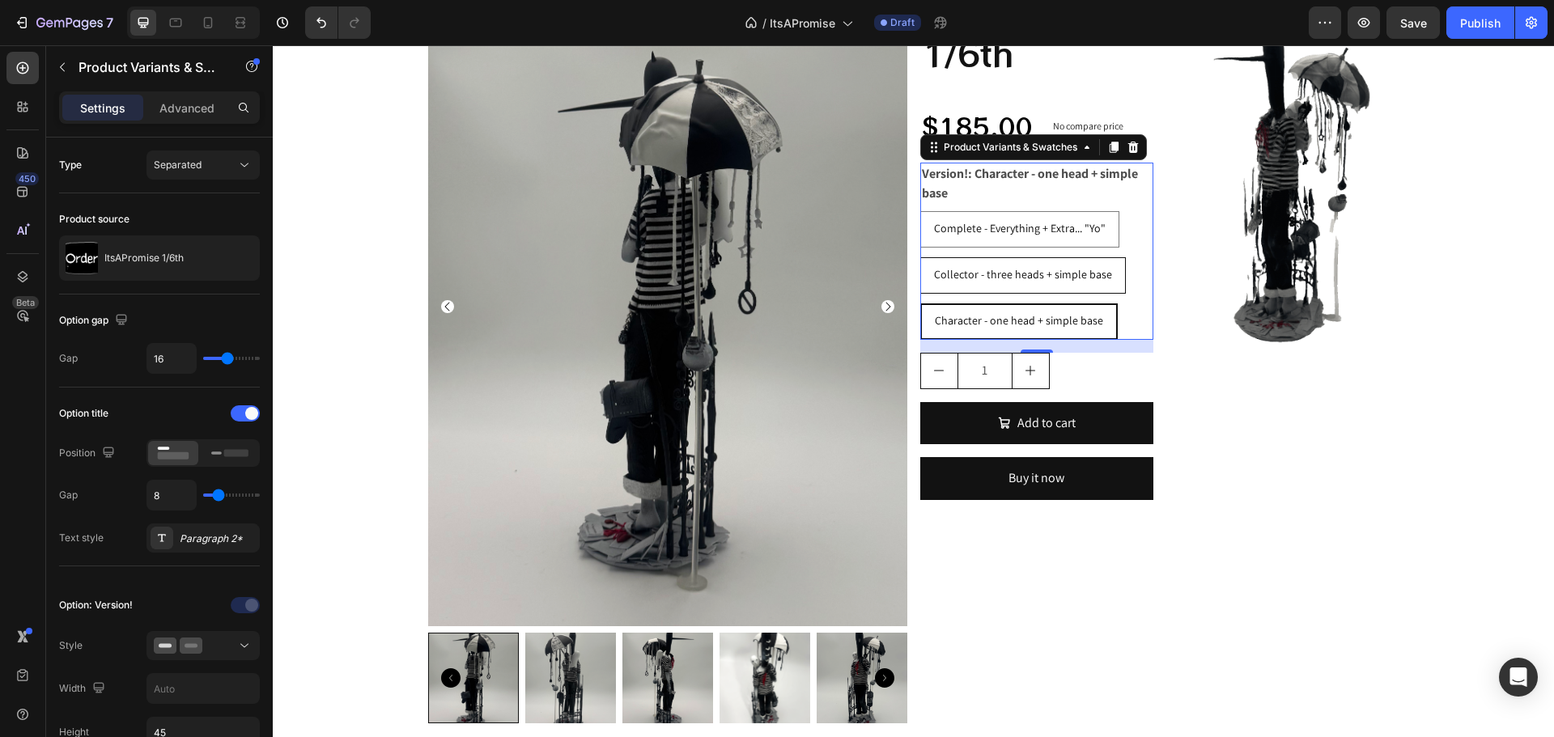
radio input "true"
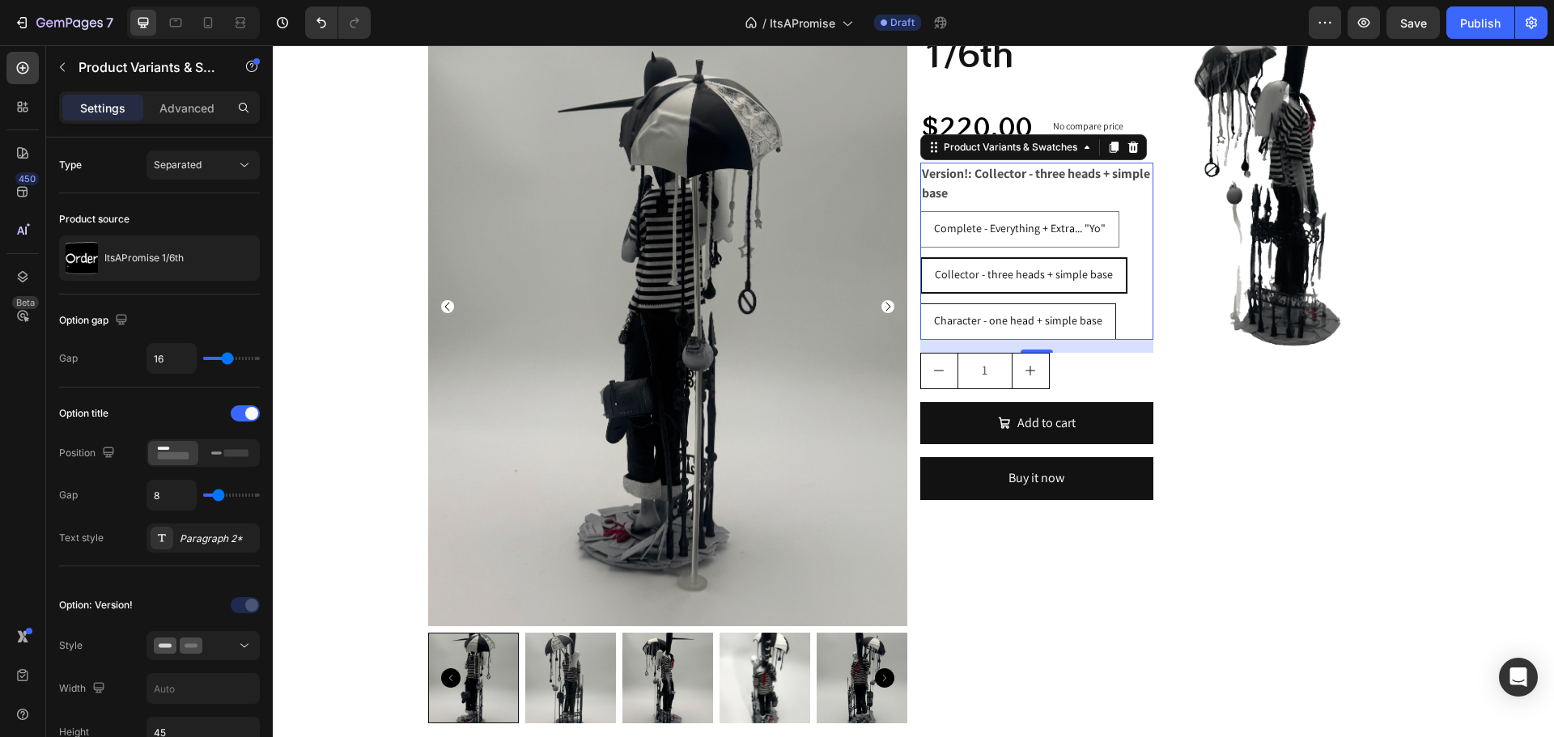
click at [952, 318] on span "Character - one head + simple base" at bounding box center [1018, 320] width 168 height 15
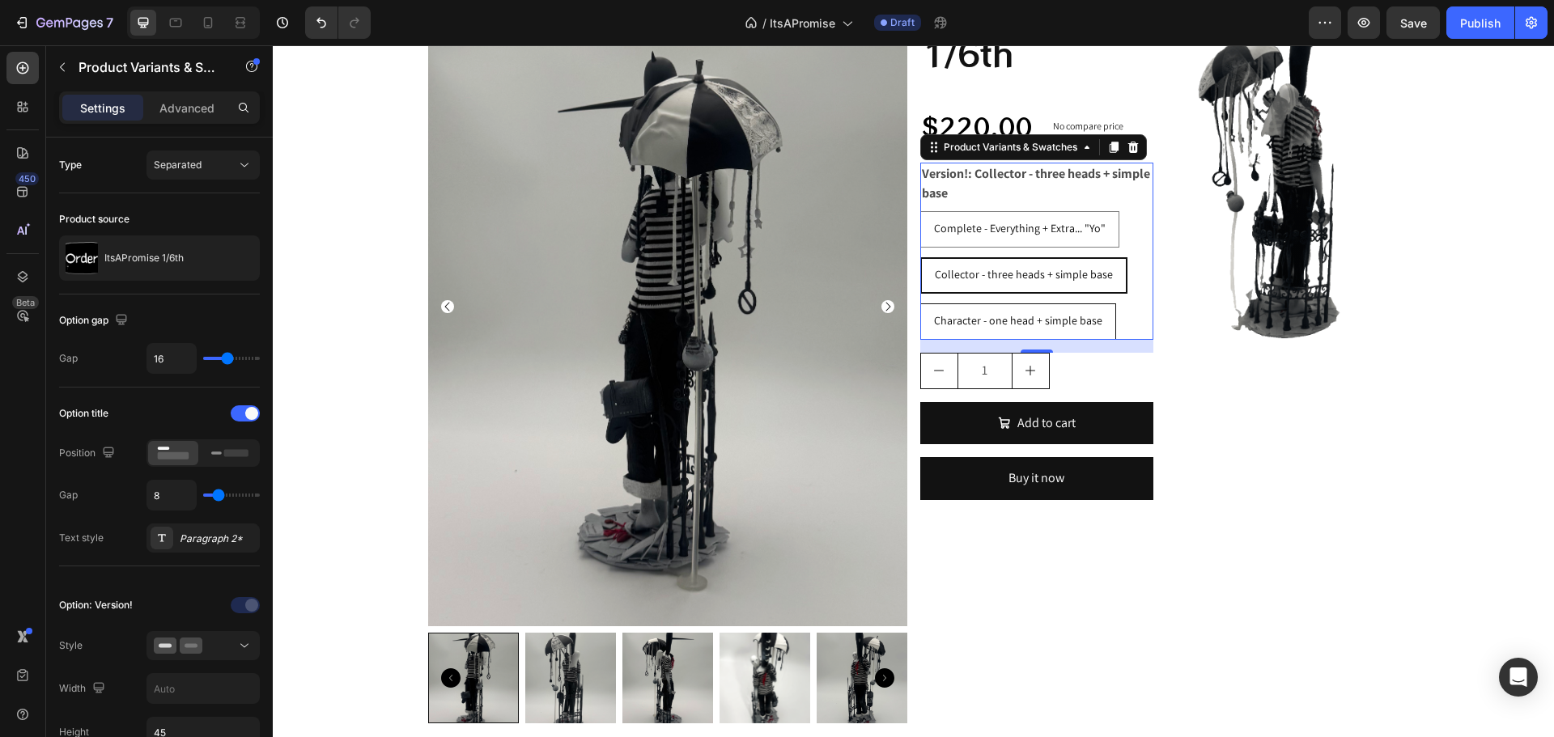
click at [920, 303] on input "Character - one head + simple base Character - one head + simple base Character…" at bounding box center [919, 303] width 1 height 1
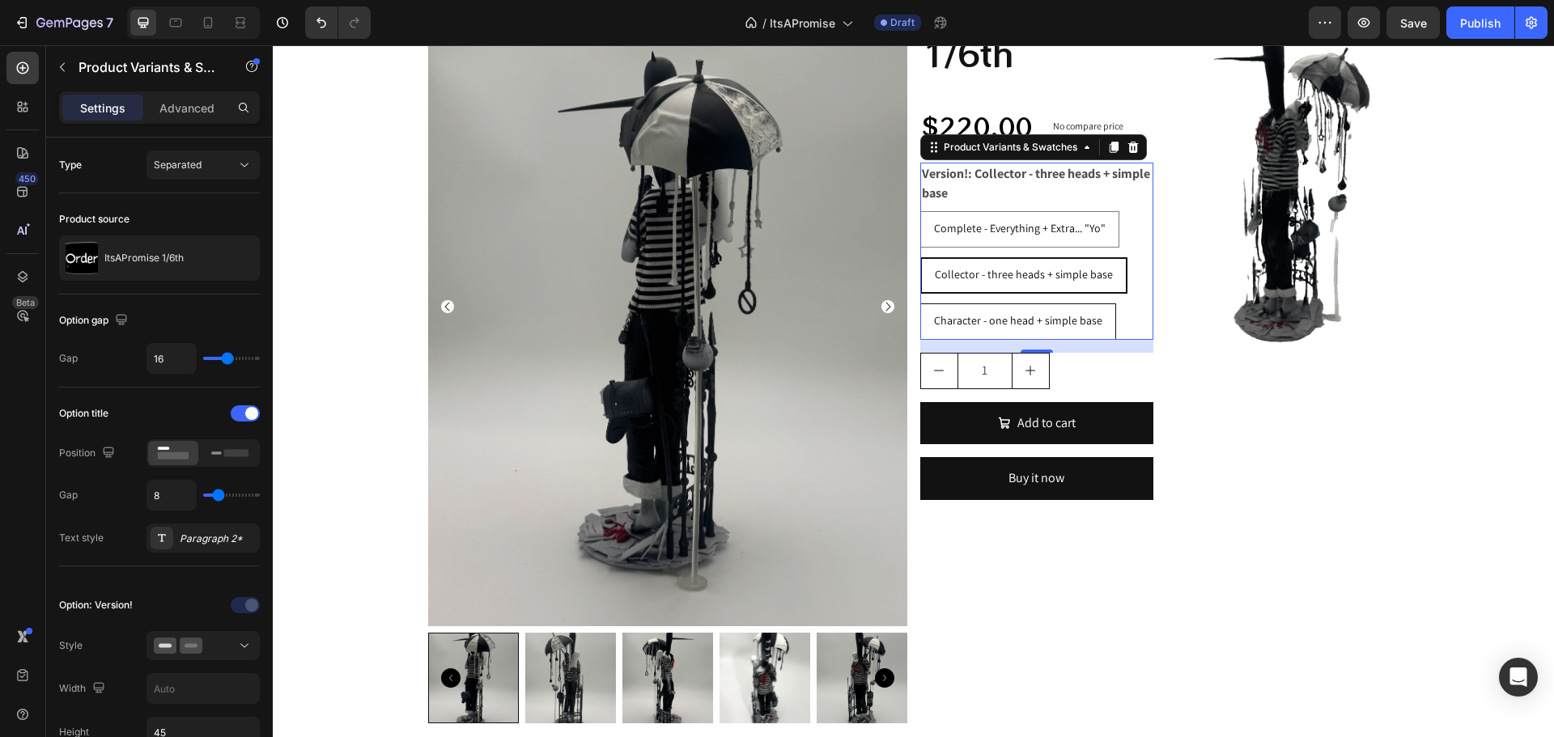
radio input "true"
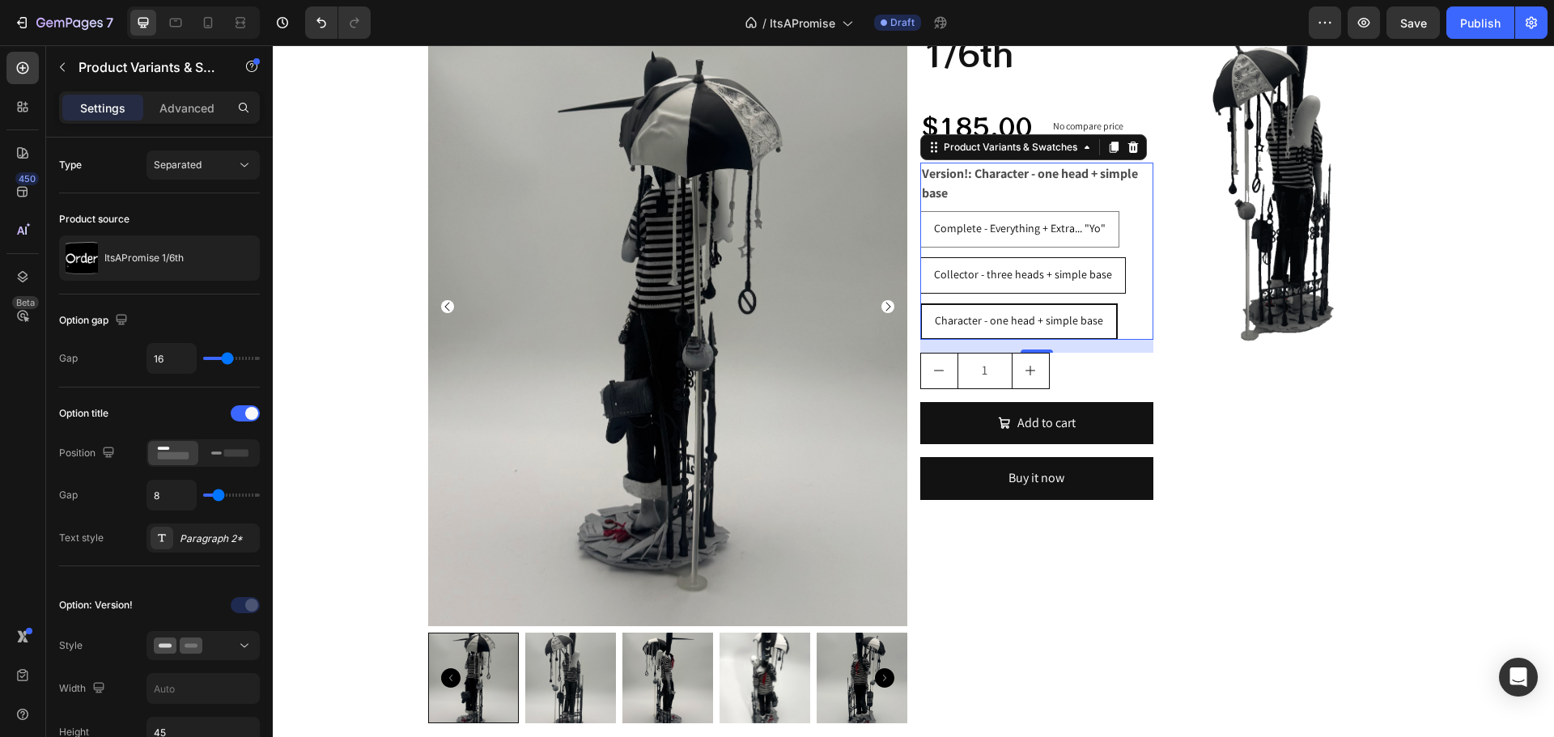
click at [942, 284] on div "Collector - three heads + simple base" at bounding box center [1023, 274] width 204 height 33
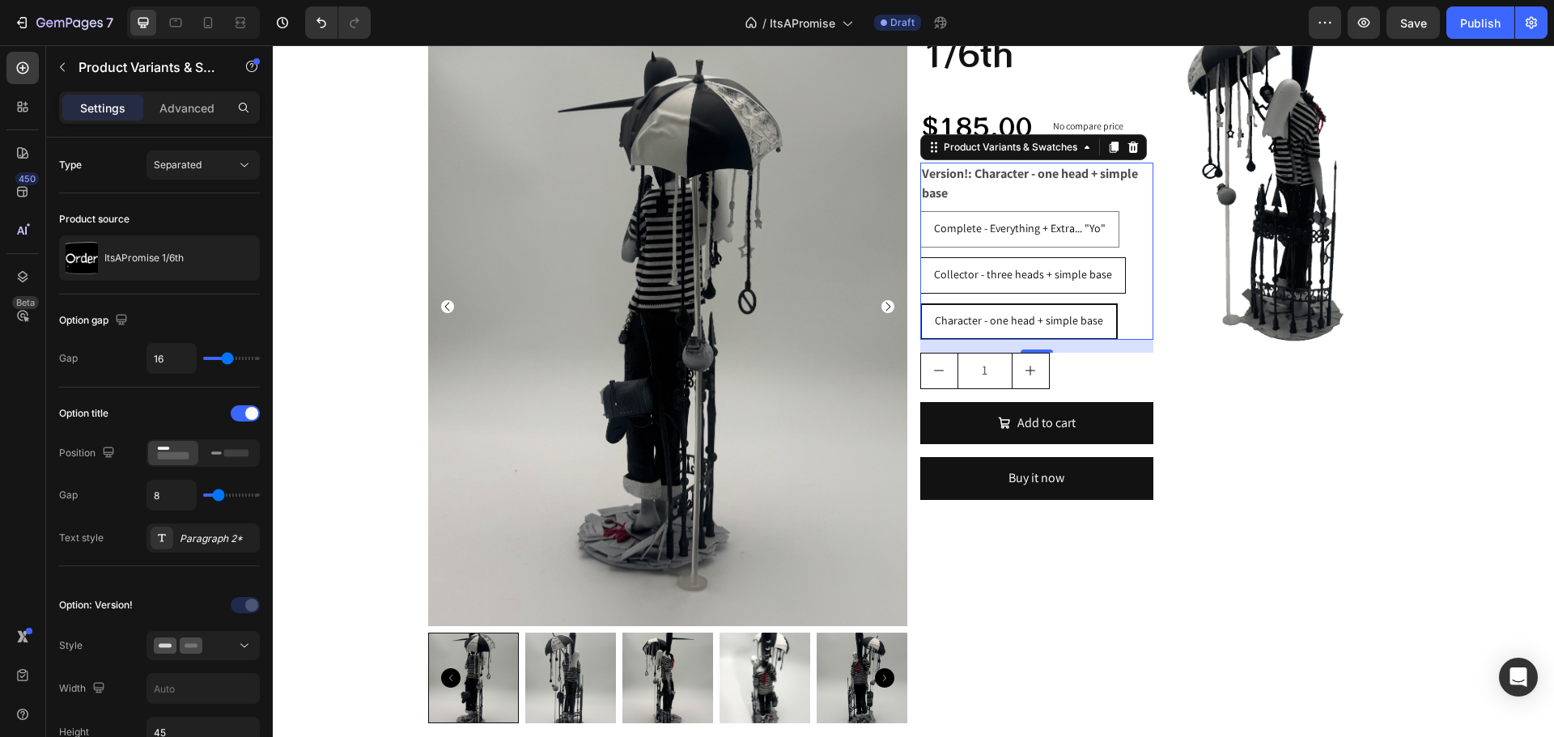
click at [920, 257] on input "Collector - three heads + simple base Collector - three heads + simple base Col…" at bounding box center [919, 257] width 1 height 1
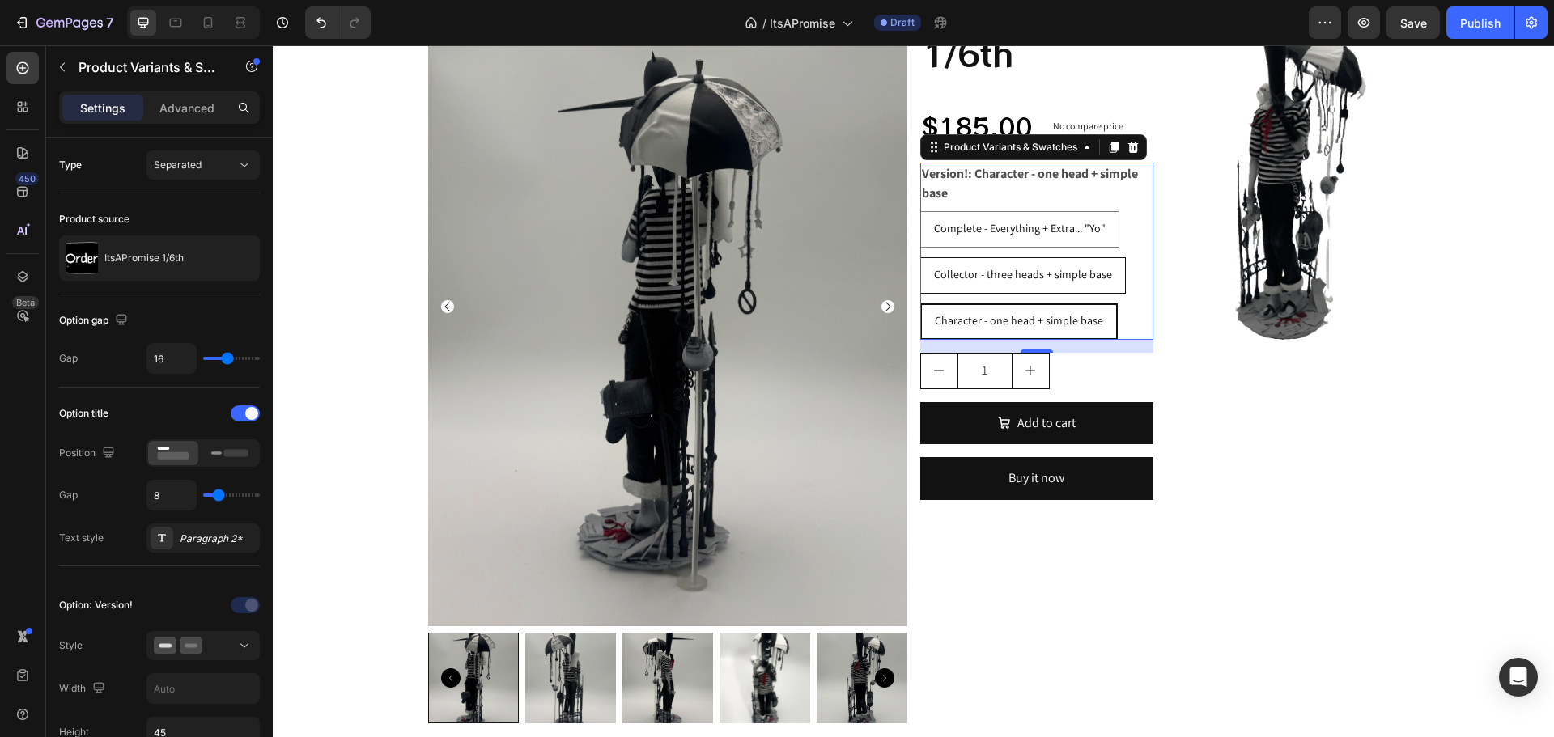
radio input "true"
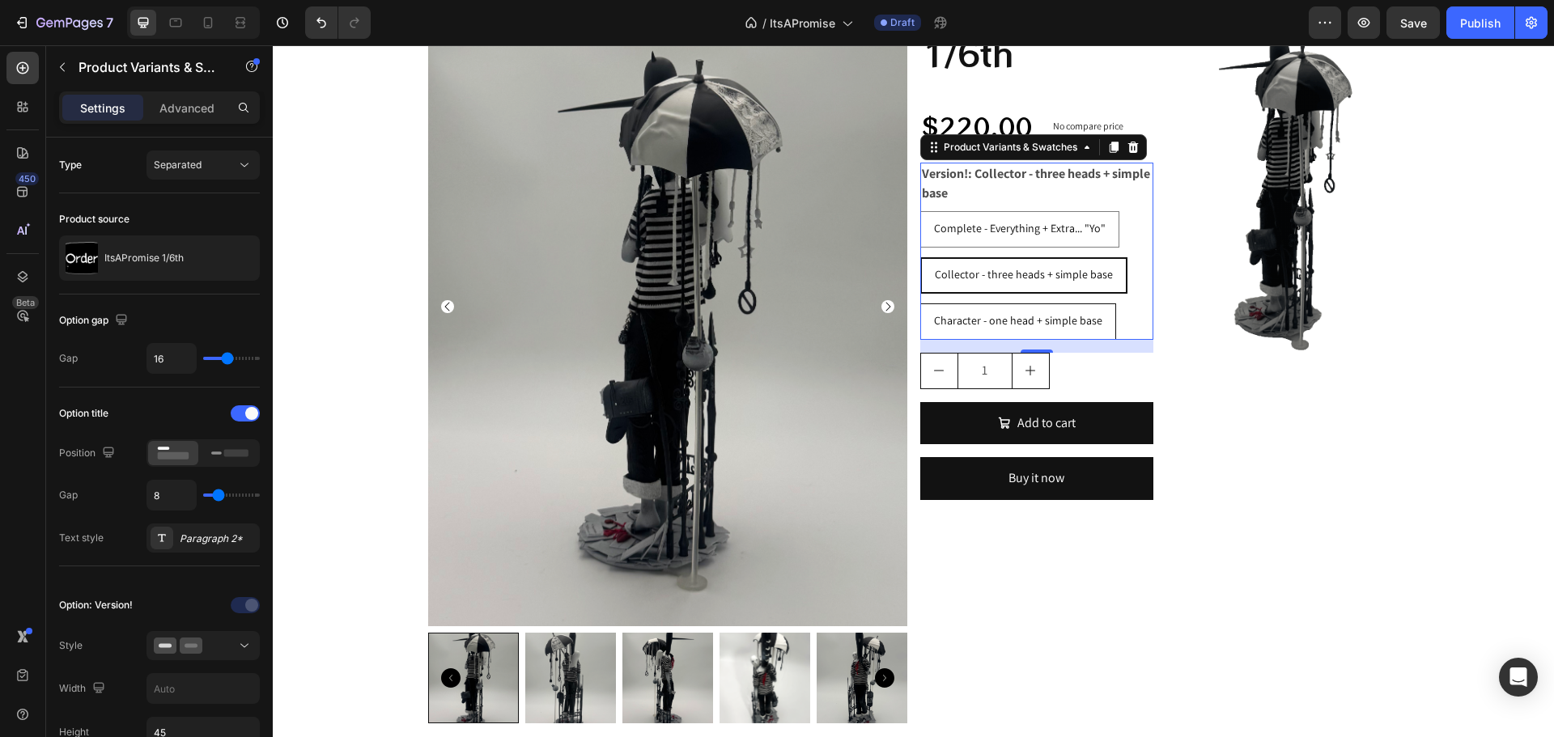
click at [969, 312] on div "Character - one head + simple base" at bounding box center [1018, 320] width 194 height 33
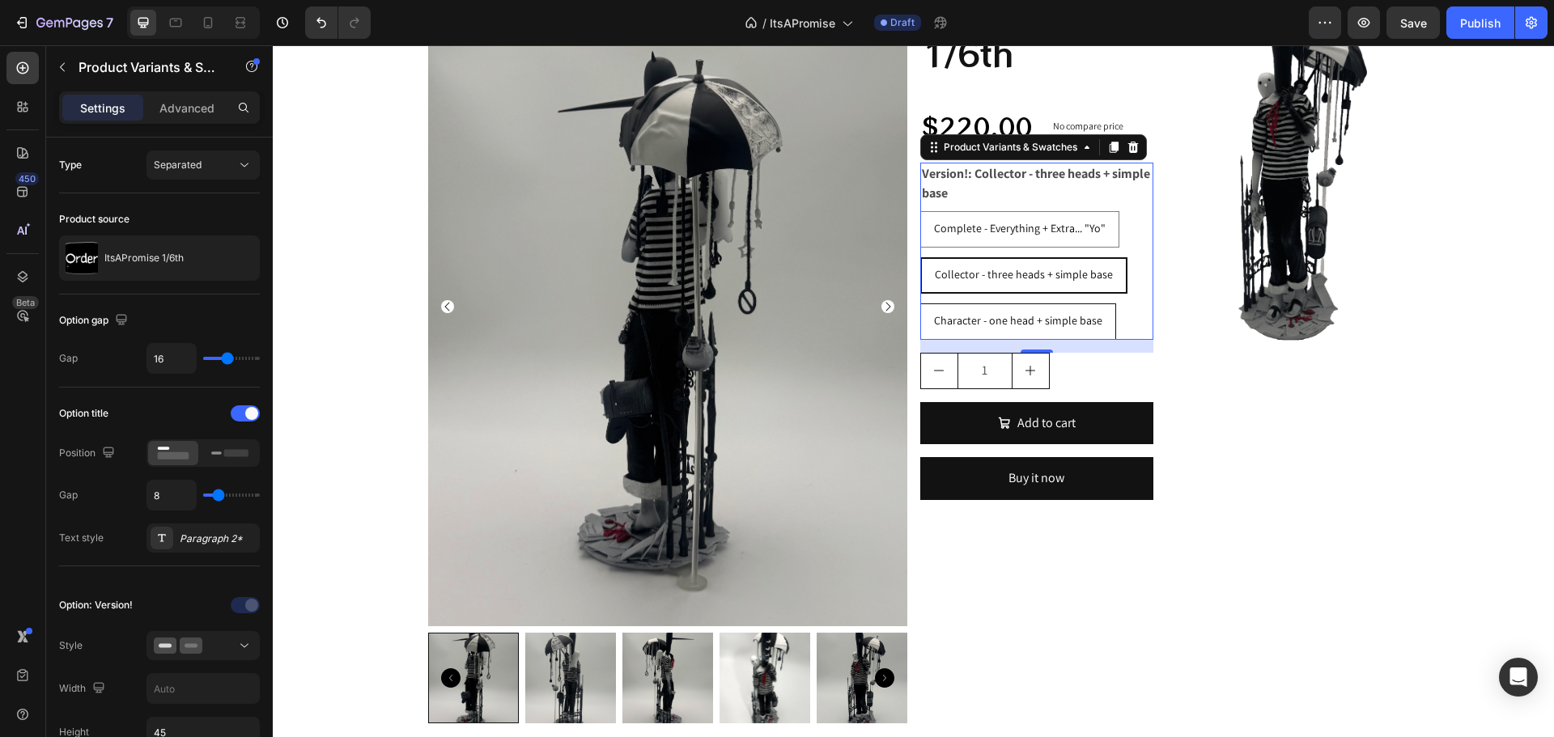
click at [920, 303] on input "Character - one head + simple base Character - one head + simple base Character…" at bounding box center [919, 303] width 1 height 1
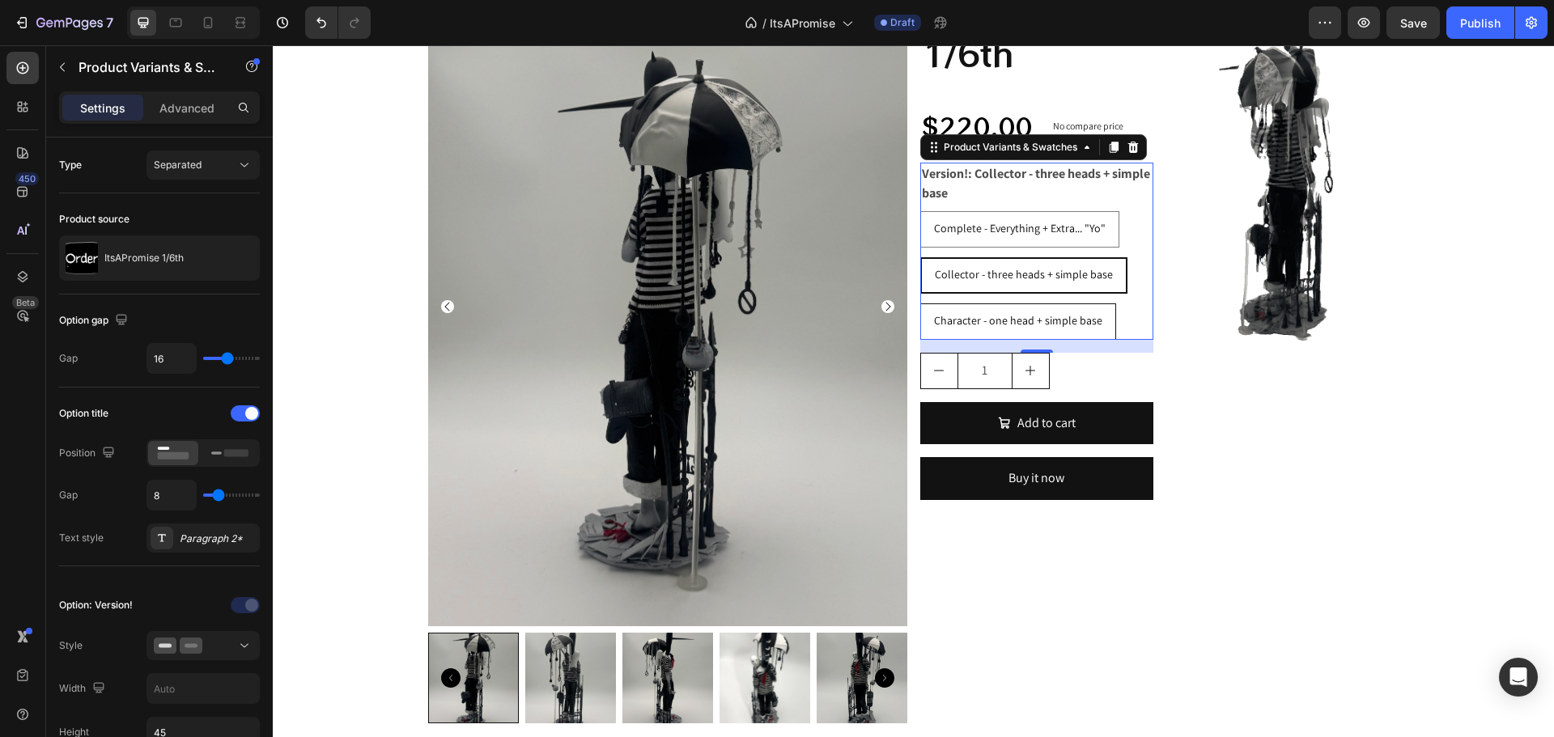
radio input "true"
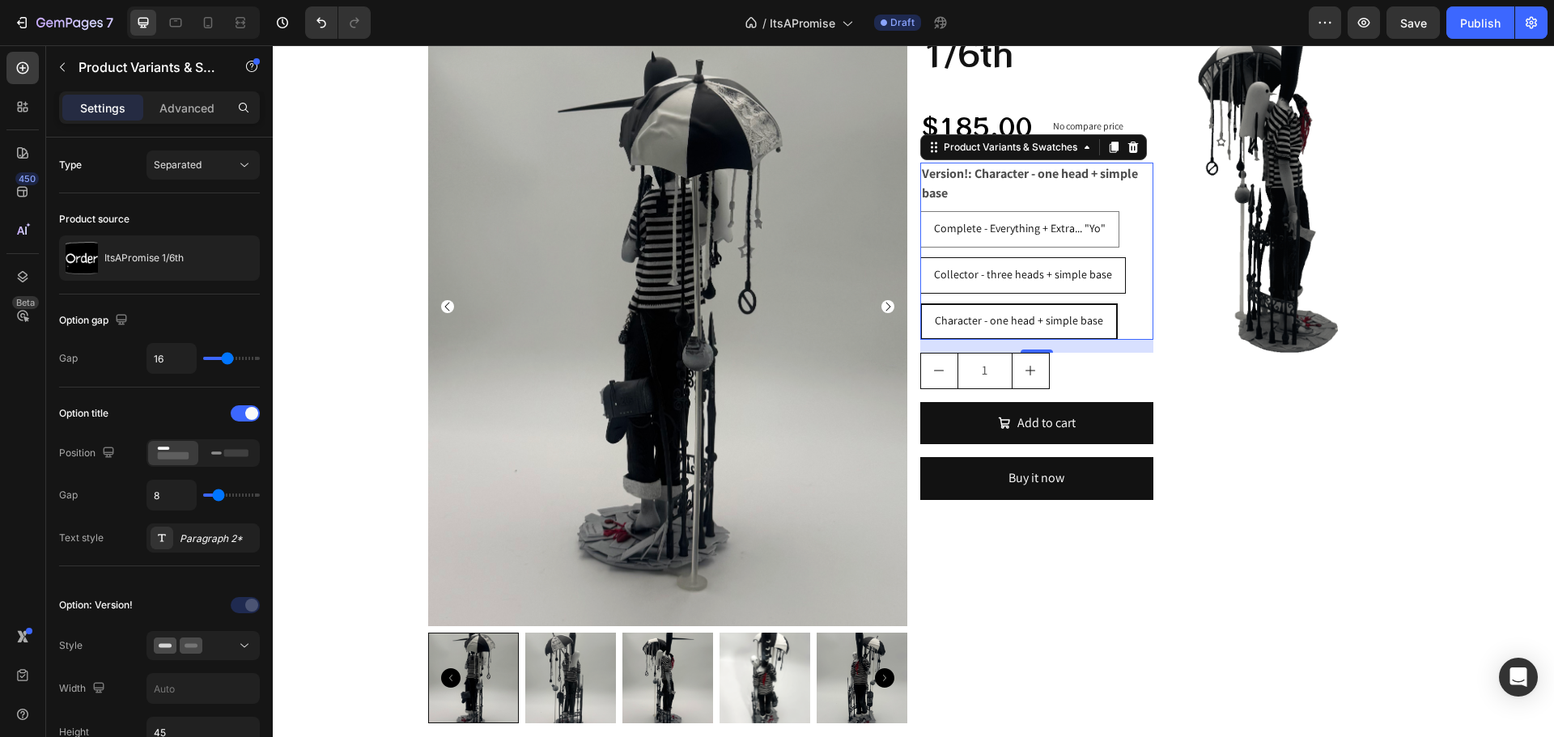
click at [948, 276] on span "Collector - three heads + simple base" at bounding box center [1023, 274] width 178 height 15
click at [920, 257] on input "Collector - three heads + simple base Collector - three heads + simple base Col…" at bounding box center [919, 257] width 1 height 1
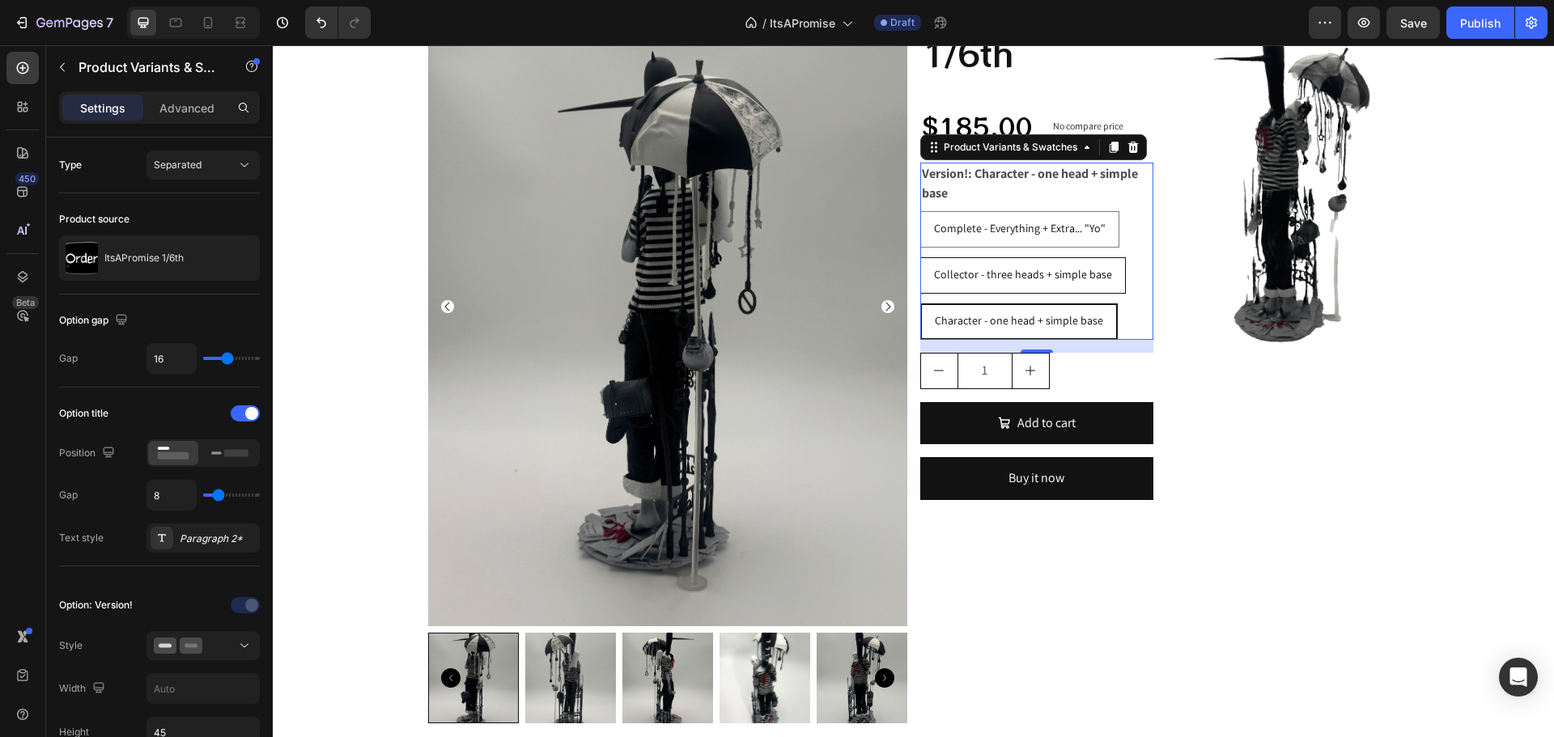
radio input "true"
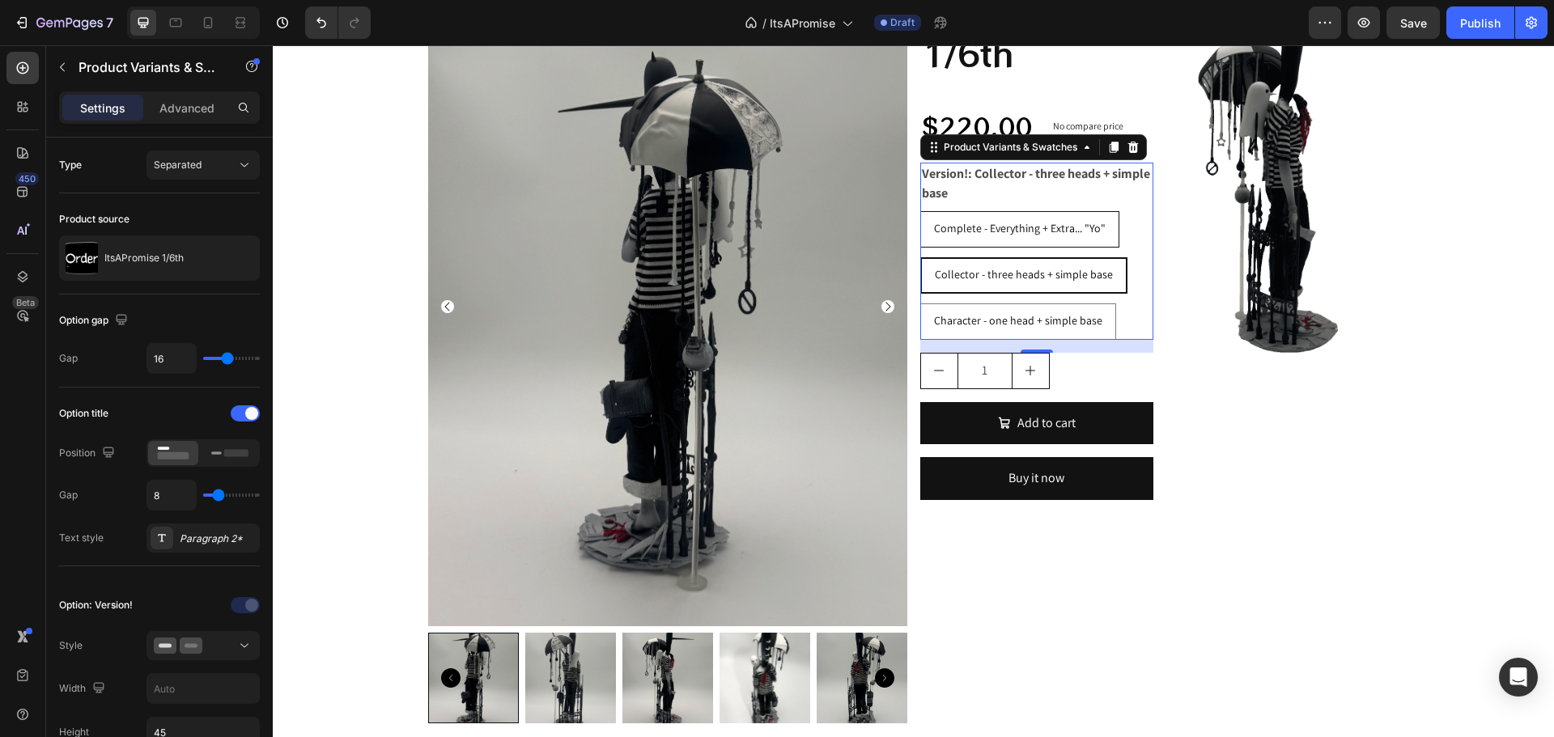
click at [939, 231] on span "Complete - Everything + Extra... "Yo"" at bounding box center [1020, 228] width 172 height 15
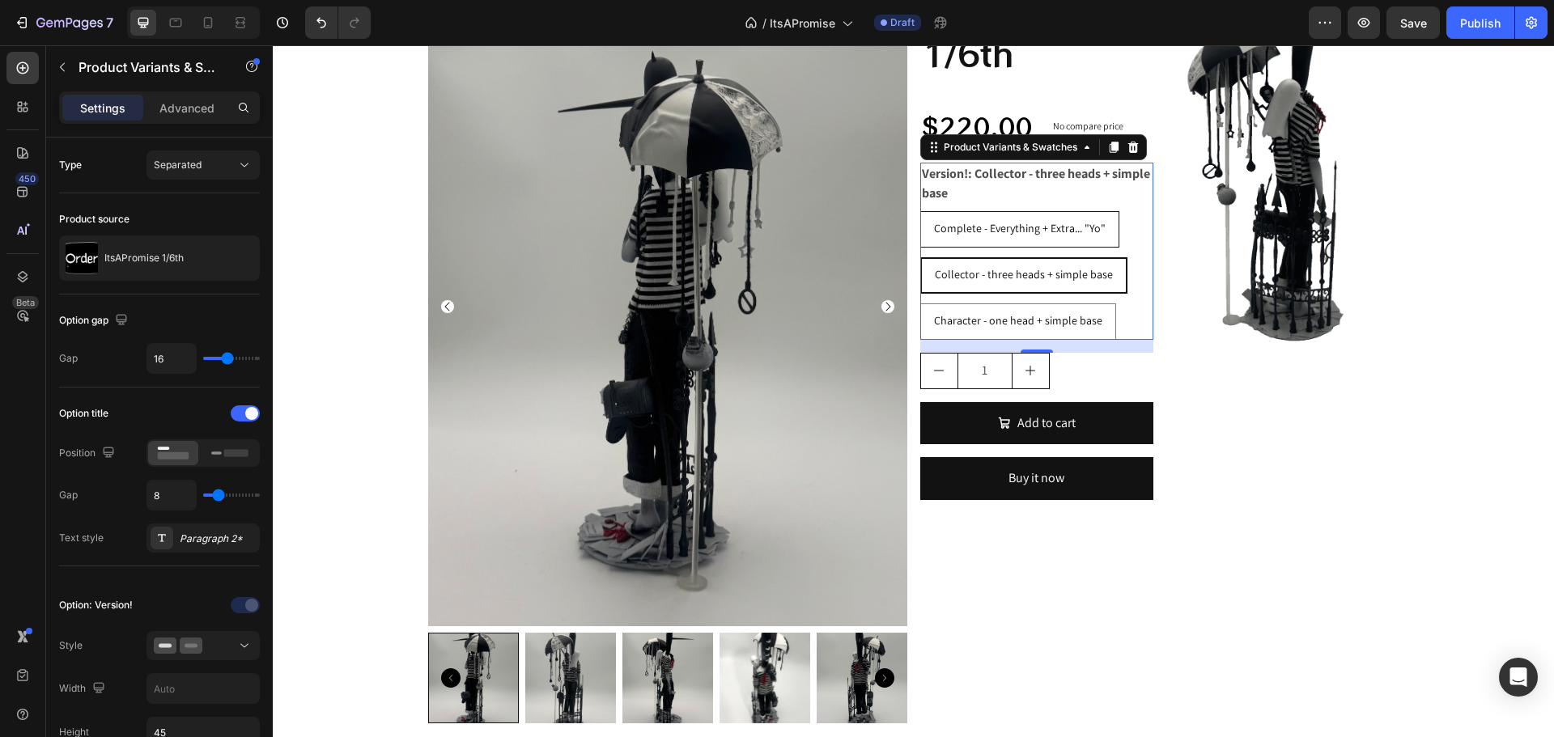
click at [920, 211] on input "Complete - Everything + Extra... "Yo" Complete - Everything + Extra... "Yo" Com…" at bounding box center [919, 210] width 1 height 1
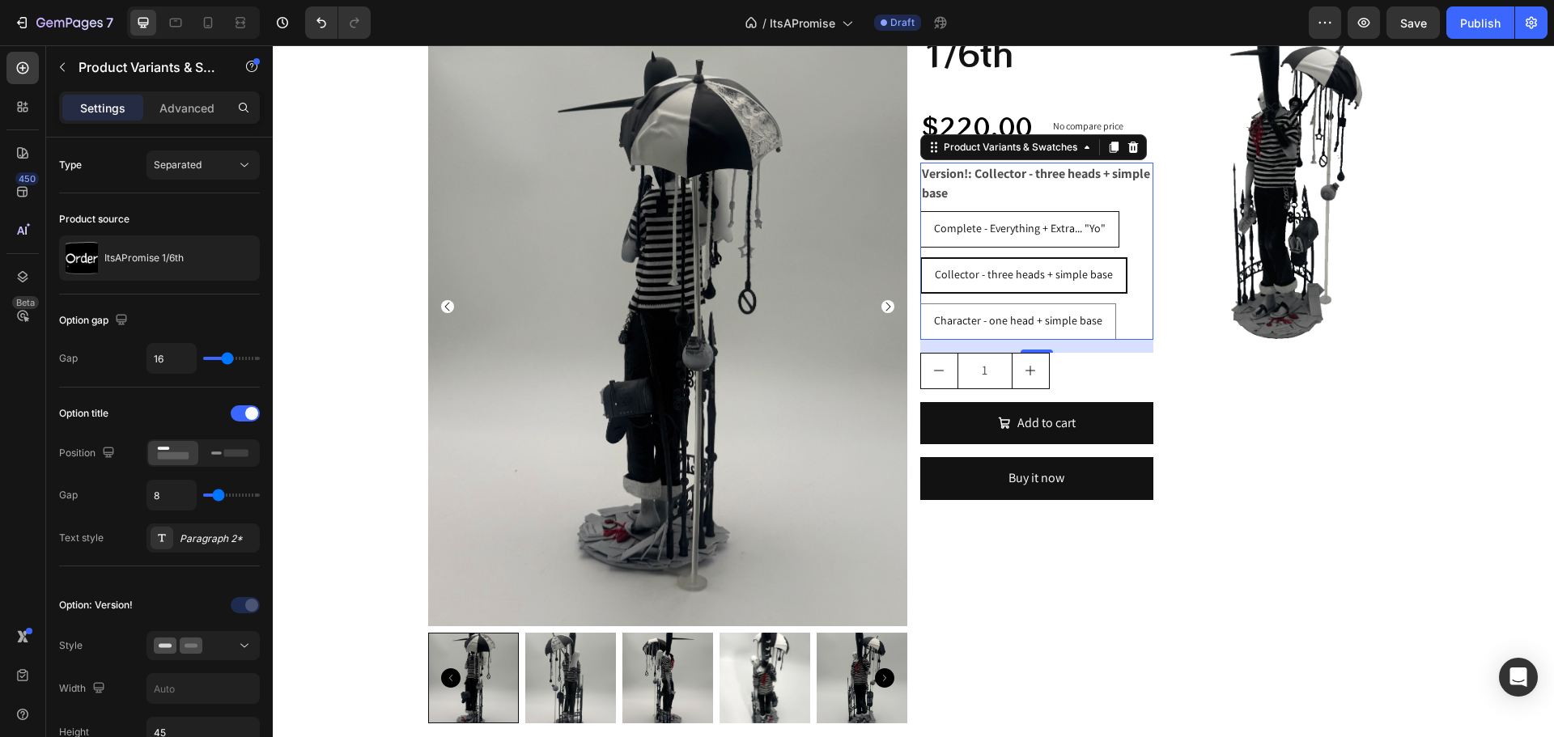
radio input "true"
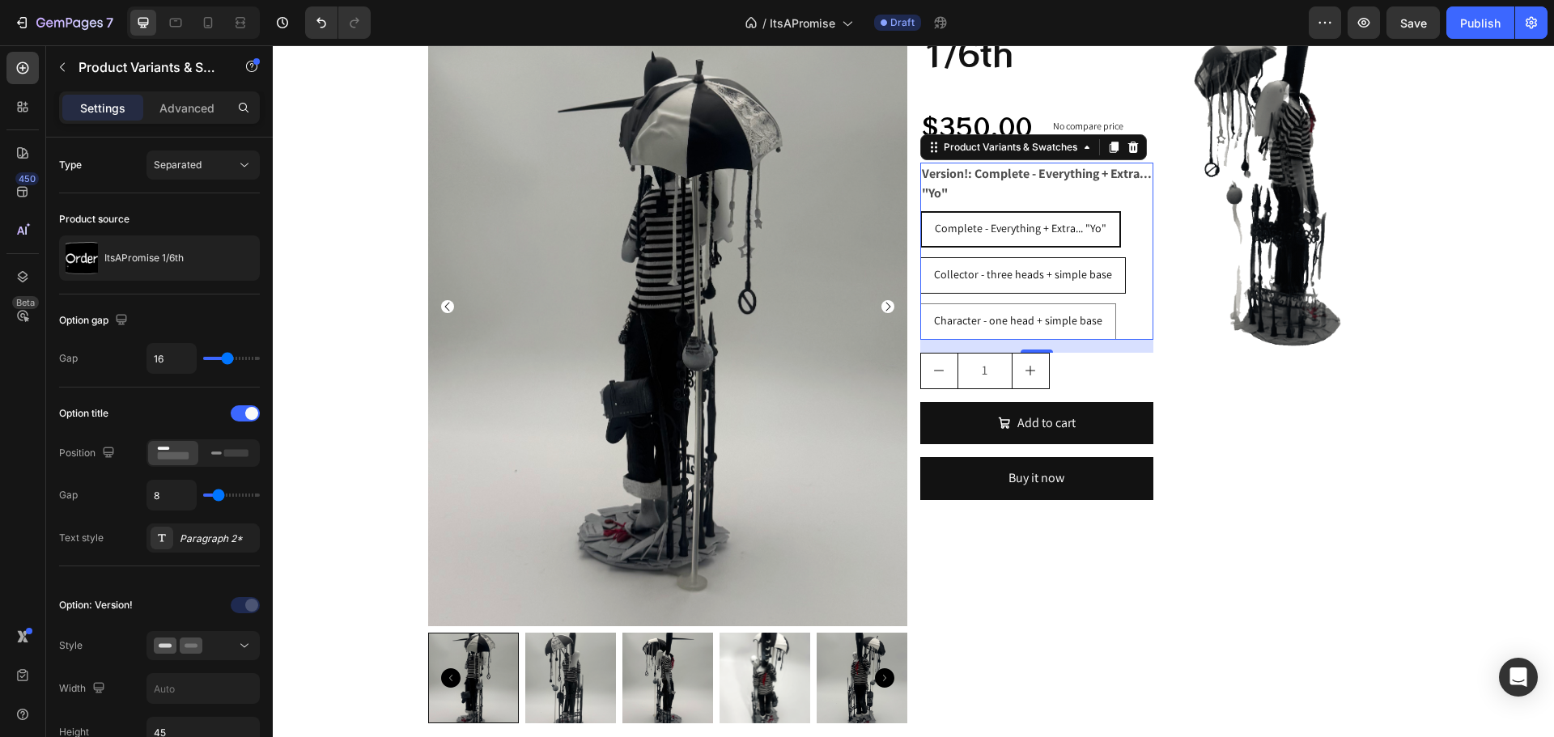
click at [1036, 262] on div "Collector - three heads + simple base" at bounding box center [1023, 274] width 204 height 33
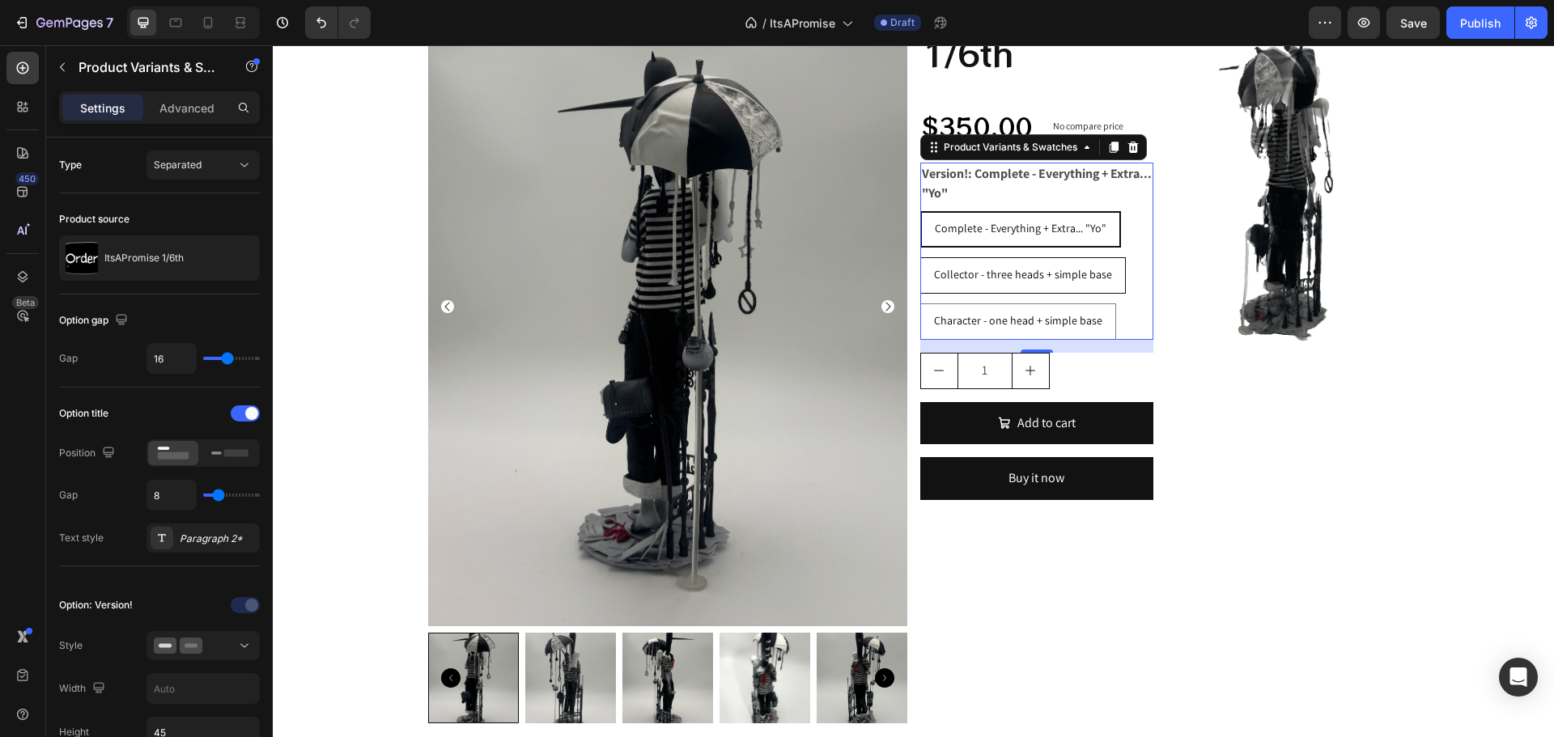
click at [920, 257] on input "Collector - three heads + simple base Collector - three heads + simple base Col…" at bounding box center [919, 257] width 1 height 1
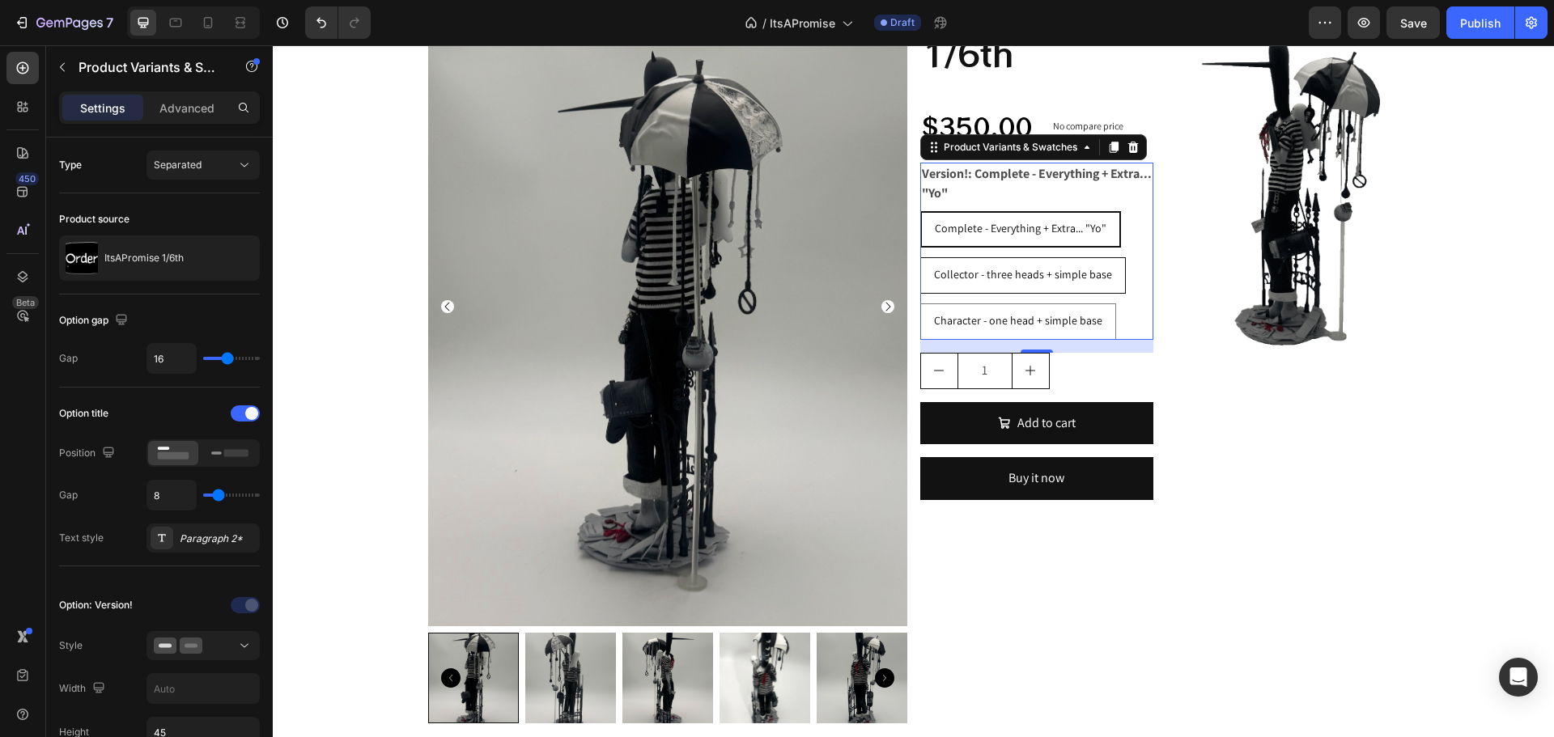
radio input "true"
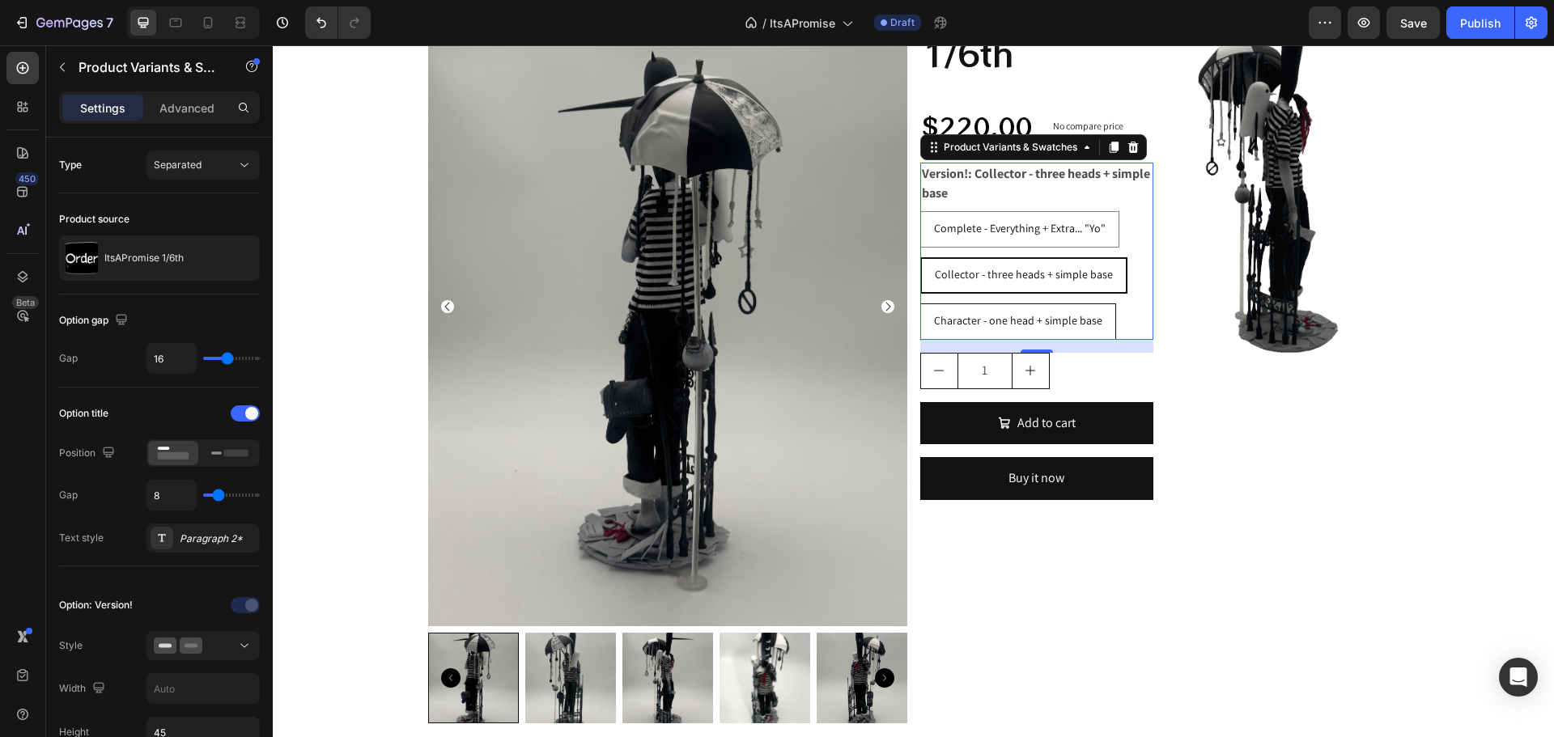
click at [1003, 325] on span "Character - one head + simple base" at bounding box center [1018, 320] width 168 height 15
click at [920, 303] on input "Character - one head + simple base Character - one head + simple base Character…" at bounding box center [919, 303] width 1 height 1
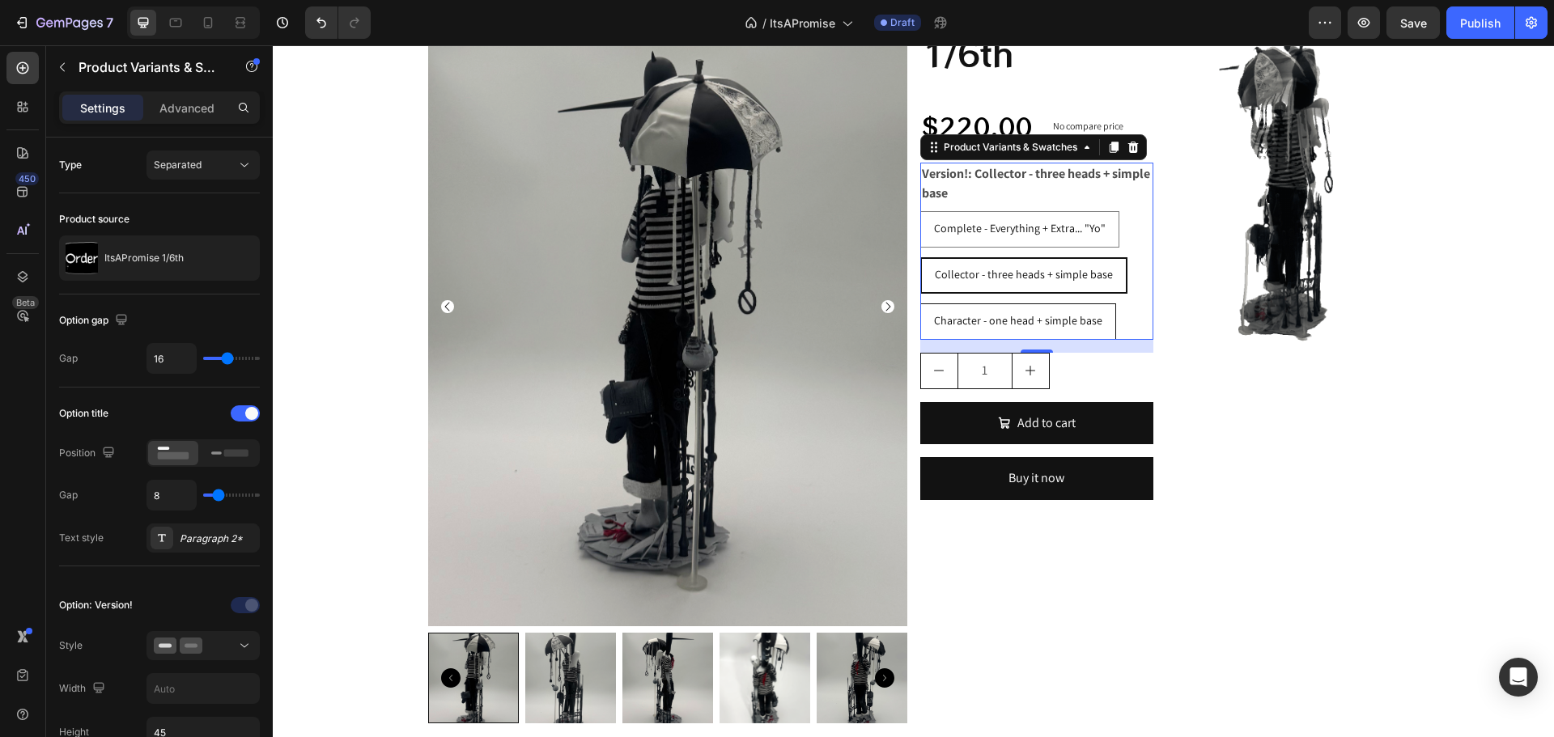
radio input "true"
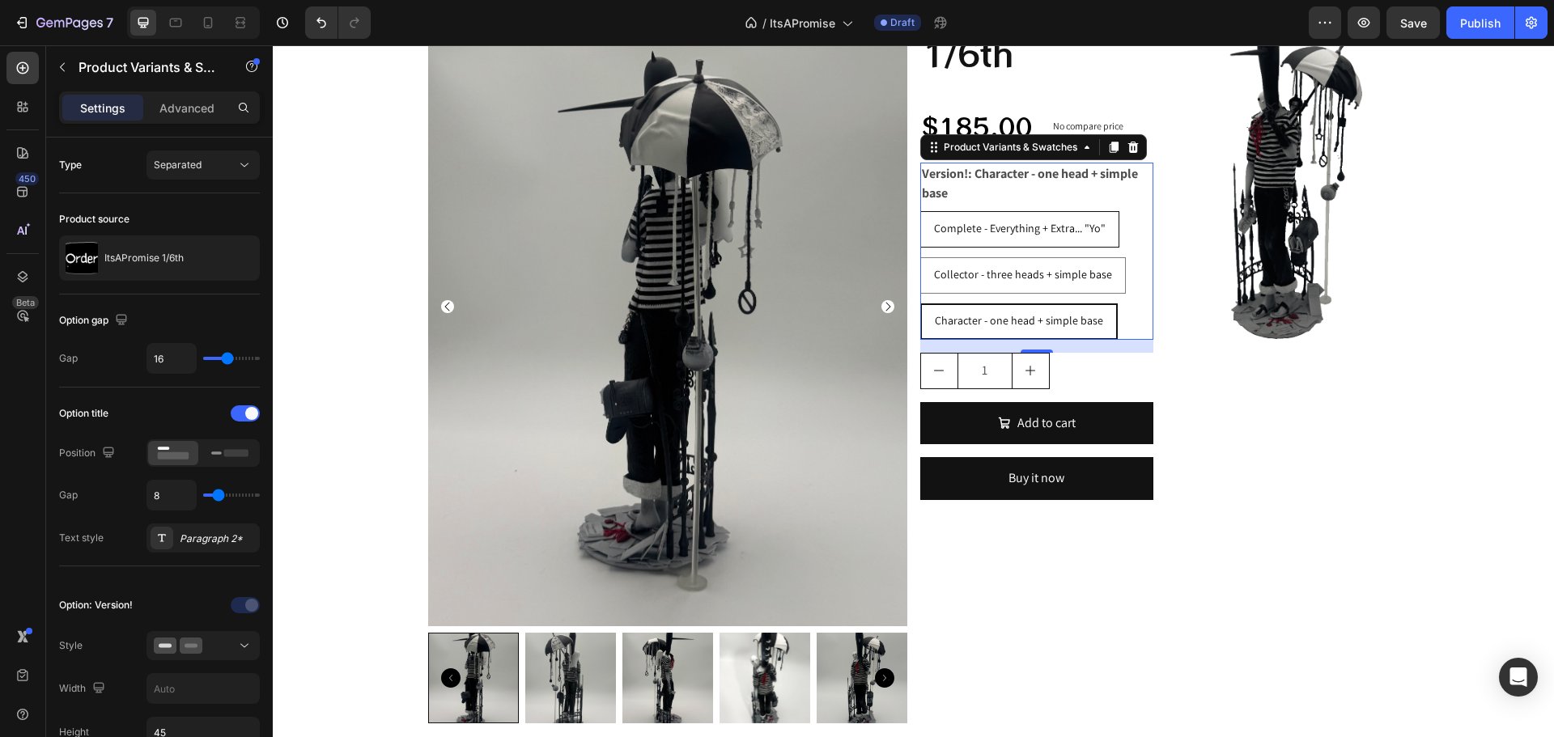
click at [1015, 221] on span "Complete - Everything + Extra... "Yo"" at bounding box center [1020, 228] width 172 height 15
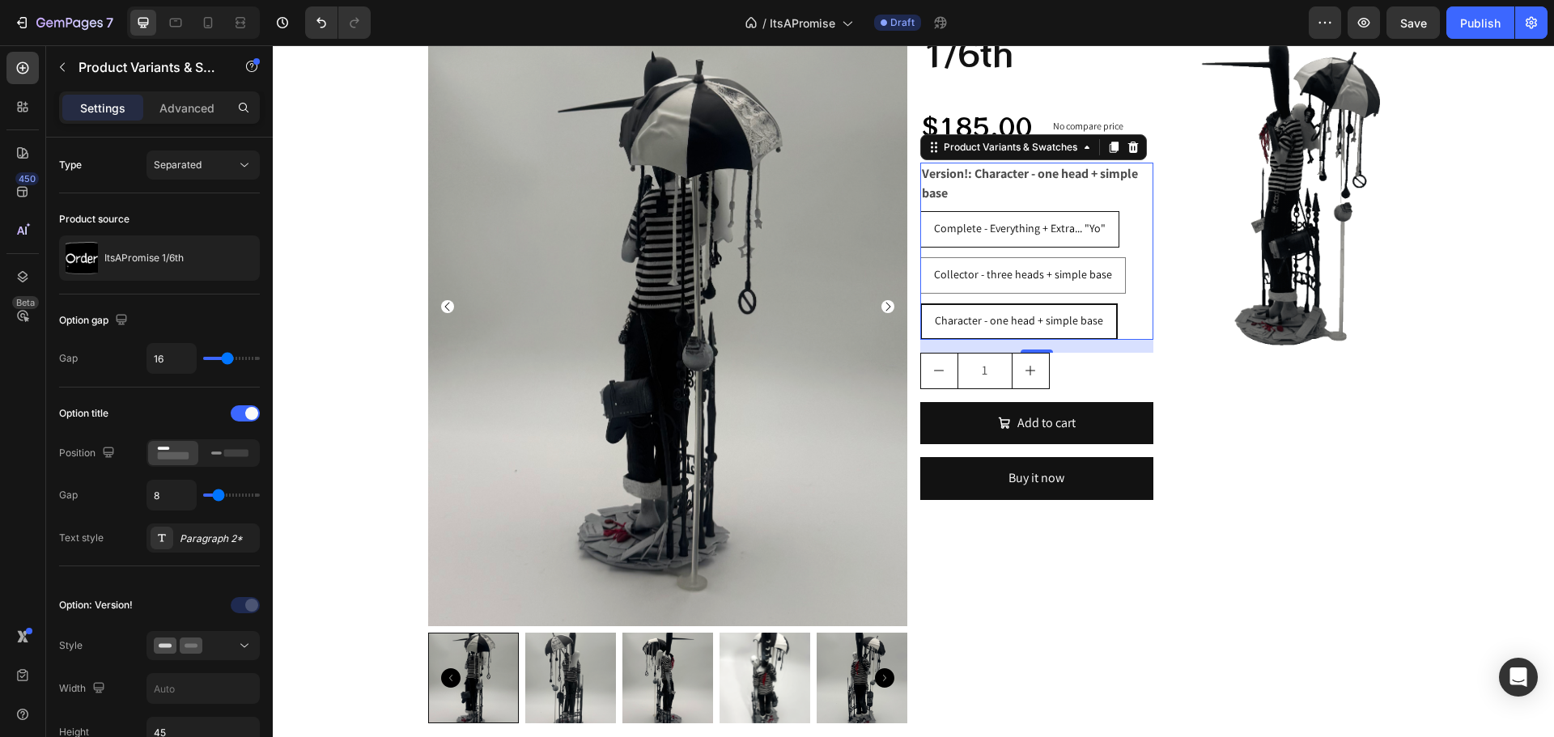
click at [920, 211] on input "Complete - Everything + Extra... "Yo" Complete - Everything + Extra... "Yo" Com…" at bounding box center [919, 210] width 1 height 1
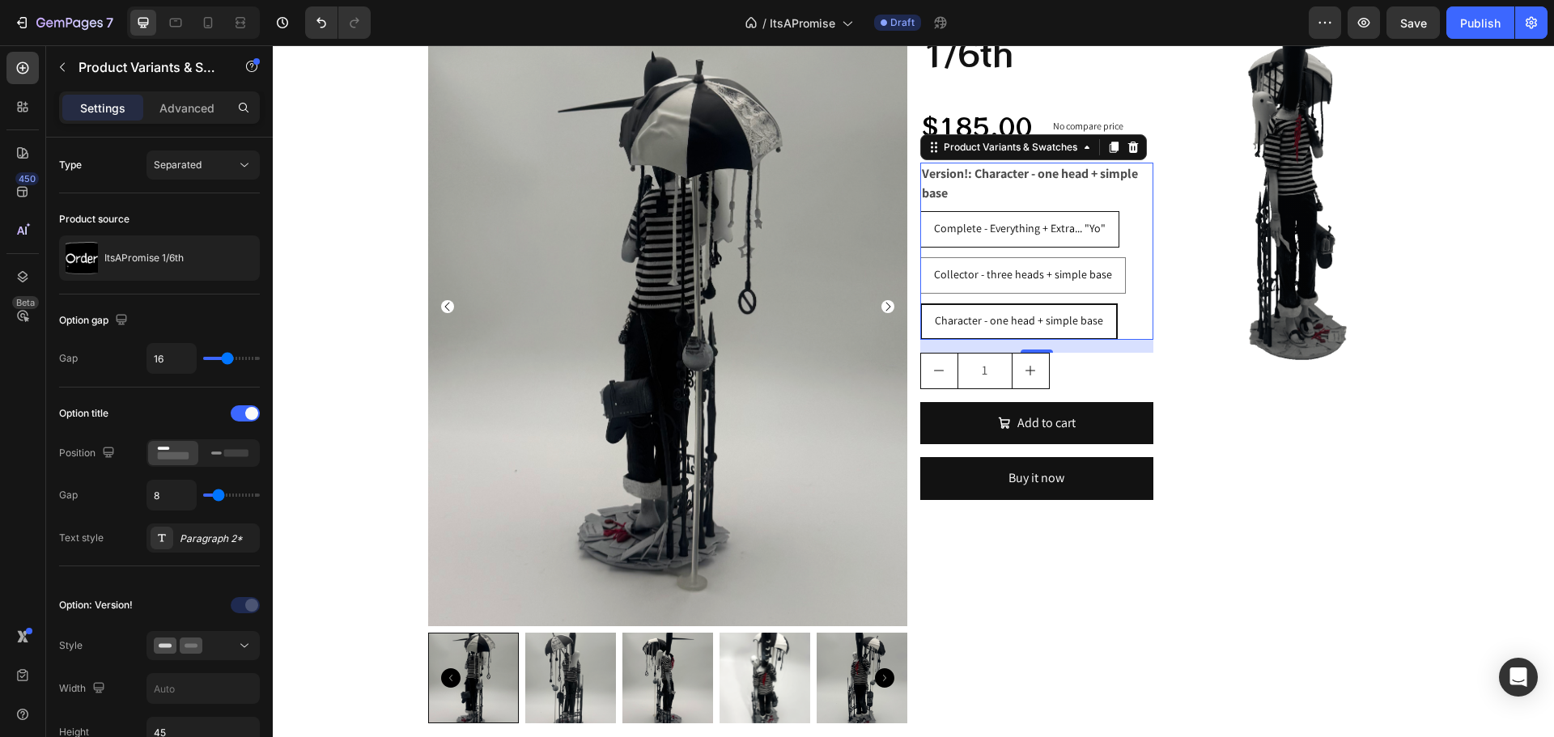
radio input "true"
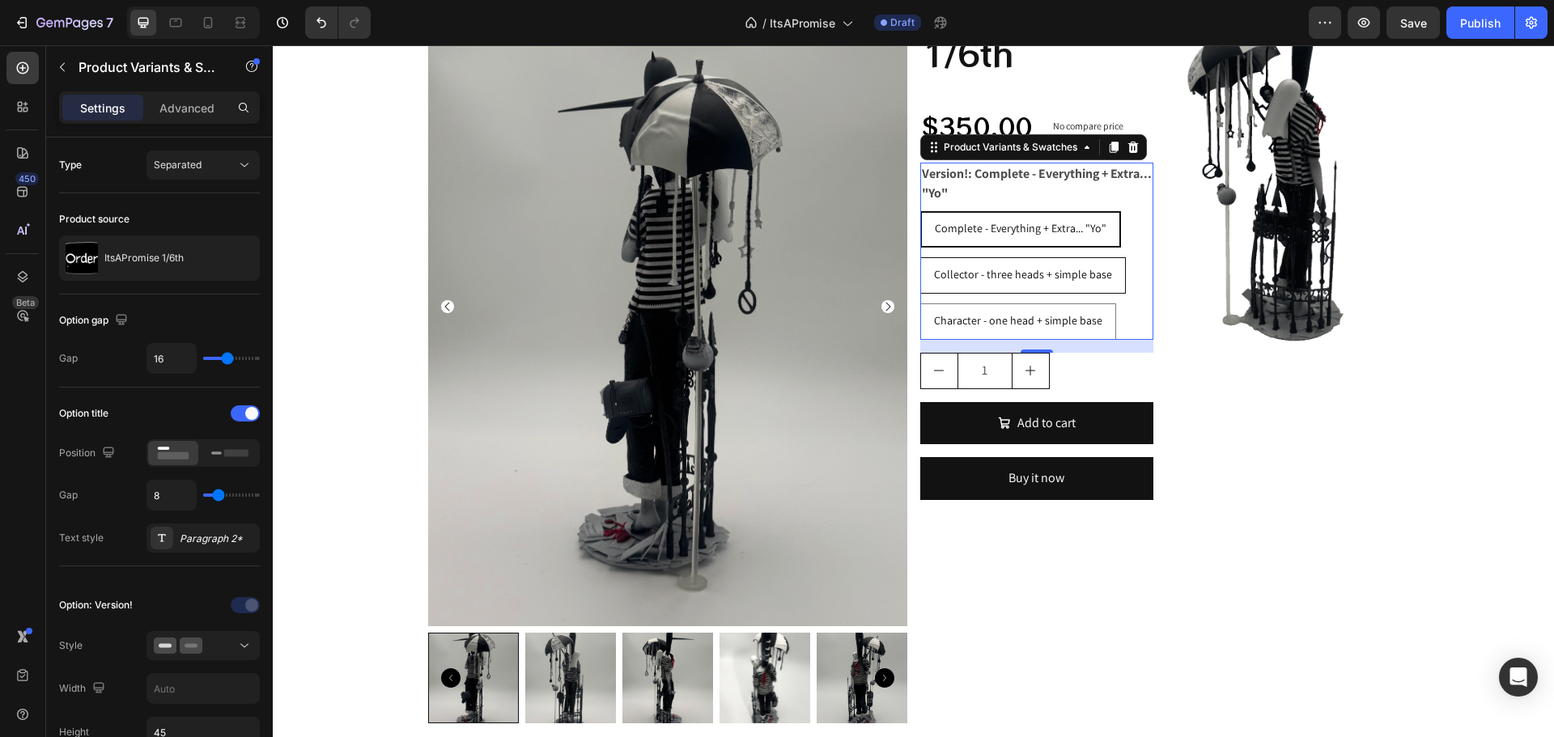
click at [1011, 265] on div "Collector - three heads + simple base" at bounding box center [1023, 274] width 204 height 33
click at [920, 257] on input "Collector - three heads + simple base Collector - three heads + simple base Col…" at bounding box center [919, 257] width 1 height 1
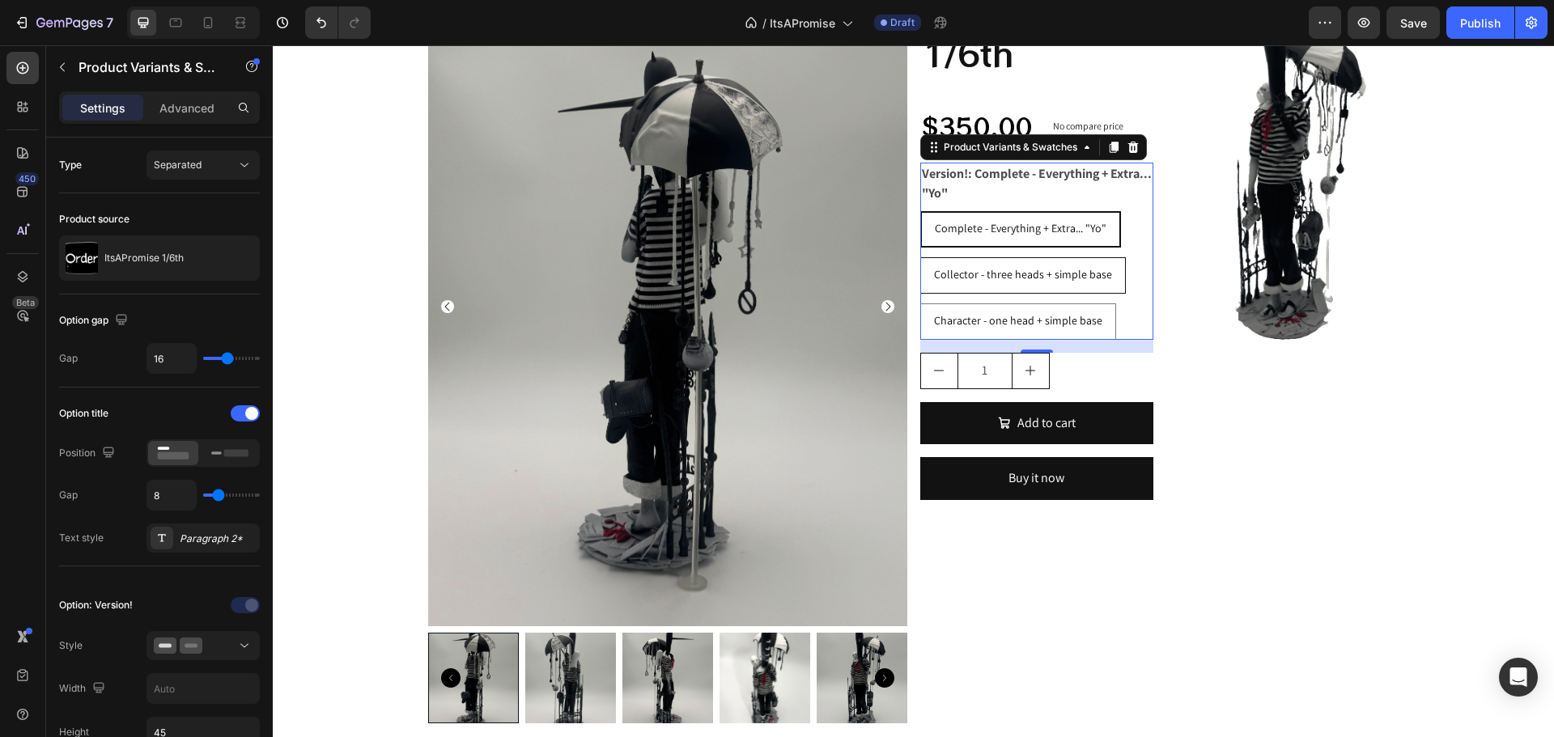
radio input "true"
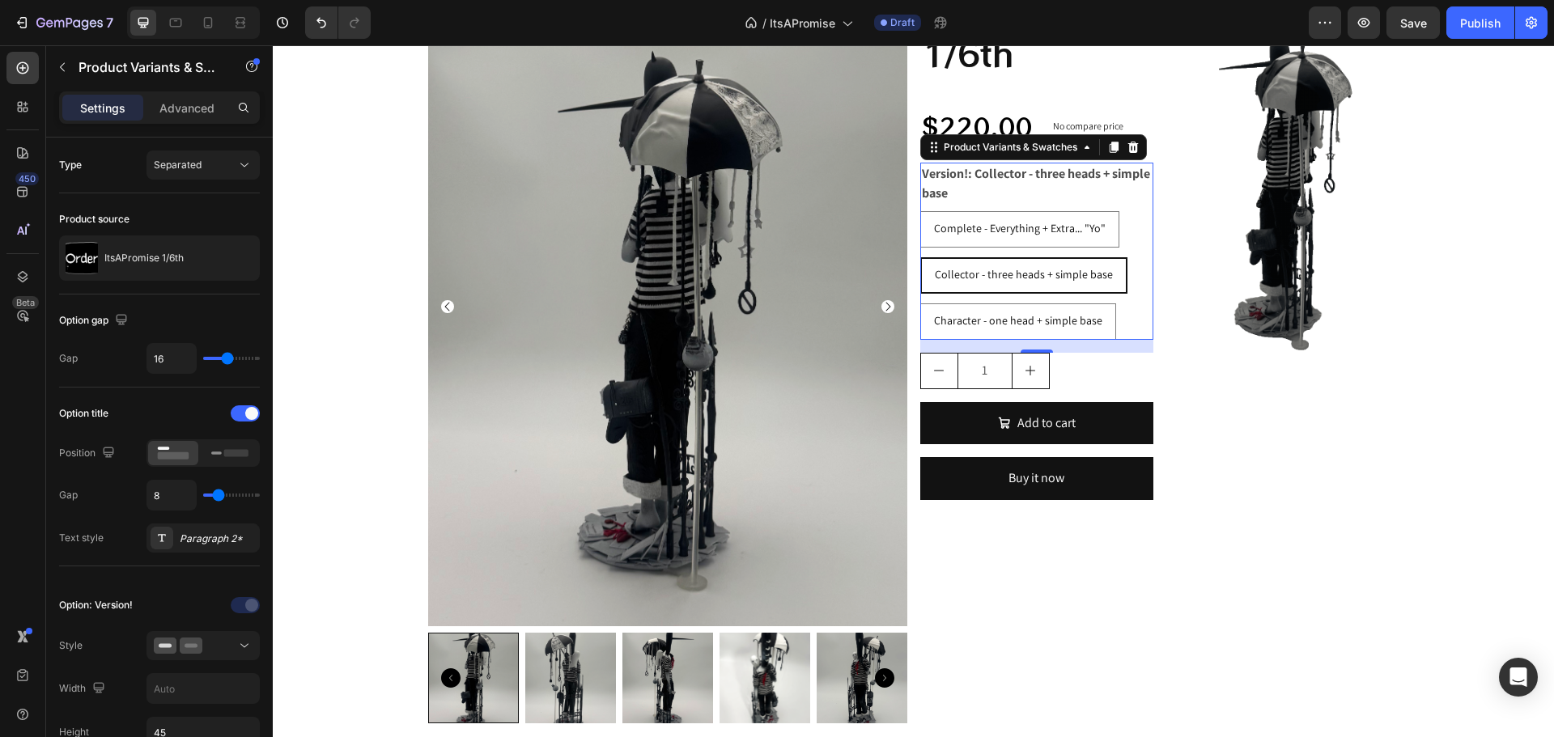
click at [999, 301] on div "Complete - Everything + Extra... "Yo" Complete - Everything + Extra... "Yo" Com…" at bounding box center [1036, 275] width 233 height 129
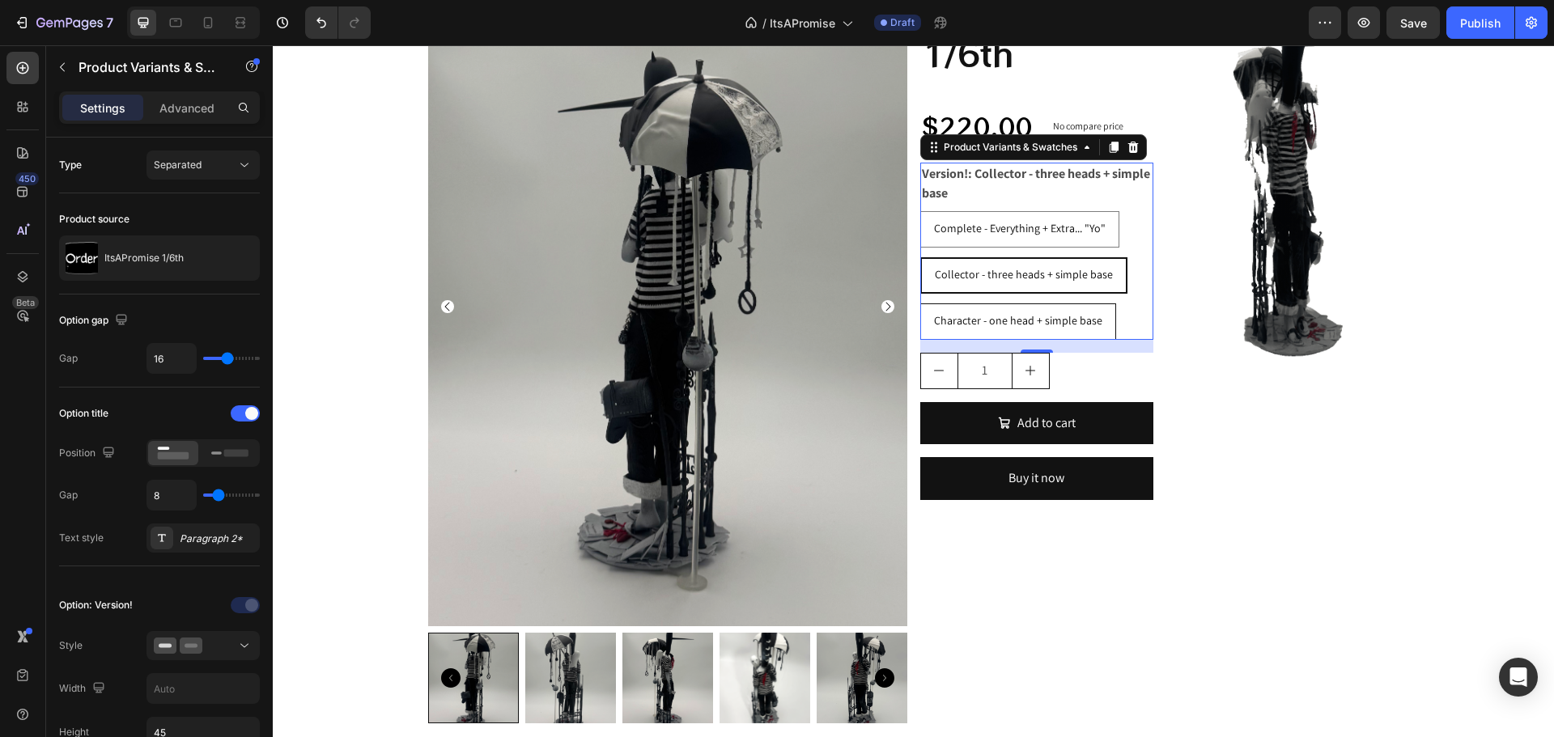
click at [978, 303] on base "Character - one head + simple base" at bounding box center [1018, 321] width 196 height 36
click at [920, 303] on input "Character - one head + simple base Character - one head + simple base Character…" at bounding box center [919, 303] width 1 height 1
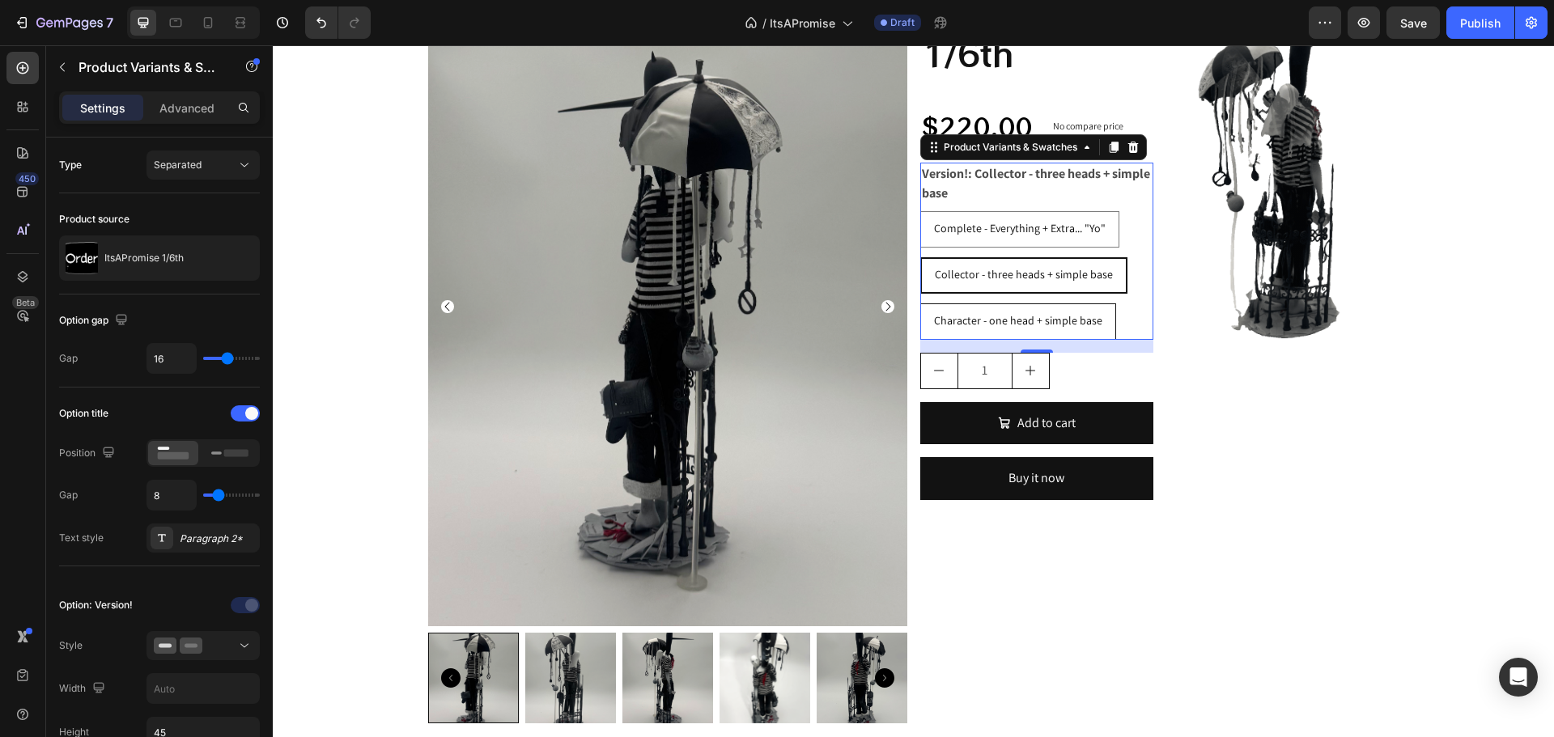
radio input "true"
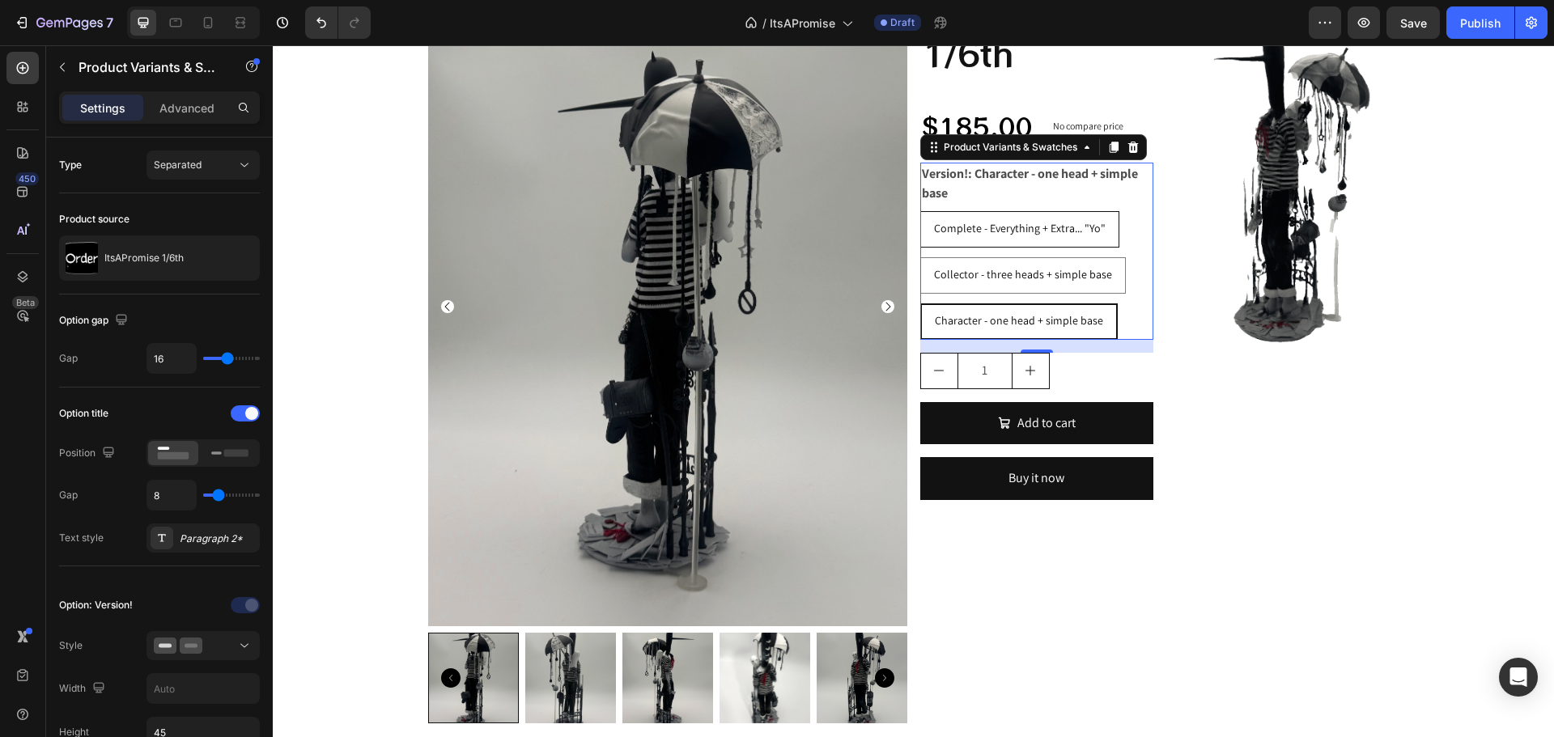
click at [938, 223] on span "Complete - Everything + Extra... "Yo"" at bounding box center [1020, 228] width 172 height 15
click at [920, 211] on input "Complete - Everything + Extra... "Yo" Complete - Everything + Extra... "Yo" Com…" at bounding box center [919, 210] width 1 height 1
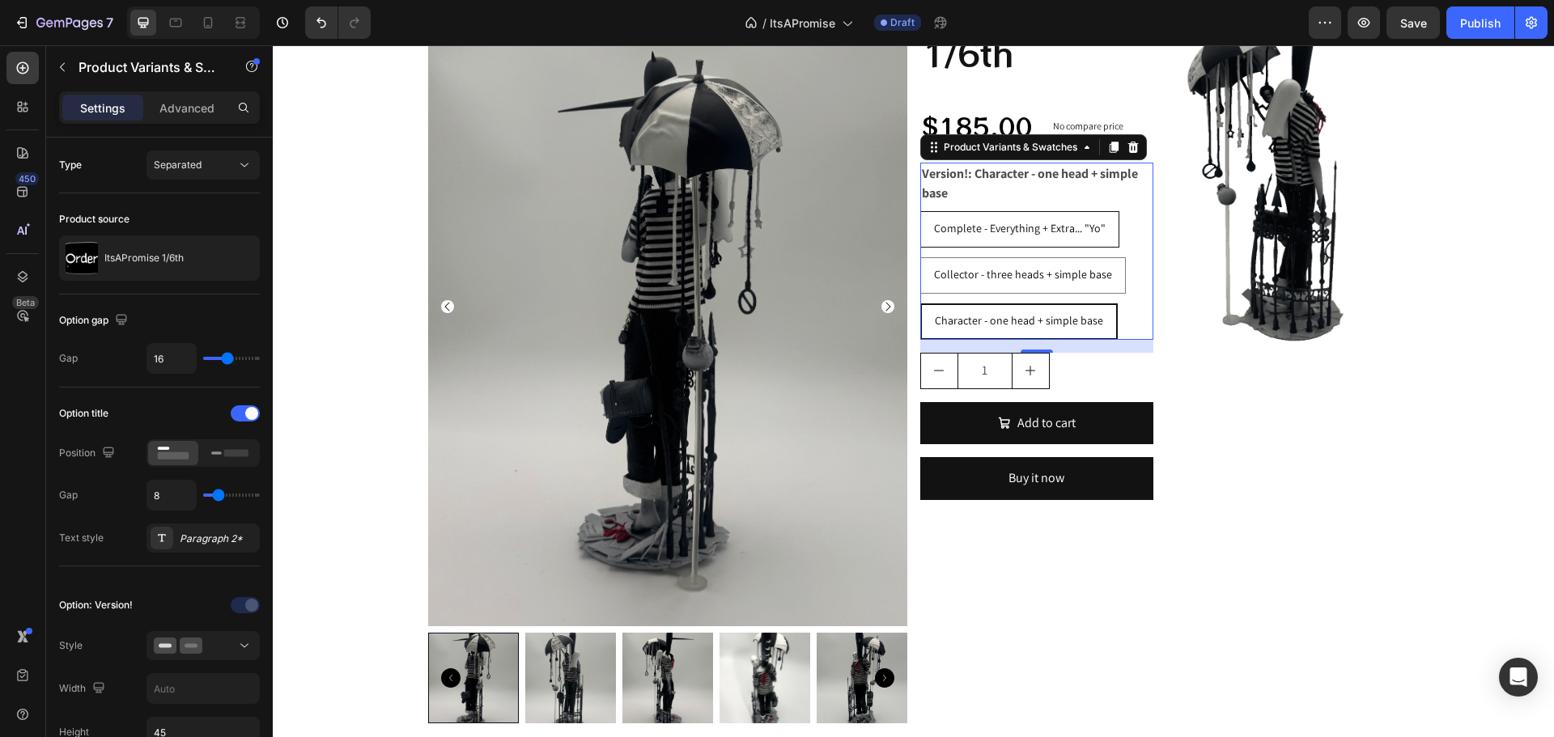
radio input "true"
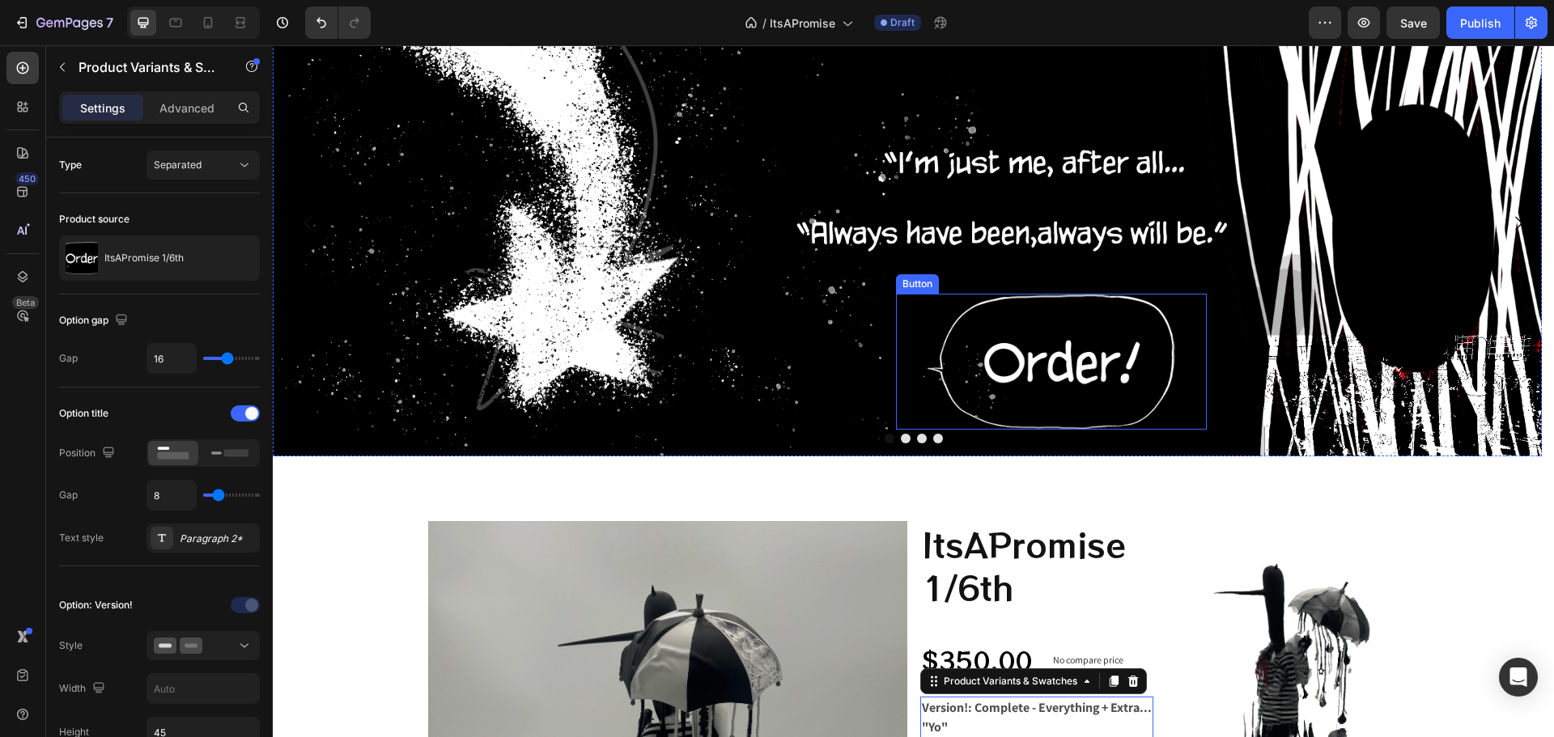
scroll to position [0, 0]
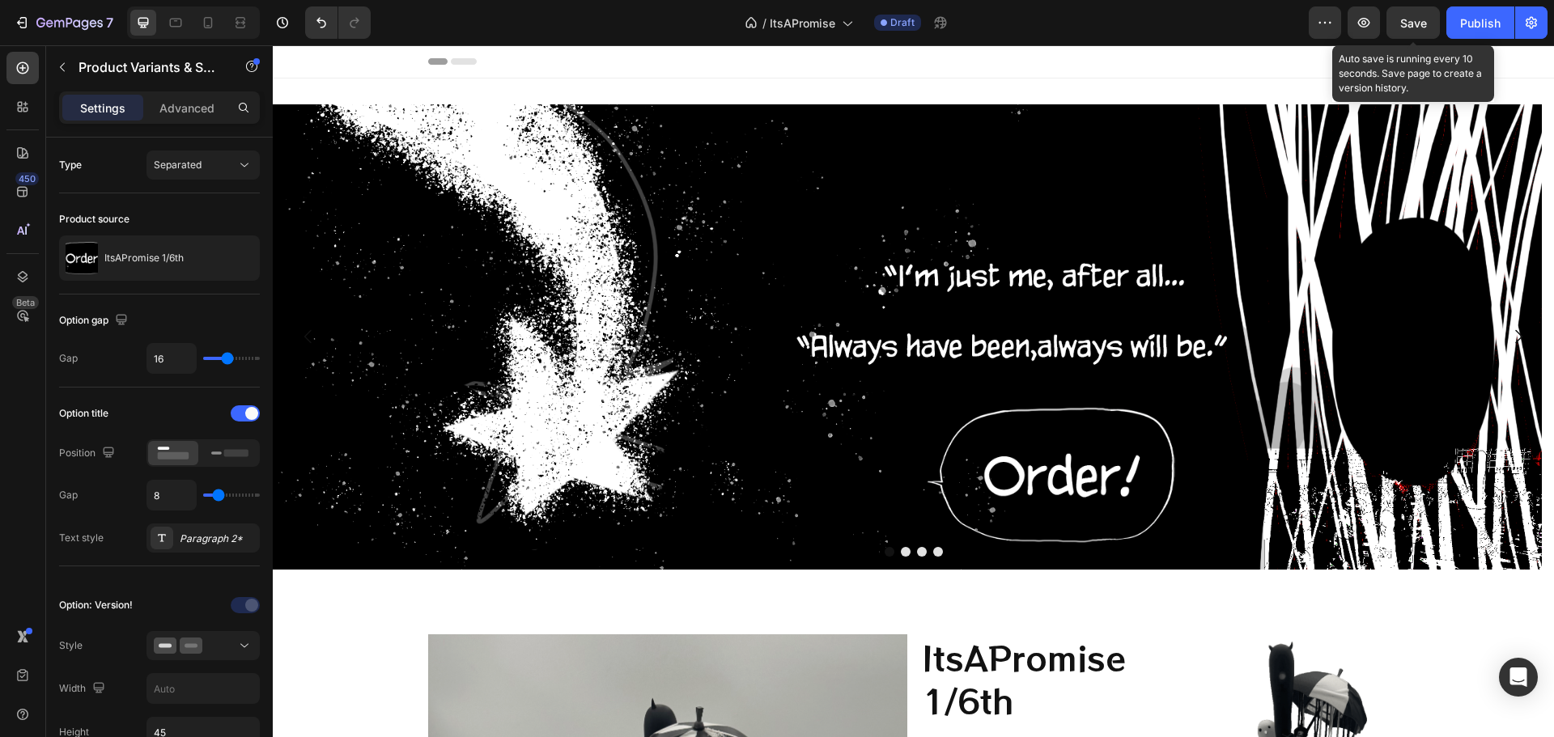
click at [1402, 16] on span "Save" at bounding box center [1413, 23] width 27 height 14
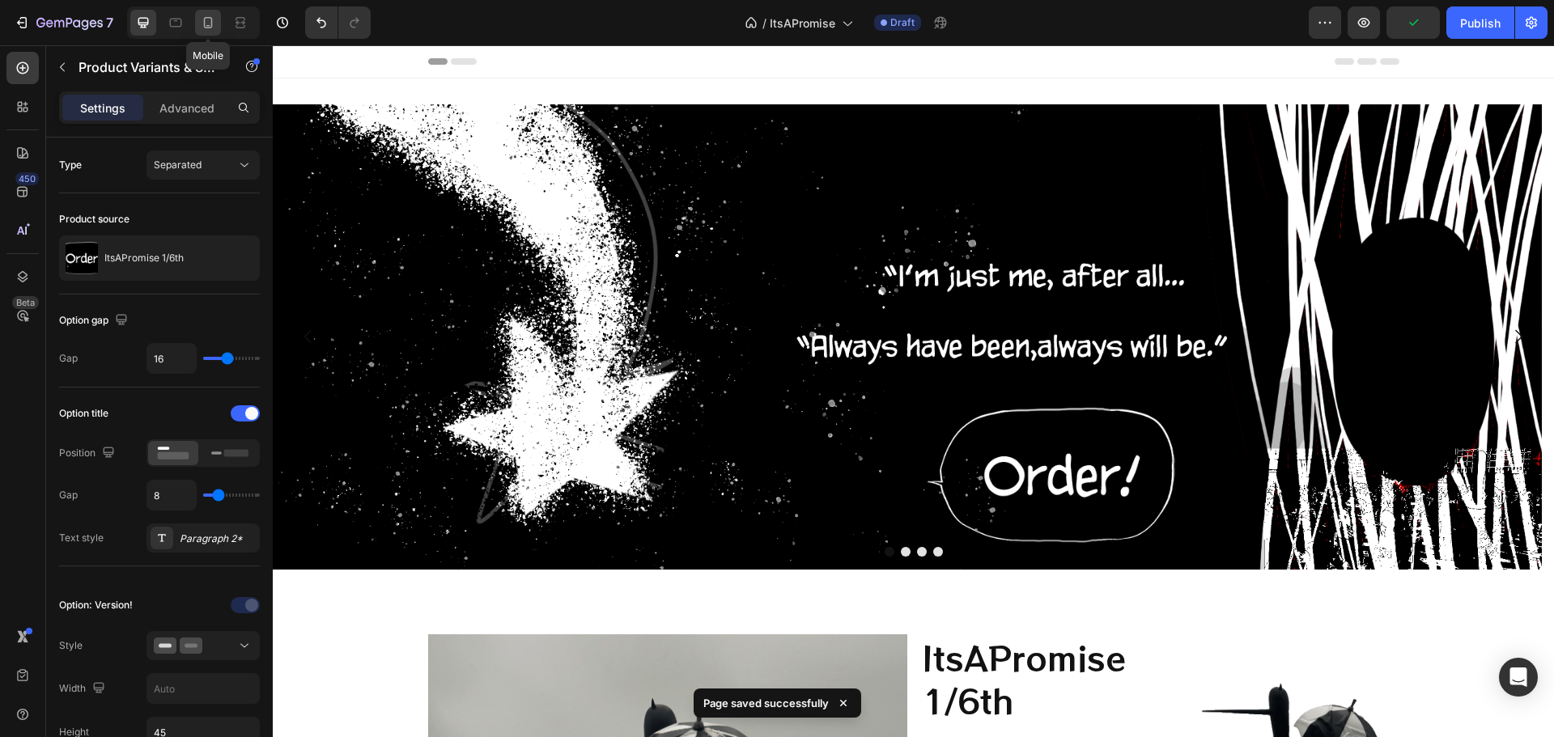
click at [210, 20] on icon at bounding box center [208, 23] width 16 height 16
type input "12"
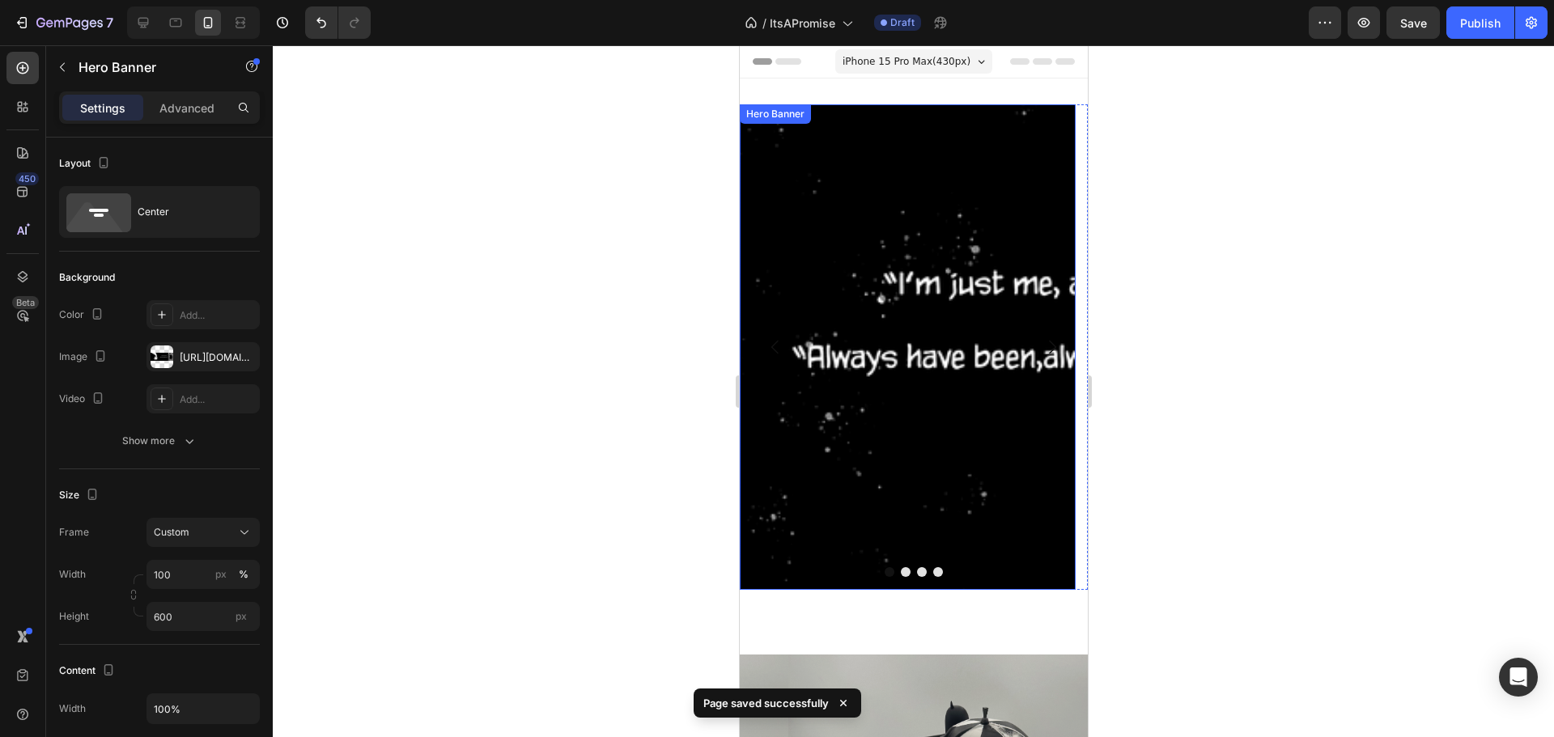
click at [905, 332] on div "Background Image" at bounding box center [907, 347] width 336 height 486
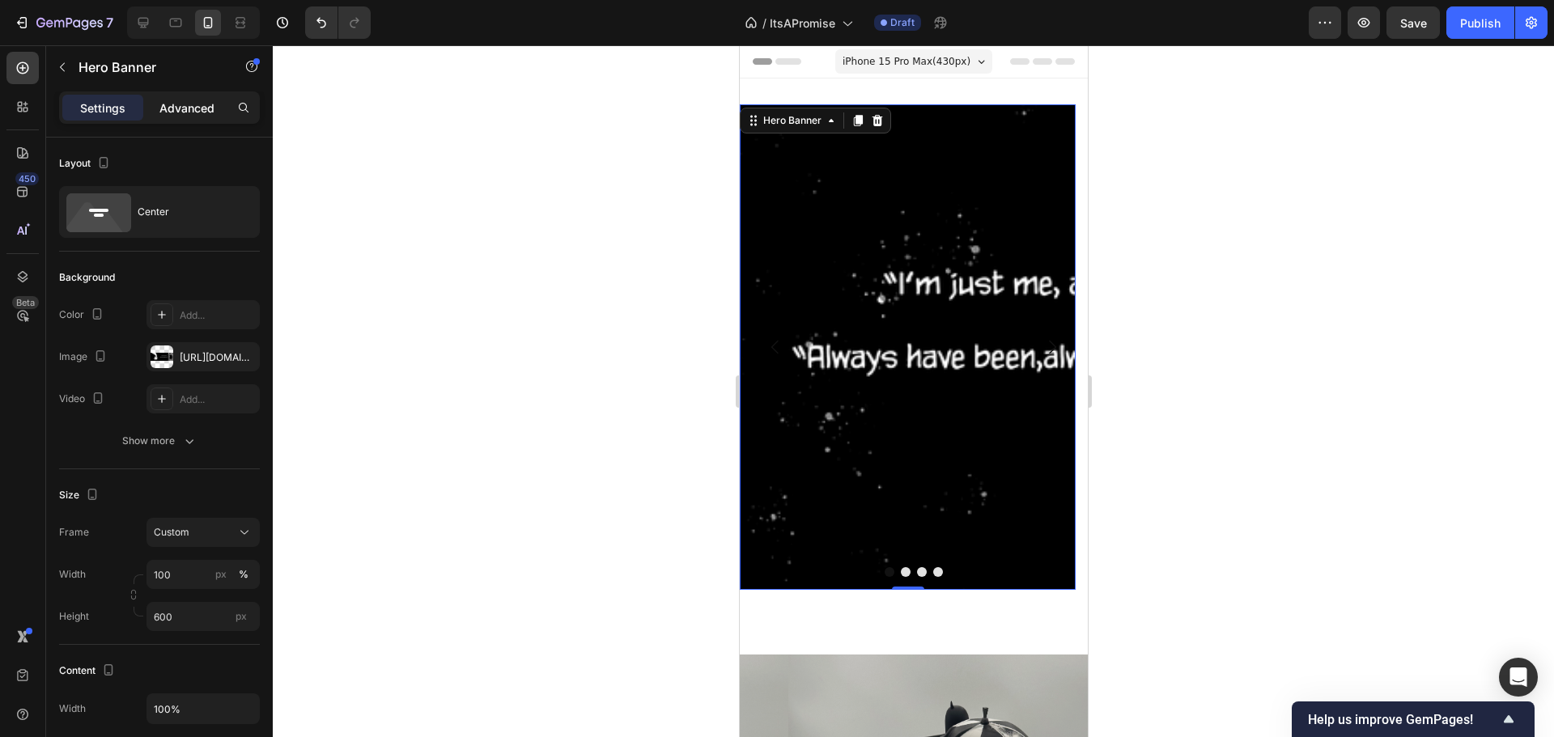
click at [189, 97] on div "Advanced" at bounding box center [186, 108] width 81 height 26
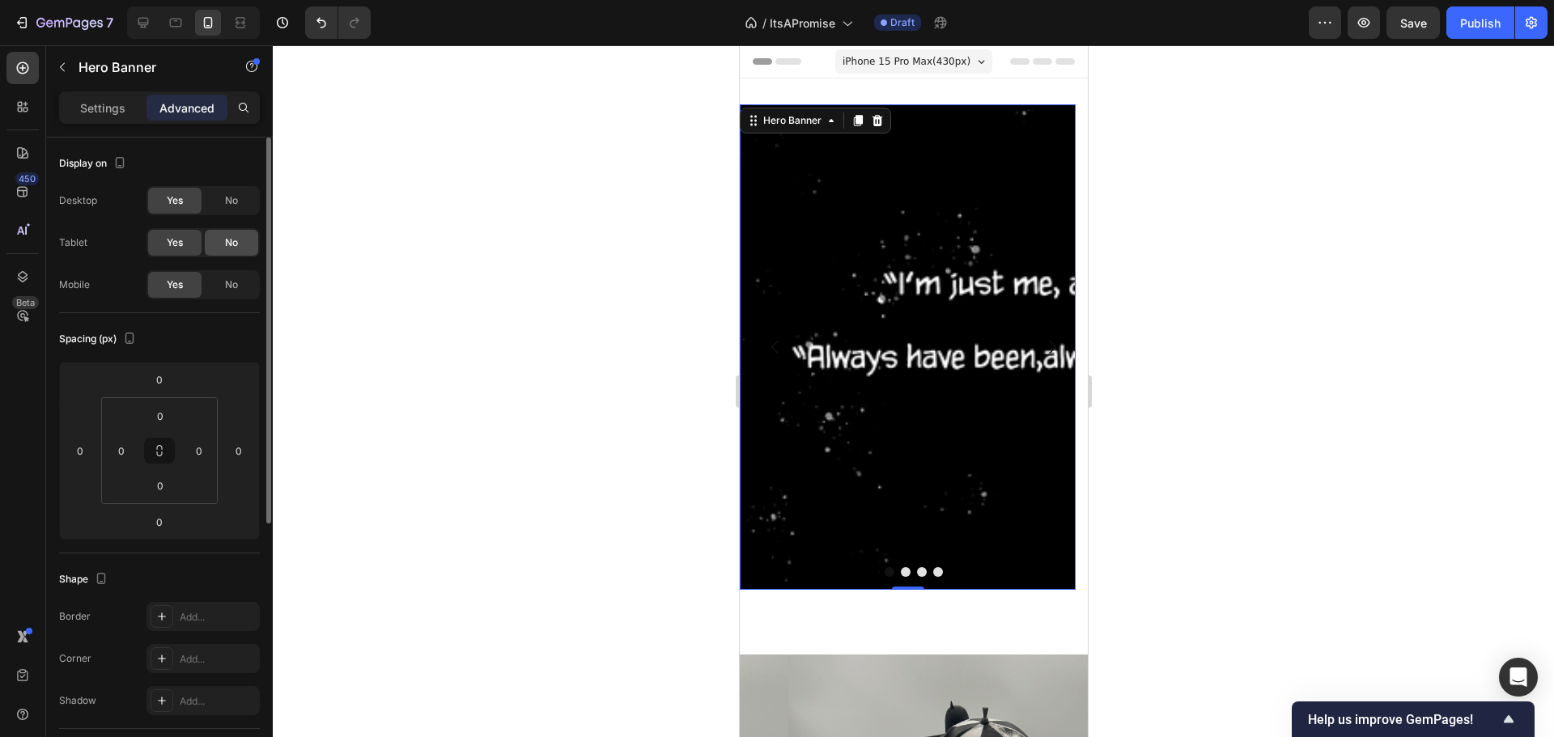
click at [225, 235] on span "No" at bounding box center [231, 242] width 13 height 15
click at [230, 278] on span "No" at bounding box center [231, 285] width 13 height 15
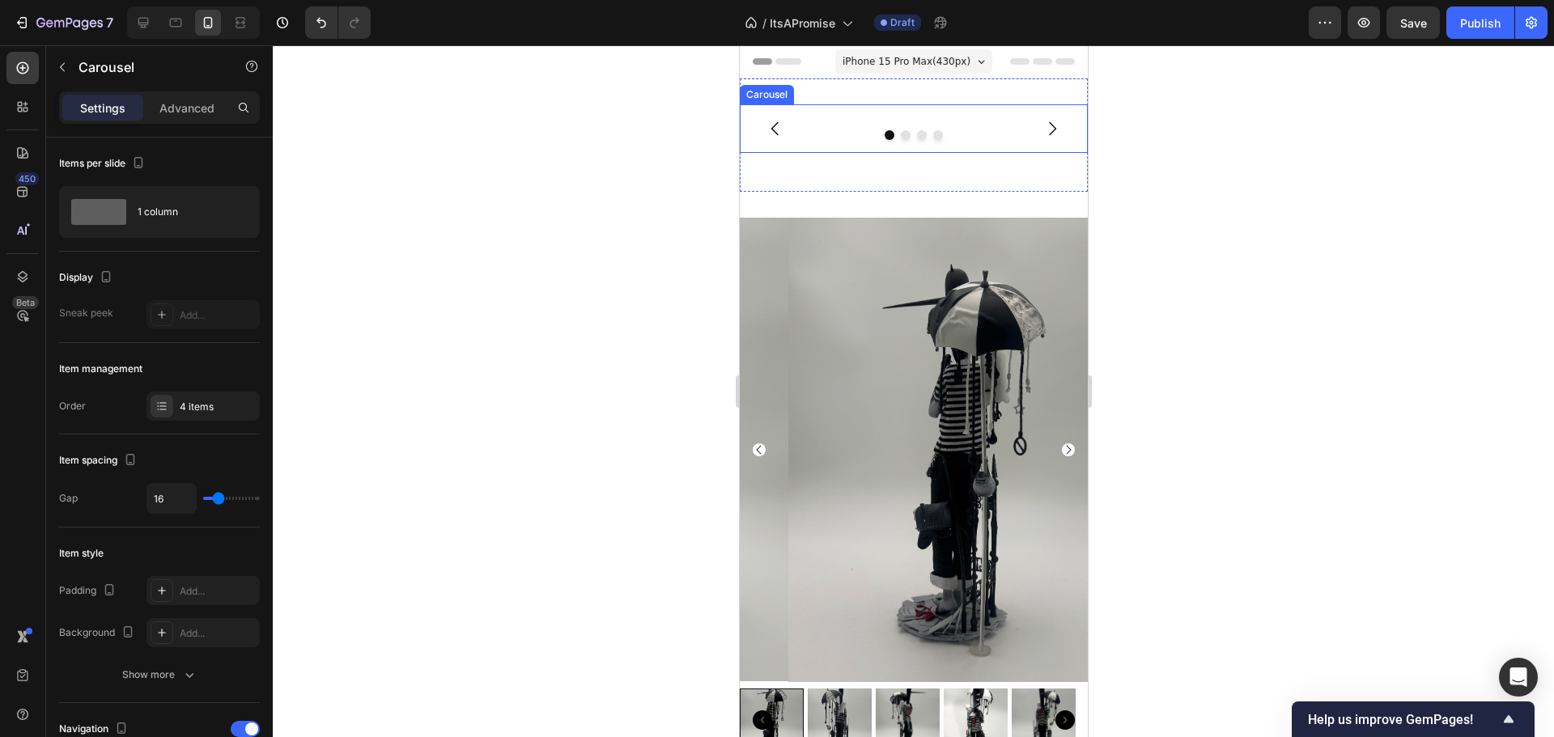
click at [779, 113] on button "Carousel Back Arrow" at bounding box center [774, 128] width 45 height 45
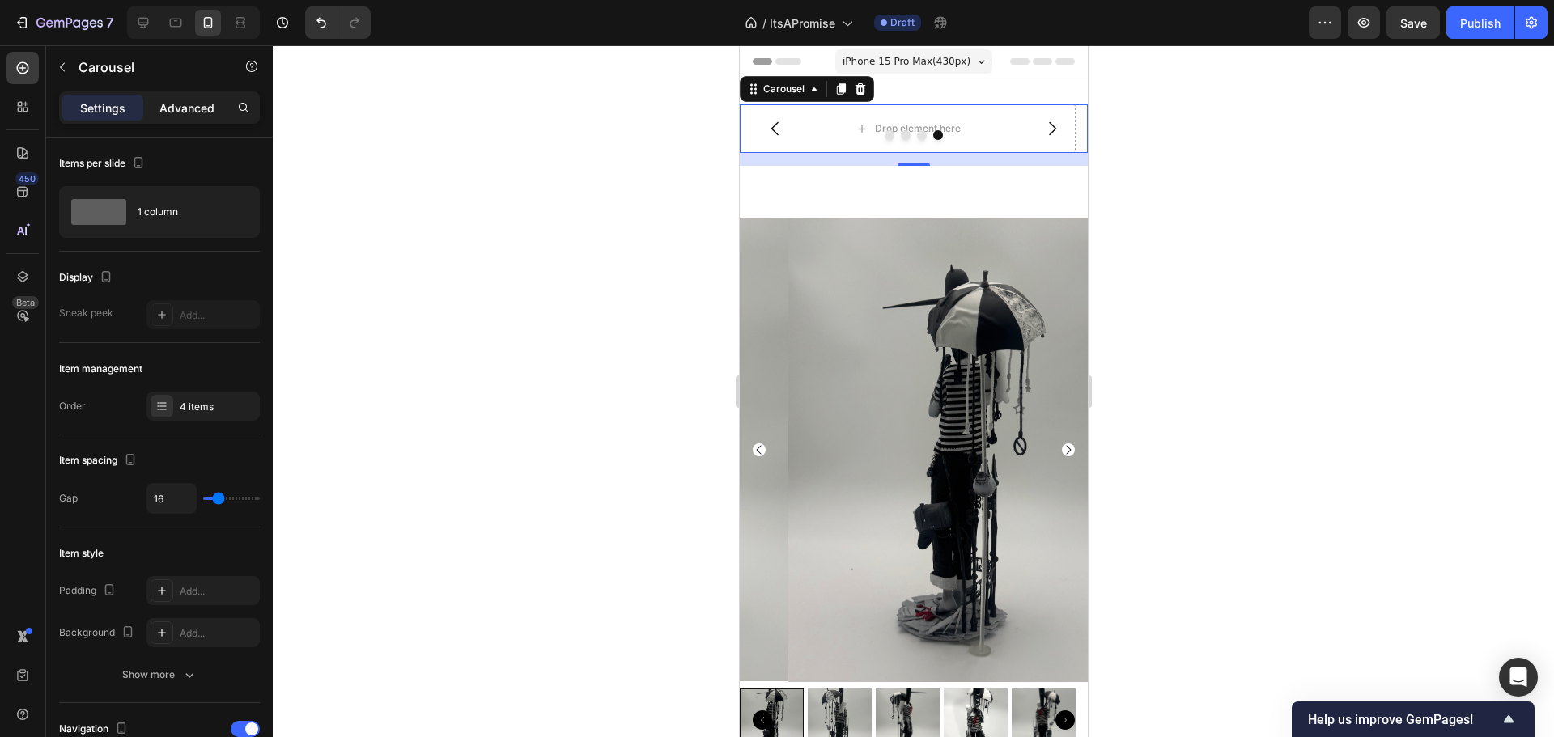
click at [193, 113] on p "Advanced" at bounding box center [186, 108] width 55 height 17
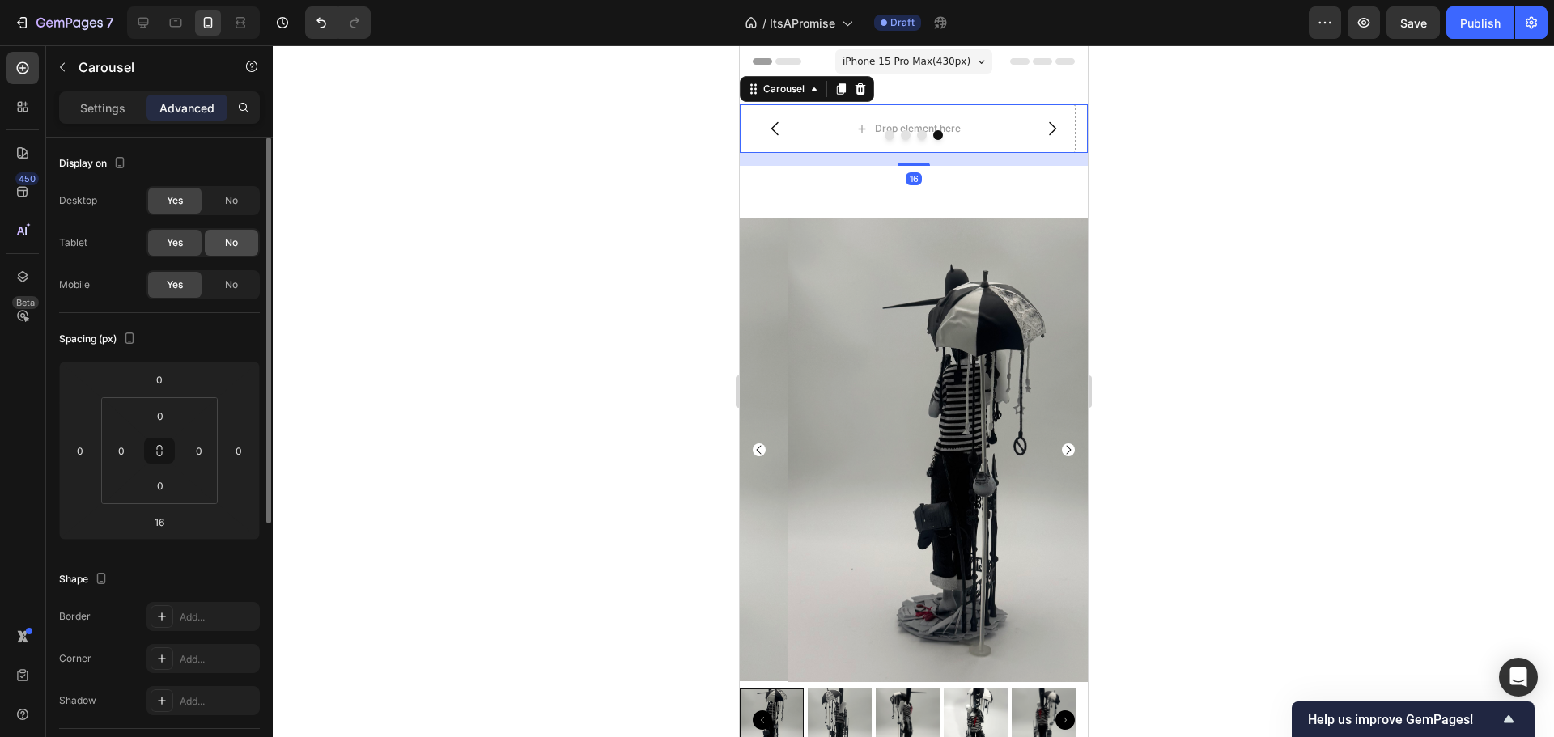
click at [240, 235] on div "No" at bounding box center [231, 243] width 53 height 26
click at [226, 290] on span "No" at bounding box center [231, 285] width 13 height 15
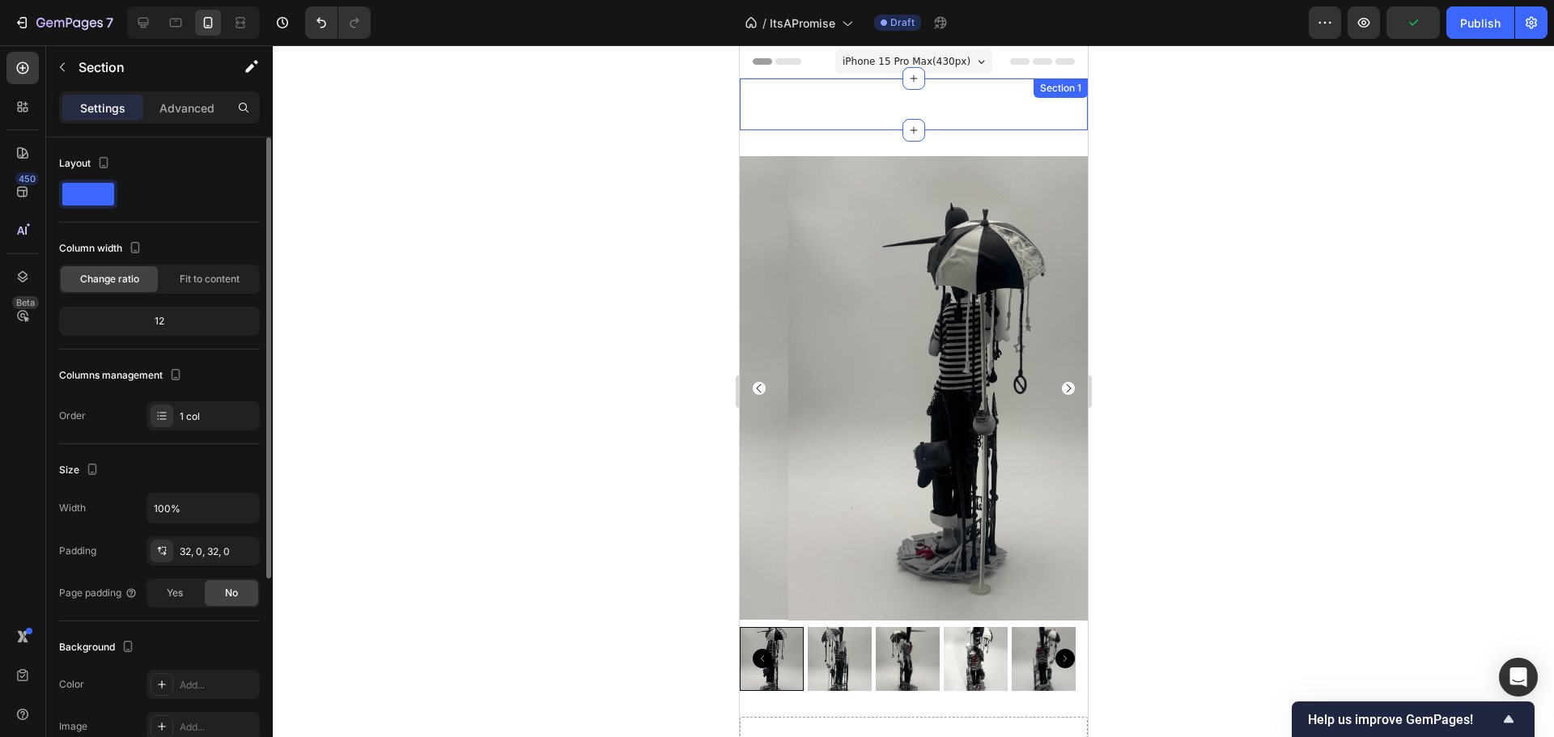
click at [810, 115] on div "Get started Button Hero Banner Carousel 16 Section 1" at bounding box center [913, 104] width 348 height 52
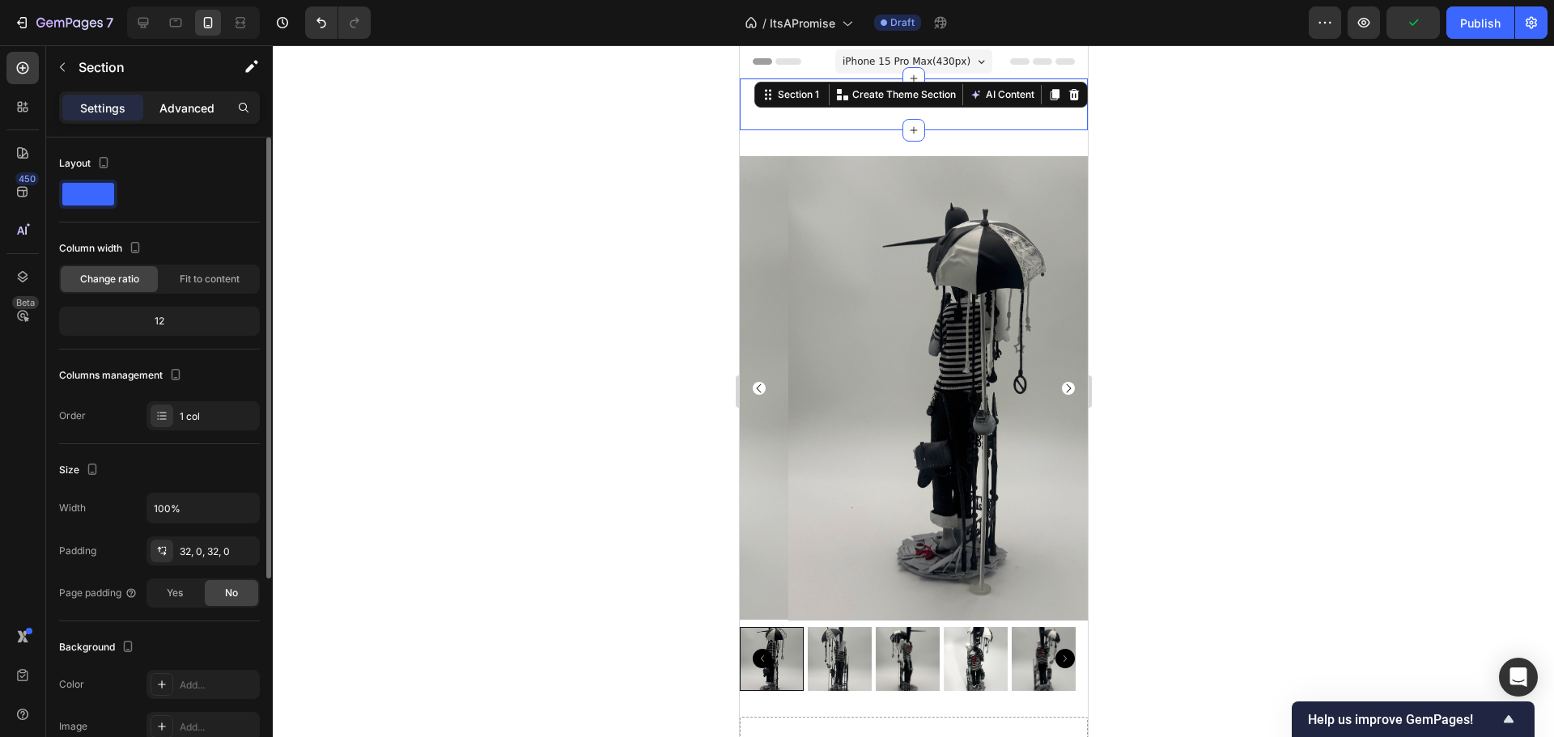
click at [190, 112] on p "Advanced" at bounding box center [186, 108] width 55 height 17
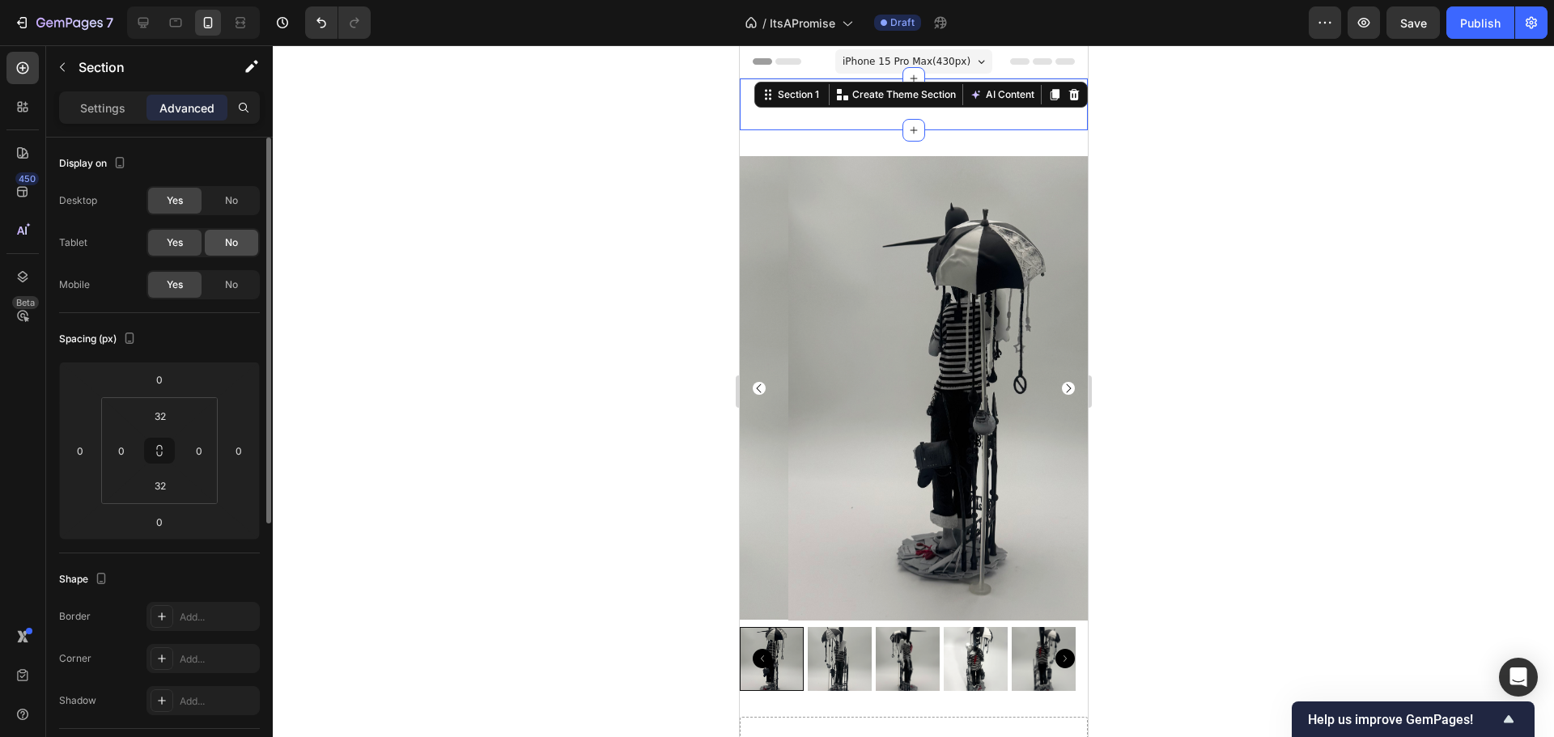
click at [229, 250] on div "No" at bounding box center [231, 243] width 53 height 26
click at [237, 269] on div "Desktop Yes No Tablet Yes No Mobile Yes No" at bounding box center [159, 242] width 201 height 113
click at [227, 294] on div "No" at bounding box center [231, 285] width 53 height 26
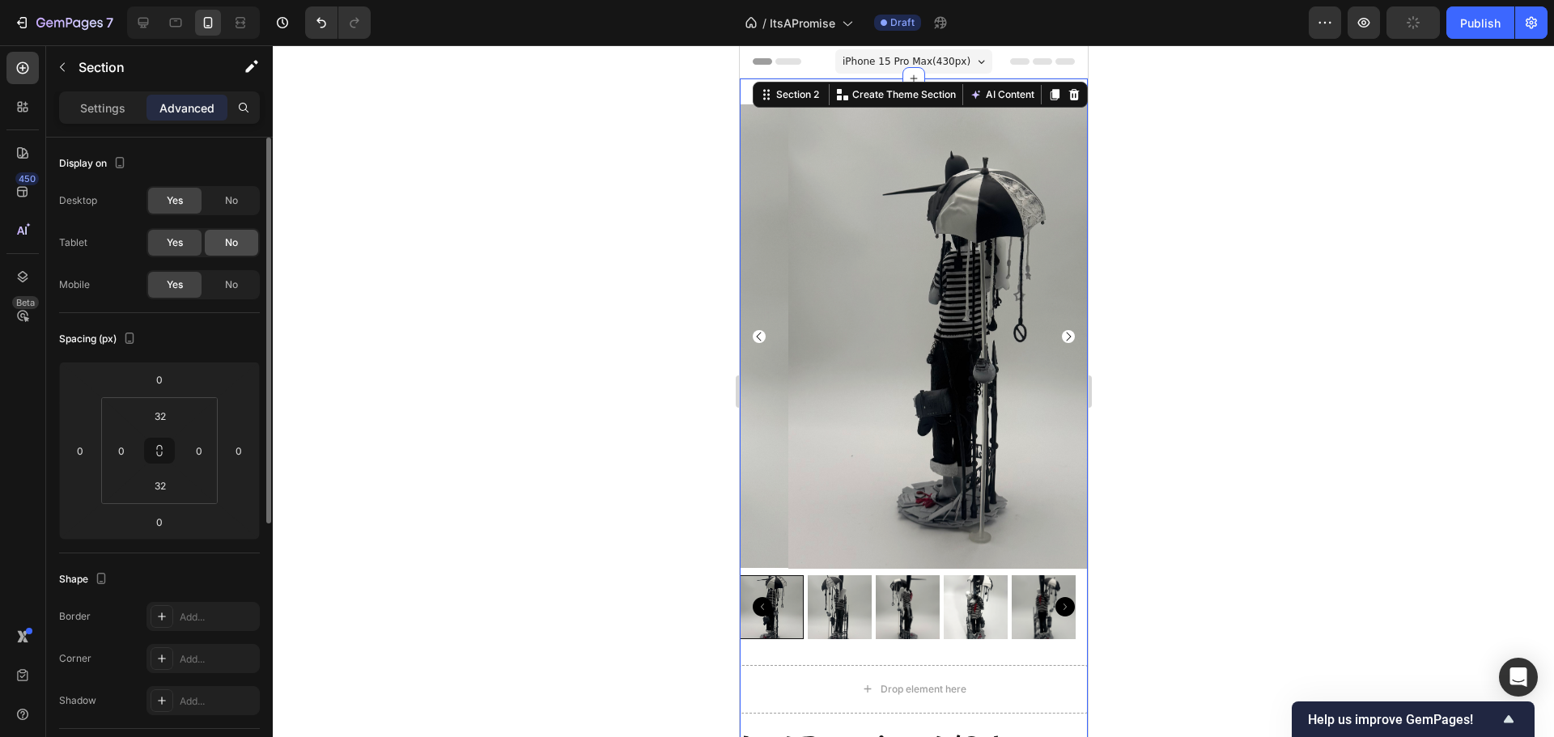
click at [240, 233] on div "No" at bounding box center [231, 243] width 53 height 26
click at [232, 284] on span "No" at bounding box center [231, 285] width 13 height 15
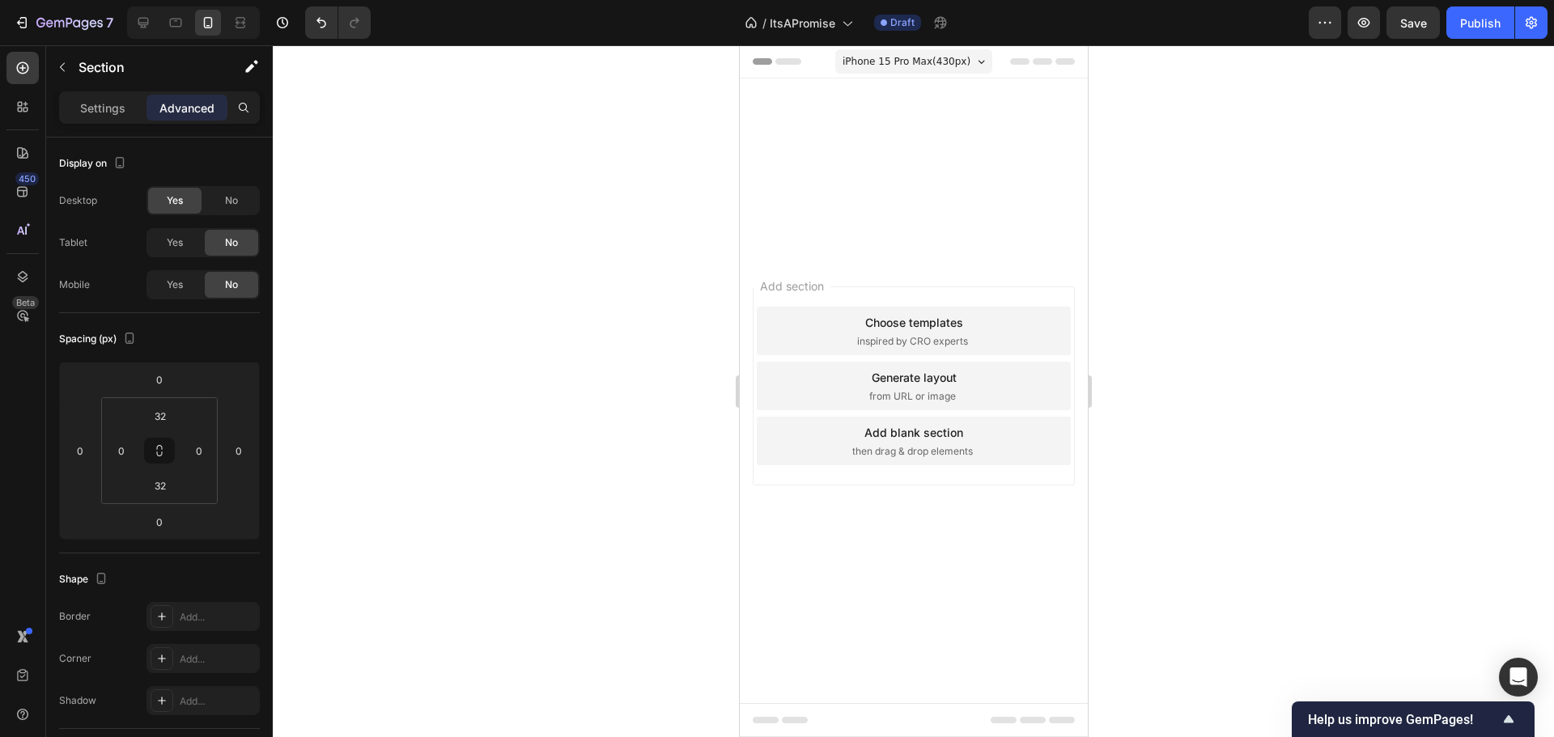
click at [804, 282] on span "Add section" at bounding box center [791, 286] width 77 height 17
click at [862, 179] on div at bounding box center [913, 216] width 348 height 75
click at [907, 77] on div "iPhone 15 Pro Max ( 430 px) iPhone 13 Mini iPhone 13 Pro iPhone 11 Pro Max iPho…" at bounding box center [912, 63] width 157 height 32
click at [900, 60] on span "iPhone 15 Pro Max ( 430 px)" at bounding box center [906, 61] width 128 height 16
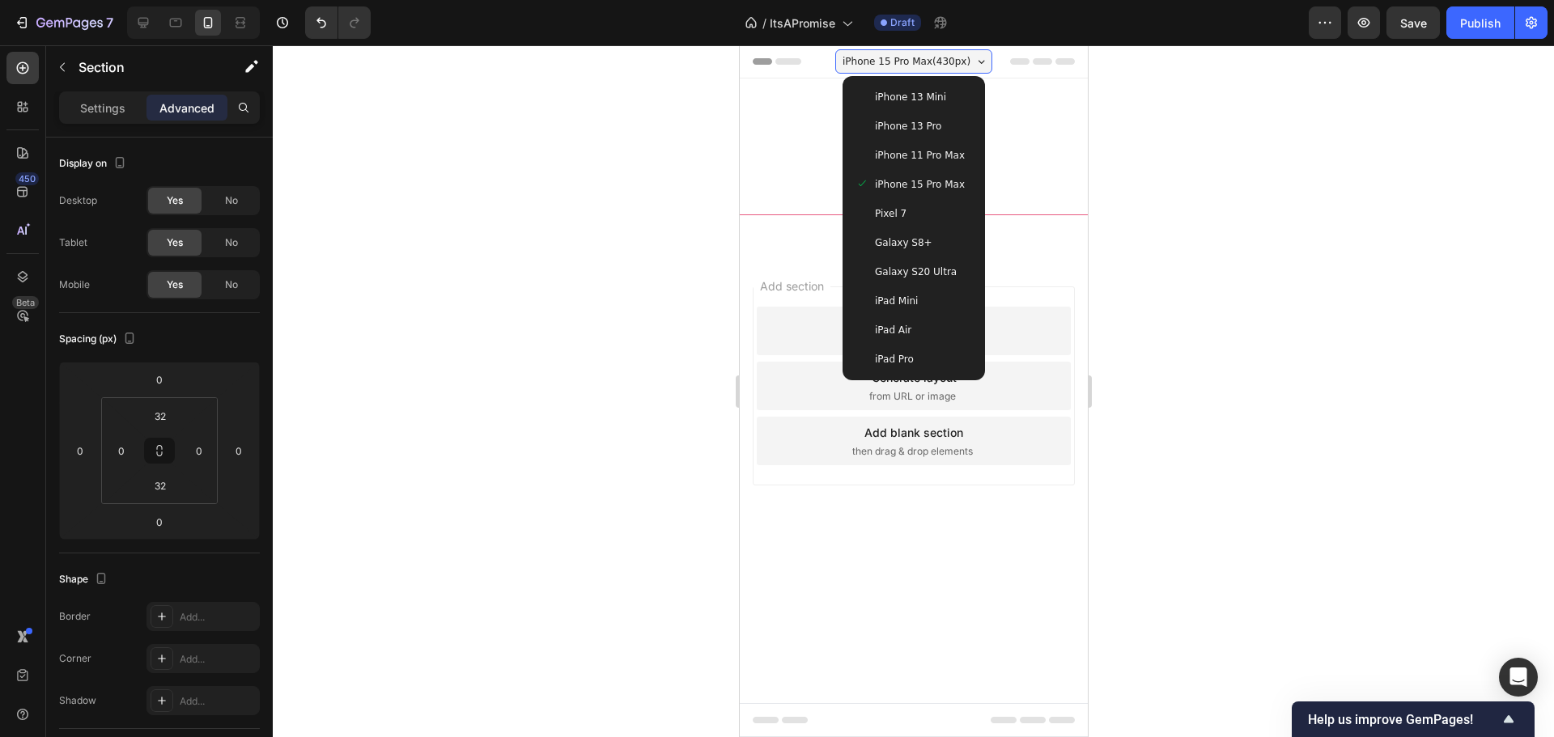
click at [900, 60] on span "iPhone 15 Pro Max ( 430 px)" at bounding box center [906, 61] width 128 height 16
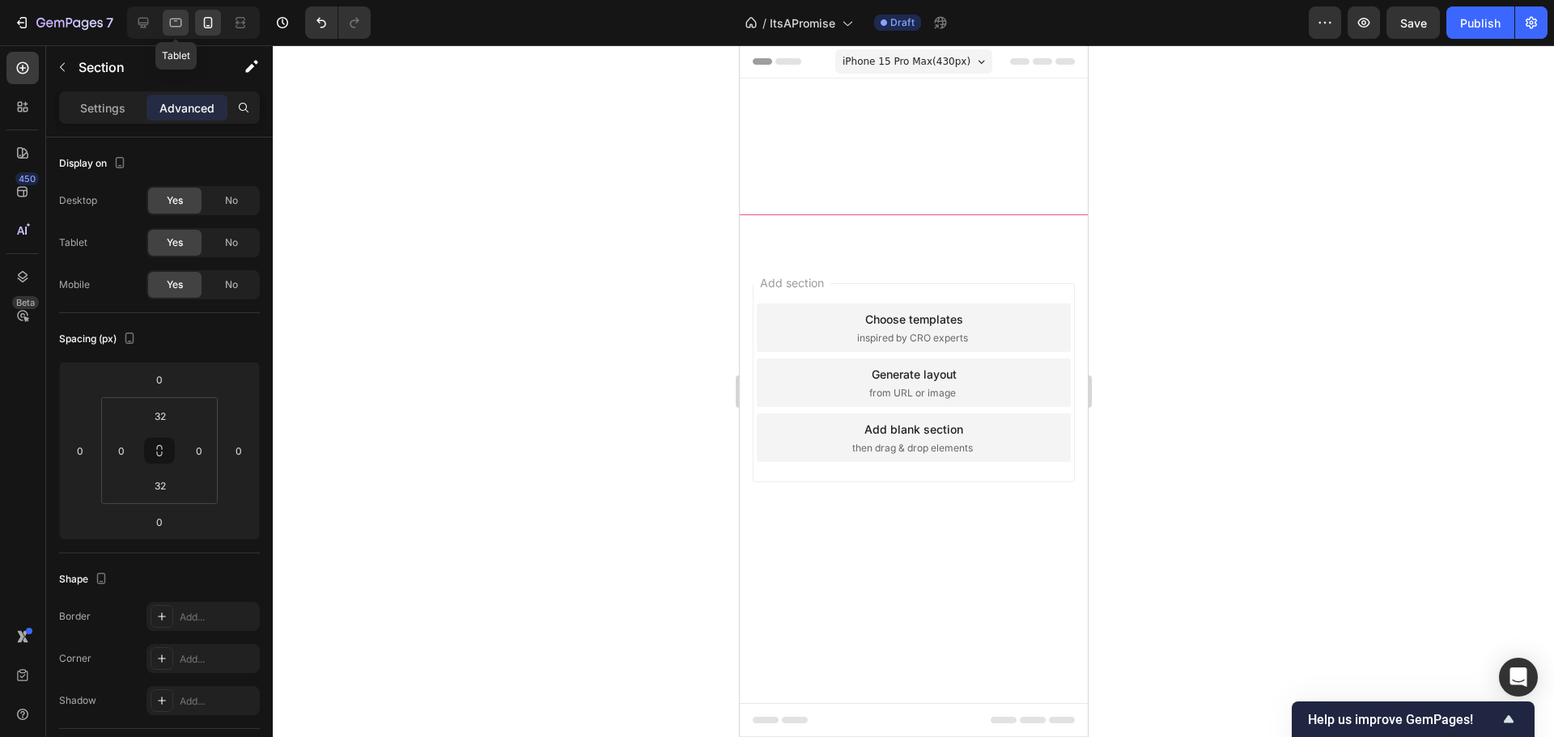
click at [168, 26] on icon at bounding box center [176, 23] width 16 height 16
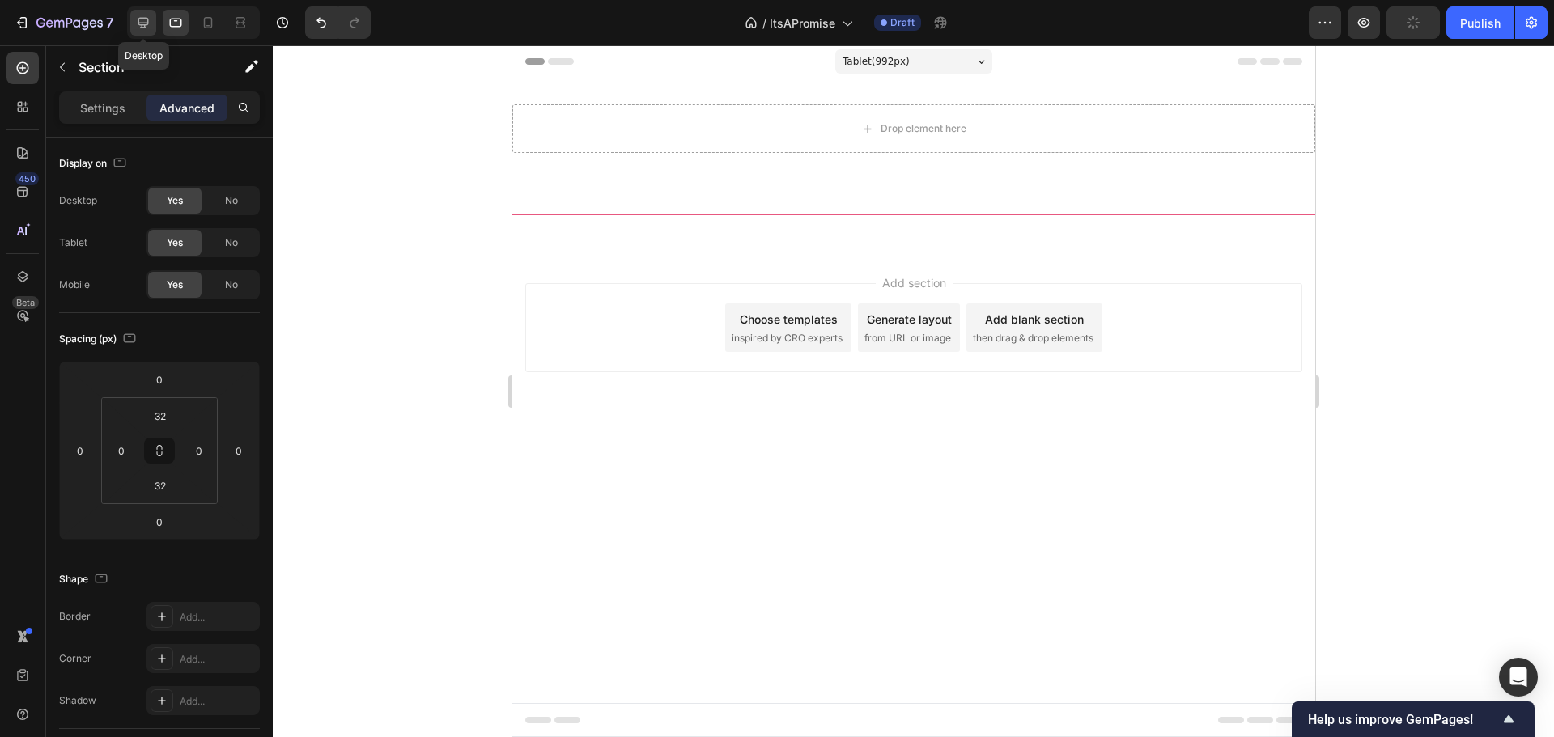
click at [153, 27] on div at bounding box center [143, 23] width 26 height 26
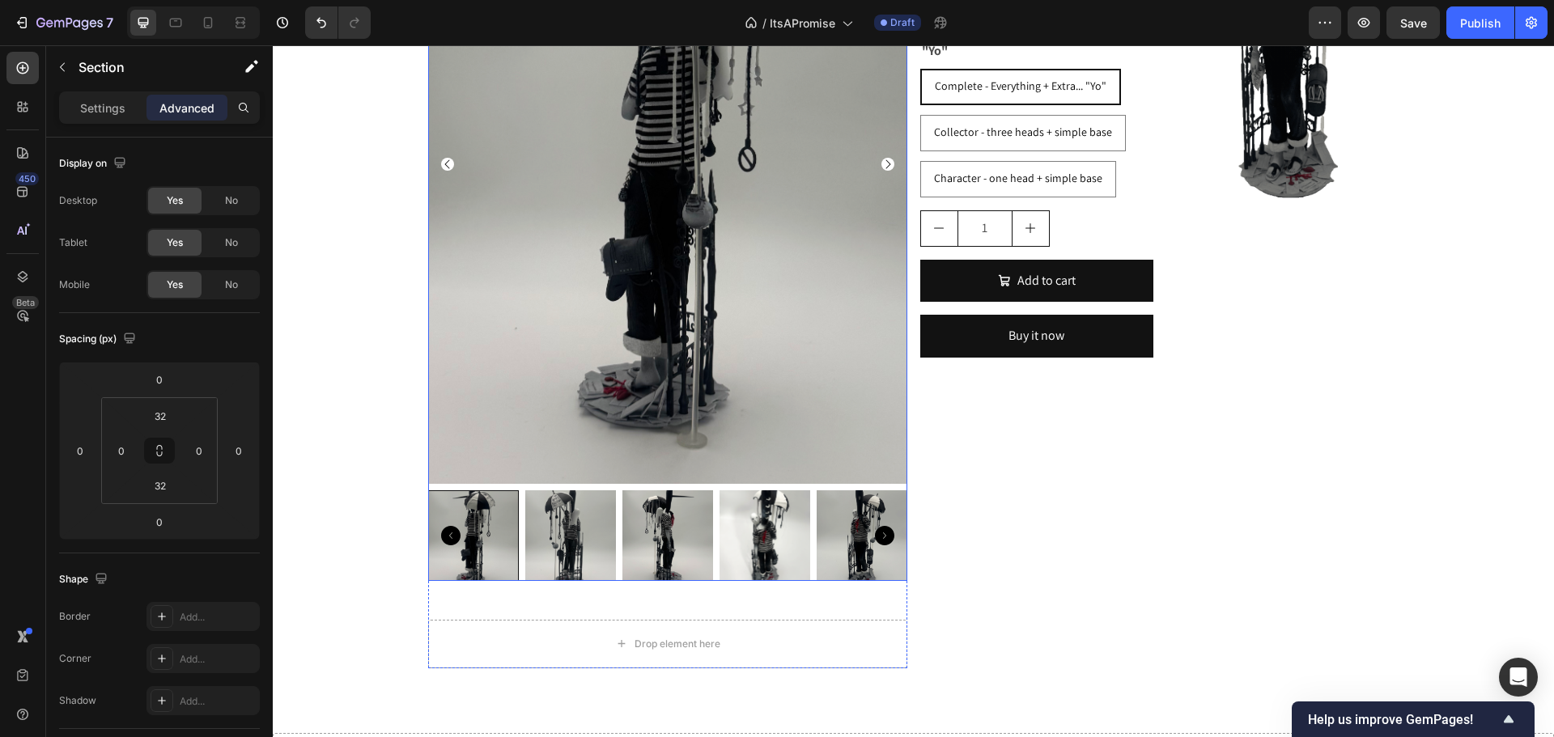
scroll to position [809, 0]
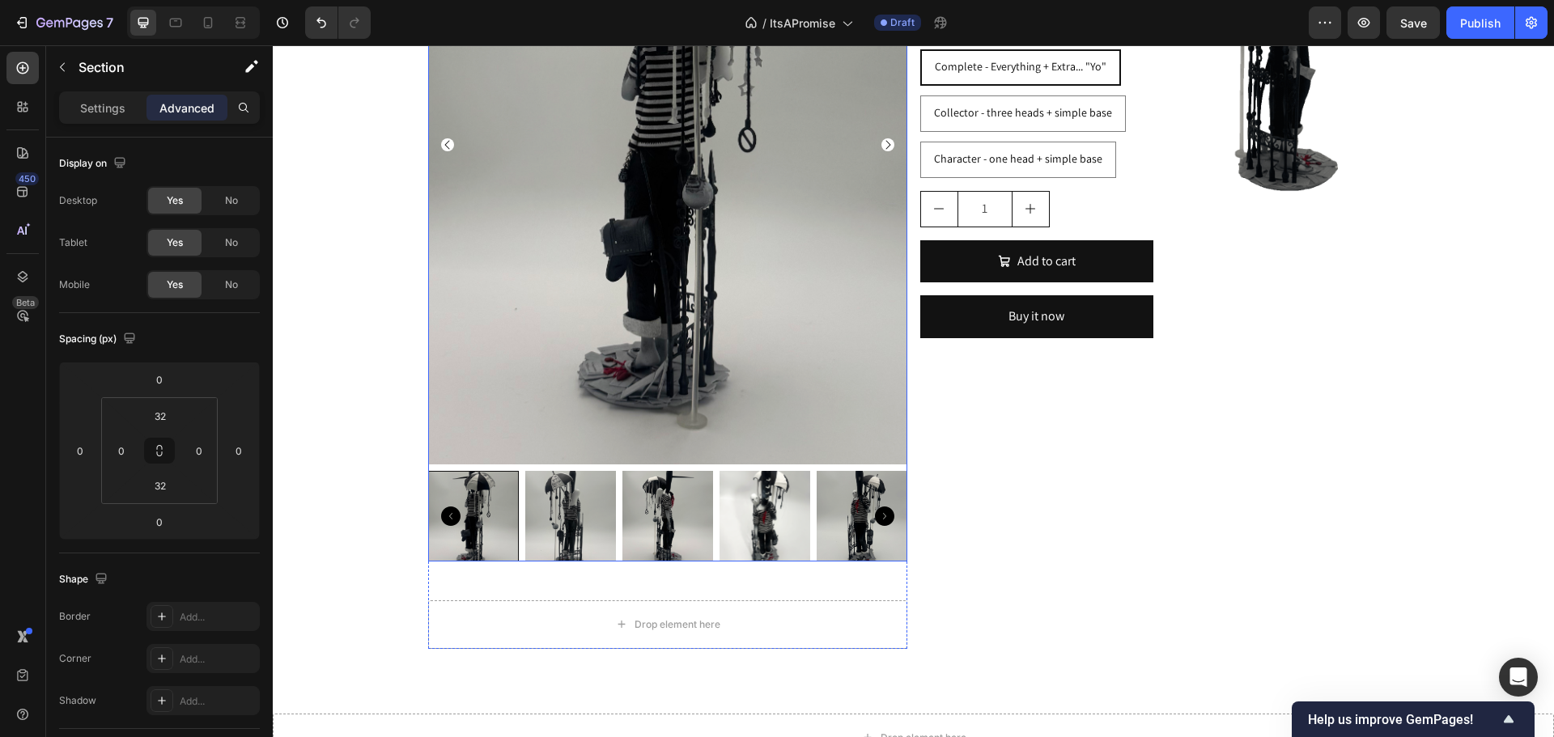
click at [752, 486] on img at bounding box center [764, 516] width 91 height 91
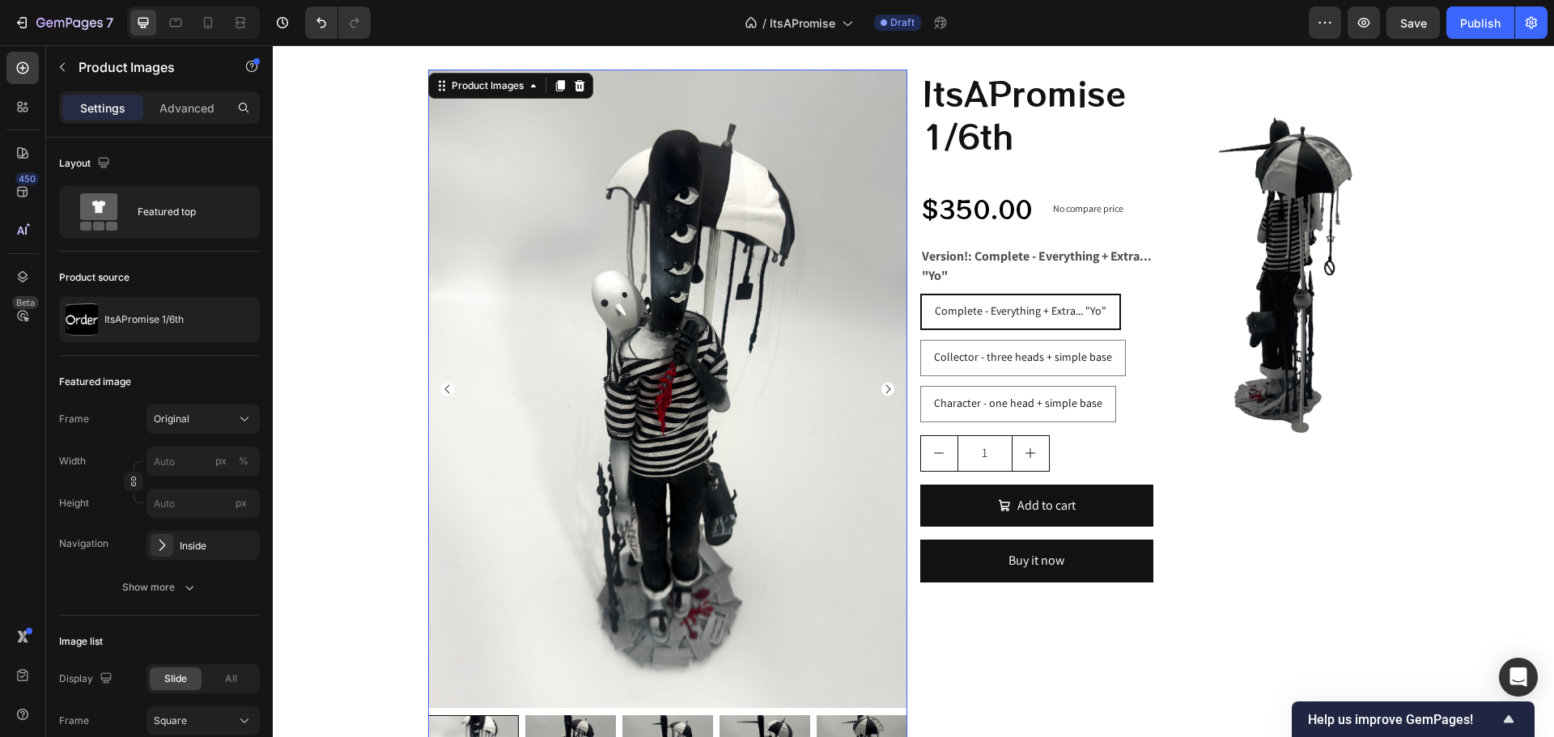
scroll to position [566, 0]
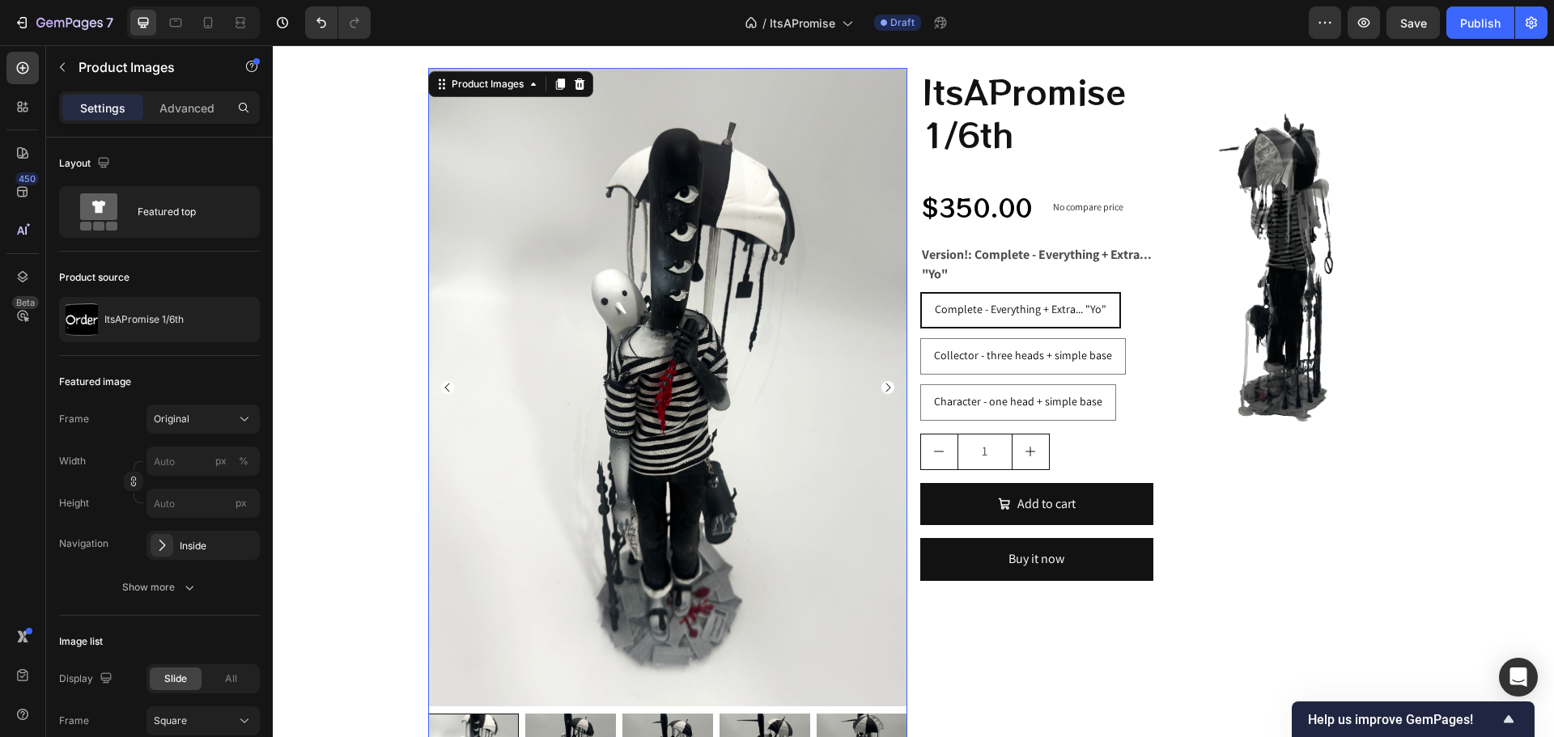
click at [889, 390] on img at bounding box center [667, 387] width 479 height 639
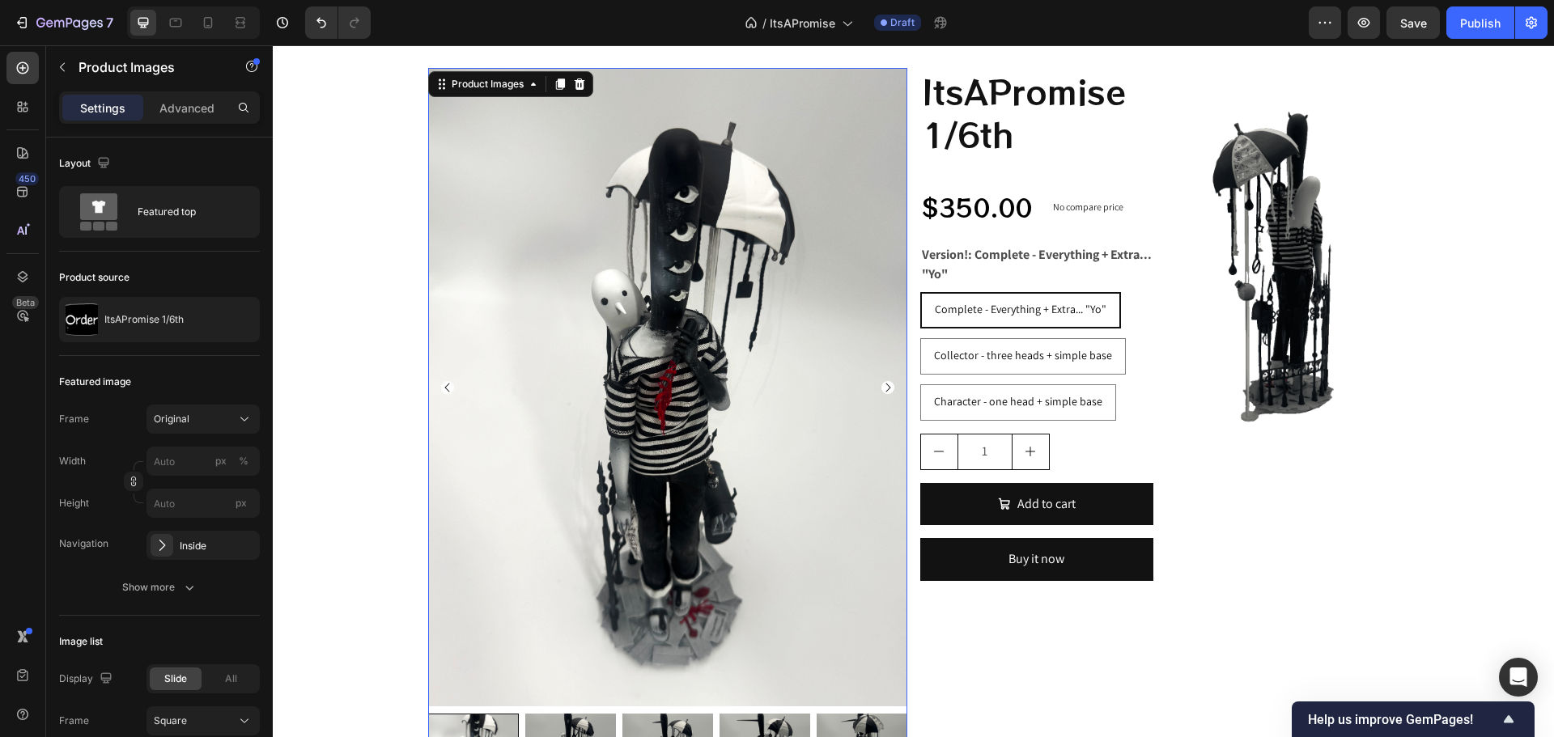
click at [881, 386] on icon "Carousel Next Arrow" at bounding box center [887, 387] width 13 height 13
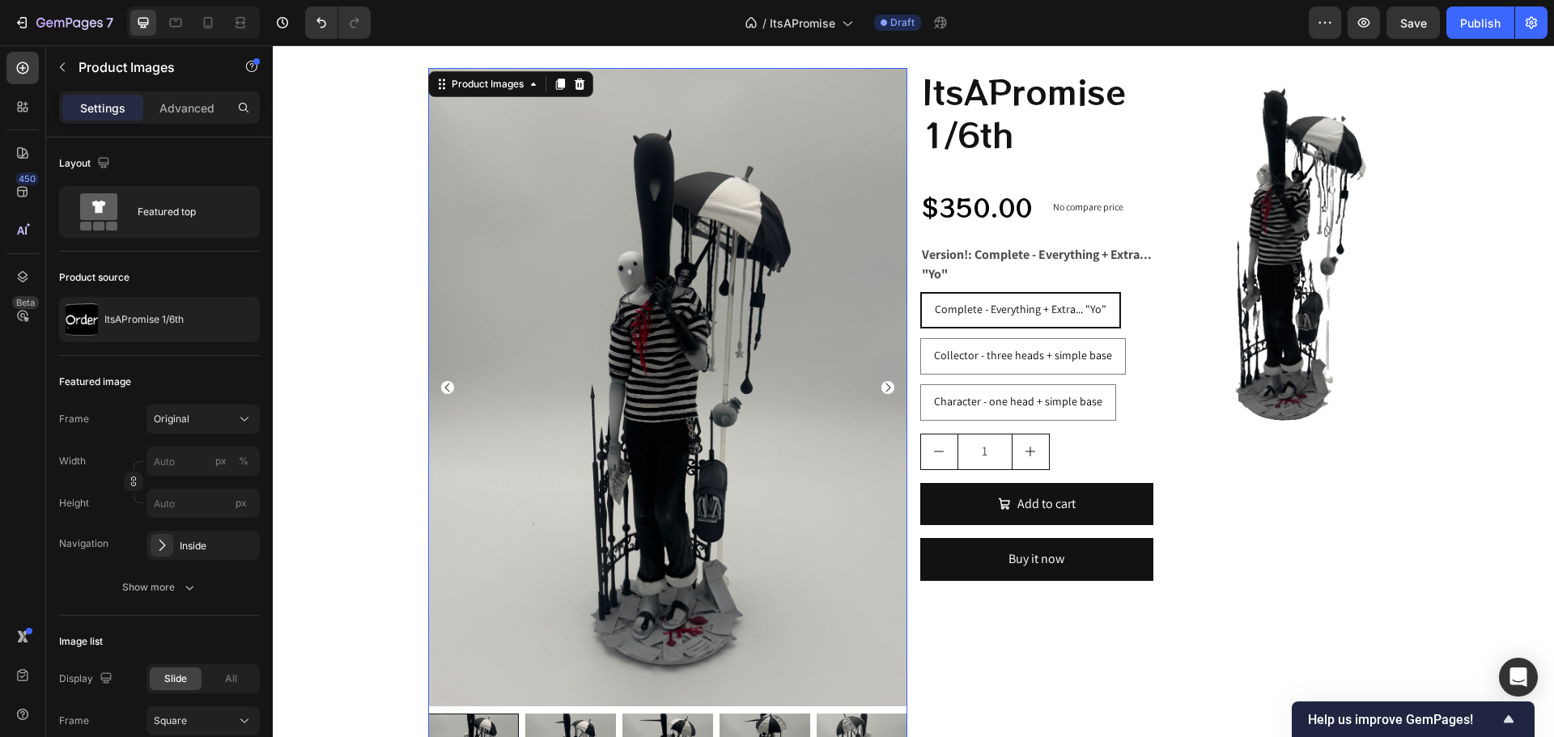
click at [881, 385] on icon "Carousel Next Arrow" at bounding box center [887, 387] width 13 height 13
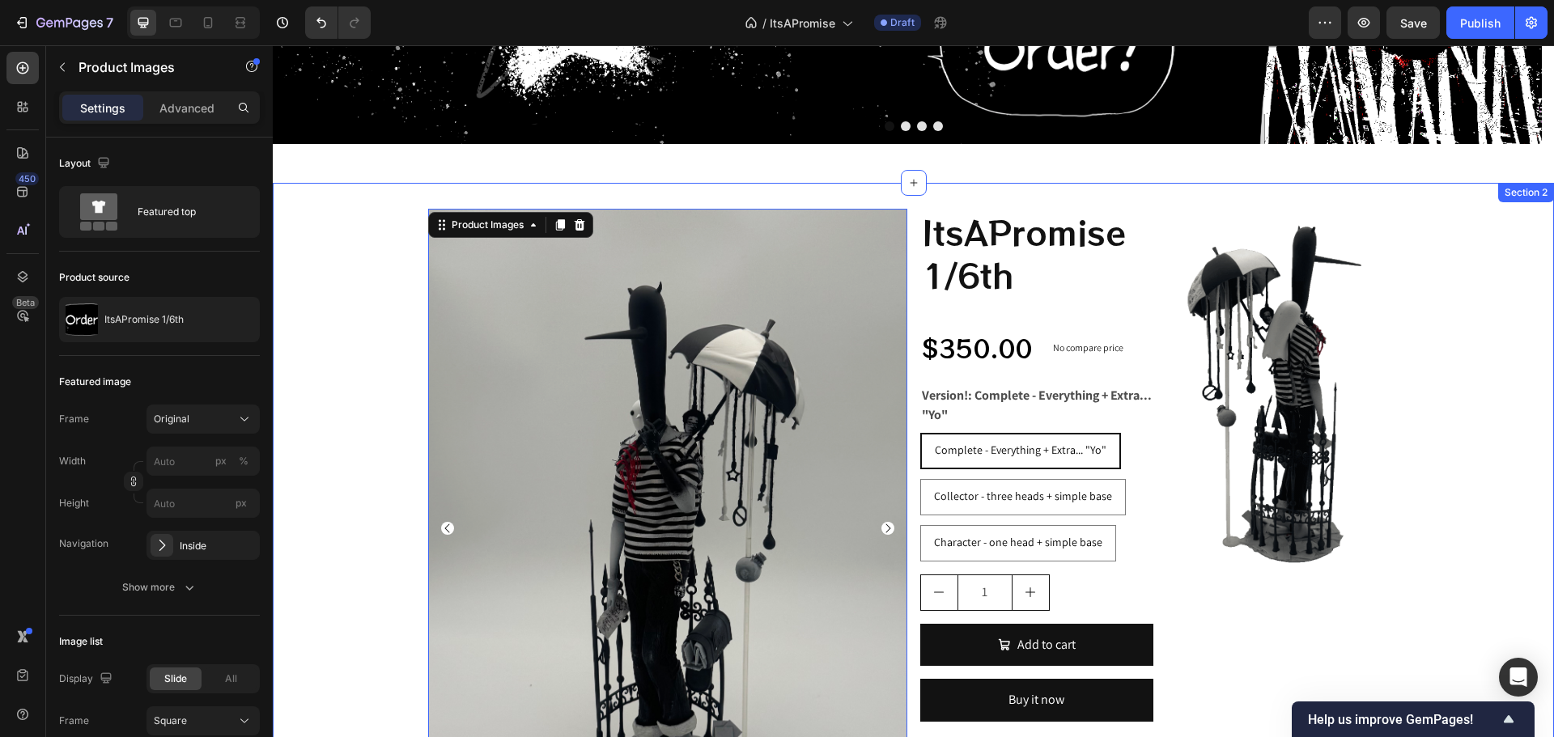
scroll to position [405, 0]
